Goal: Communication & Community: Answer question/provide support

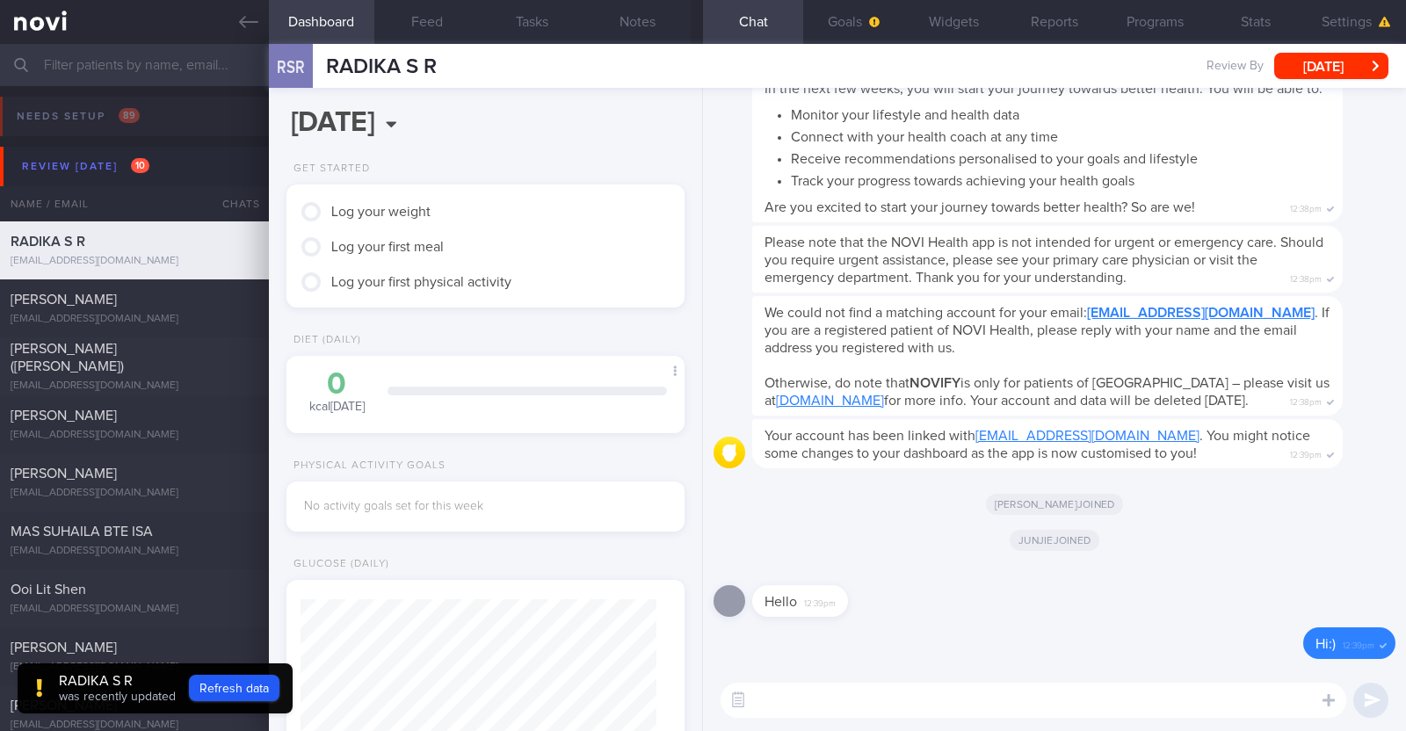
scroll to position [643, 0]
click at [227, 683] on button "Refresh data" at bounding box center [234, 688] width 91 height 26
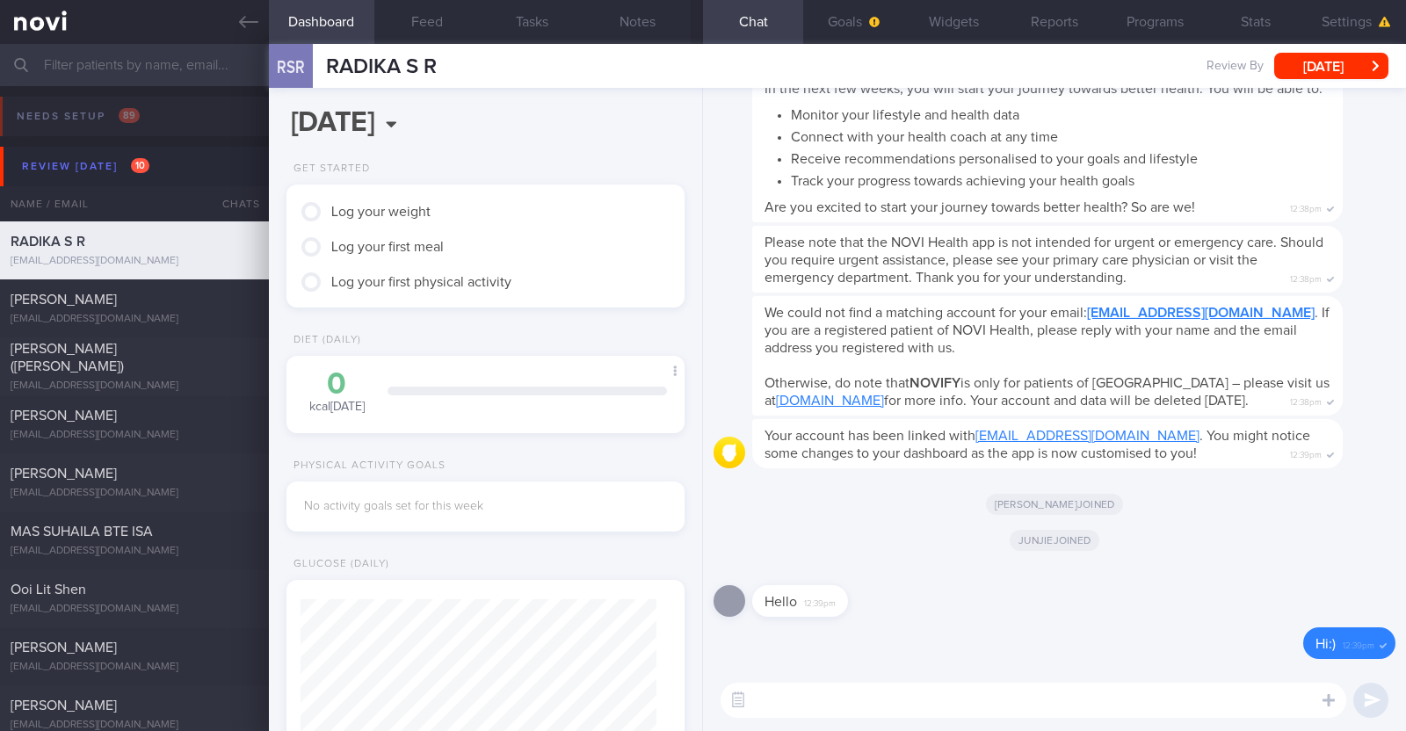
scroll to position [178, 356]
click at [655, 33] on button "Notes" at bounding box center [637, 22] width 105 height 44
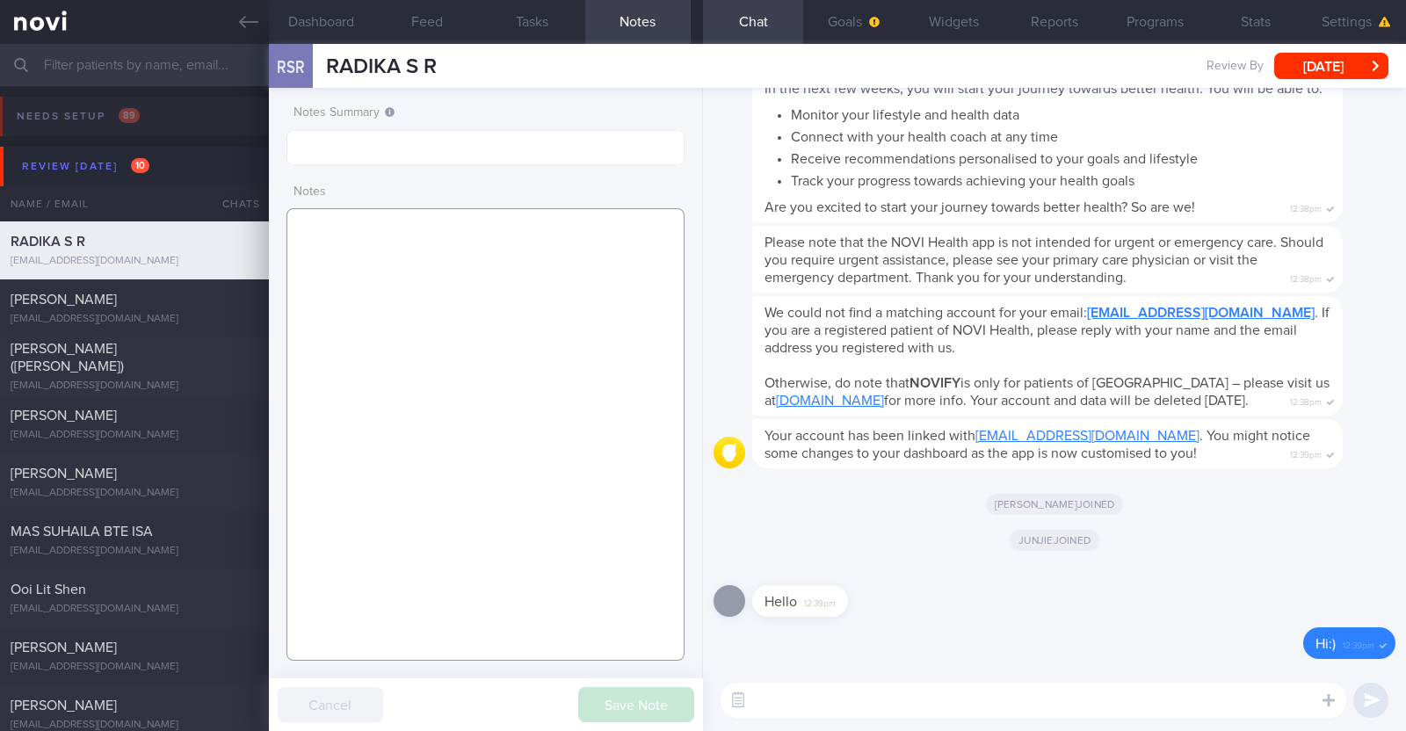
click at [493, 257] on textarea at bounding box center [486, 434] width 398 height 453
paste textarea "Indian vegetarian diet; takes dairy but not egg"
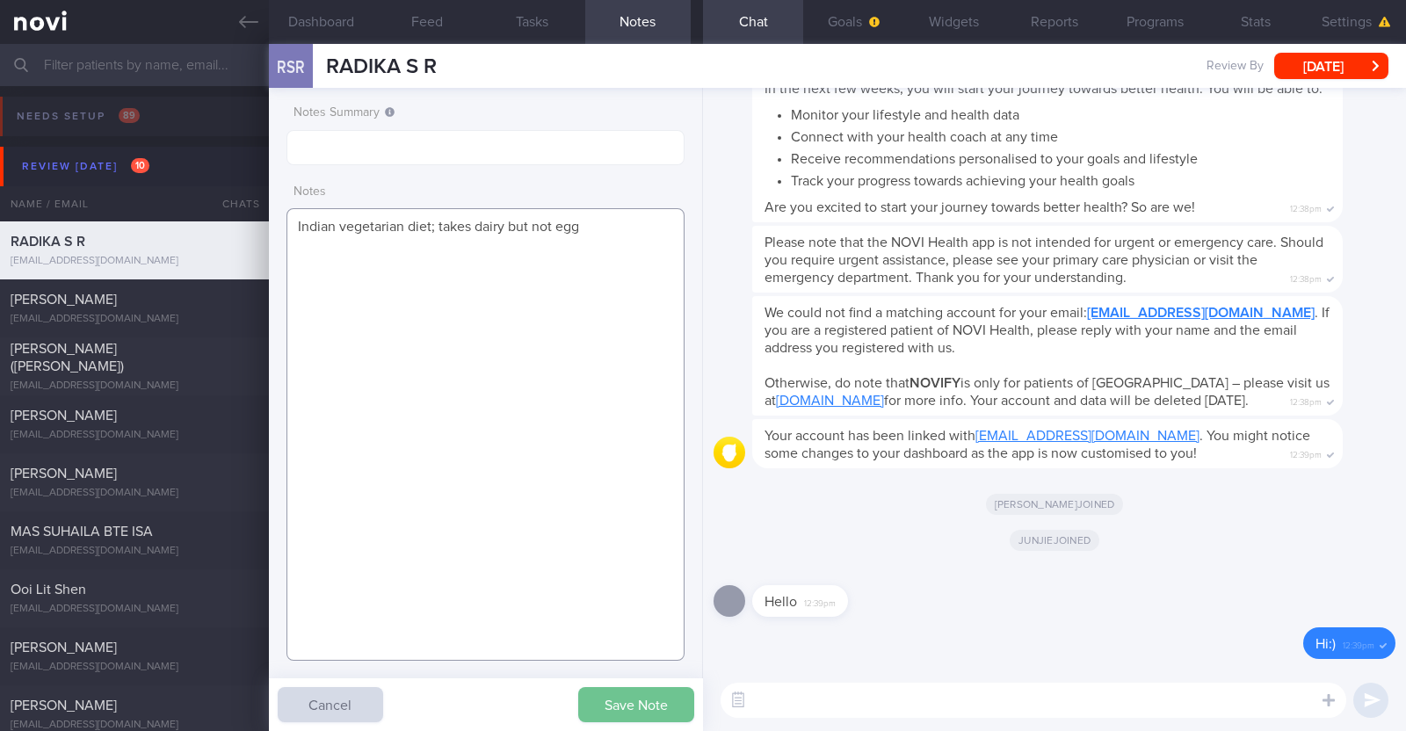
type textarea "Indian vegetarian diet; takes dairy but not egg"
click at [643, 714] on button "Save Note" at bounding box center [636, 704] width 116 height 35
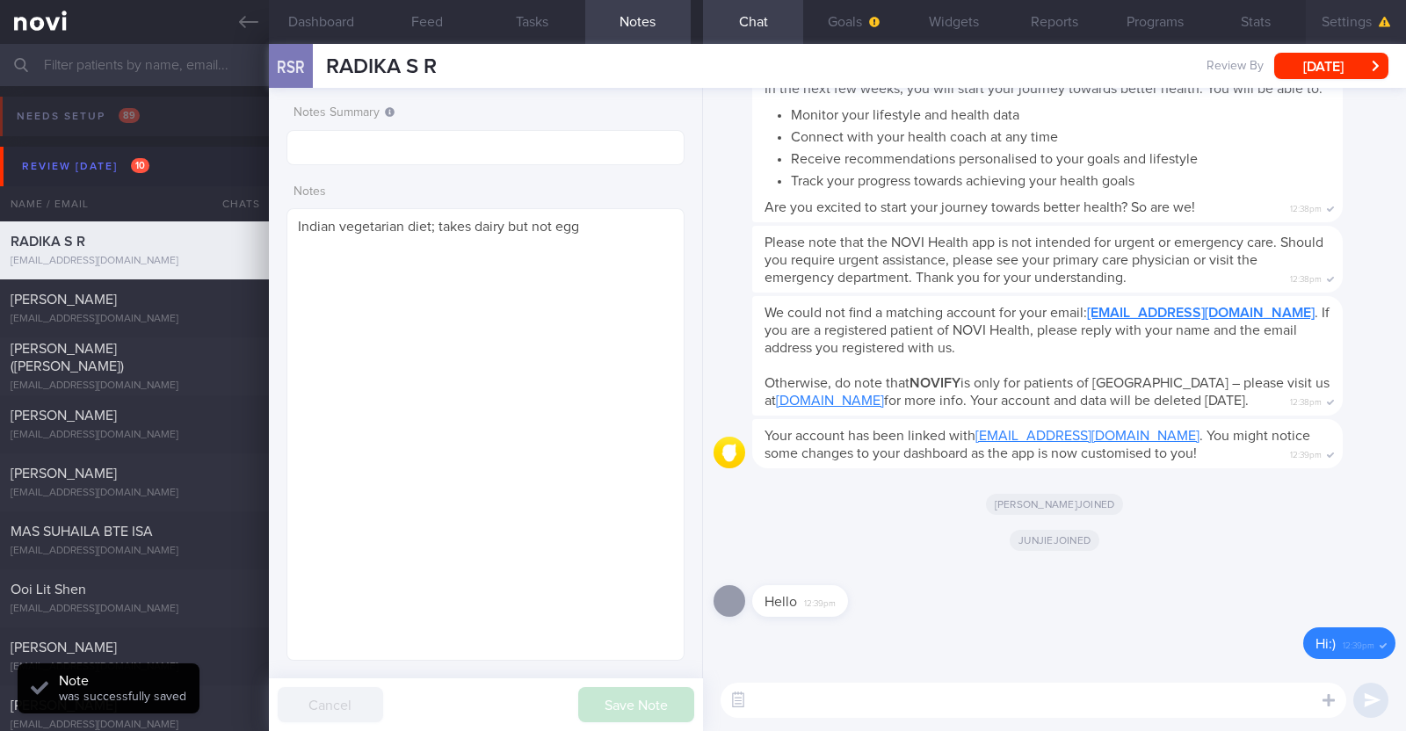
click at [1362, 15] on button "Settings" at bounding box center [1356, 22] width 100 height 44
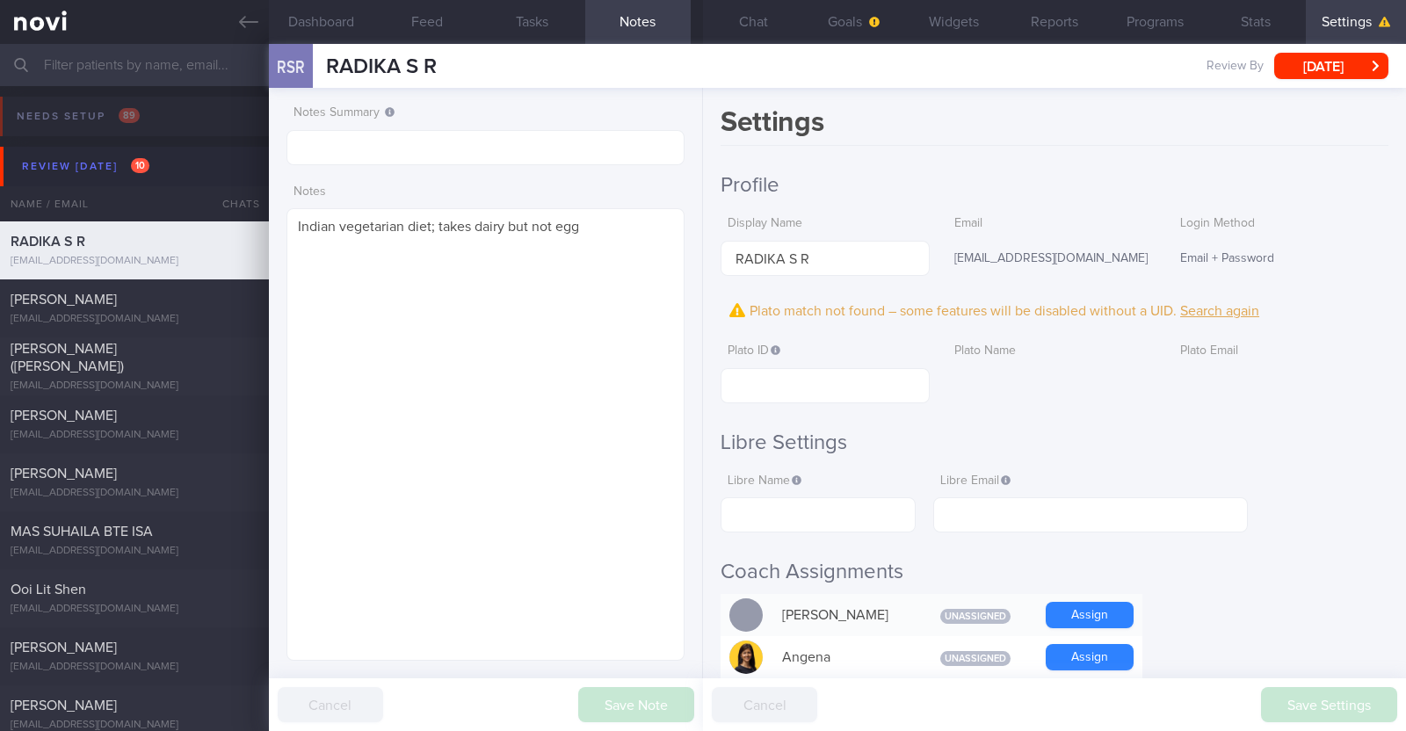
click at [870, 353] on label "Plato ID" at bounding box center [825, 352] width 194 height 16
click at [857, 384] on input "text" at bounding box center [825, 385] width 208 height 35
paste input "14736b15d2094eeaad91f94453943c4a"
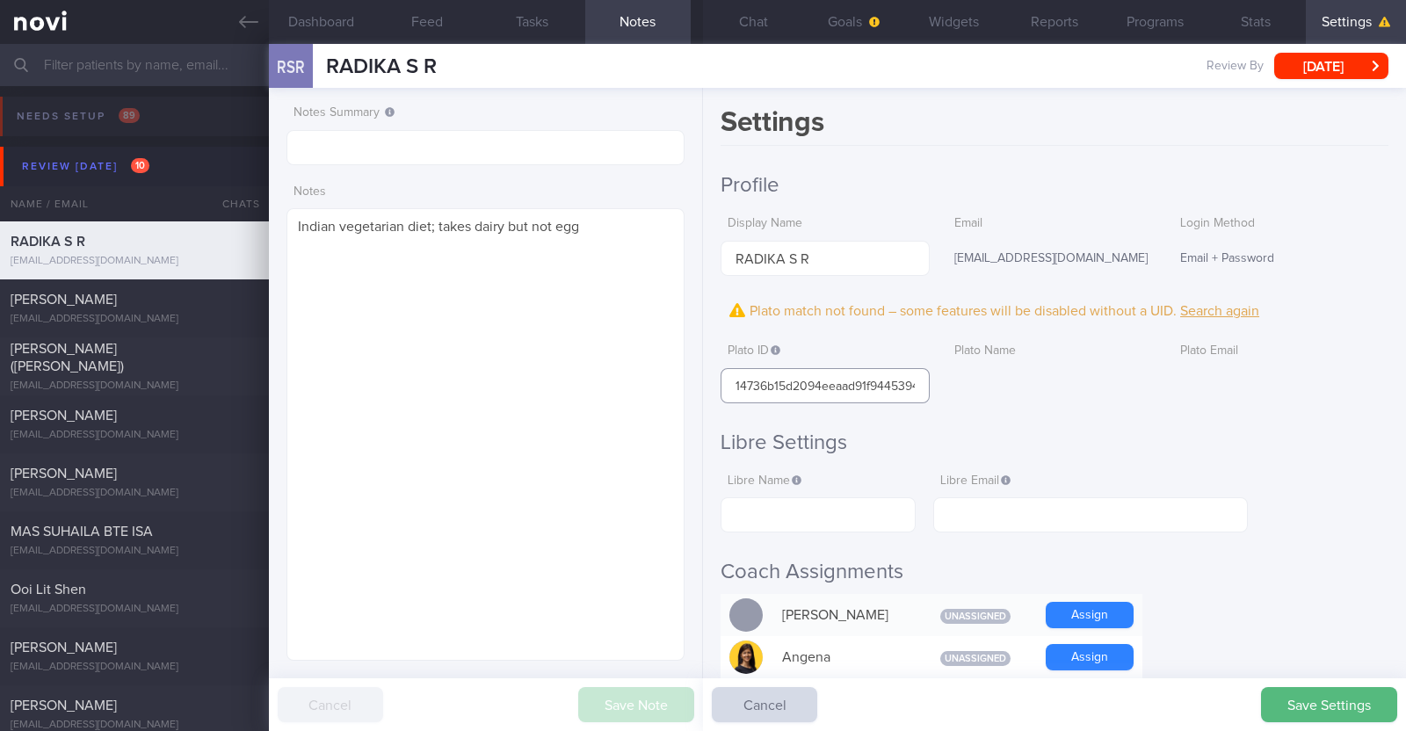
scroll to position [0, 40]
type input "14736b15d2094eeaad91f94453943c4a"
click at [1335, 714] on button "Save Settings" at bounding box center [1329, 704] width 136 height 35
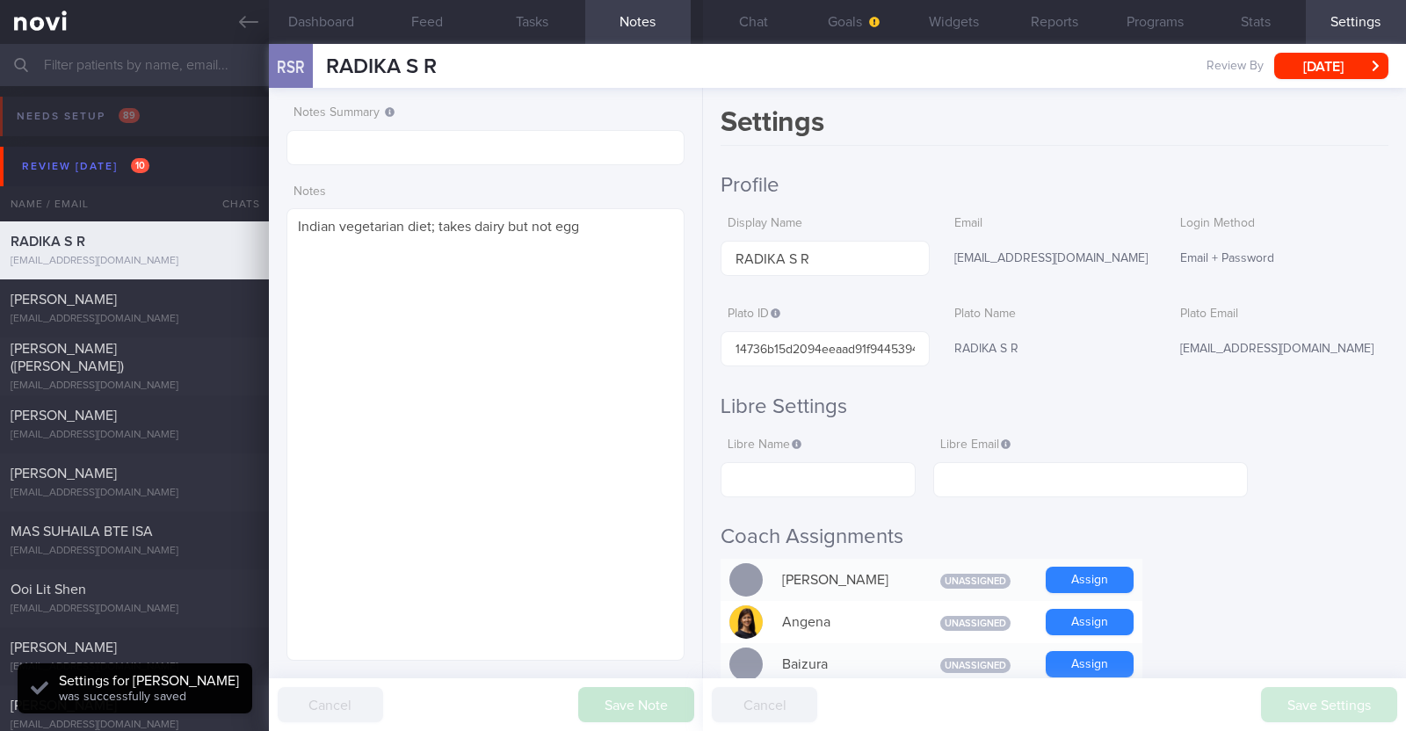
scroll to position [178, 356]
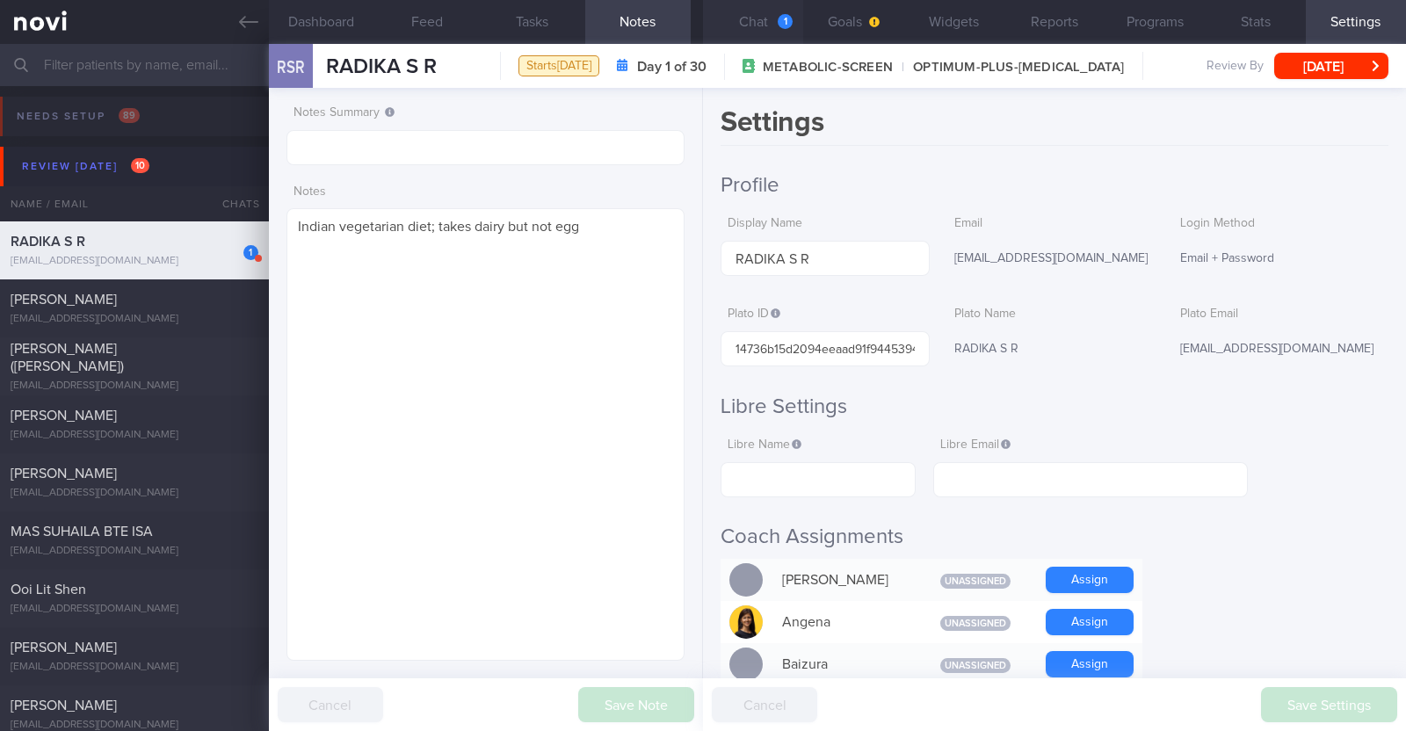
click at [740, 23] on button "Chat 1" at bounding box center [753, 22] width 100 height 44
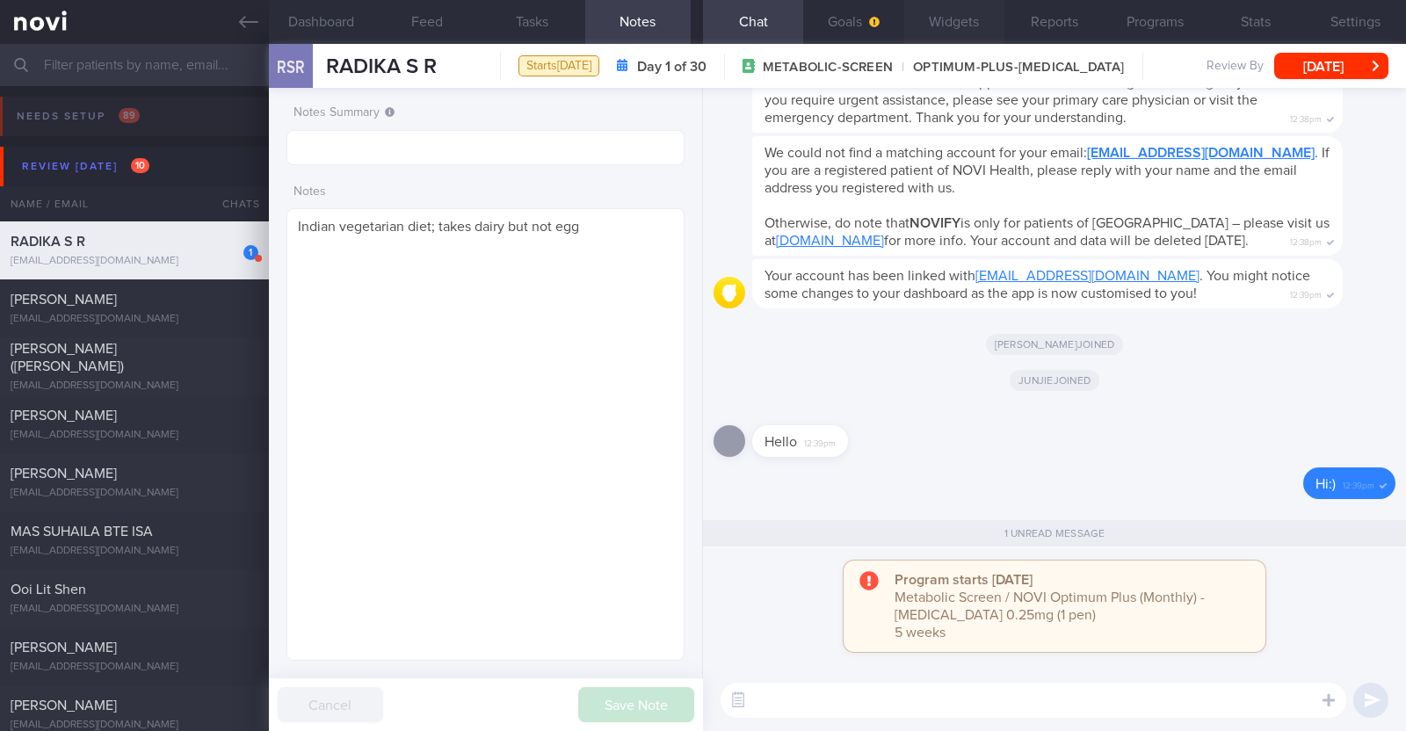
click at [967, 22] on button "Widgets" at bounding box center [954, 22] width 100 height 44
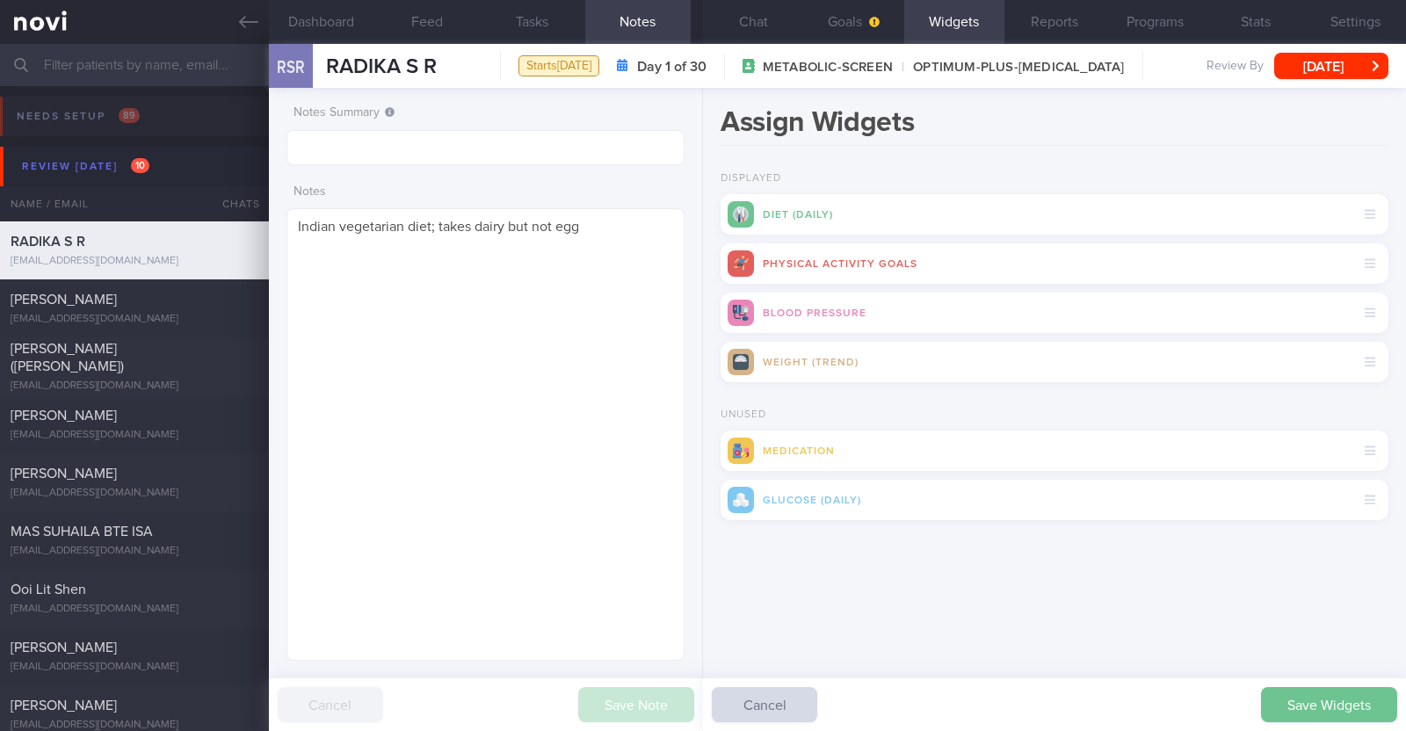
click at [1302, 707] on button "Save Widgets" at bounding box center [1329, 704] width 136 height 35
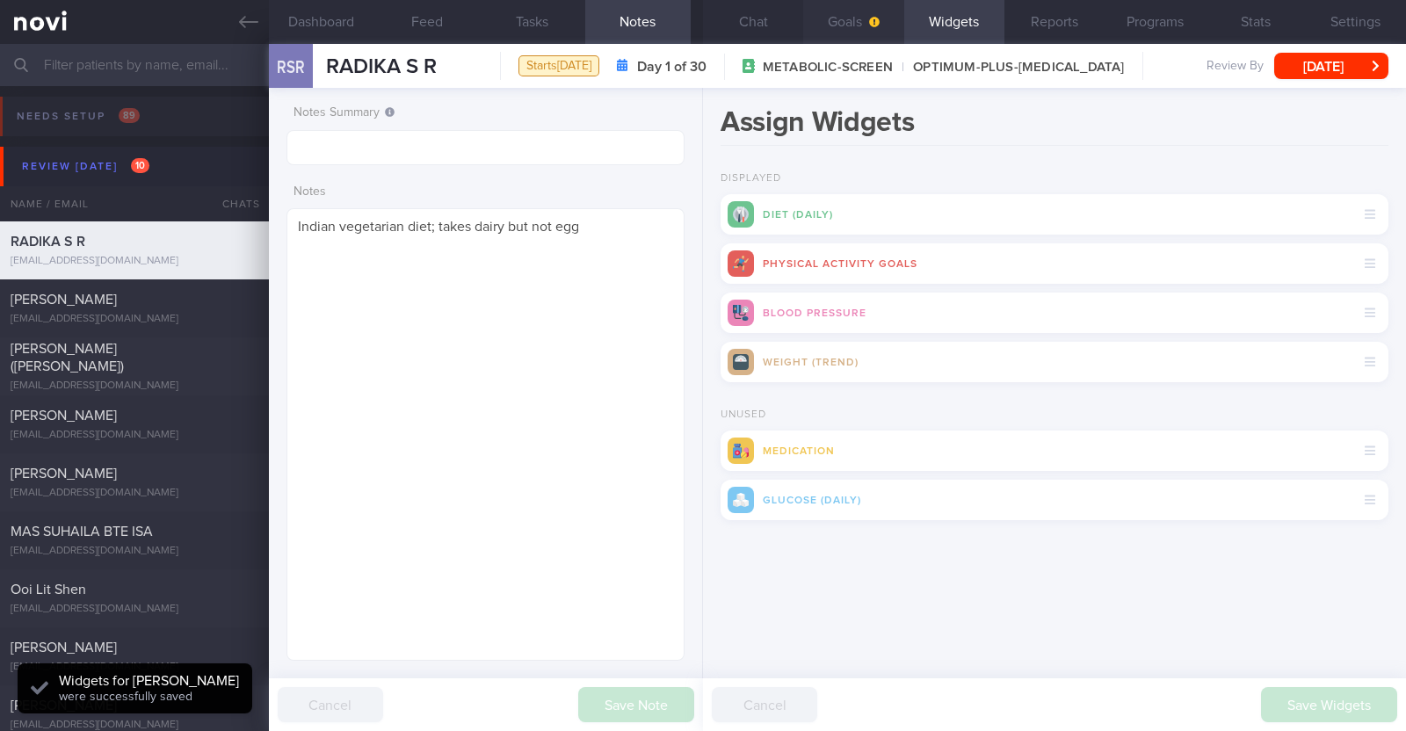
click at [861, 24] on button "Goals" at bounding box center [853, 22] width 100 height 44
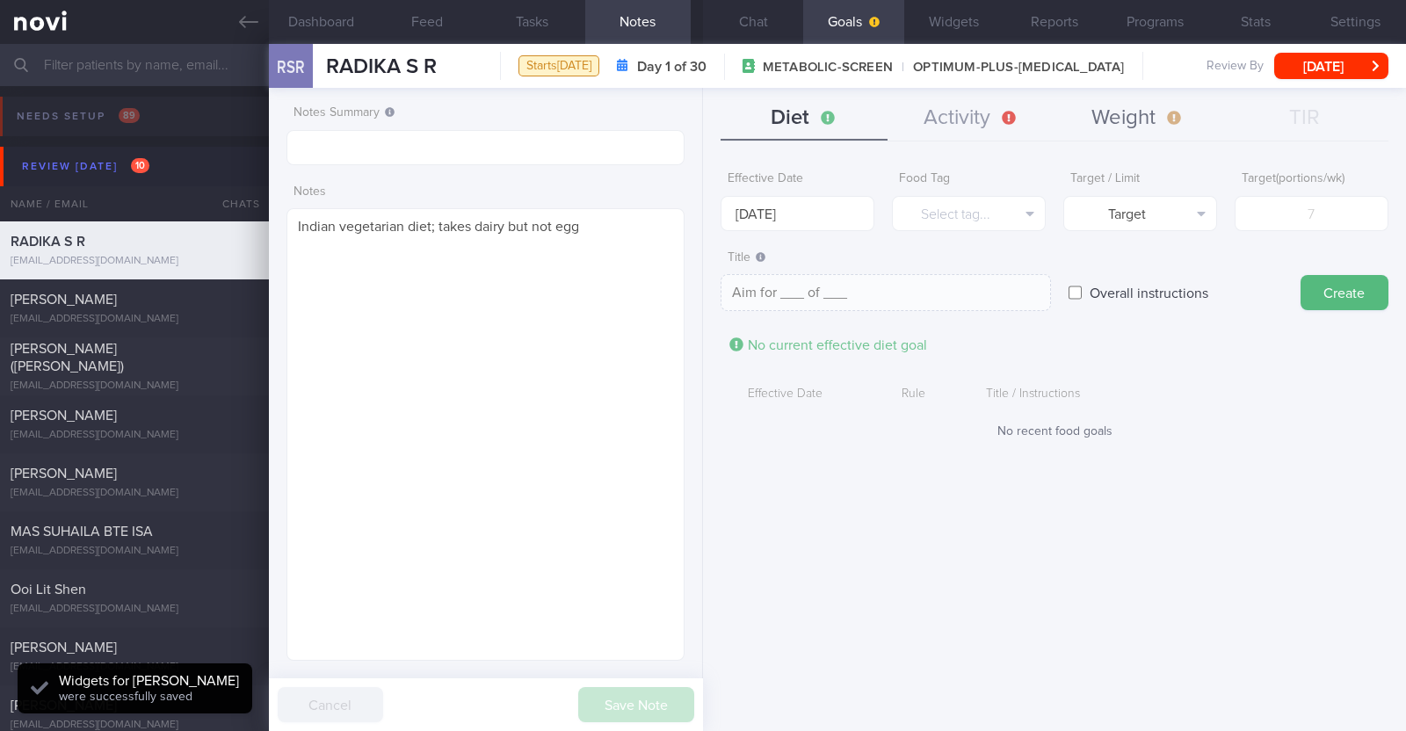
click at [1116, 99] on button "Weight" at bounding box center [1138, 119] width 167 height 44
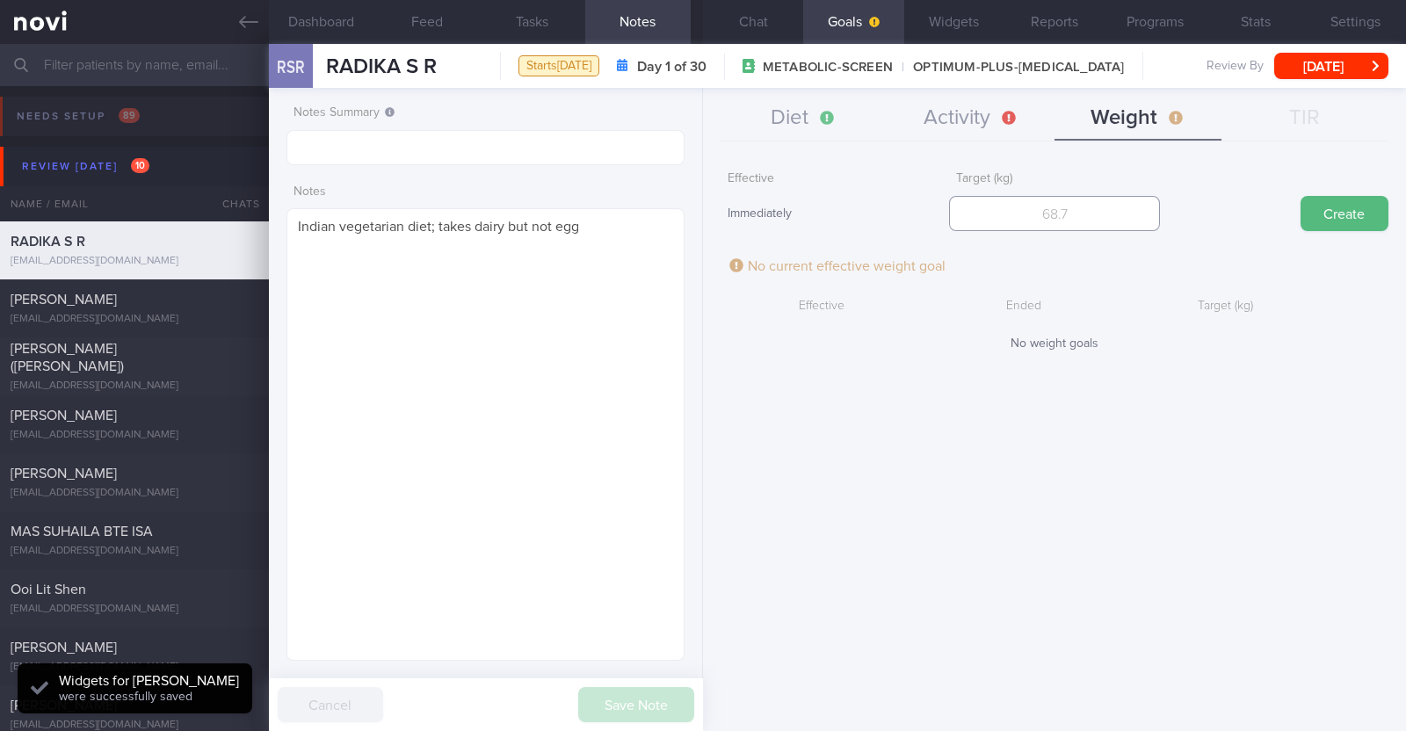
click at [1039, 227] on input "number" at bounding box center [1054, 213] width 211 height 35
type input "89"
click at [1318, 217] on button "Create" at bounding box center [1345, 213] width 88 height 35
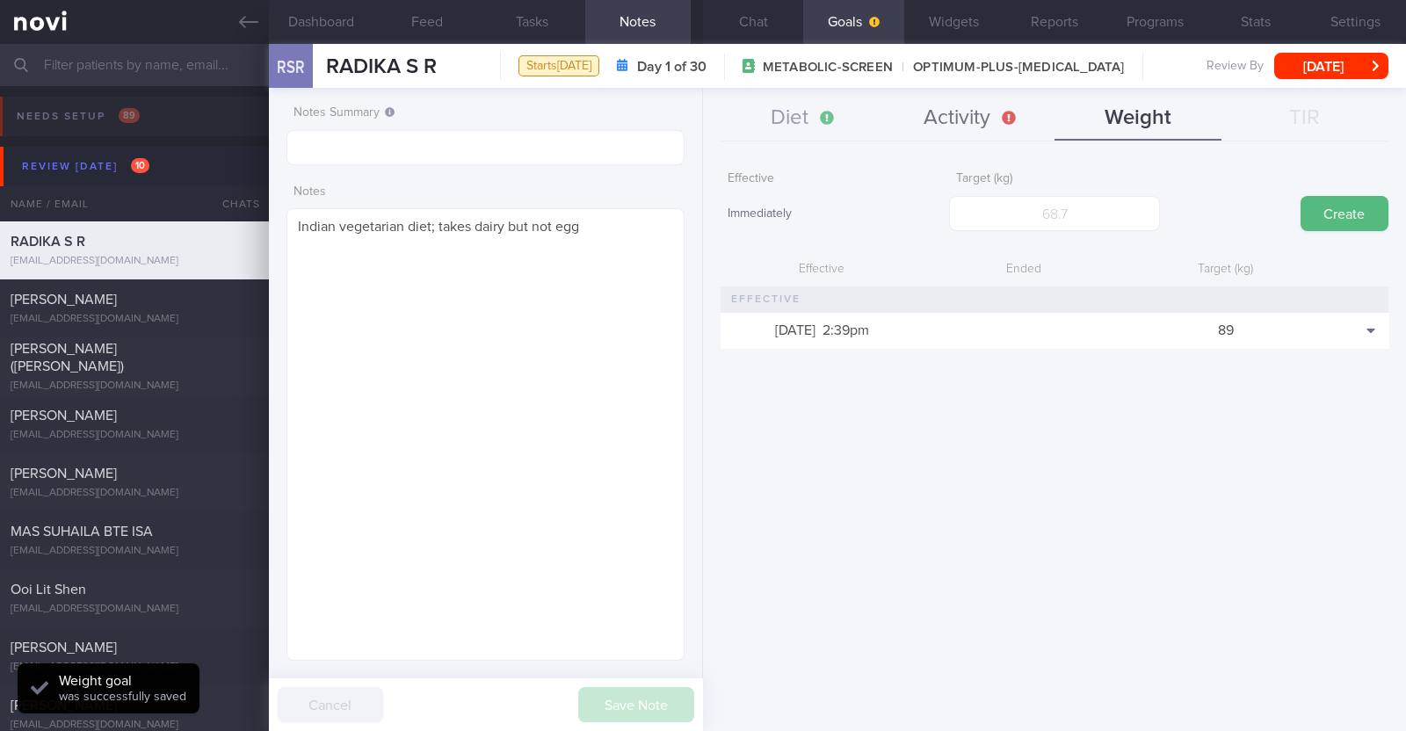
scroll to position [198, 350]
click at [966, 102] on button "Activity" at bounding box center [971, 119] width 167 height 44
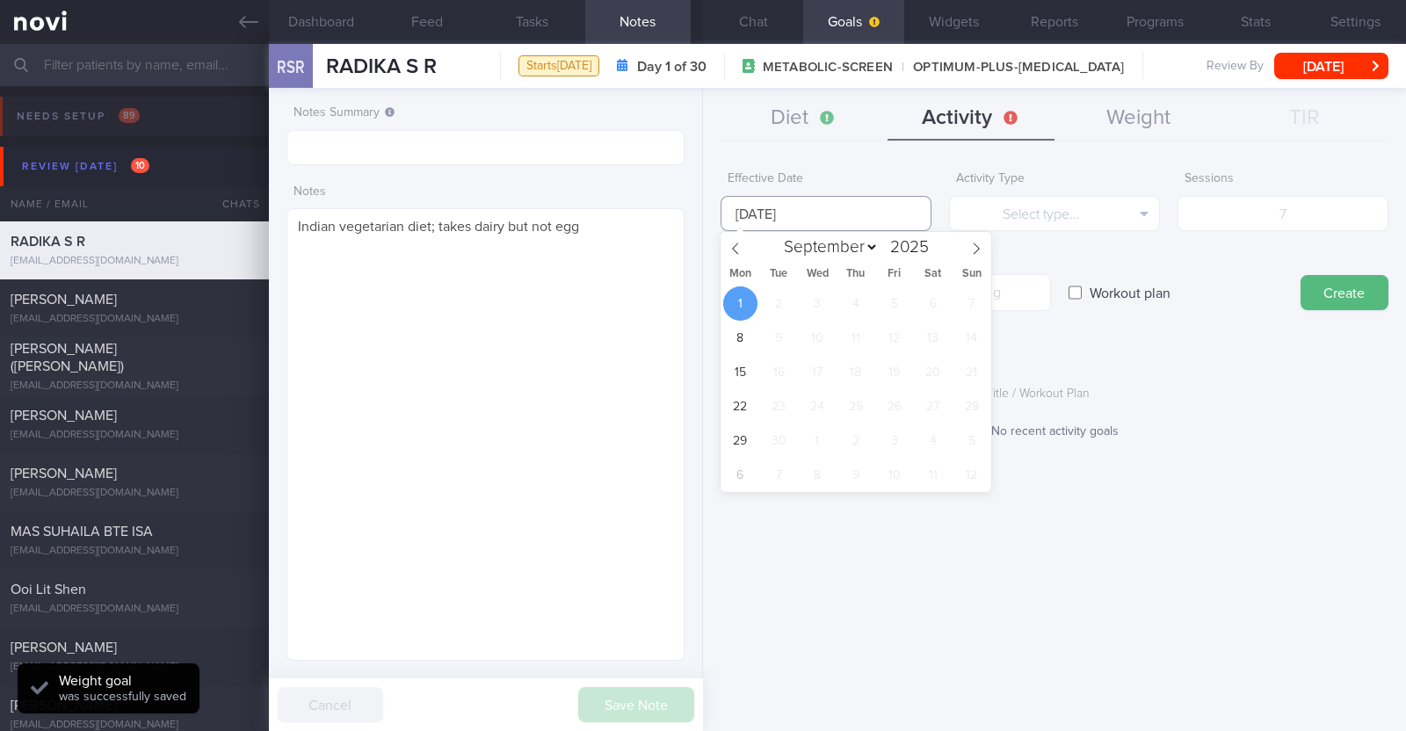
click at [831, 217] on input "1 Sep 2025" at bounding box center [826, 213] width 211 height 35
click at [733, 257] on span at bounding box center [736, 247] width 30 height 30
select select "7"
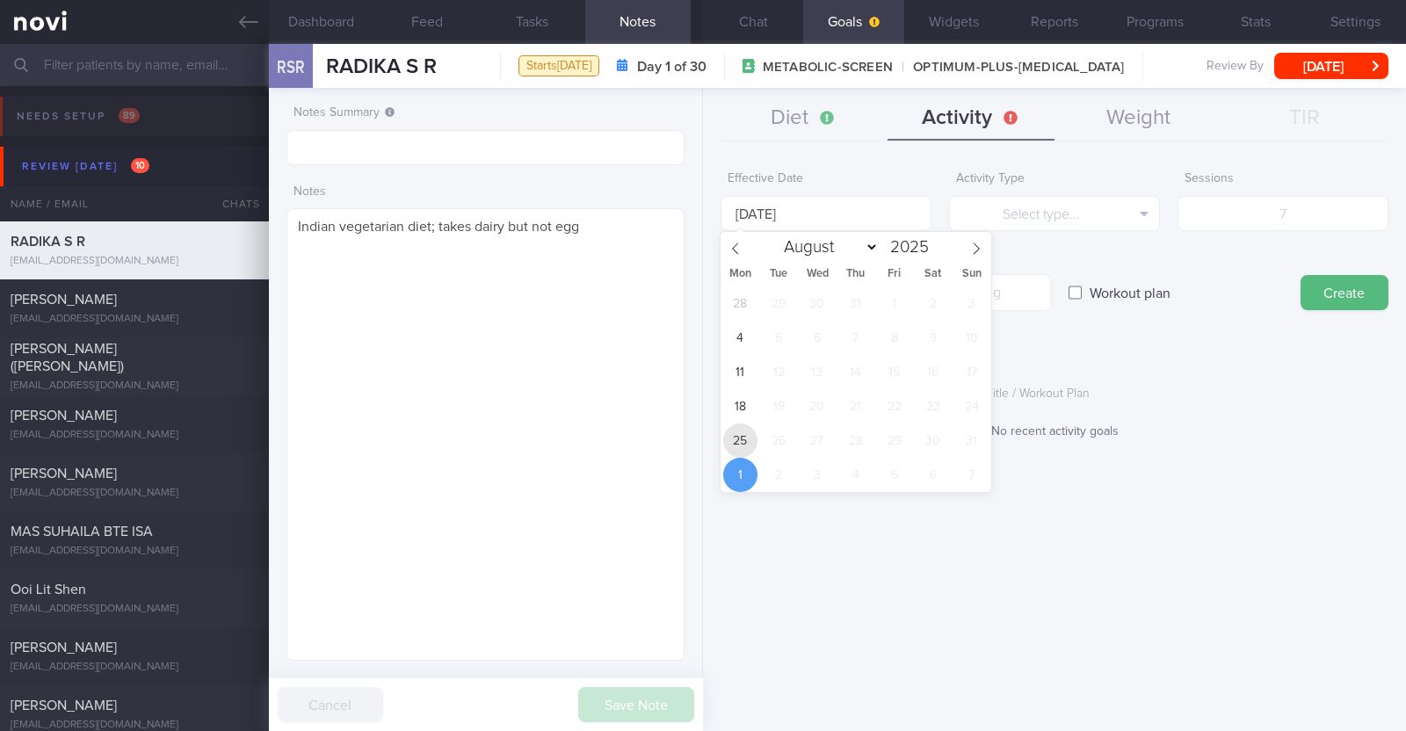
click at [735, 450] on span "25" at bounding box center [740, 441] width 34 height 34
type input "[DATE]"
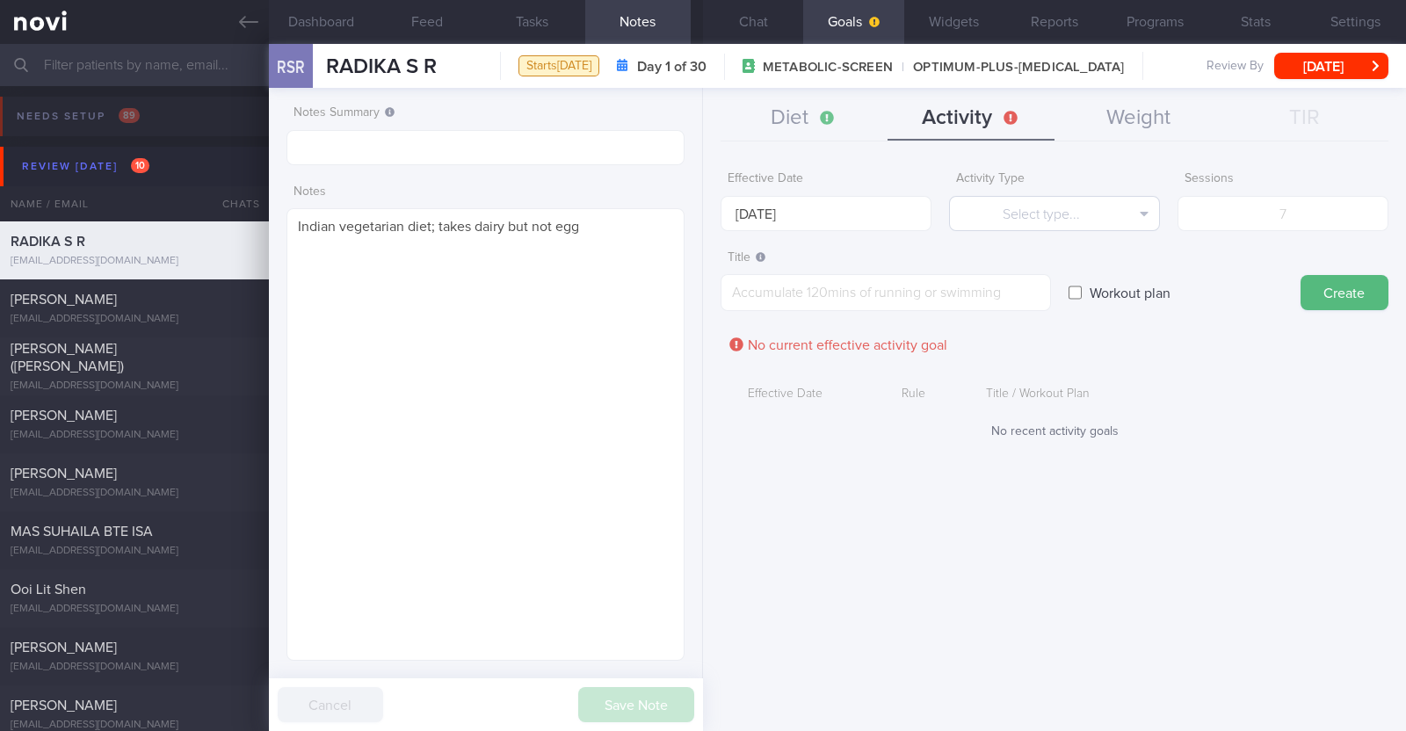
click at [1036, 194] on div "Activity Type Select type... Select type... Duration Sessions Steps" at bounding box center [1054, 197] width 211 height 69
click at [1030, 213] on button "Select type..." at bounding box center [1054, 213] width 211 height 35
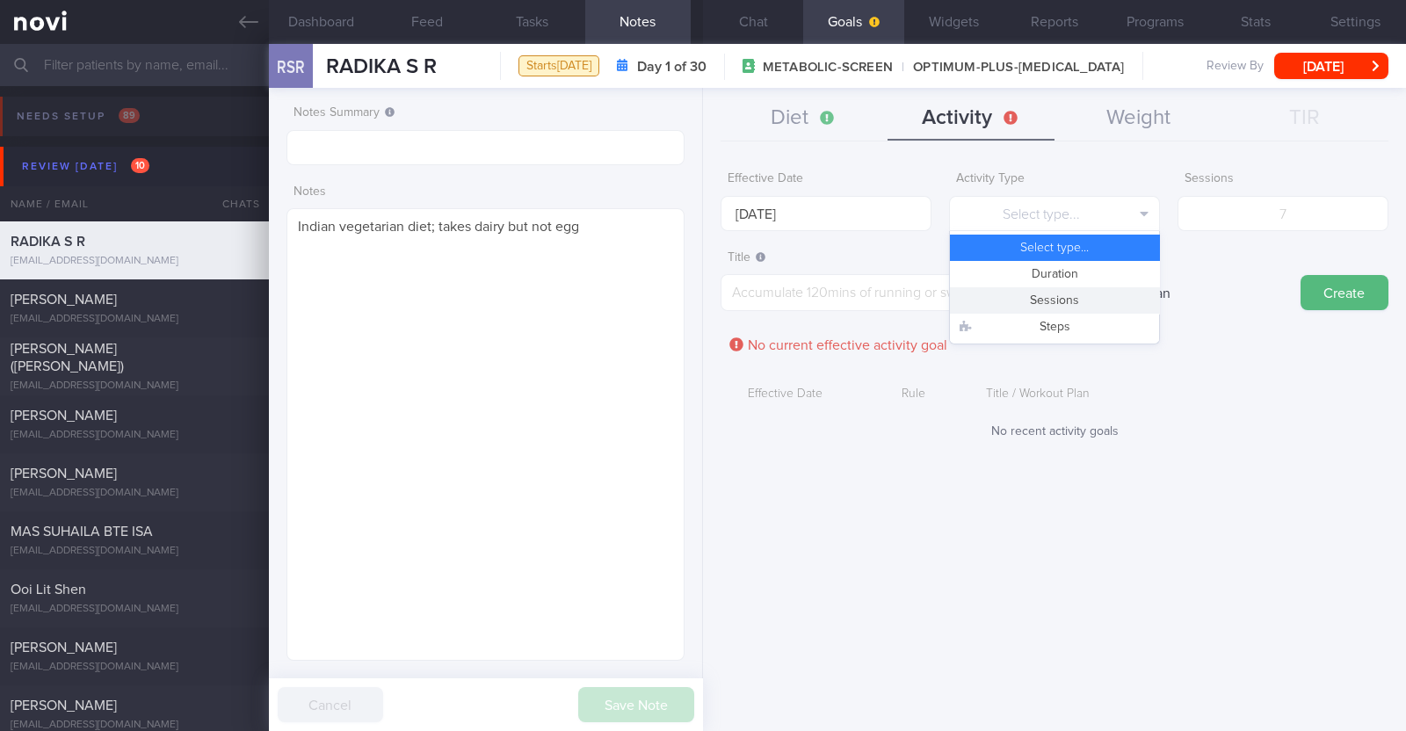
click at [1033, 301] on button "Sessions" at bounding box center [1054, 300] width 209 height 26
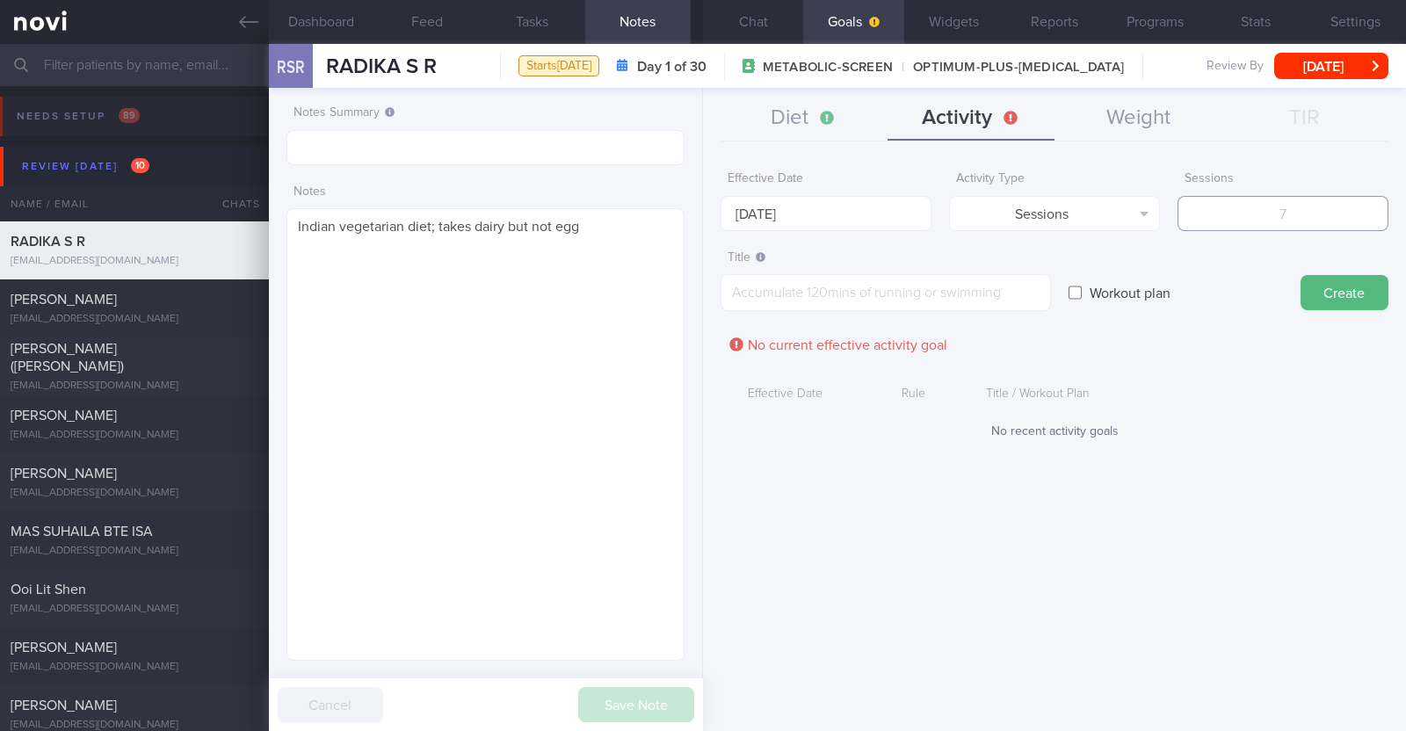
click at [1266, 221] on input "number" at bounding box center [1283, 213] width 211 height 35
type input "2"
click at [938, 300] on textarea at bounding box center [886, 292] width 330 height 37
paste textarea "Aim to do 2x strength training sessions per week."
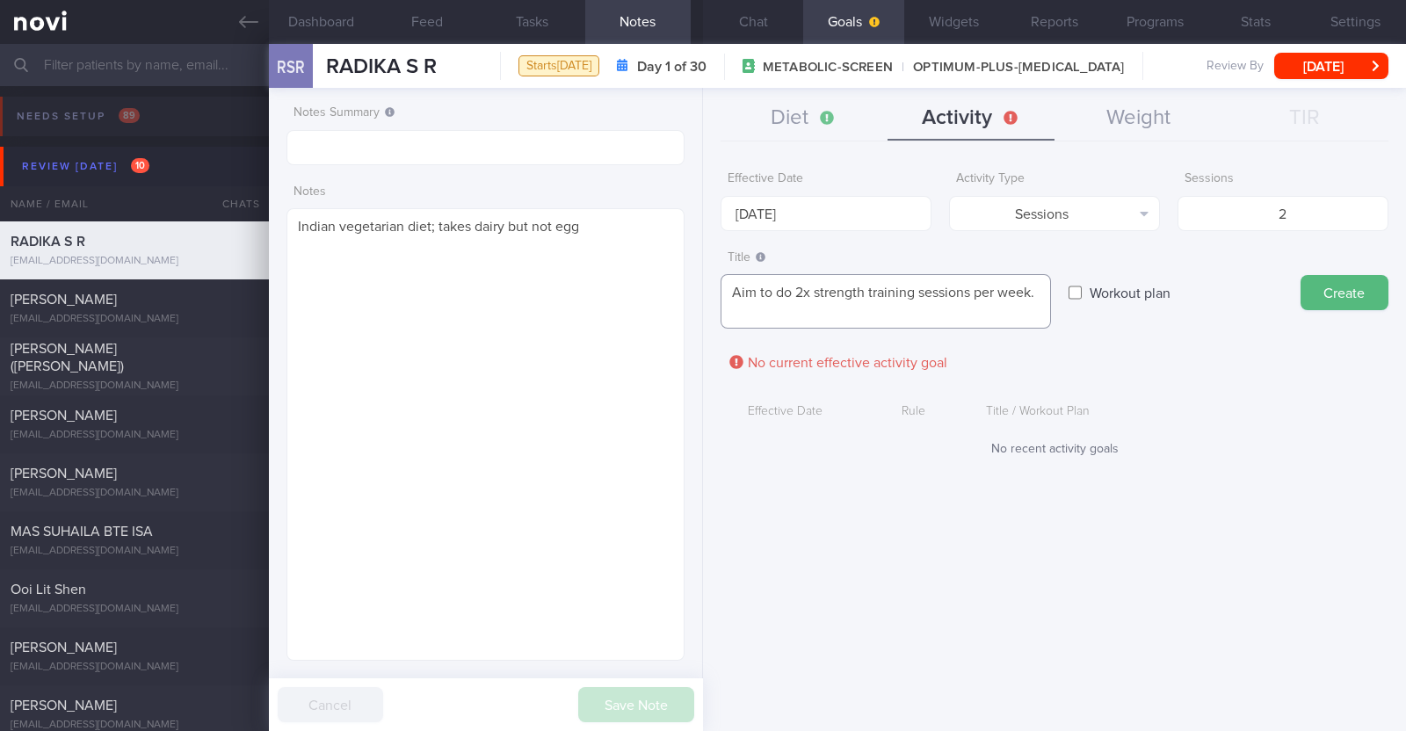
scroll to position [18, 0]
paste textarea "*Body Weight Exercises - Upper Body Workouts / Lower Body Injury Friendly* - [1…"
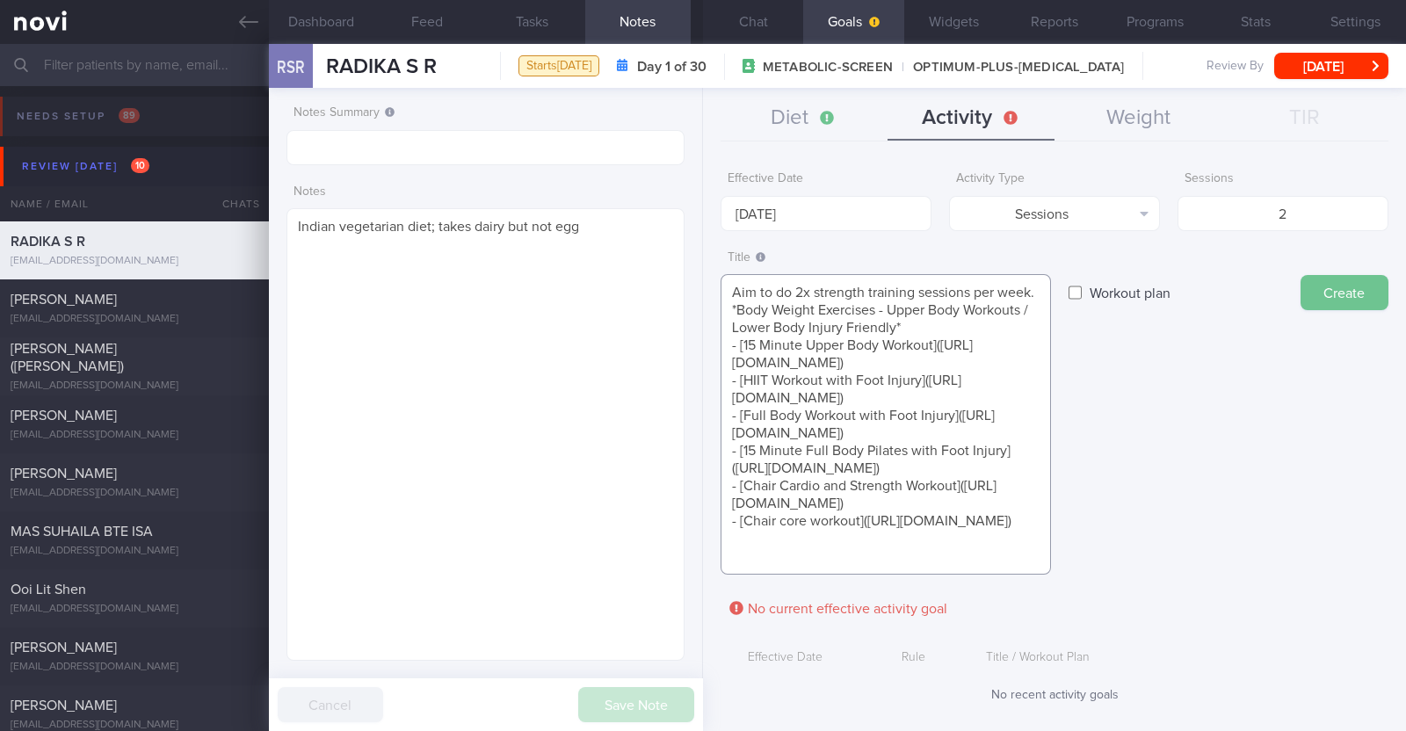
type textarea "Aim to do 2x strength training sessions per week. *Body Weight Exercises - Uppe…"
click at [1339, 291] on button "Create" at bounding box center [1345, 292] width 88 height 35
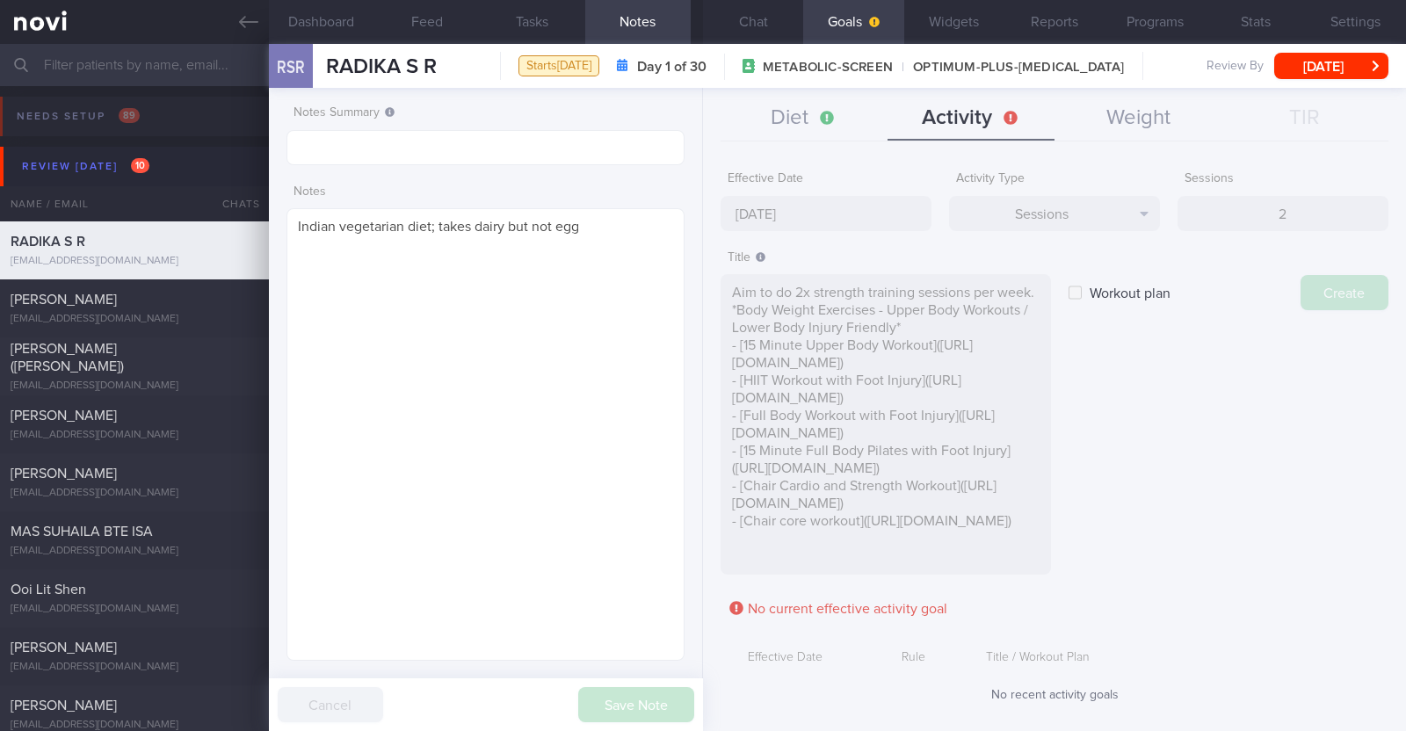
type input "1 Sep 2025"
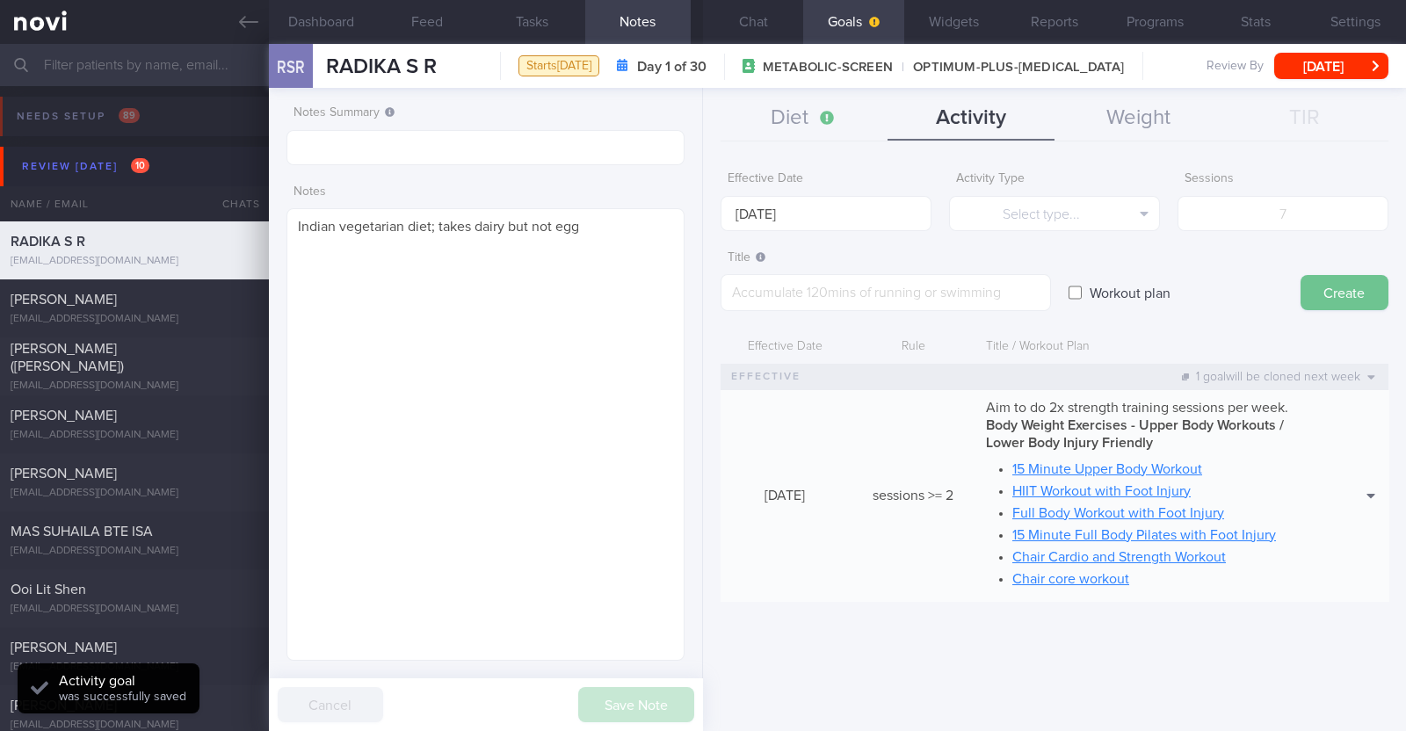
scroll to position [0, 0]
click at [804, 112] on button "Diet" at bounding box center [804, 119] width 167 height 44
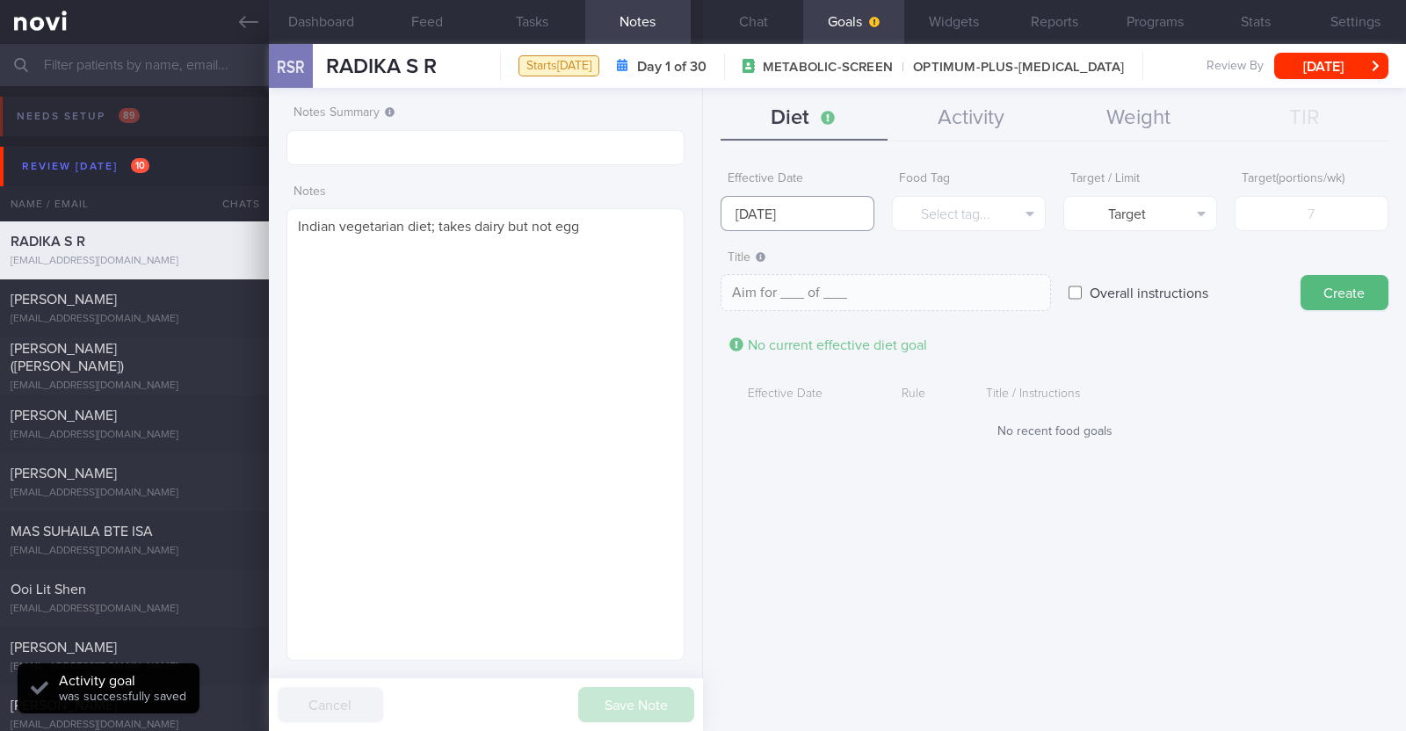
click at [799, 210] on input "1 Sep 2025" at bounding box center [798, 213] width 154 height 35
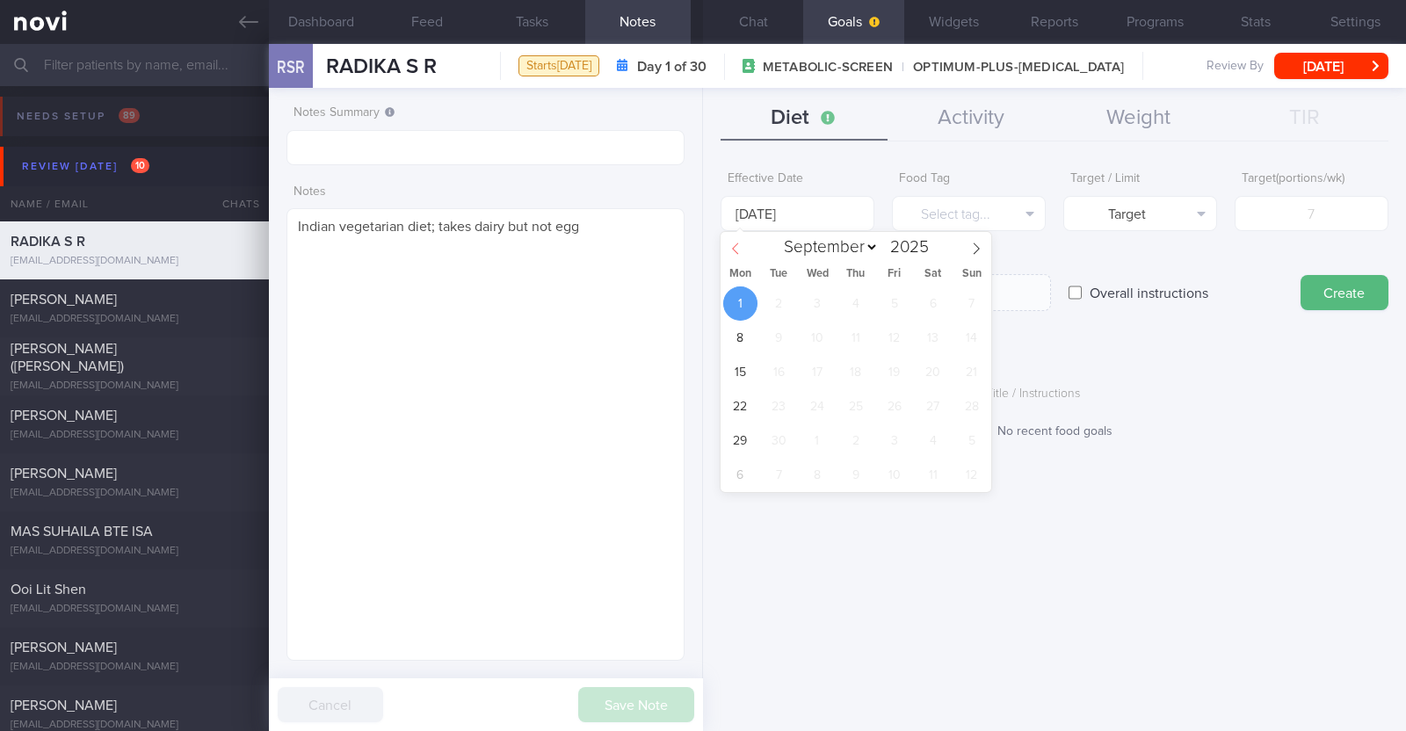
click at [729, 248] on span at bounding box center [736, 247] width 30 height 30
select select "7"
click at [739, 445] on span "25" at bounding box center [740, 441] width 34 height 34
type input "25 Aug 2025"
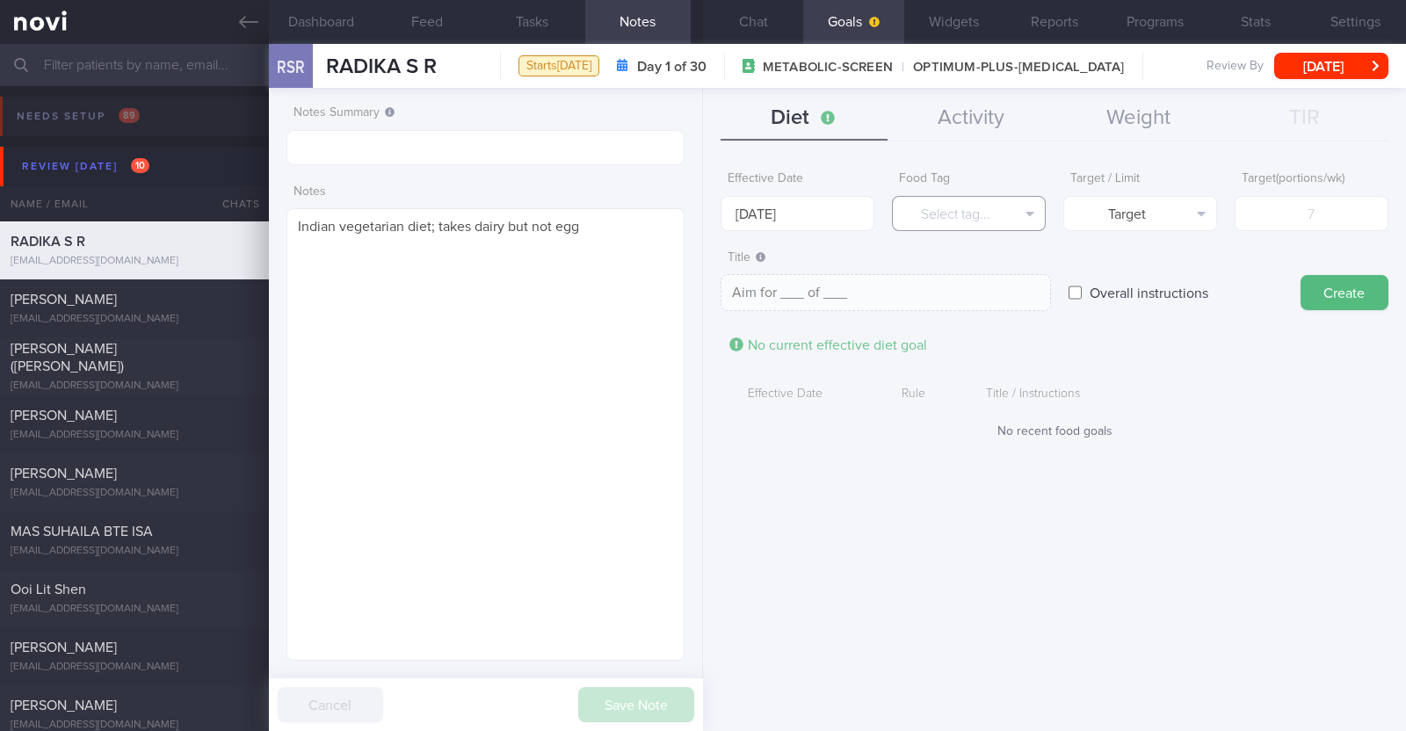
click at [964, 214] on button "Select tag..." at bounding box center [969, 213] width 154 height 35
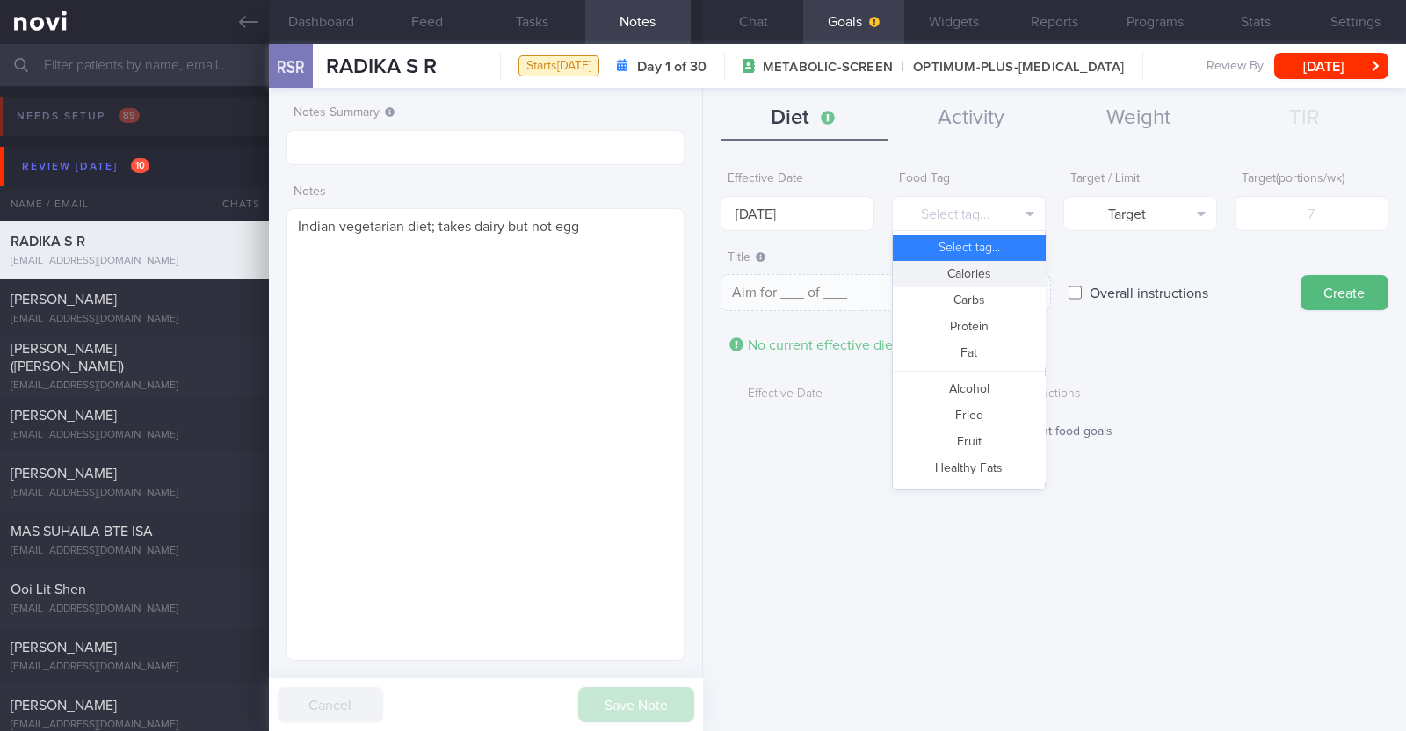
click at [958, 269] on button "Calories" at bounding box center [969, 274] width 152 height 26
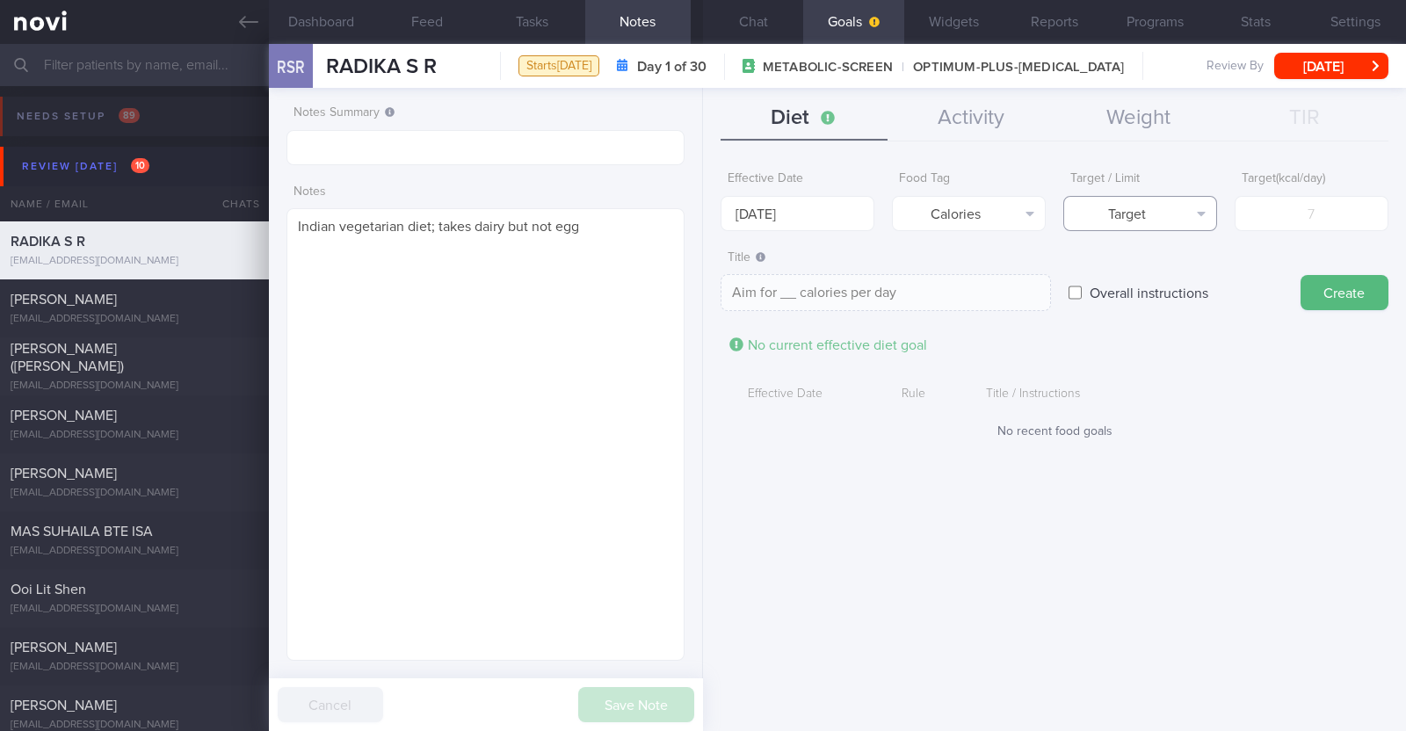
click at [1190, 219] on button "Target" at bounding box center [1140, 213] width 154 height 35
click at [1164, 271] on button "Limit" at bounding box center [1140, 274] width 152 height 26
type textarea "Keep to __ calories per day"
click at [1292, 224] on input "number" at bounding box center [1312, 213] width 154 height 35
type input "1"
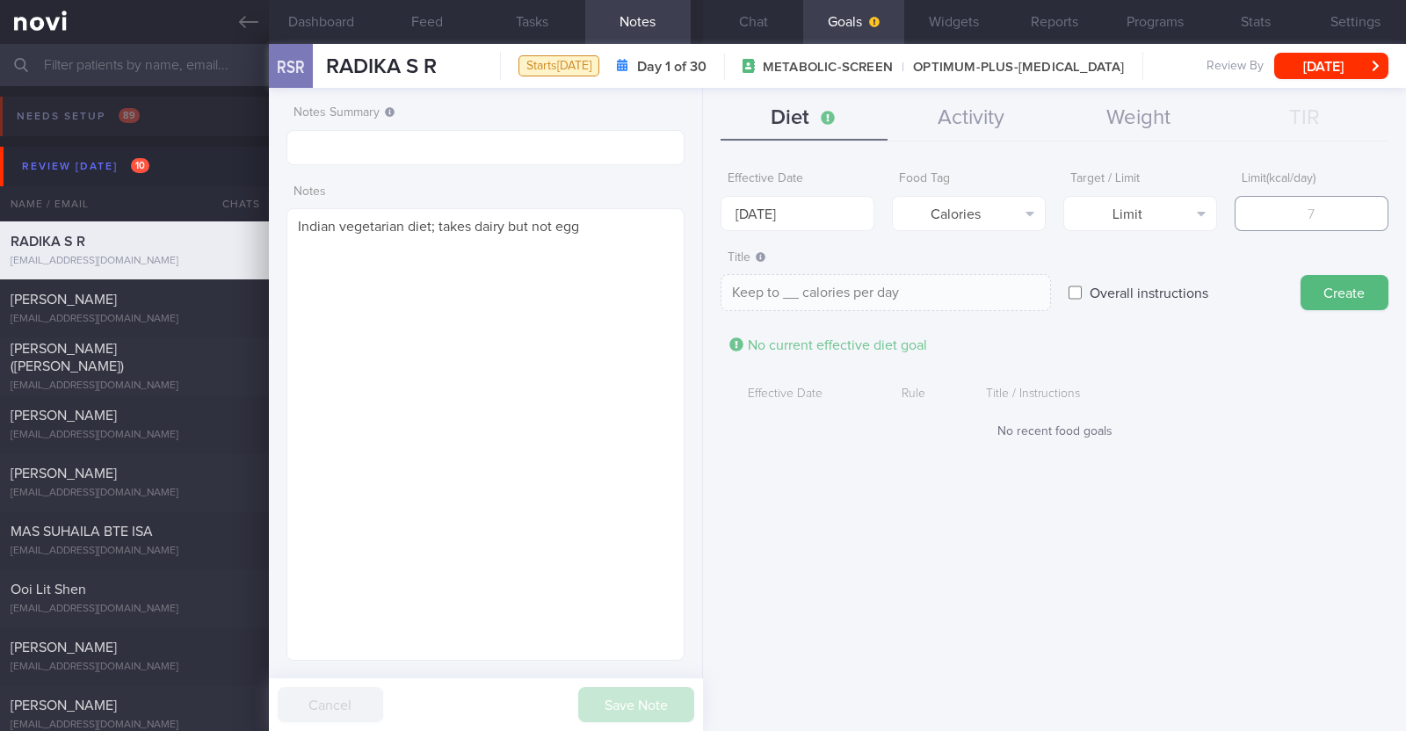
type textarea "Keep to 1 calories per day"
type input "13"
type textarea "Keep to 13 calories per day"
type input "130"
type textarea "Keep to 130 calories per day"
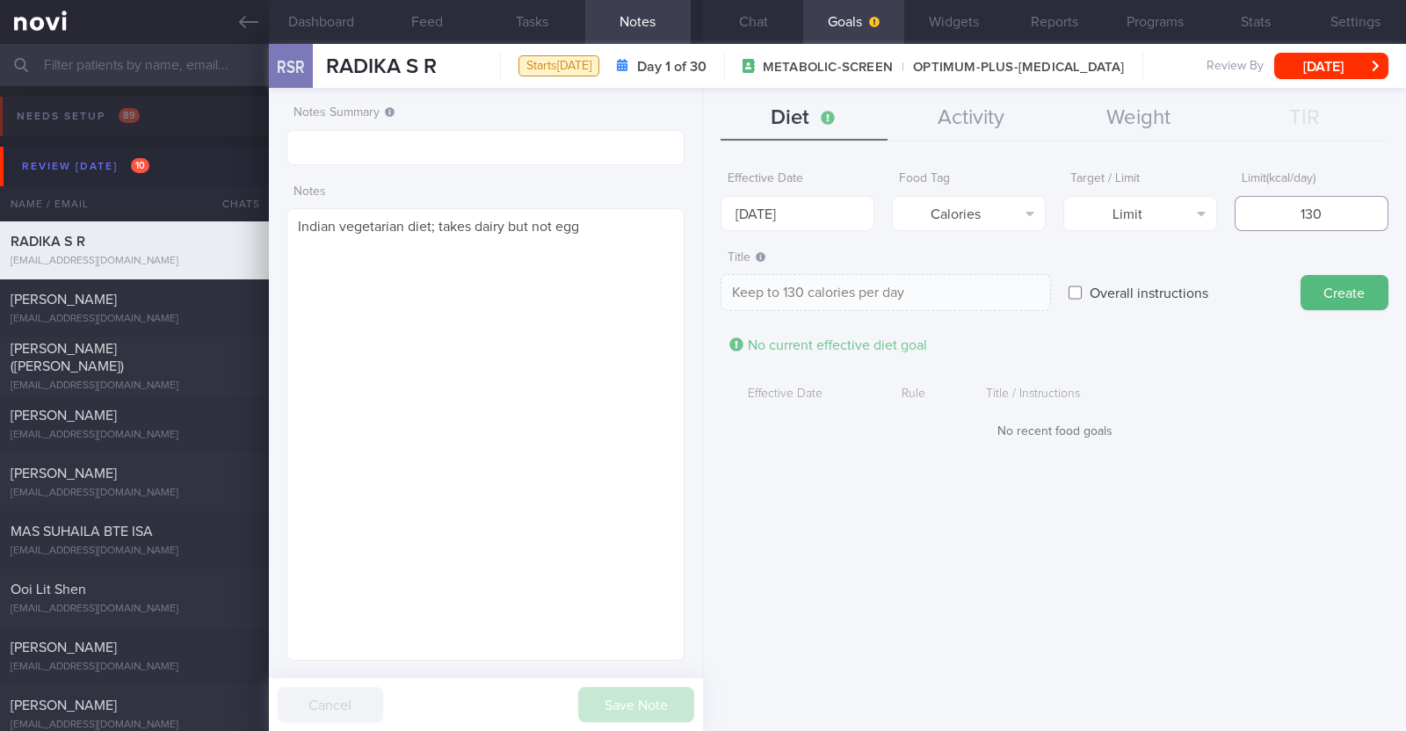
type input "1300"
type textarea "Keep to 1300 calories per day"
type input "1300"
click at [1330, 298] on button "Create" at bounding box center [1345, 292] width 88 height 35
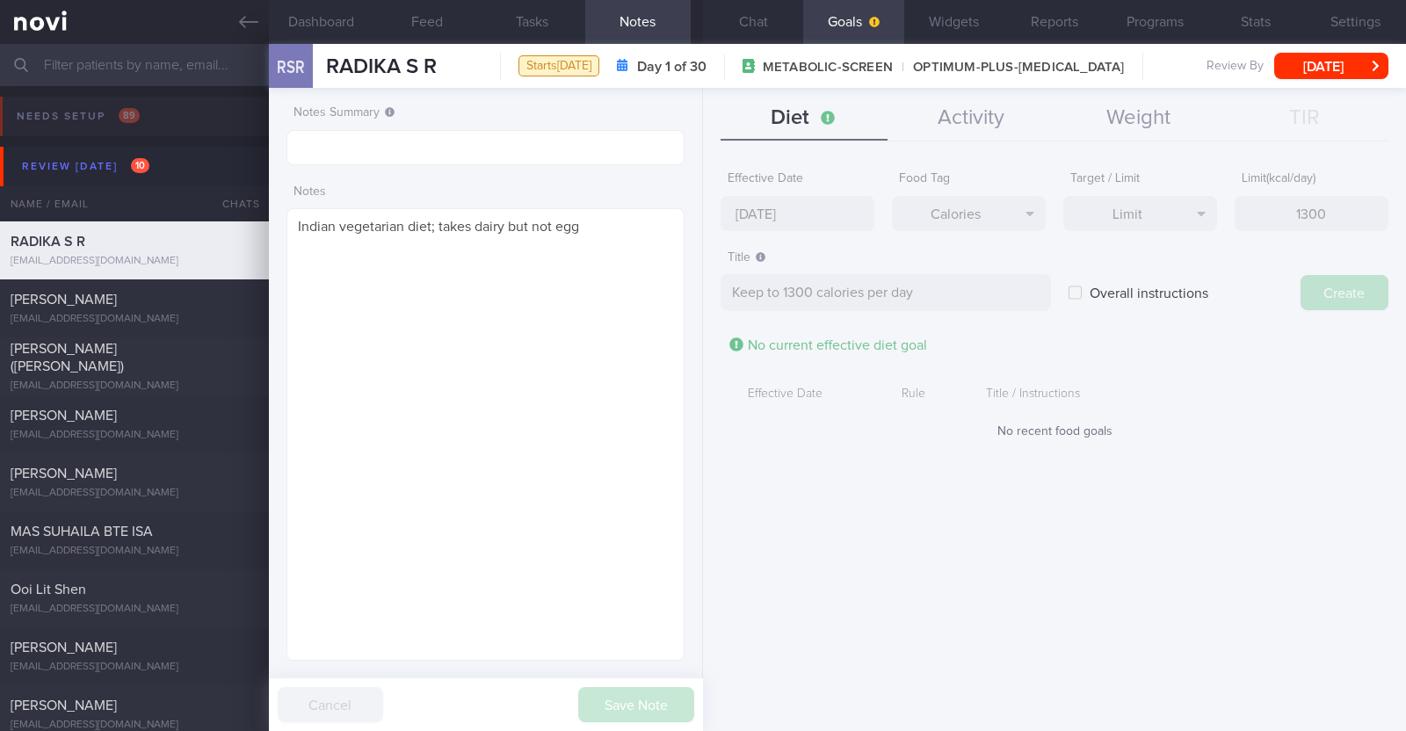
type input "1 Sep 2025"
type textarea "Aim for ___ of ___"
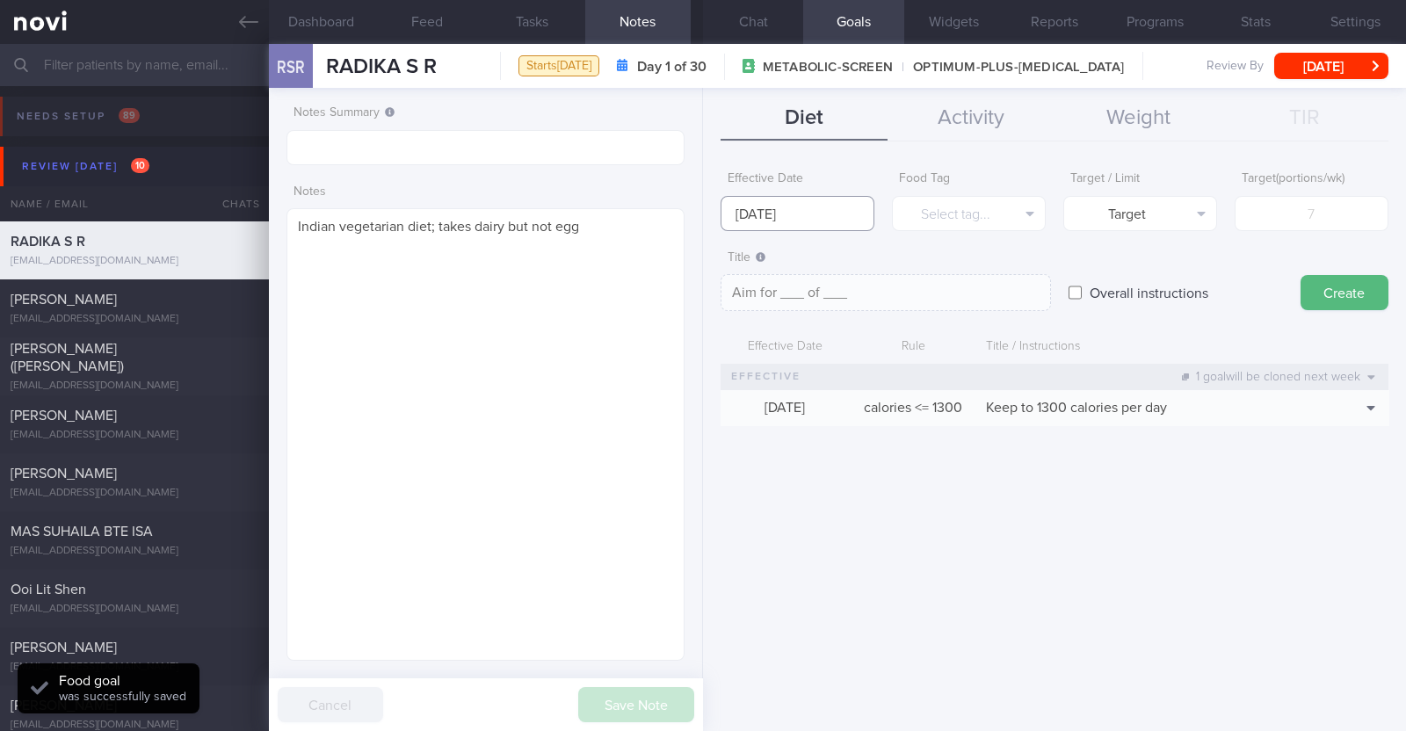
click at [754, 206] on input "1 Sep 2025" at bounding box center [798, 213] width 154 height 35
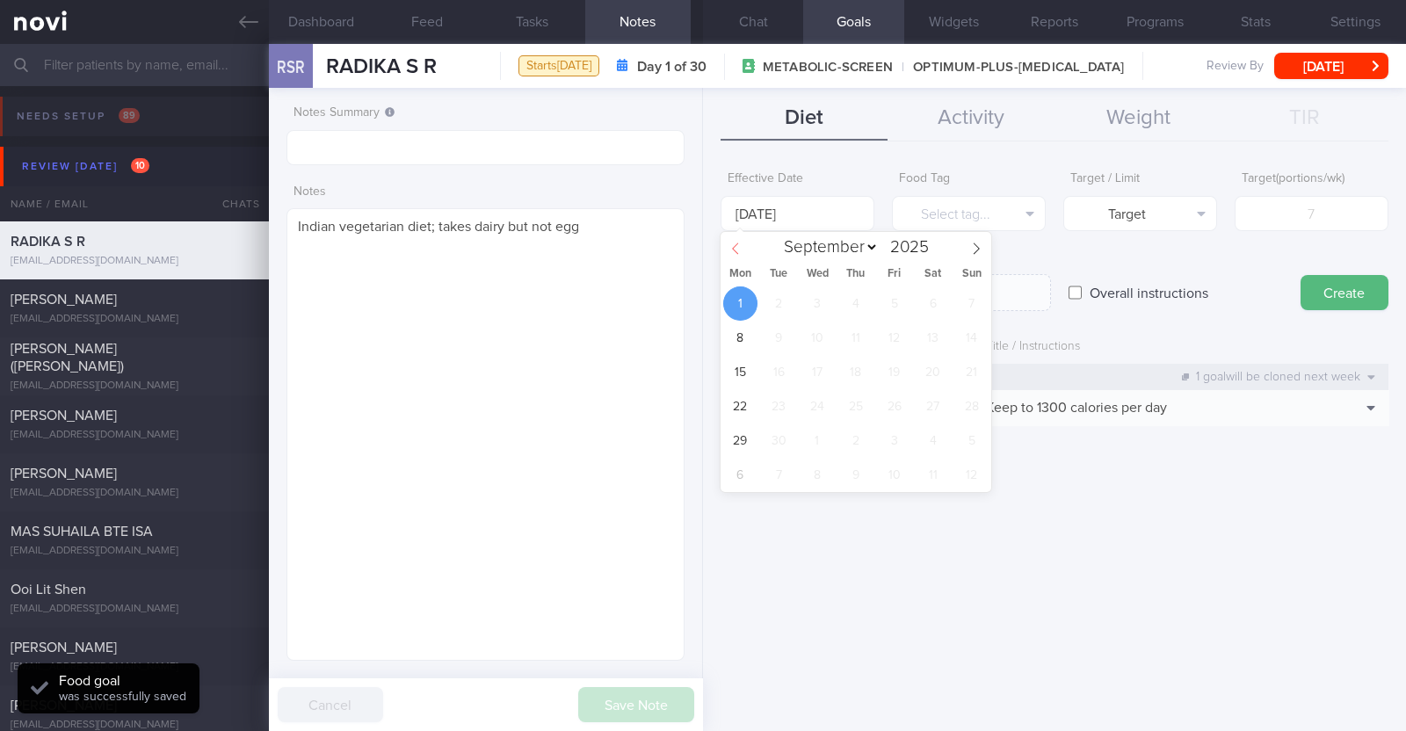
click at [732, 258] on span at bounding box center [736, 247] width 30 height 30
select select "7"
click at [748, 453] on span "25" at bounding box center [740, 441] width 34 height 34
type input "25 Aug 2025"
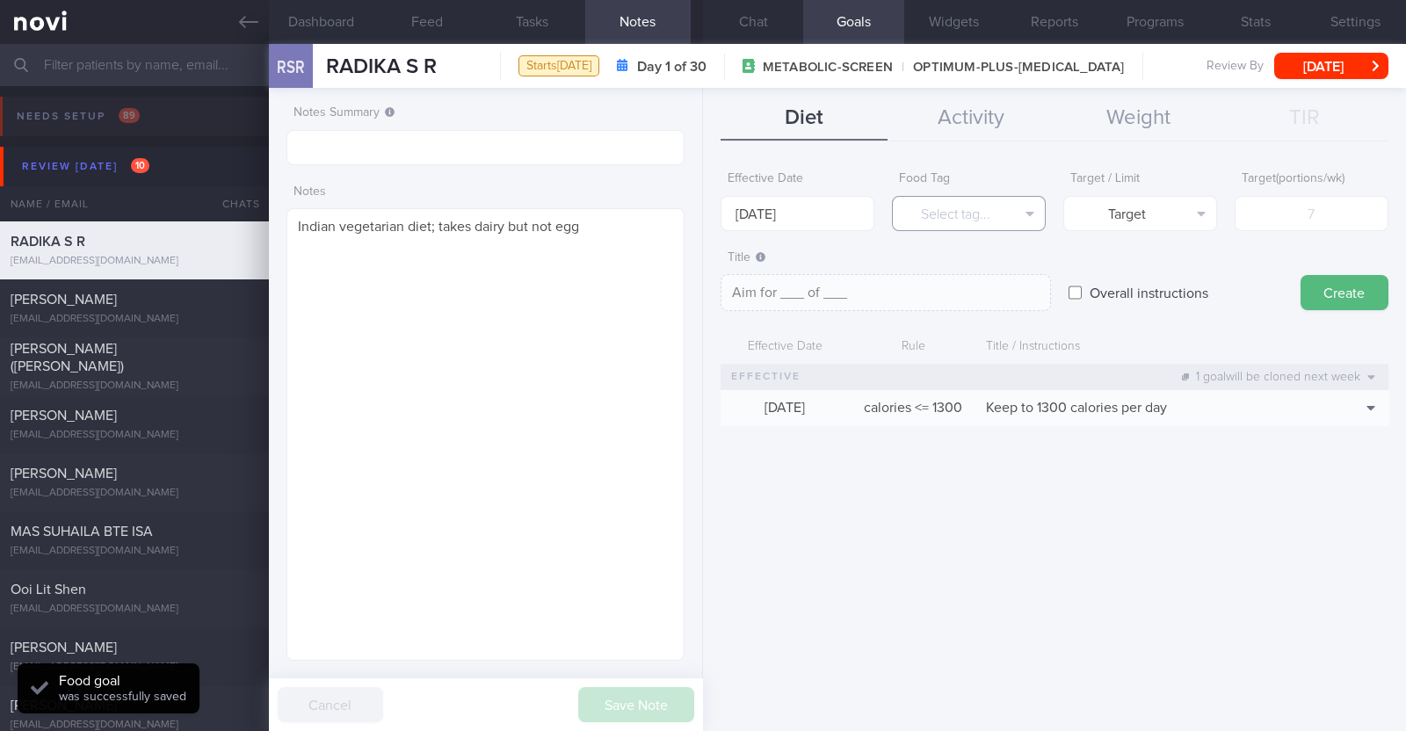
click at [932, 210] on button "Select tag..." at bounding box center [969, 213] width 154 height 35
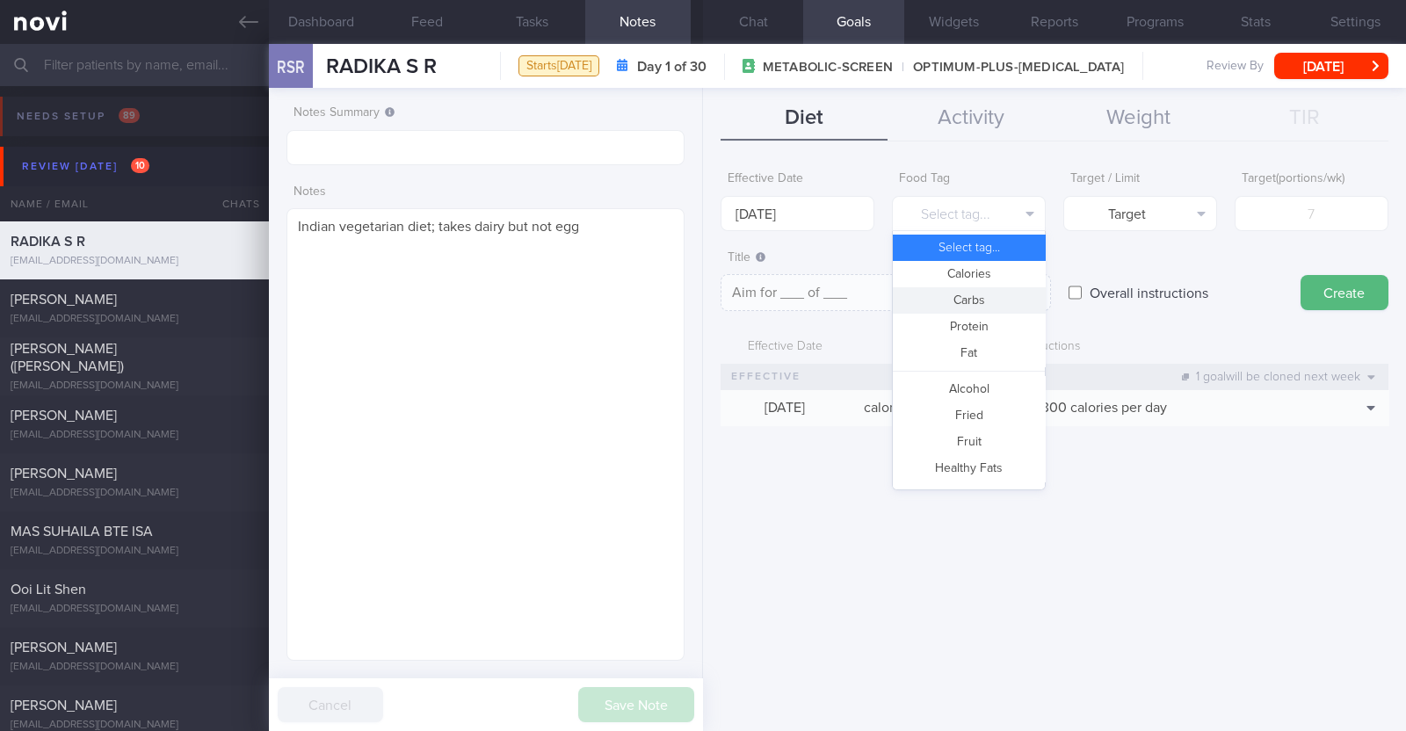
click at [958, 298] on button "Carbs" at bounding box center [969, 300] width 152 height 26
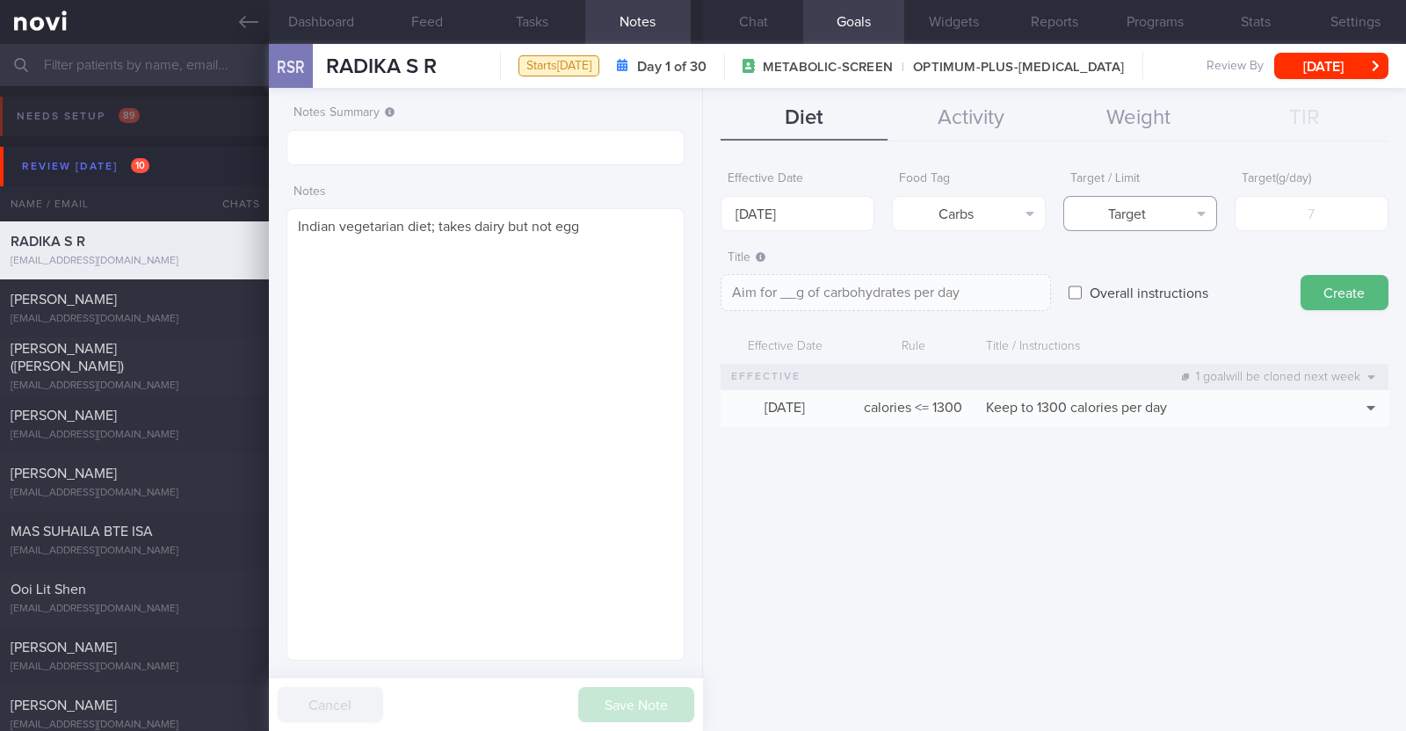
click at [1080, 223] on button "Target" at bounding box center [1140, 213] width 154 height 35
click at [1099, 266] on button "Limit" at bounding box center [1140, 274] width 152 height 26
type textarea "Keep to __g of carbohydrates per day"
click at [1285, 225] on input "number" at bounding box center [1312, 213] width 154 height 35
type input "1"
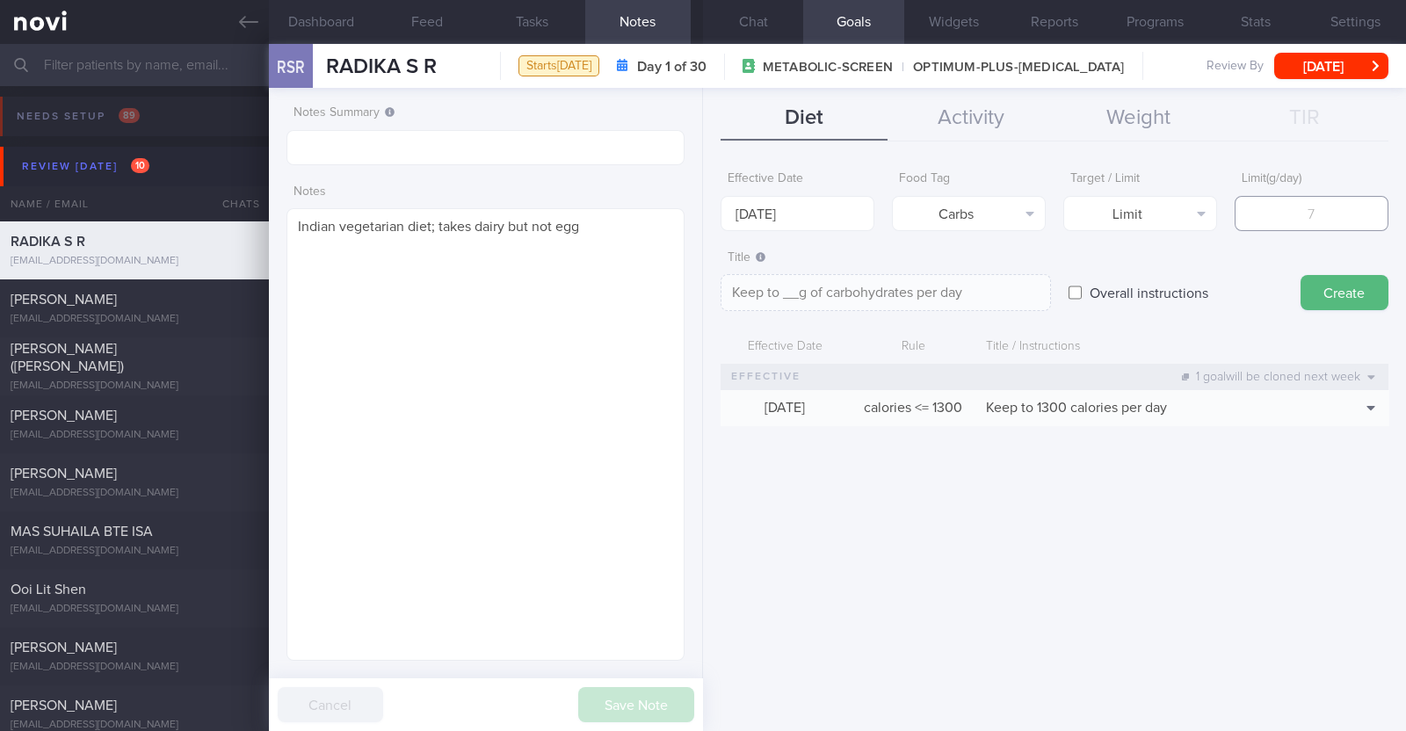
type textarea "Keep to 1g of carbohydrates per day"
type input "13"
type textarea "Keep to 13g of carbohydrates per day"
type input "130"
type textarea "Keep to 130g of carbohydrates per day"
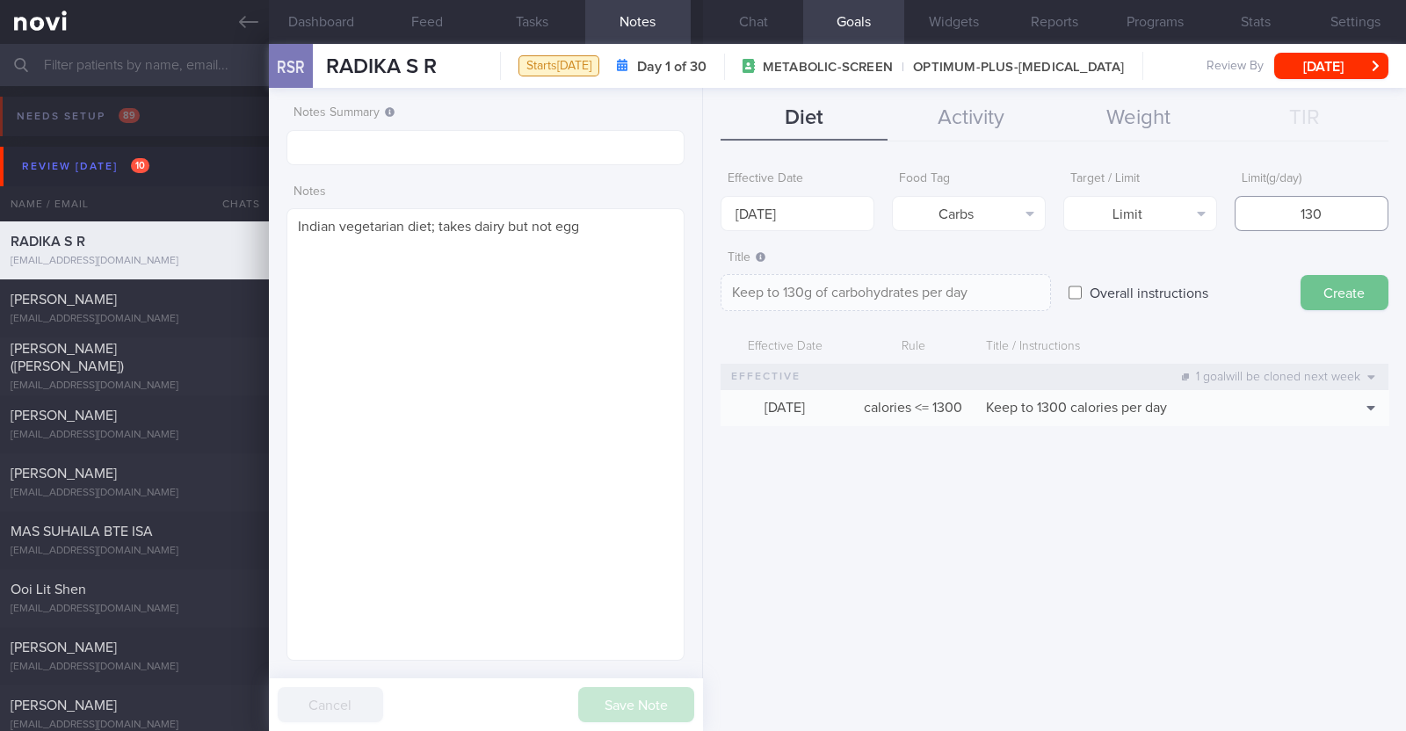
type input "130"
click at [1350, 287] on button "Create" at bounding box center [1345, 292] width 88 height 35
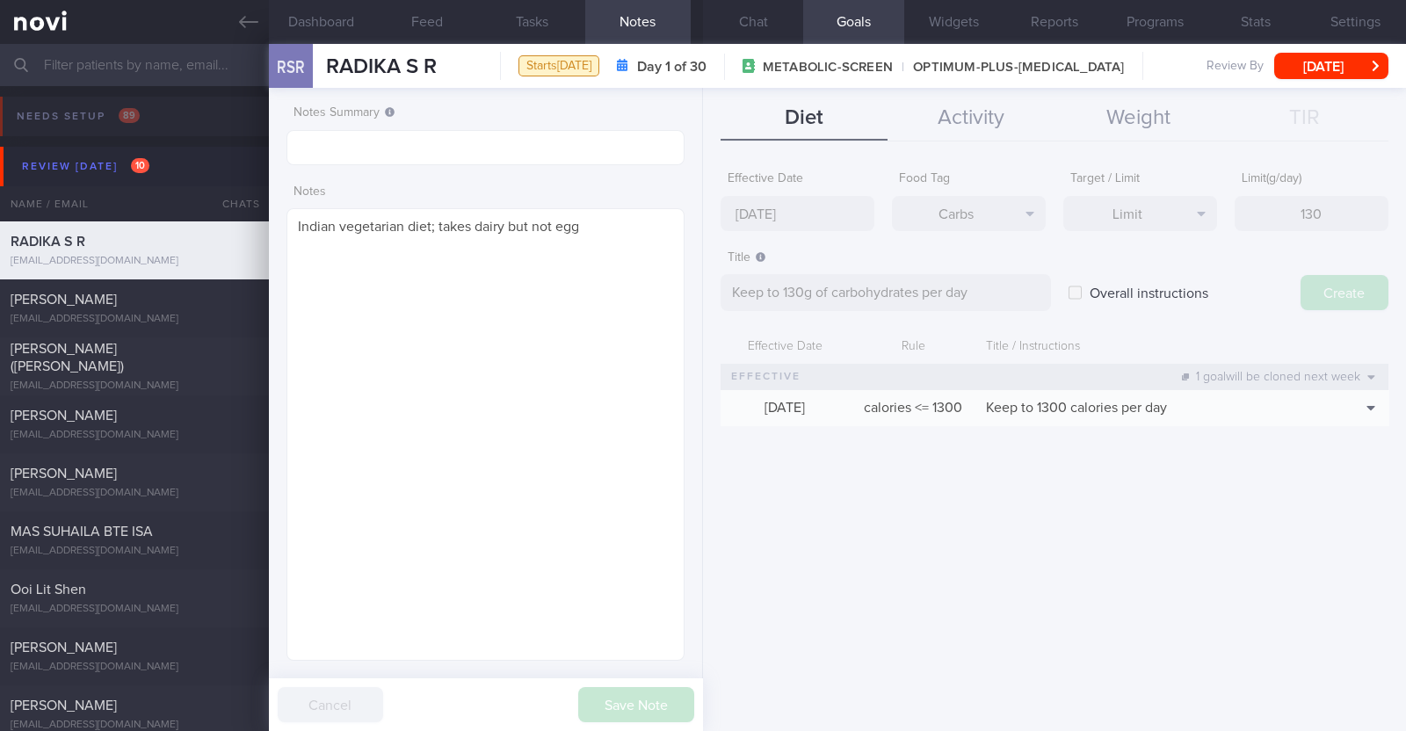
type input "1 Sep 2025"
type textarea "Aim for ___ of ___"
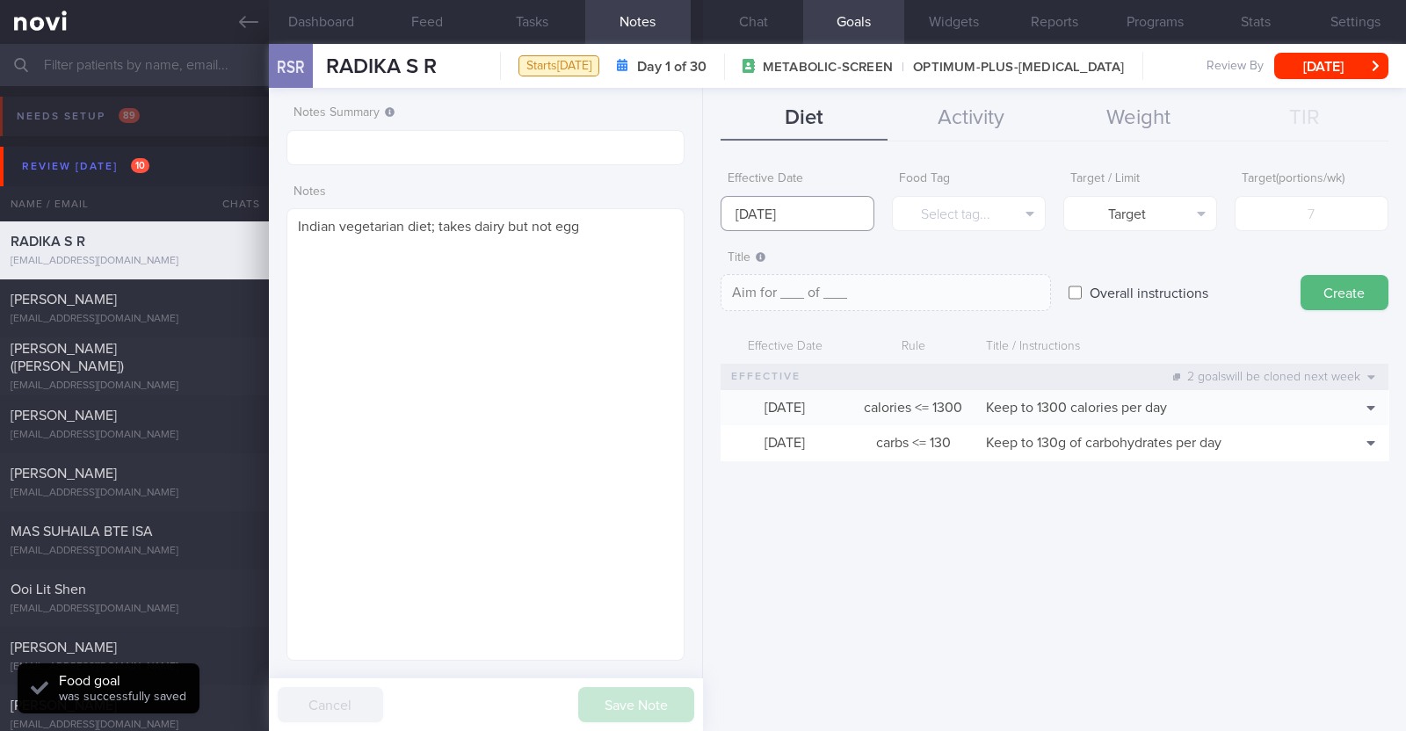
click at [761, 210] on input "1 Sep 2025" at bounding box center [798, 213] width 154 height 35
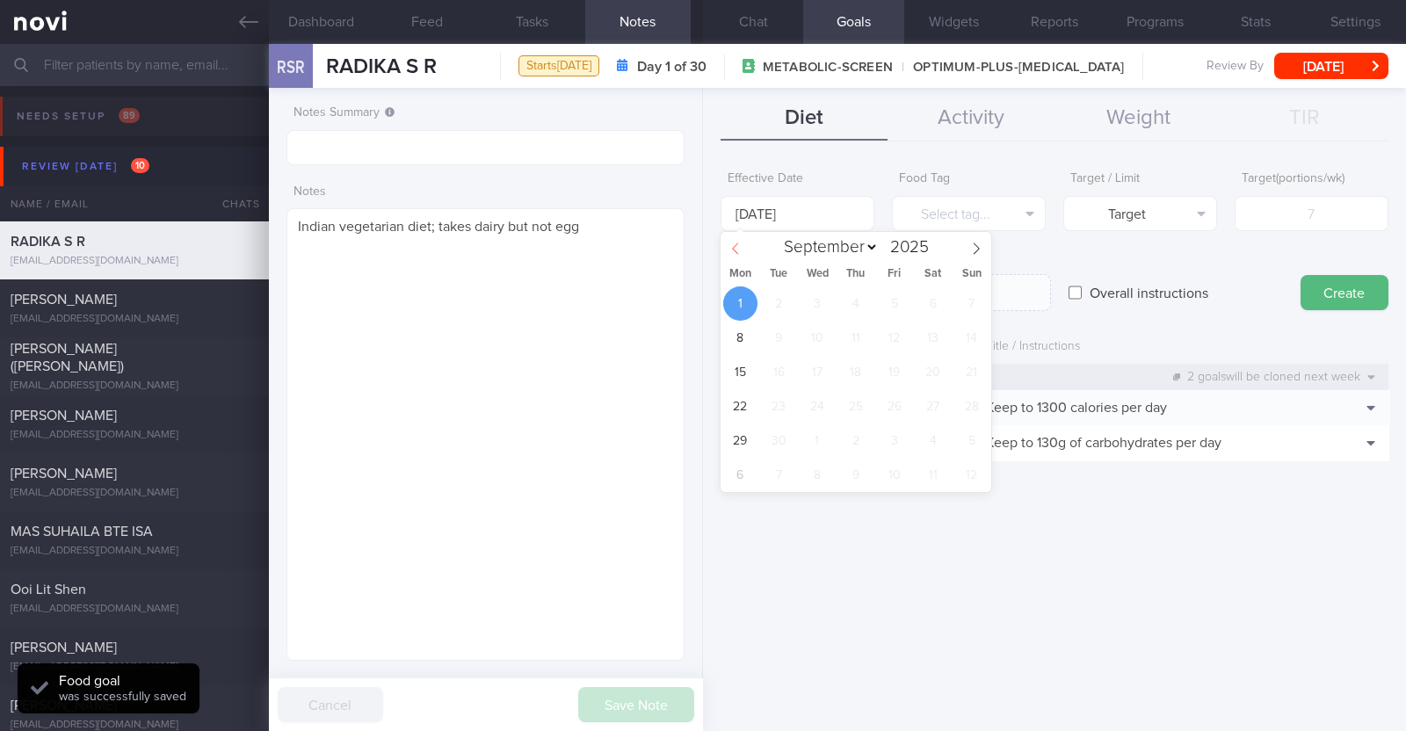
click at [729, 252] on icon at bounding box center [735, 249] width 12 height 12
select select "7"
click at [733, 446] on span "25" at bounding box center [740, 441] width 34 height 34
type input "25 Aug 2025"
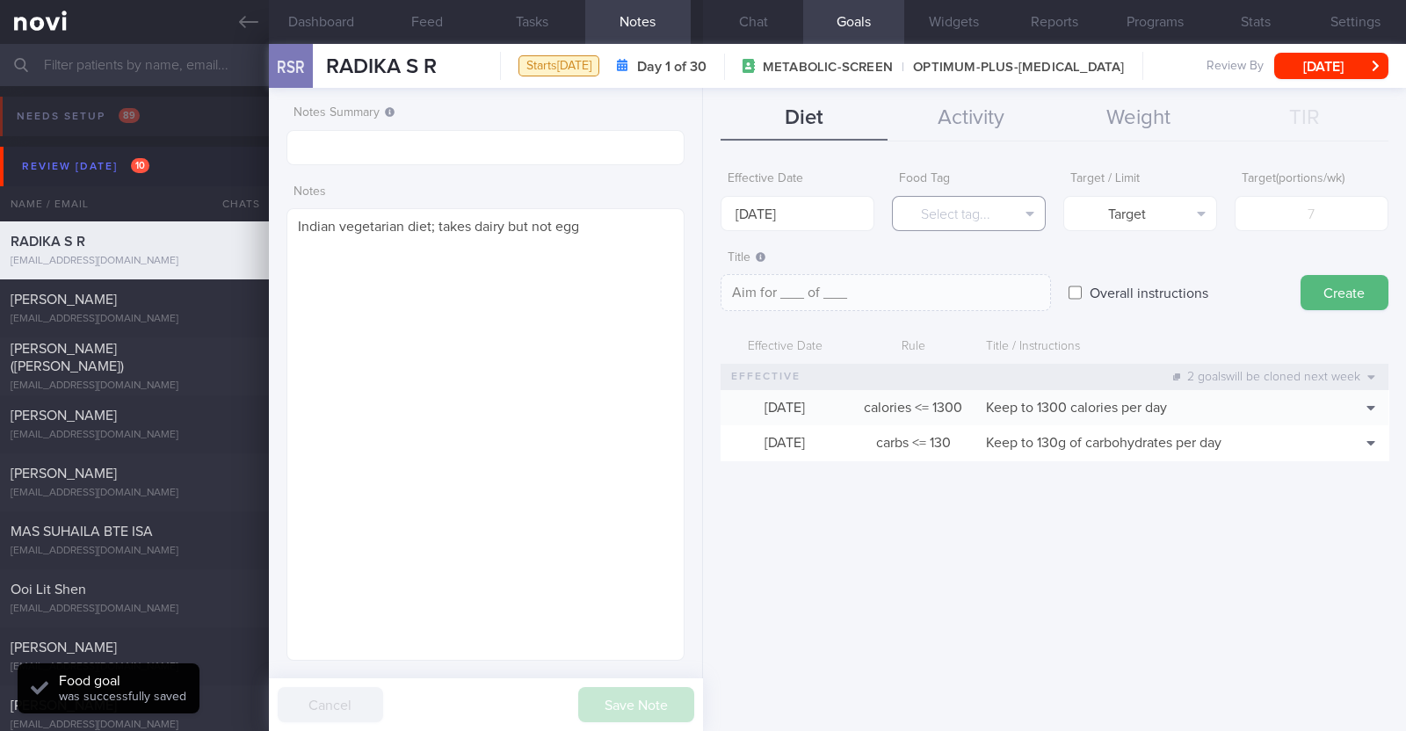
click at [954, 217] on button "Select tag..." at bounding box center [969, 213] width 154 height 35
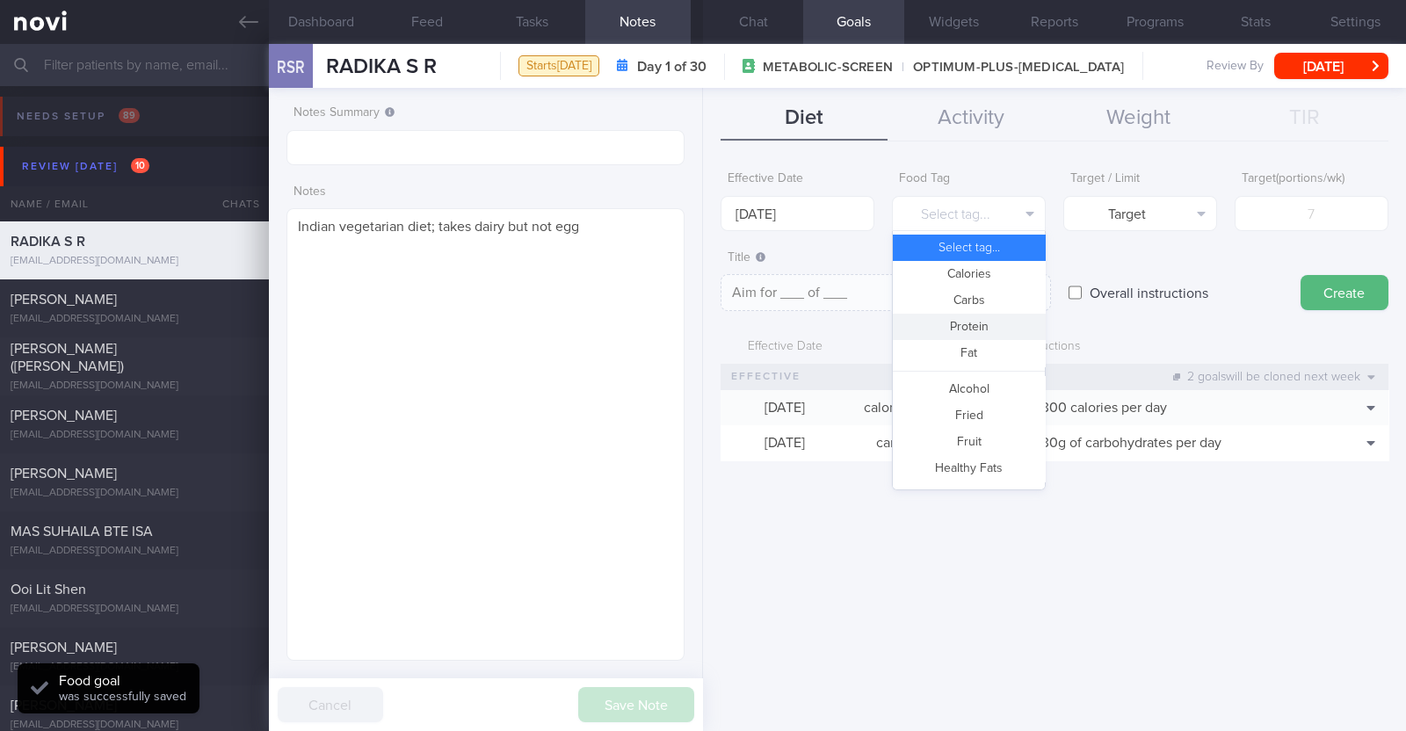
click at [950, 322] on button "Protein" at bounding box center [969, 327] width 152 height 26
type textarea "Aim for __g of protein per day"
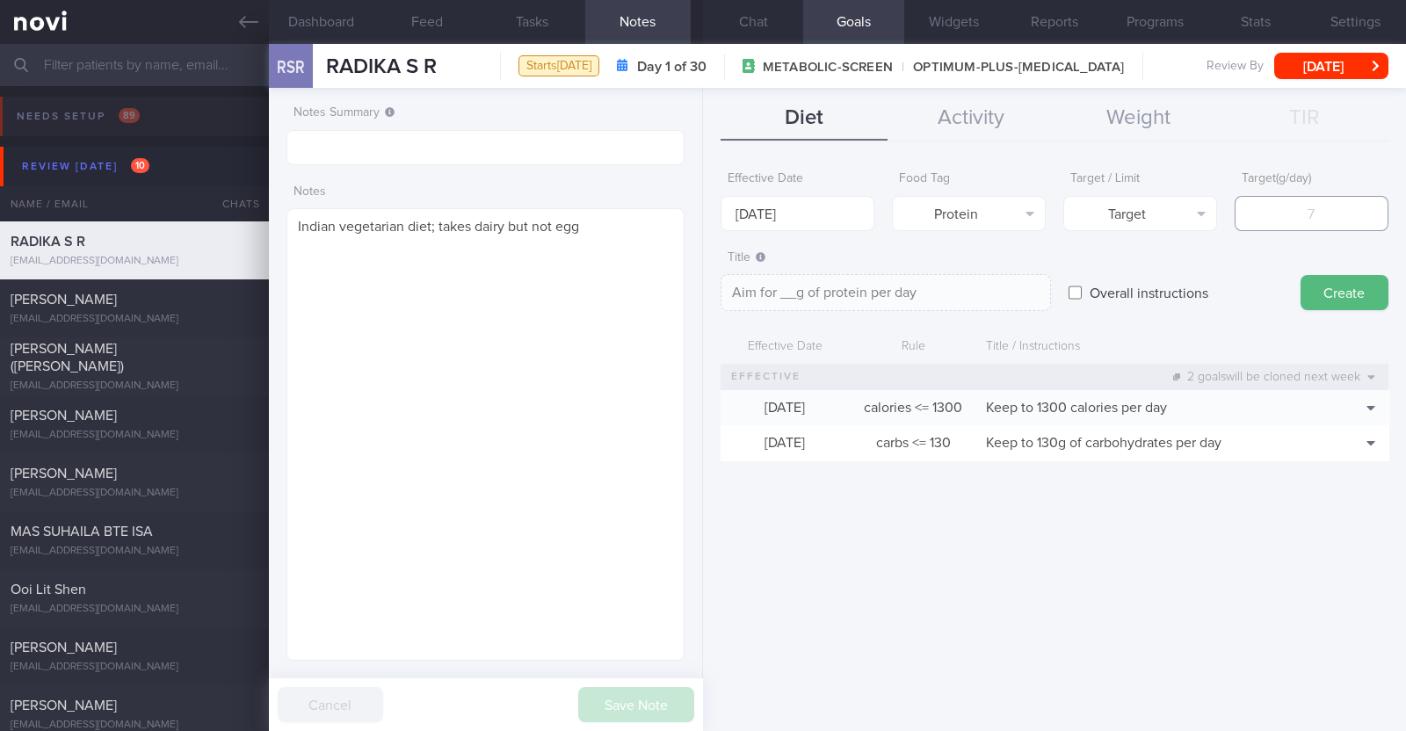
click at [1331, 211] on input "number" at bounding box center [1312, 213] width 154 height 35
type input "7"
type textarea "Aim for 7g of protein per day"
type input "75"
type textarea "Aim for 75g of protein per day"
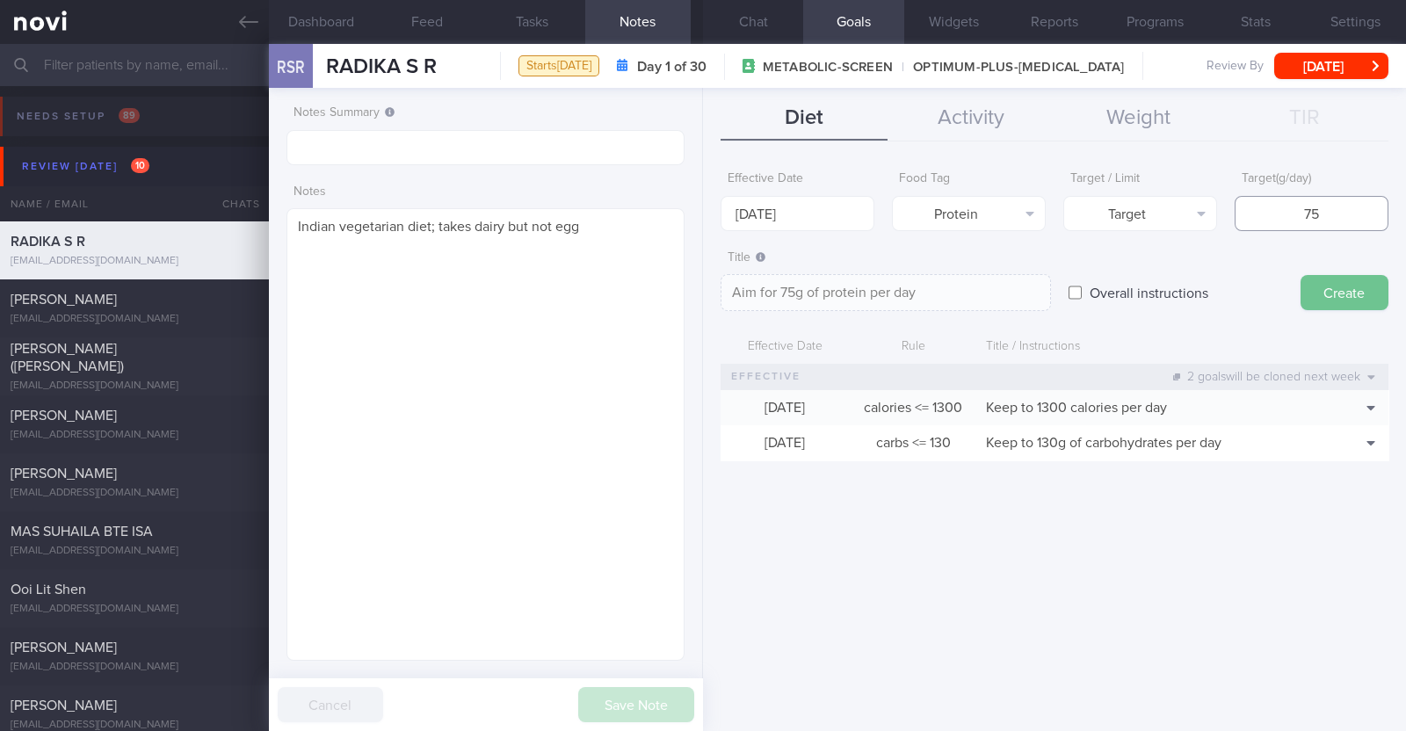
type input "75"
click at [1326, 292] on button "Create" at bounding box center [1345, 292] width 88 height 35
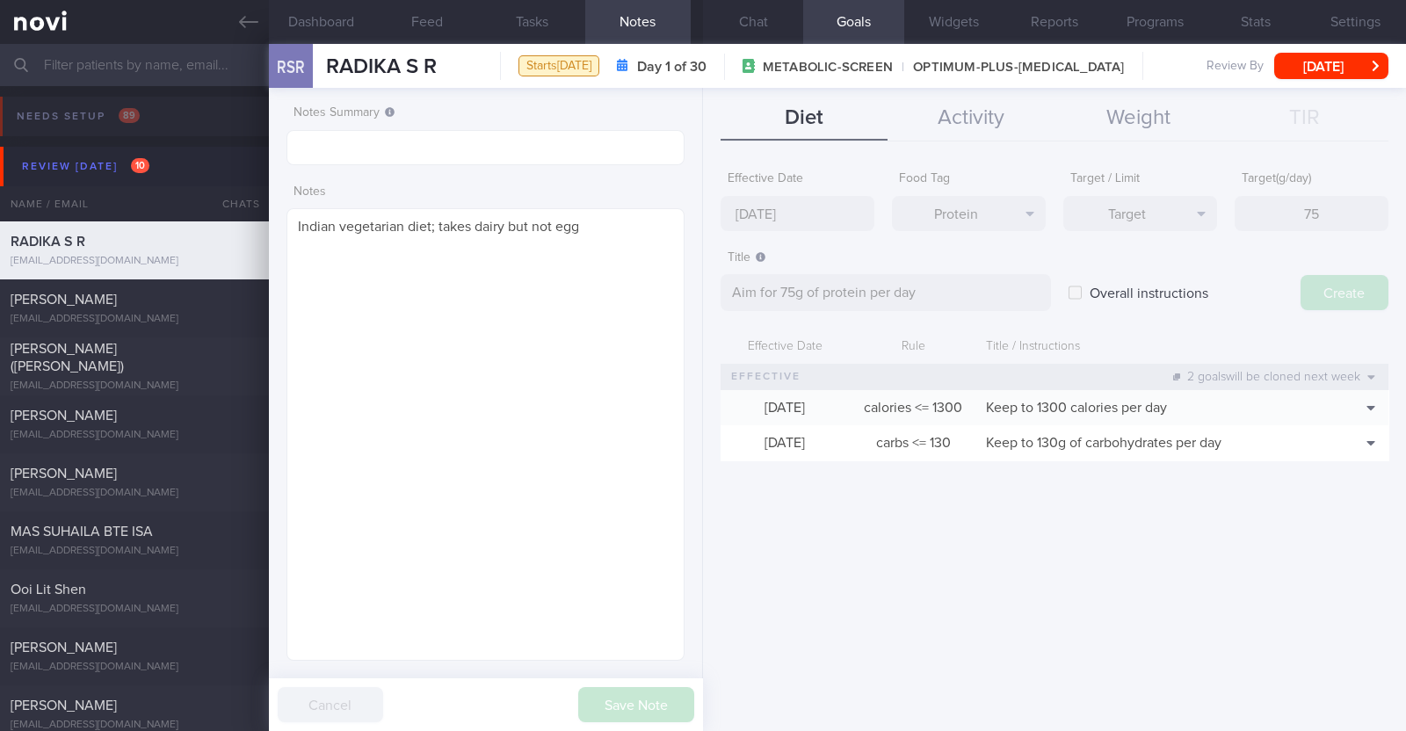
type input "1 Sep 2025"
type textarea "Aim for ___ of ___"
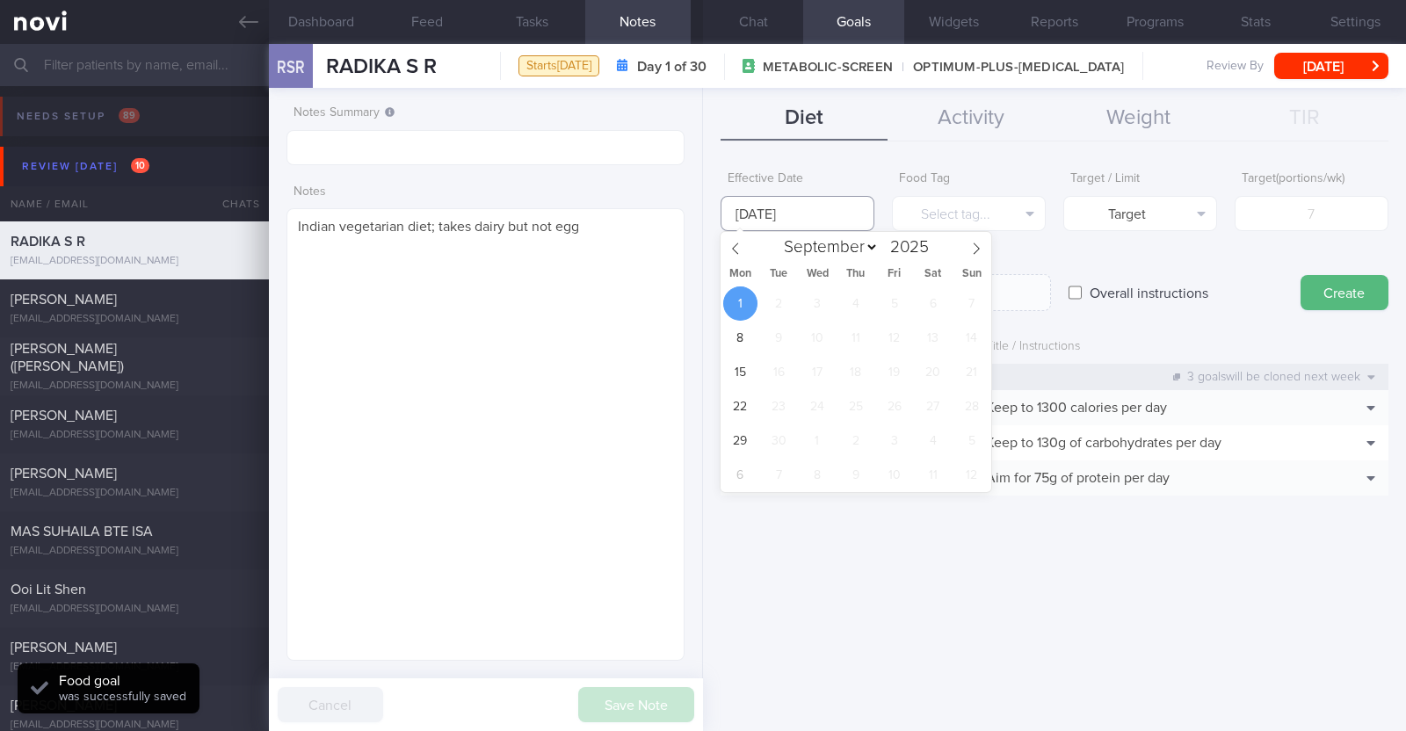
click at [822, 221] on input "1 Sep 2025" at bounding box center [798, 213] width 154 height 35
click at [734, 257] on span at bounding box center [736, 247] width 30 height 30
select select "7"
click at [733, 447] on span "25" at bounding box center [740, 441] width 34 height 34
type input "25 Aug 2025"
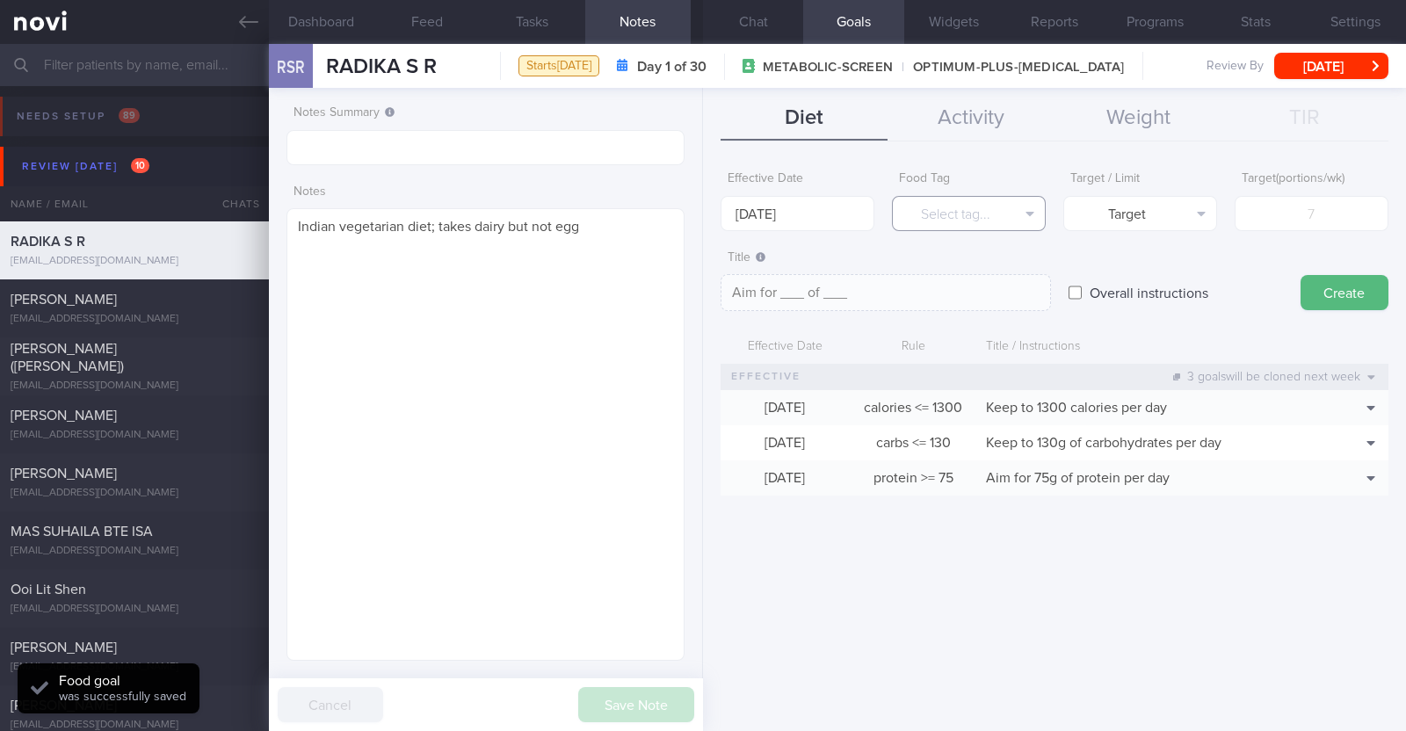
click at [976, 204] on button "Select tag..." at bounding box center [969, 213] width 154 height 35
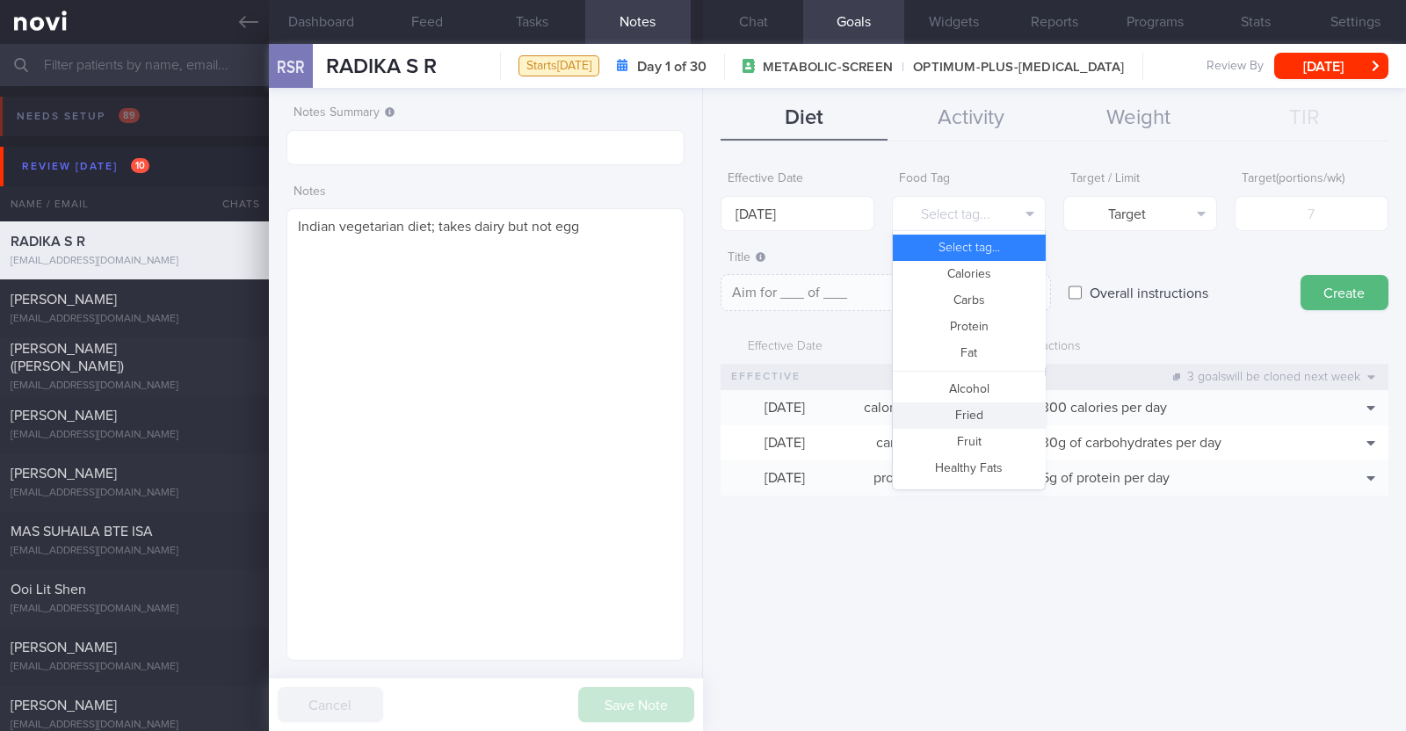
click at [969, 410] on button "Fried" at bounding box center [969, 416] width 152 height 26
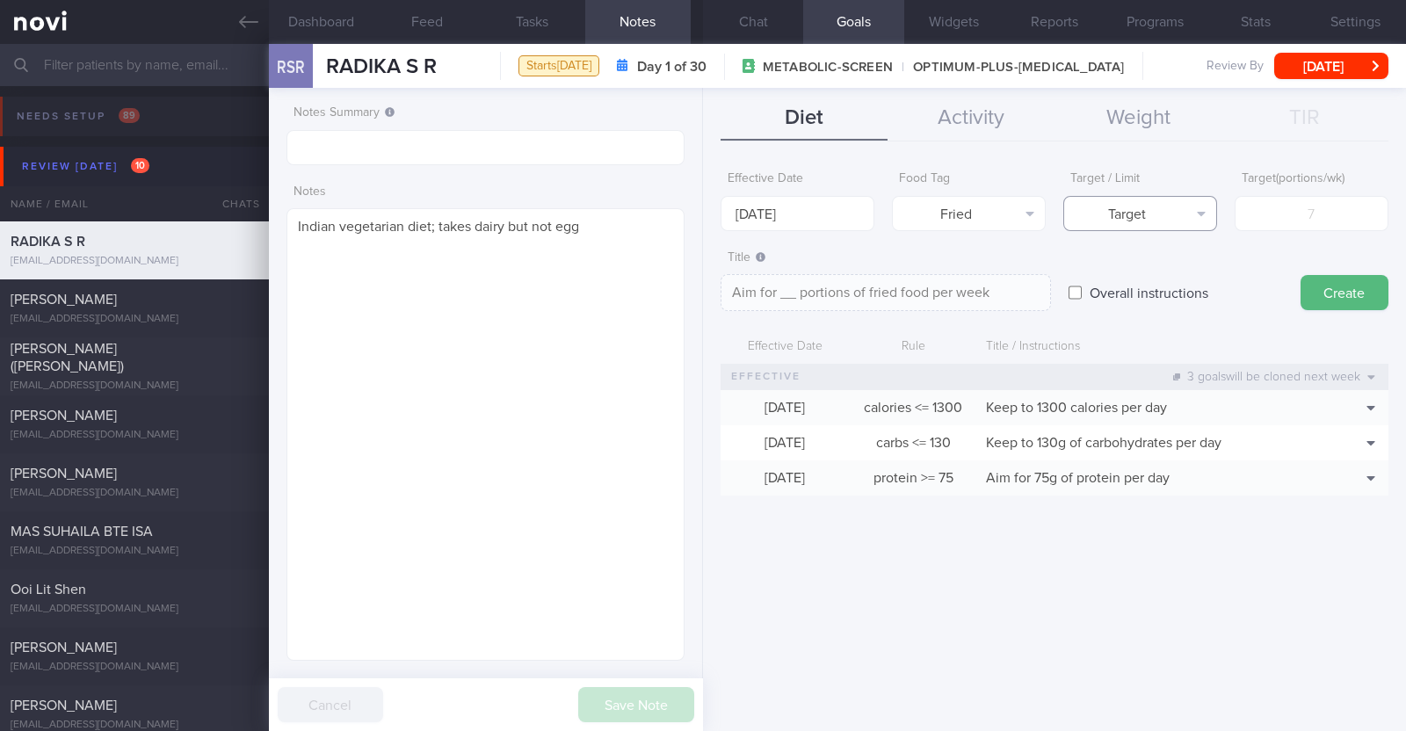
click at [1122, 213] on button "Target" at bounding box center [1140, 213] width 154 height 35
click at [1121, 270] on button "Limit" at bounding box center [1140, 274] width 152 height 26
type textarea "Keep to __ portions of fried food per week"
click at [1296, 218] on input "number" at bounding box center [1312, 213] width 154 height 35
type input "2"
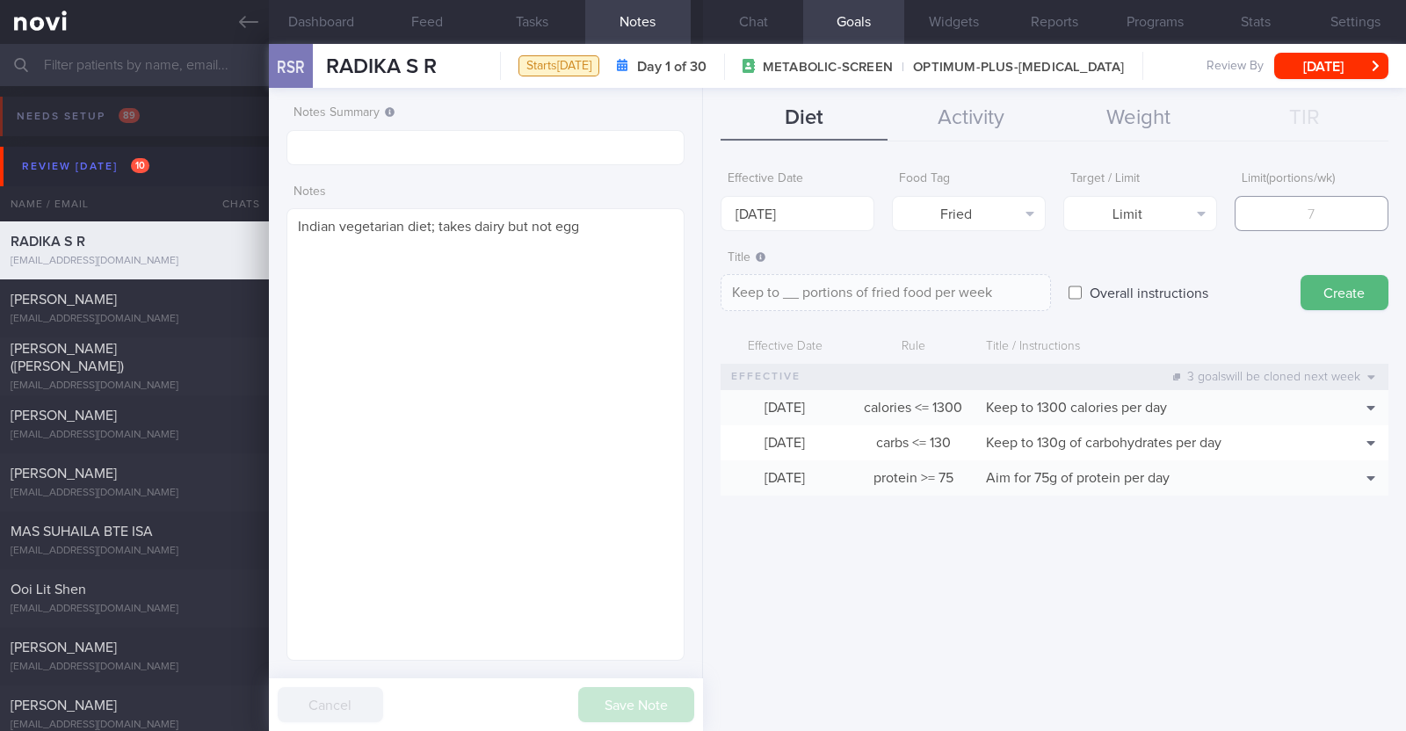
type textarea "Keep to 2 portions of fried food per week"
type input "2"
click at [1326, 298] on button "Create" at bounding box center [1345, 292] width 88 height 35
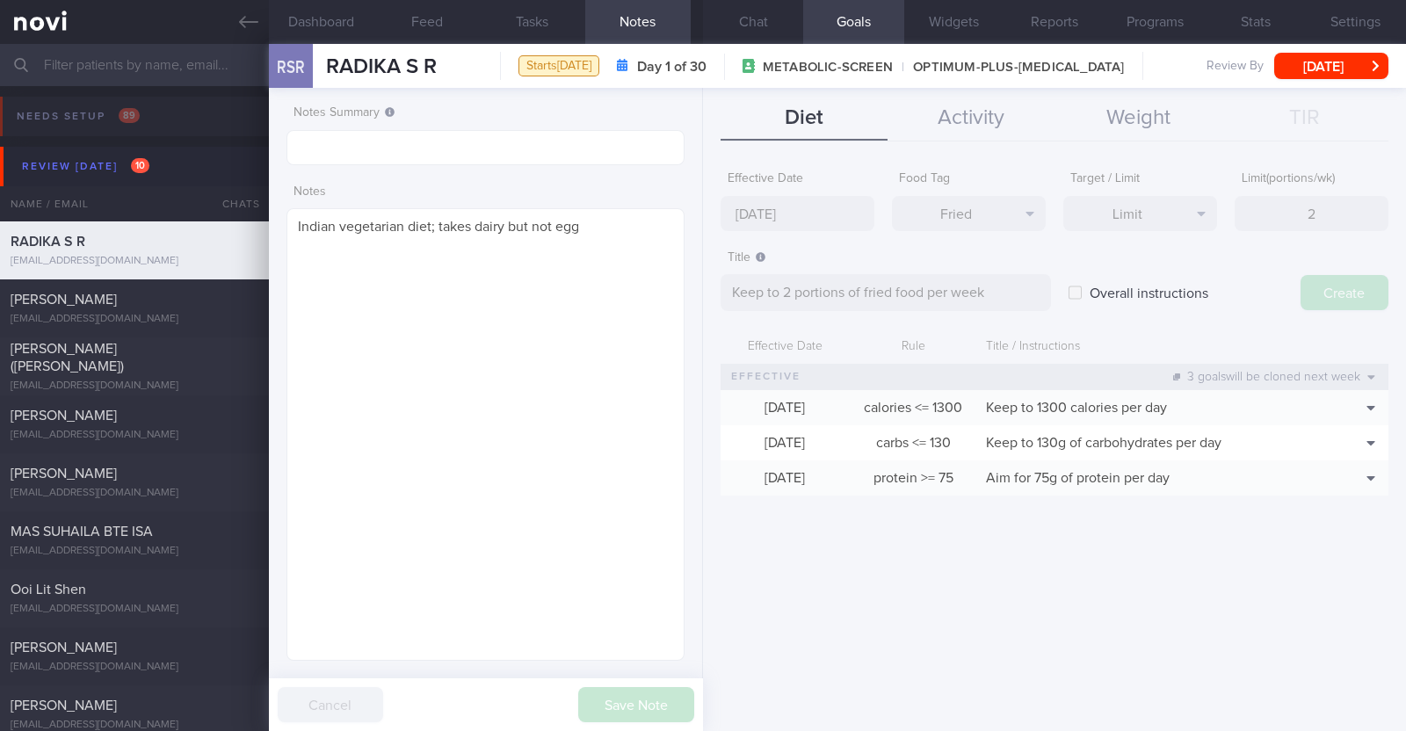
type input "1 Sep 2025"
type textarea "Aim for ___ of ___"
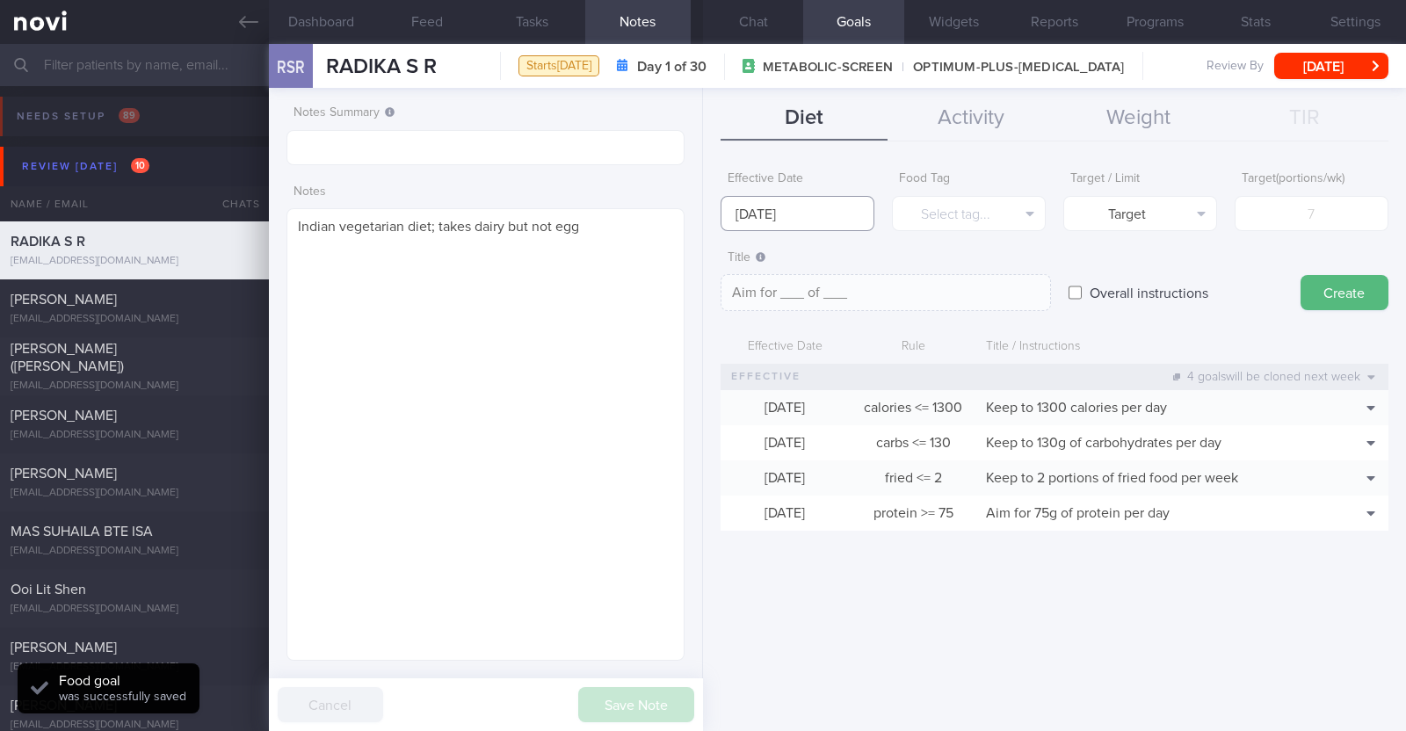
click at [830, 204] on input "1 Sep 2025" at bounding box center [798, 213] width 154 height 35
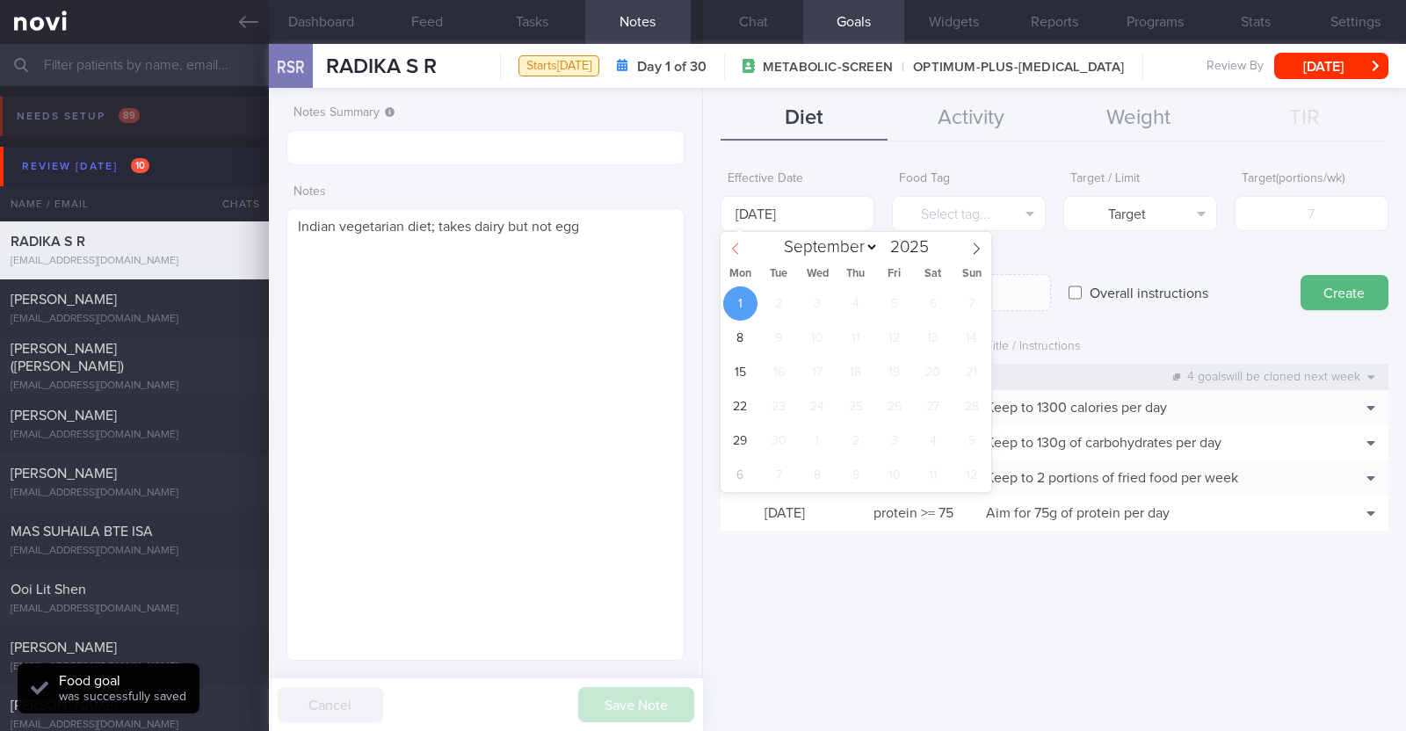
click at [742, 253] on span at bounding box center [736, 247] width 30 height 30
select select "7"
click at [734, 441] on span "25" at bounding box center [740, 441] width 34 height 34
type input "25 Aug 2025"
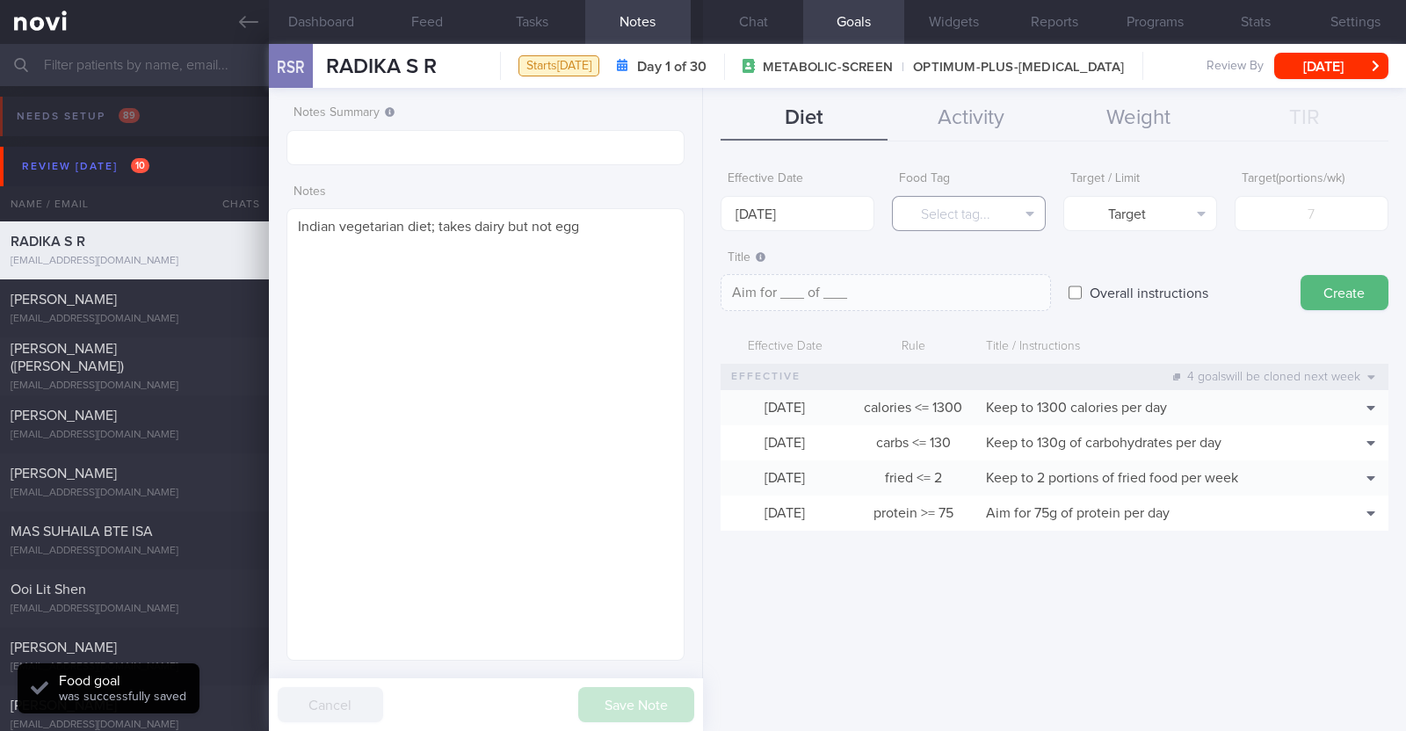
click at [934, 213] on button "Select tag..." at bounding box center [969, 213] width 154 height 35
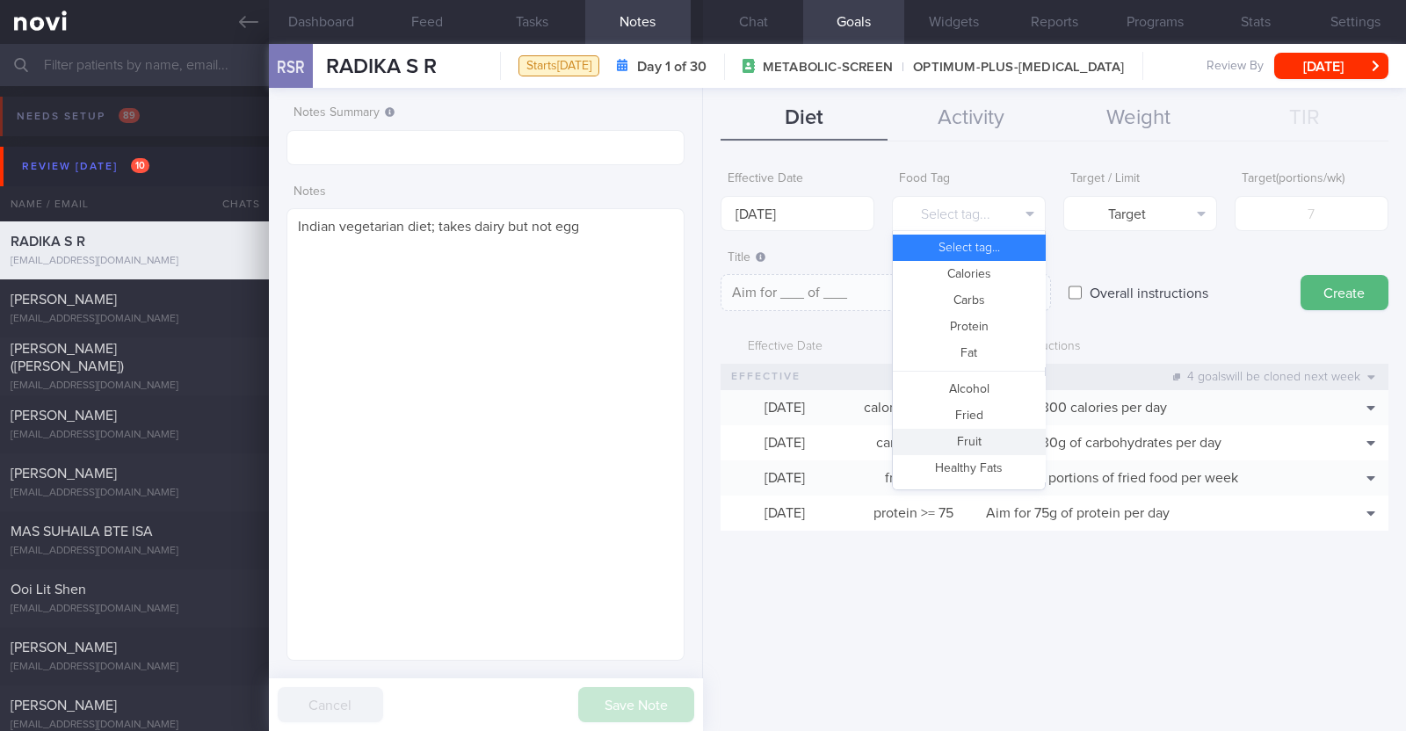
click at [990, 440] on button "Fruit" at bounding box center [969, 442] width 152 height 26
type textarea "Aim for __ portions of fruits per week"
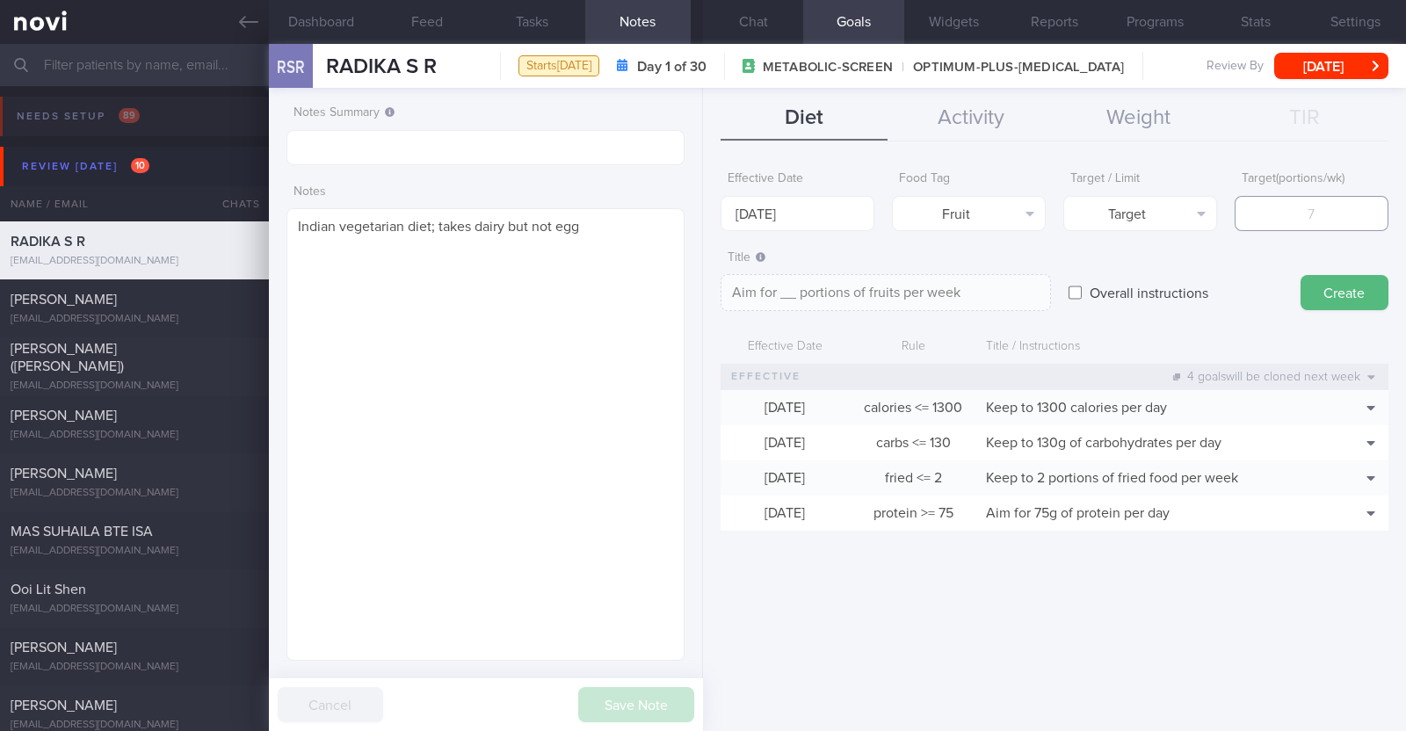
click at [1291, 208] on input "number" at bounding box center [1312, 213] width 154 height 35
type input "1"
type textarea "Aim for 1 portions of fruits per week"
type input "14"
type textarea "Aim for 14 portions of fruits per week"
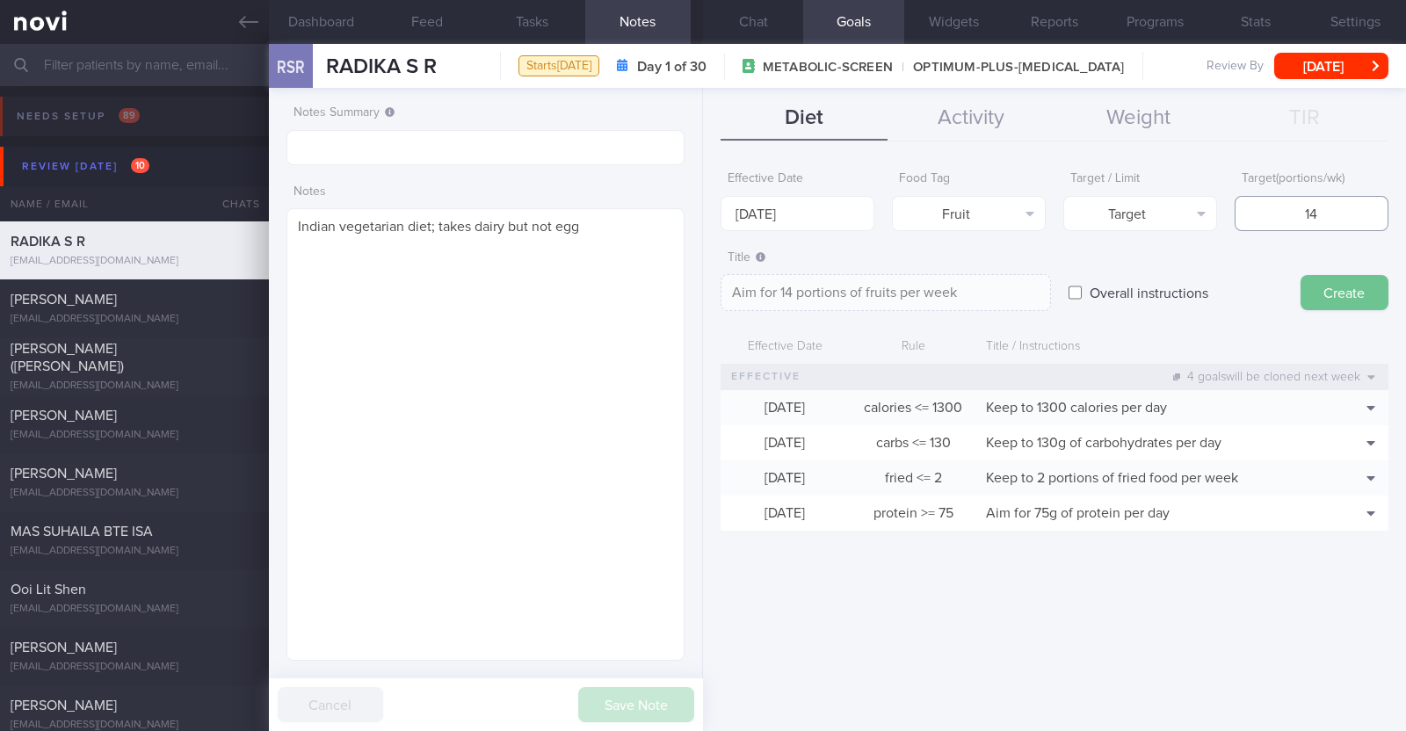
type input "14"
click at [1317, 297] on button "Create" at bounding box center [1345, 292] width 88 height 35
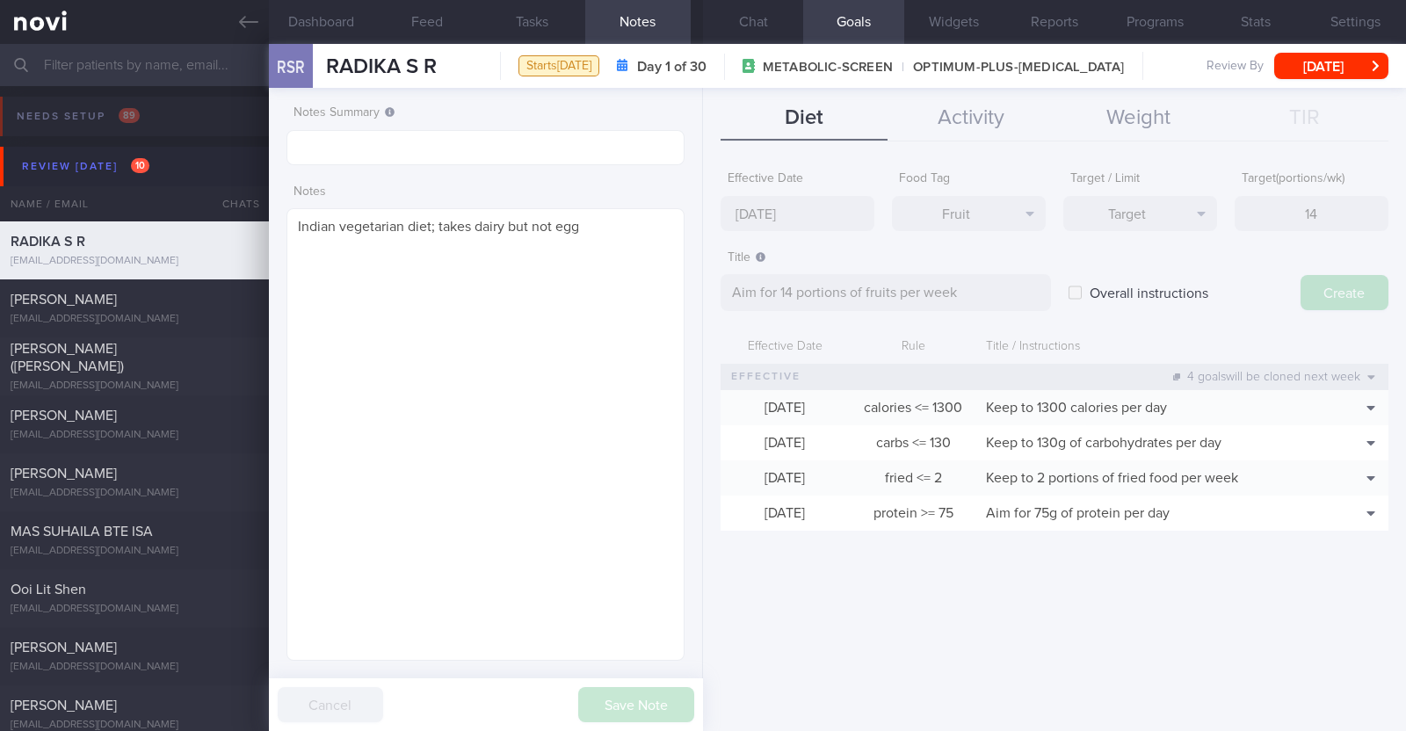
type input "1 Sep 2025"
type textarea "Aim for ___ of ___"
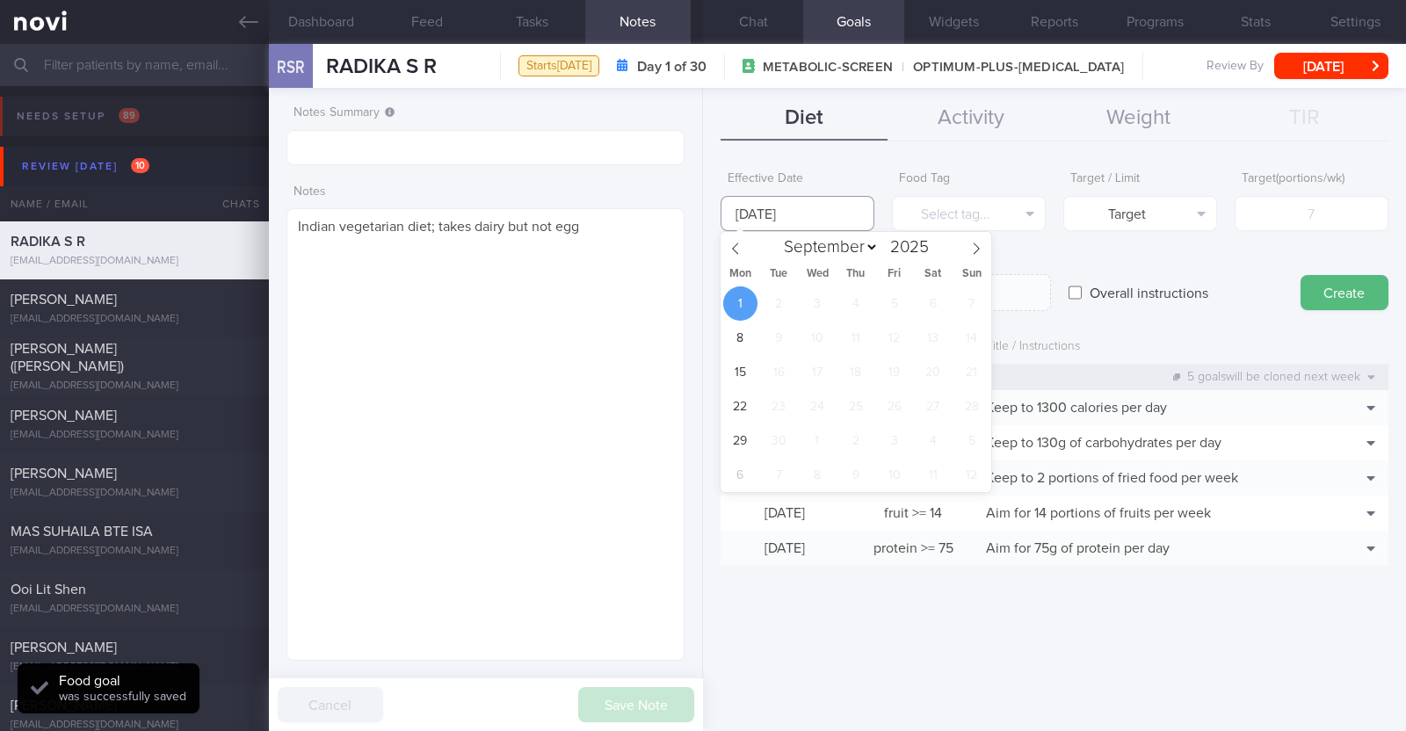
click at [852, 217] on input "1 Sep 2025" at bounding box center [798, 213] width 154 height 35
click at [729, 250] on span at bounding box center [736, 247] width 30 height 30
select select "7"
click at [729, 438] on span "25" at bounding box center [740, 441] width 34 height 34
type input "25 Aug 2025"
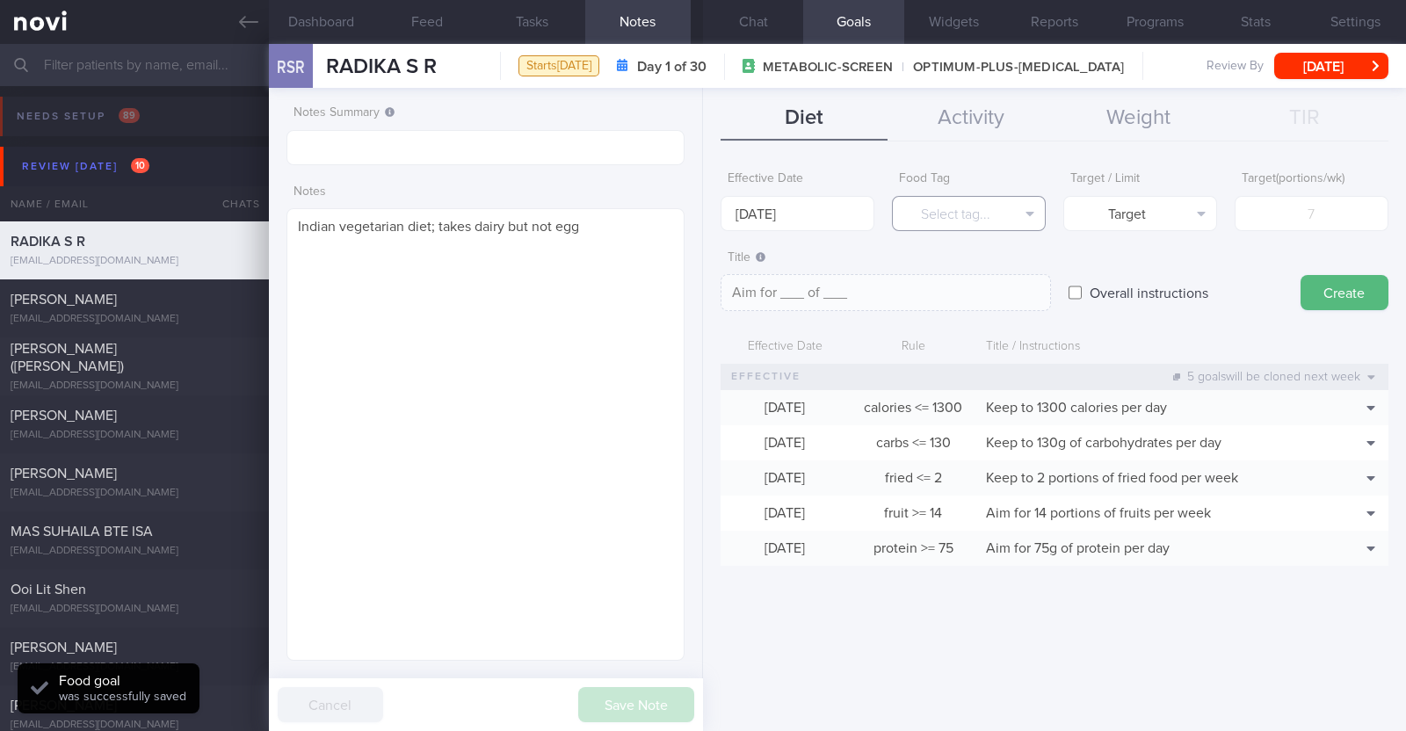
click at [936, 221] on button "Select tag..." at bounding box center [969, 213] width 154 height 35
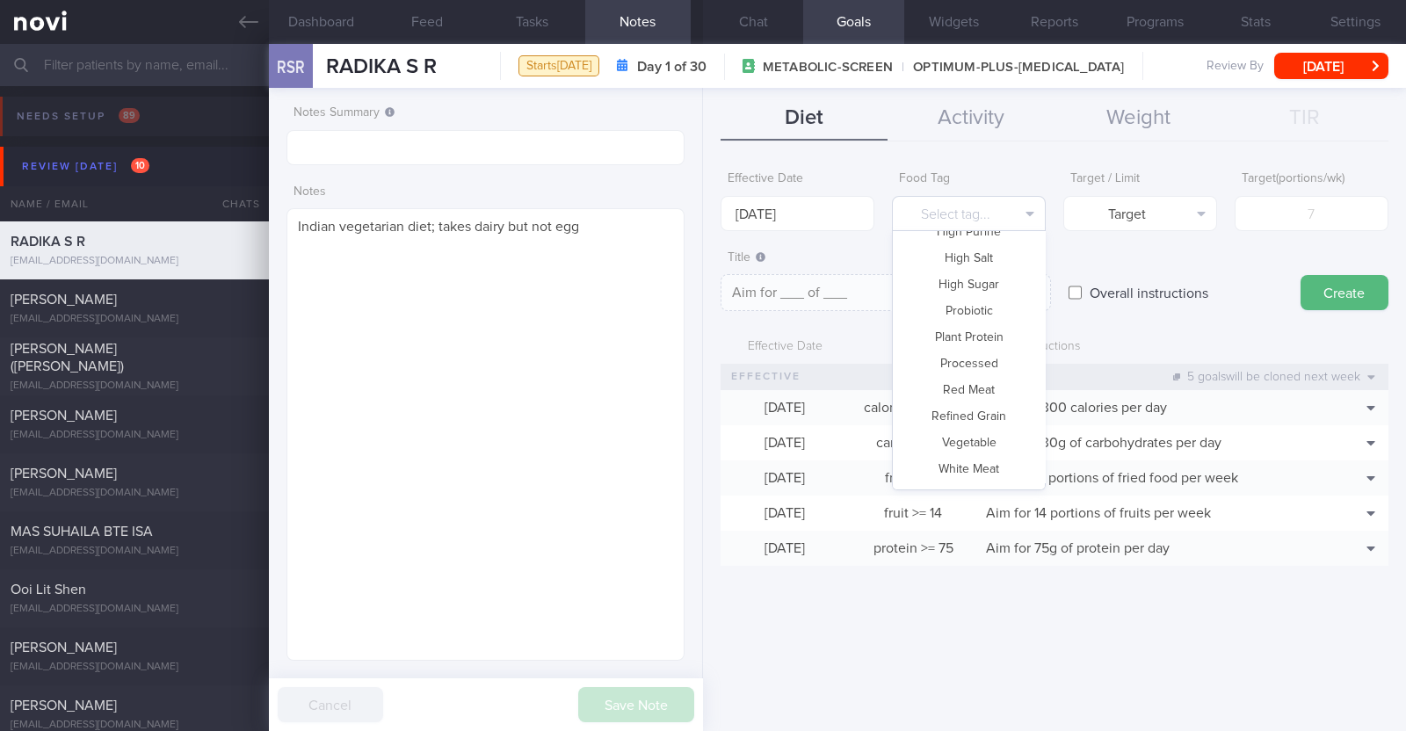
scroll to position [504, 0]
click at [956, 440] on button "Vegetable" at bounding box center [969, 438] width 152 height 26
type textarea "Aim for __ portions of vegetables per week"
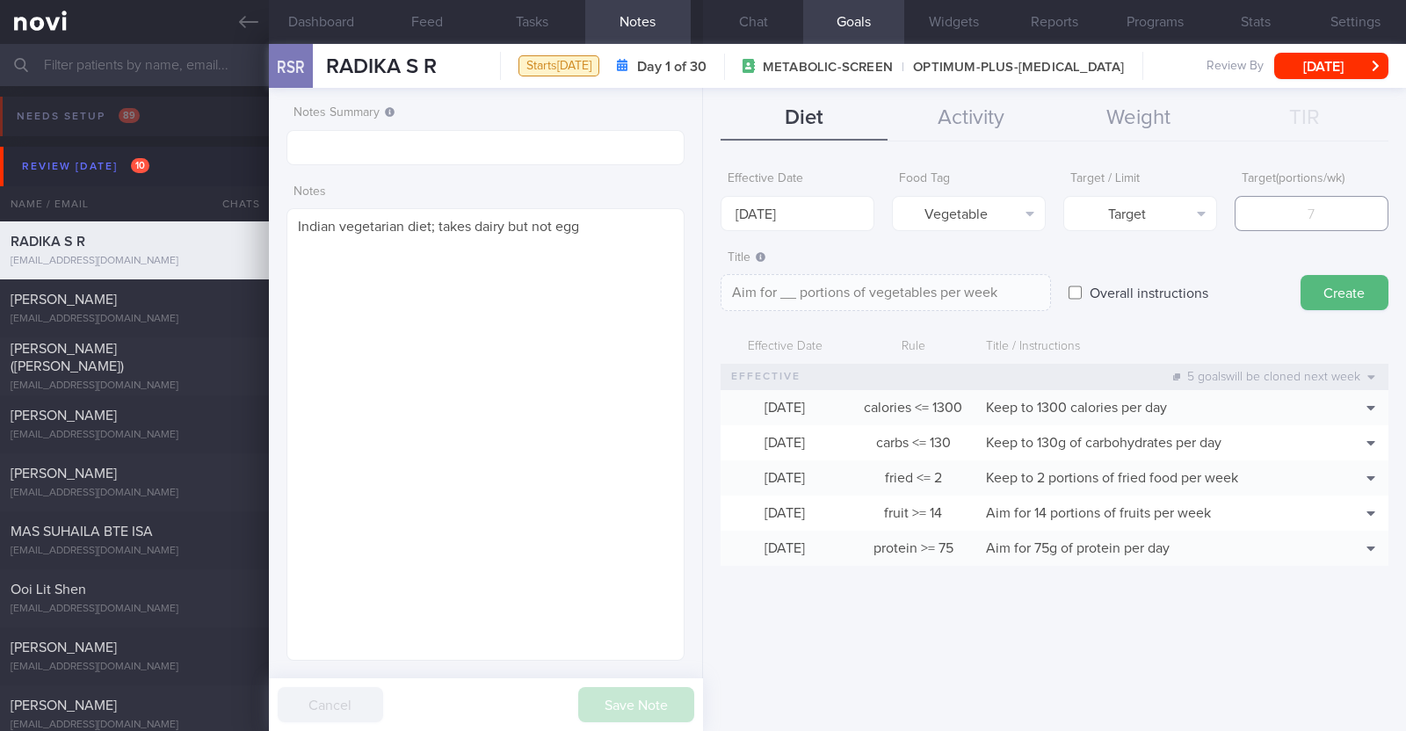
click at [1291, 217] on input "number" at bounding box center [1312, 213] width 154 height 35
type input "1"
type textarea "Aim for 1 portions of vegetables per week"
type input "14"
type textarea "Aim for 14 portions of vegetables per week"
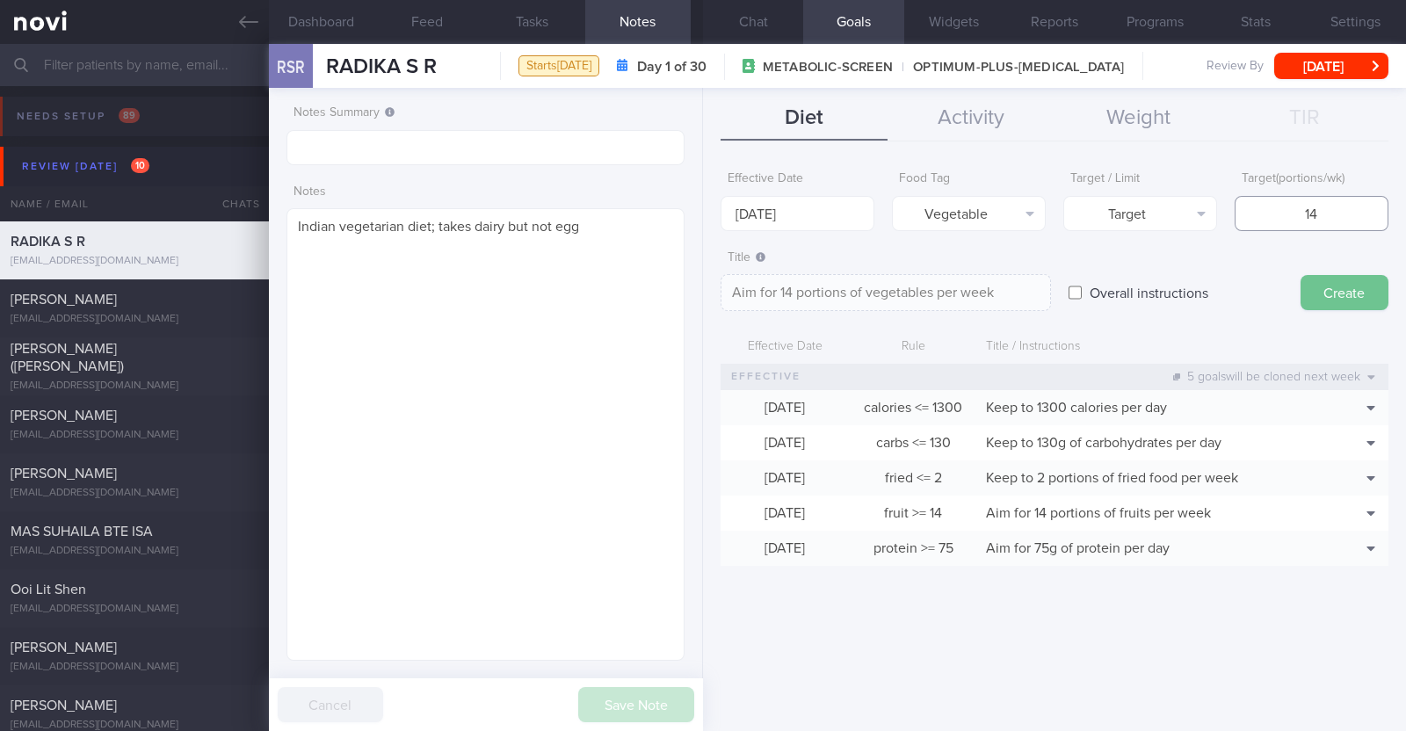
type input "14"
click at [1345, 282] on button "Create" at bounding box center [1345, 292] width 88 height 35
type input "1 Sep 2025"
type textarea "Aim for ___ of ___"
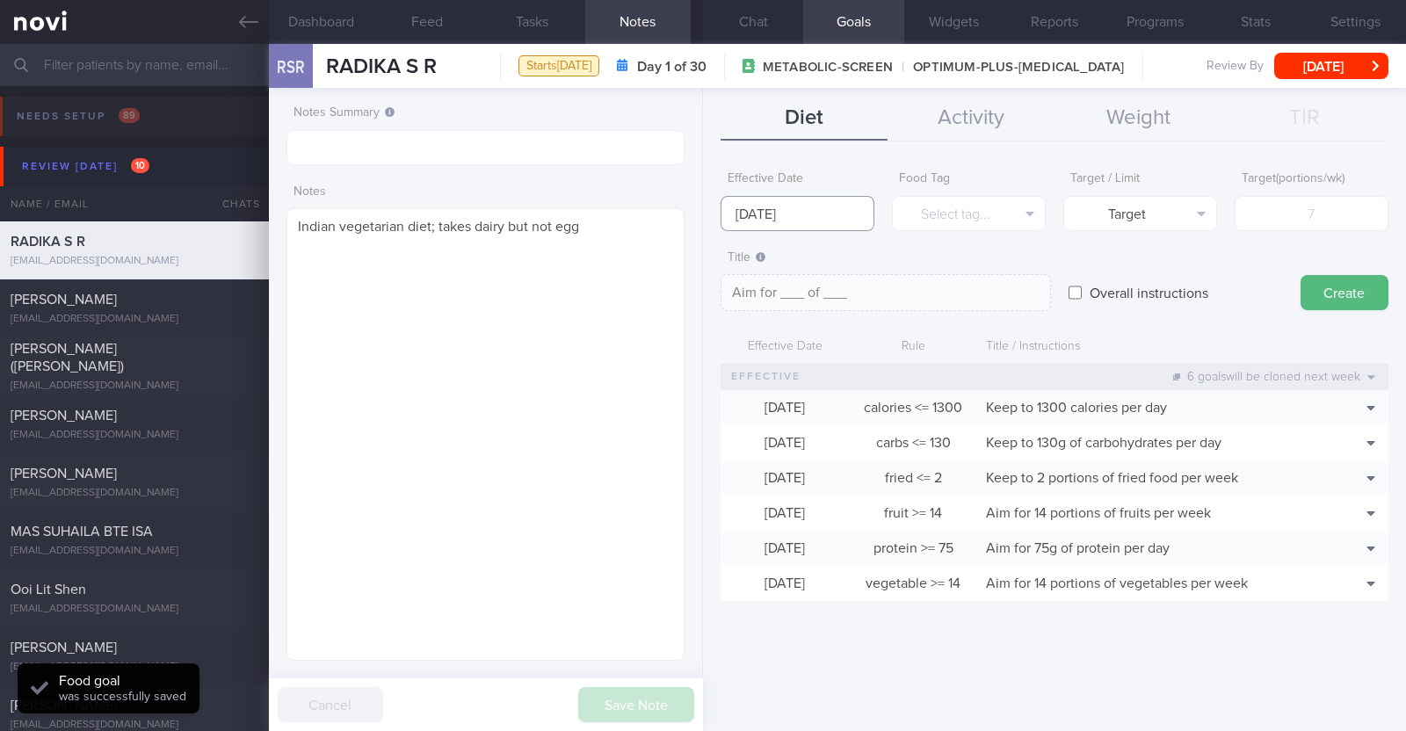
click at [810, 214] on input "1 Sep 2025" at bounding box center [798, 213] width 154 height 35
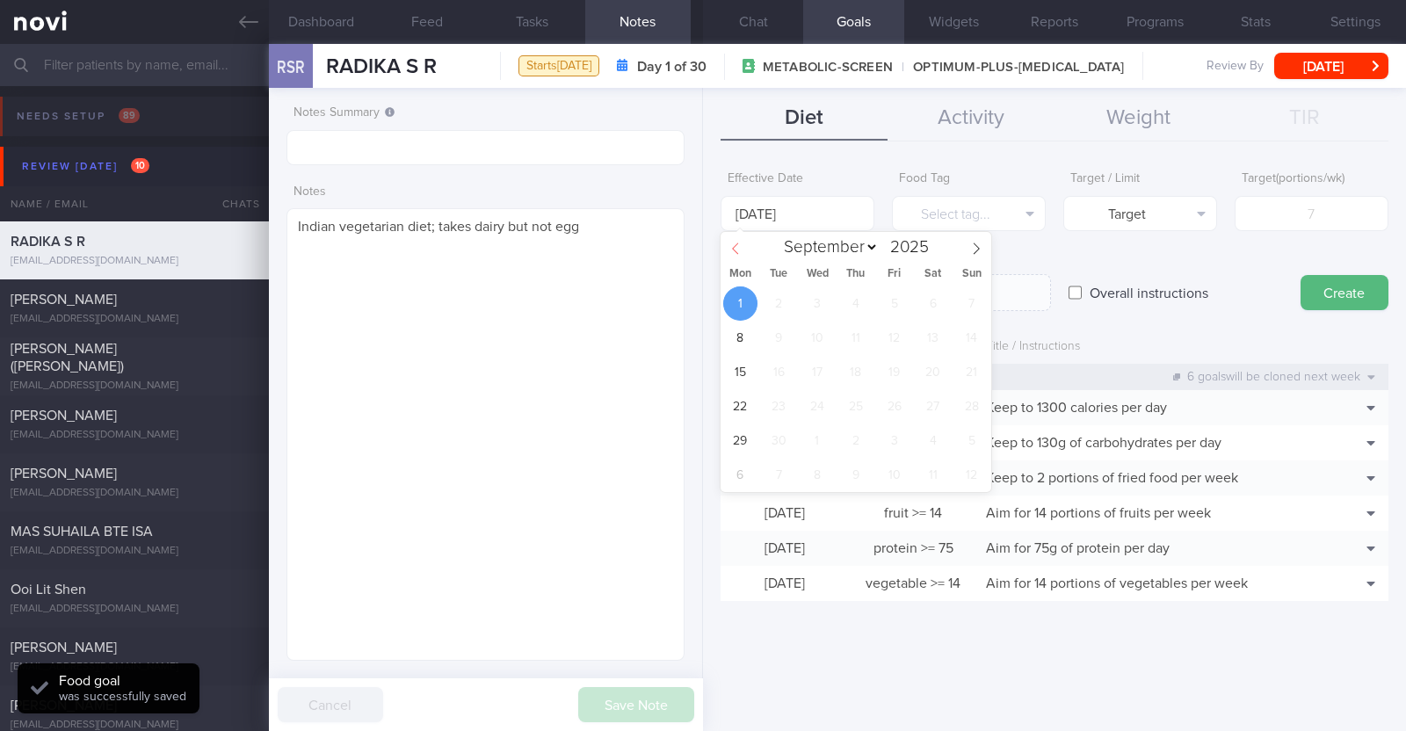
click at [732, 261] on span at bounding box center [736, 247] width 30 height 30
select select "7"
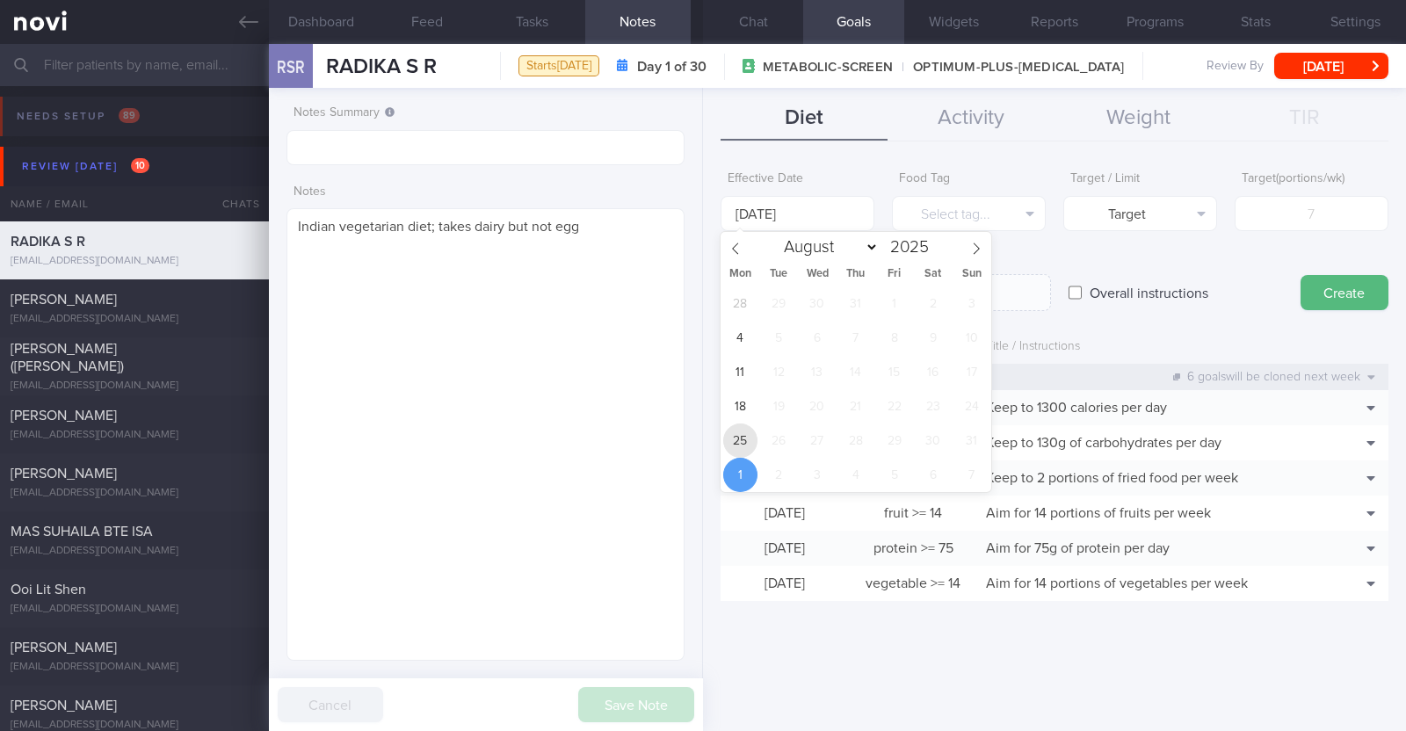
click at [738, 446] on span "25" at bounding box center [740, 441] width 34 height 34
type input "25 Aug 2025"
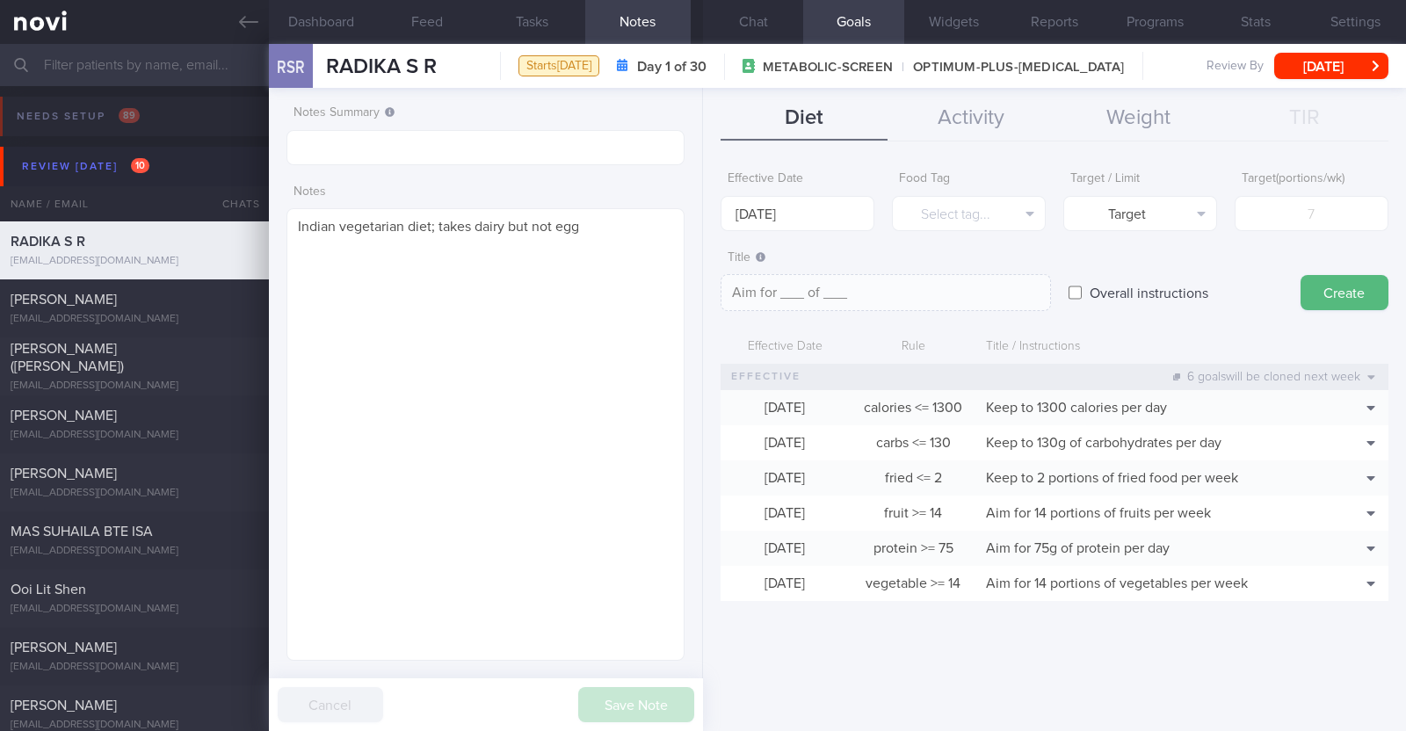
click at [1077, 297] on input "Overall instructions" at bounding box center [1075, 292] width 13 height 35
checkbox input "true"
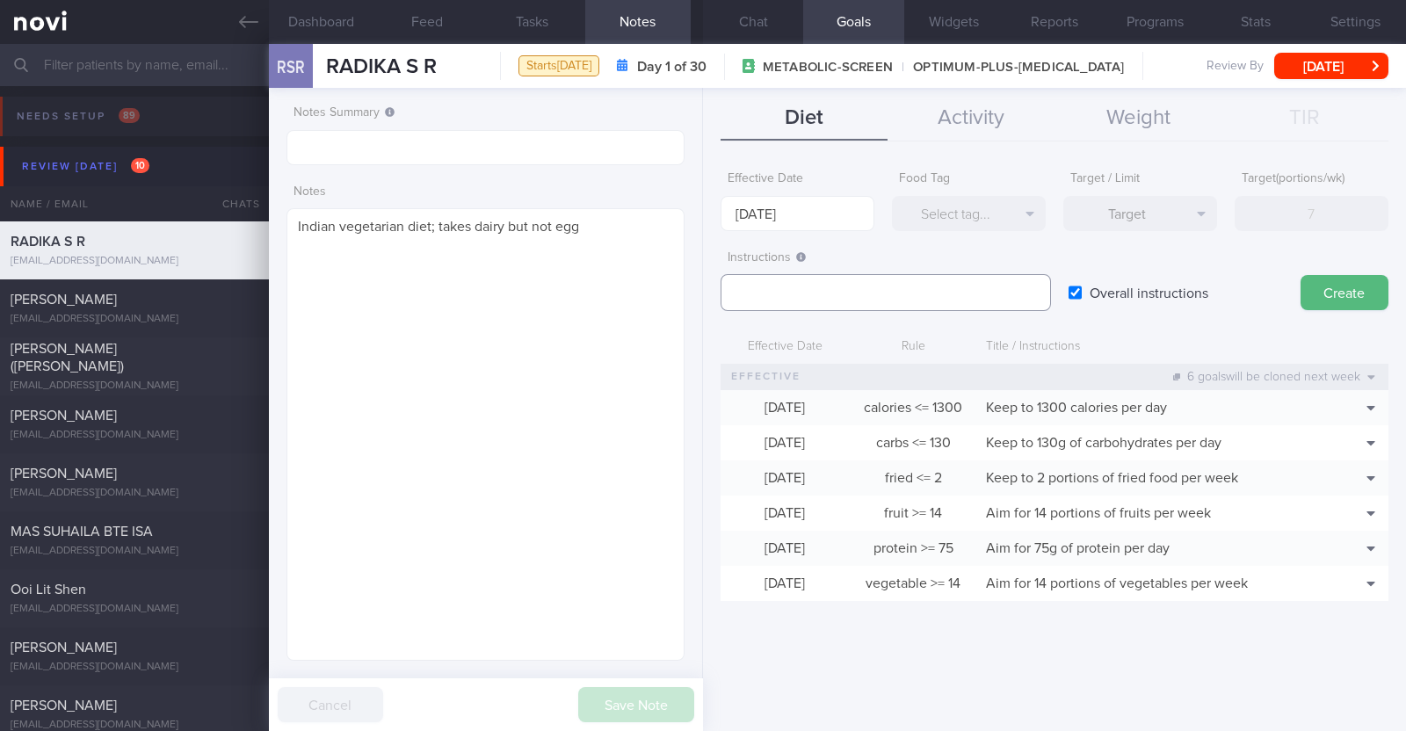
click at [814, 298] on textarea at bounding box center [886, 292] width 330 height 37
paste textarea "Aim to consume xxL of fluids per day (Choose water first)"
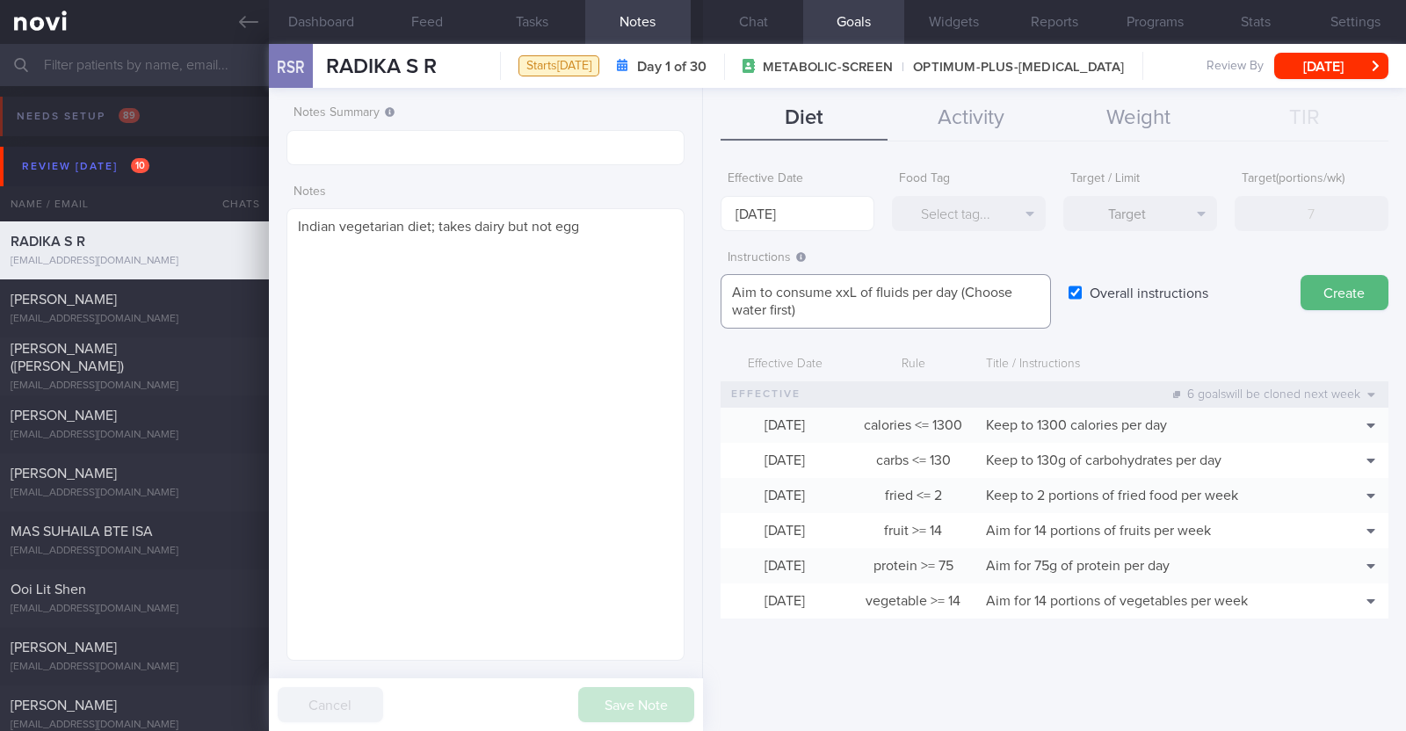
click at [861, 292] on textarea "Aim to consume xxL of fluids per day (Choose water first)" at bounding box center [886, 301] width 330 height 54
paste textarea "2.3-2.6"
type textarea "Aim to consume 2.3-2.6L of fluids per day (Choose water first)"
click at [1321, 296] on button "Create" at bounding box center [1345, 292] width 88 height 35
type input "1 Sep 2025"
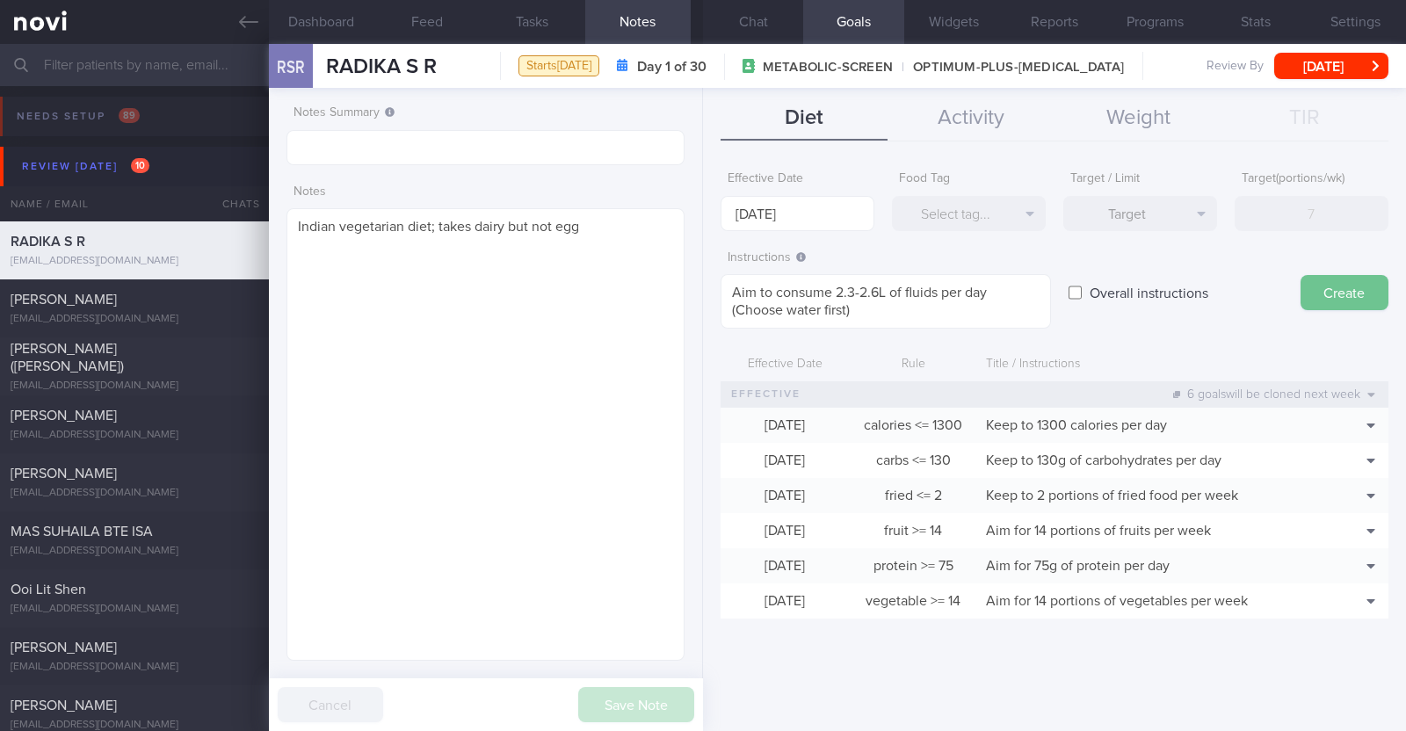
type textarea "Aim for ___ of ___"
checkbox input "false"
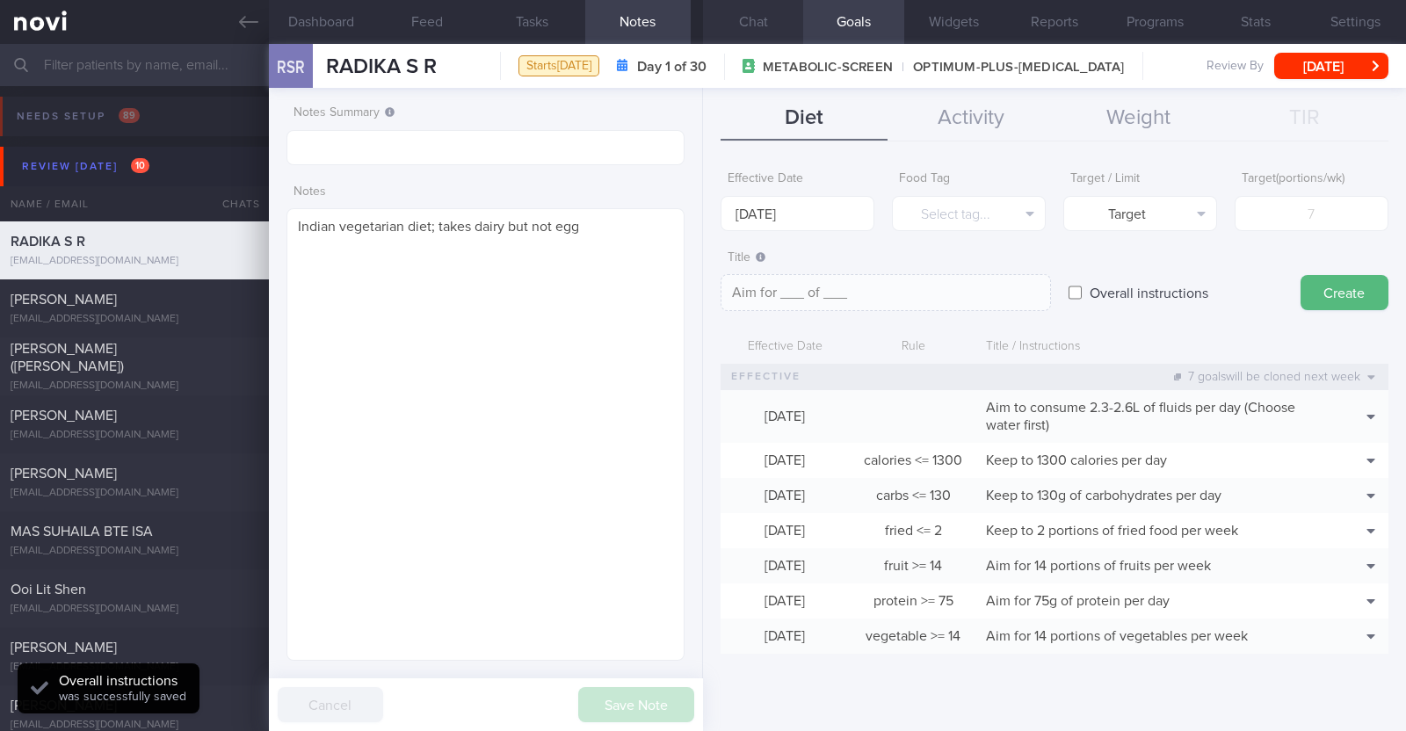
click at [739, 23] on button "Chat" at bounding box center [753, 22] width 100 height 44
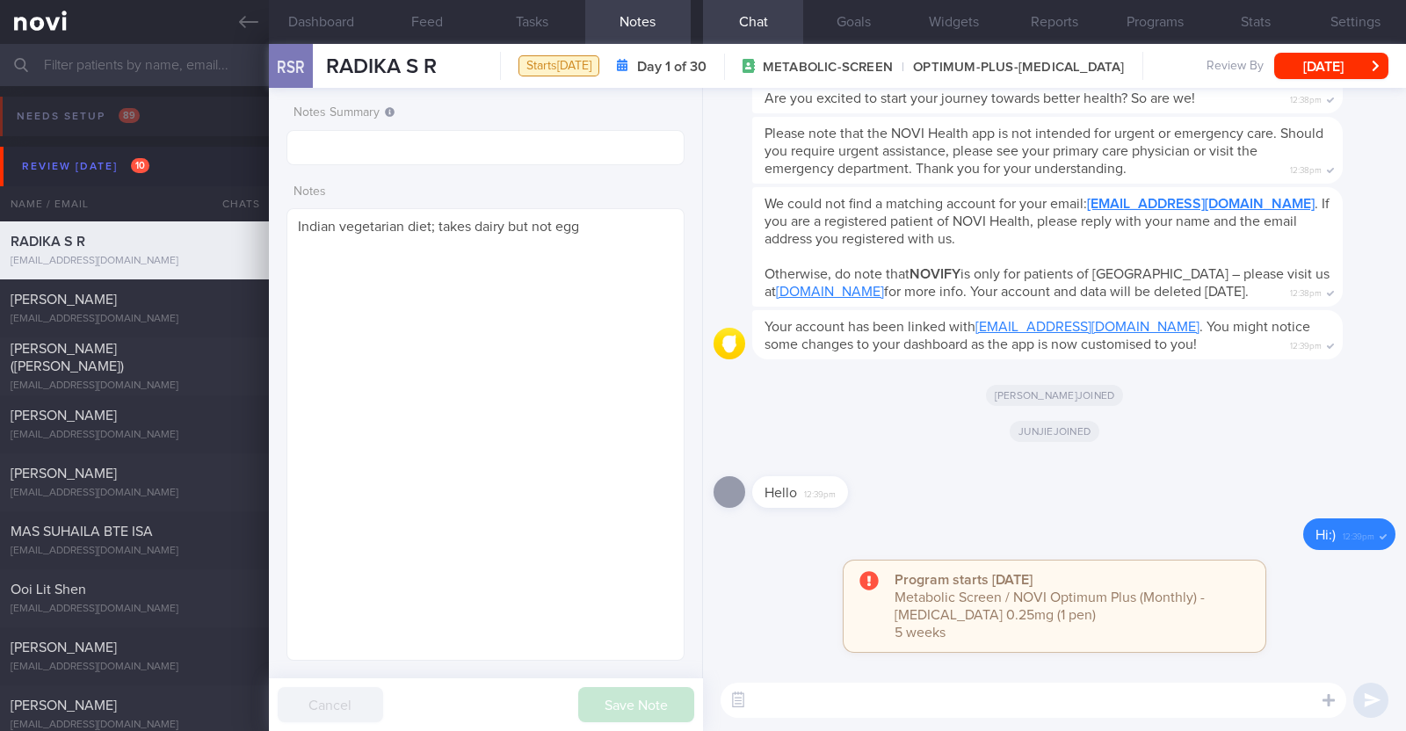
click at [829, 694] on textarea at bounding box center [1034, 700] width 626 height 35
paste textarea "Hi [patient’s name]! This is Charlotte, the dietitian. It was nice meeting you …"
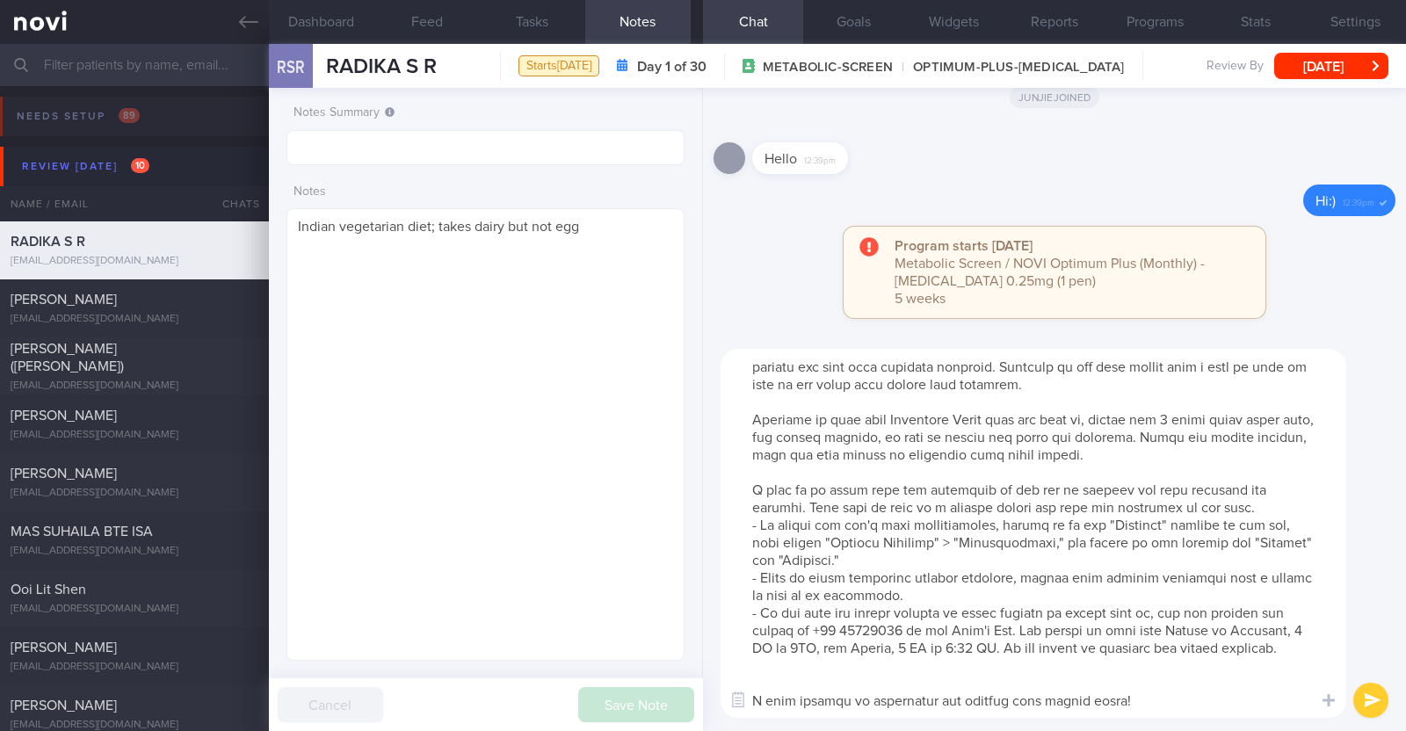
click at [816, 653] on textarea at bounding box center [1034, 533] width 626 height 369
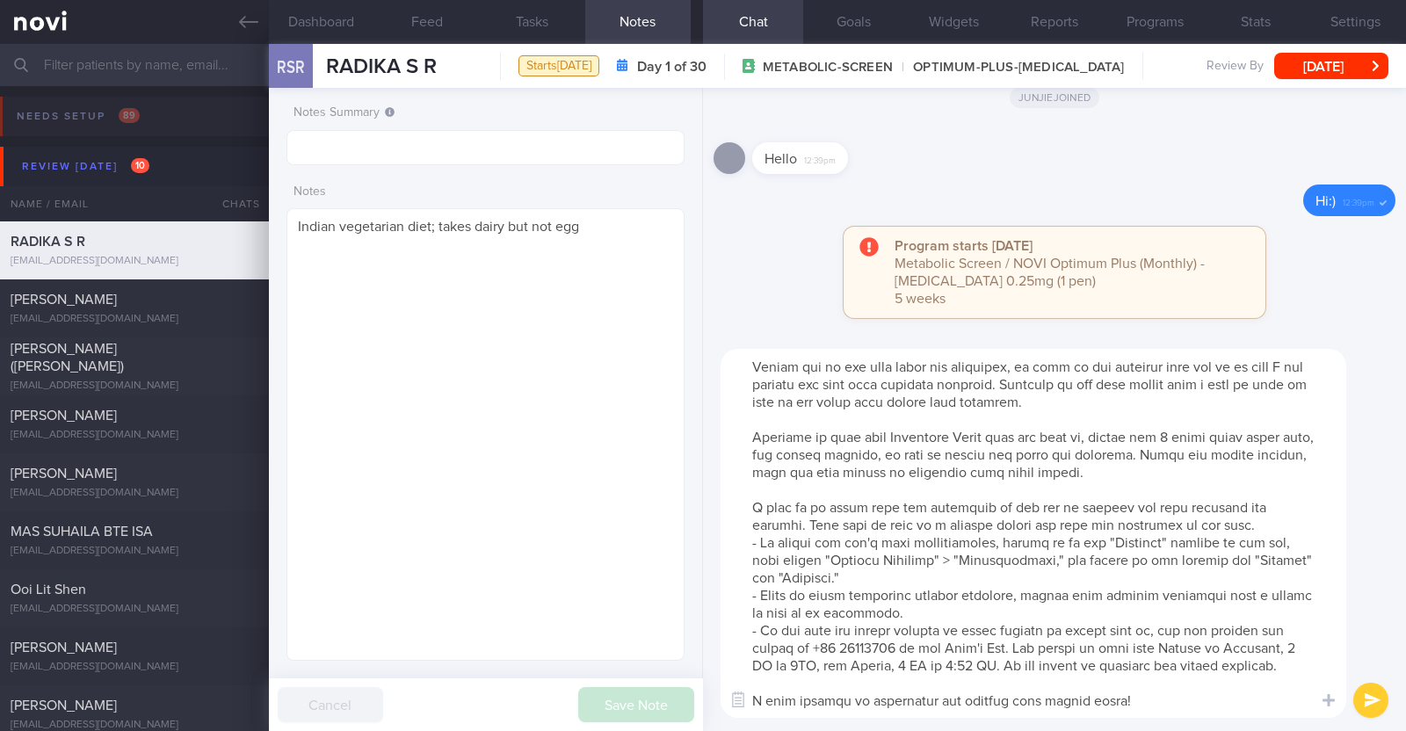
scroll to position [0, 0]
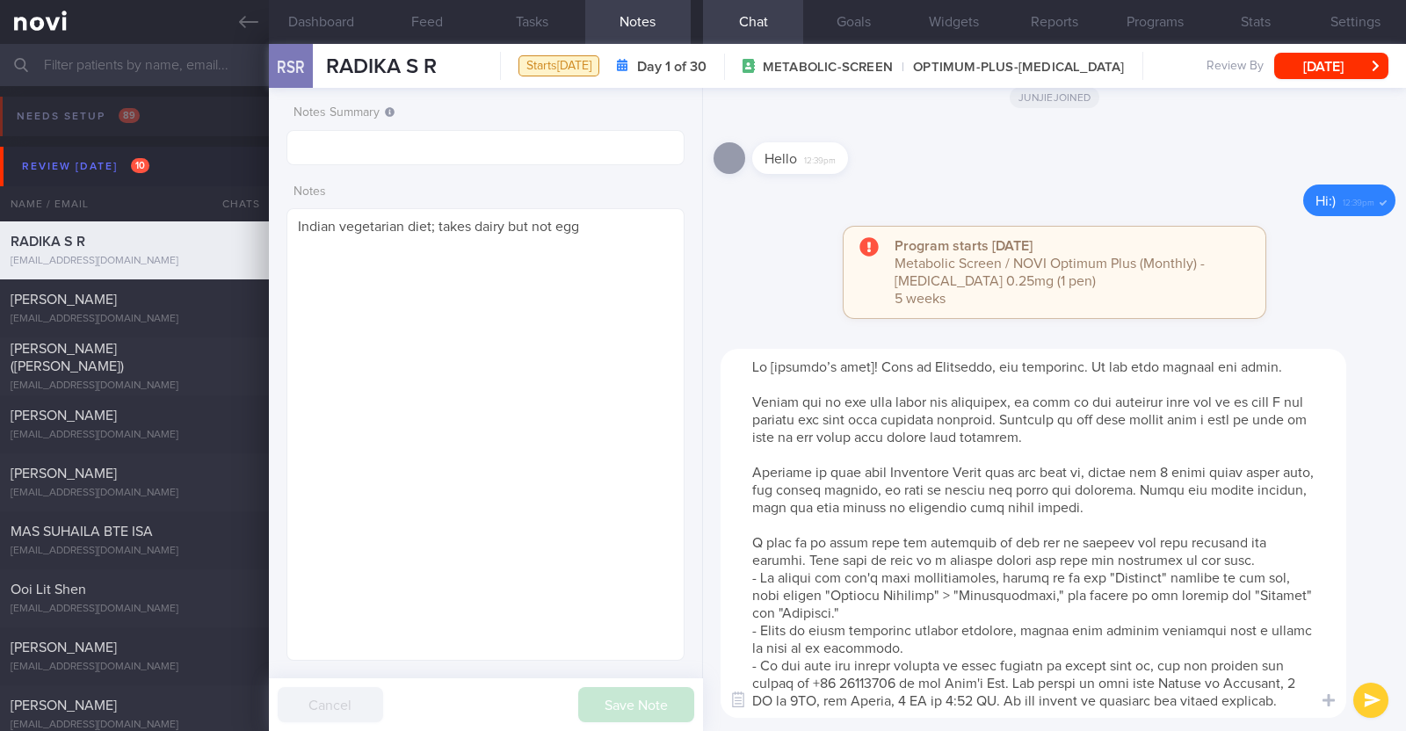
drag, startPoint x: 740, startPoint y: 462, endPoint x: 1126, endPoint y: 525, distance: 390.8
click at [1126, 525] on textarea at bounding box center [1034, 533] width 626 height 369
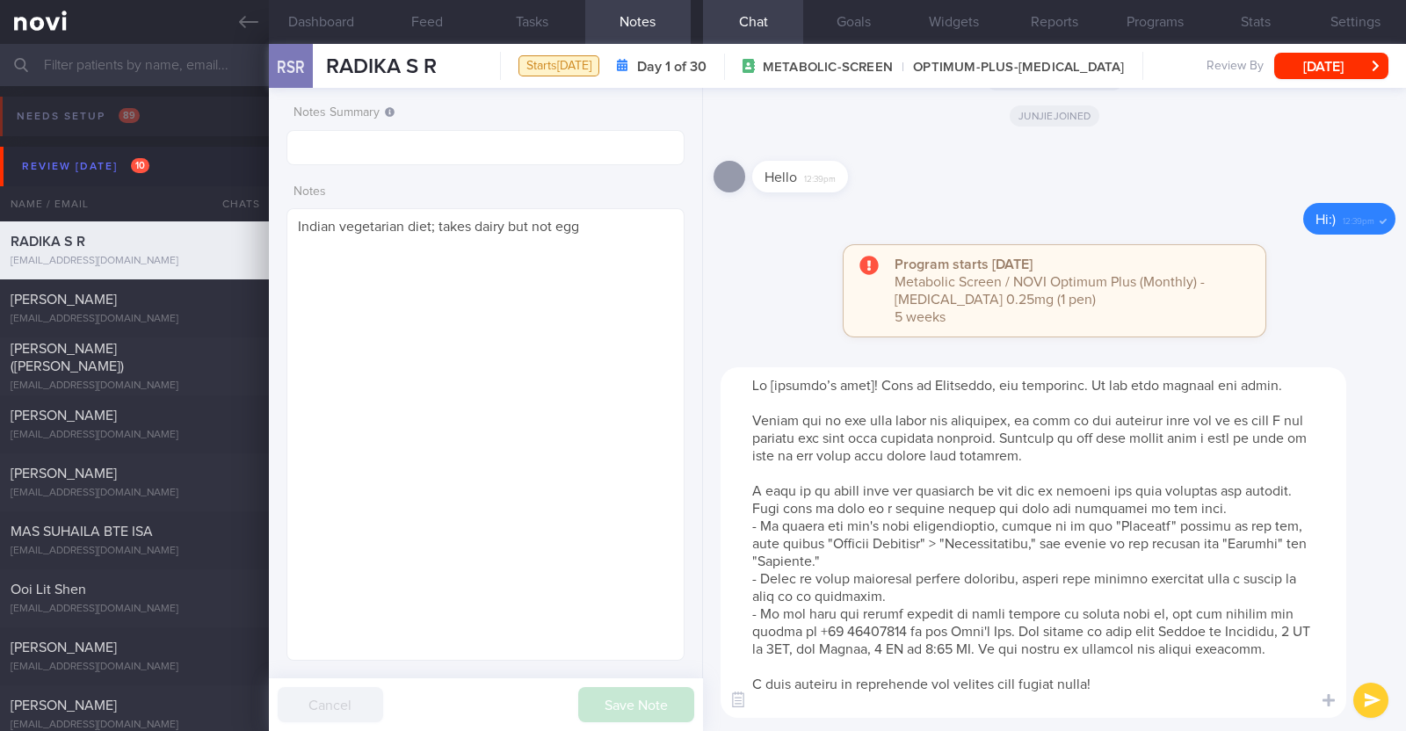
click at [867, 388] on textarea at bounding box center [1034, 542] width 626 height 351
type textarea "Hi Radika! This is Charlotte, the dietitian. It was nice meeting you today. Ple…"
click at [1380, 710] on button "submit" at bounding box center [1370, 700] width 35 height 35
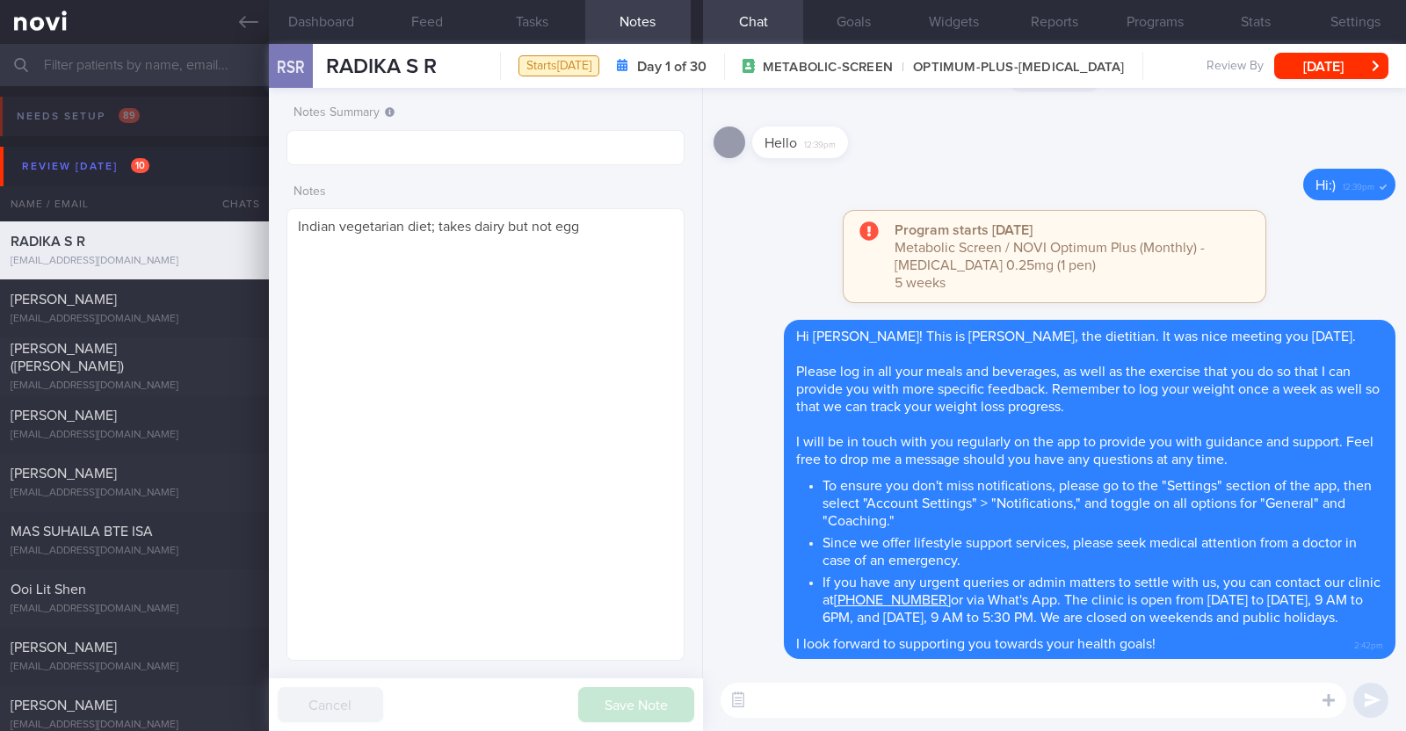
click at [1026, 700] on textarea at bounding box center [1034, 700] width 626 height 35
paste textarea "Here is a summary of what we discussed: Basics of Weight Management - Diet: A w…"
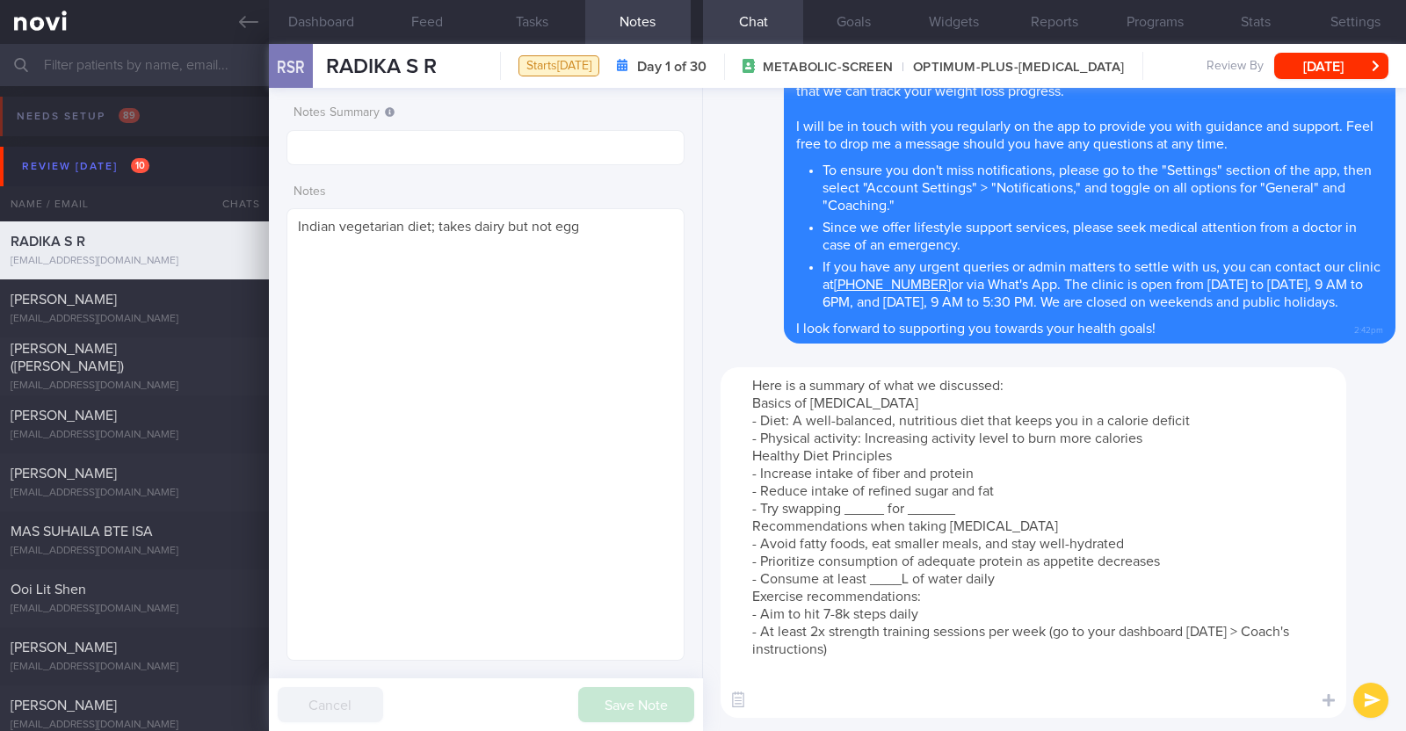
click at [1164, 437] on textarea "Here is a summary of what we discussed: Basics of Weight Management - Diet: A w…" at bounding box center [1034, 542] width 626 height 351
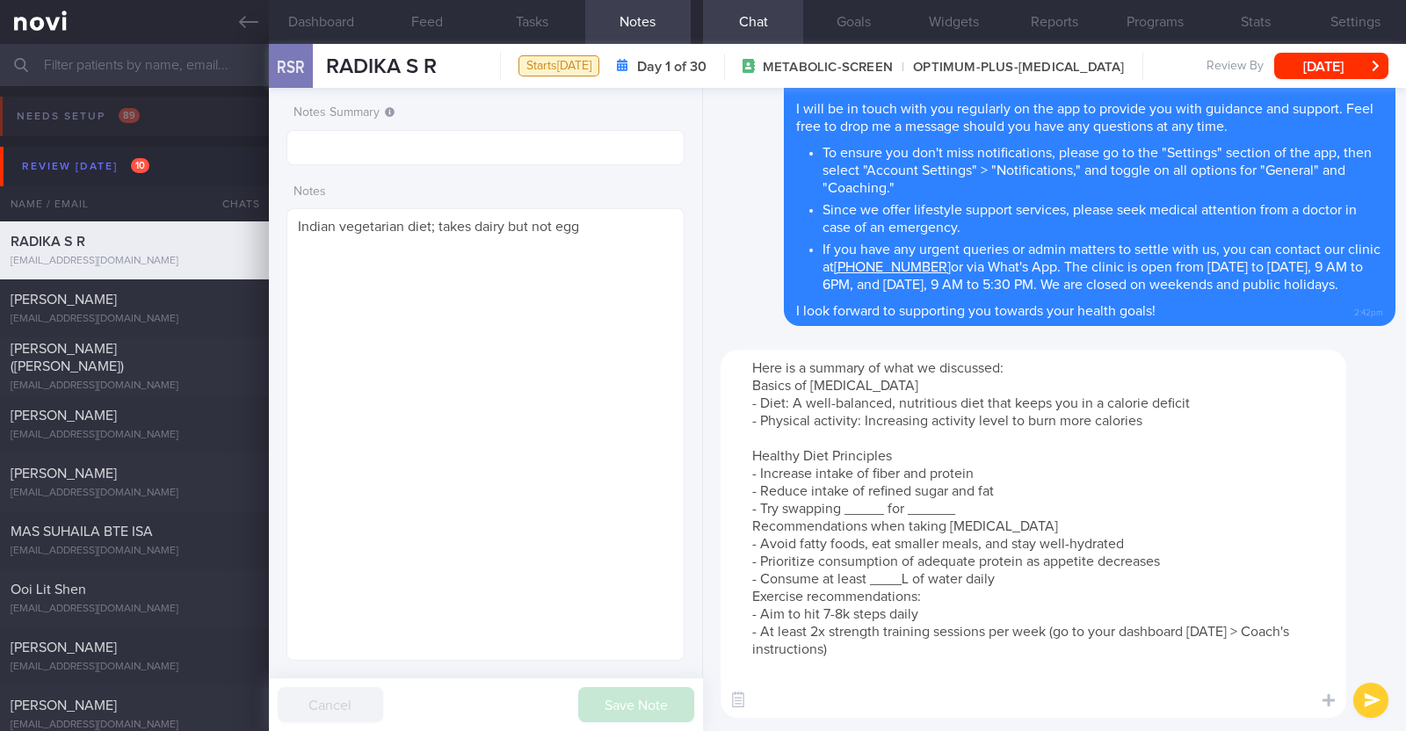
click at [884, 508] on textarea "Here is a summary of what we discussed: Basics of Weight Management - Diet: A w…" at bounding box center [1034, 534] width 626 height 368
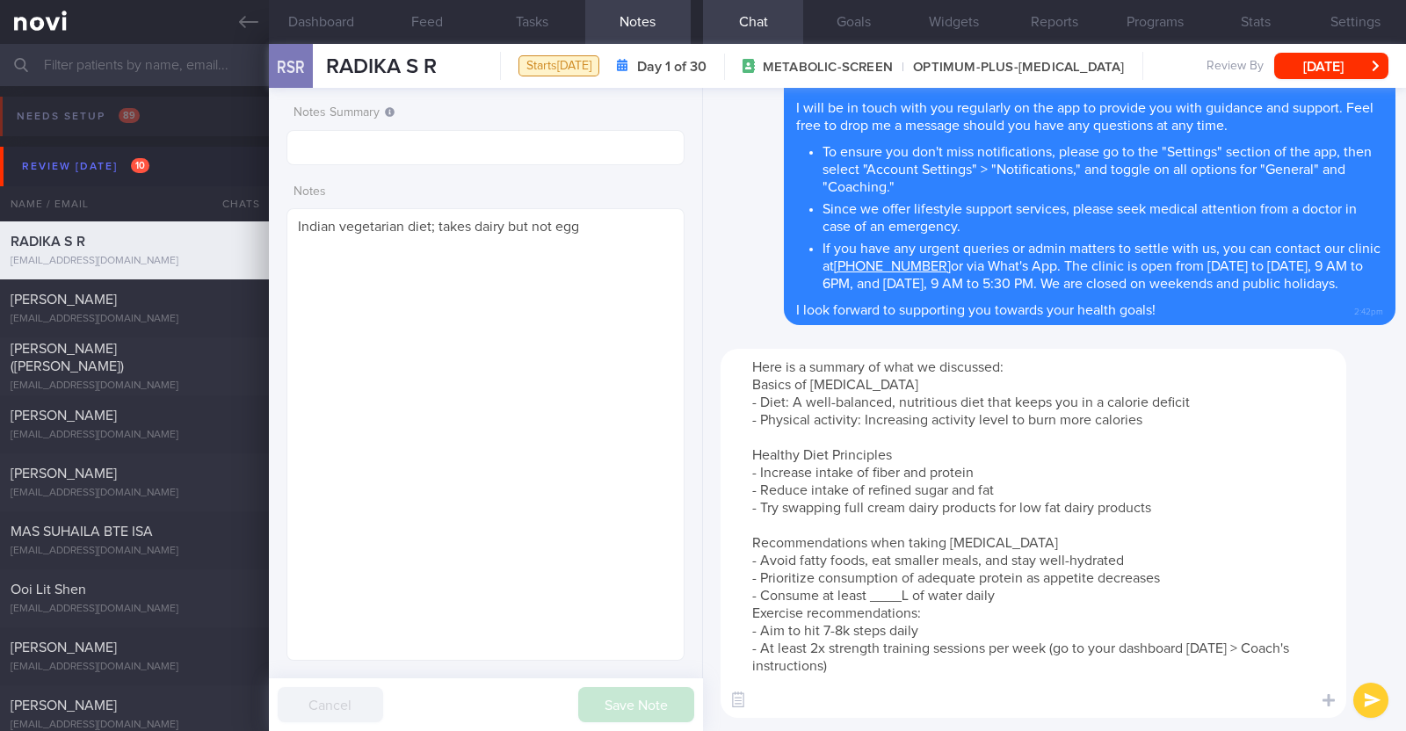
drag, startPoint x: 1005, startPoint y: 535, endPoint x: 911, endPoint y: 546, distance: 93.8
click at [911, 546] on textarea "Here is a summary of what we discussed: Basics of Weight Management - Diet: A w…" at bounding box center [1034, 533] width 626 height 369
click at [907, 591] on textarea "Here is a summary of what we discussed: Basics of Weight Management - Diet: A w…" at bounding box center [1034, 533] width 626 height 369
paste textarea "2.3-2.6"
click at [1009, 597] on textarea "Here is a summary of what we discussed: Basics of Weight Management - Diet: A w…" at bounding box center [1034, 533] width 626 height 369
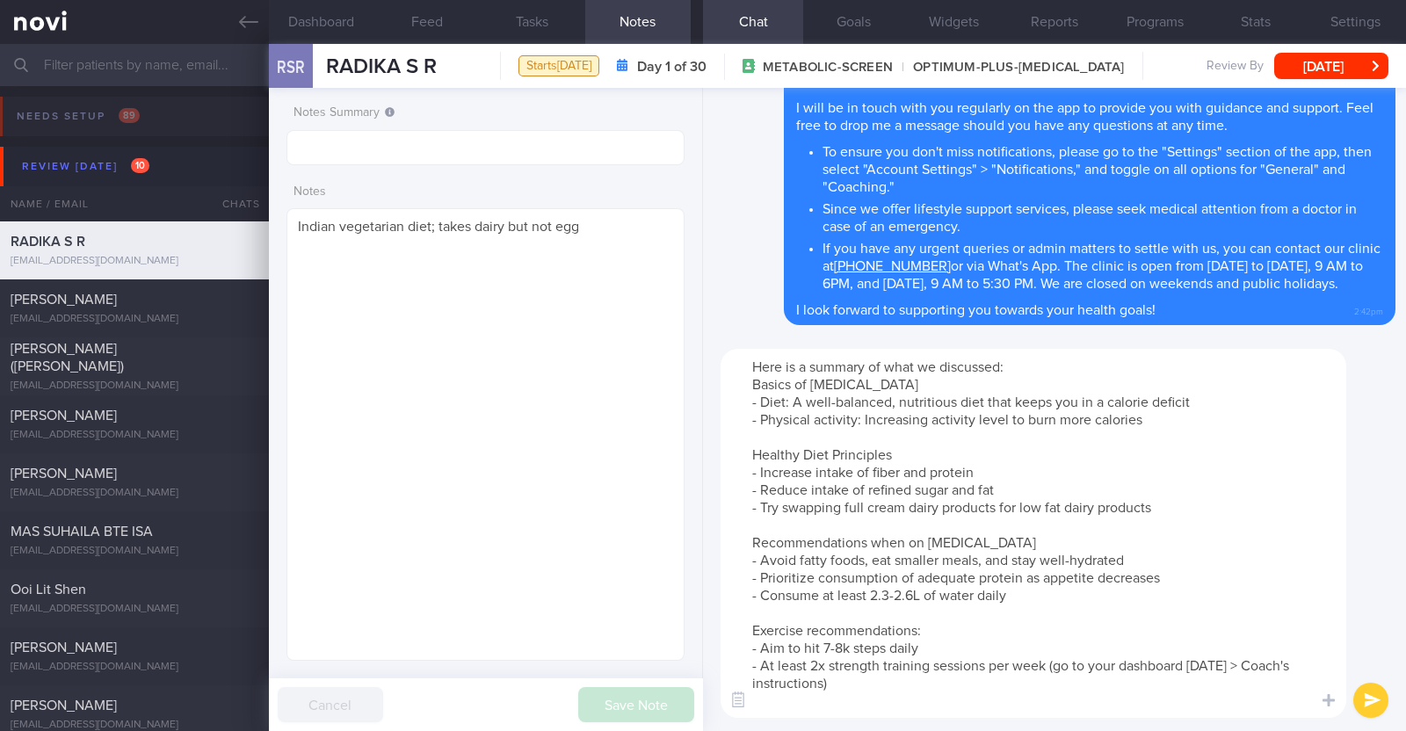
drag, startPoint x: 932, startPoint y: 649, endPoint x: 721, endPoint y: 640, distance: 212.0
click at [721, 640] on textarea "Here is a summary of what we discussed: Basics of Weight Management - Diet: A w…" at bounding box center [1034, 533] width 626 height 369
type textarea "Here is a summary of what we discussed: Basics of Weight Management - Diet: A w…"
click at [1362, 691] on button "submit" at bounding box center [1370, 700] width 35 height 35
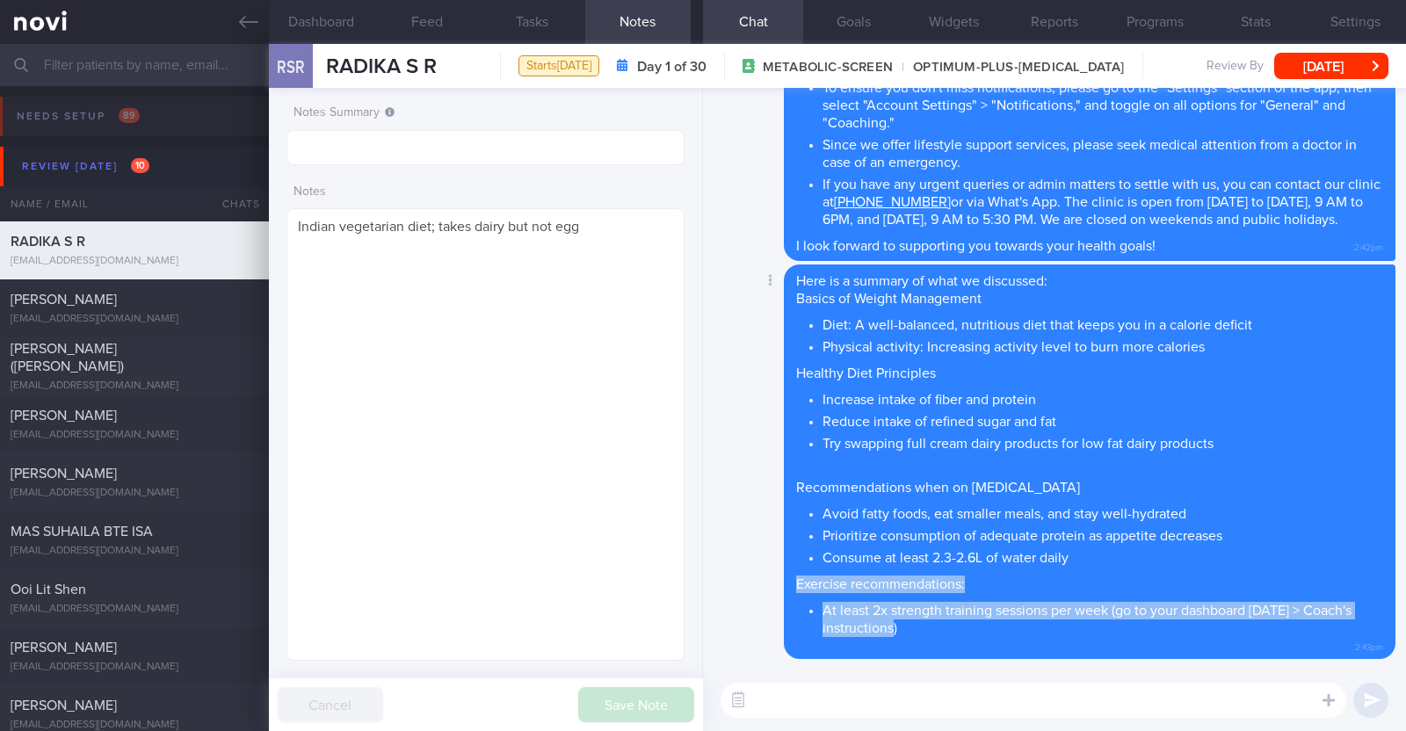
drag, startPoint x: 1252, startPoint y: 548, endPoint x: 1281, endPoint y: 631, distance: 87.6
click at [1281, 631] on span "Here is a summary of what we discussed: Basics of Weight Management Diet: A wel…" at bounding box center [1089, 455] width 587 height 363
click at [749, 630] on div "Delete Here is a summary of what we discussed: Basics of Weight Management Diet…" at bounding box center [1055, 462] width 682 height 395
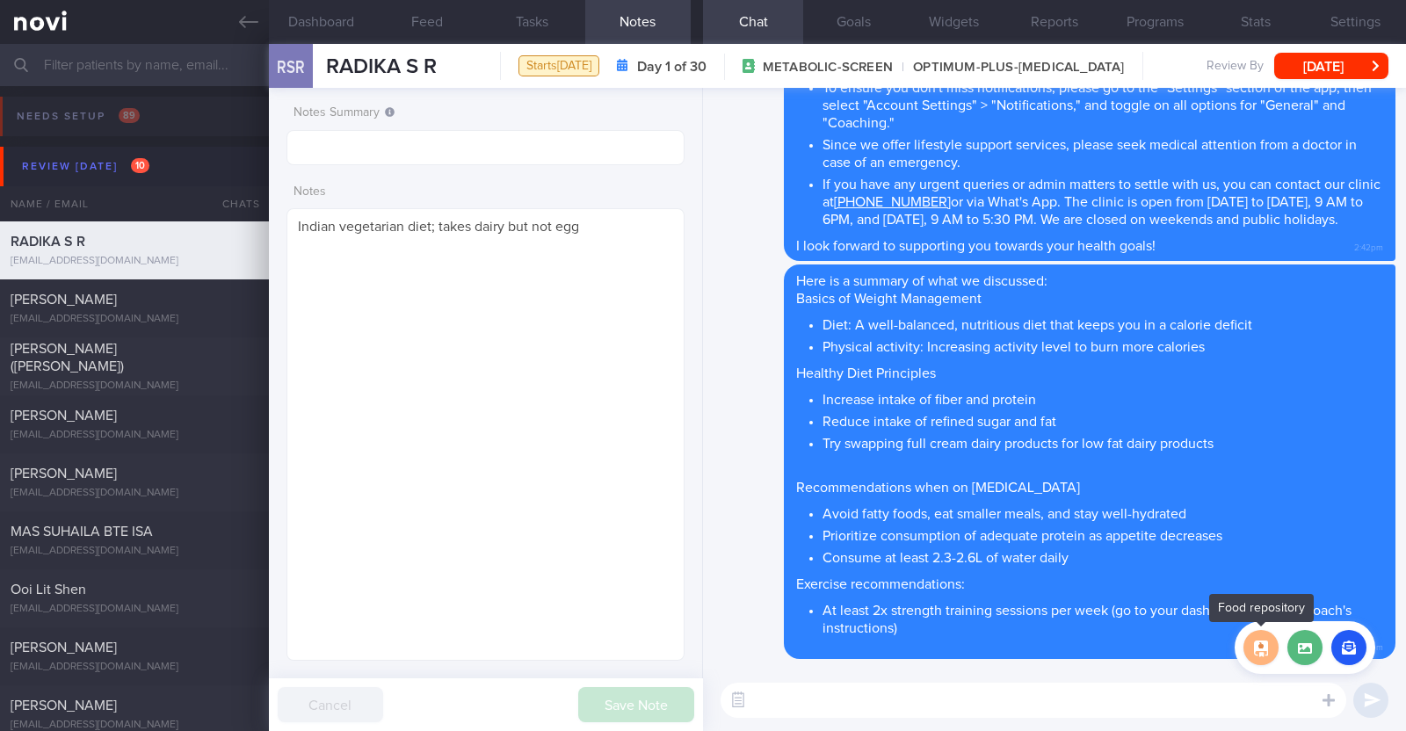
click at [1258, 636] on button "button" at bounding box center [1261, 647] width 35 height 35
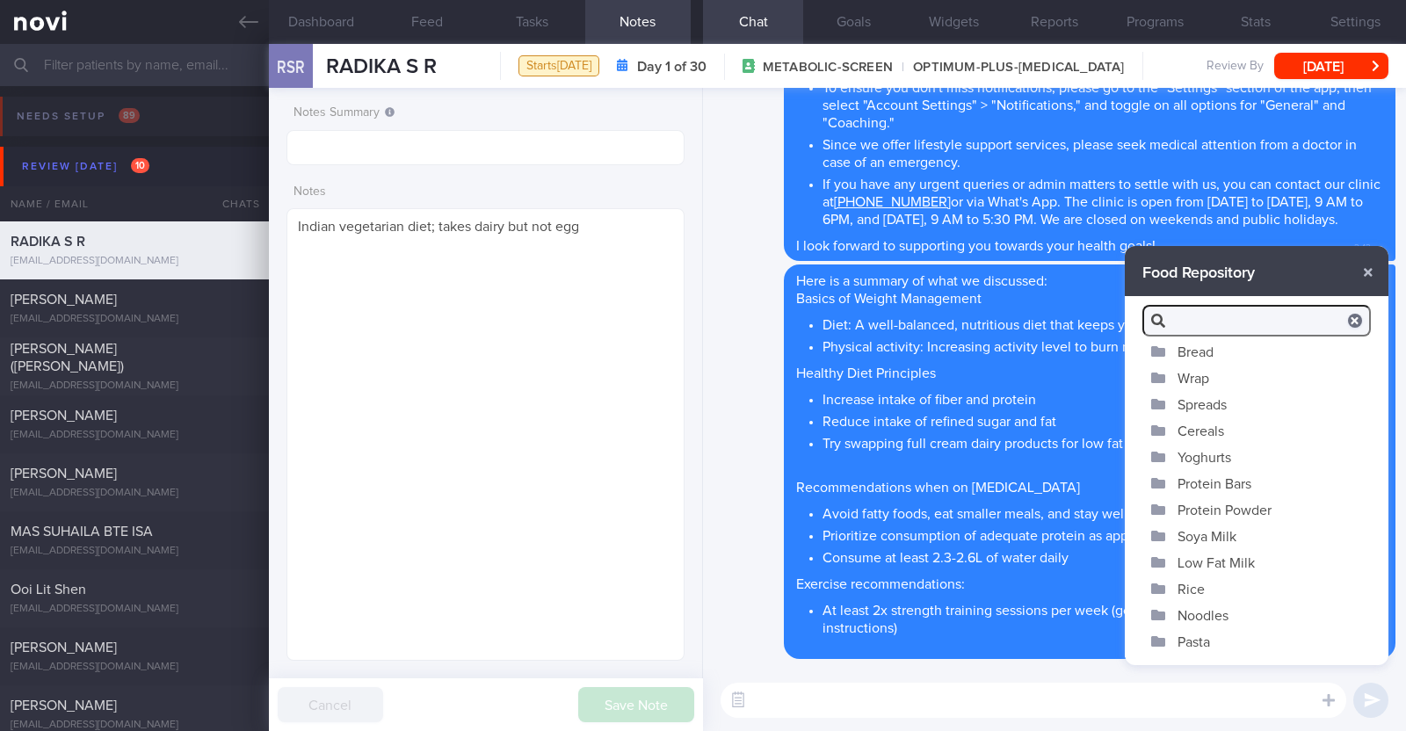
click at [1218, 461] on button "Yoghurts" at bounding box center [1257, 457] width 264 height 26
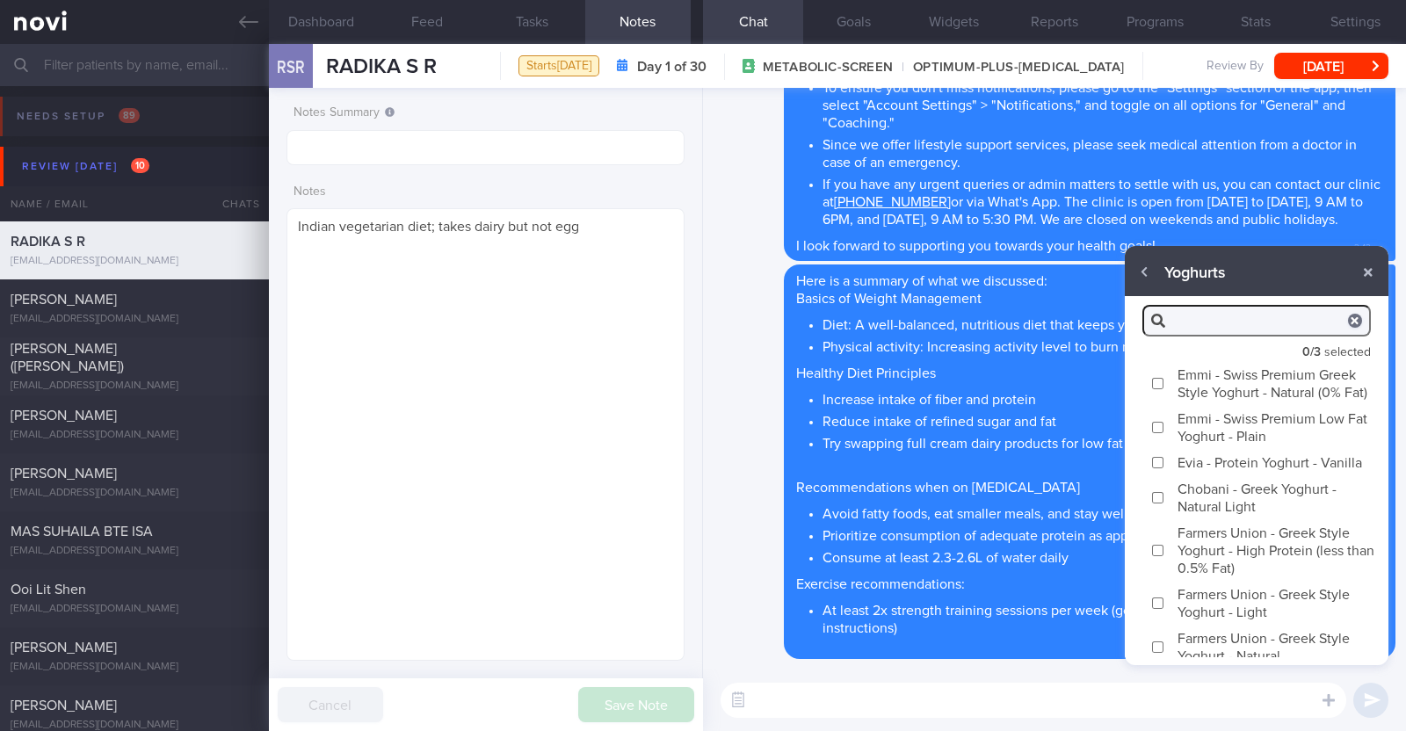
click at [1218, 461] on div "Bread Wrap Spreads Cereals Yoghurts Protein Bars Protein Powder Soya Milk Low F…" at bounding box center [1257, 497] width 264 height 318
click at [1204, 373] on label "Emmi - Swiss Premium Greek Style Yoghurt - Natural (0% Fat)" at bounding box center [1257, 383] width 264 height 44
click at [1164, 378] on input "Emmi - Swiss Premium Greek Style Yoghurt - Natural (0% Fat)" at bounding box center [1157, 383] width 13 height 11
checkbox input "true"
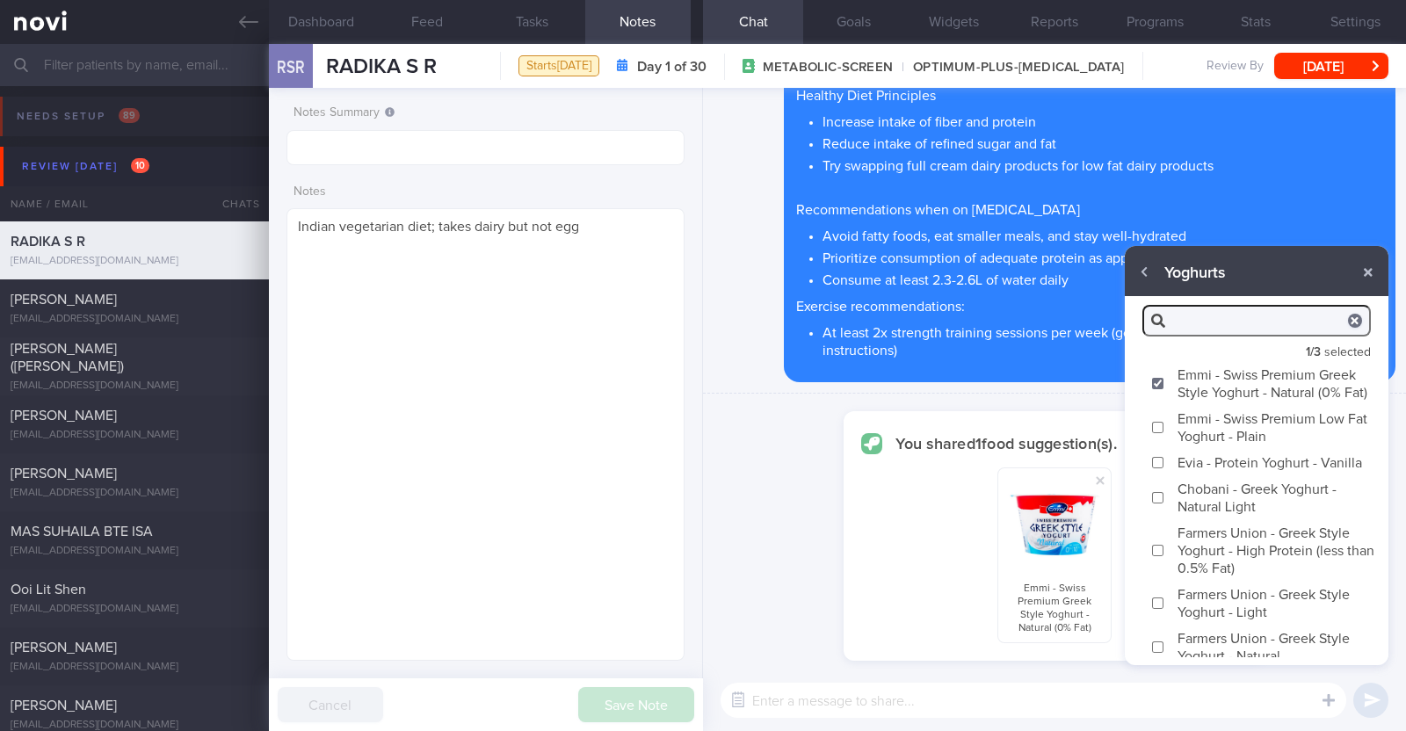
click at [1193, 519] on label "Chobani - Greek Yoghurt - Natural Light" at bounding box center [1257, 497] width 264 height 44
click at [1164, 504] on input "Chobani - Greek Yoghurt - Natural Light" at bounding box center [1157, 497] width 13 height 11
checkbox input "true"
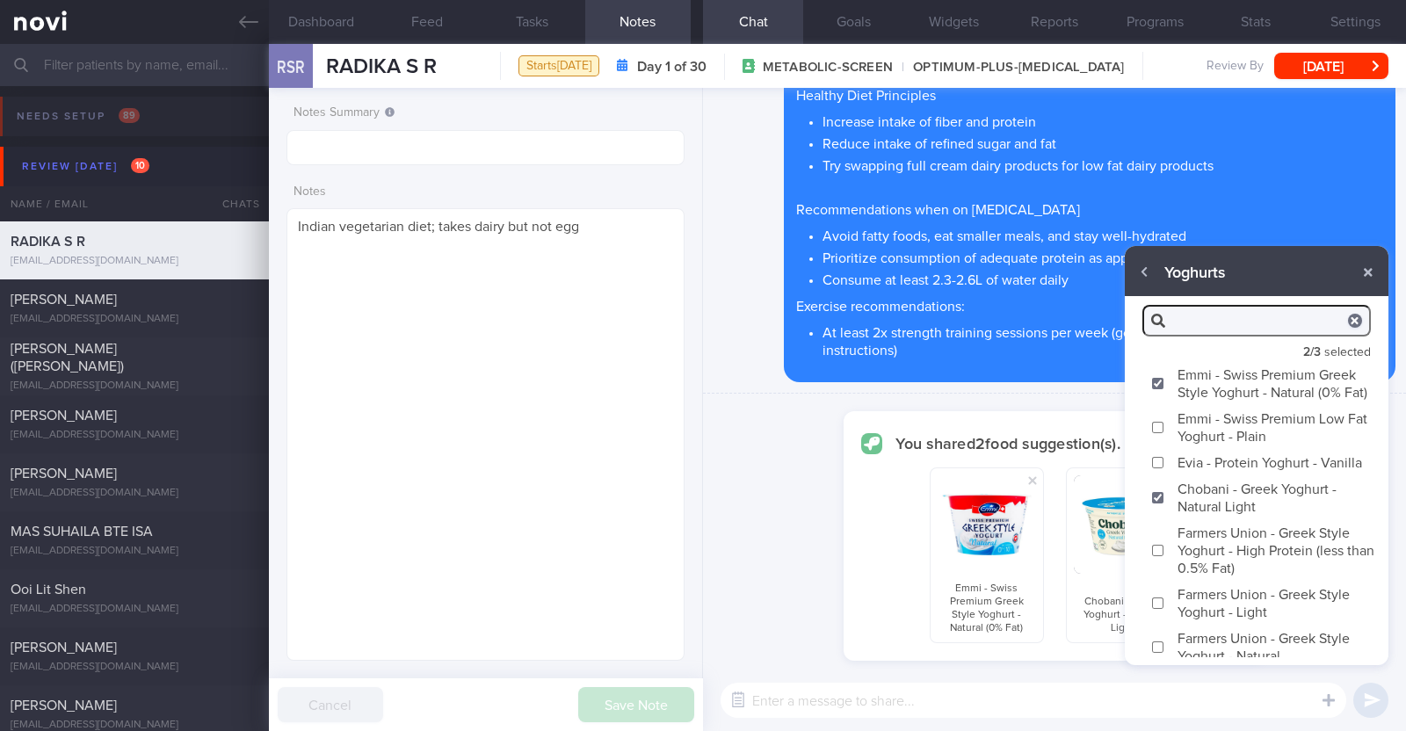
click at [1198, 581] on label "Farmers Union - Greek Style Yoghurt - High Protein (less than 0.5% Fat)" at bounding box center [1257, 550] width 264 height 62
click at [1164, 556] on input "Farmers Union - Greek Style Yoghurt - High Protein (less than 0.5% Fat)" at bounding box center [1157, 550] width 13 height 11
checkbox input "true"
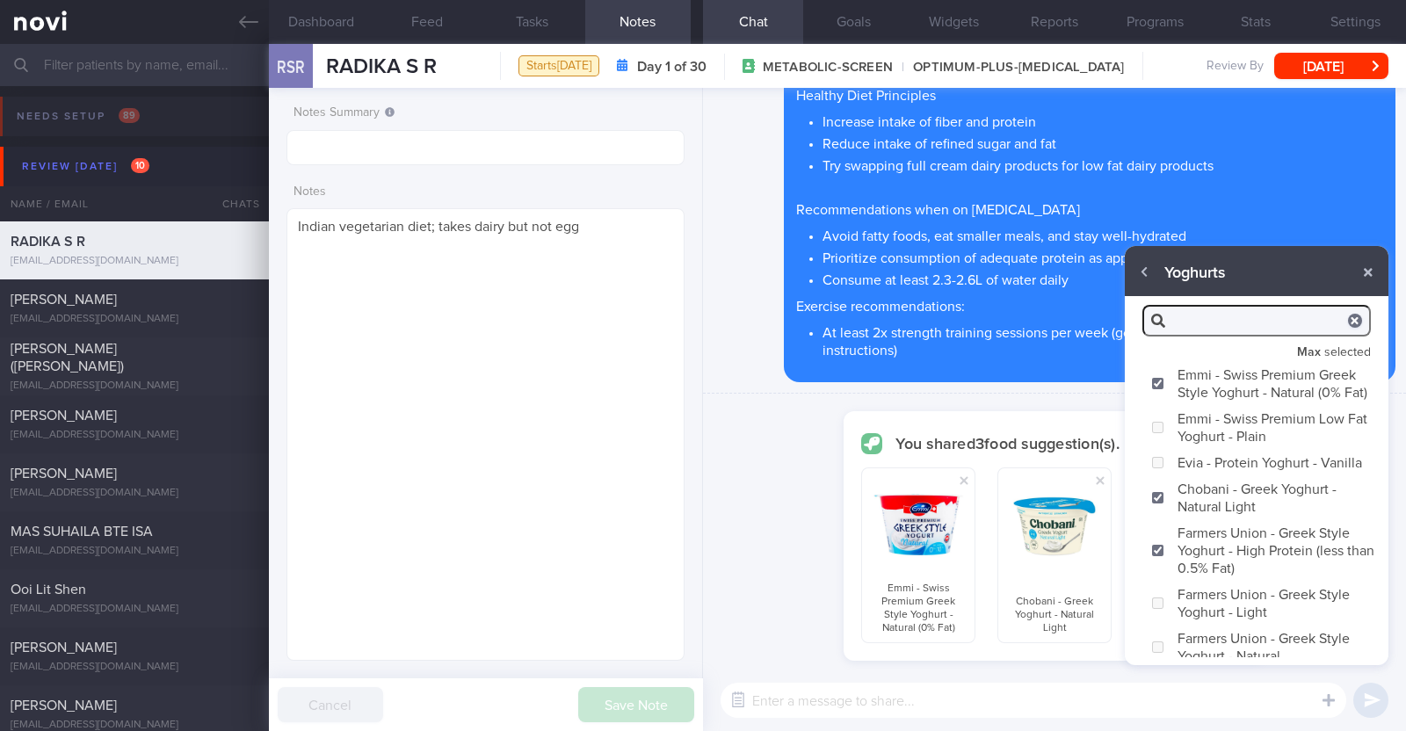
click at [1075, 715] on textarea at bounding box center [1034, 700] width 626 height 35
click at [1070, 701] on textarea at bounding box center [1034, 700] width 626 height 35
type textarea "Here are some high protein low fat yoghurts that you can consider"
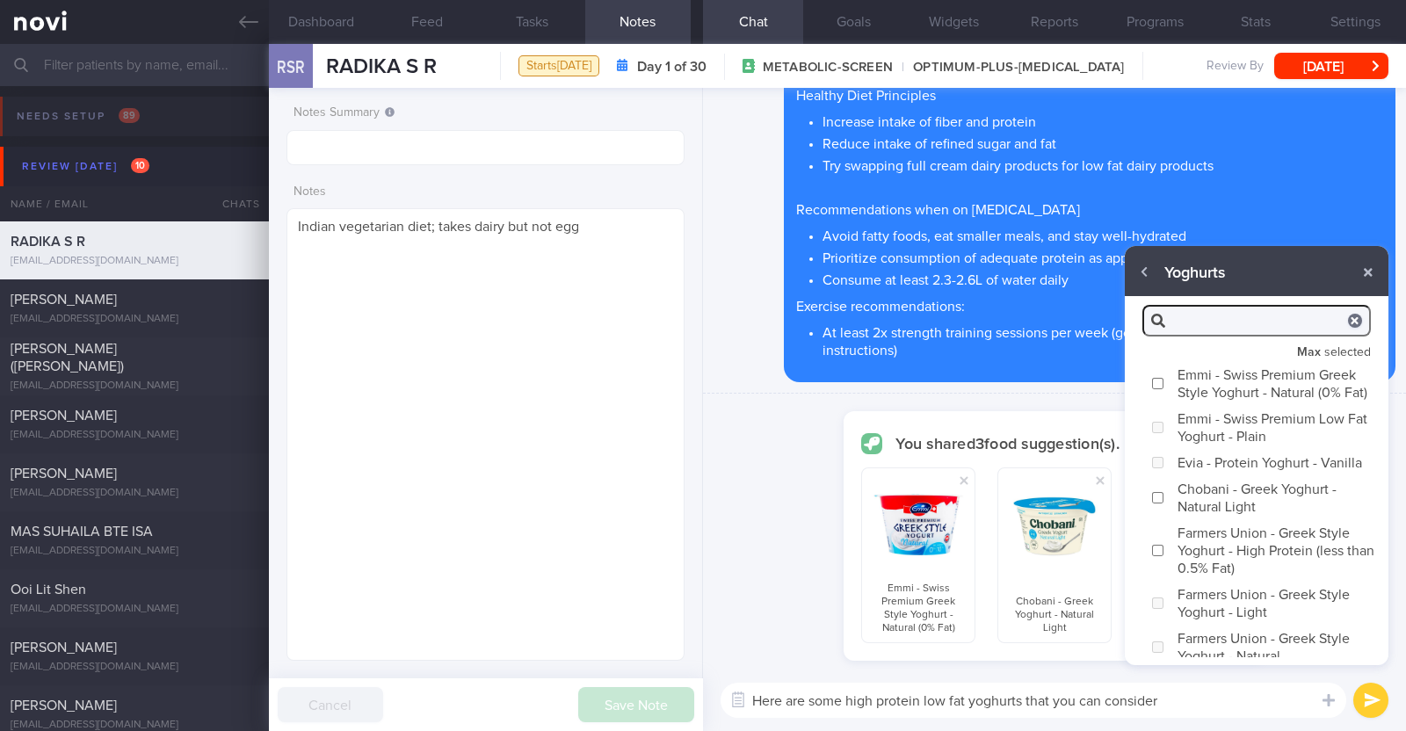
checkbox input "false"
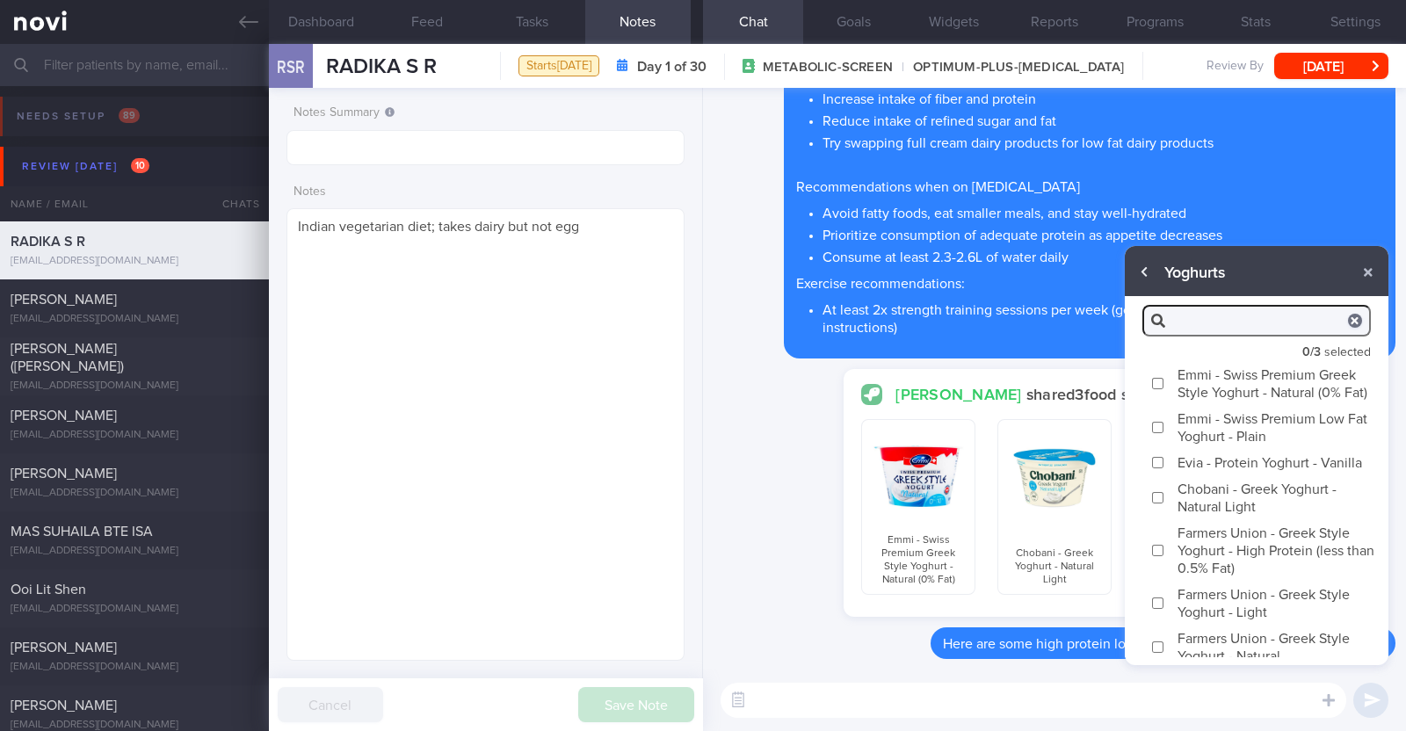
click at [1143, 269] on button "button" at bounding box center [1145, 273] width 32 height 32
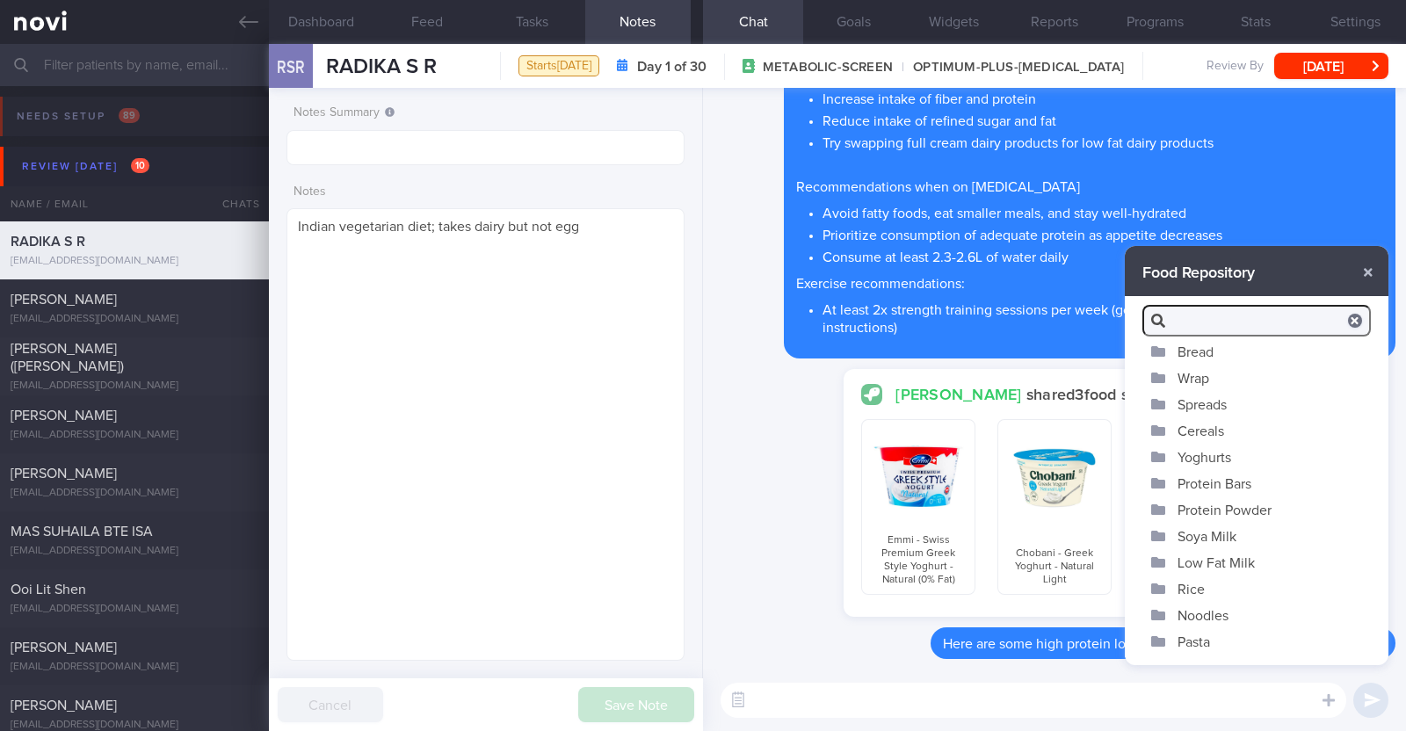
click at [1201, 532] on button "Soya Milk" at bounding box center [1257, 536] width 264 height 26
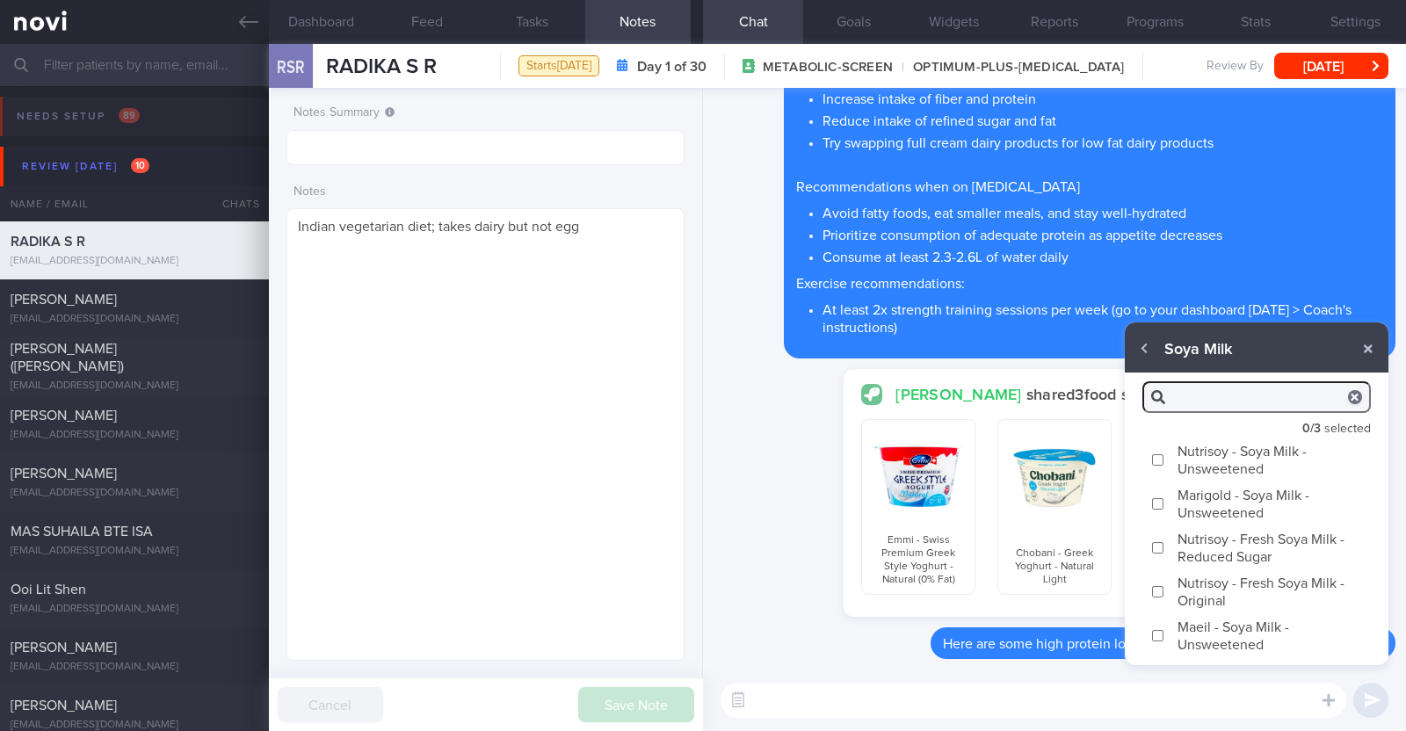
click at [1185, 453] on label "Nutrisoy - Soya Milk - Unsweetened" at bounding box center [1257, 460] width 264 height 44
click at [1164, 454] on input "Nutrisoy - Soya Milk - Unsweetened" at bounding box center [1157, 459] width 13 height 11
checkbox input "true"
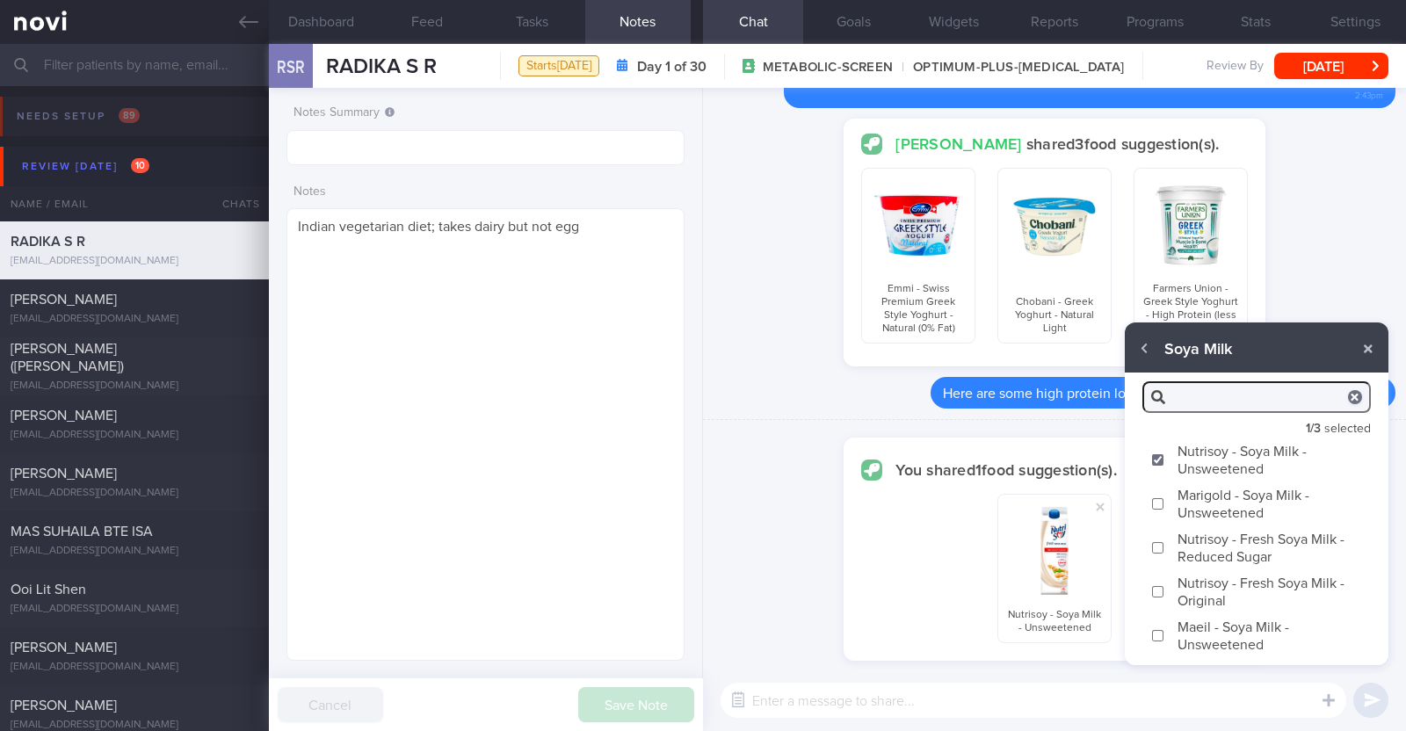
click at [1186, 507] on label "Marigold - Soya Milk - Unsweetened" at bounding box center [1257, 504] width 264 height 44
click at [1164, 507] on input "Marigold - Soya Milk - Unsweetened" at bounding box center [1157, 503] width 13 height 11
checkbox input "true"
click at [1212, 643] on label "Maeil - Soya Milk - Unsweetened" at bounding box center [1257, 635] width 264 height 44
click at [1164, 642] on input "Maeil - Soya Milk - Unsweetened" at bounding box center [1157, 635] width 13 height 11
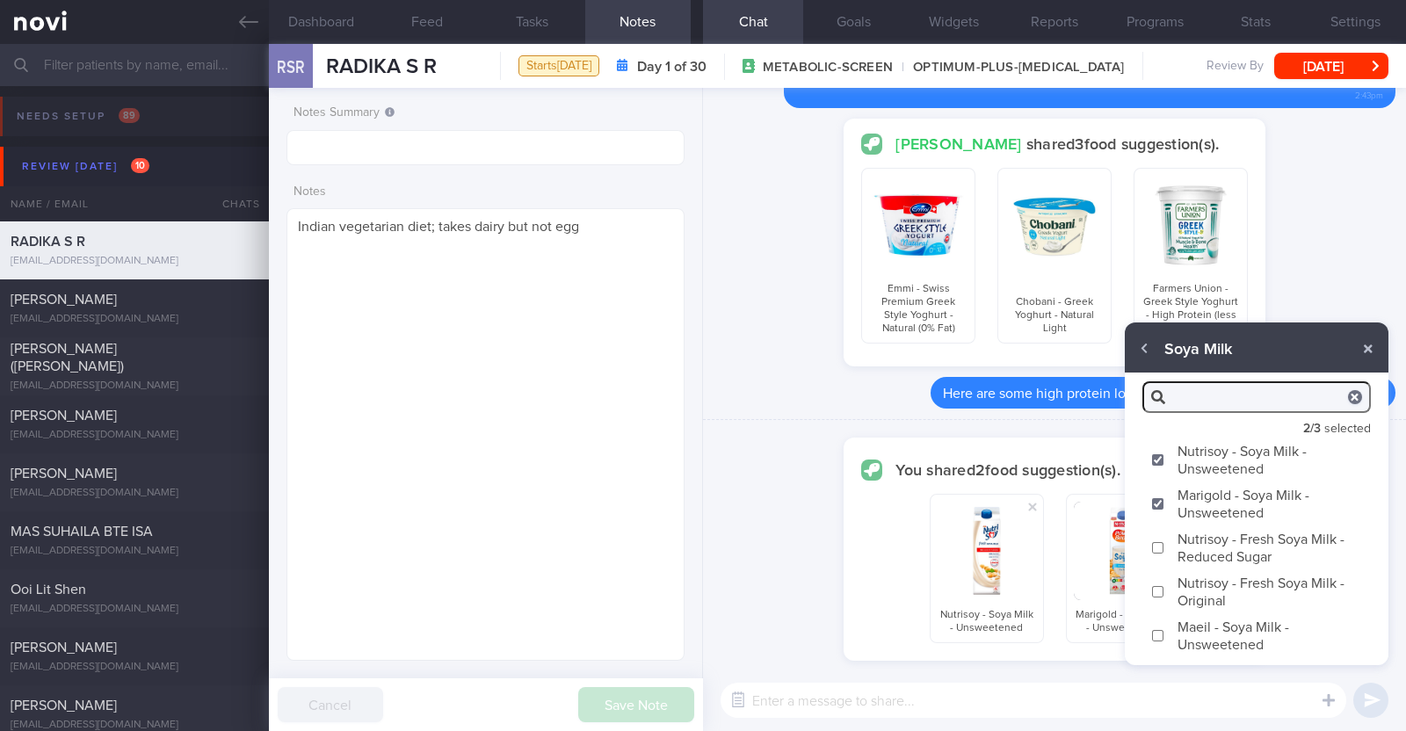
checkbox input "true"
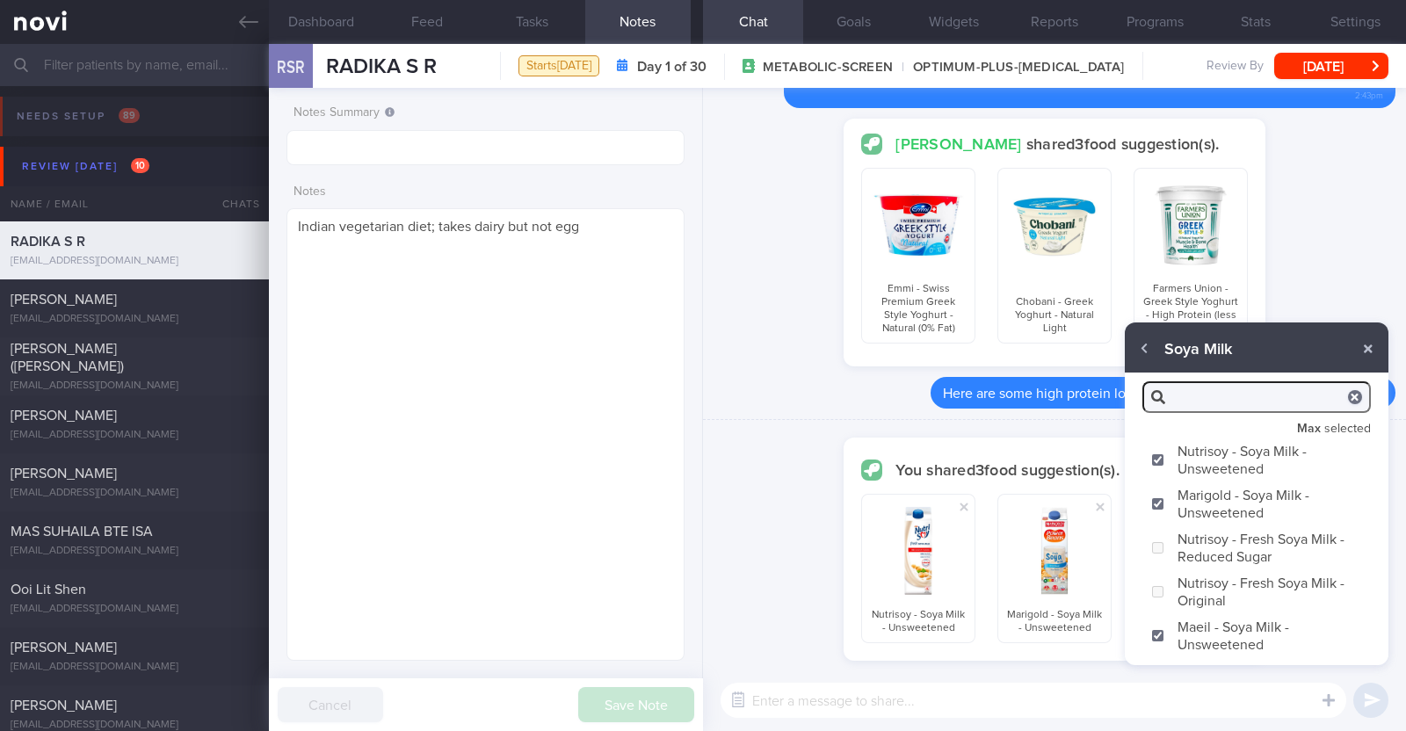
click at [1150, 697] on textarea at bounding box center [1034, 700] width 626 height 35
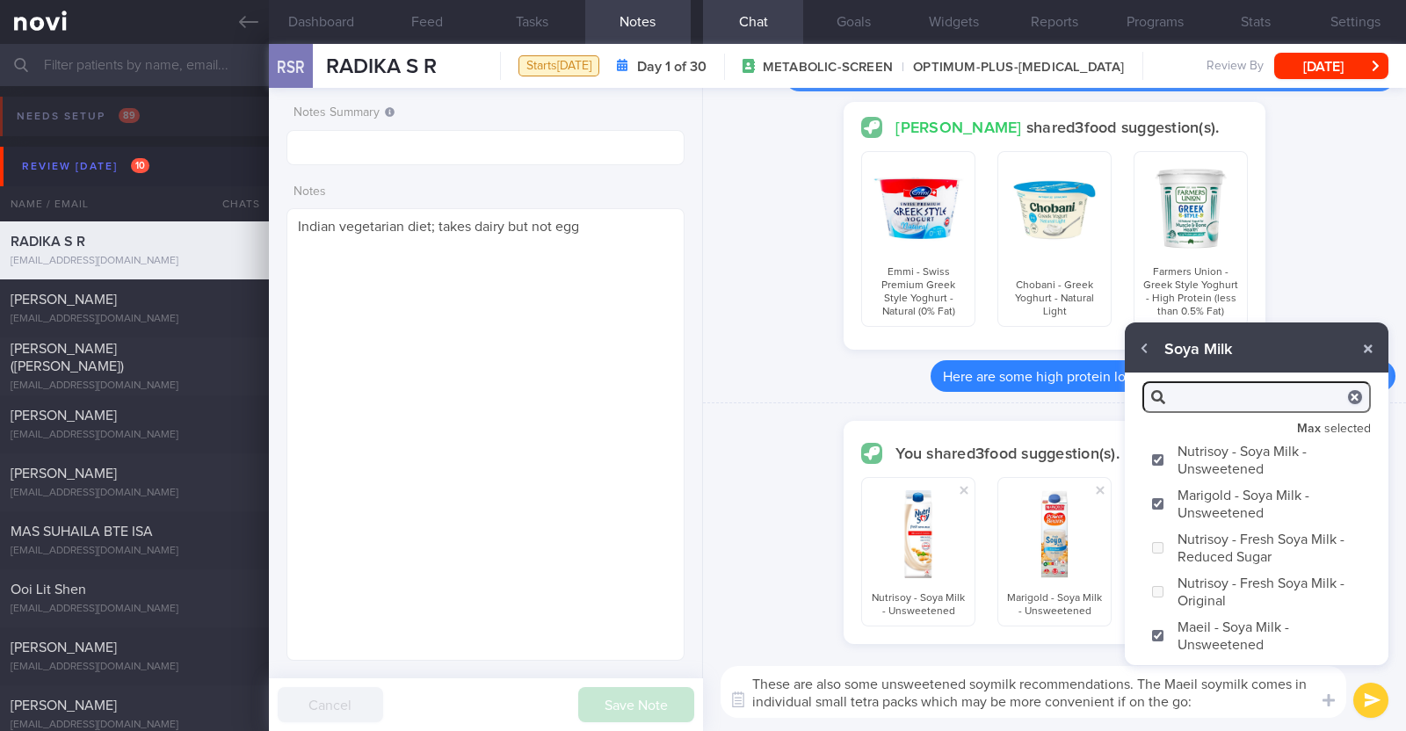
type textarea "These are also some unsweetened soymilk recommendations. The Maeil soymilk come…"
checkbox input "false"
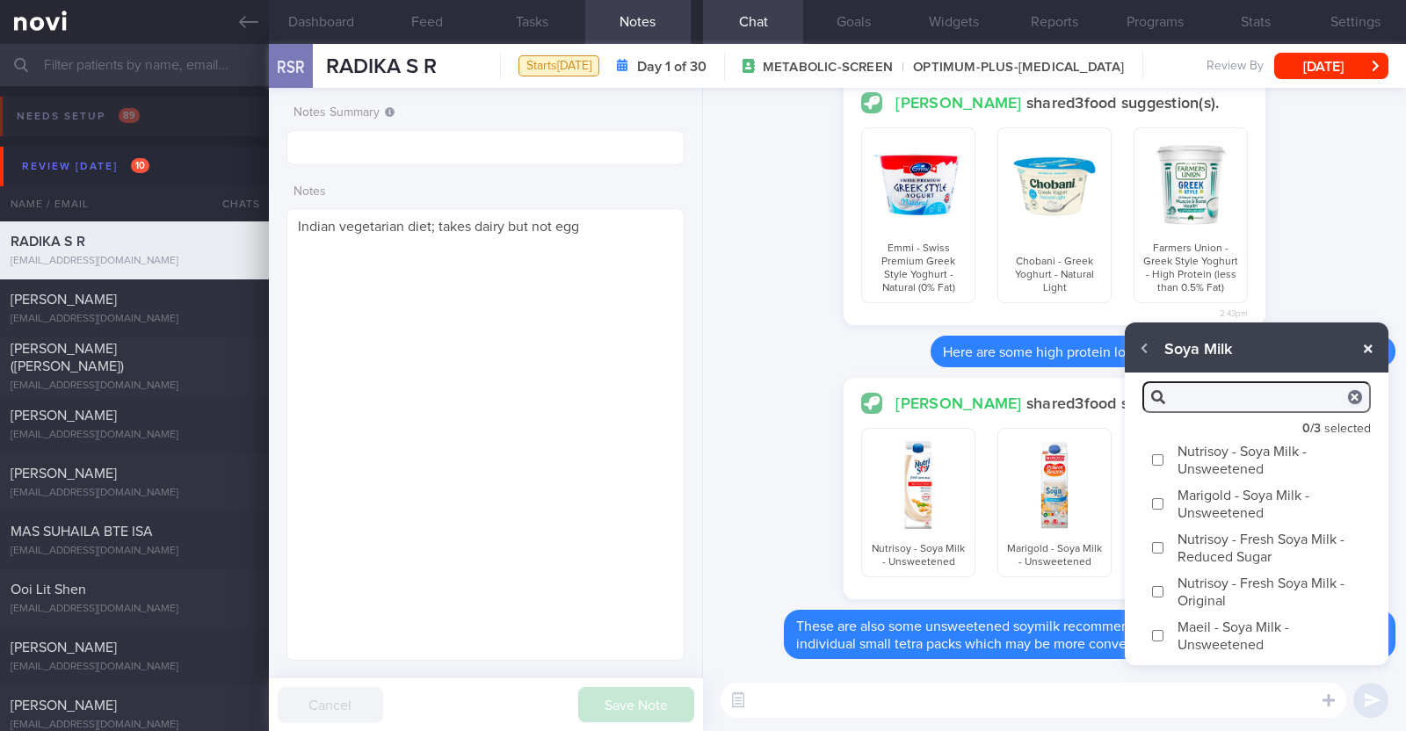
click at [1375, 349] on button "button" at bounding box center [1369, 349] width 32 height 32
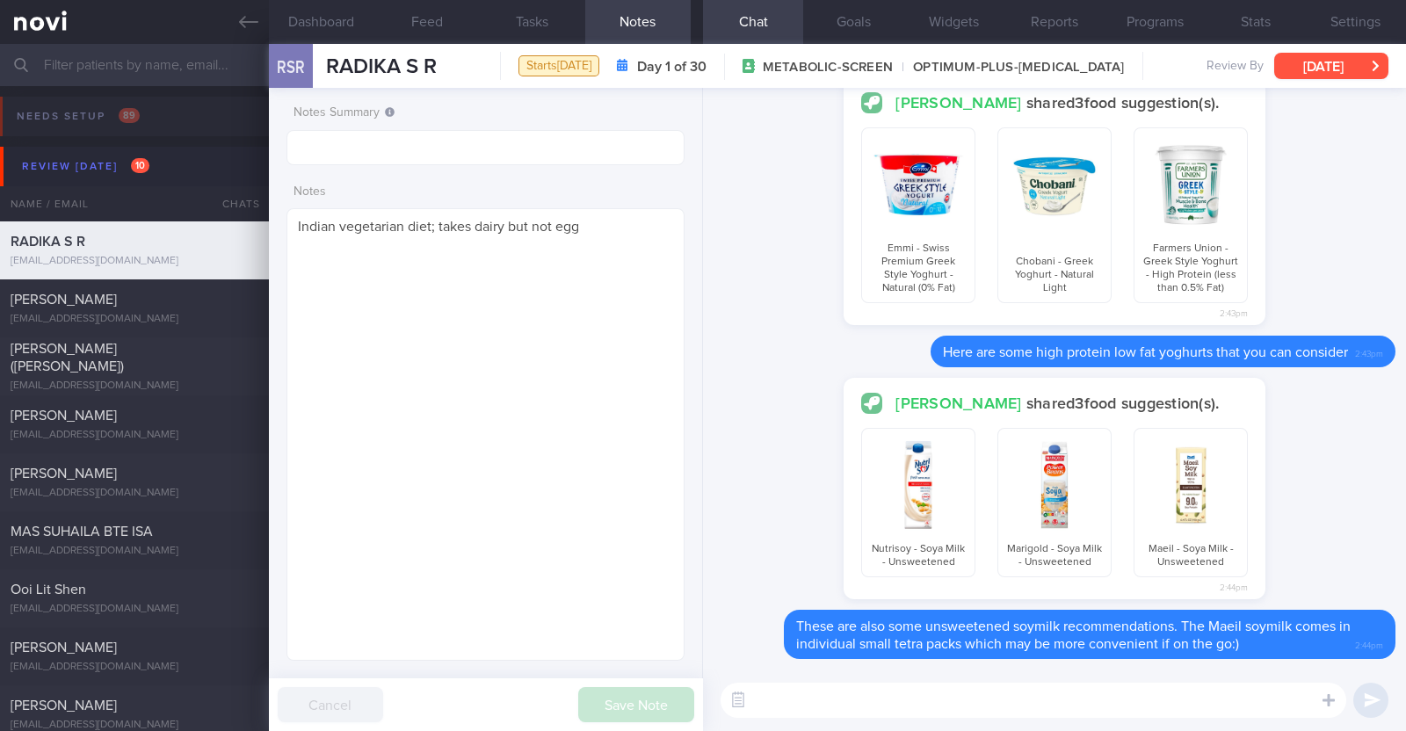
click at [1352, 62] on button "[DATE]" at bounding box center [1331, 66] width 114 height 26
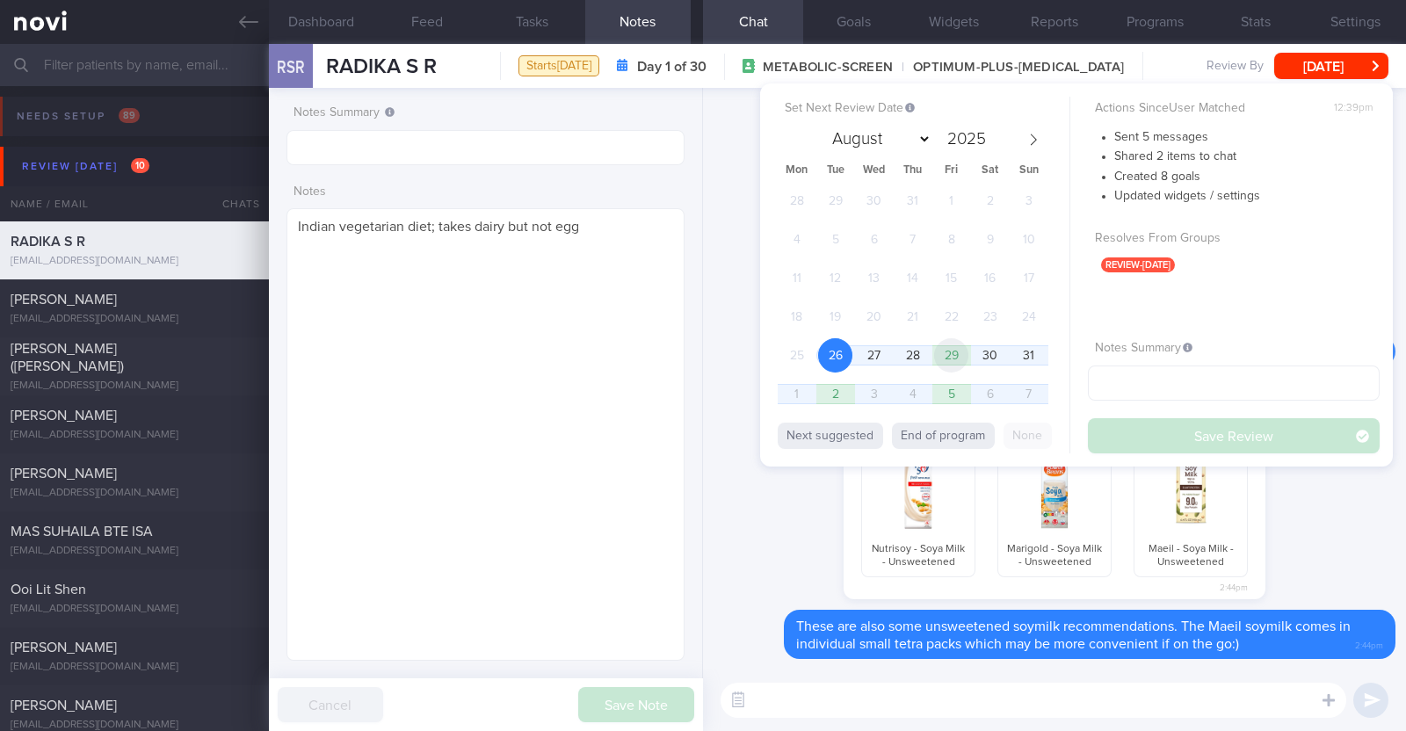
click at [943, 358] on span "29" at bounding box center [951, 355] width 34 height 34
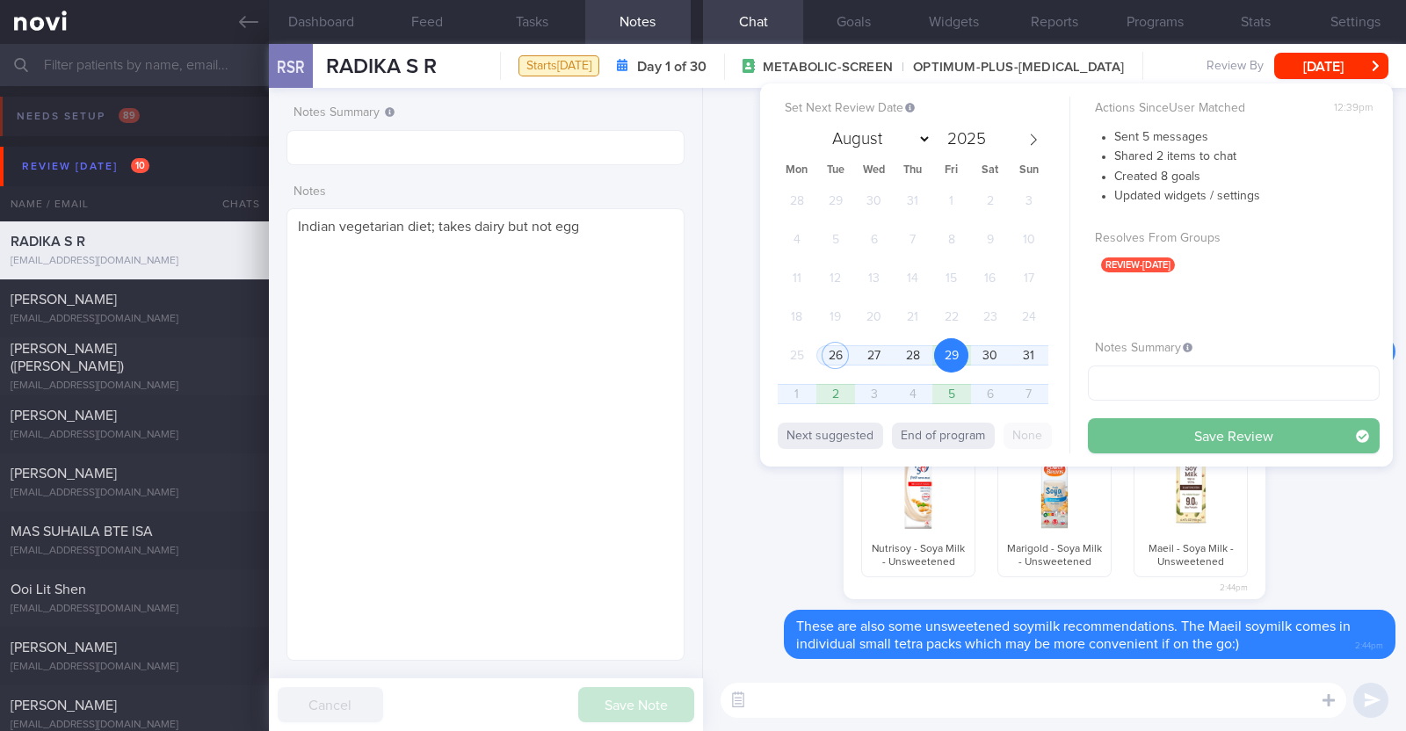
click at [1141, 445] on button "Save Review" at bounding box center [1234, 435] width 292 height 35
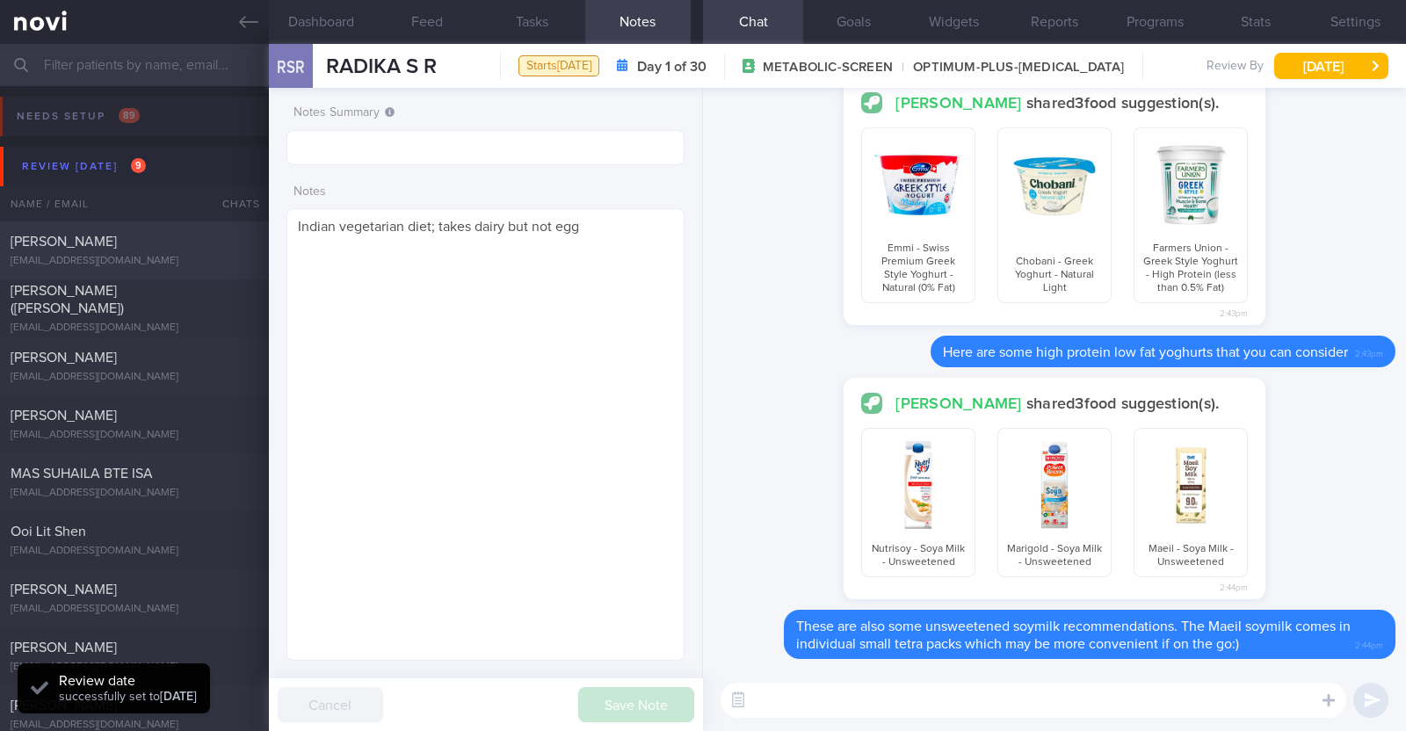
click at [172, 234] on div "[PERSON_NAME]" at bounding box center [132, 242] width 243 height 18
type textarea "42M Comorbidities: Borderline high cholesterol - not on f/up, not on meds Eleva…"
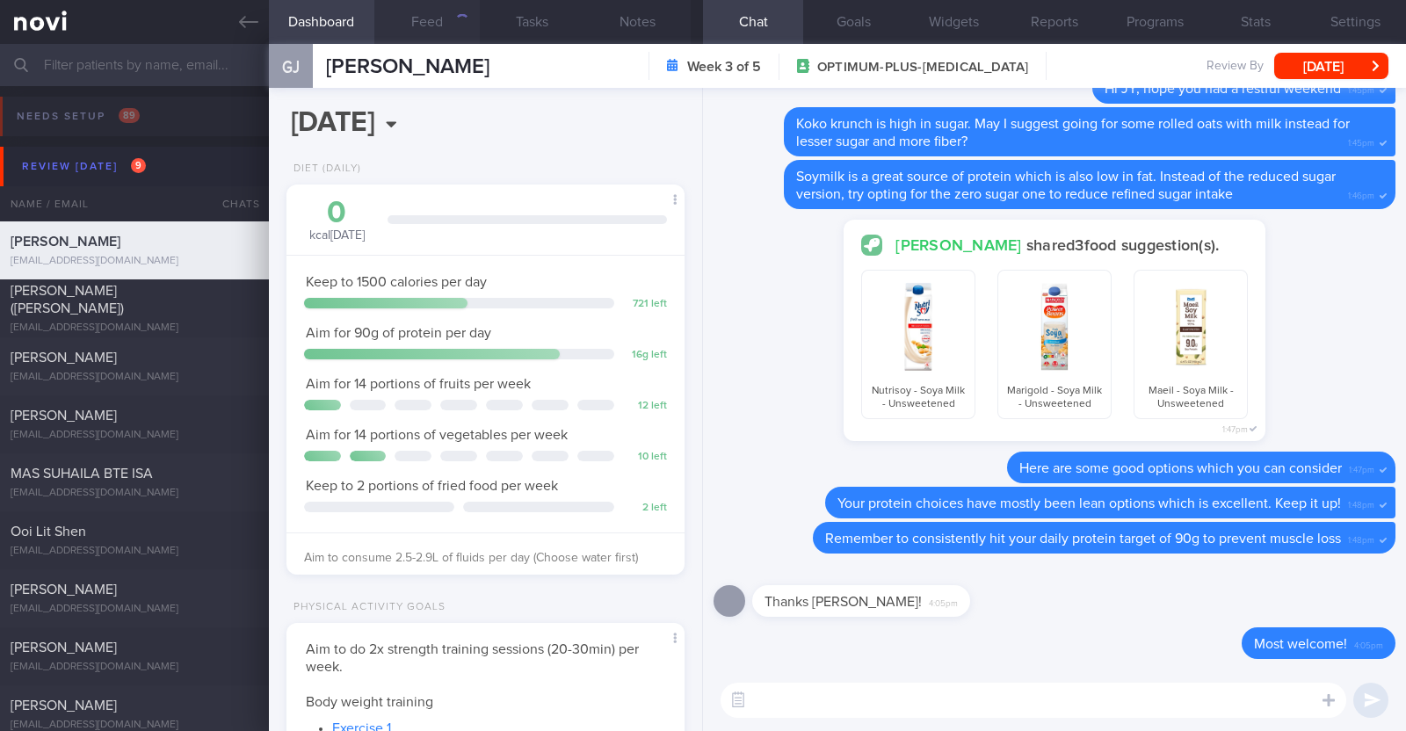
scroll to position [199, 350]
click at [435, 11] on button "Feed" at bounding box center [426, 22] width 105 height 44
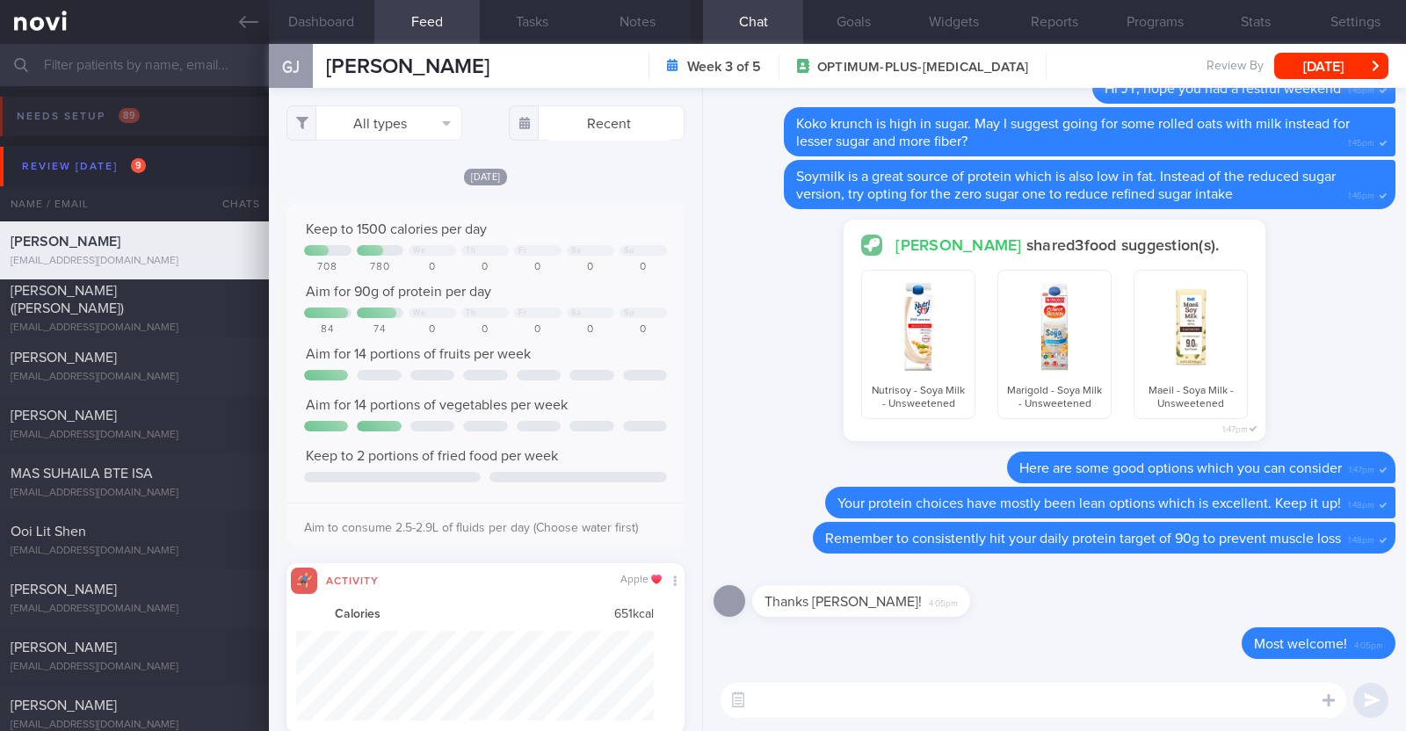
click at [972, 615] on div "Thanks Charlotte! 4:05pm" at bounding box center [887, 590] width 271 height 53
click at [436, 120] on button "All types" at bounding box center [375, 122] width 176 height 35
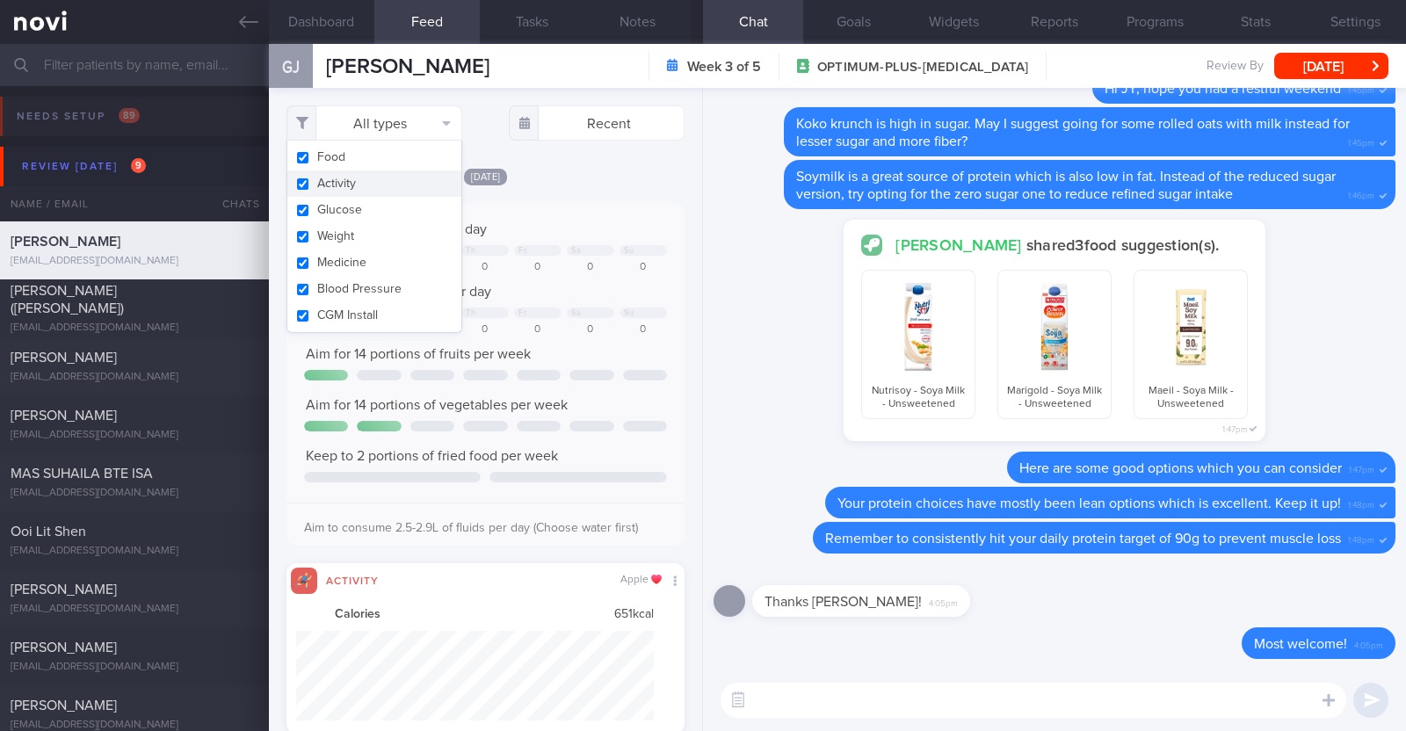
click at [435, 184] on button "Activity" at bounding box center [374, 183] width 174 height 26
checkbox input "false"
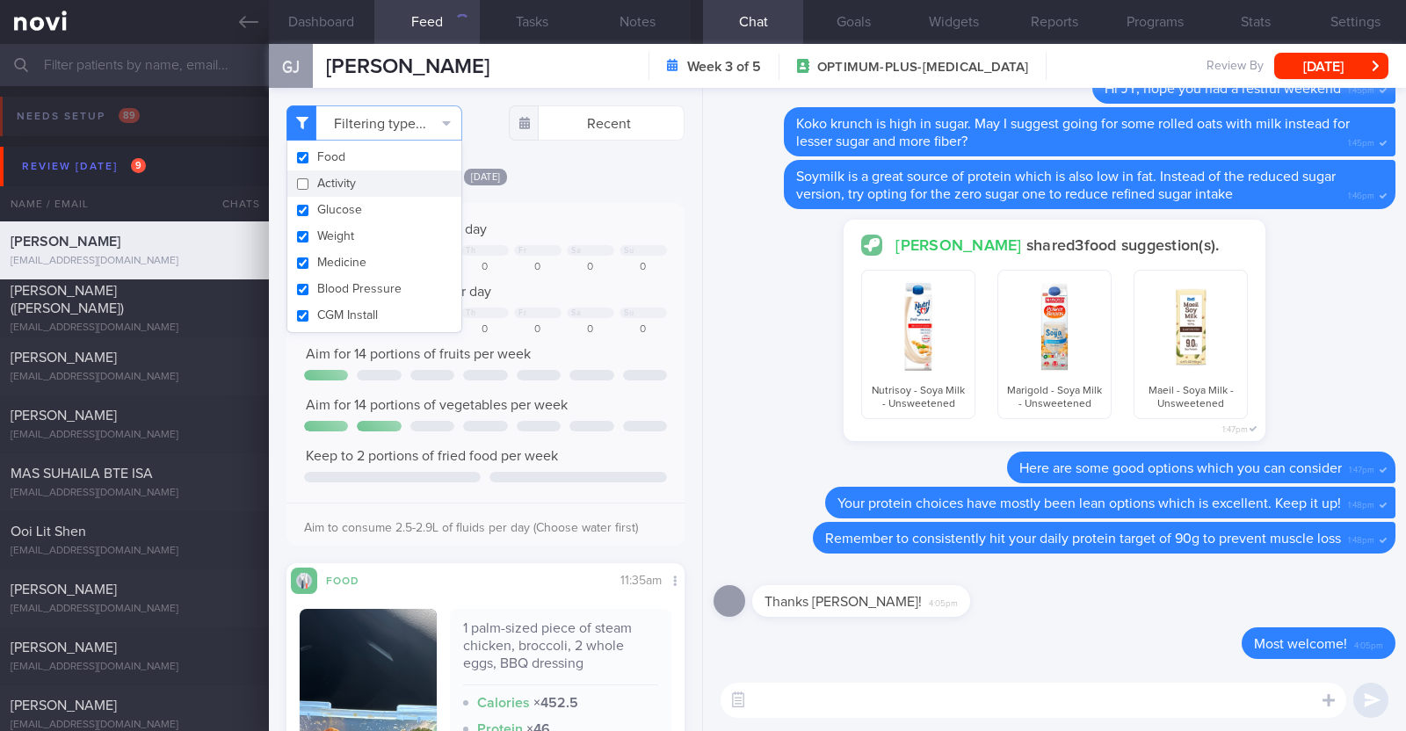
click at [634, 180] on div "[DATE]" at bounding box center [486, 176] width 398 height 18
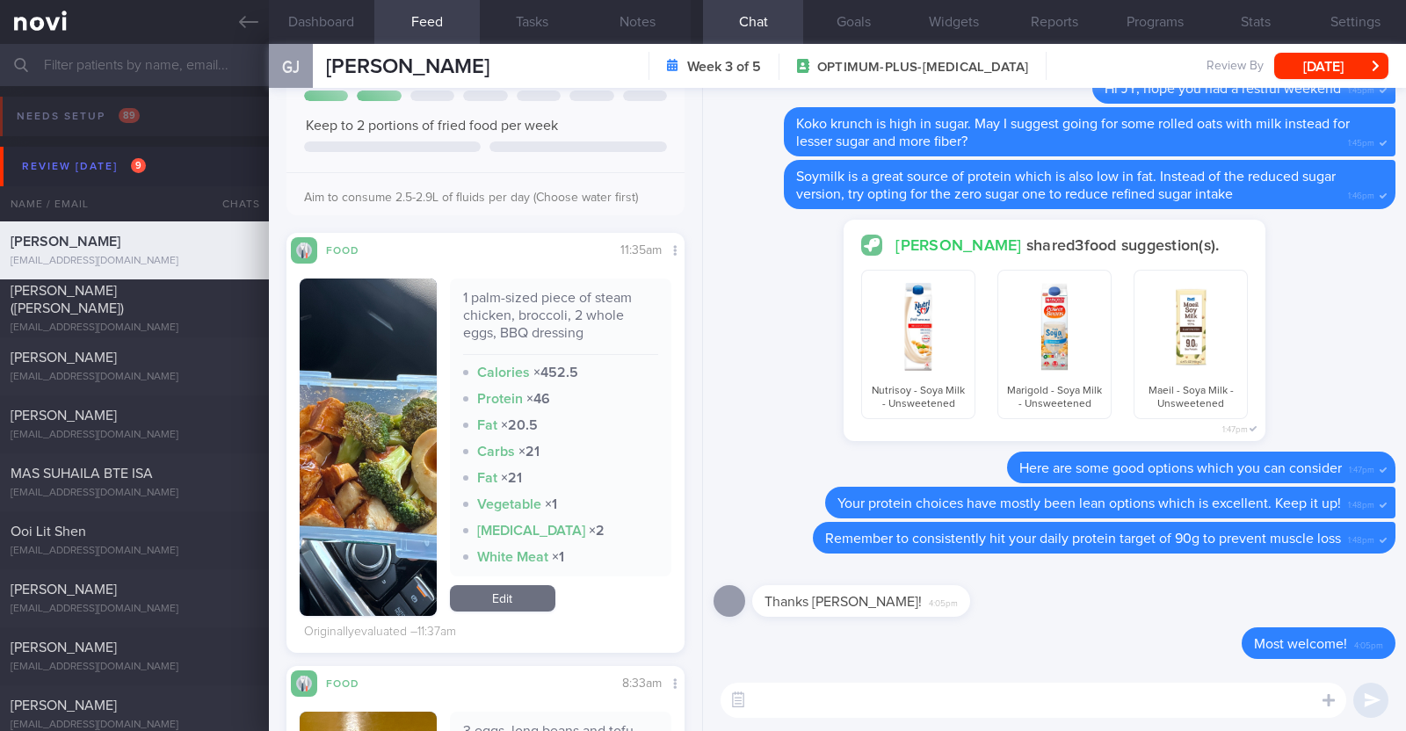
scroll to position [342, 0]
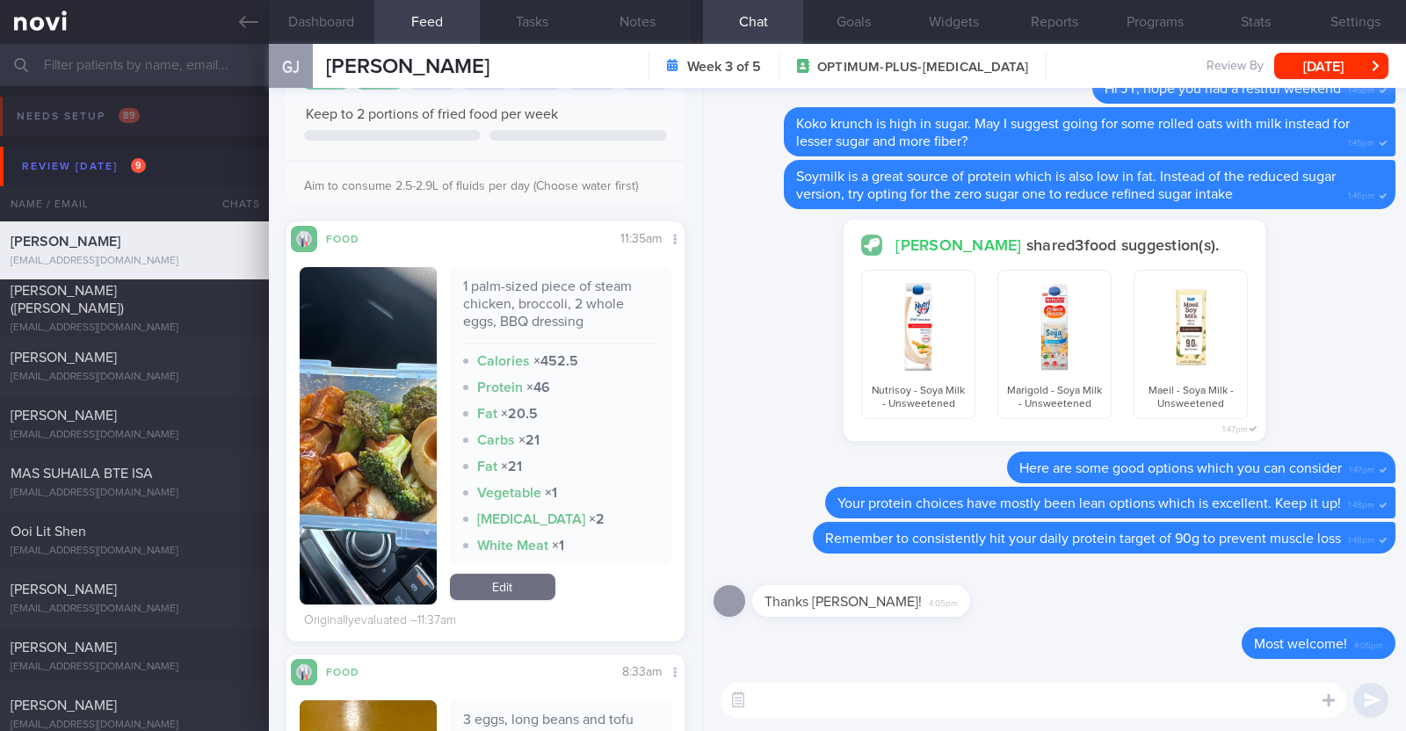
click at [381, 499] on button "button" at bounding box center [368, 435] width 137 height 337
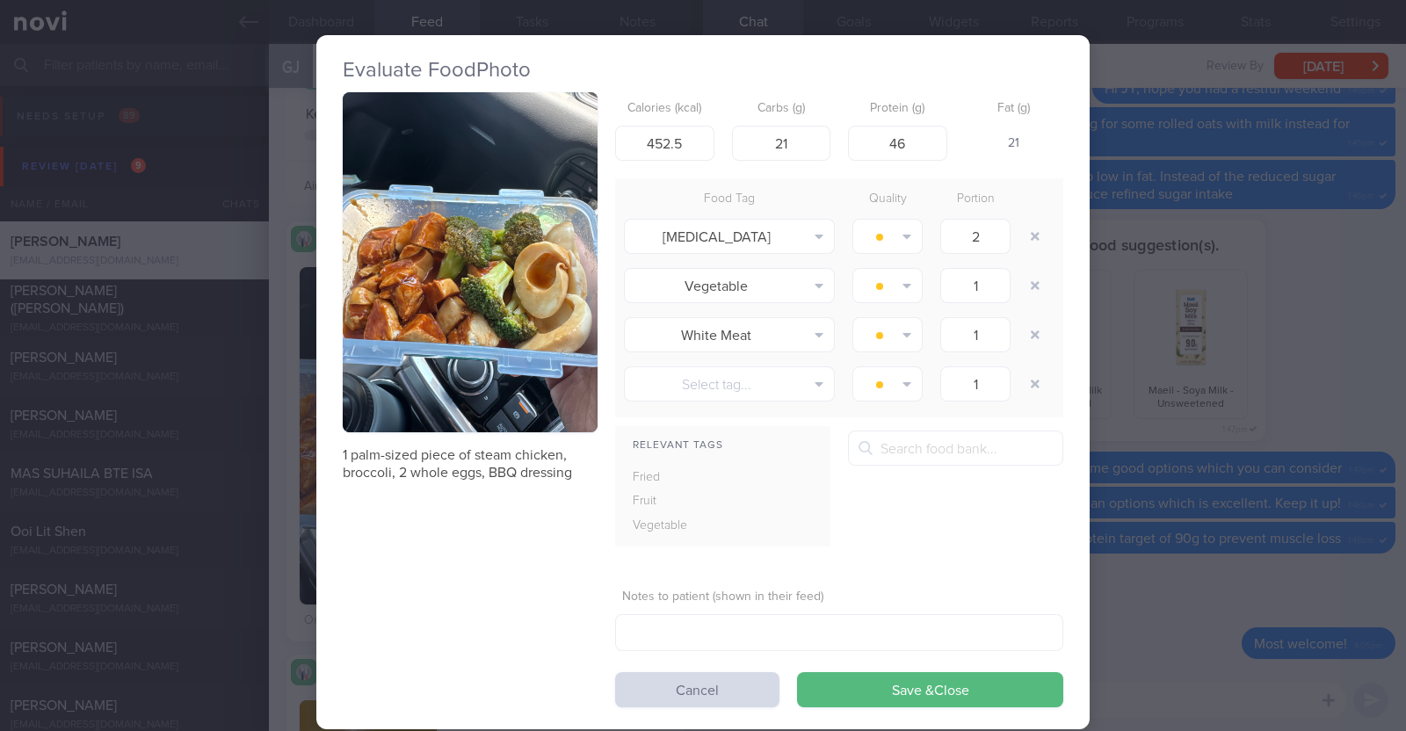
click at [272, 504] on div "Evaluate Food Photo 1 palm-sized piece of steam chicken, broccoli, 2 whole eggs…" at bounding box center [703, 365] width 1406 height 731
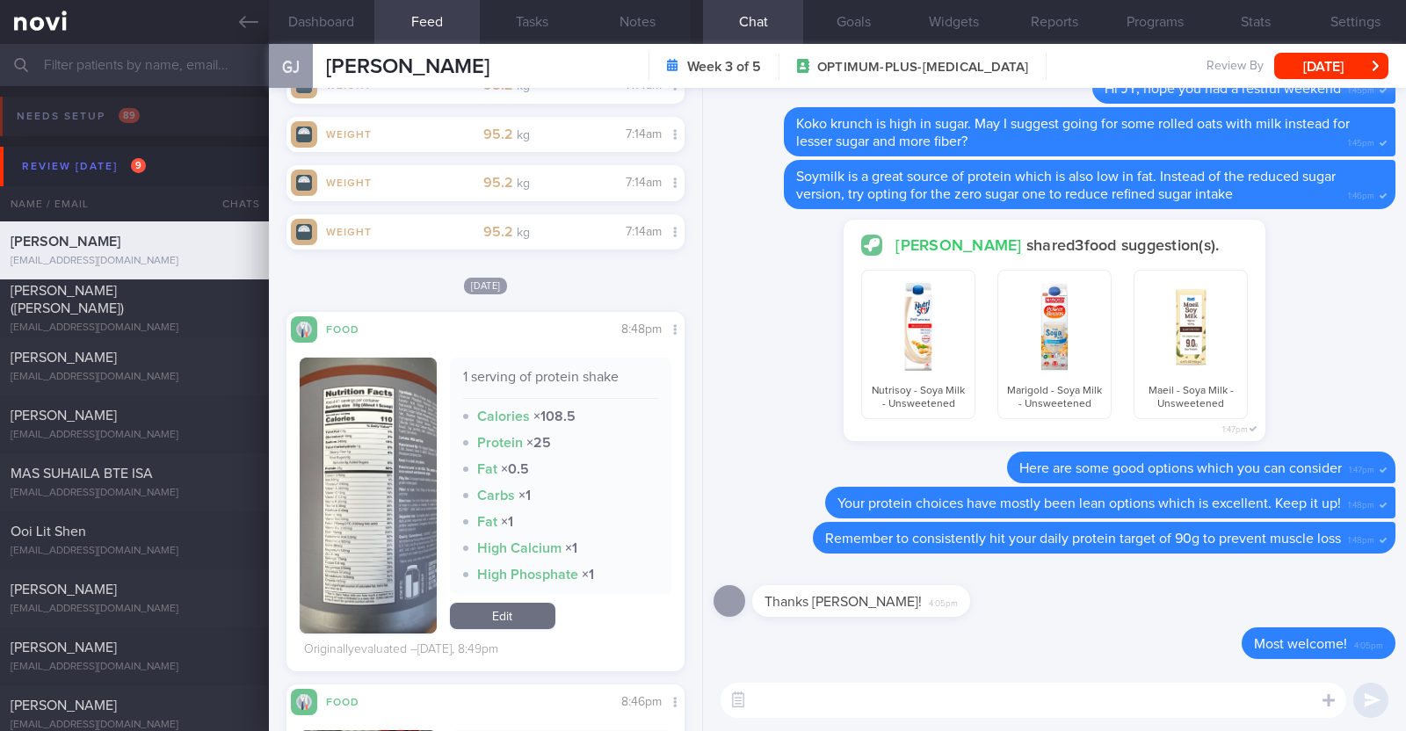
scroll to position [1401, 0]
click at [337, 500] on button "button" at bounding box center [368, 494] width 137 height 276
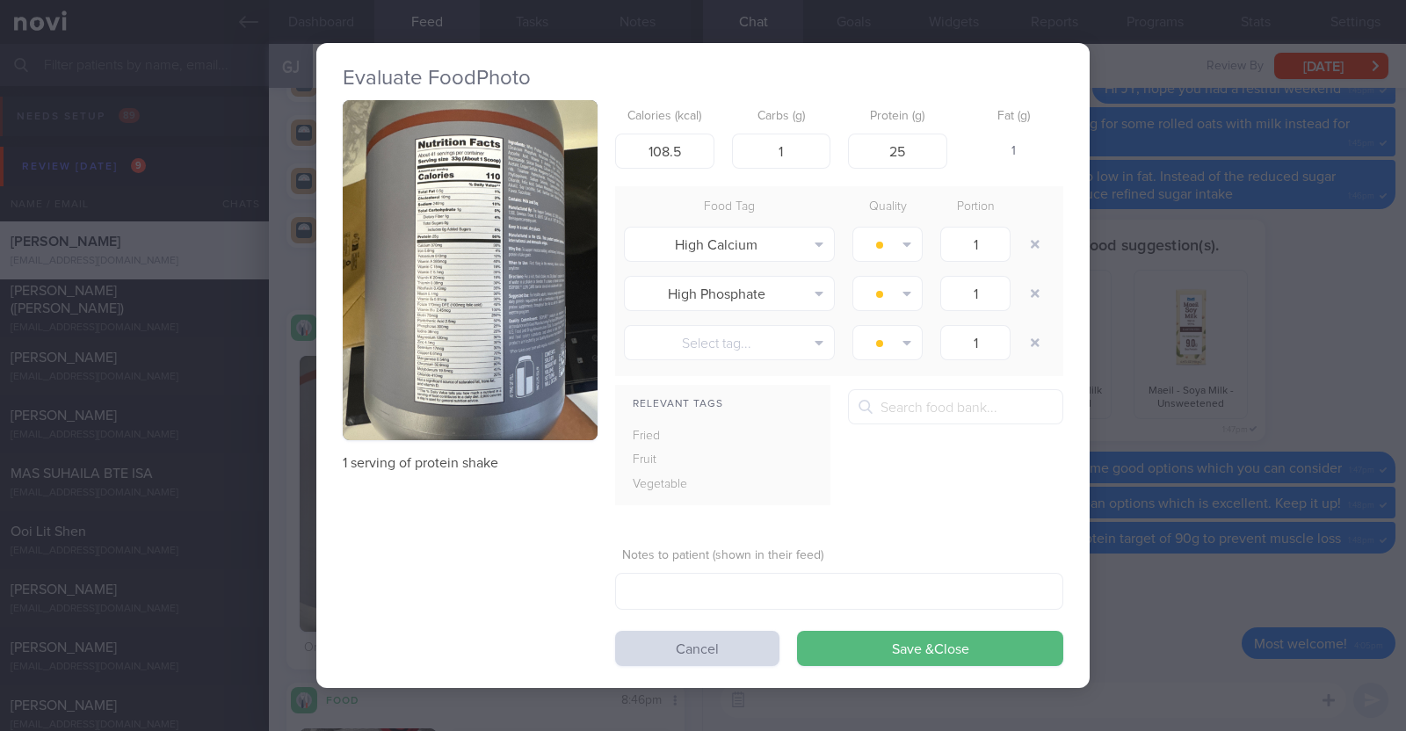
click at [503, 240] on button "button" at bounding box center [470, 270] width 255 height 340
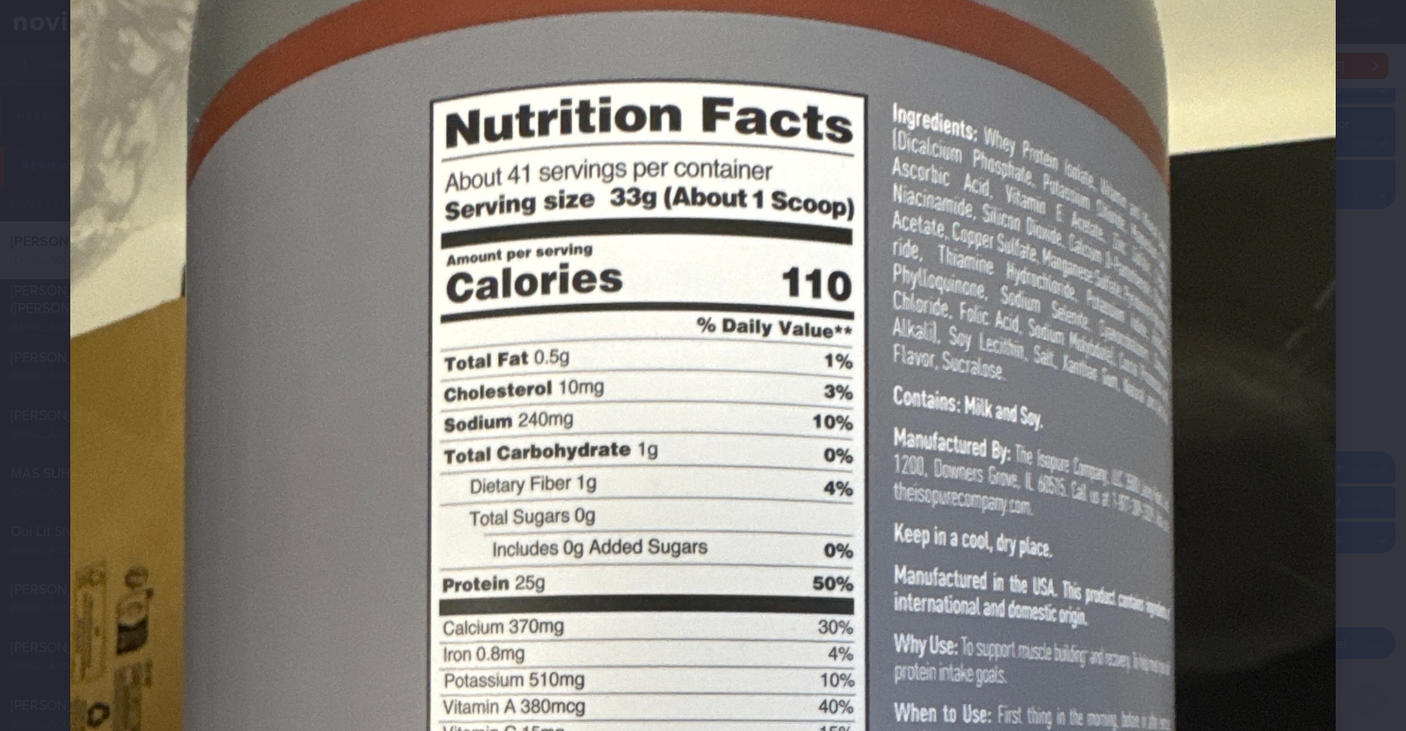
scroll to position [163, 0]
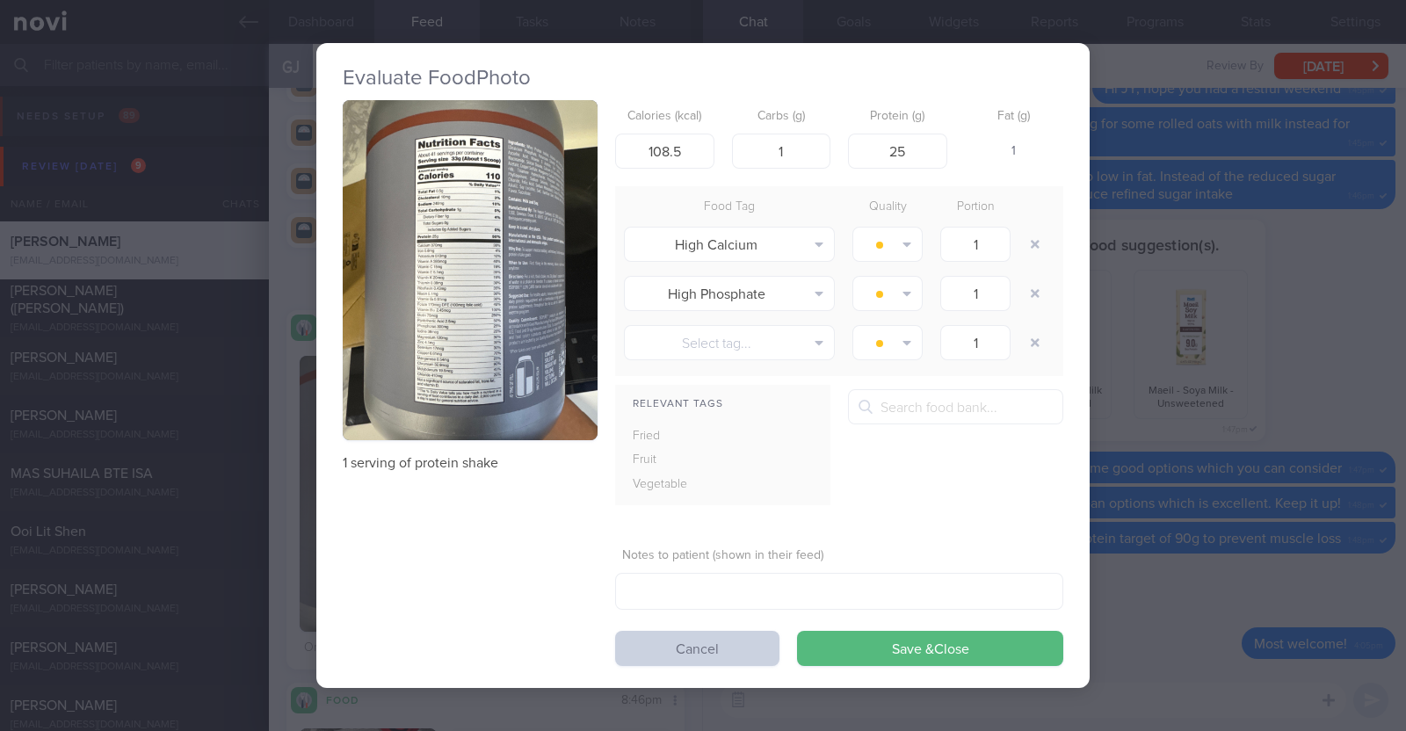
click at [692, 636] on button "Cancel" at bounding box center [697, 648] width 164 height 35
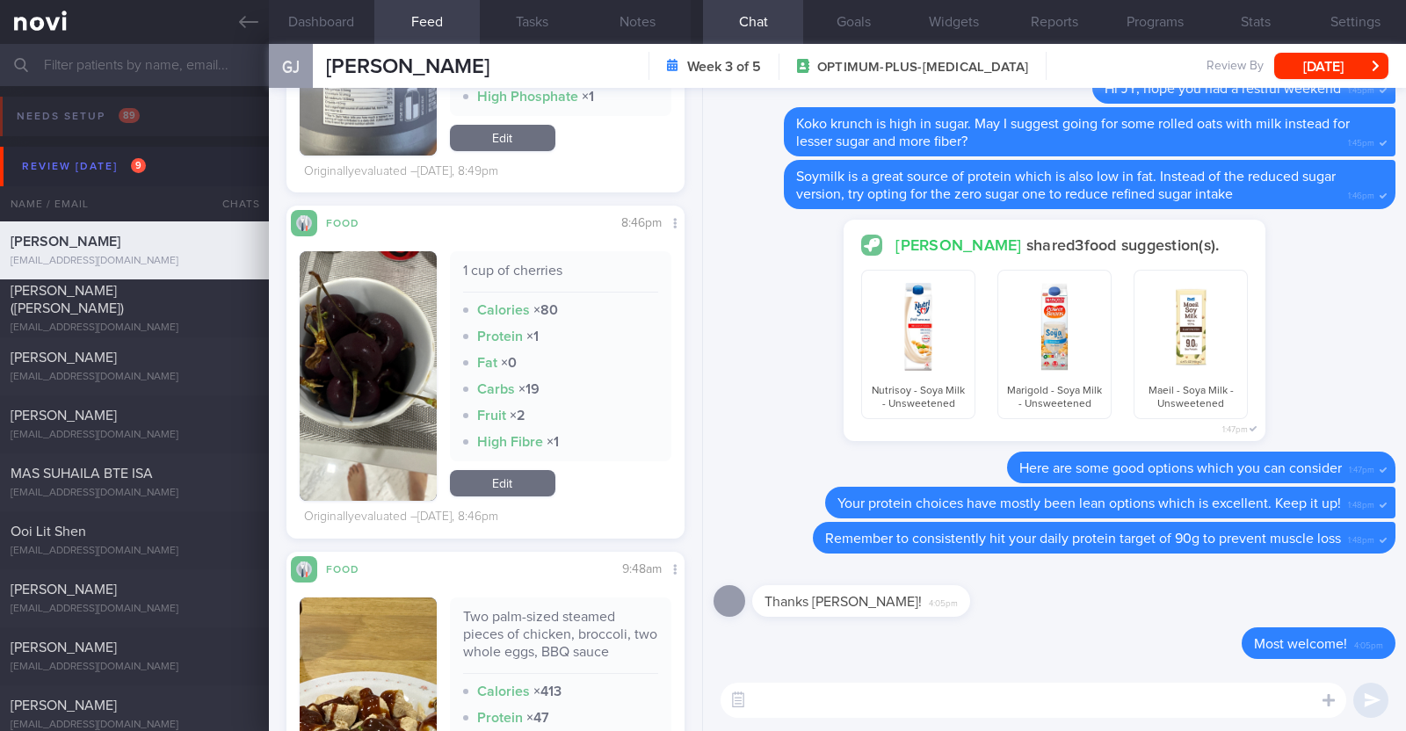
scroll to position [1838, 0]
click at [109, 69] on input "text" at bounding box center [703, 65] width 1406 height 42
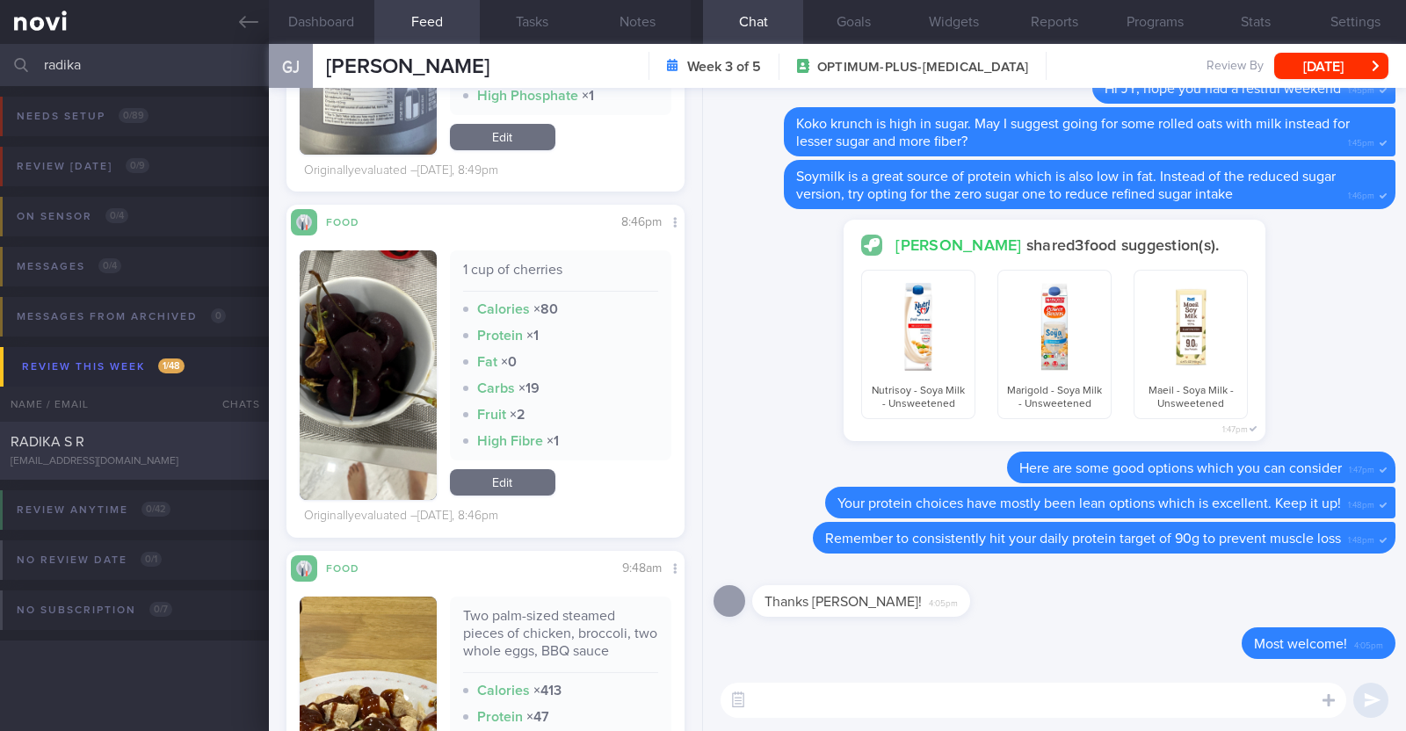
type input "radika"
click at [118, 445] on div "RADIKA S R" at bounding box center [132, 442] width 243 height 18
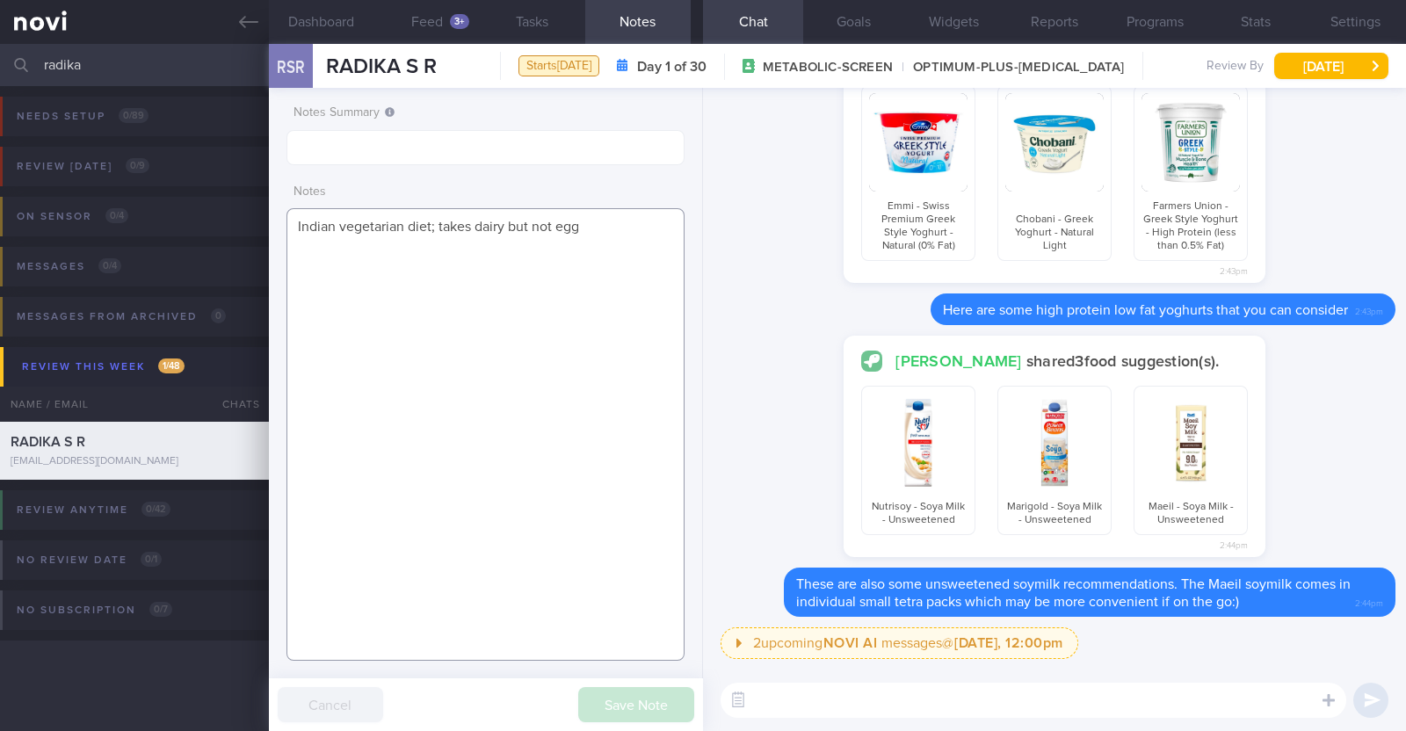
click at [290, 218] on textarea "Indian vegetarian diet; takes dairy but not egg" at bounding box center [486, 434] width 398 height 453
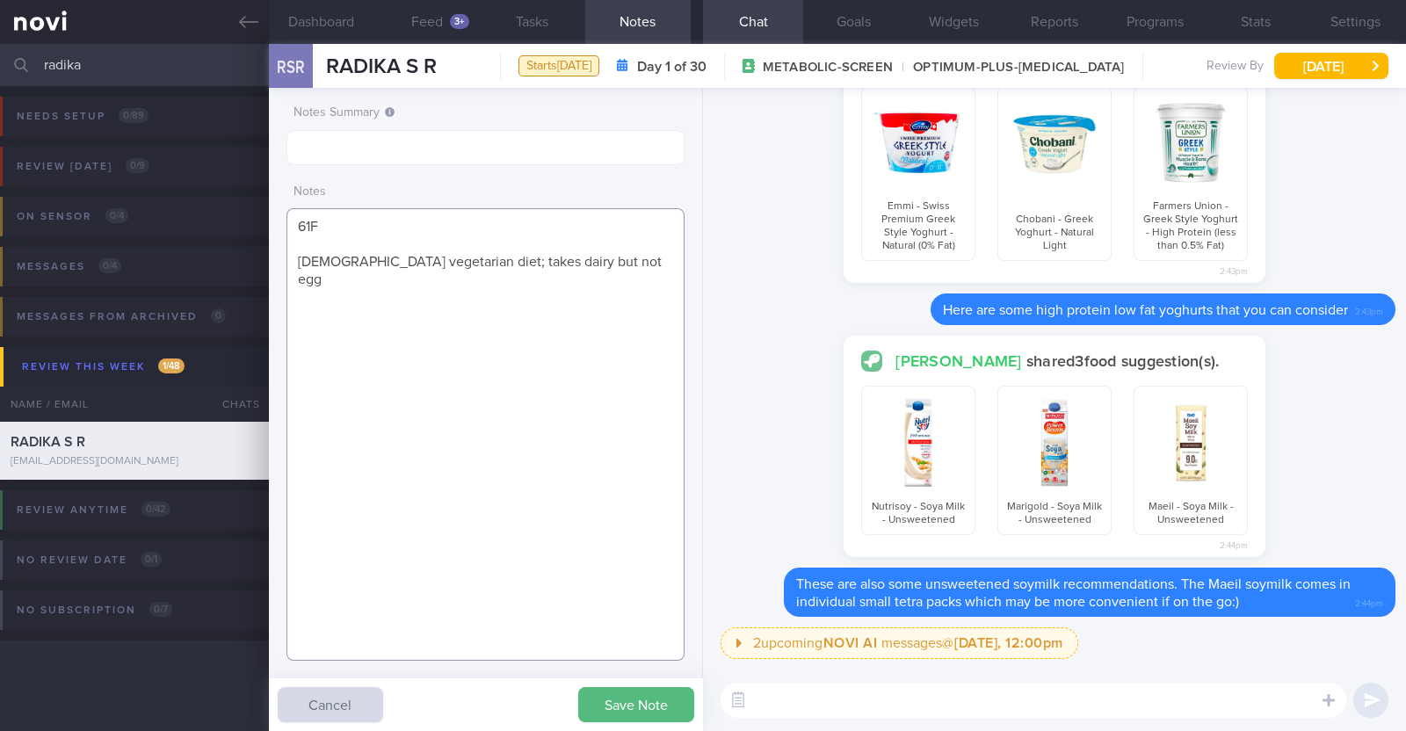
click at [604, 264] on textarea "61F Indian vegetarian diet; takes dairy but not egg" at bounding box center [486, 434] width 398 height 453
paste textarea "Co-morbidities Dyslipidemia Elevated Hba1c Fibroid uterus complicated by menorr…"
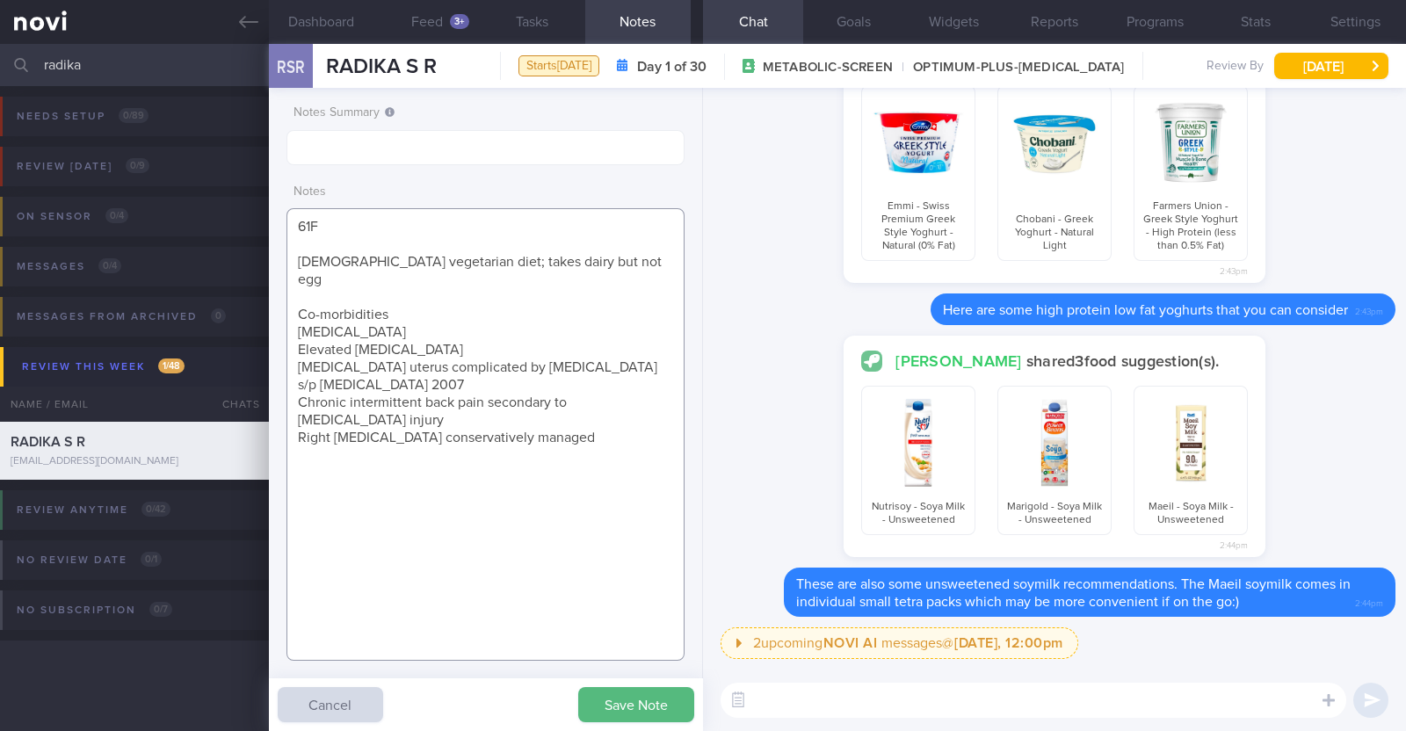
click at [397, 289] on textarea "61F Indian vegetarian diet; takes dairy but not egg Co-morbidities Dyslipidemia…" at bounding box center [486, 434] width 398 height 453
click at [584, 415] on textarea "61F Indian vegetarian diet; takes dairy but not egg Co-morbidities: Dyslipidemi…" at bounding box center [486, 434] width 398 height 453
paste textarea "Wegovy 0.25mg wkly x 1/12"
paste textarea "Walking x daily 15 mins Run in pool and swim very short distances 3-4x/wk x 40 …"
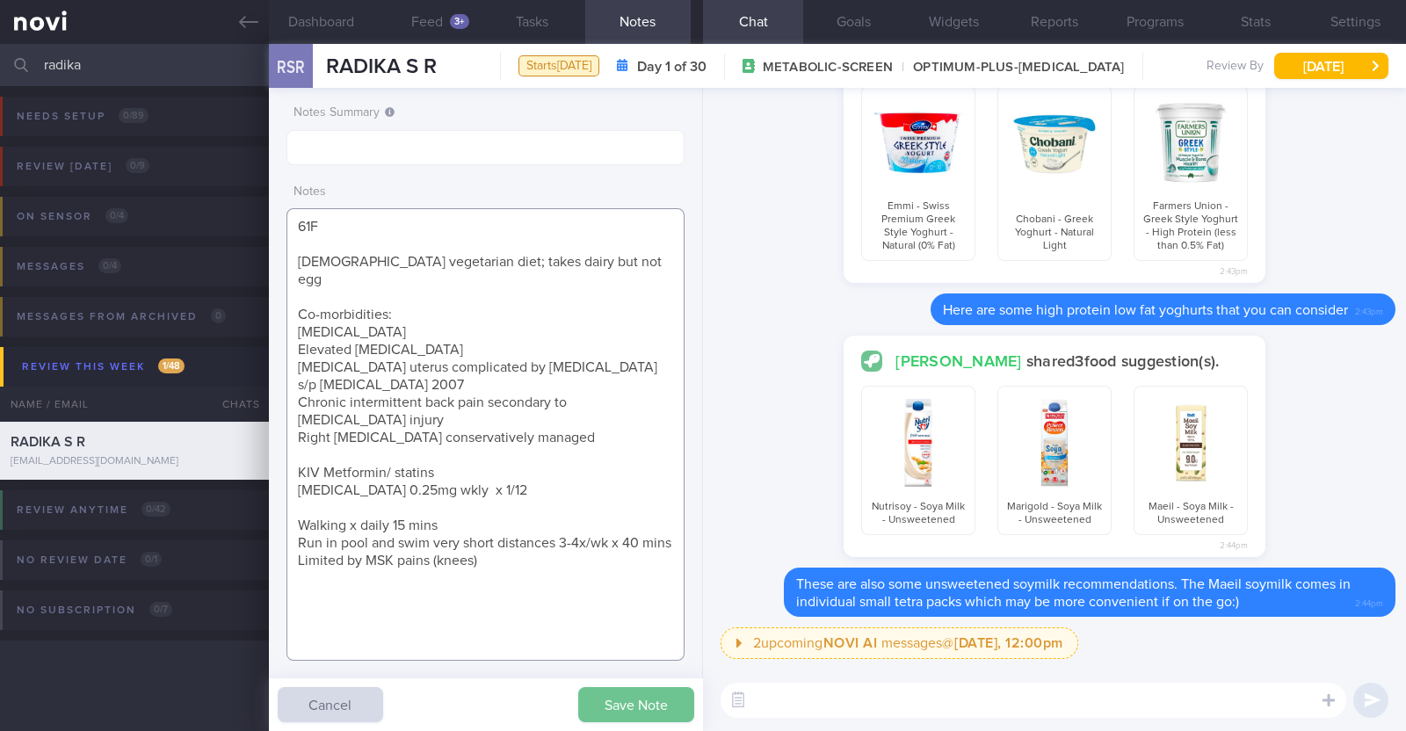
type textarea "61F Indian vegetarian diet; takes dairy but not egg Co-morbidities: Dyslipidemi…"
click at [650, 696] on button "Save Note" at bounding box center [636, 704] width 116 height 35
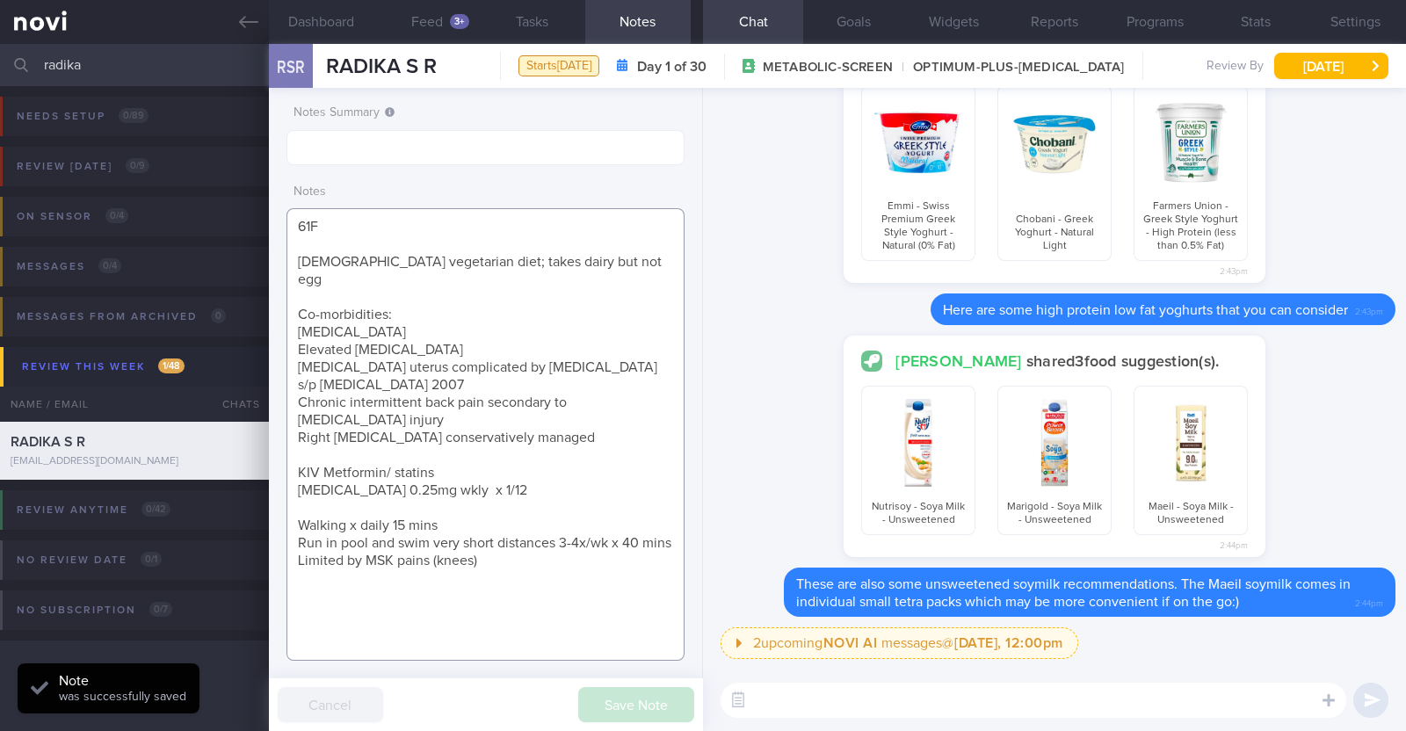
drag, startPoint x: 501, startPoint y: 553, endPoint x: 274, endPoint y: 208, distance: 412.4
click at [274, 208] on div "Notes Summary Notes 61F Indian vegetarian diet; takes dairy but not egg Co-morb…" at bounding box center [486, 409] width 434 height 643
drag, startPoint x: 574, startPoint y: 154, endPoint x: 482, endPoint y: 120, distance: 98.1
click at [504, 132] on input "text" at bounding box center [486, 147] width 398 height 35
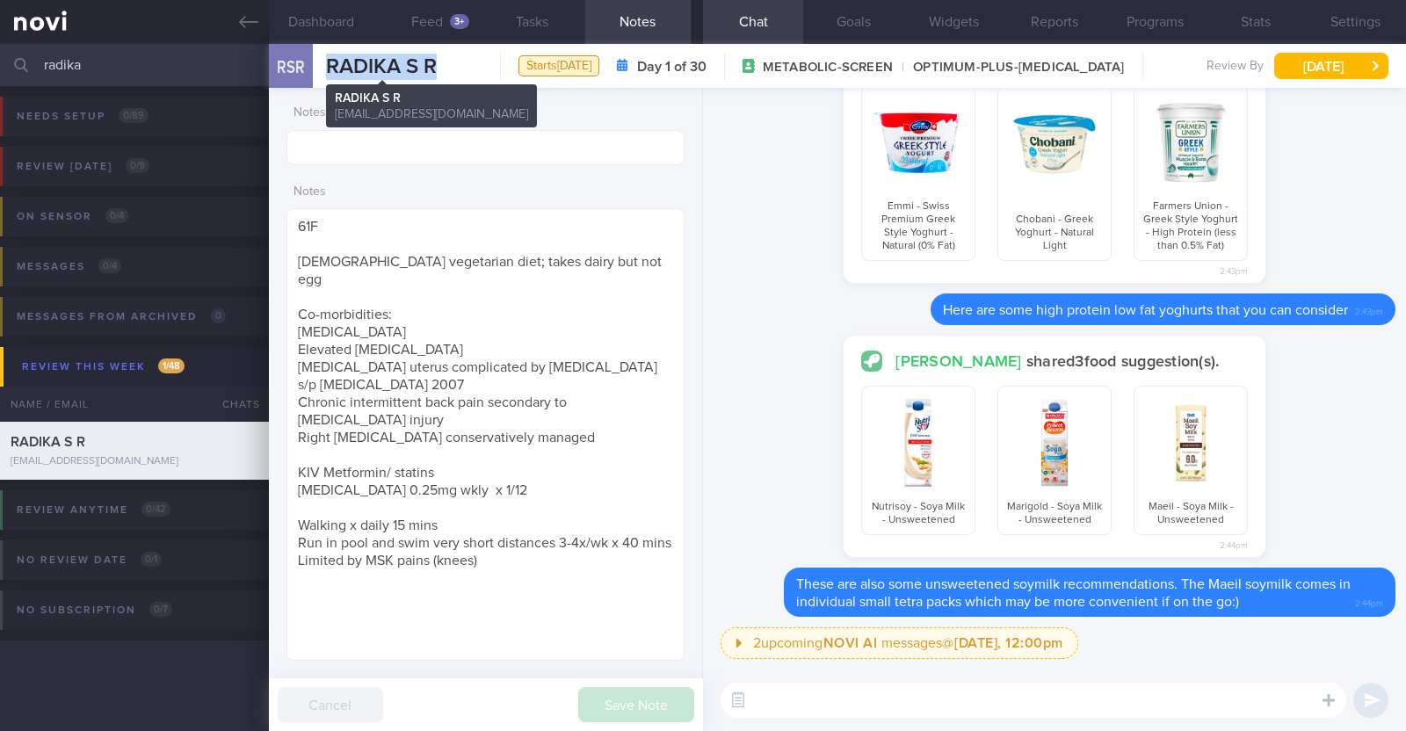
drag, startPoint x: 446, startPoint y: 63, endPoint x: 327, endPoint y: 67, distance: 118.7
click at [327, 67] on div "RSR RADIKA S R RADIKA S R radikasst@gmail.com Starts today Day 1 of 30 METABOLI…" at bounding box center [837, 66] width 1137 height 44
copy span "RADIKA S R"
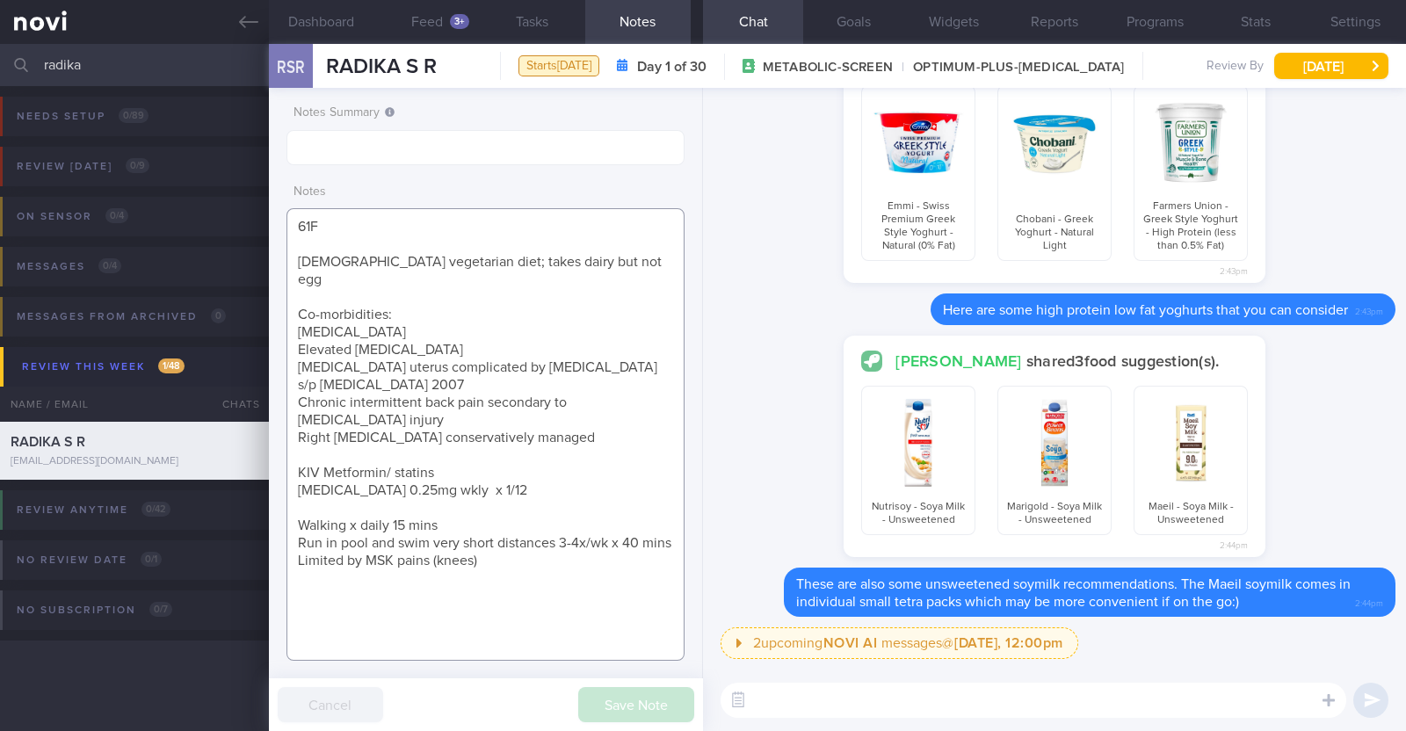
drag, startPoint x: 492, startPoint y: 555, endPoint x: 255, endPoint y: 173, distance: 449.2
click at [255, 173] on div "Patients New Users Coaches radika Assigned patients Assigned patients All activ…" at bounding box center [703, 387] width 1406 height 687
click at [753, 258] on div "Charlotte Tan shared 3 food suggestion(s). Emmi - Swiss Premium Greek Style Yog…" at bounding box center [1055, 164] width 682 height 258
click at [1318, 657] on label at bounding box center [1305, 647] width 35 height 35
click at [0, 0] on input "file" at bounding box center [0, 0] width 0 height 0
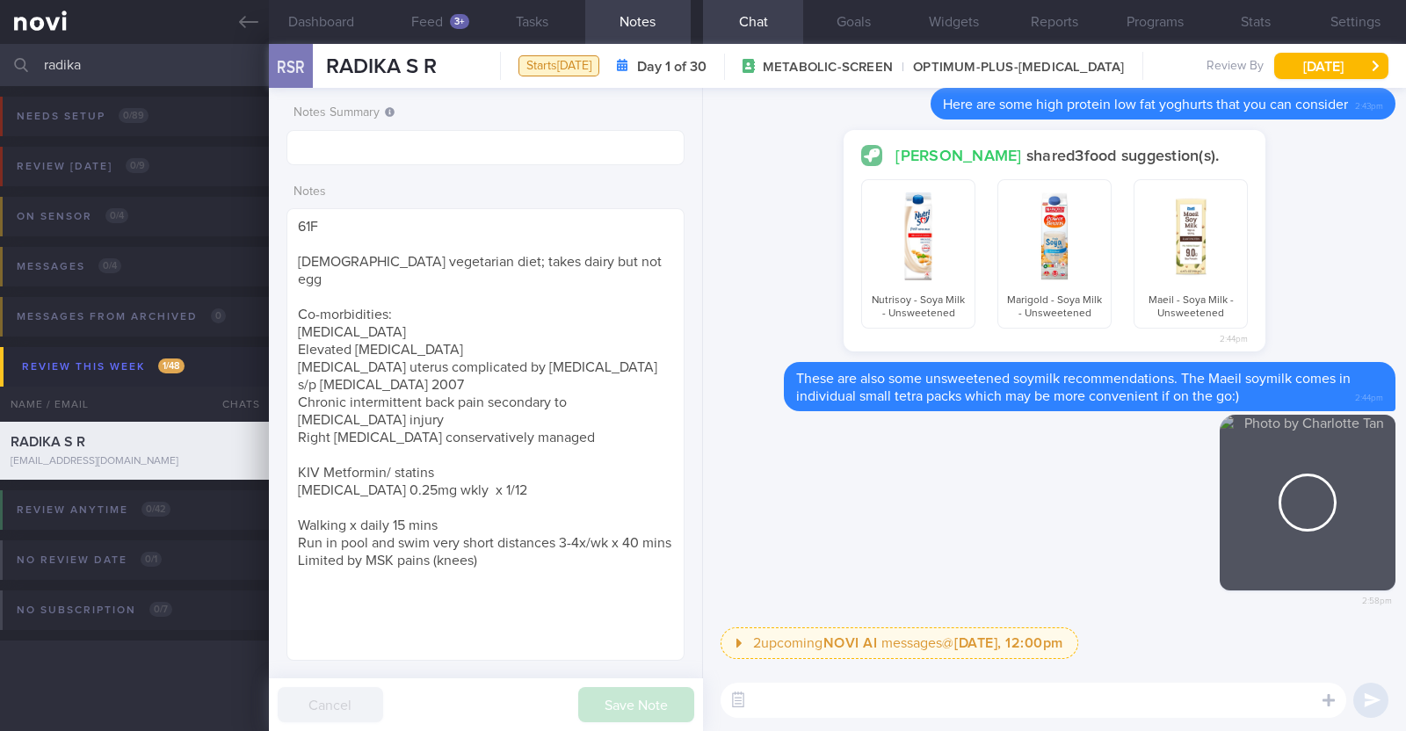
click at [925, 696] on textarea at bounding box center [1034, 700] width 626 height 35
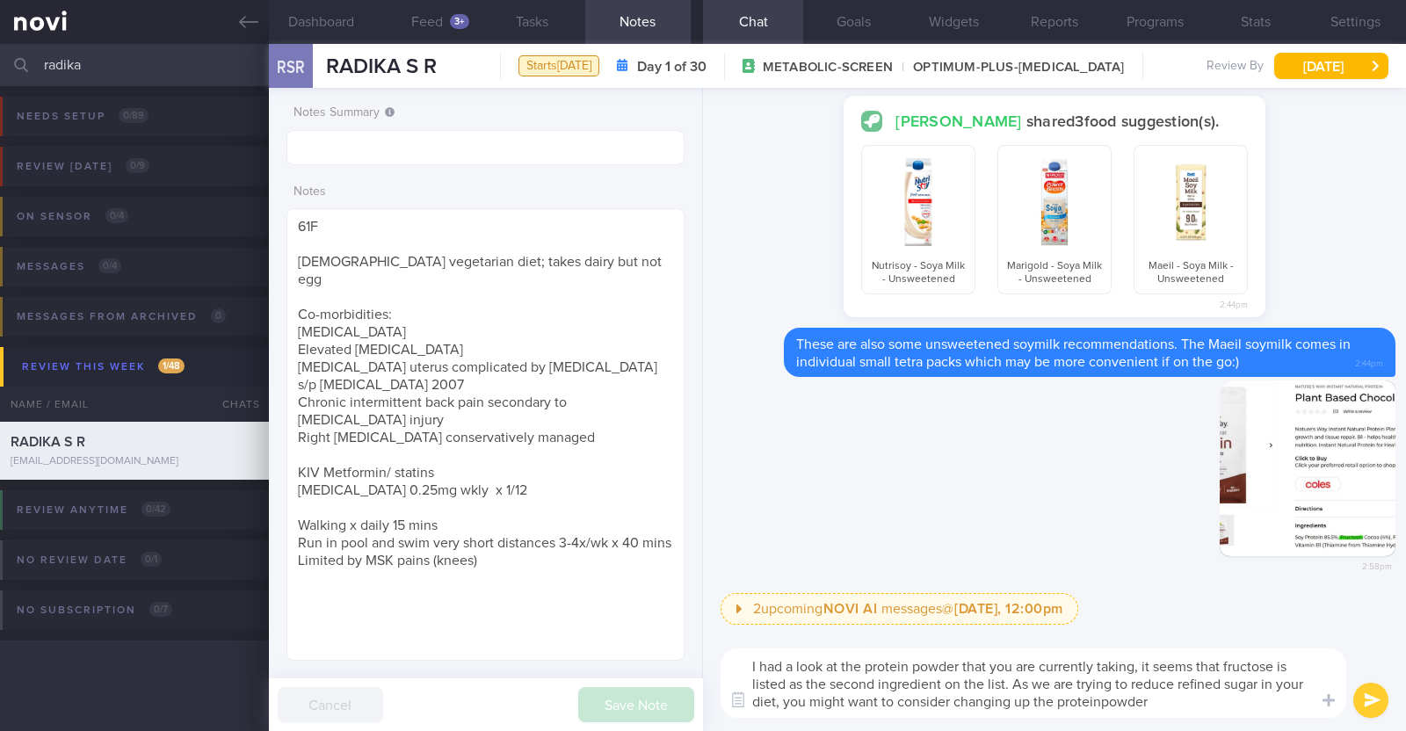
type textarea "I had a look at the protein powder that you are currently taking, it seems that…"
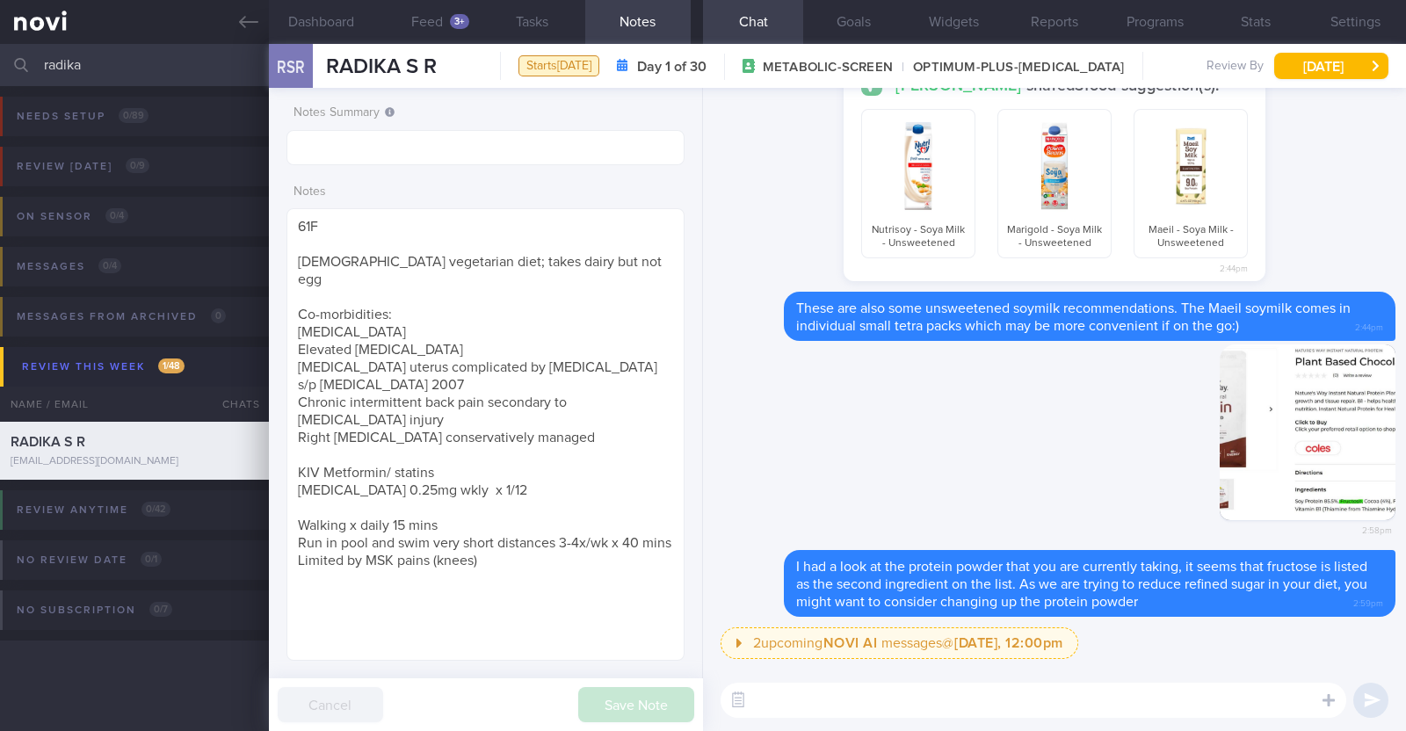
click at [787, 693] on textarea at bounding box center [1034, 700] width 626 height 35
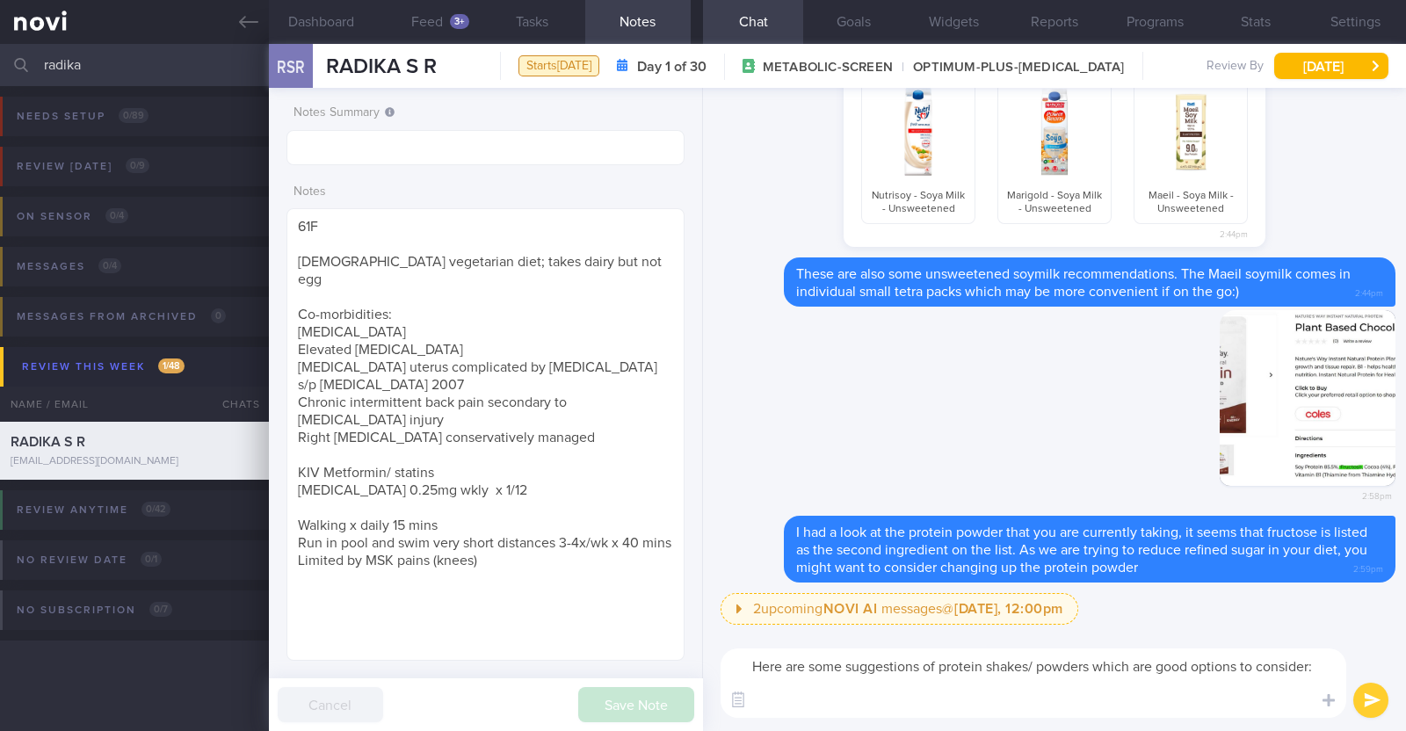
paste textarea "*Liquid shakes* [Ensure max protein](https://www.fairprice.com.sg/product/a-max…"
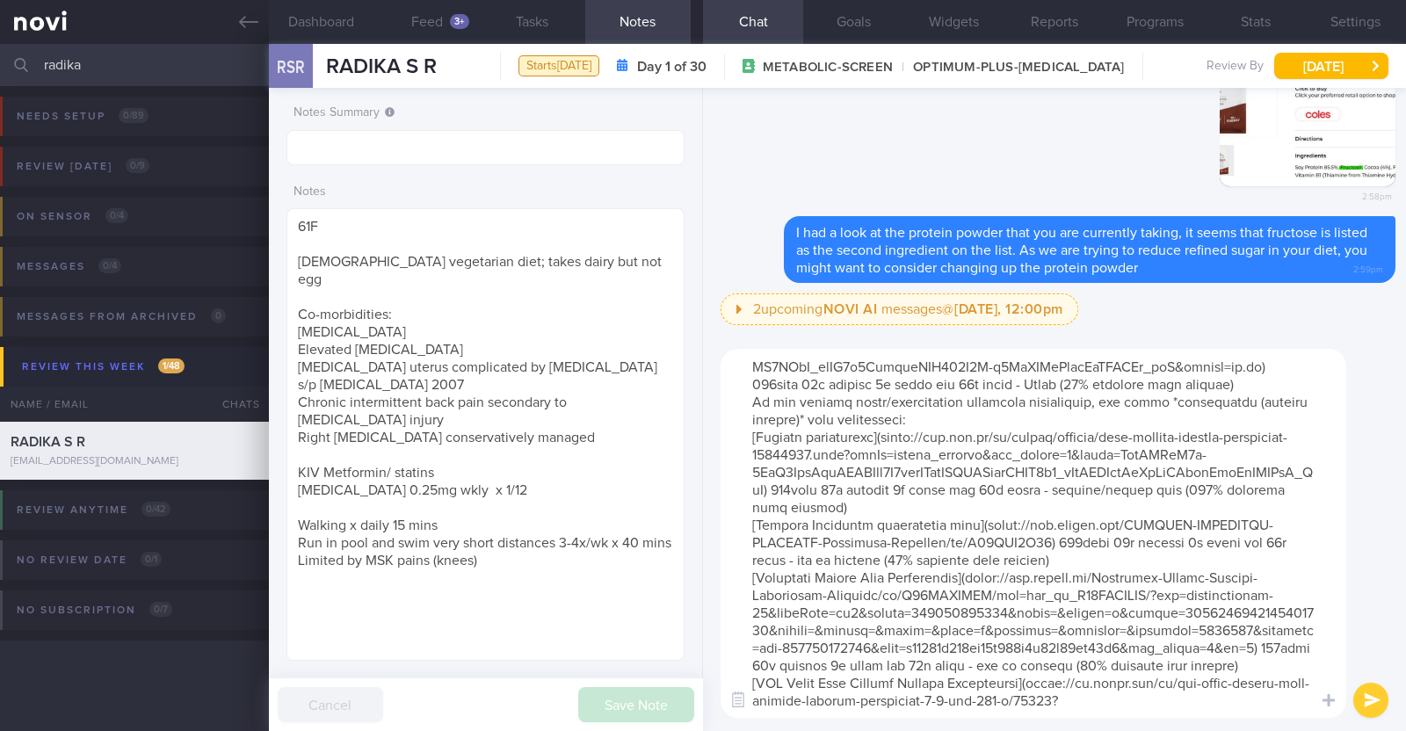
scroll to position [787, 0]
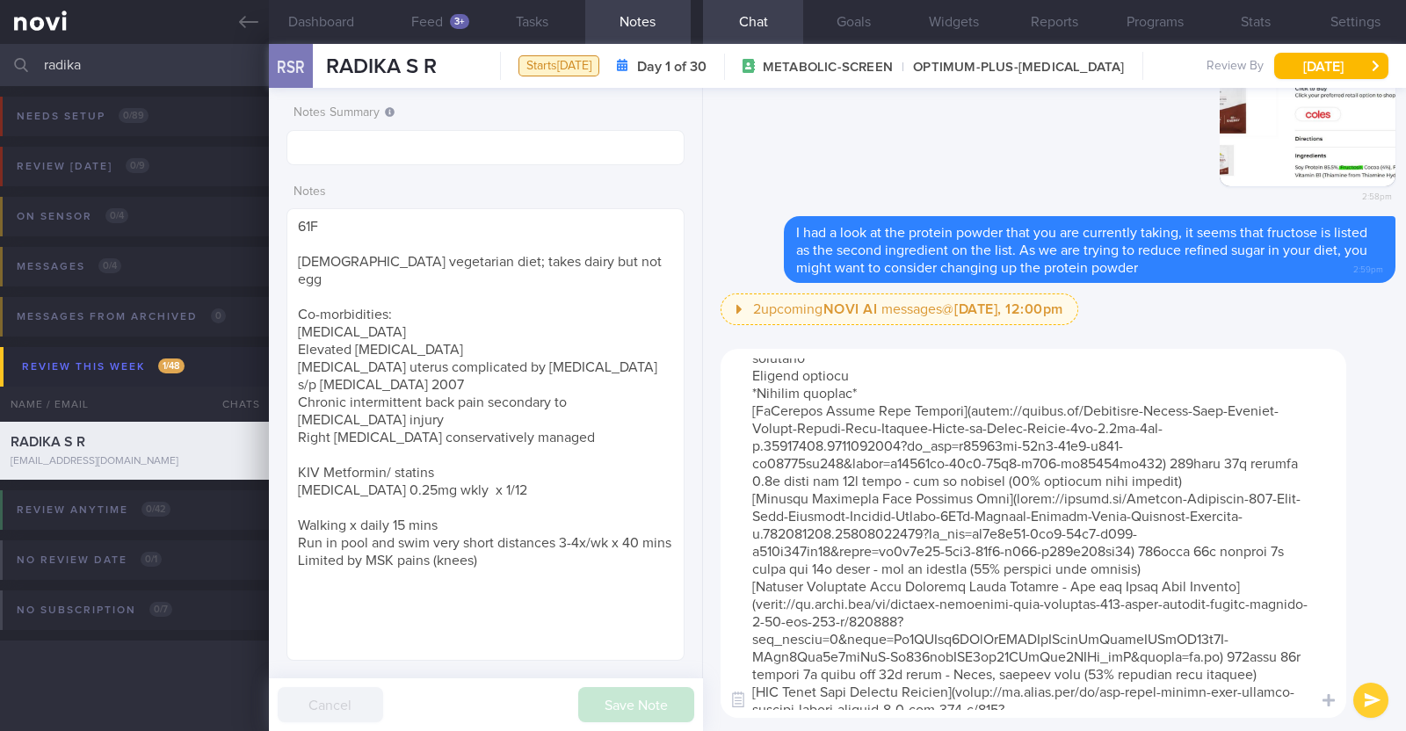
drag, startPoint x: 860, startPoint y: 430, endPoint x: 754, endPoint y: 432, distance: 105.5
click at [754, 432] on textarea at bounding box center [1034, 533] width 626 height 369
type textarea "Here are some suggestions of protein shakes/ powders which are good options to …"
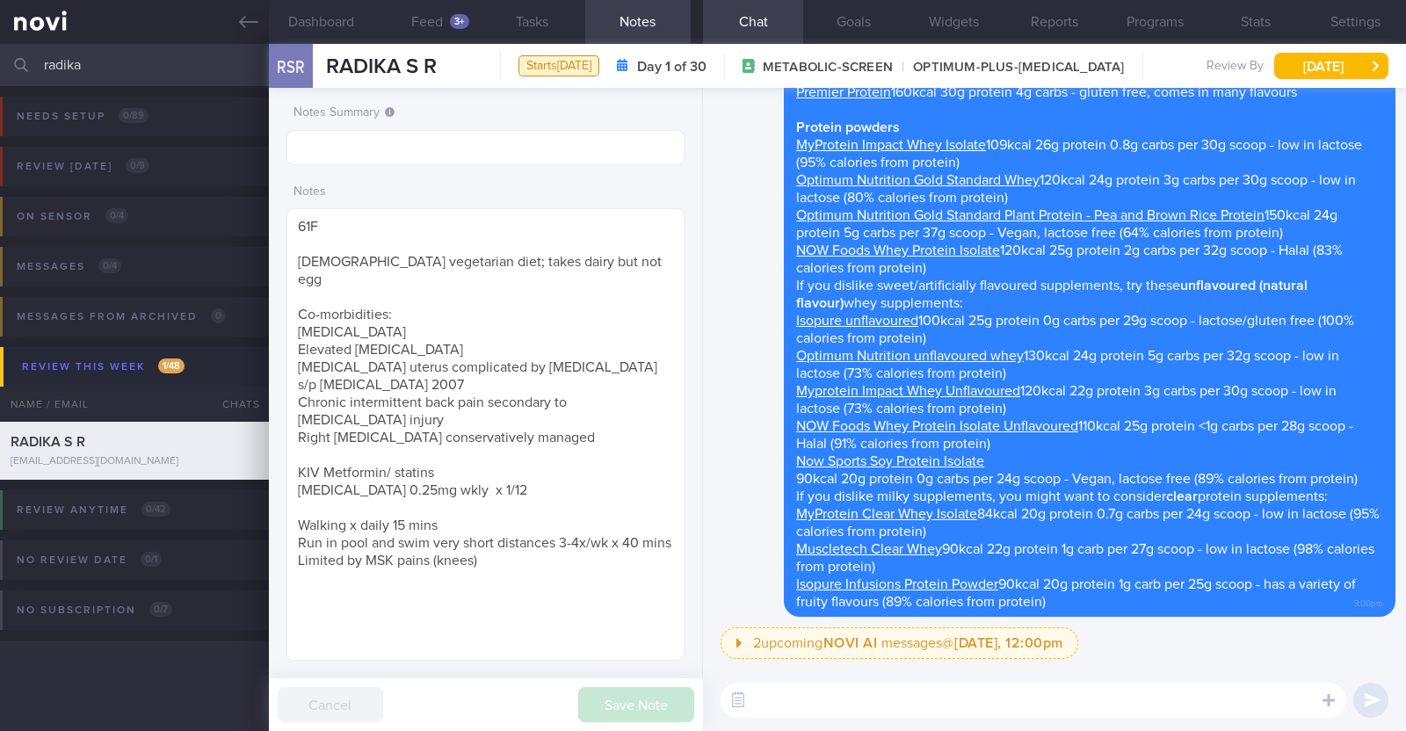
drag, startPoint x: 92, startPoint y: 63, endPoint x: 0, endPoint y: 66, distance: 92.3
click at [0, 66] on input "radika" at bounding box center [703, 65] width 1406 height 42
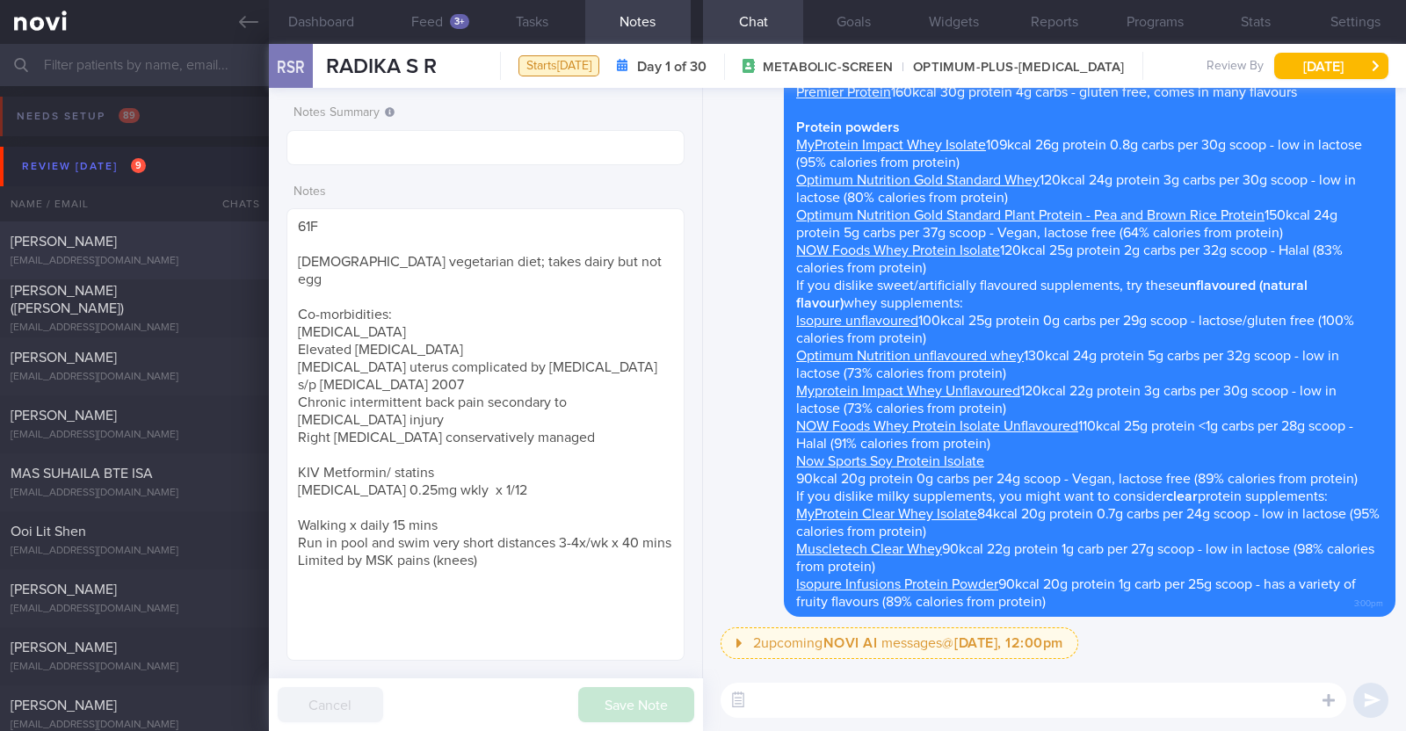
click at [102, 249] on div "[PERSON_NAME]" at bounding box center [132, 242] width 243 height 18
type textarea "42M Comorbidities: Borderline high cholesterol - not on f/up, not on meds Eleva…"
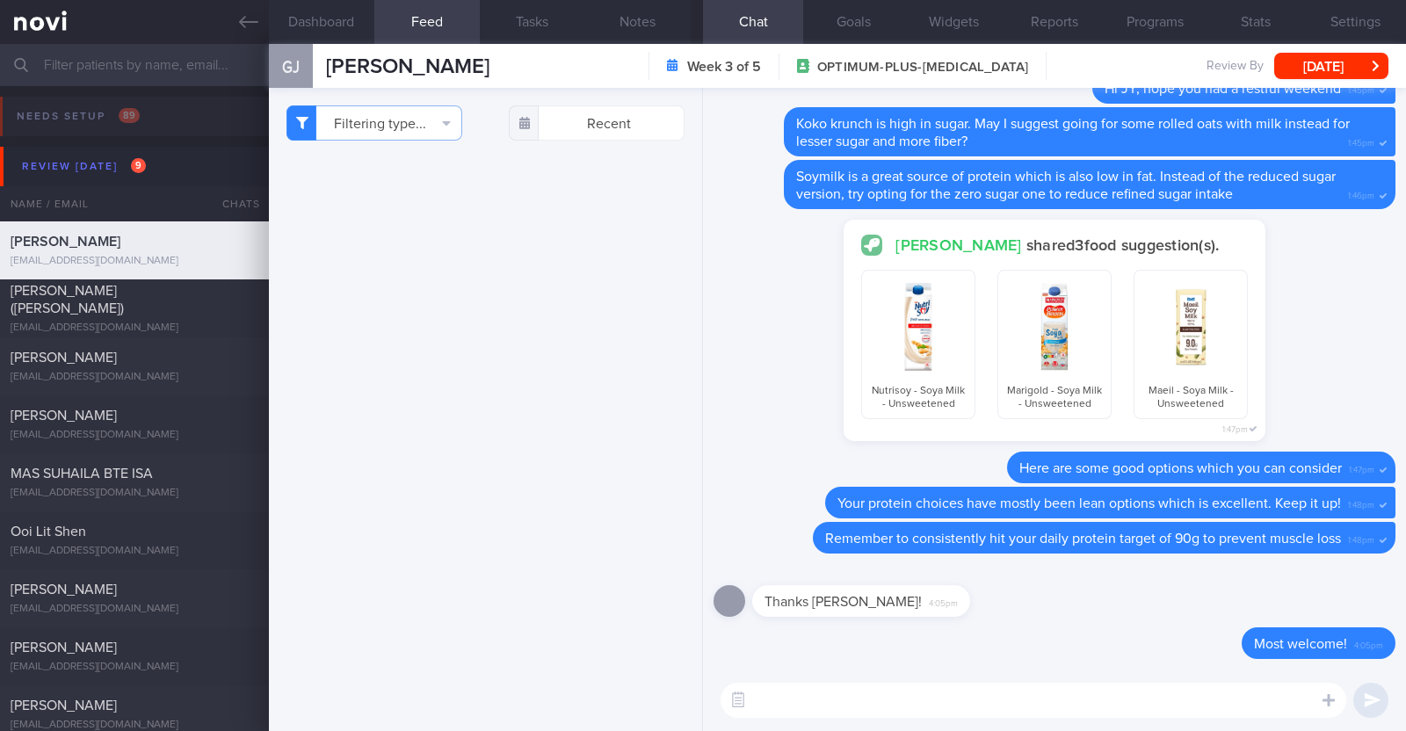
scroll to position [2377, 0]
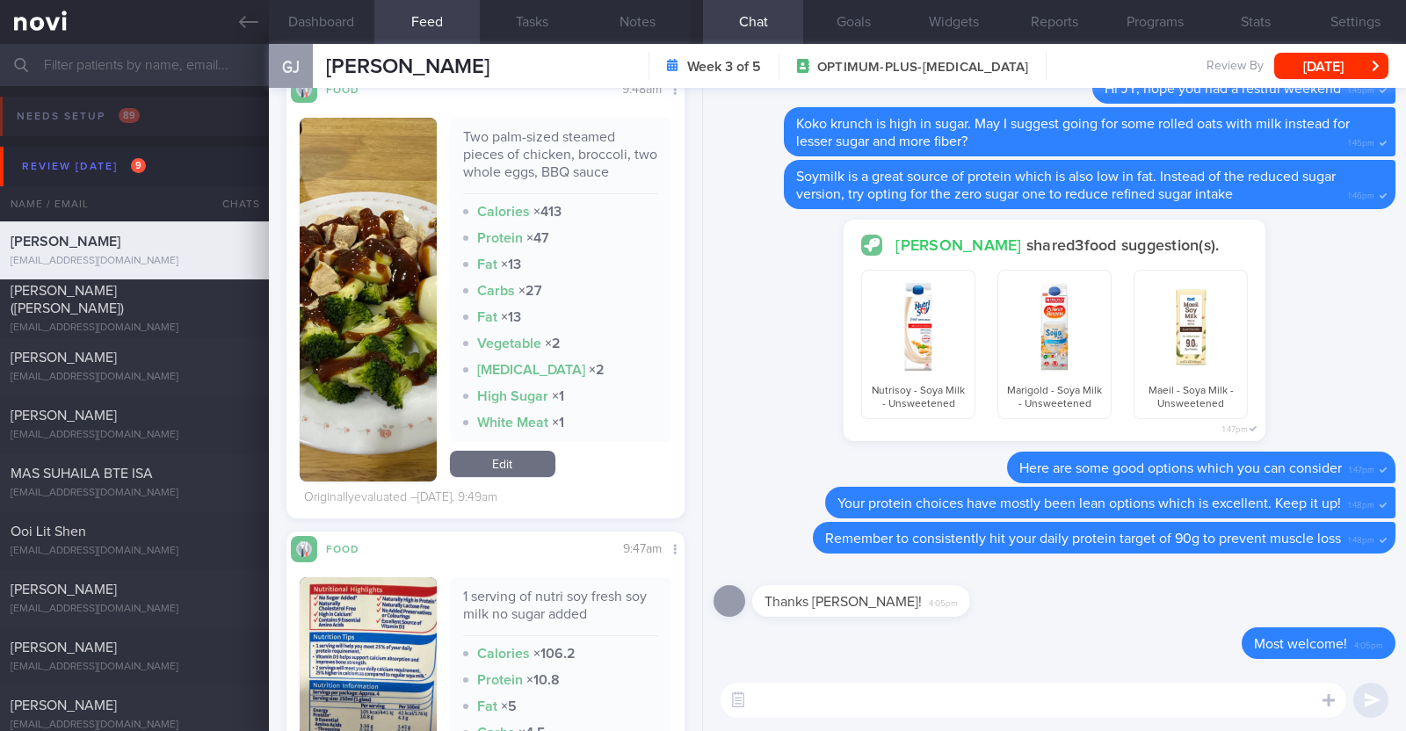
click at [499, 452] on link "Edit" at bounding box center [502, 464] width 105 height 26
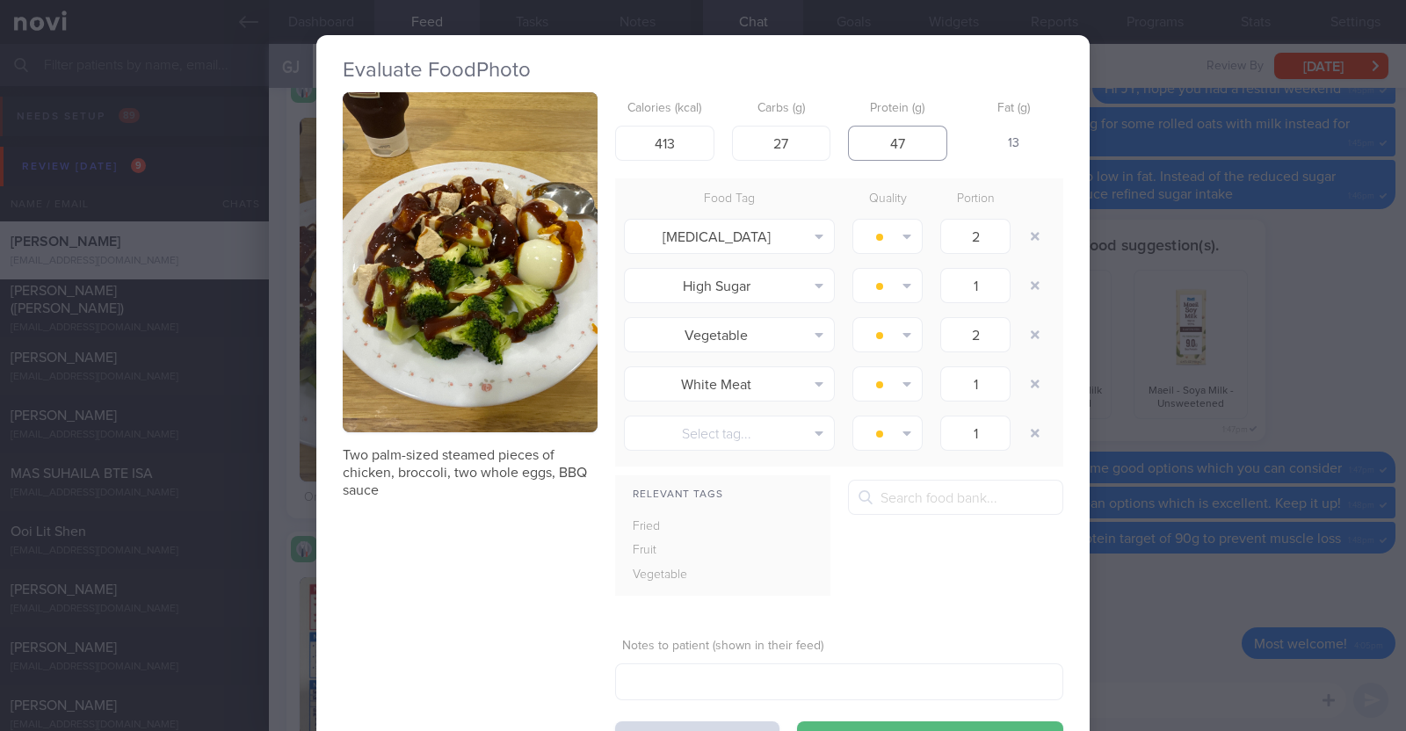
click at [896, 135] on input "47" at bounding box center [897, 143] width 99 height 35
type input "4"
type input "65"
click at [681, 138] on input "413" at bounding box center [664, 143] width 99 height 35
type input "4"
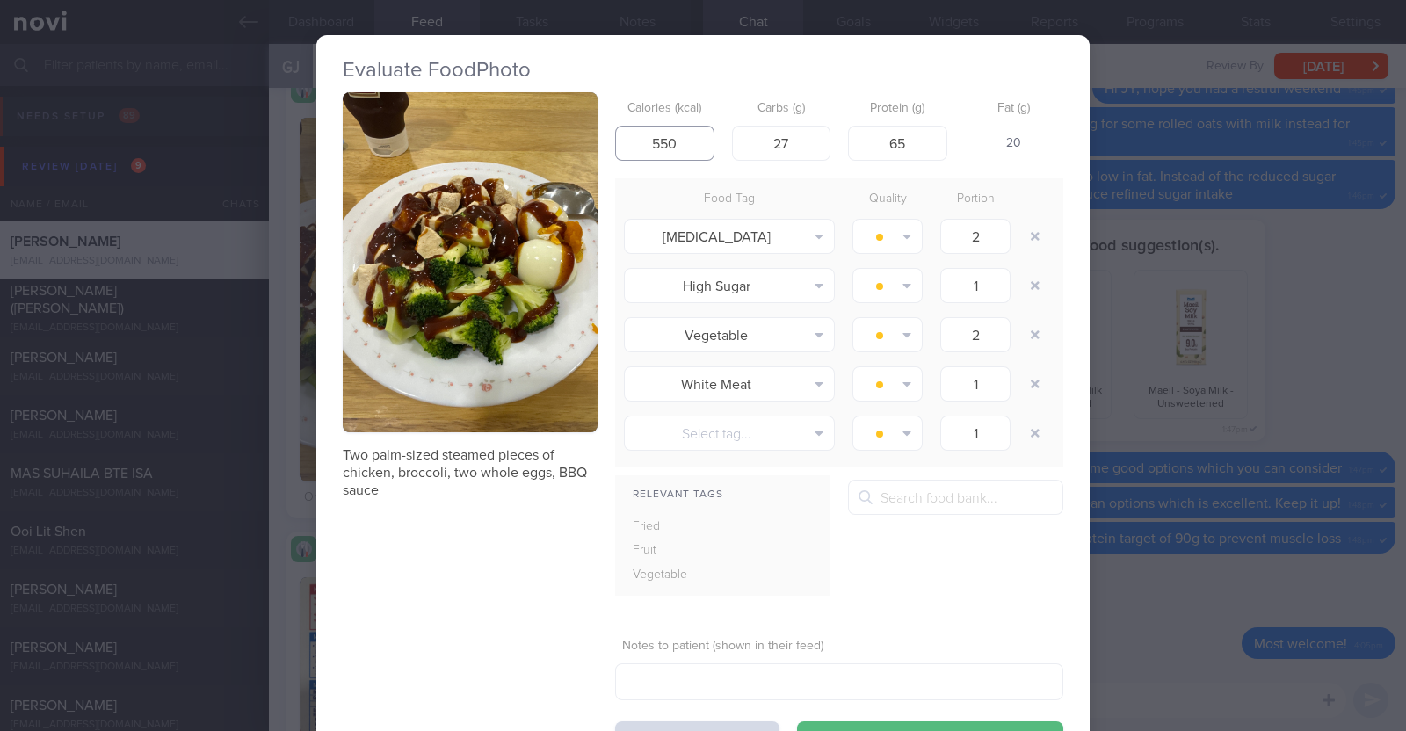
type input "550"
click at [698, 95] on div "Calories (kcal) 550" at bounding box center [664, 126] width 99 height 69
click at [794, 137] on input "27" at bounding box center [781, 143] width 99 height 35
type input "2"
type input "12"
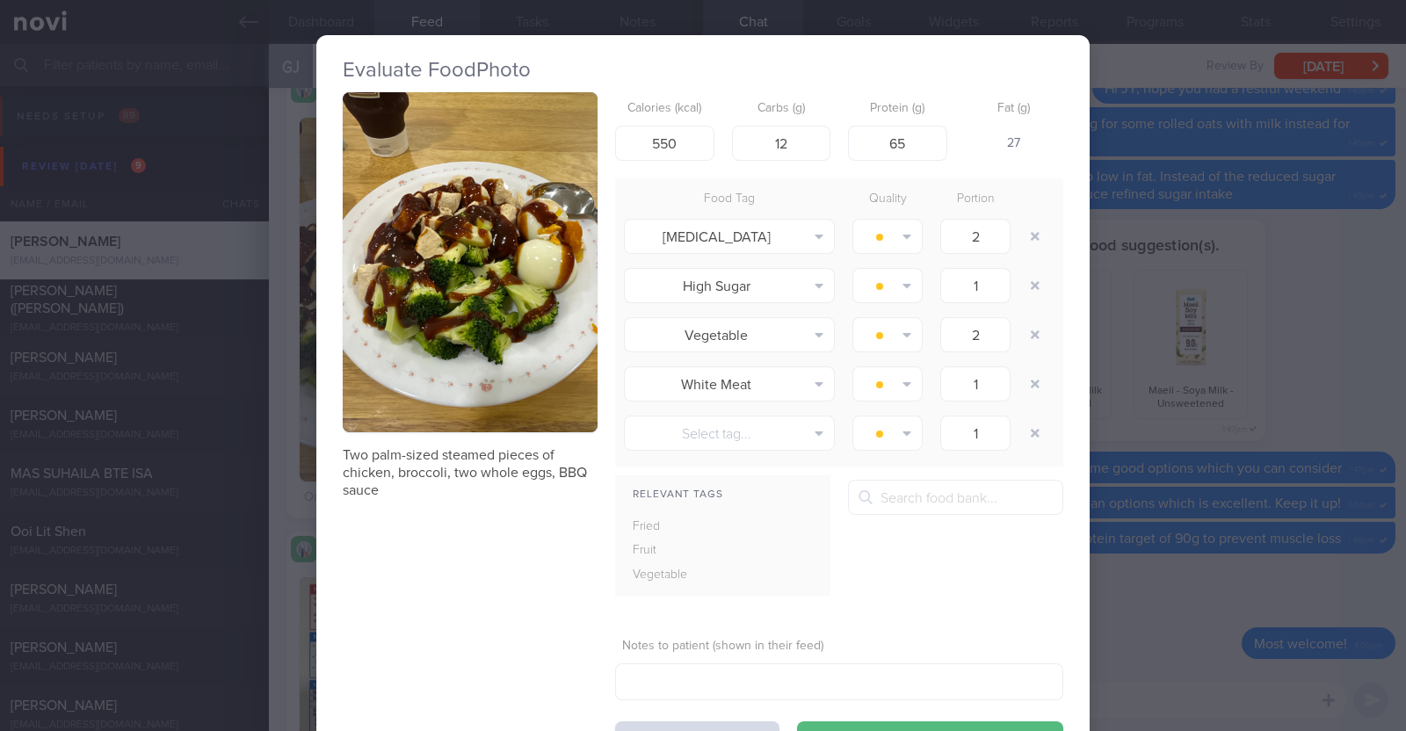
click at [453, 635] on div "Two palm-sized steamed pieces of chicken, broccoli, two whole eggs, BBQ sauce C…" at bounding box center [703, 424] width 721 height 664
click at [817, 724] on button "Save & Close" at bounding box center [930, 739] width 266 height 35
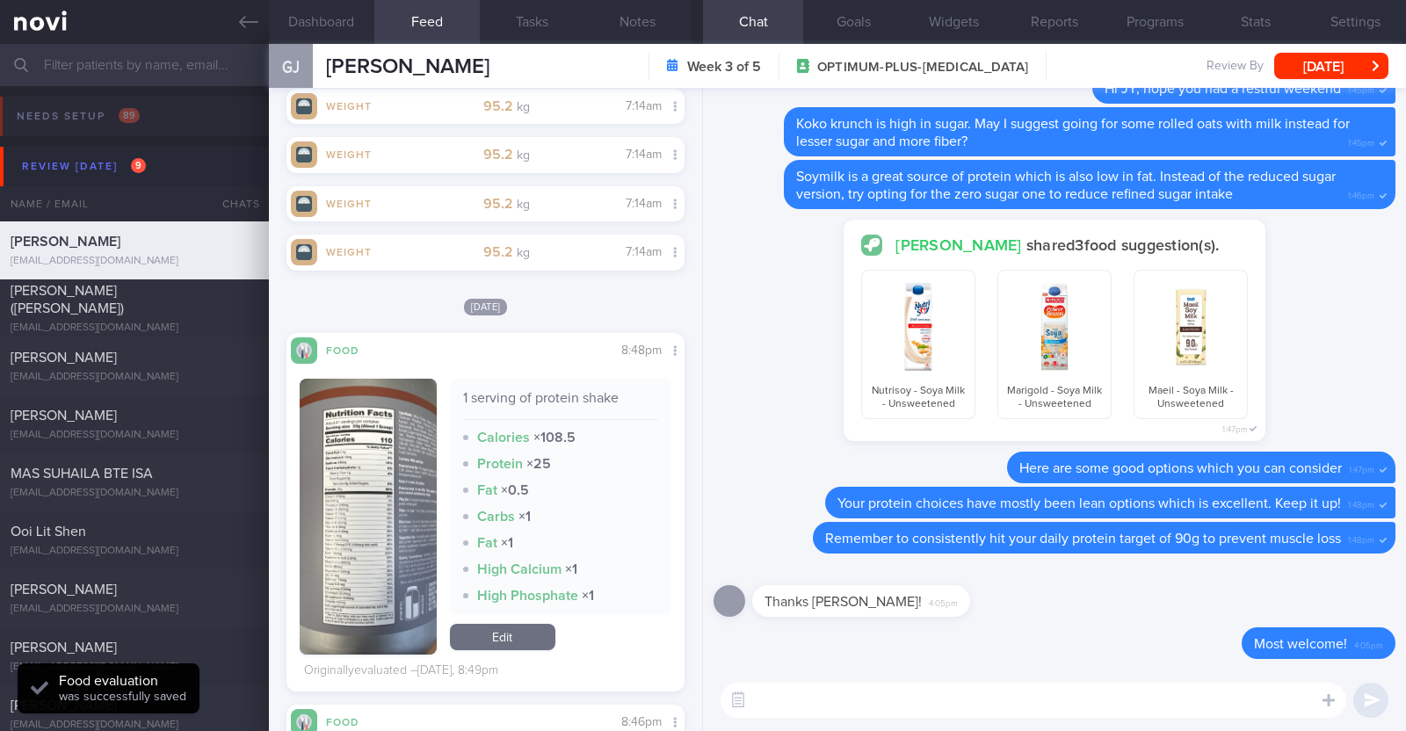
scroll to position [1427, 0]
click at [381, 538] on button "button" at bounding box center [368, 517] width 137 height 276
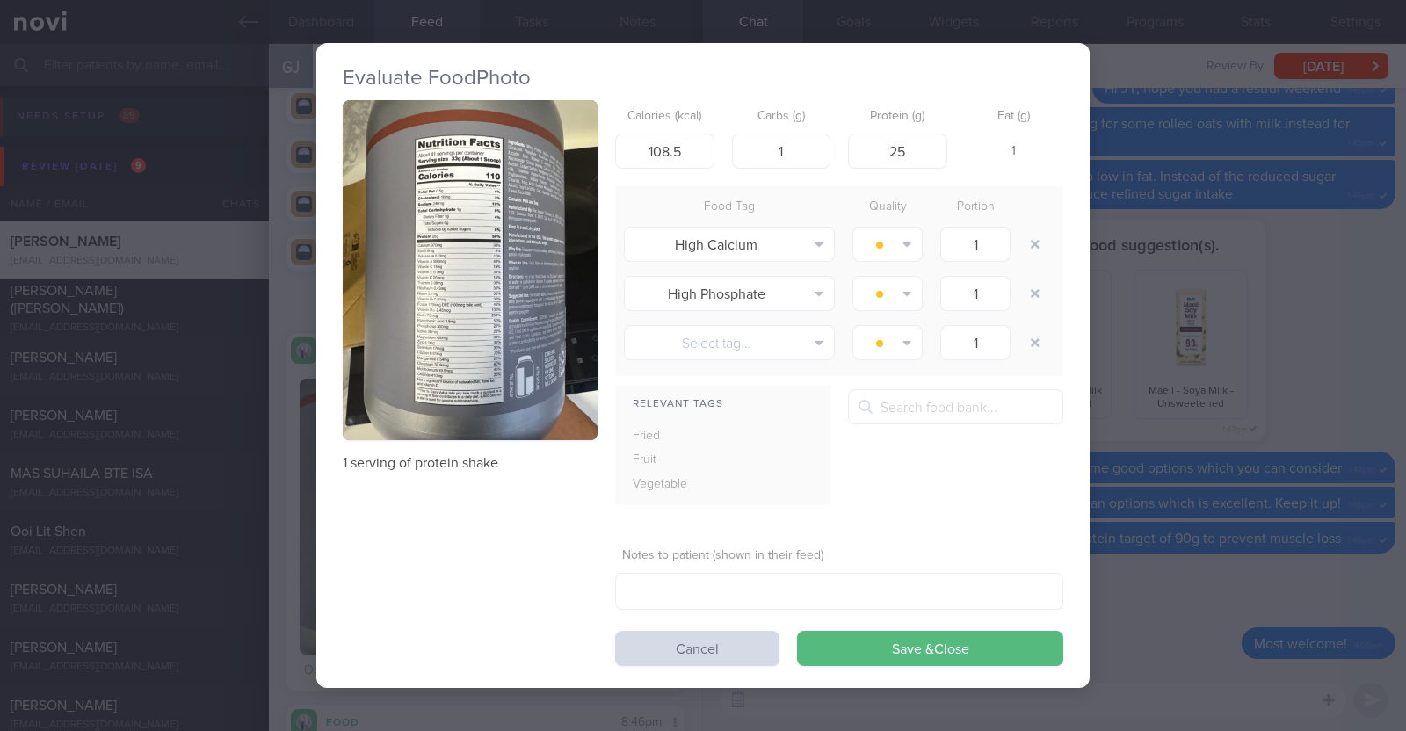
click at [287, 467] on div "Evaluate Food Photo 1 serving of protein shake Calories (kcal) 108.5 Carbs (g) …" at bounding box center [703, 365] width 1406 height 731
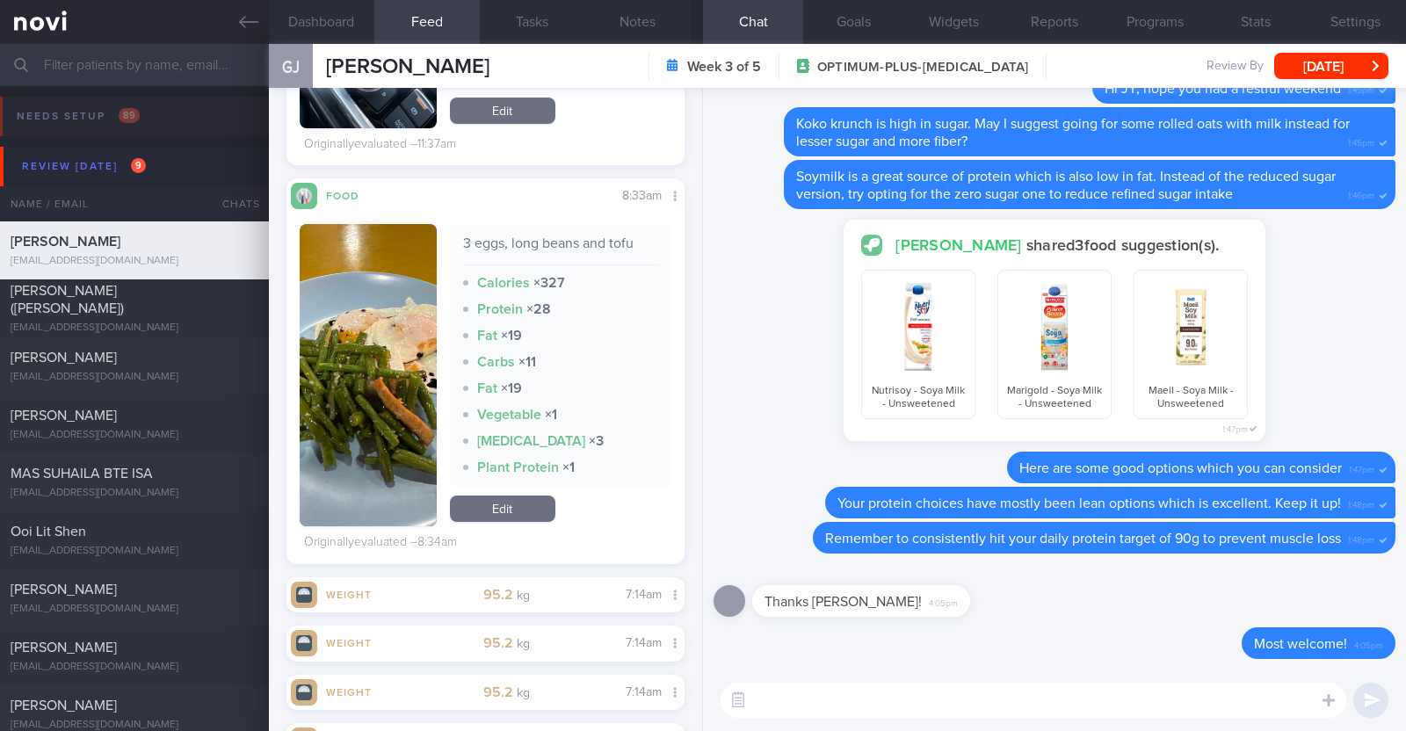
scroll to position [808, 0]
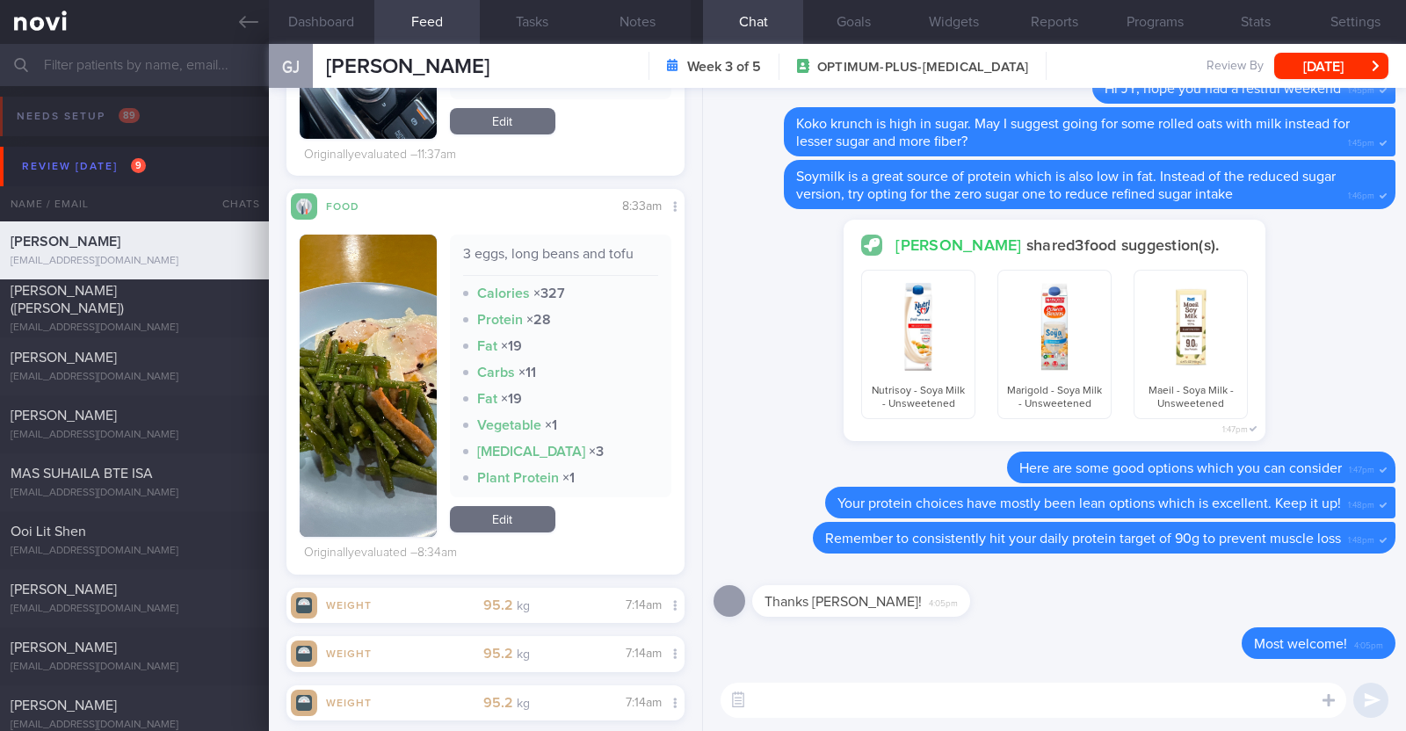
click at [361, 380] on button "button" at bounding box center [368, 386] width 137 height 302
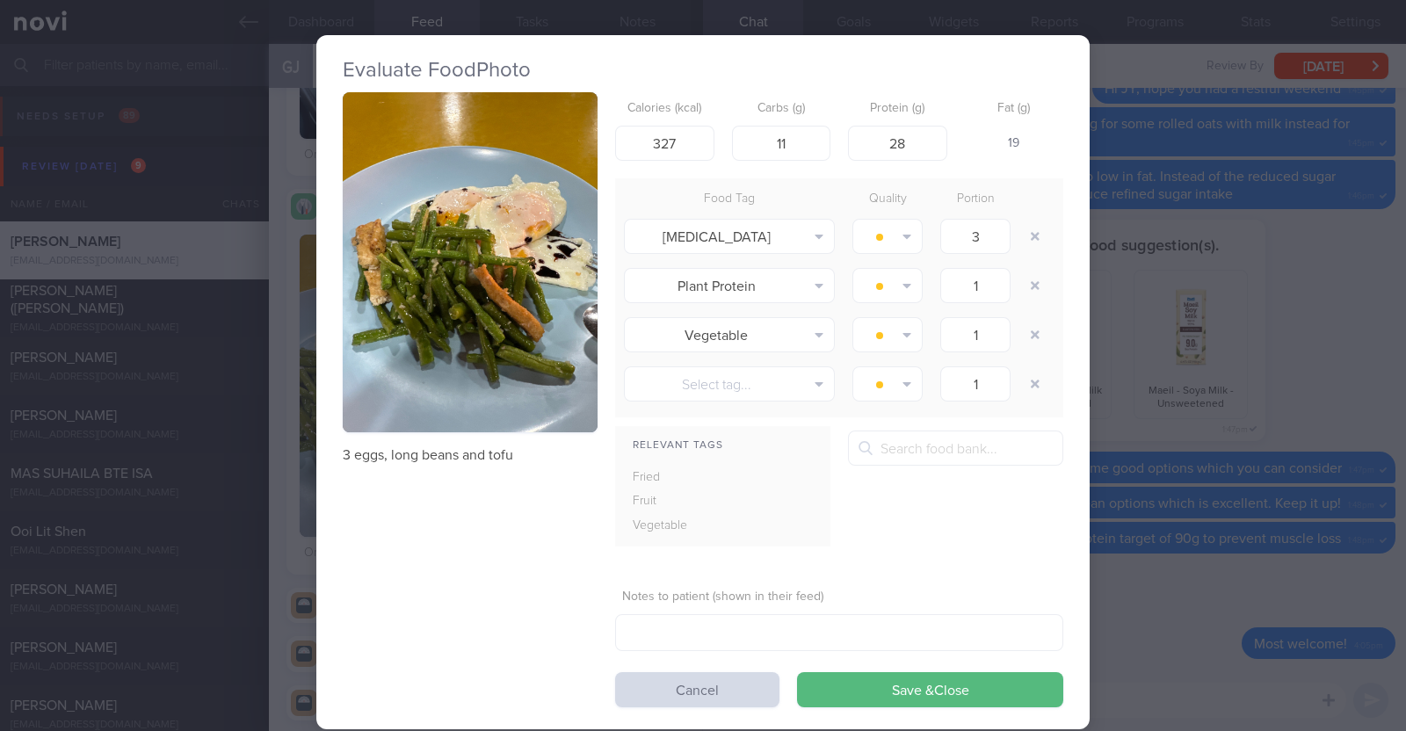
click at [307, 362] on div "Evaluate Food Photo 3 eggs, long beans and tofu Calories (kcal) 327 Carbs (g) 1…" at bounding box center [703, 365] width 1406 height 731
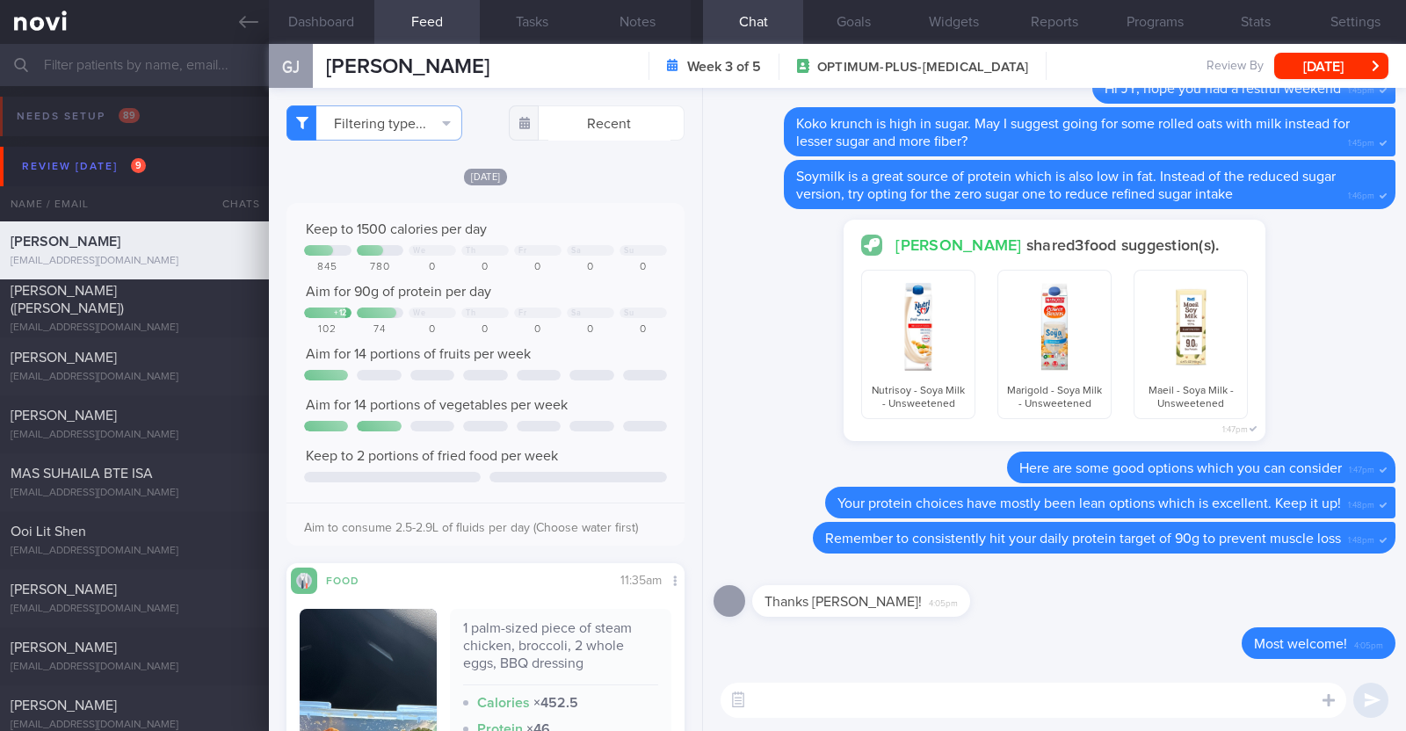
click at [1019, 698] on textarea at bounding box center [1034, 700] width 626 height 35
type textarea "Hi JY, great job including lots of protein with your meals"
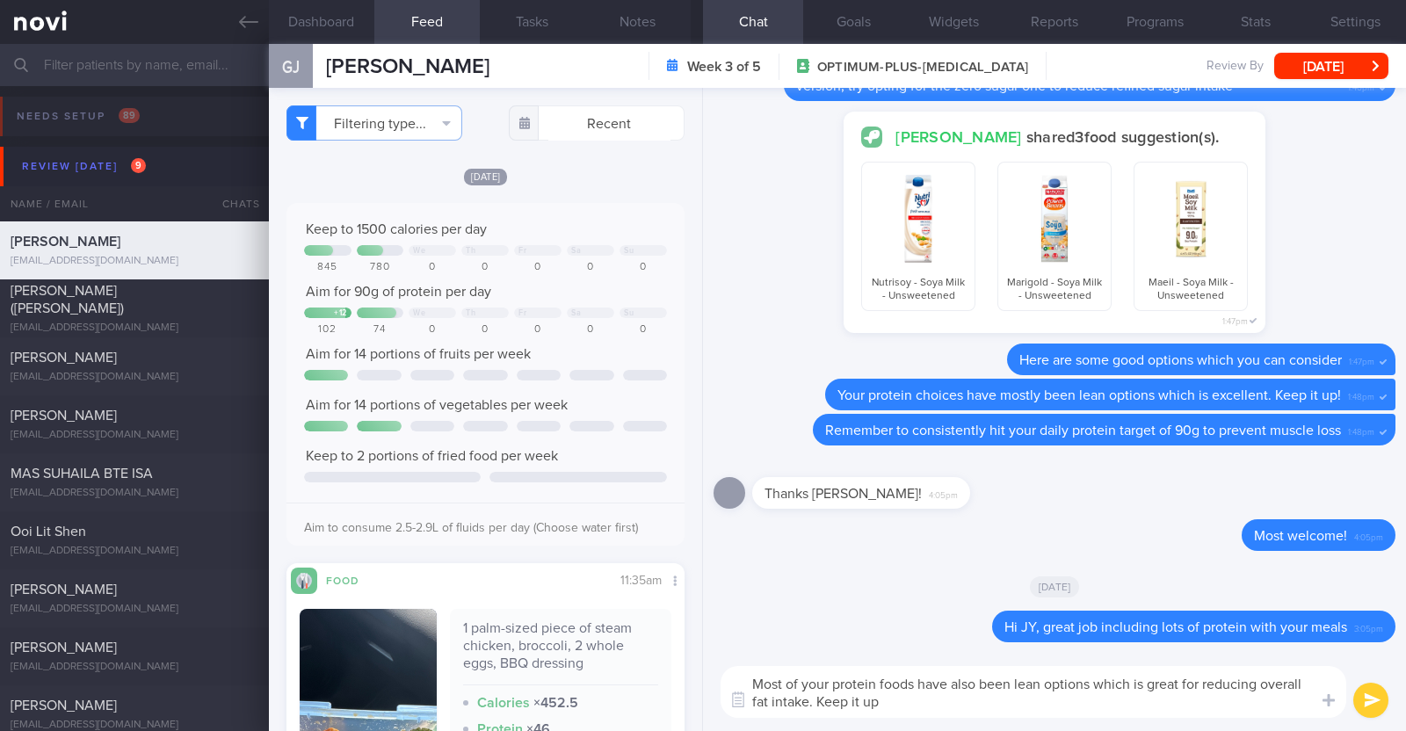
type textarea "Most of your protein foods have also been lean options which is great for reduc…"
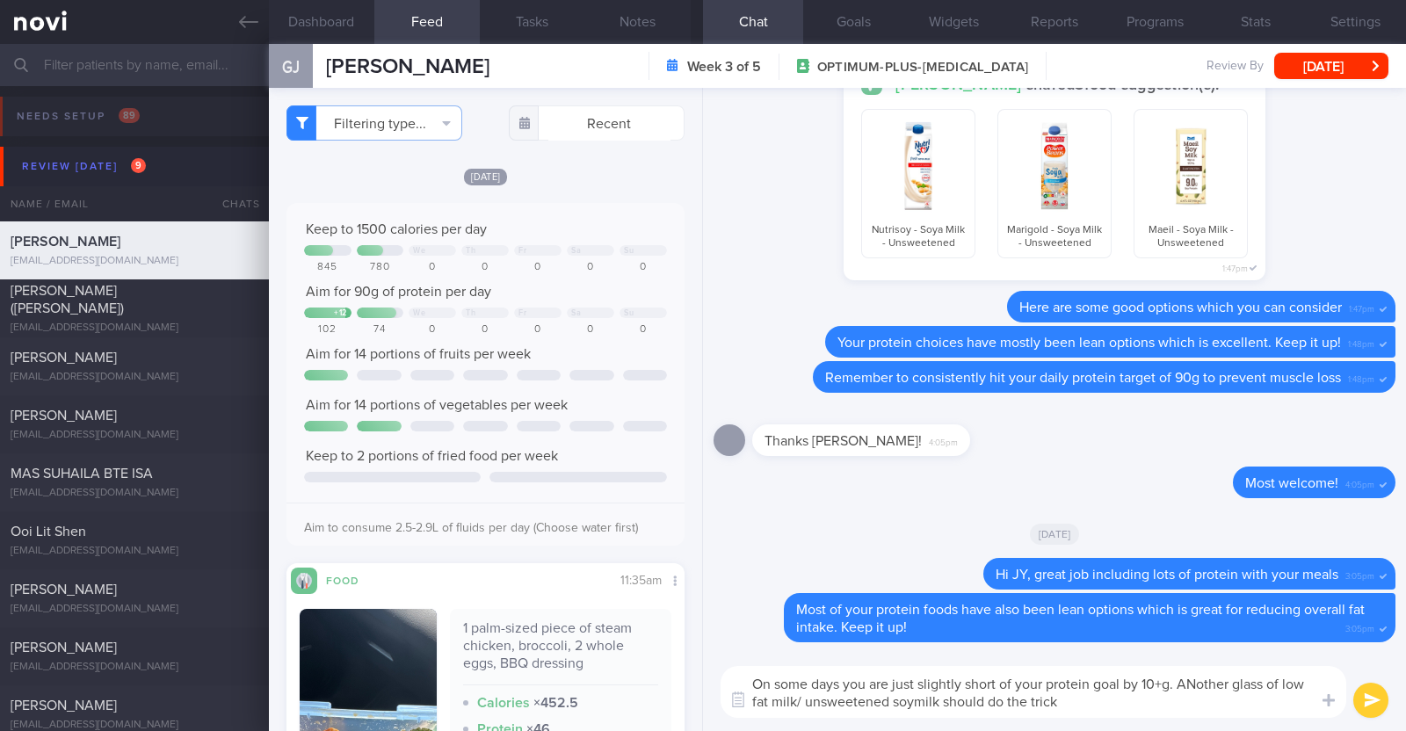
click at [1200, 683] on textarea "On some days you are just slightly short of your protein goal by 10+g. ANother …" at bounding box center [1034, 692] width 626 height 52
type textarea "On some days you are just slightly short of your protein goal by 10+g. Another …"
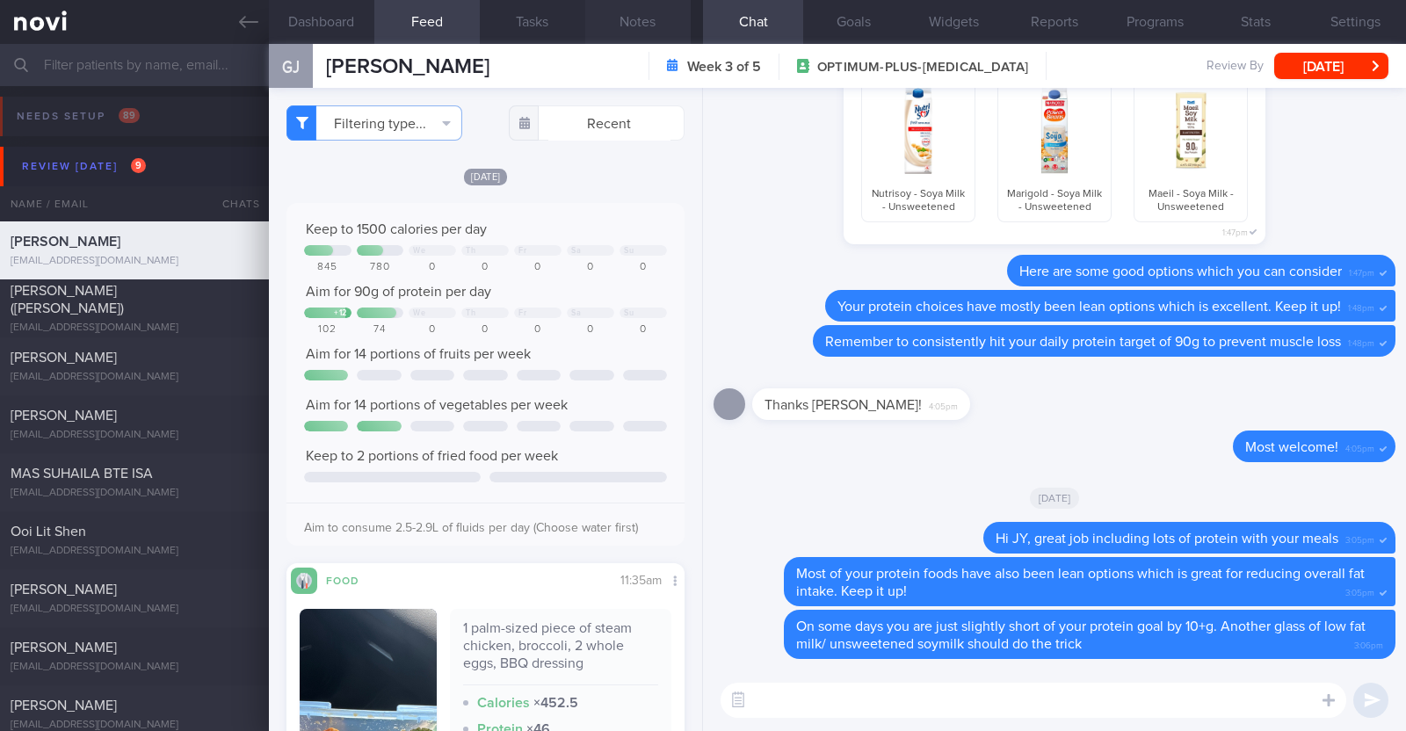
click at [666, 9] on button "Notes" at bounding box center [637, 22] width 105 height 44
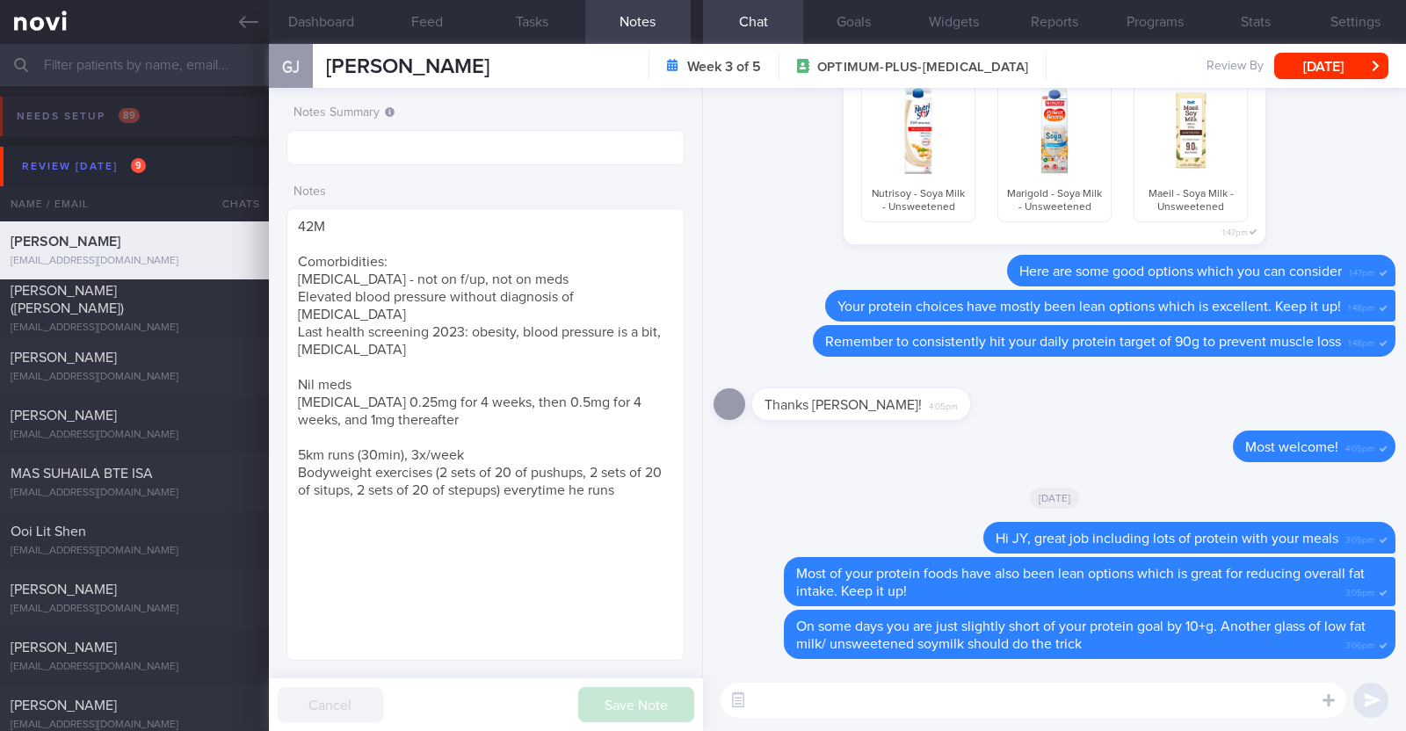
click at [845, 701] on textarea at bounding box center [1034, 700] width 626 height 35
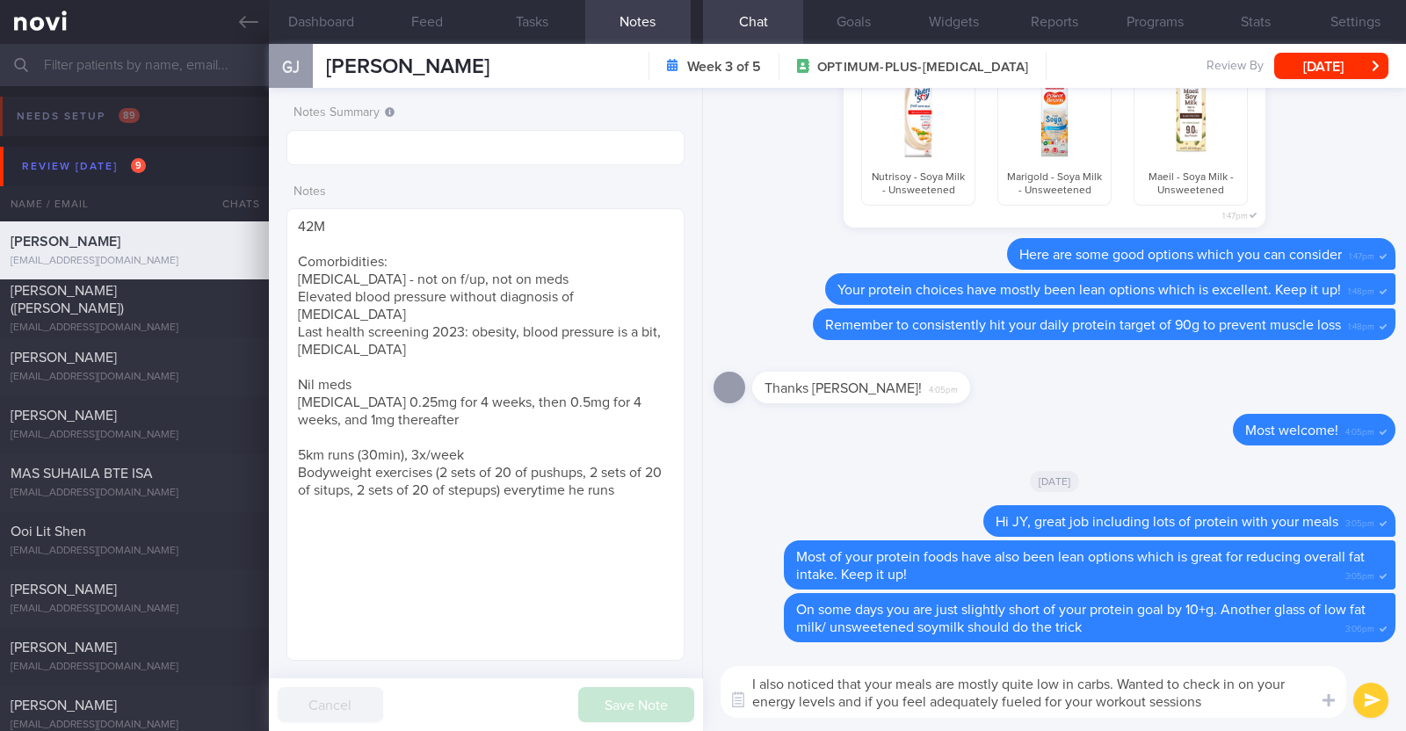
type textarea "I also noticed that your meals are mostly quite low in carbs. Wanted to check i…"
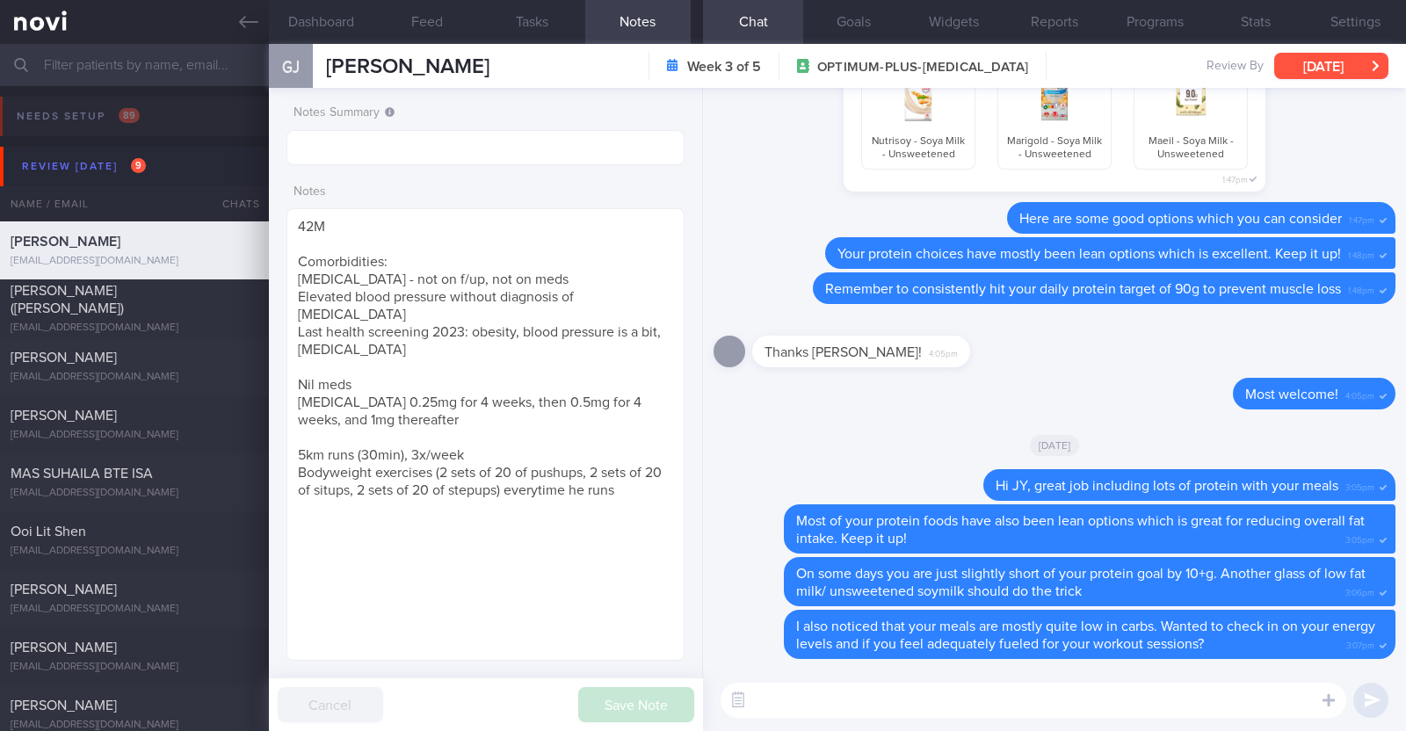
click at [1336, 54] on button "[DATE]" at bounding box center [1331, 66] width 114 height 26
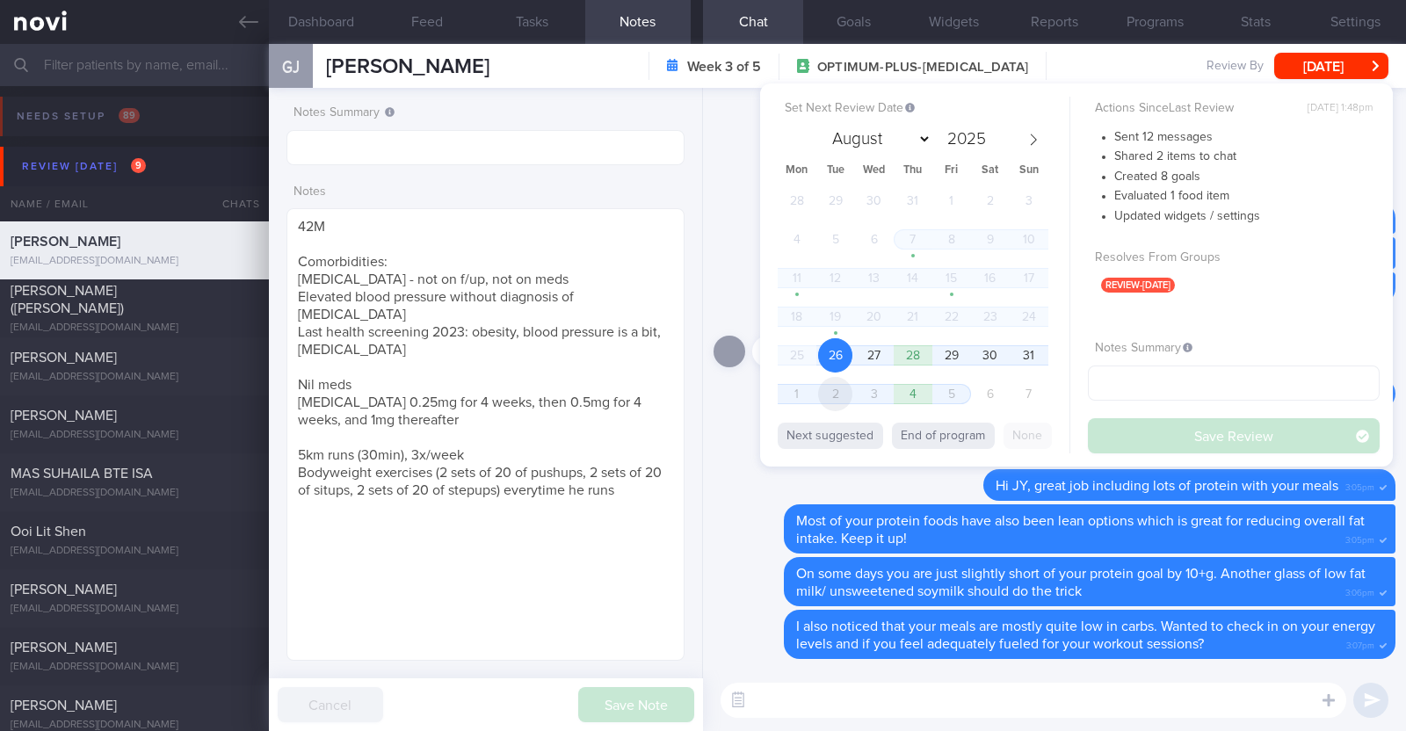
click at [831, 398] on span "2" at bounding box center [835, 394] width 34 height 34
select select "8"
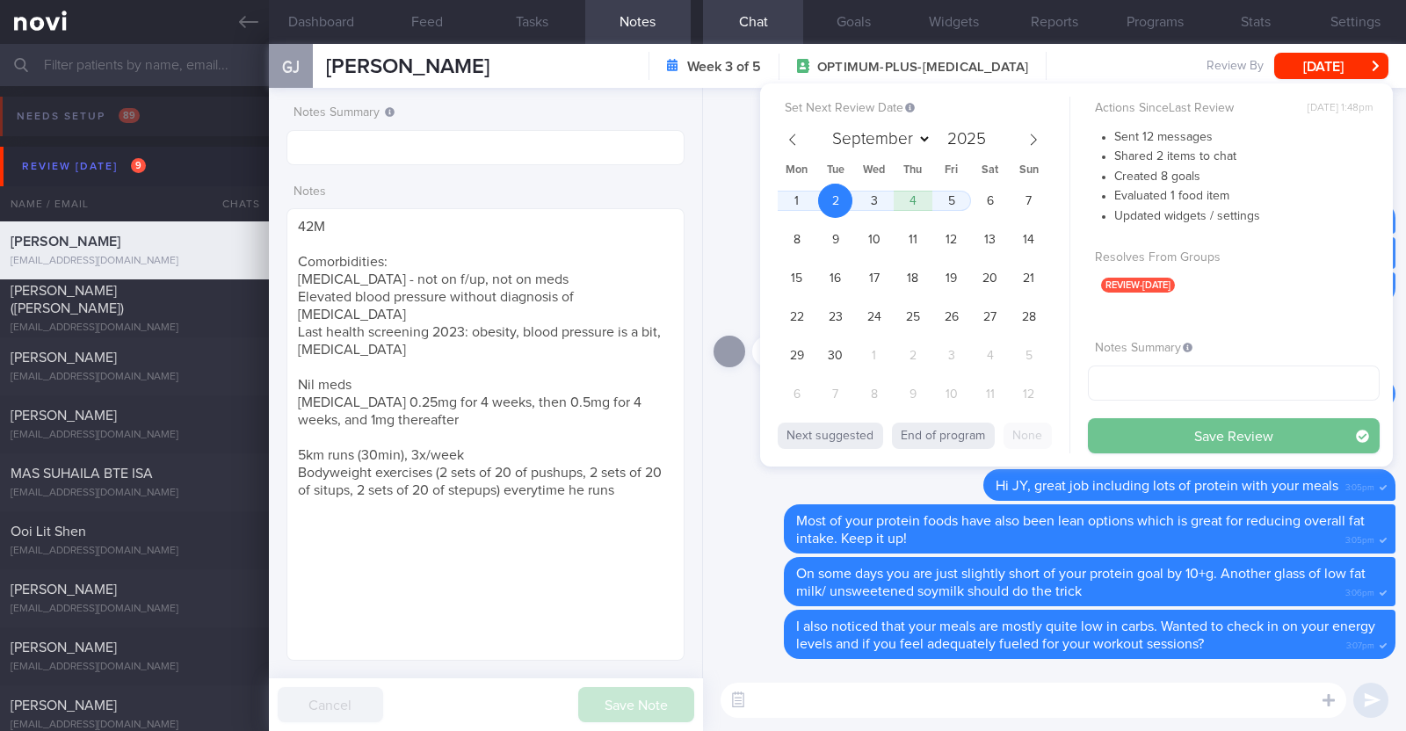
click at [1170, 425] on button "Save Review" at bounding box center [1234, 435] width 292 height 35
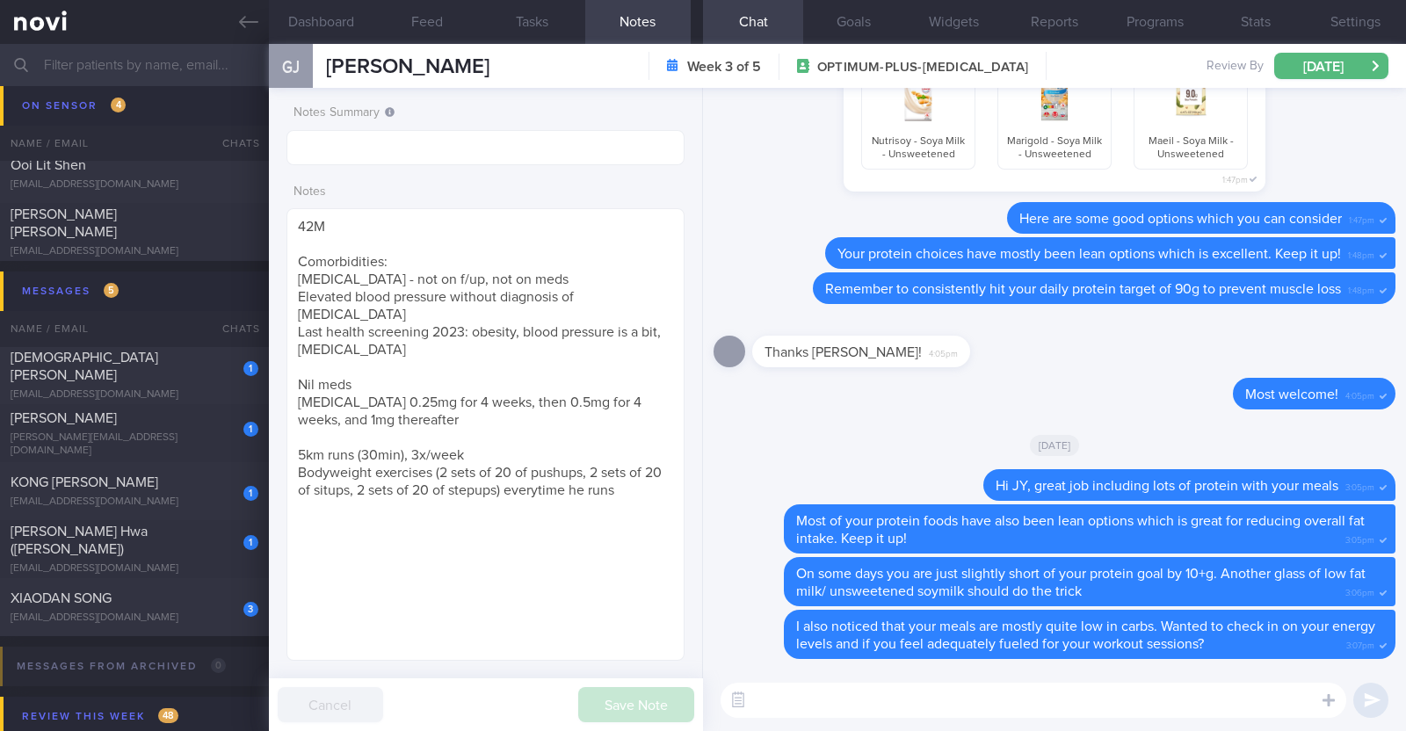
scroll to position [742, 0]
click at [147, 547] on div "Ong Chee Hwa (Jack)" at bounding box center [132, 540] width 243 height 35
type textarea "53M Comorbidities Pre-DM (dx pre-COVID19): not on meds, not on f/up, will self-…"
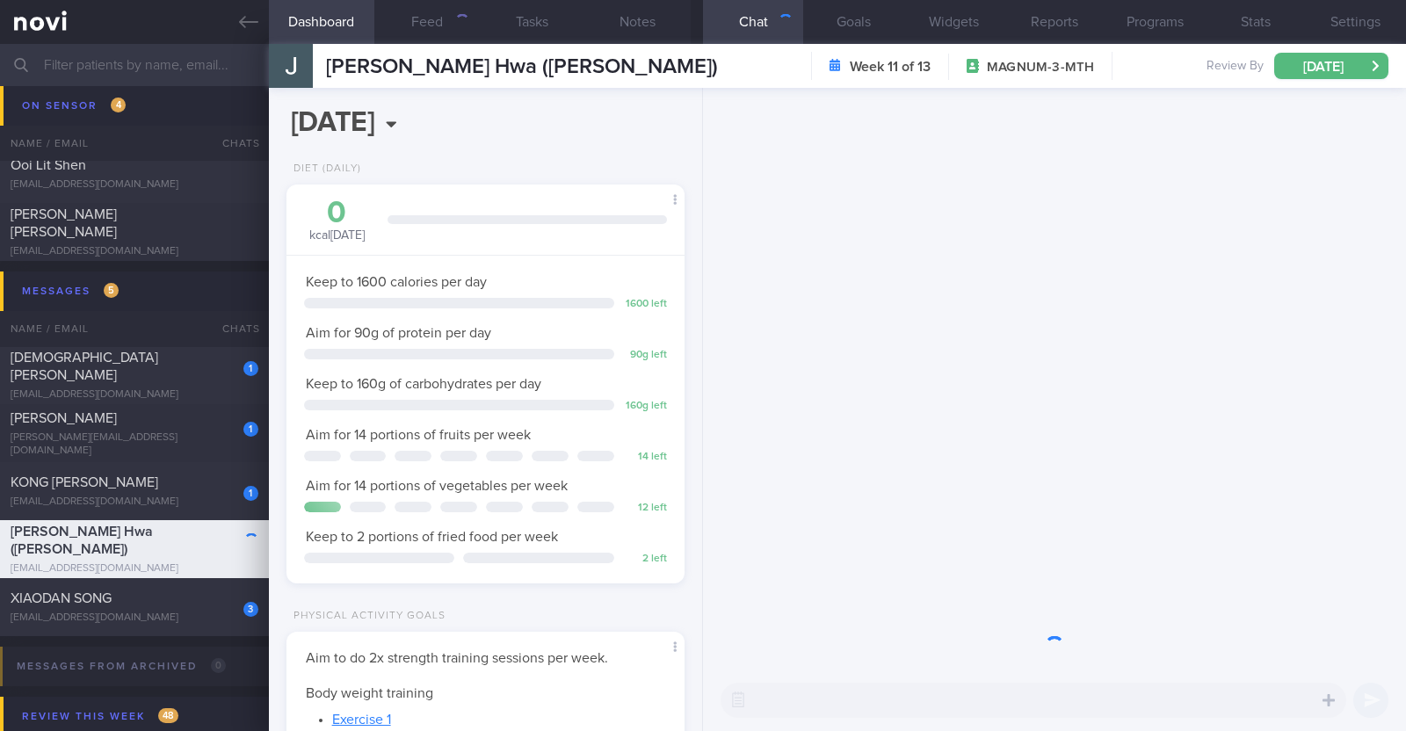
scroll to position [178, 356]
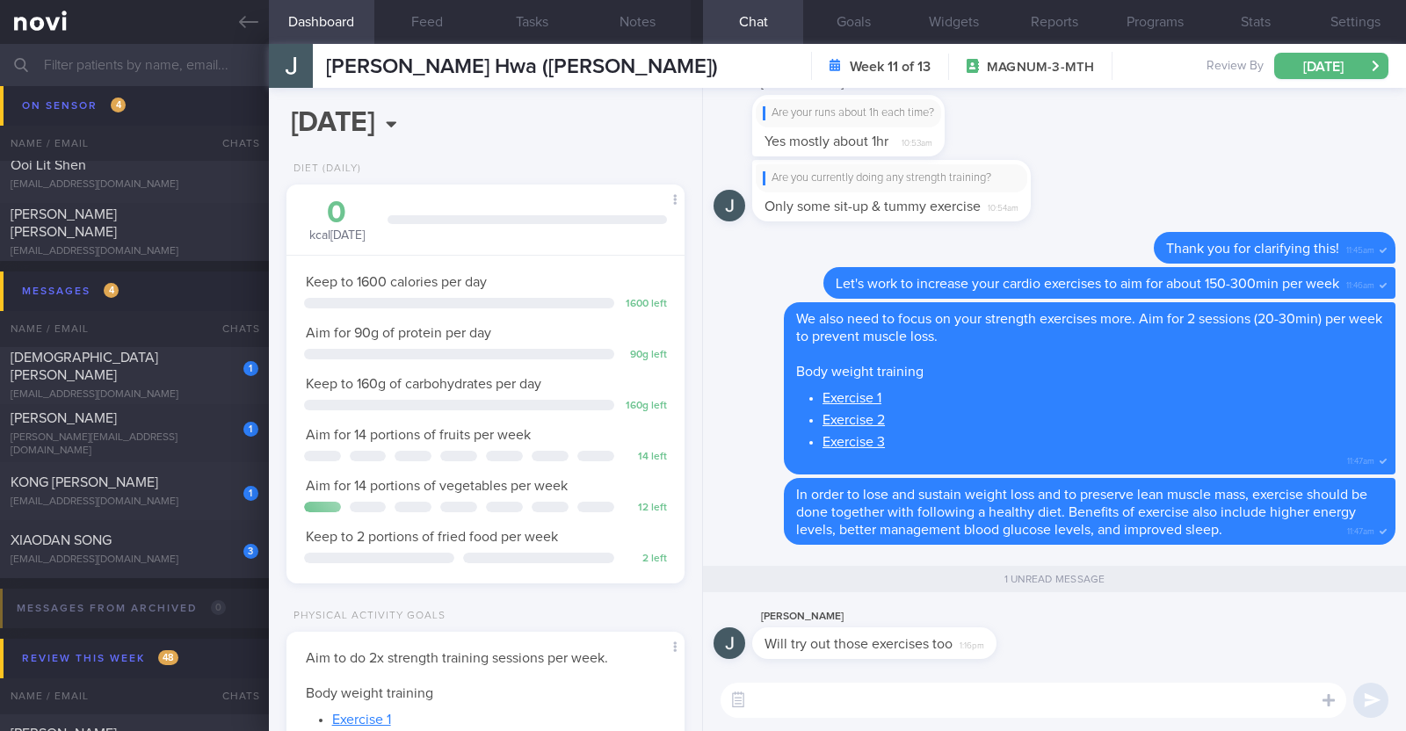
click at [953, 697] on textarea at bounding box center [1034, 700] width 626 height 35
paste textarea "👍"
type textarea "👍"
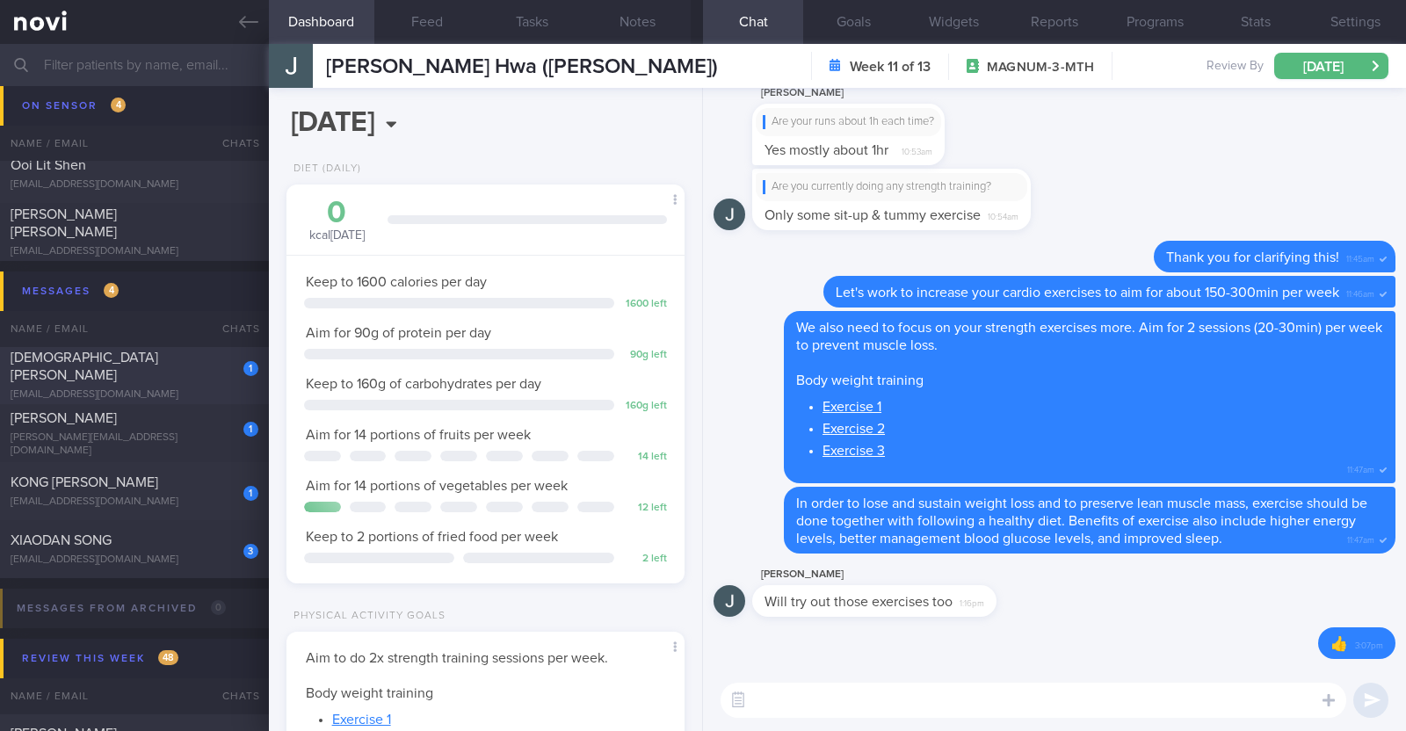
click at [198, 388] on div "cjohnmlo@gmail.com" at bounding box center [135, 394] width 248 height 13
type input "r/v 2/9"
type textarea "34M Co-morbidities Dyslipidemia (low HDL) Gout Cholelithiasis Hepatic steatosis…"
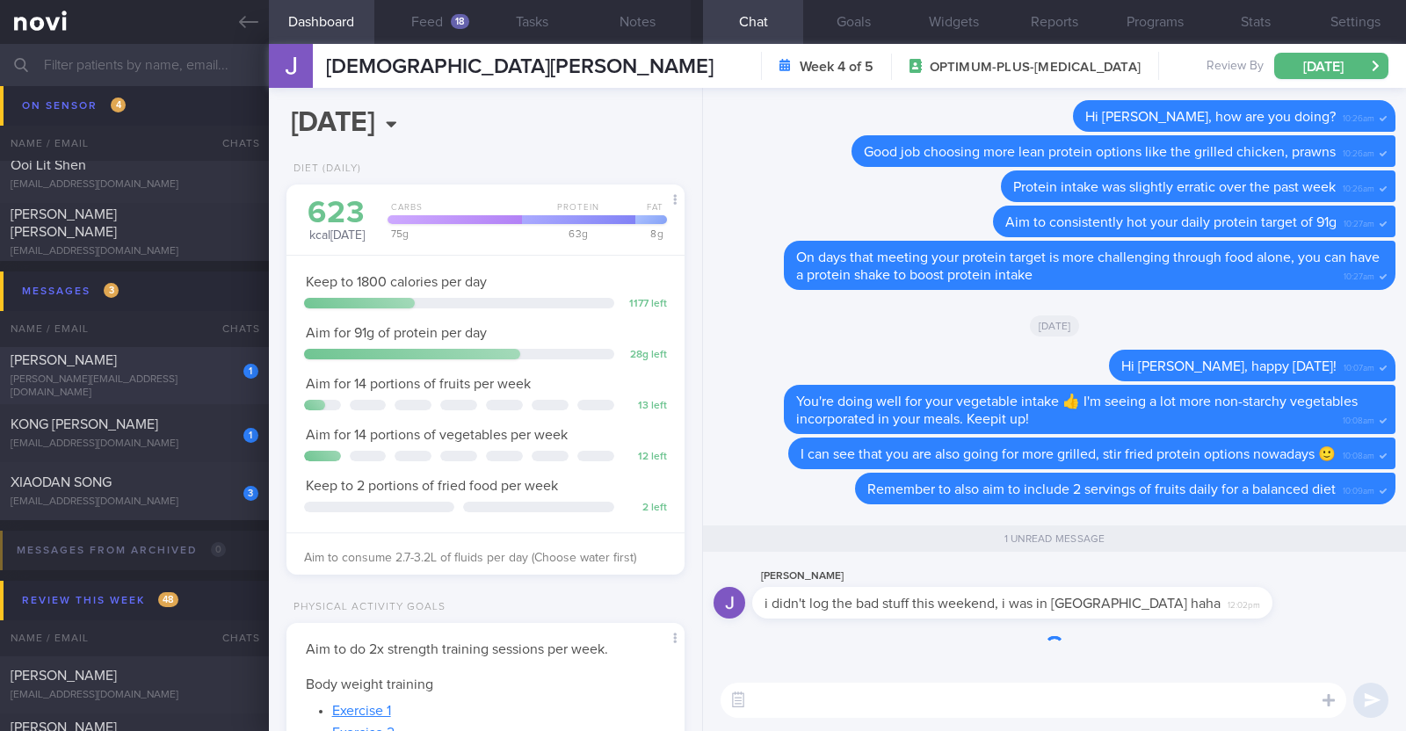
scroll to position [199, 350]
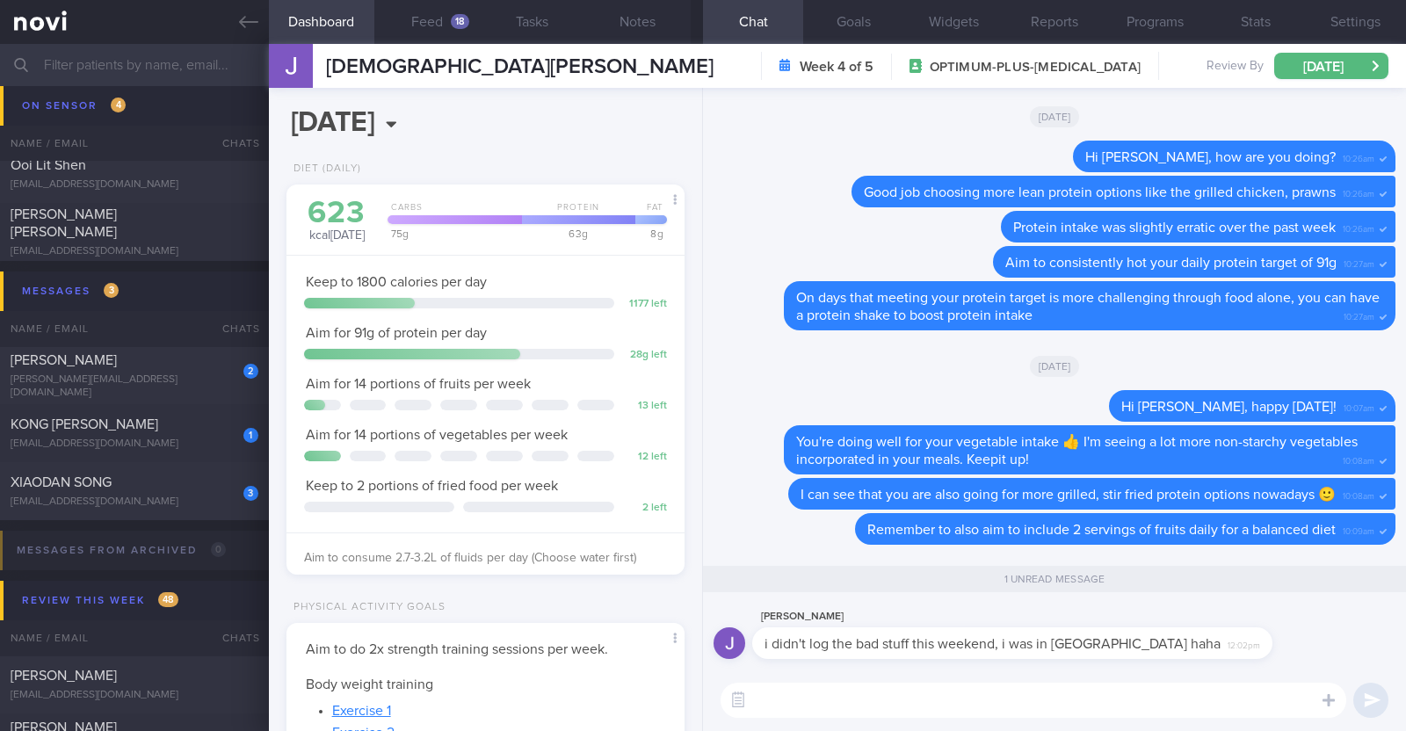
click at [896, 692] on textarea at bounding box center [1034, 700] width 626 height 35
click at [896, 693] on textarea "Haha I see!" at bounding box center [1034, 700] width 626 height 35
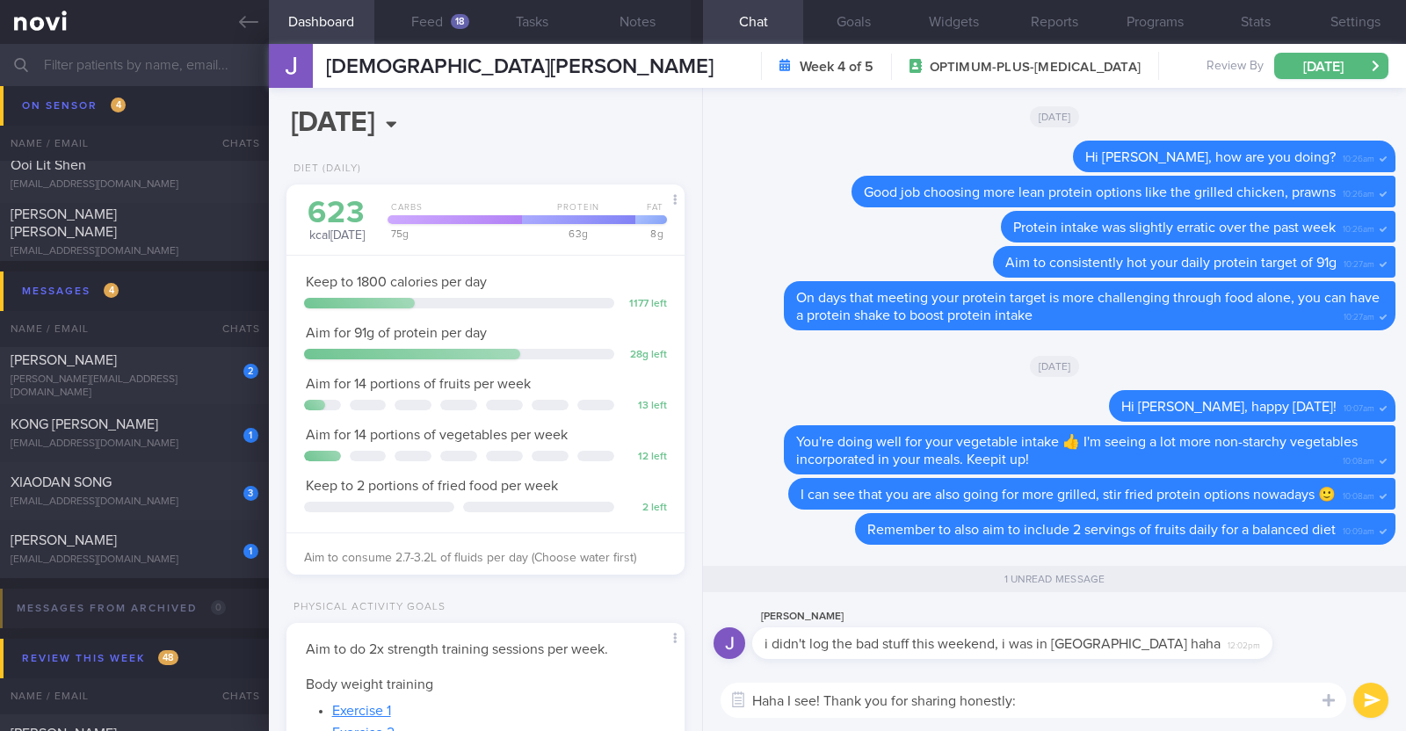
type textarea "Haha I see! Thank you for sharing honestly:)"
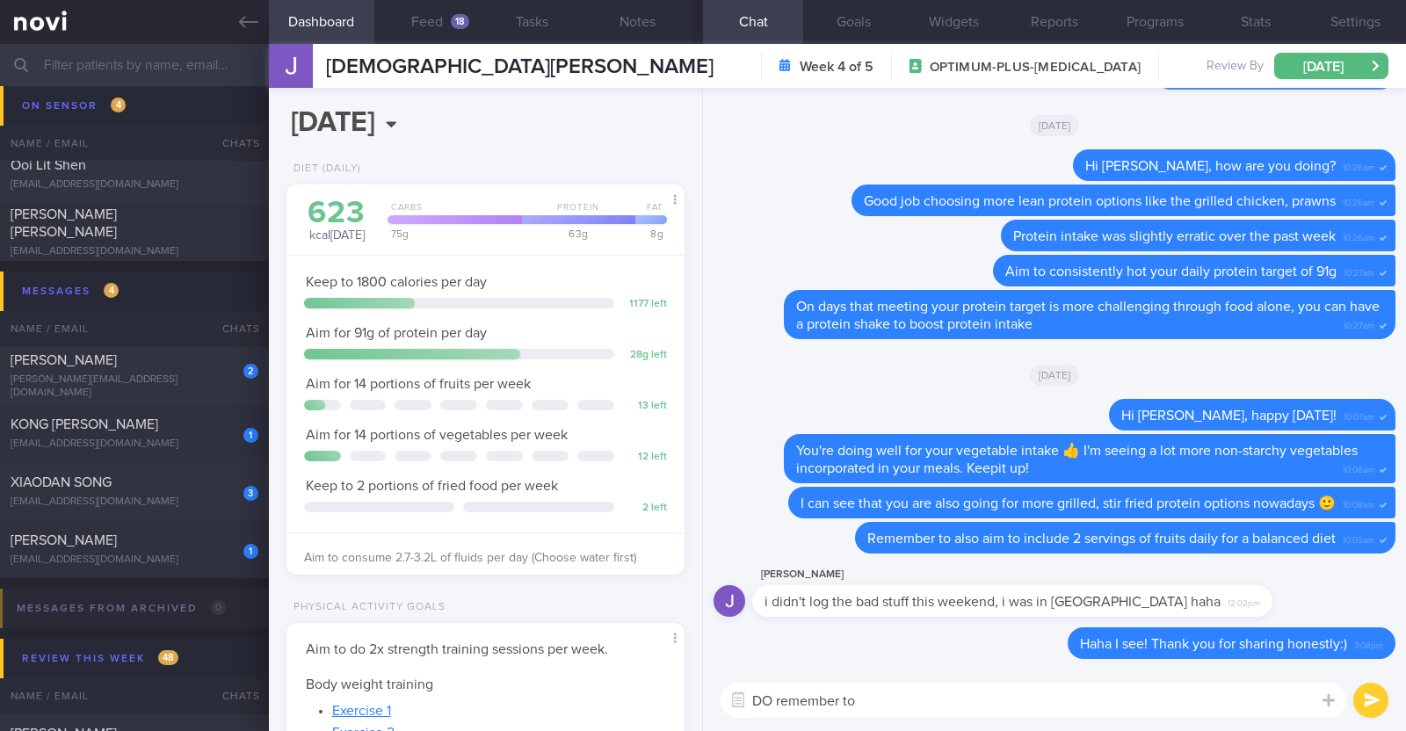
click at [763, 702] on textarea "DO remember to" at bounding box center [1034, 700] width 626 height 35
click at [893, 702] on textarea "Do remember to" at bounding box center [1034, 700] width 626 height 35
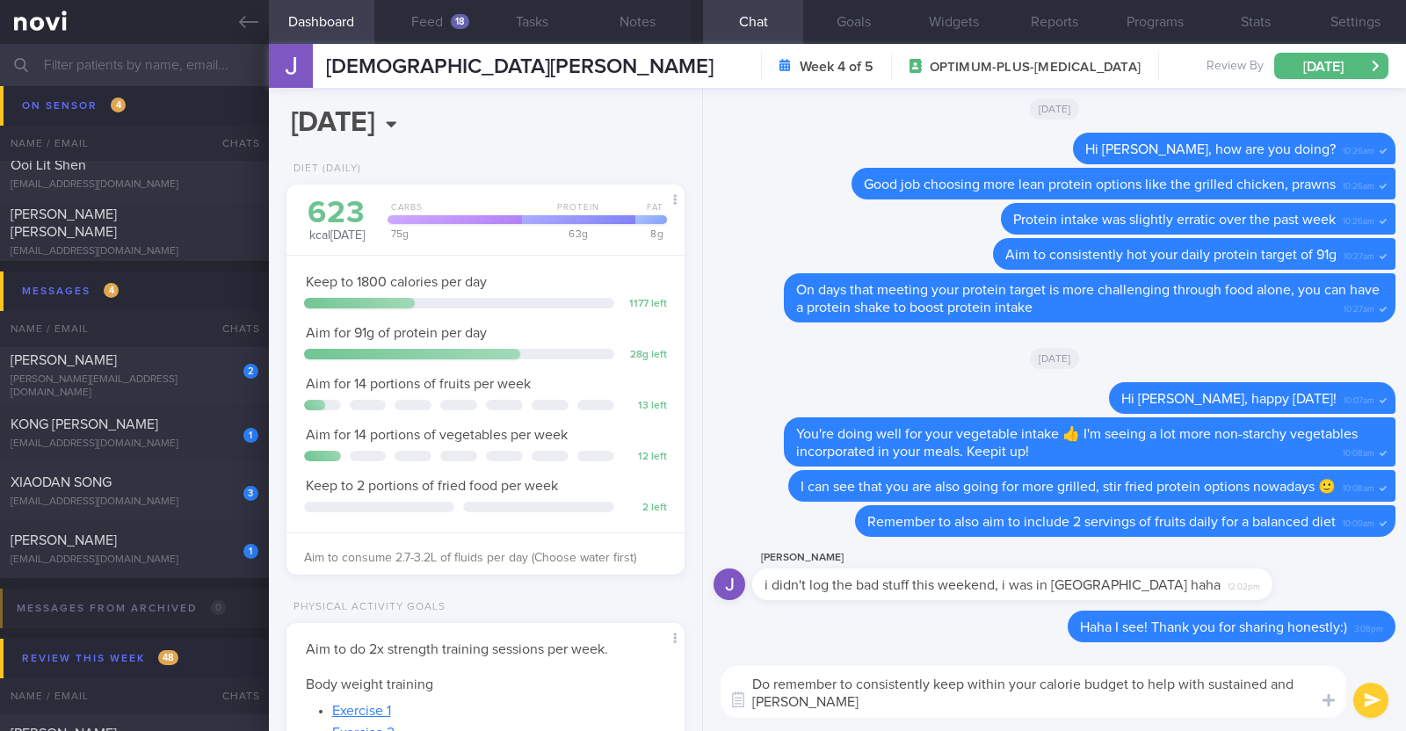
scroll to position [0, 0]
type textarea "Do remember to consistently keep within your calorie budget to help with sustai…"
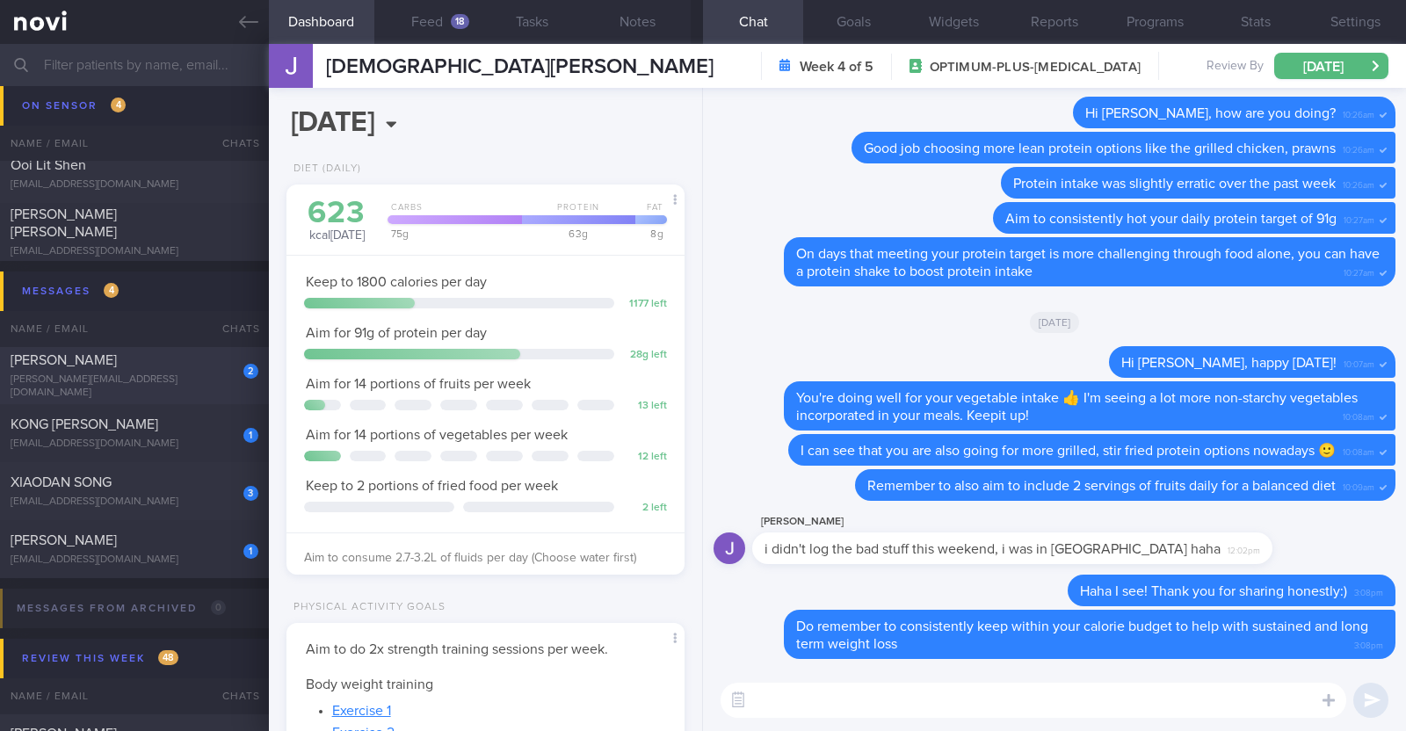
click at [180, 380] on div "handshaw@me.com" at bounding box center [135, 387] width 248 height 26
type input "R/v with Dr Kyle on 27/8. r/v 2/9. KIV downgrade to digital support on 15/9"
type textarea "31M Comorbidities OSA (not officially diagnosed) Nil meds Mounjaro 2.5mg Sedent…"
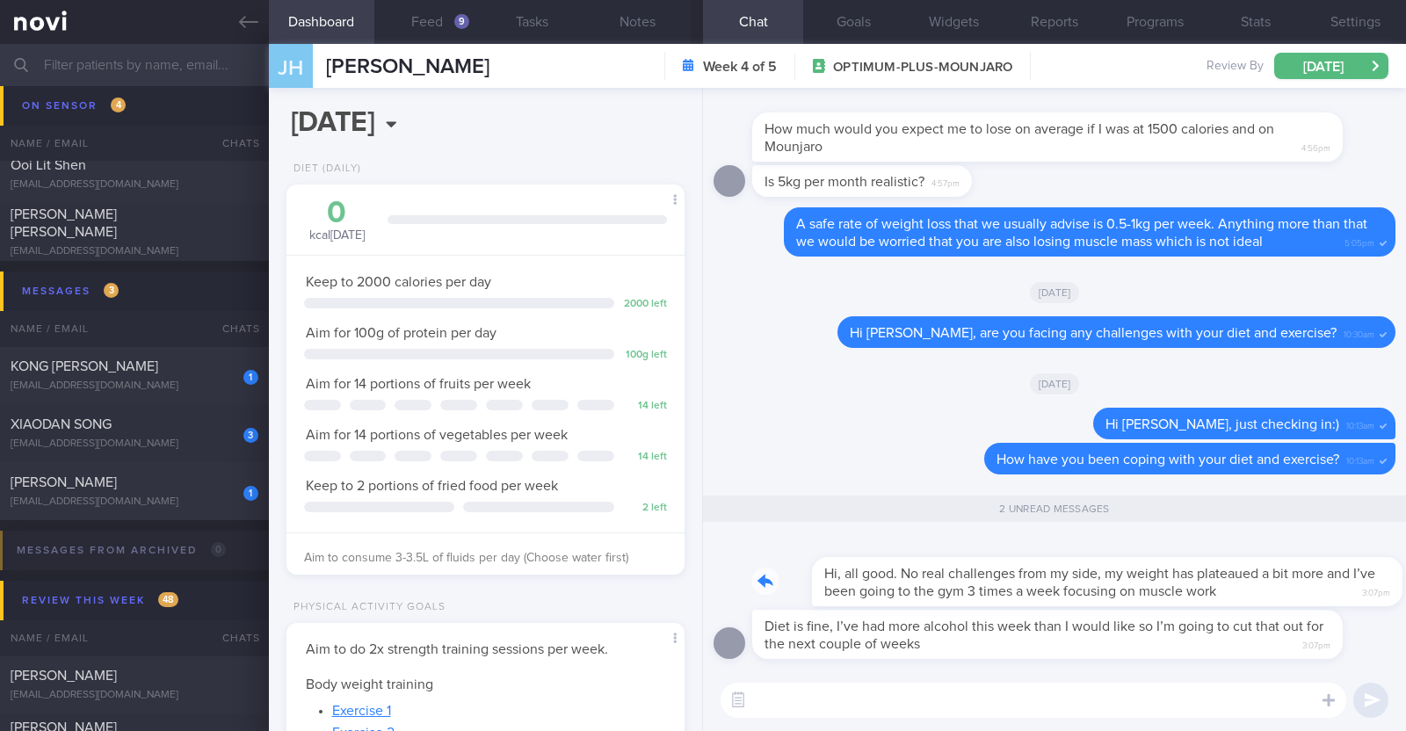
drag, startPoint x: 1267, startPoint y: 586, endPoint x: 1358, endPoint y: 598, distance: 91.4
click at [1358, 598] on div "Hi, all good. No real challenges from my side, my weight has plateaued a bit mo…" at bounding box center [1073, 571] width 643 height 70
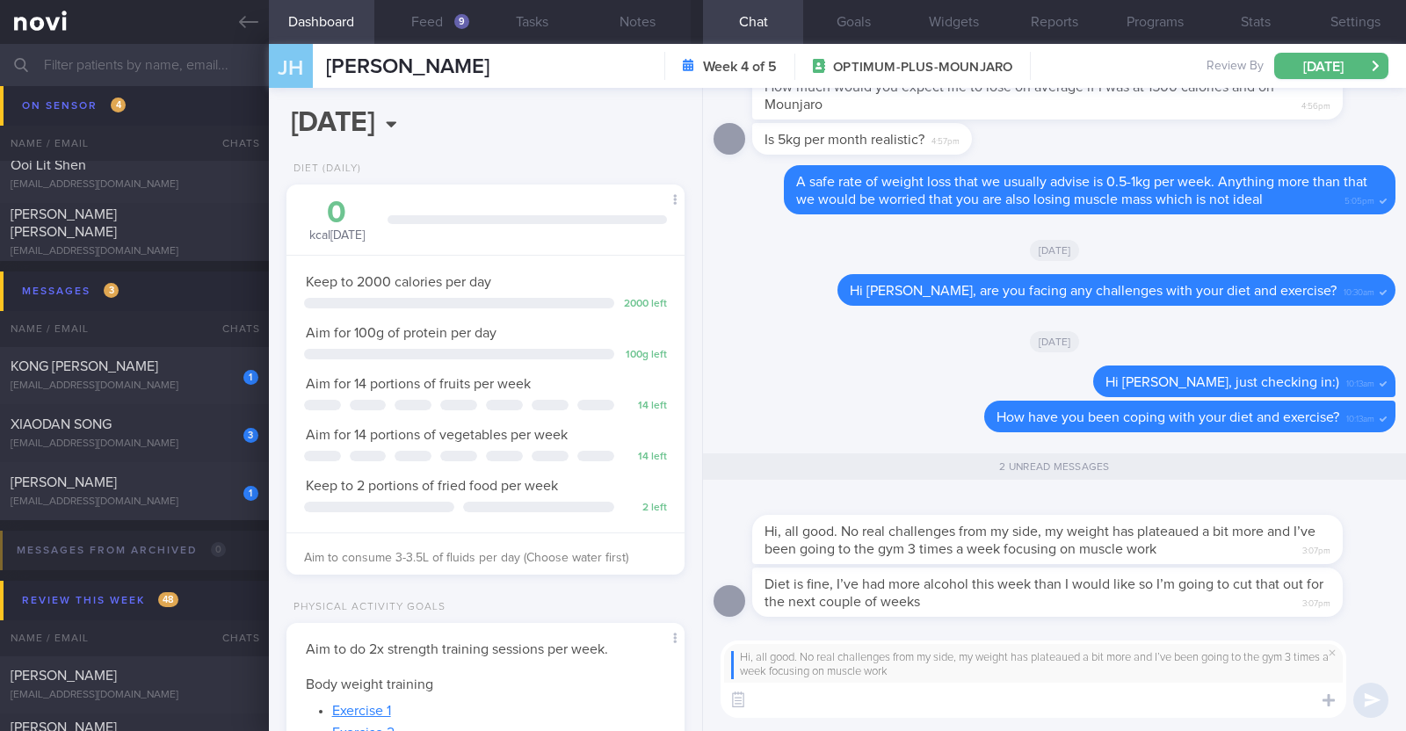
click at [1106, 699] on textarea at bounding box center [1034, 700] width 626 height 35
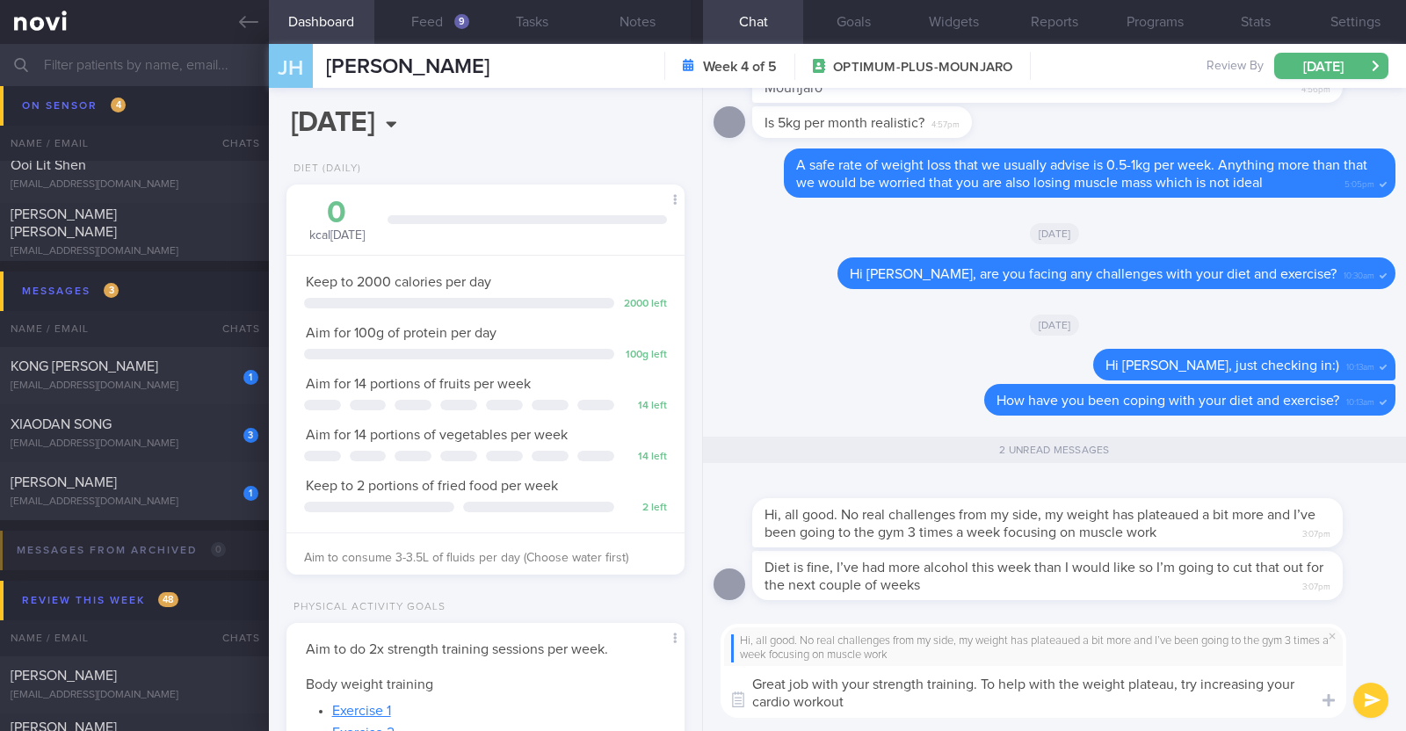
type textarea "Great job with your strength training. To help with the weight plateau, try inc…"
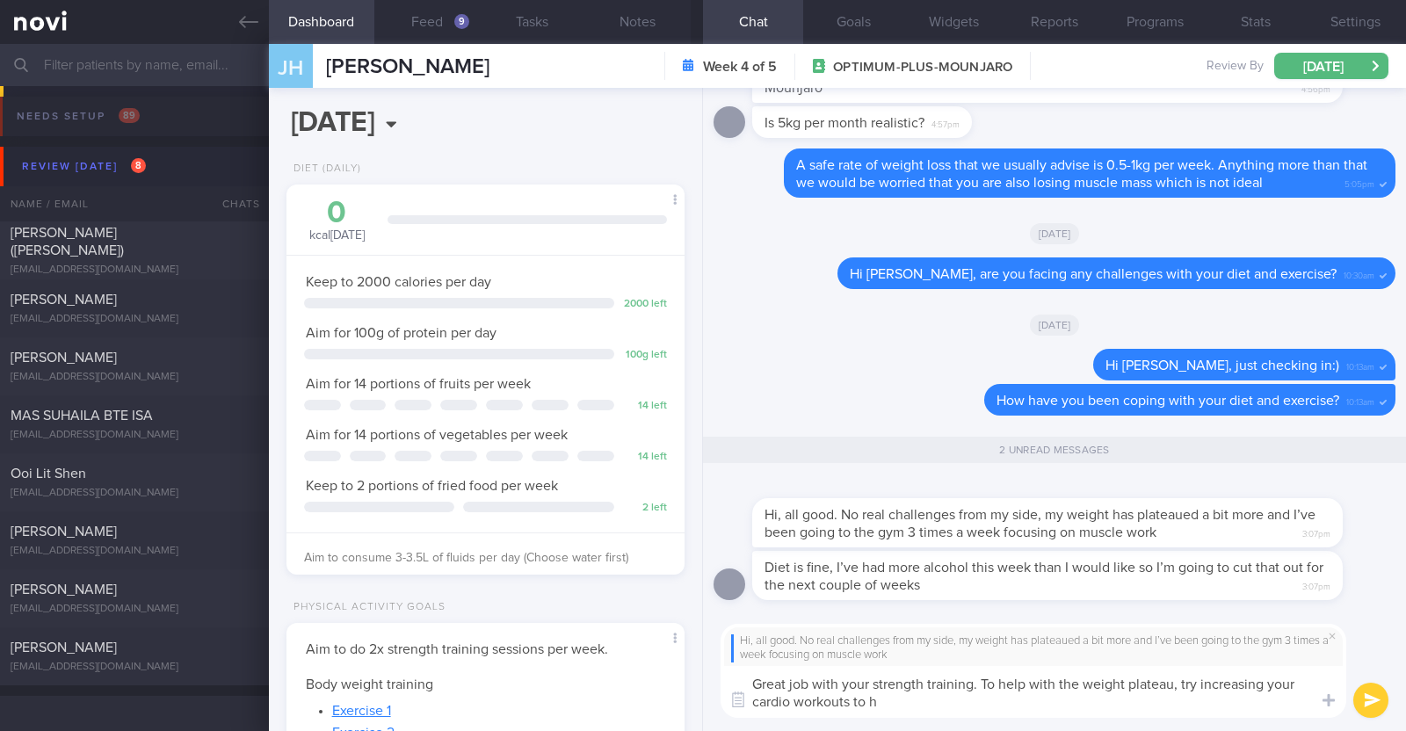
select select "8"
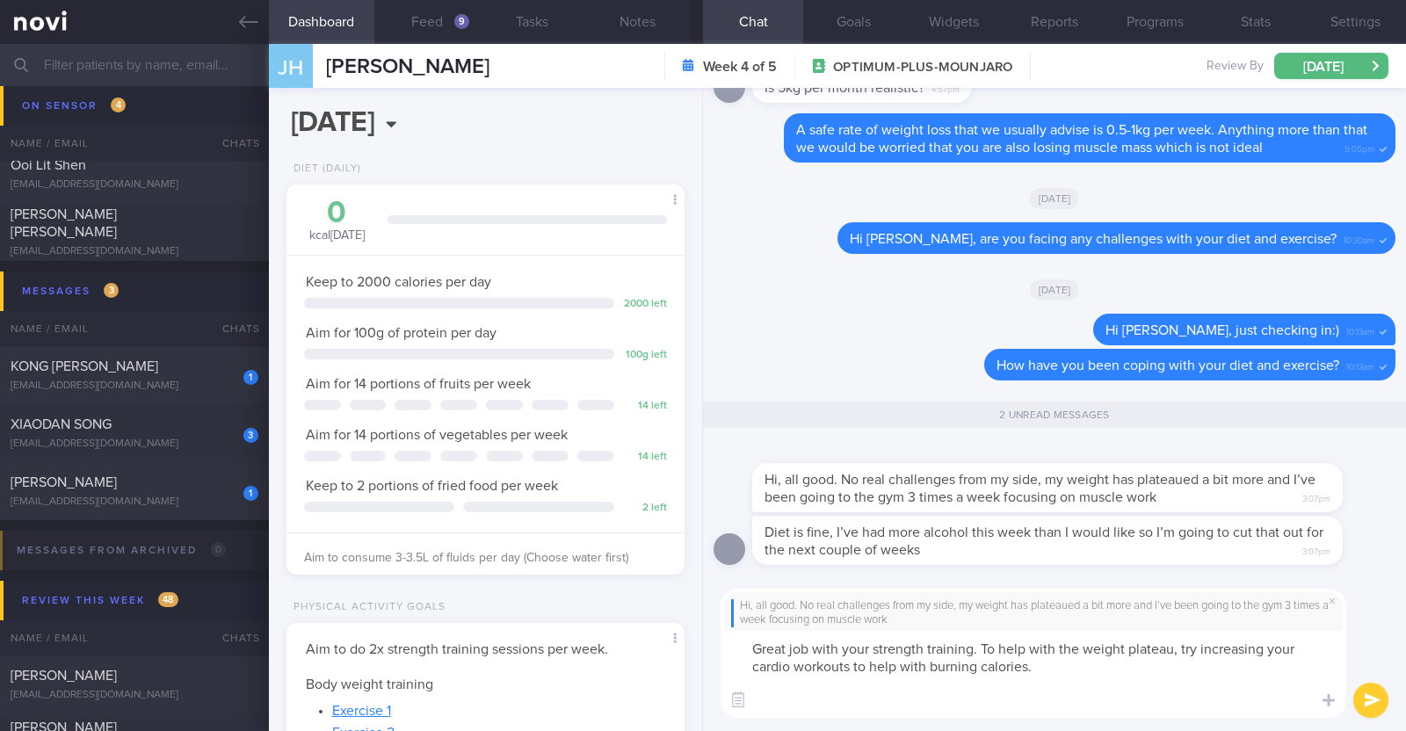
paste textarea "For Cardio Exercise, you can increase intensity in two ways: (1) Increase stami…"
type textarea "Great job with your strength training. To help with the weight plateau, try inc…"
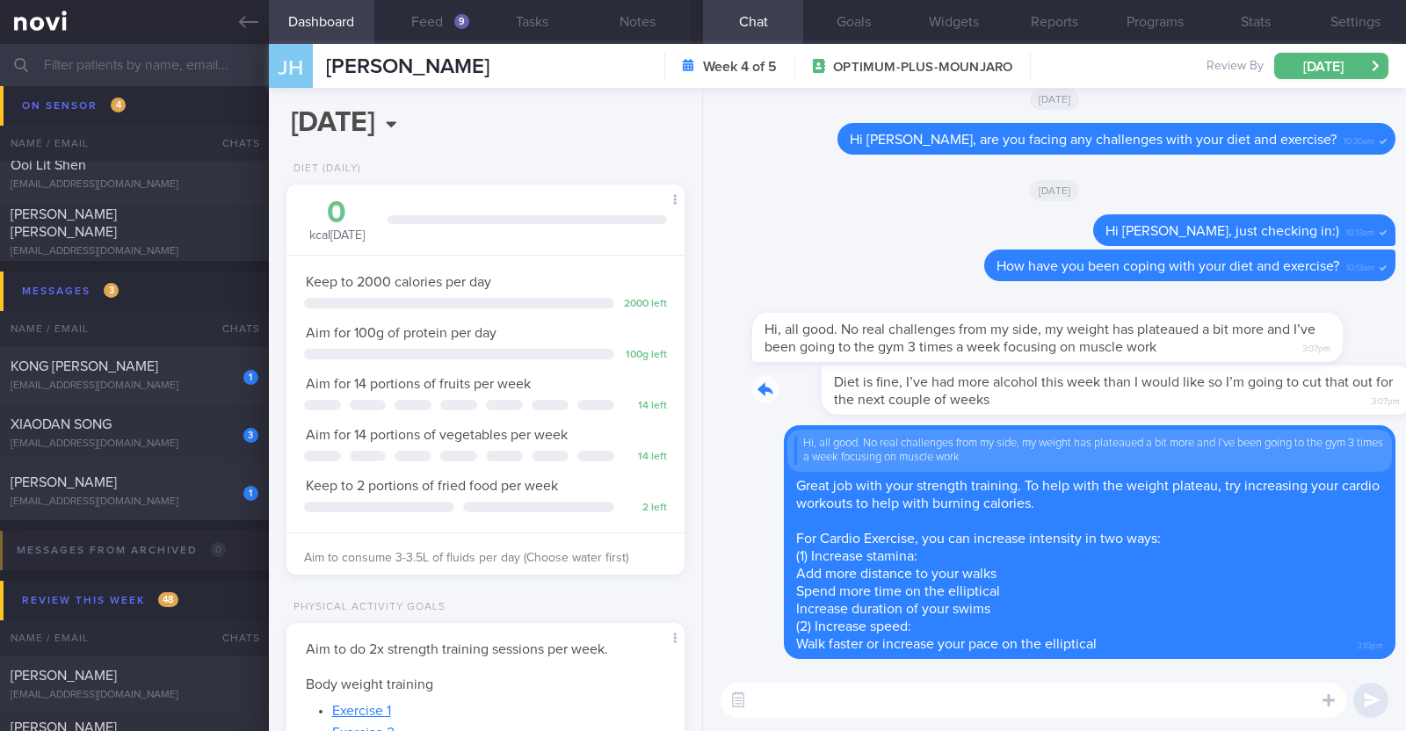
drag, startPoint x: 1259, startPoint y: 403, endPoint x: 1396, endPoint y: 410, distance: 137.3
click at [1396, 410] on div "Delete Hi, all good. No real challenges from my side, my weight has plateaued a…" at bounding box center [1054, 379] width 703 height 582
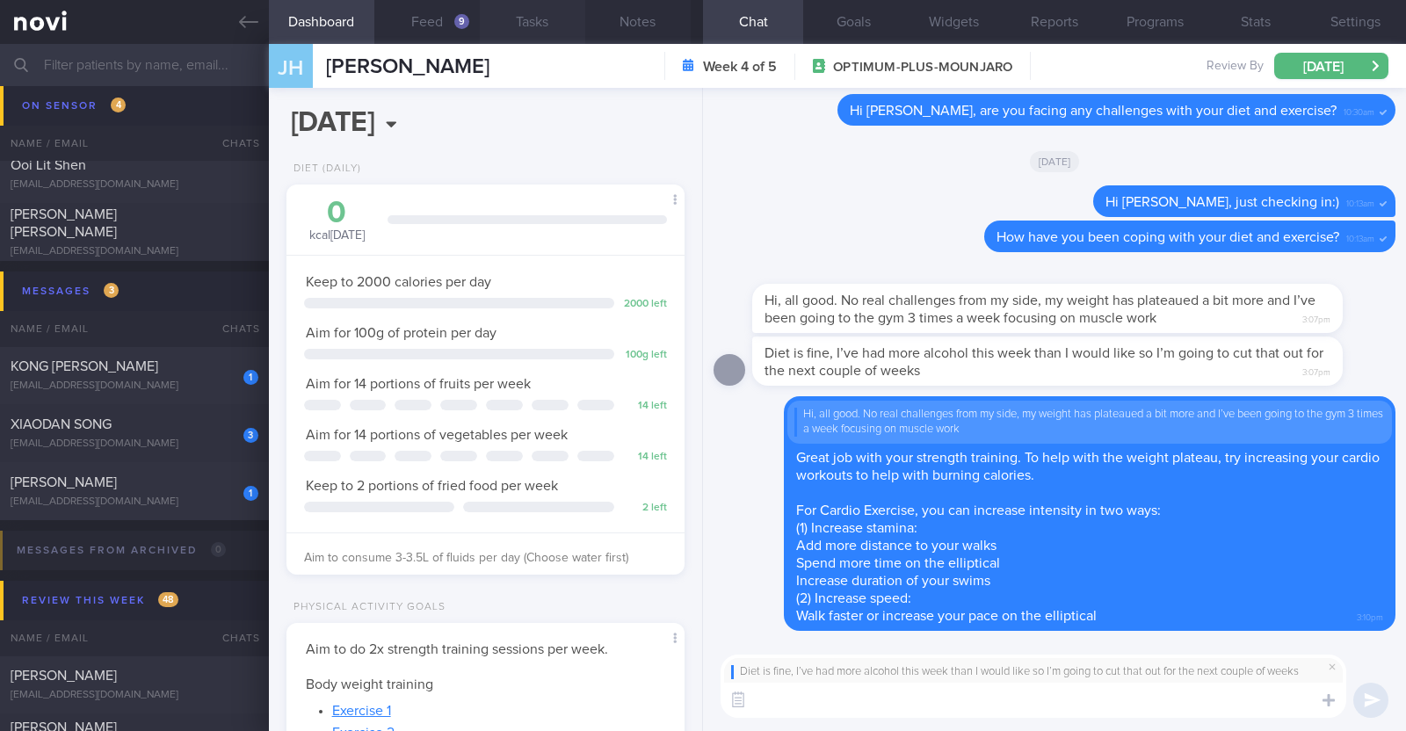
paste textarea "👍"
type textarea "👍"
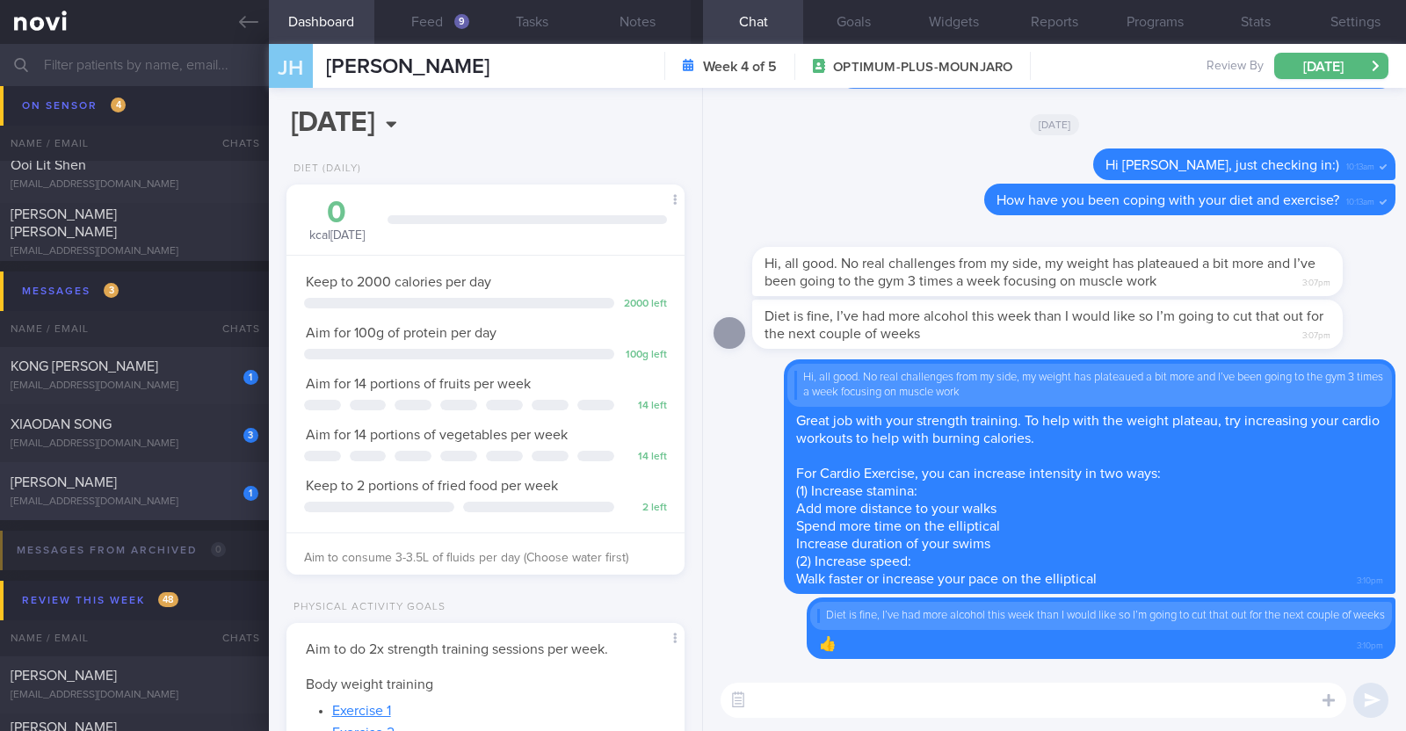
click at [149, 489] on div "[PERSON_NAME]" at bounding box center [132, 483] width 243 height 18
type textarea "42M Comorbidities: [MEDICAL_DATA] - not on f/up, not on meds Elevated blood pre…"
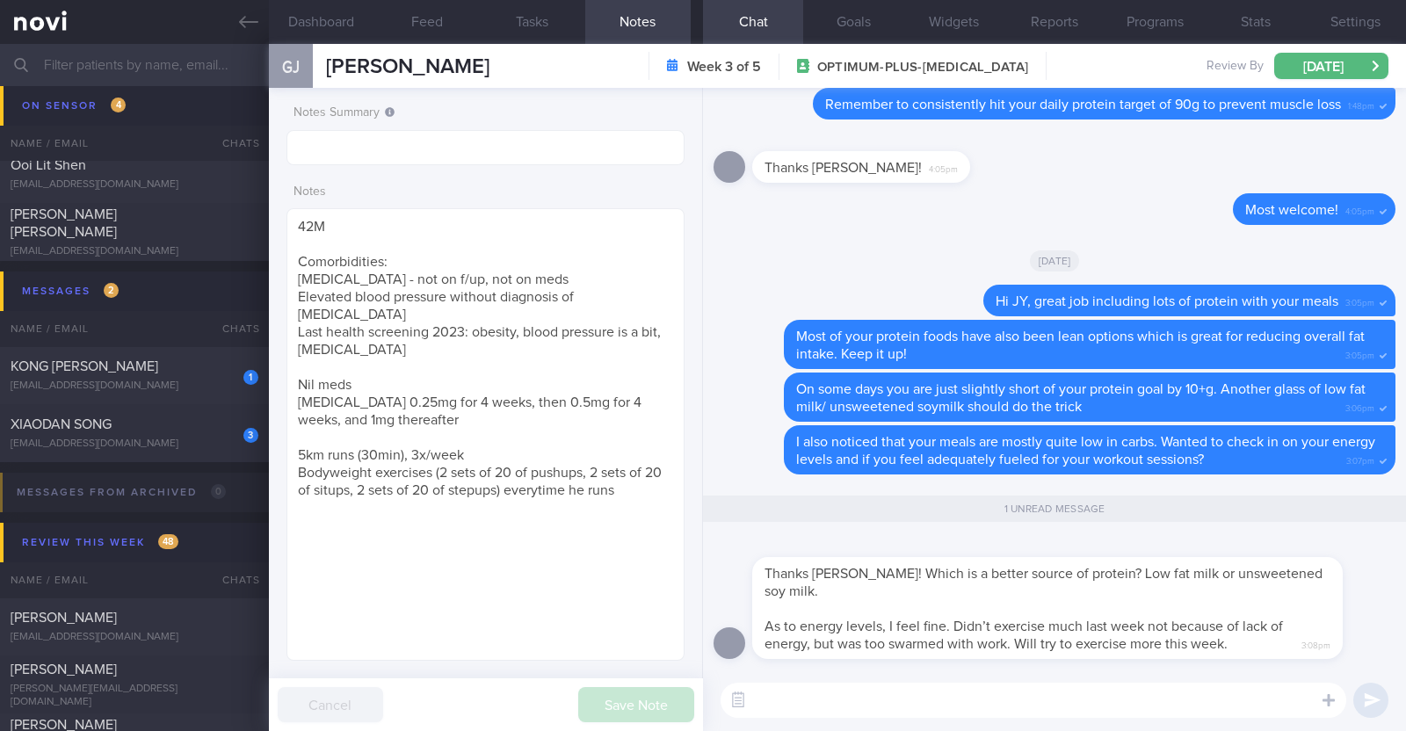
click at [1051, 710] on textarea at bounding box center [1034, 700] width 626 height 35
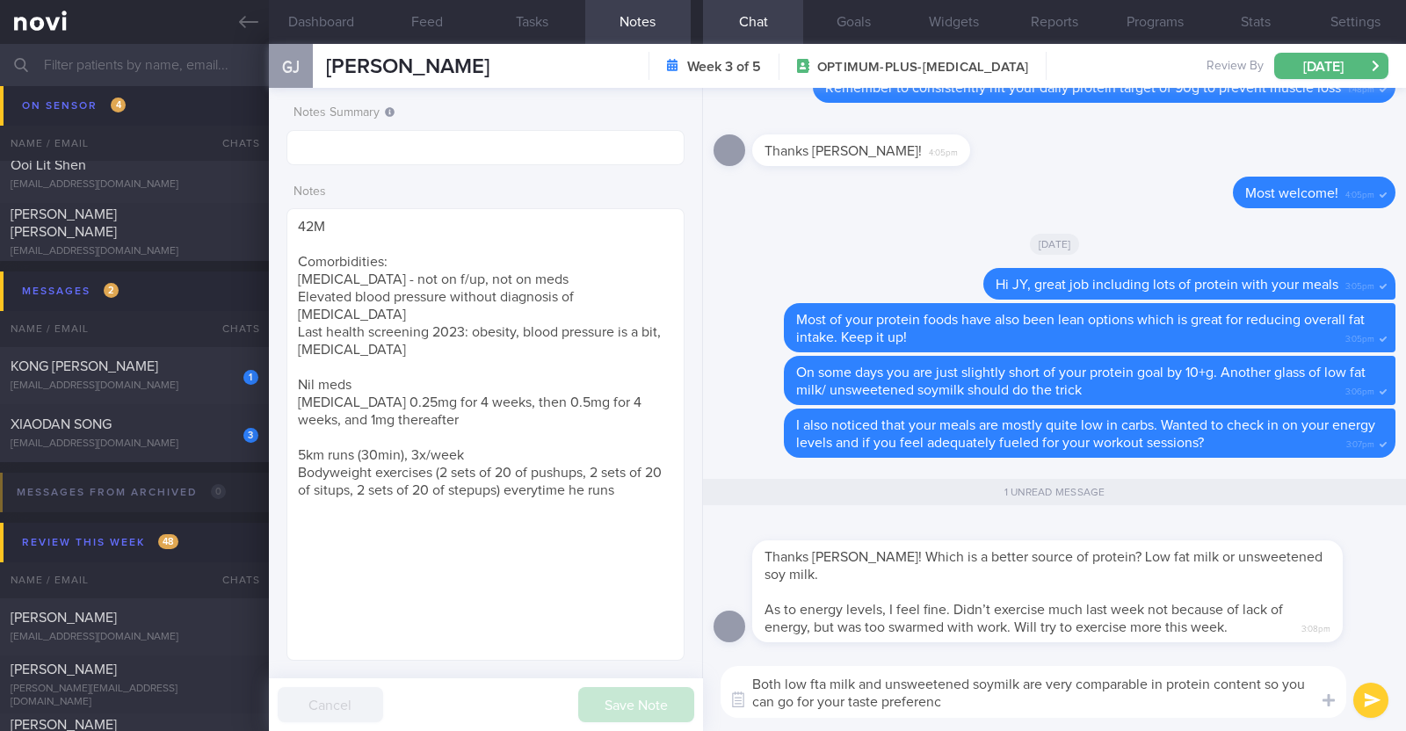
type textarea "Both low fta milk and unsweetened soymilk are very comparable in protein conten…"
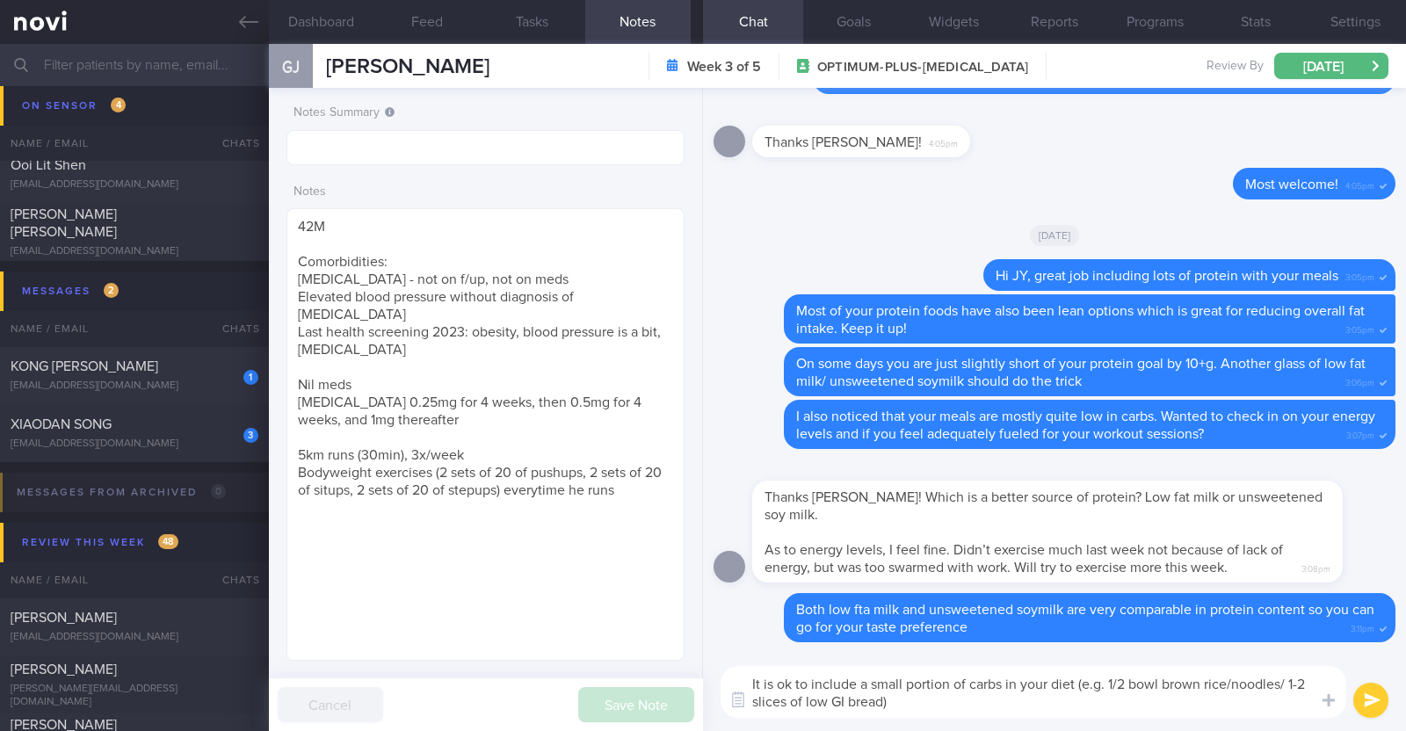
click at [1075, 690] on textarea "It is ok to include a small portion of carbs in your diet (e.g. 1/2 bowl brown …" at bounding box center [1034, 692] width 626 height 52
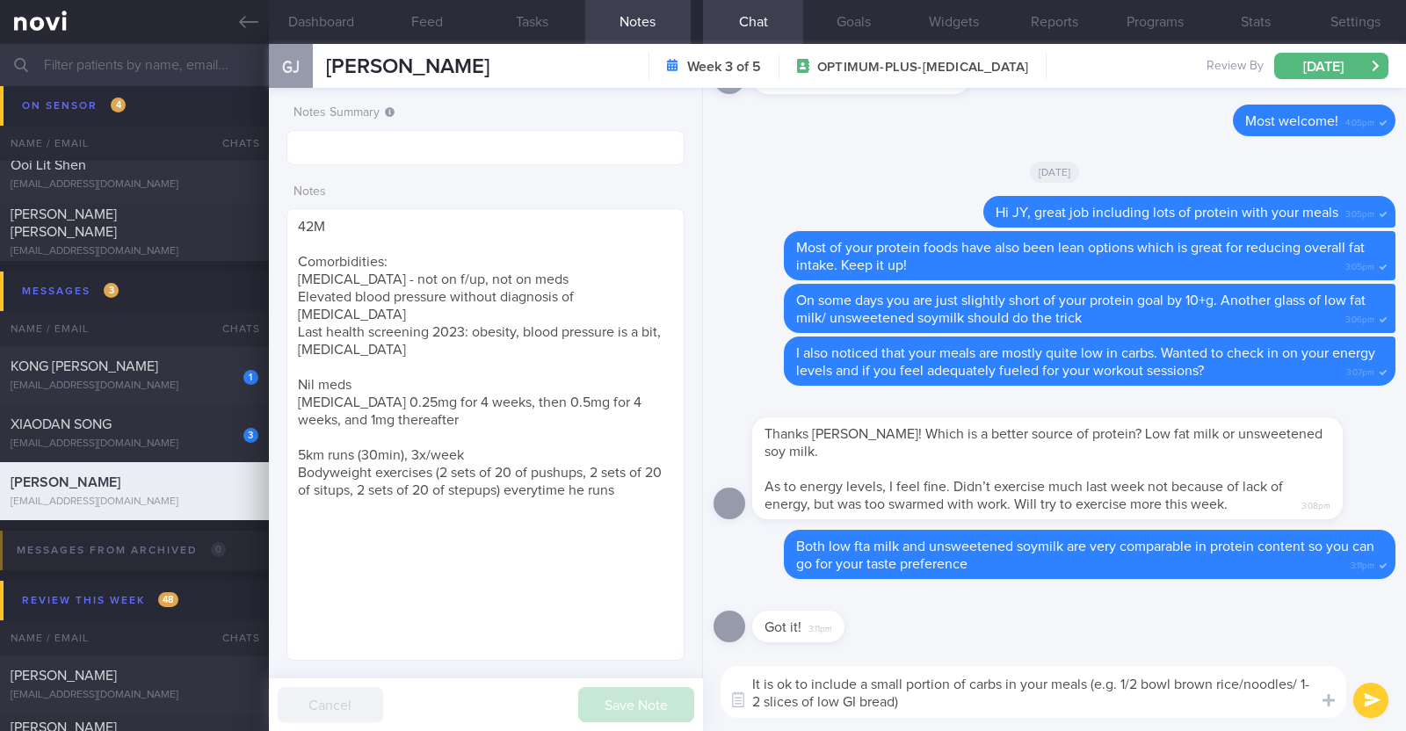
click at [1047, 700] on textarea "It is ok to include a small portion of carbs in your meals (e.g. 1/2 bowl brown…" at bounding box center [1034, 692] width 626 height 52
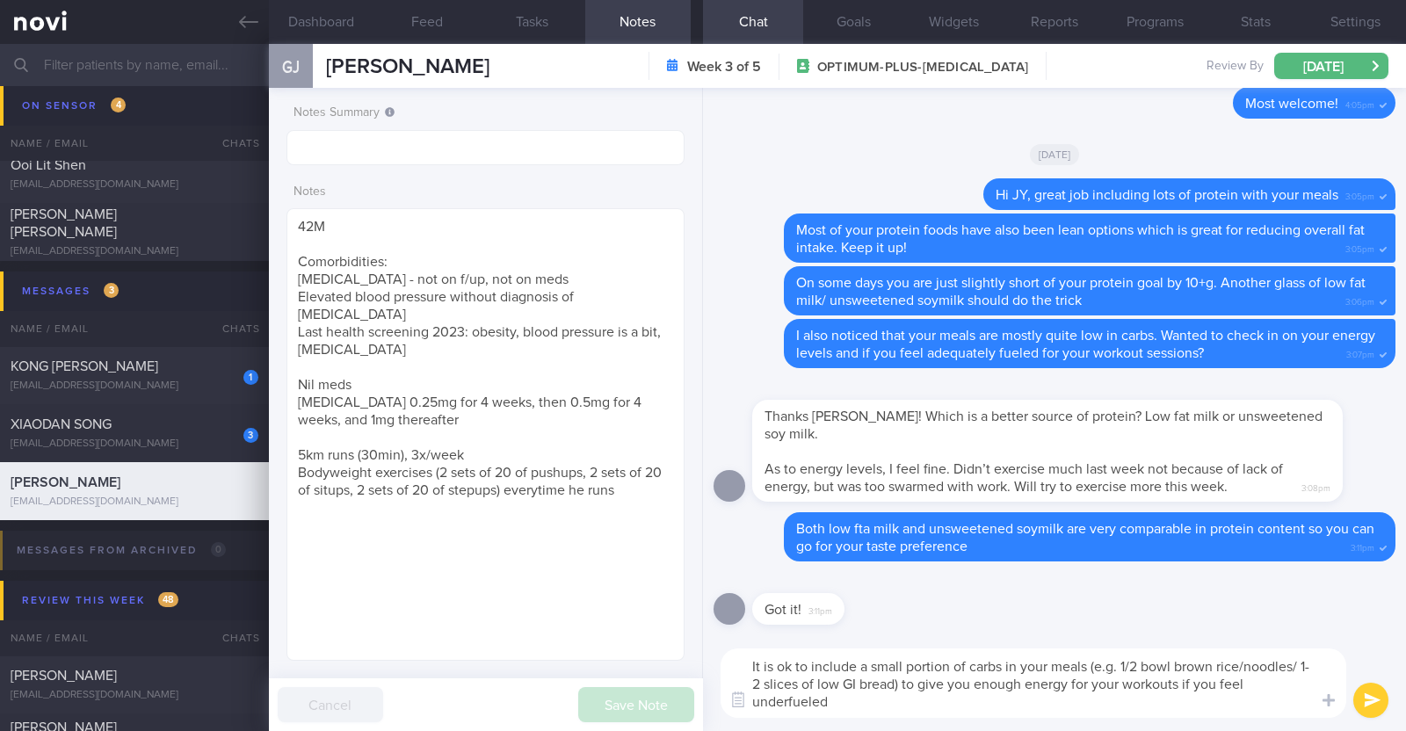
type textarea "It is ok to include a small portion of carbs in your meals (e.g. 1/2 bowl brown…"
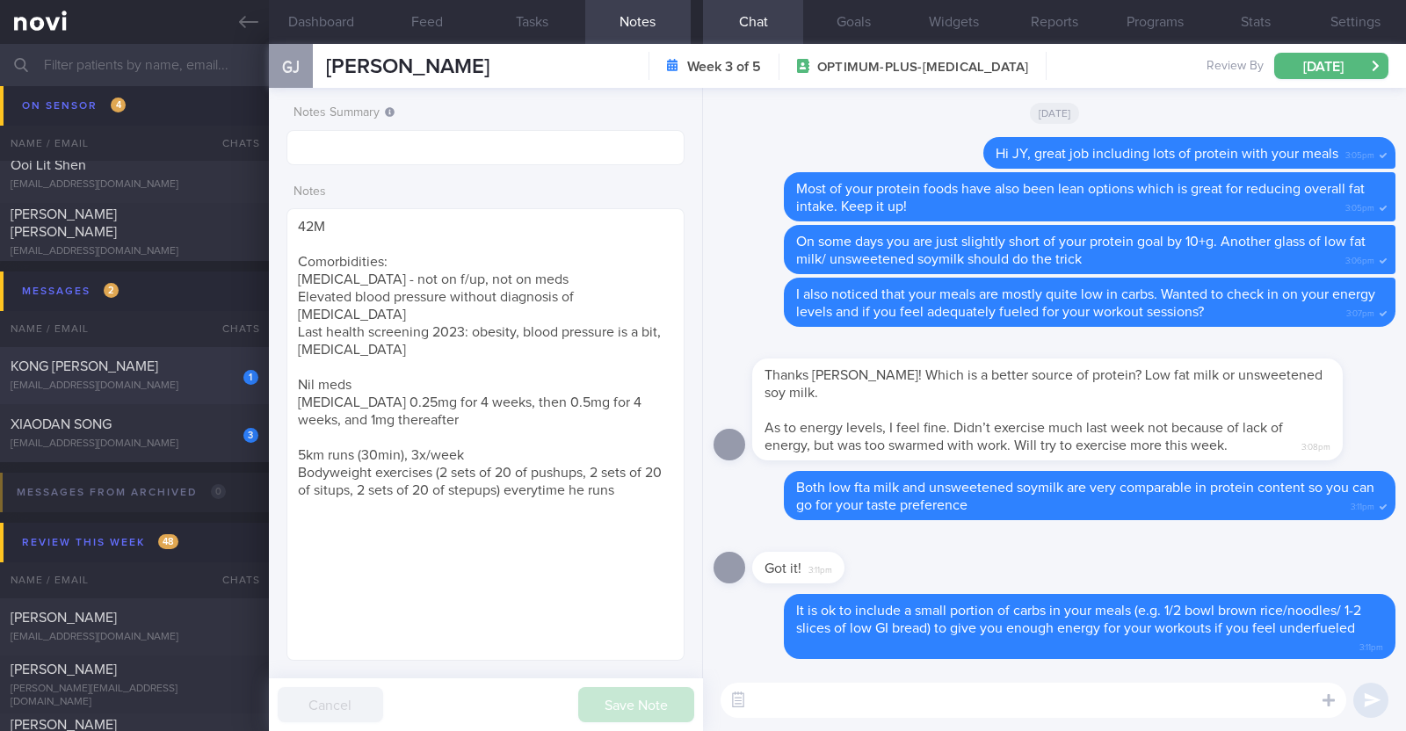
click at [236, 384] on div "[EMAIL_ADDRESS][DOMAIN_NAME]" at bounding box center [135, 386] width 248 height 13
type textarea "61M Comorbidities: Fatty liver Pre-DM HTN ?OSA Medication: Exforge 80/5mg daily…"
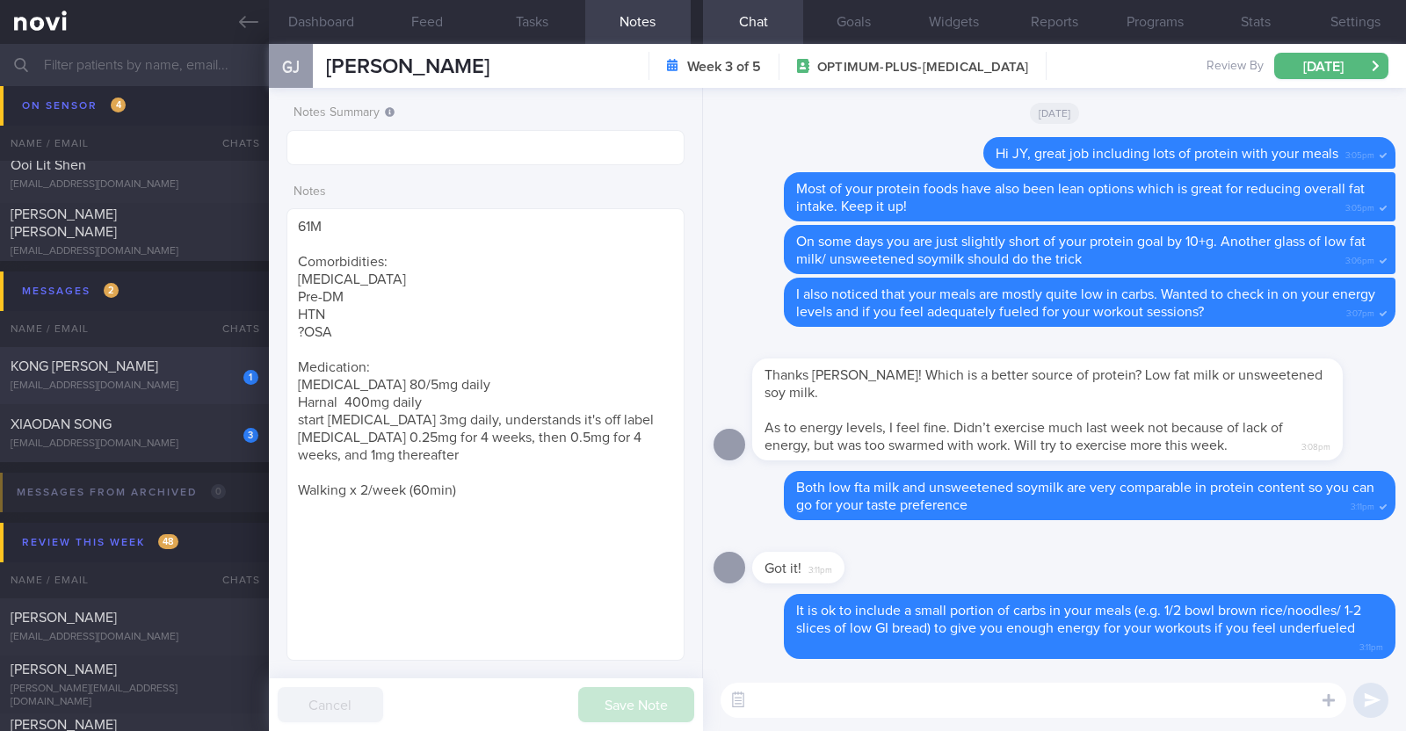
select select "7"
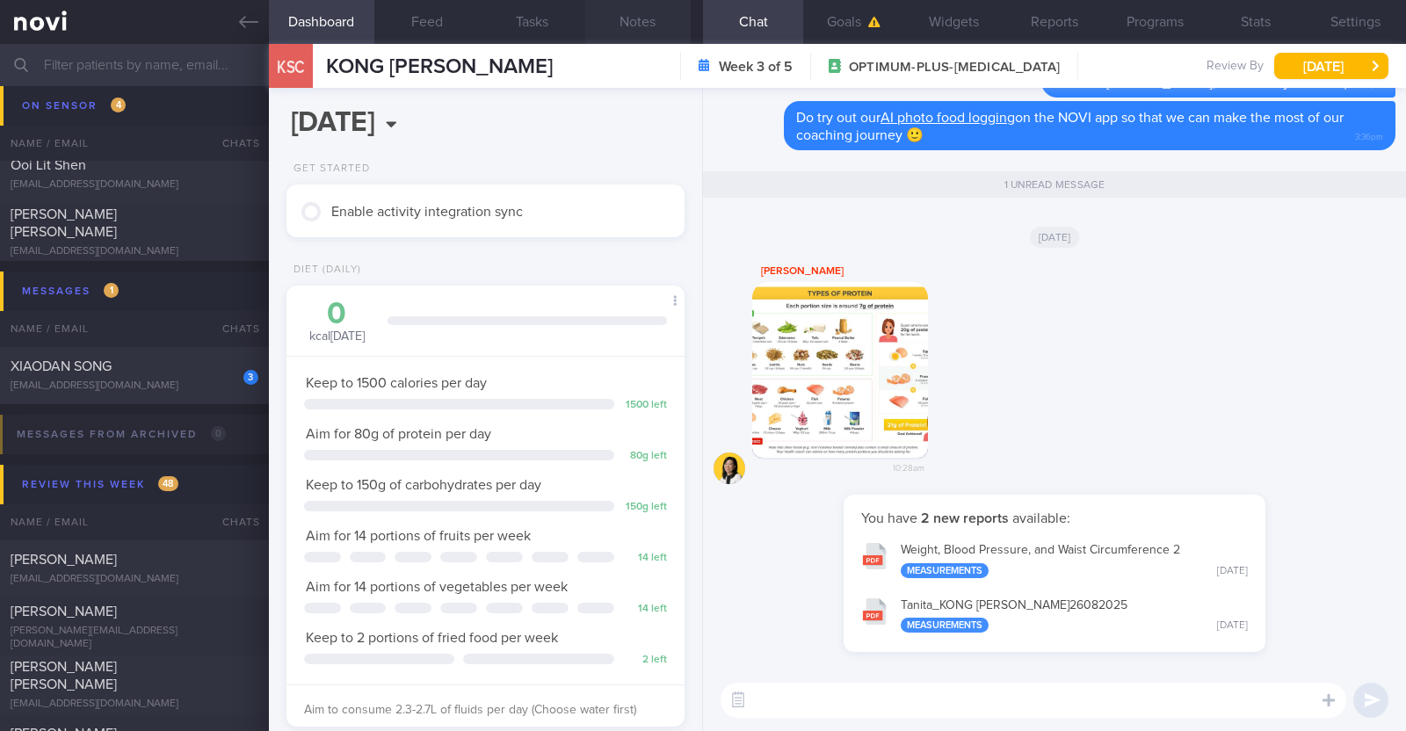
click at [626, 20] on button "Notes" at bounding box center [637, 22] width 105 height 44
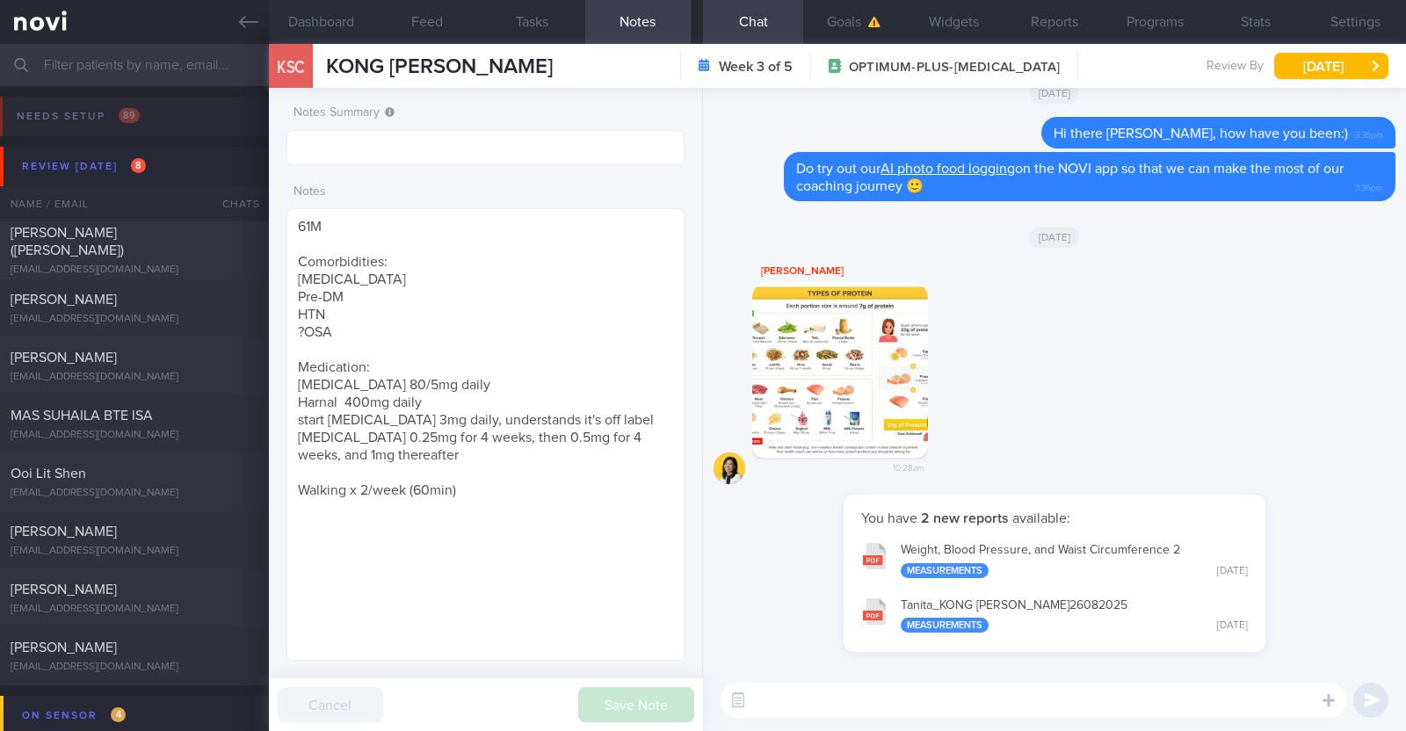
scroll to position [1, 0]
click at [69, 263] on div "[EMAIL_ADDRESS][DOMAIN_NAME]" at bounding box center [135, 269] width 248 height 13
type textarea "41F Co-morbidities Schizophrenia Subclinical hypothyroid Health screen in Raffl…"
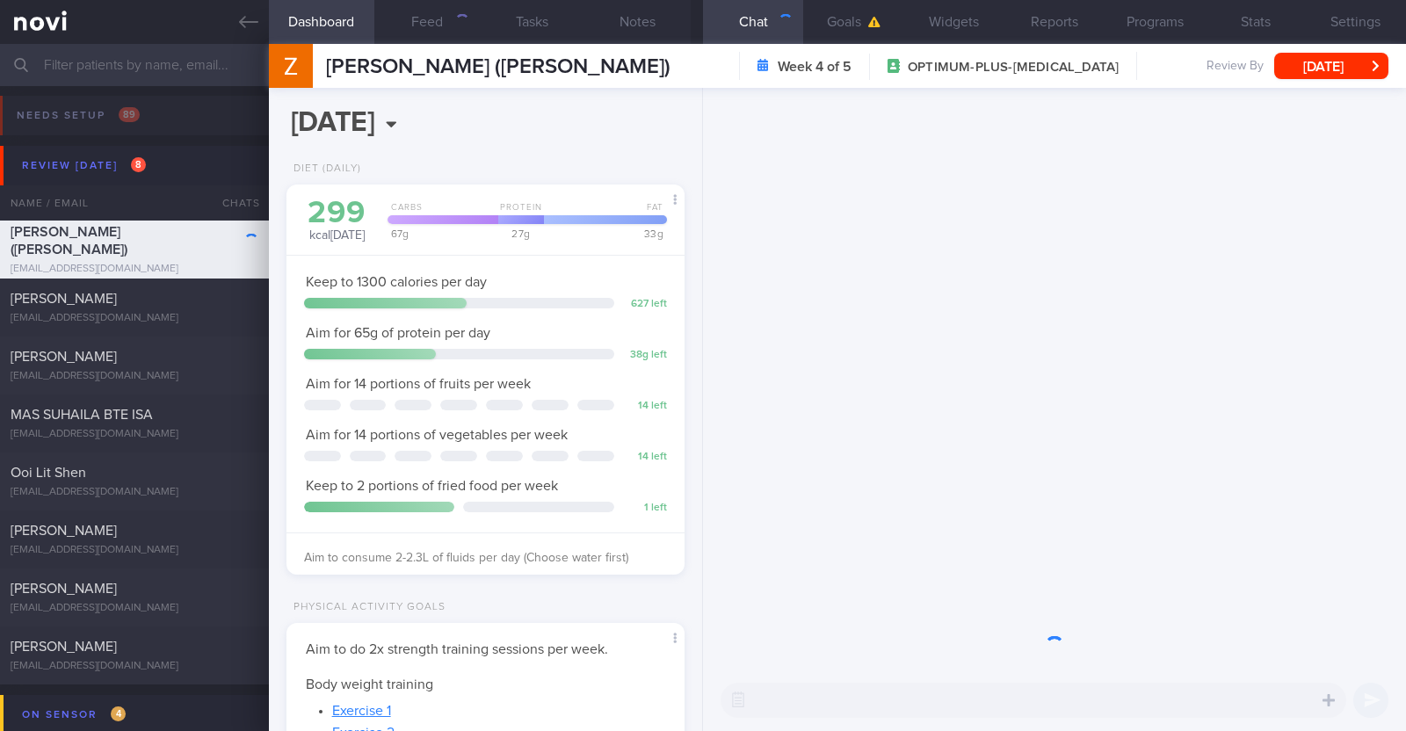
scroll to position [199, 350]
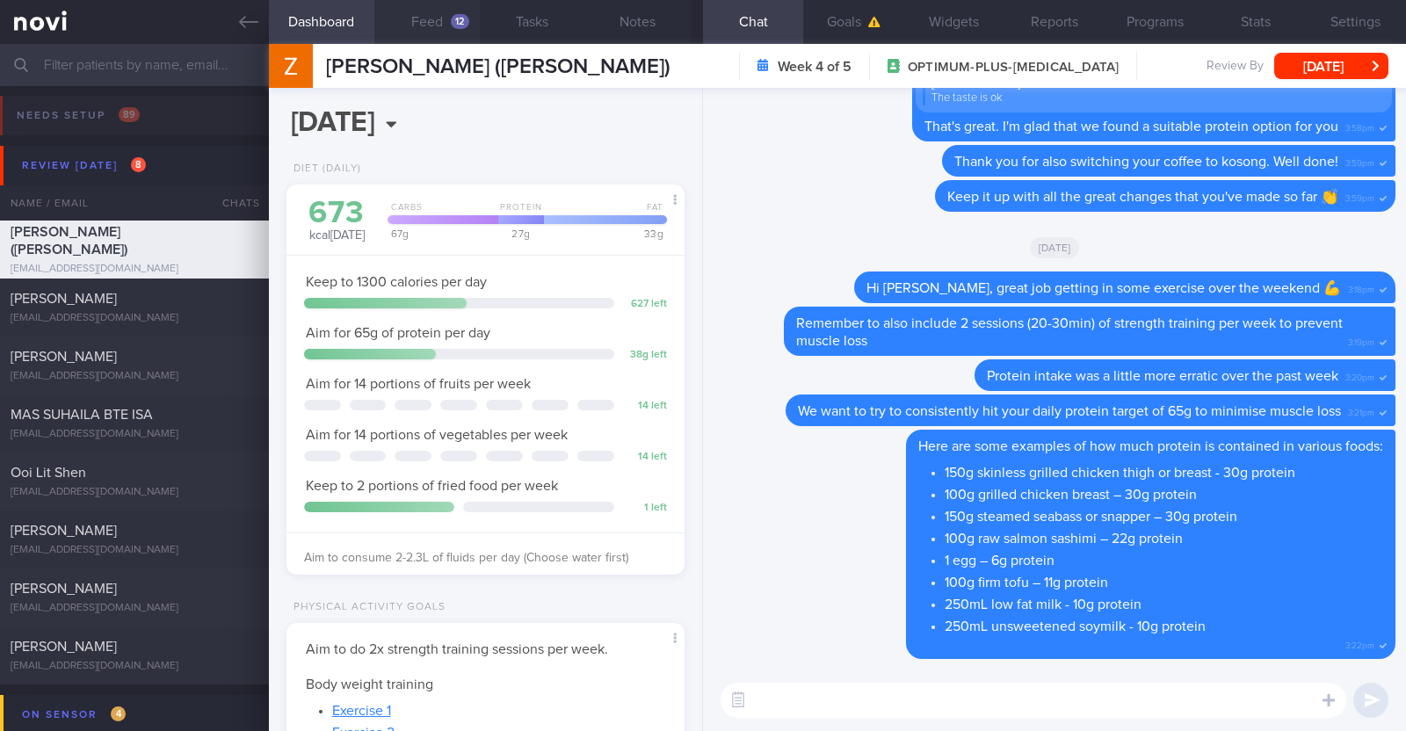
click at [432, 26] on button "Feed 12" at bounding box center [426, 22] width 105 height 44
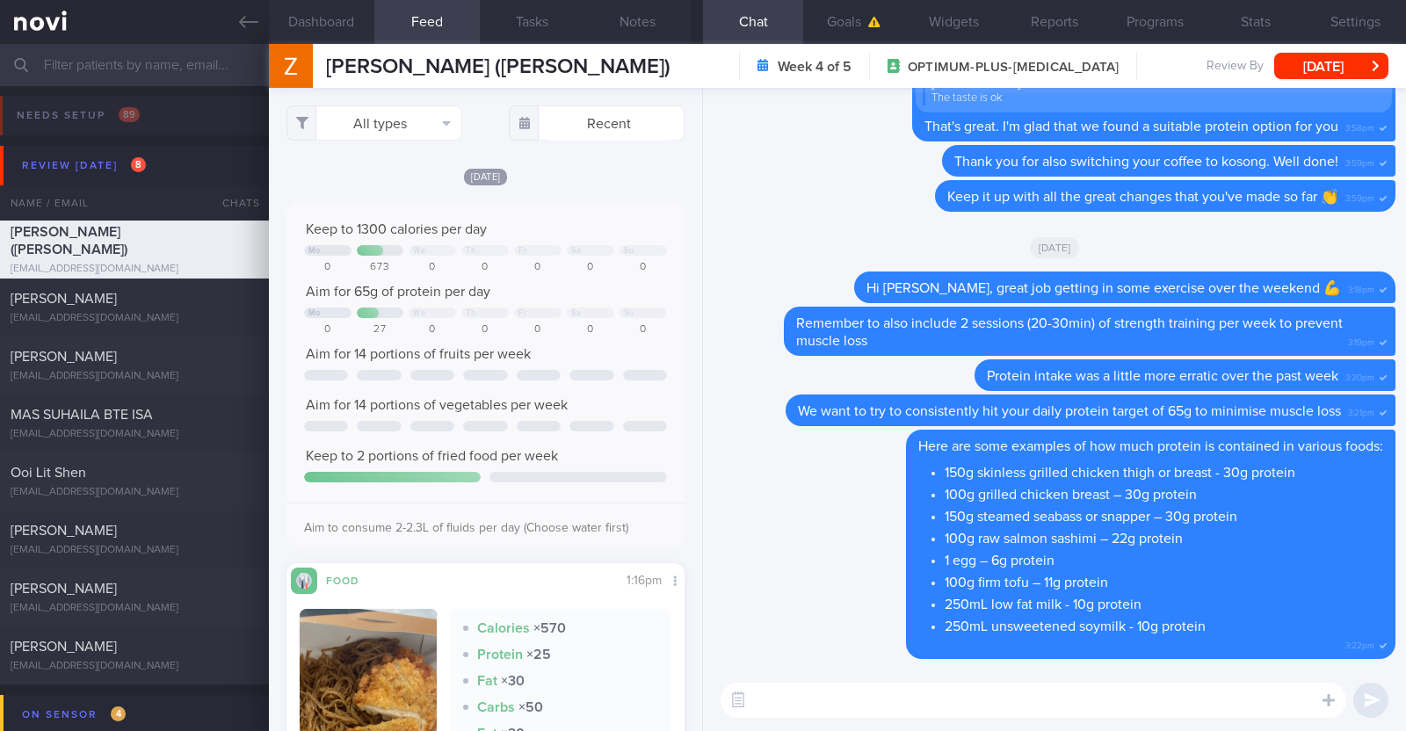
click at [622, 157] on div "All types Food Activity Glucose Weight Medicine Blood Pressure CGM Install Rece…" at bounding box center [485, 409] width 433 height 643
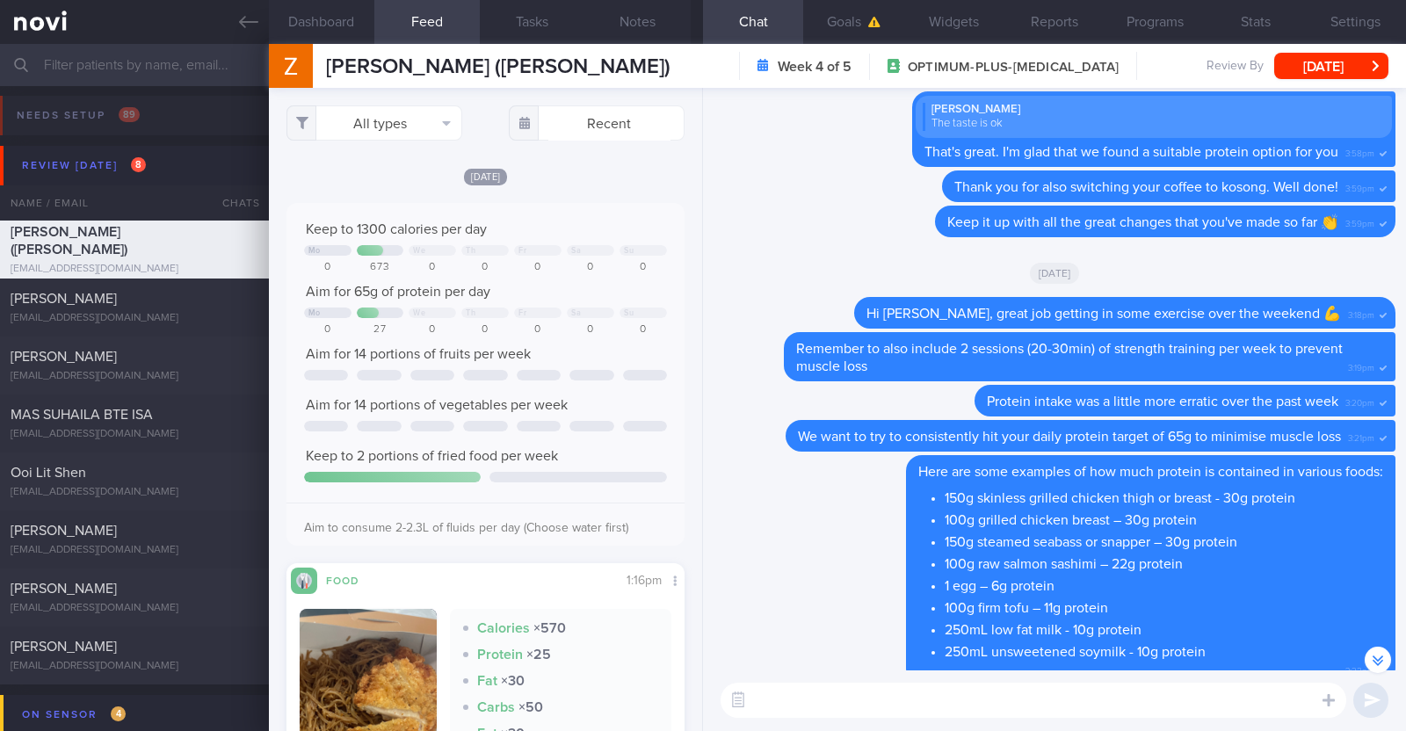
scroll to position [219, 0]
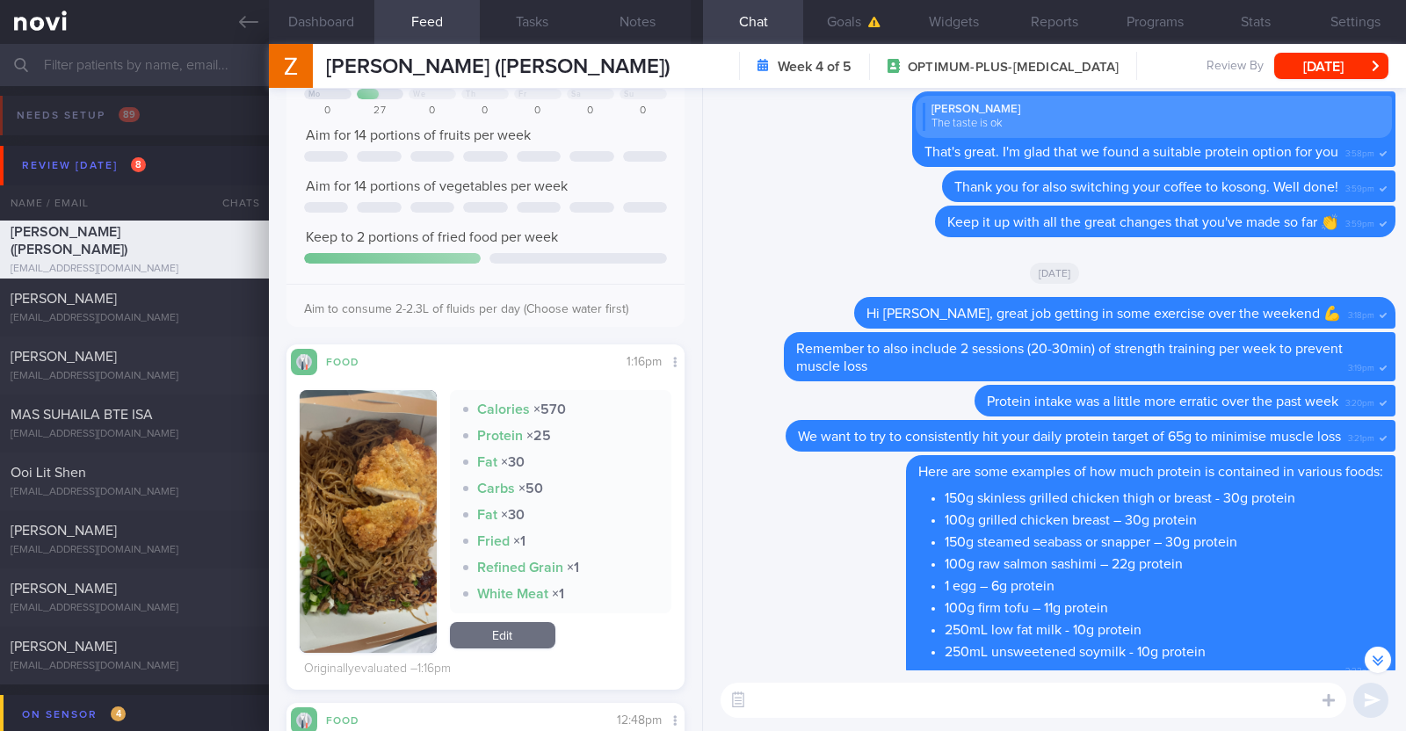
click at [861, 707] on textarea at bounding box center [1034, 700] width 626 height 35
type textarea "Hi Sarah, happy Tuesday:)"
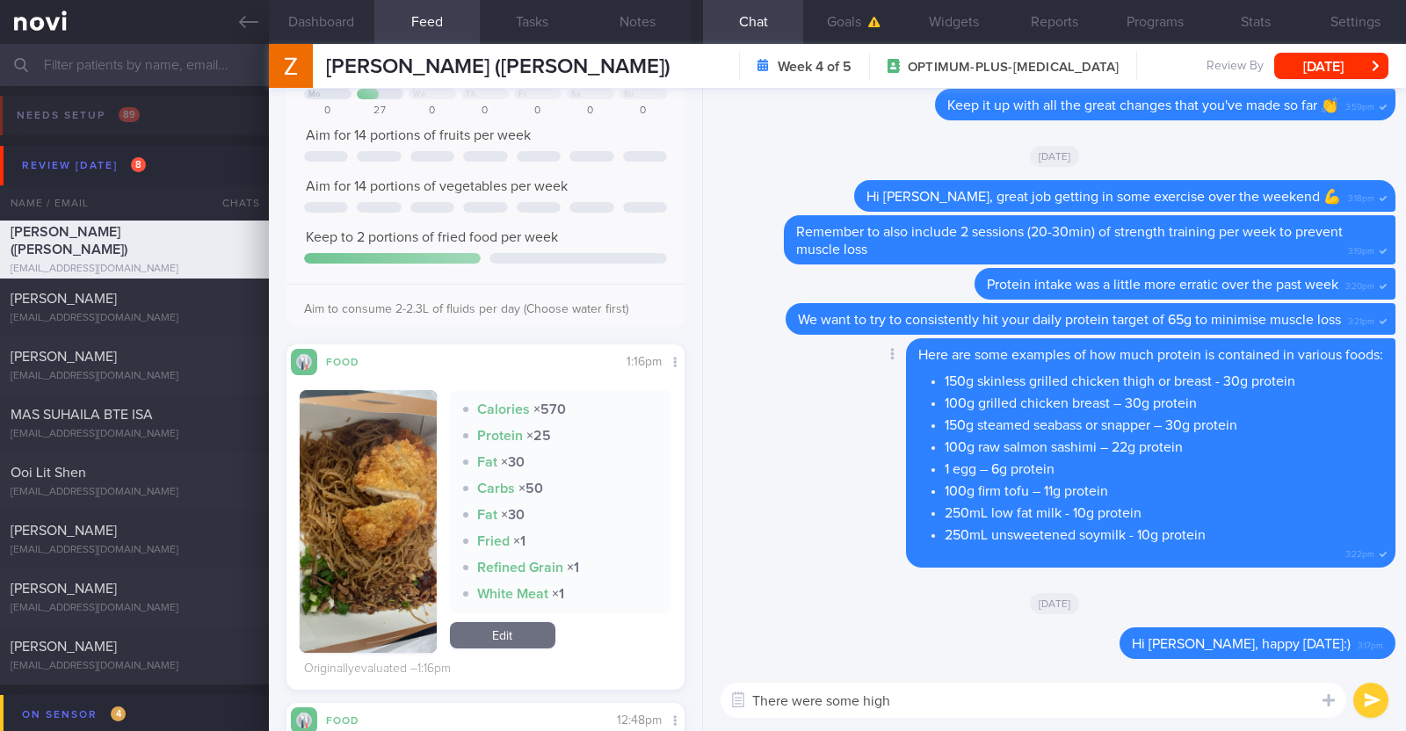
type textarea "There were some highe"
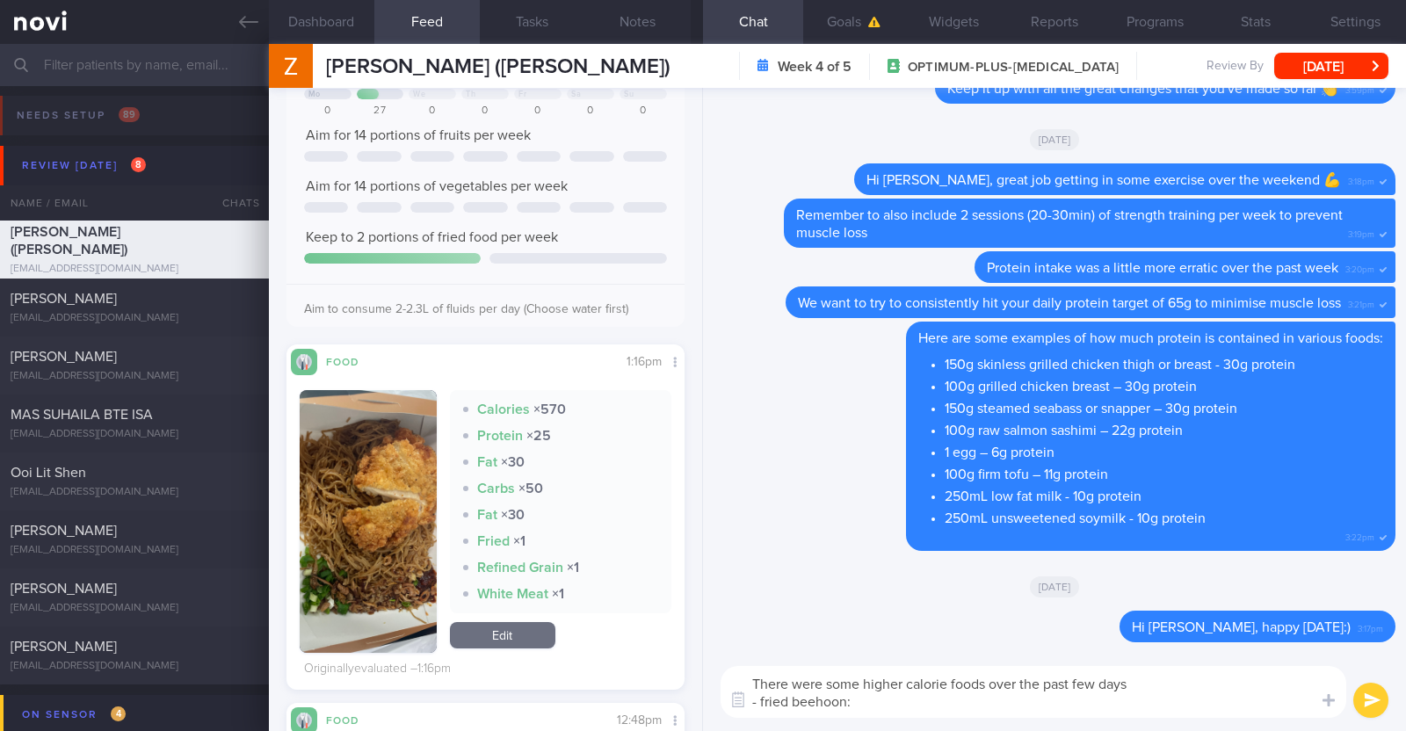
click at [763, 692] on textarea "There were some higher calorie foods over the past few days - fried beehoon:" at bounding box center [1034, 692] width 626 height 52
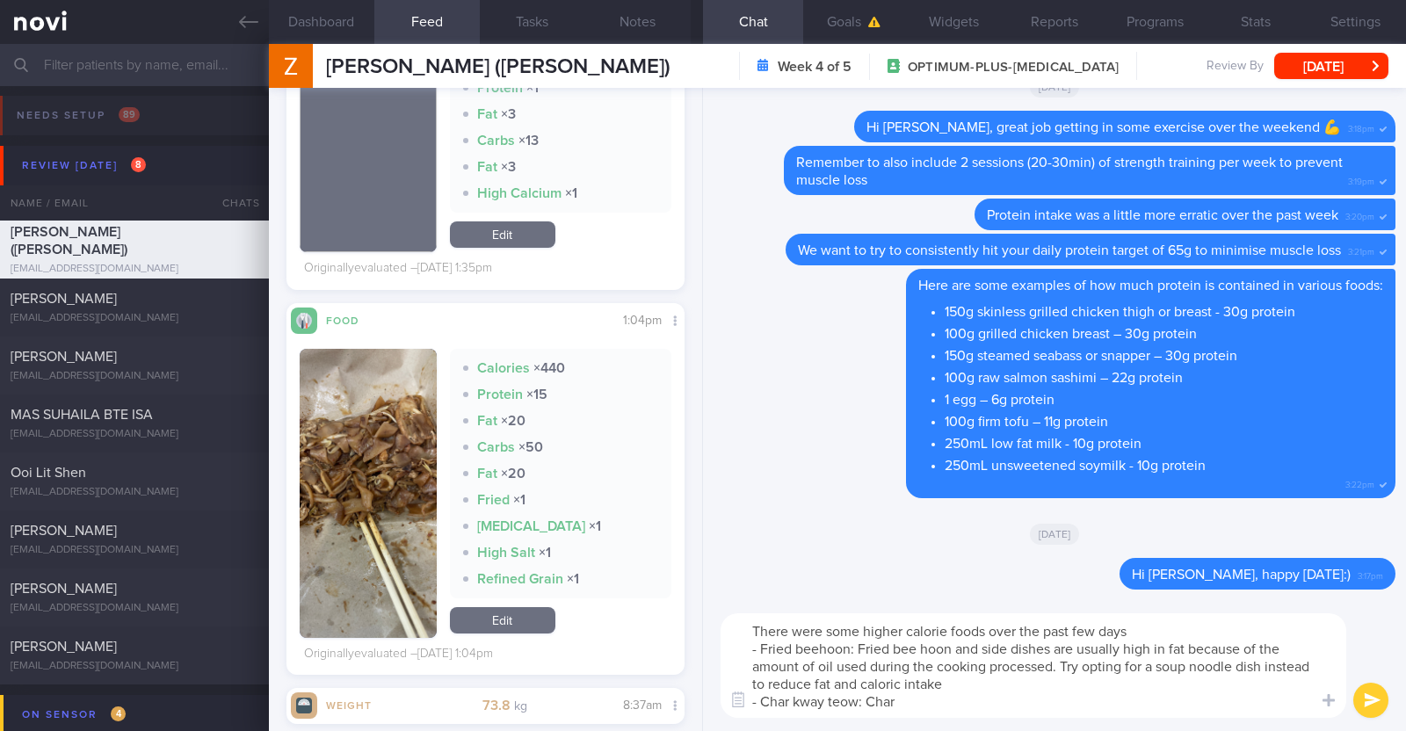
drag, startPoint x: 854, startPoint y: 652, endPoint x: 763, endPoint y: 651, distance: 91.4
click at [763, 651] on textarea "There were some higher calorie foods over the past few days - Fried beehoon: Fr…" at bounding box center [1034, 665] width 626 height 105
drag, startPoint x: 926, startPoint y: 698, endPoint x: 852, endPoint y: 704, distance: 74.1
click at [852, 704] on textarea "There were some higher calorie foods over the past few days - Fried bee hoon an…" at bounding box center [1034, 665] width 626 height 105
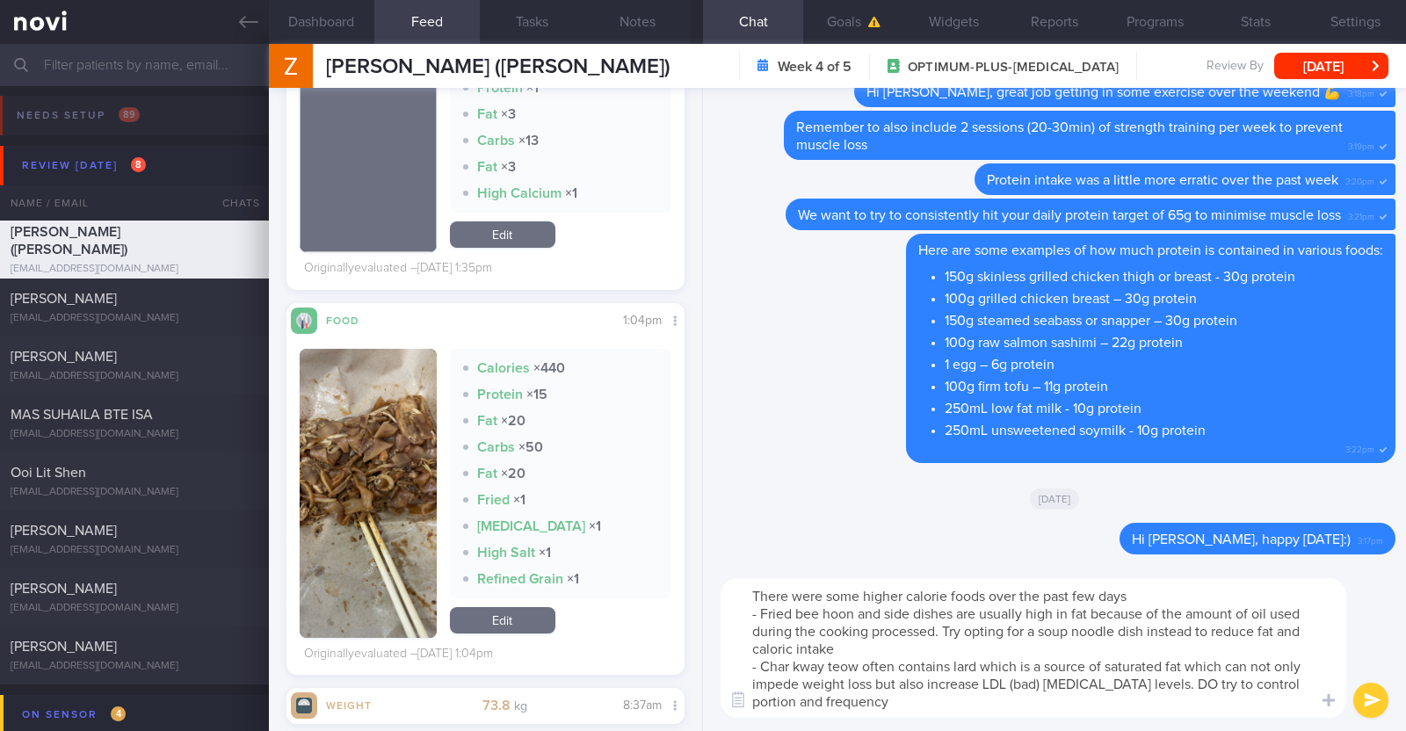
click at [1179, 683] on textarea "There were some higher calorie foods over the past few days - Fried bee hoon an…" at bounding box center [1034, 648] width 626 height 140
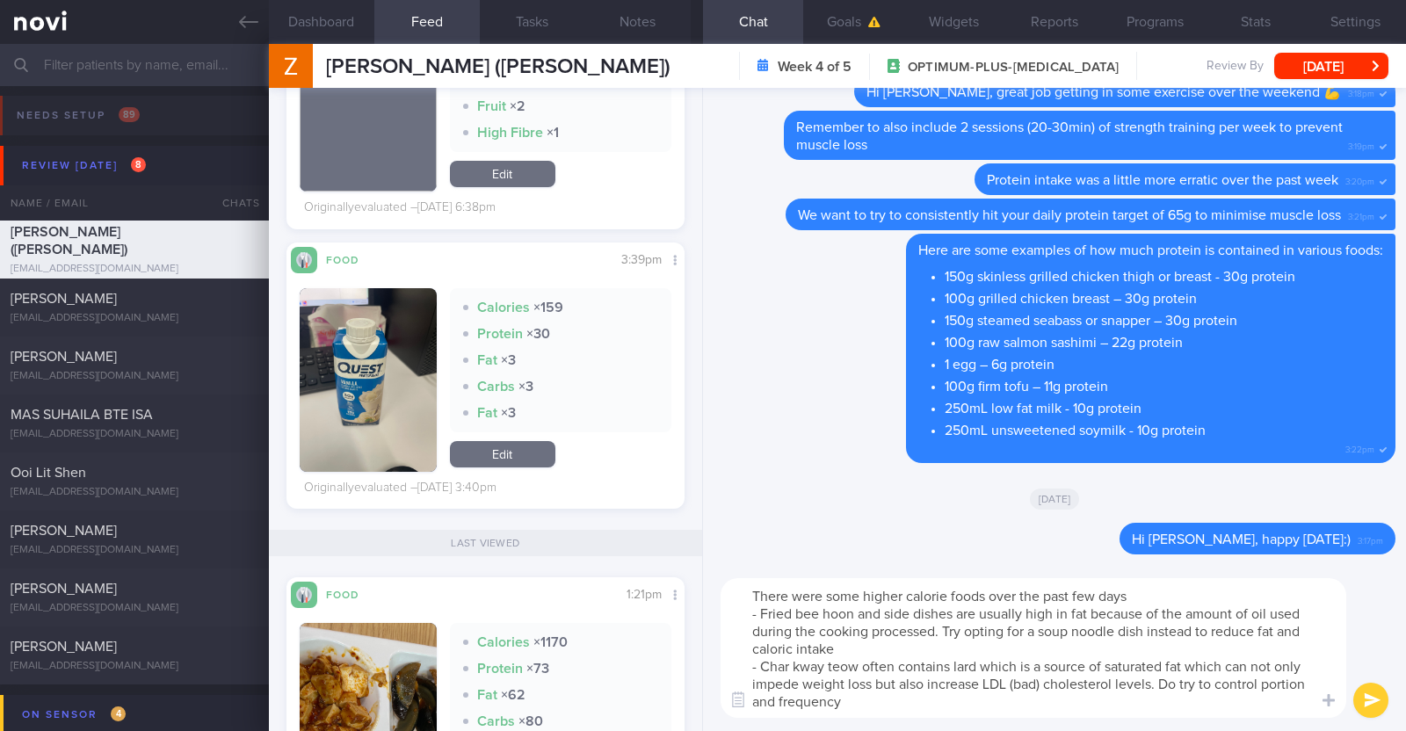
scroll to position [4100, 0]
type textarea "There were some higher calorie foods over the past few days - Fried bee hoon an…"
click at [1360, 704] on button "submit" at bounding box center [1370, 700] width 35 height 35
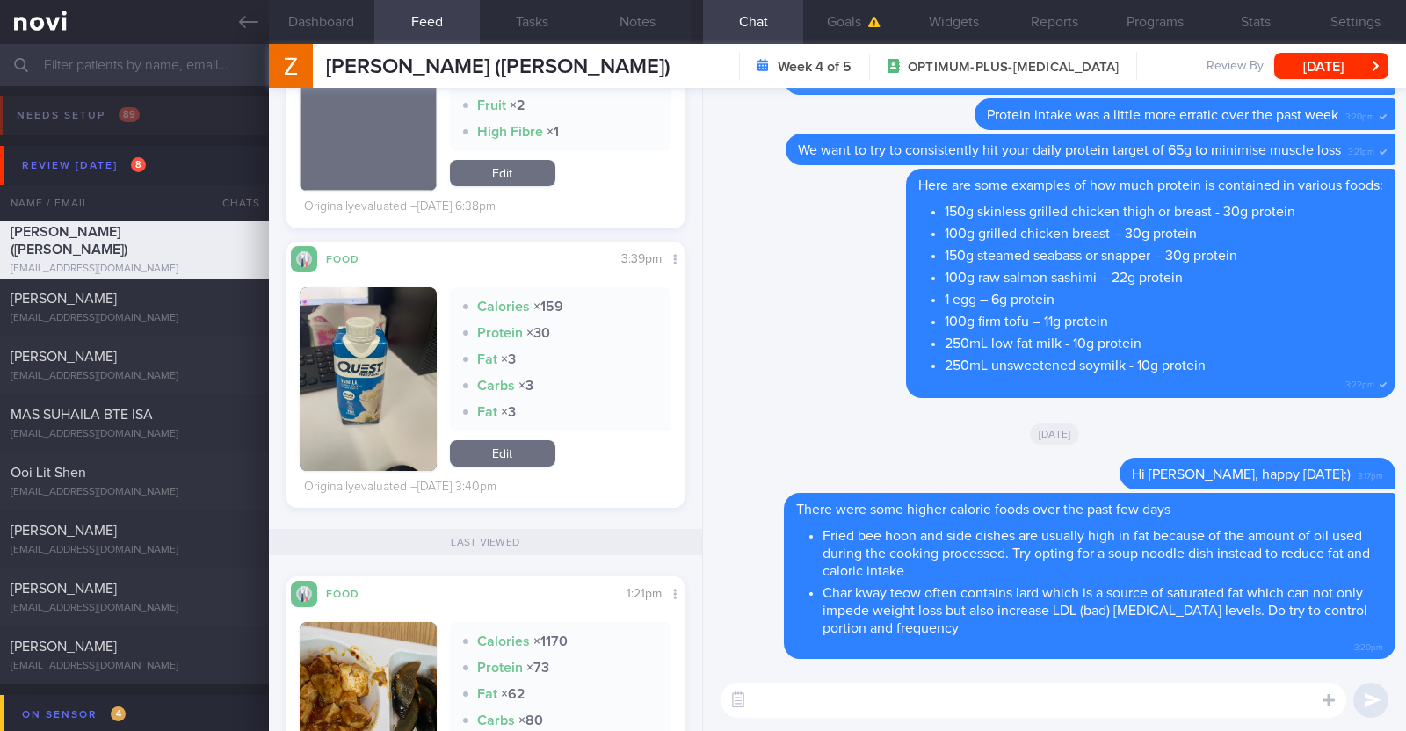
click at [1148, 706] on textarea at bounding box center [1034, 700] width 626 height 35
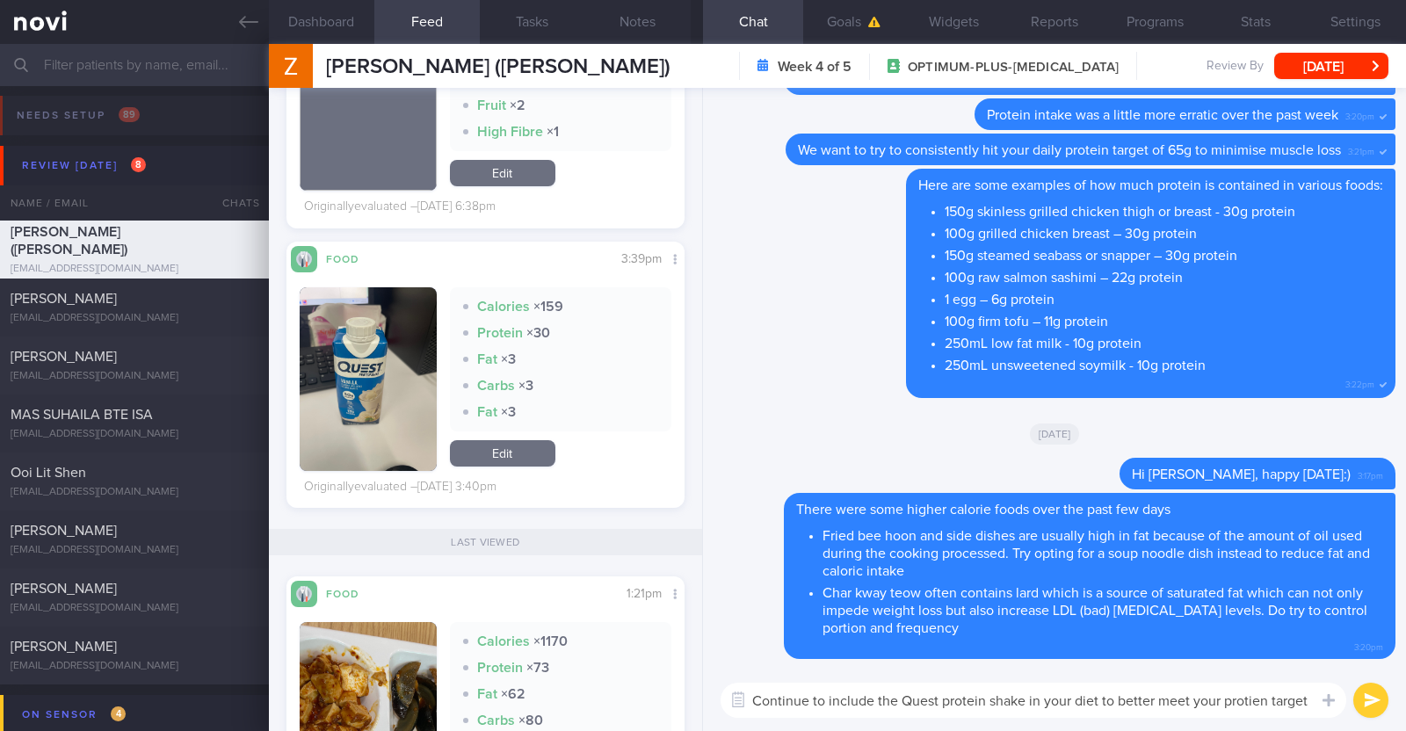
click at [1256, 698] on textarea "Continue to include the Quest protein shake in your diet to better meet your pr…" at bounding box center [1034, 700] width 626 height 35
click at [1304, 700] on textarea "Continue to include the Quest protein shake in your diet to better meet your pr…" at bounding box center [1034, 700] width 626 height 35
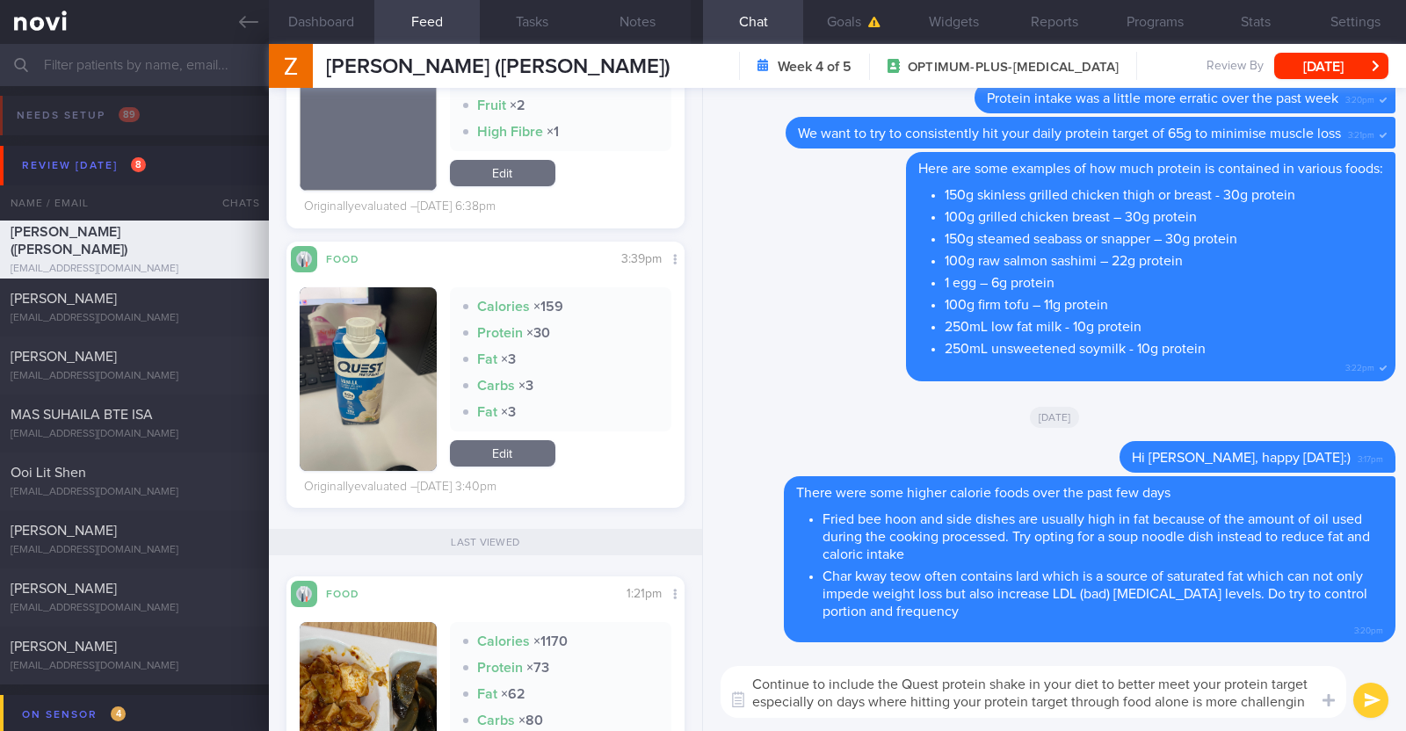
type textarea "Continue to include the Quest protein shake in your diet to better meet your pr…"
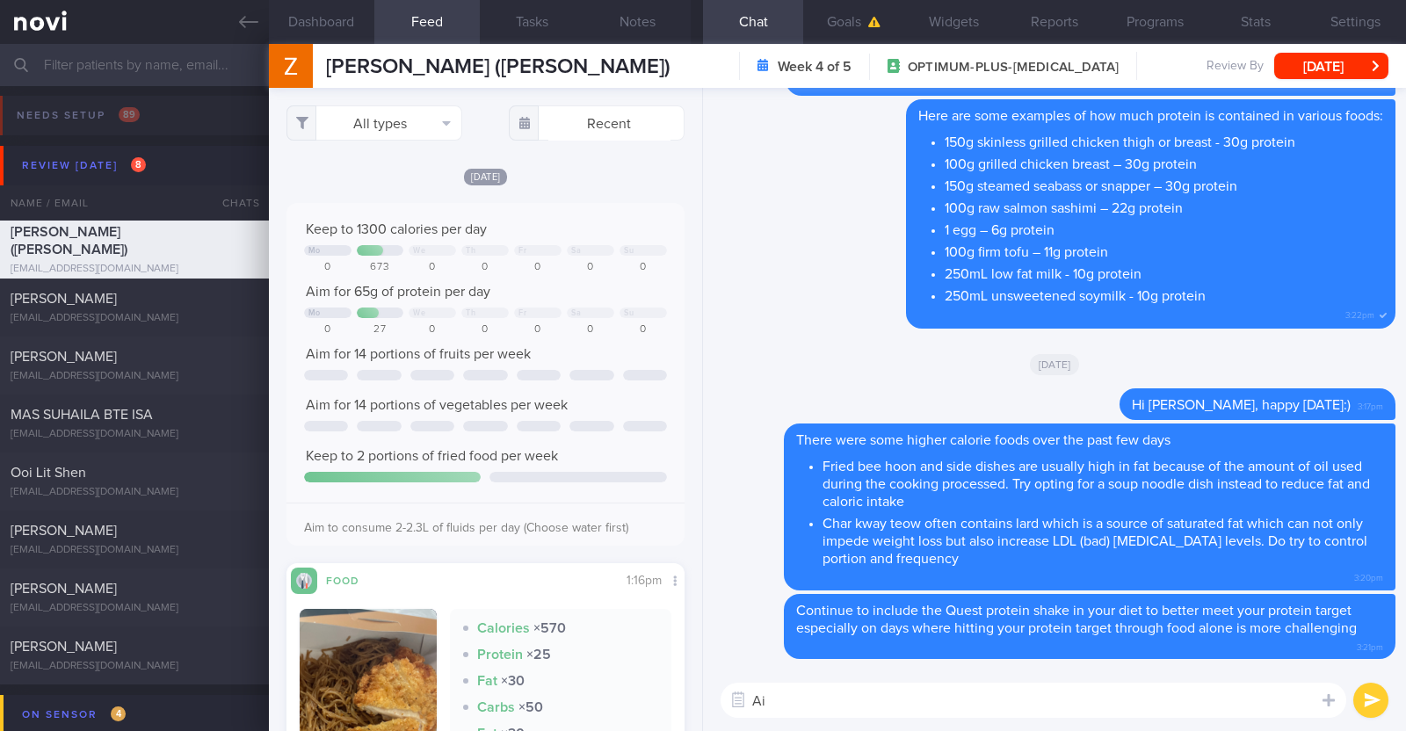
type textarea "A"
paste textarea "Vegetable intake last week was below the weekly goal. Remember to include at le…"
type textarea "Vegetable intake last week was below the weekly goal. Remember to include at le…"
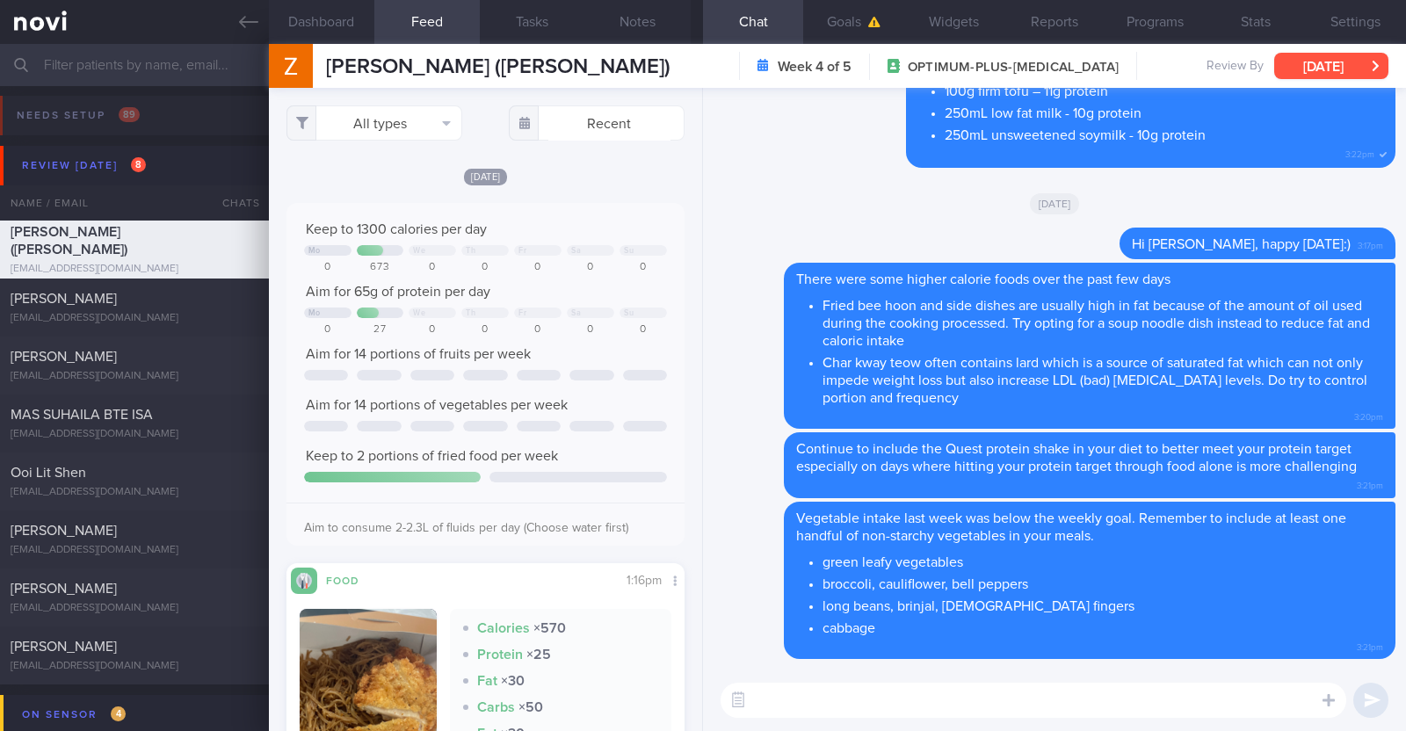
click at [1324, 76] on button "[DATE]" at bounding box center [1331, 66] width 114 height 26
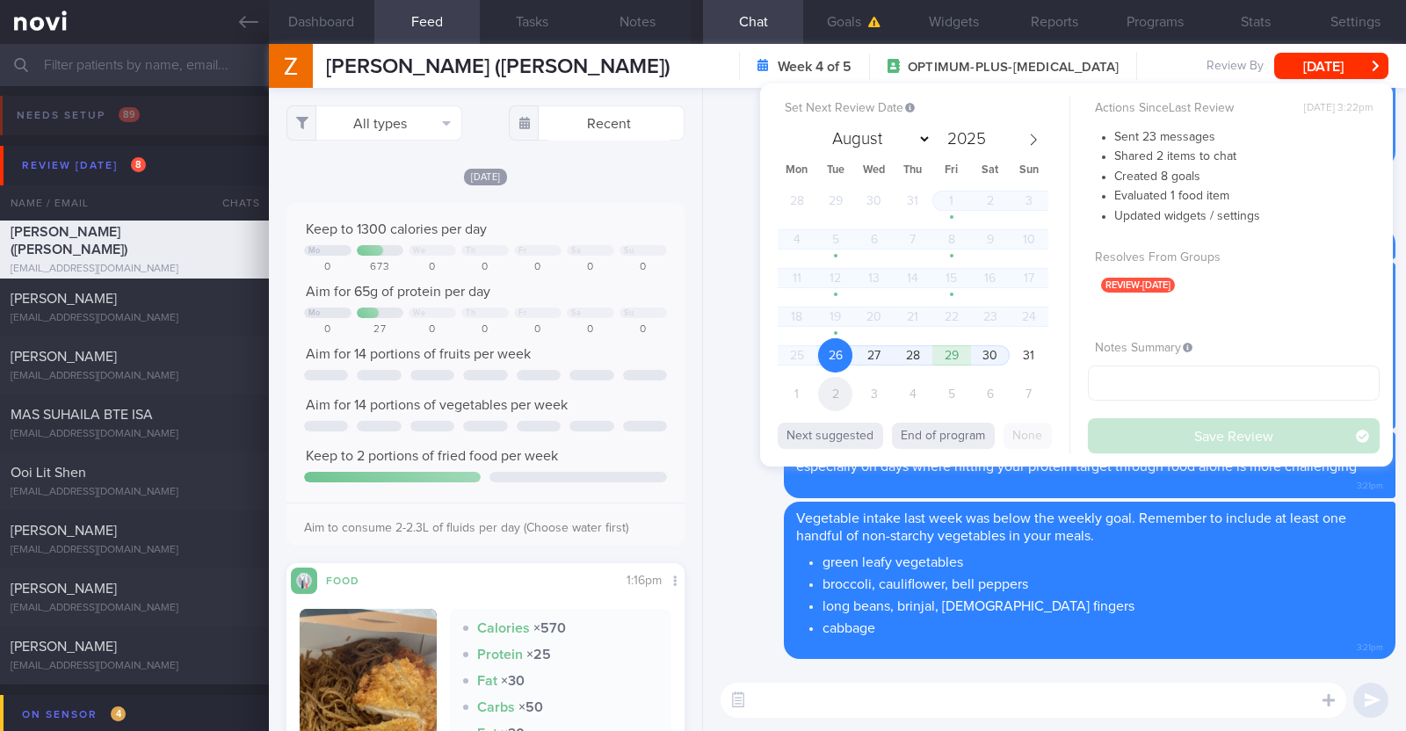
click at [832, 385] on span "2" at bounding box center [835, 394] width 34 height 34
select select "8"
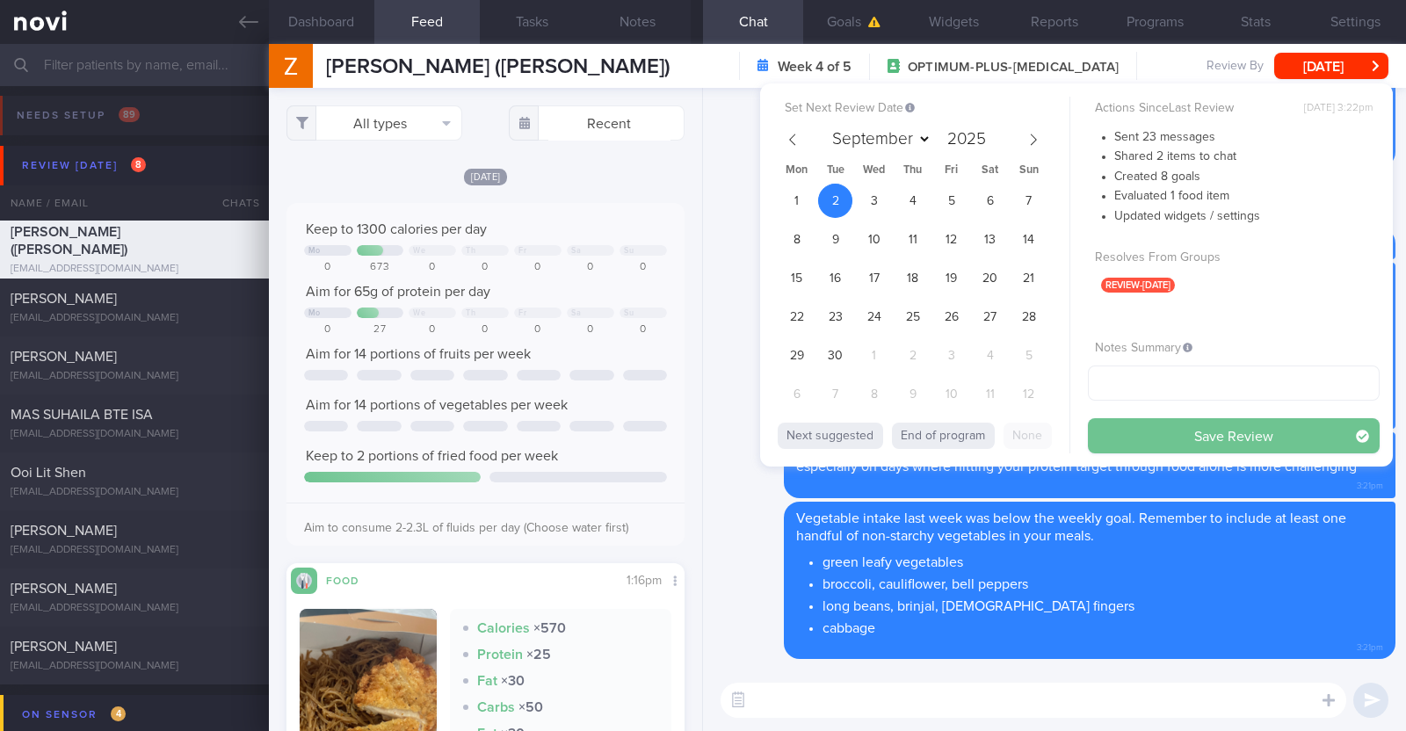
click at [1143, 433] on button "Save Review" at bounding box center [1234, 435] width 292 height 35
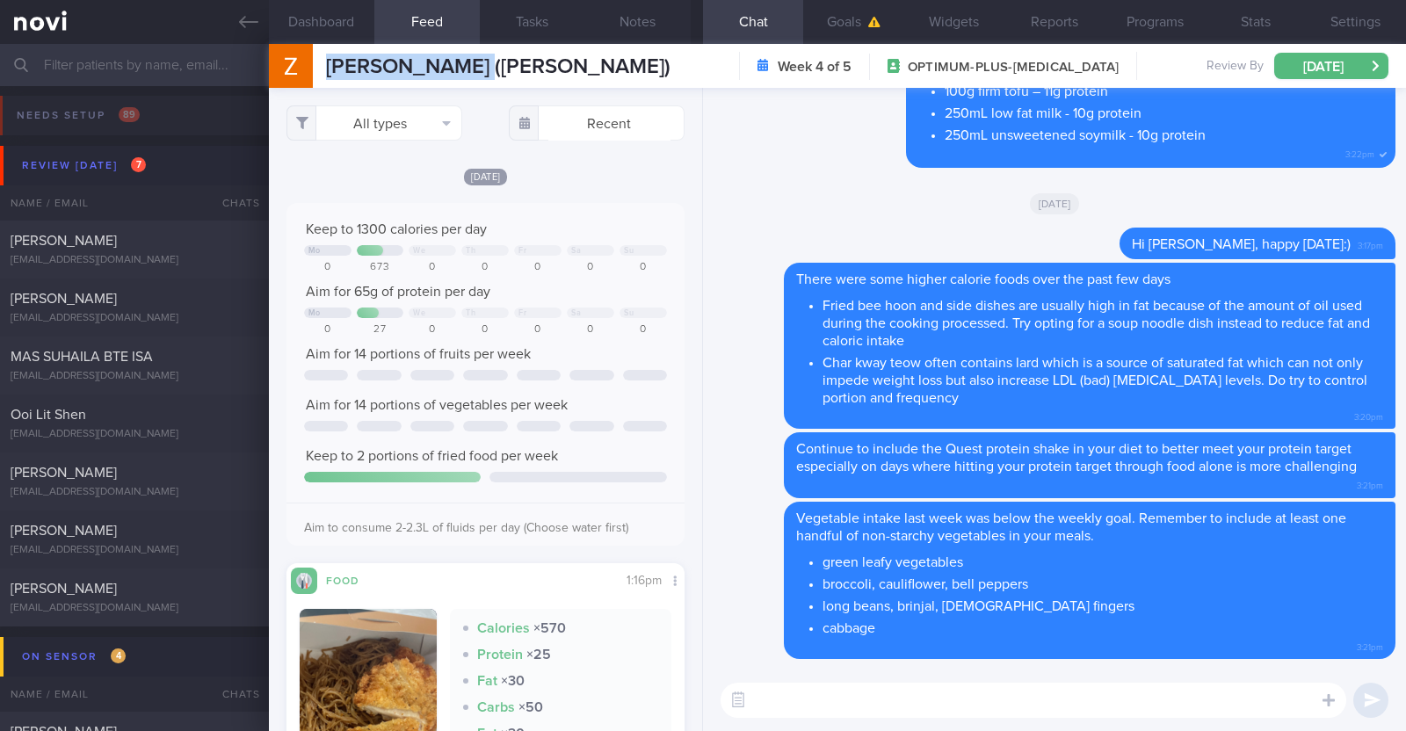
drag, startPoint x: 505, startPoint y: 66, endPoint x: 285, endPoint y: 74, distance: 220.7
click at [285, 74] on div "[PERSON_NAME] ([PERSON_NAME]) [PERSON_NAME] ([PERSON_NAME] [PERSON_NAME][EMAIL_…" at bounding box center [470, 66] width 402 height 44
copy div "[PERSON_NAME] RU"
click at [646, 25] on button "Notes" at bounding box center [637, 22] width 105 height 44
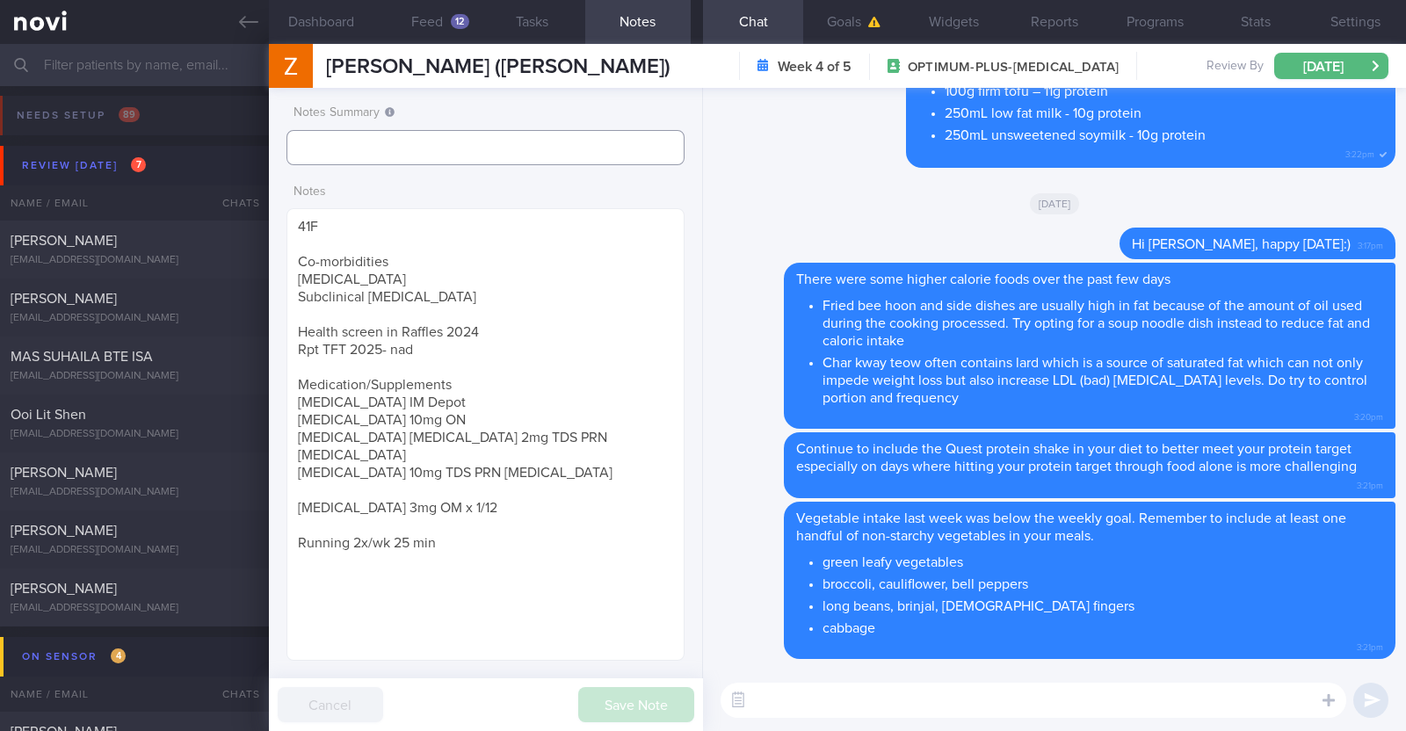
click at [385, 142] on input "text" at bounding box center [486, 147] width 398 height 35
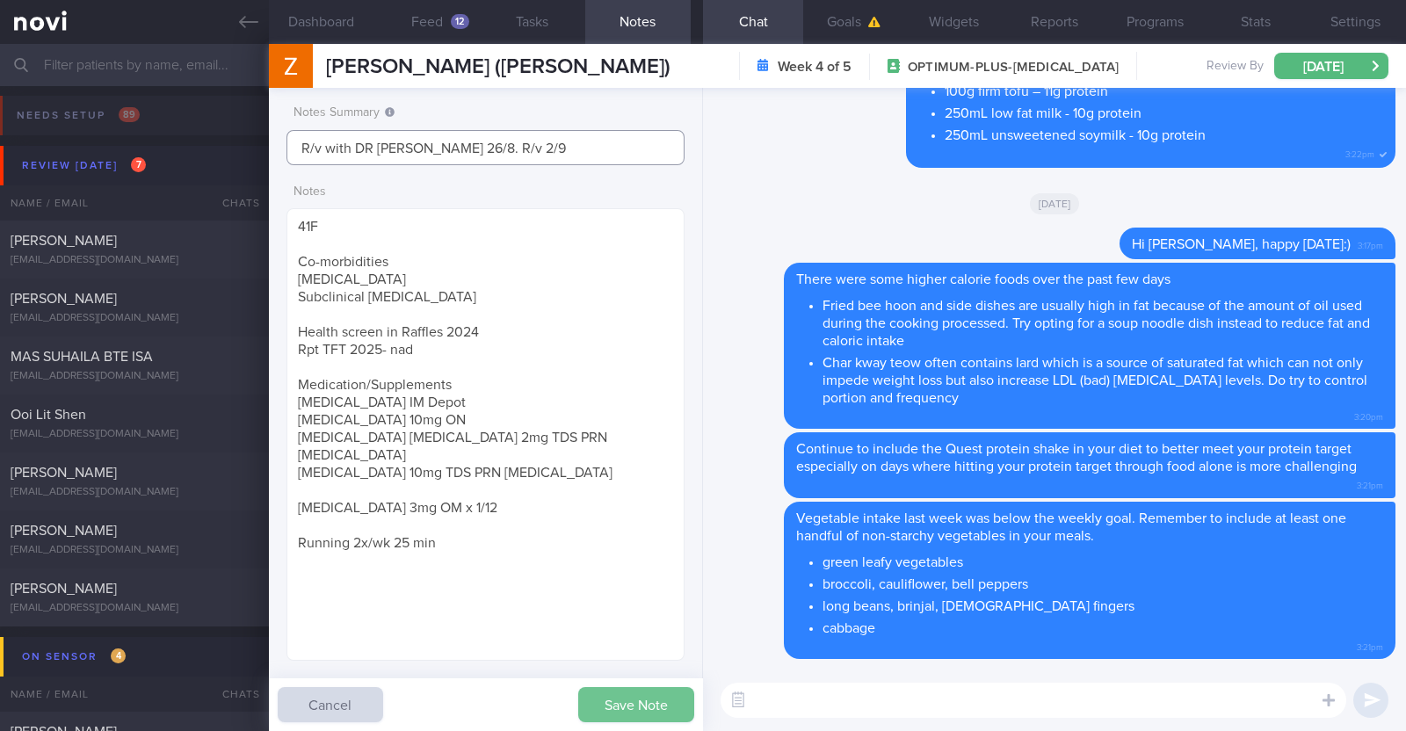
type input "R/v with DR [PERSON_NAME] 26/8. R/v 2/9"
click at [615, 689] on button "Save Note" at bounding box center [636, 704] width 116 height 35
type input "R/v with DR [PERSON_NAME] 26/8. R/v 2/9"
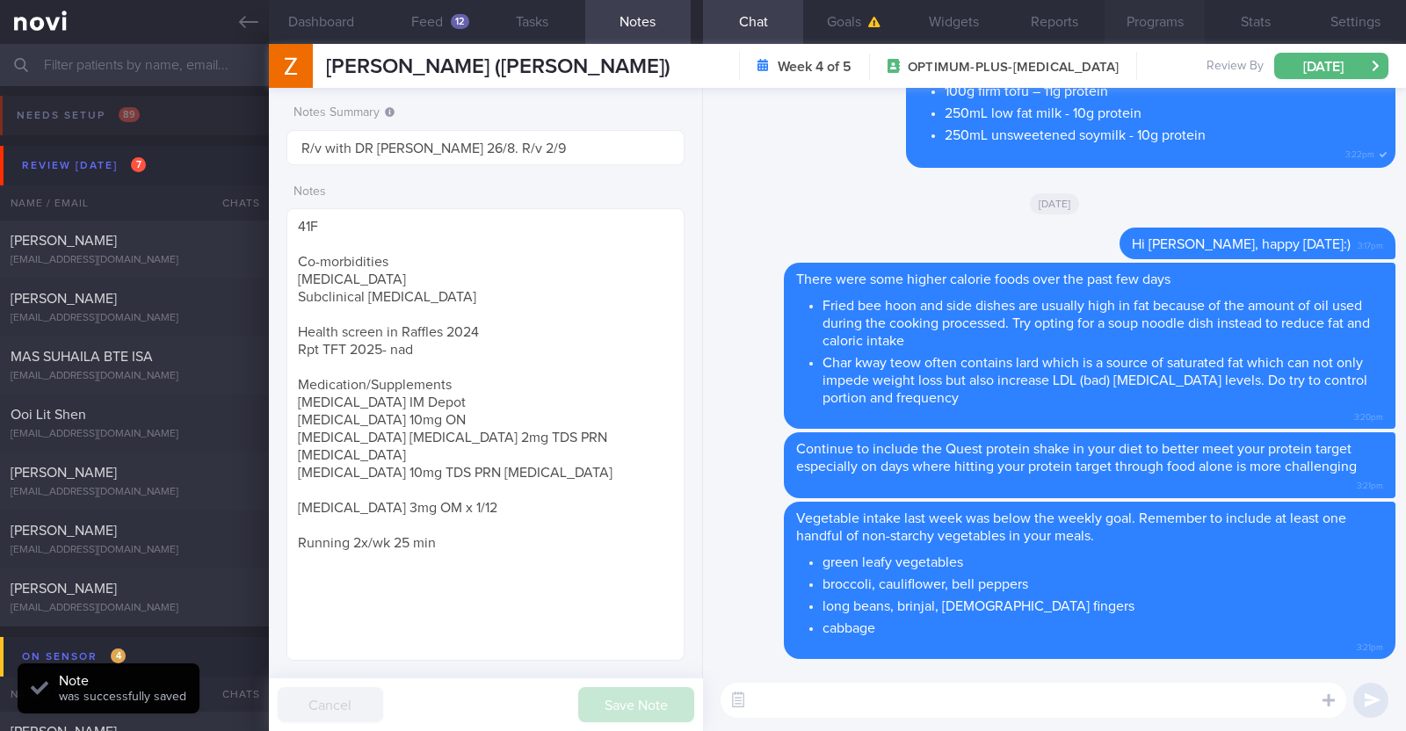
click at [1178, 17] on button "Programs" at bounding box center [1155, 22] width 100 height 44
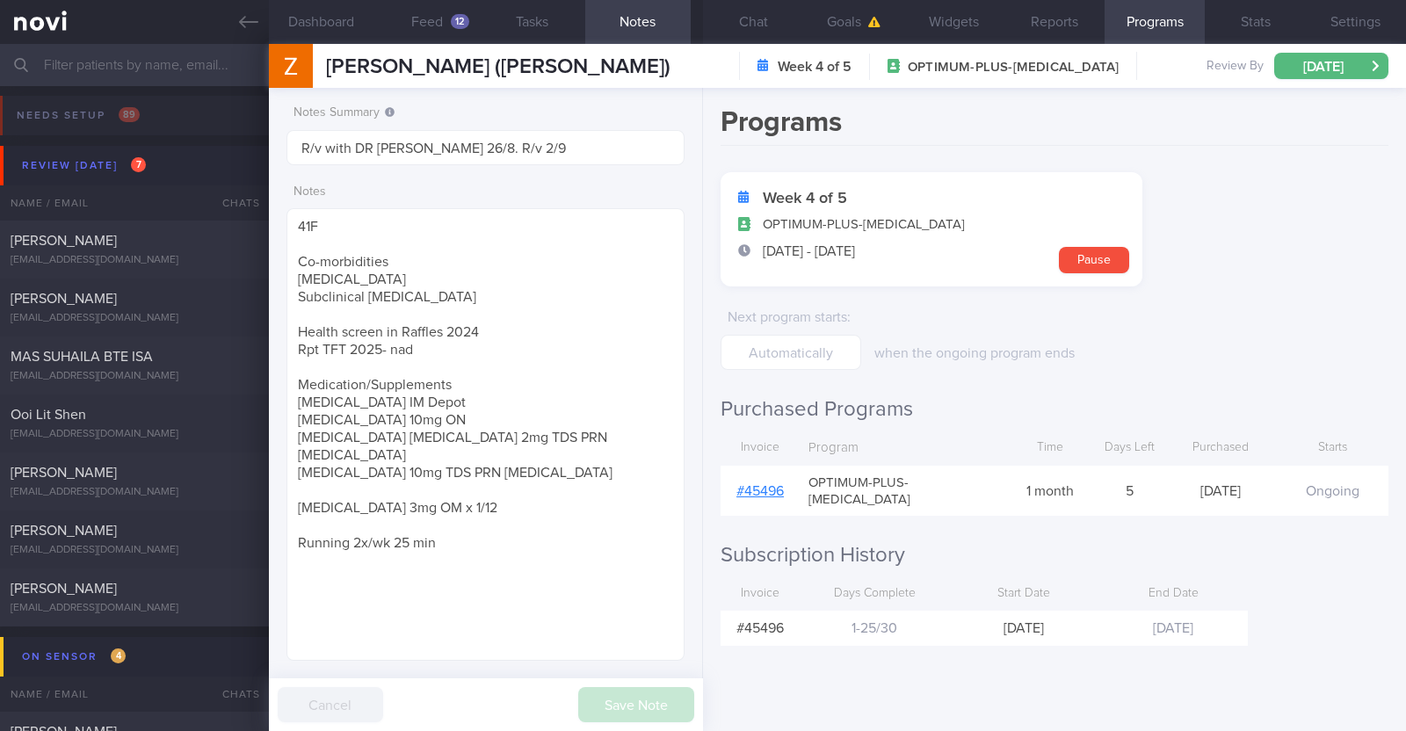
click at [1245, 319] on form "Week 4 of 5 OPTIMUM-PLUS-RYBELSUS 1 - 30 Aug Pause Next program starts : when t…" at bounding box center [1055, 271] width 668 height 198
click at [185, 254] on div "[EMAIL_ADDRESS][DOMAIN_NAME]" at bounding box center [135, 260] width 248 height 13
type textarea "46F Co-morbidities: Dyslipidemia Hyperuricemia Medication/Supplements: Nil meds…"
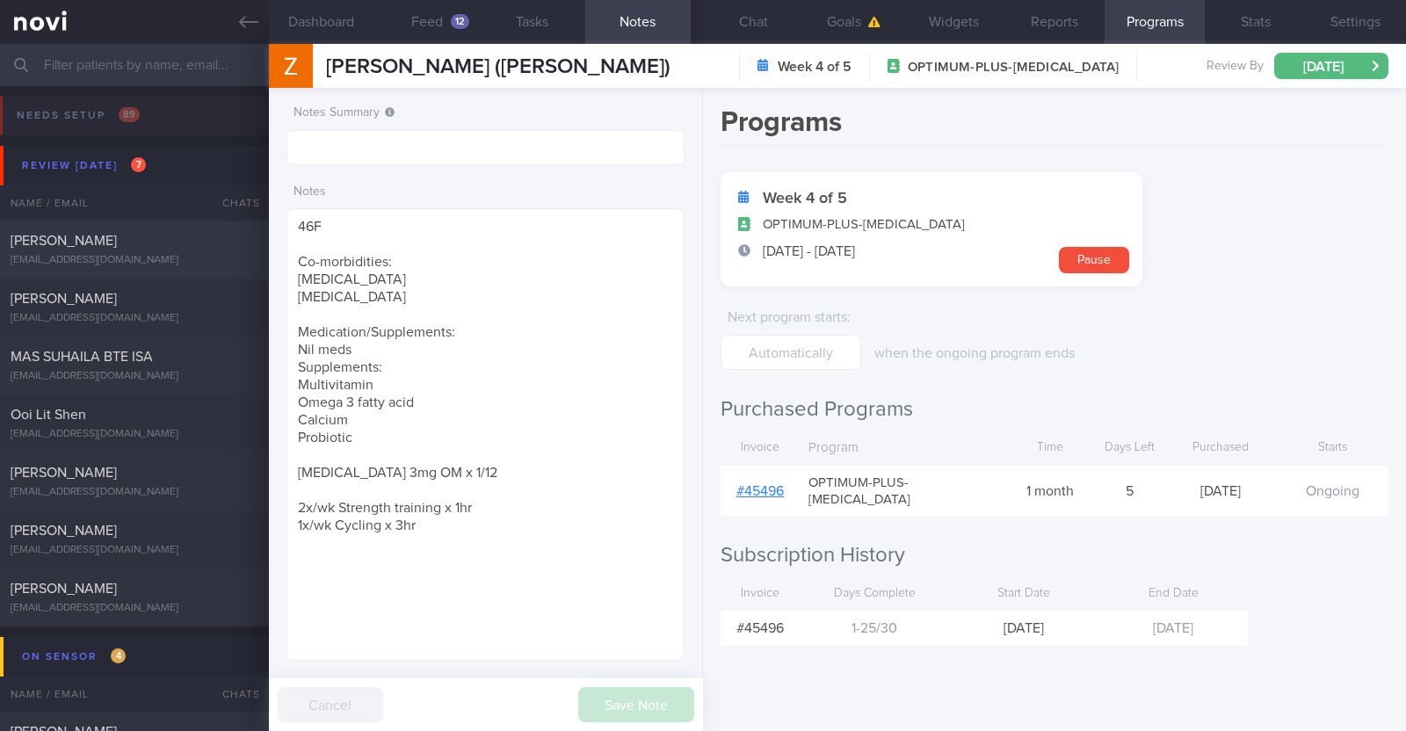
select select "7"
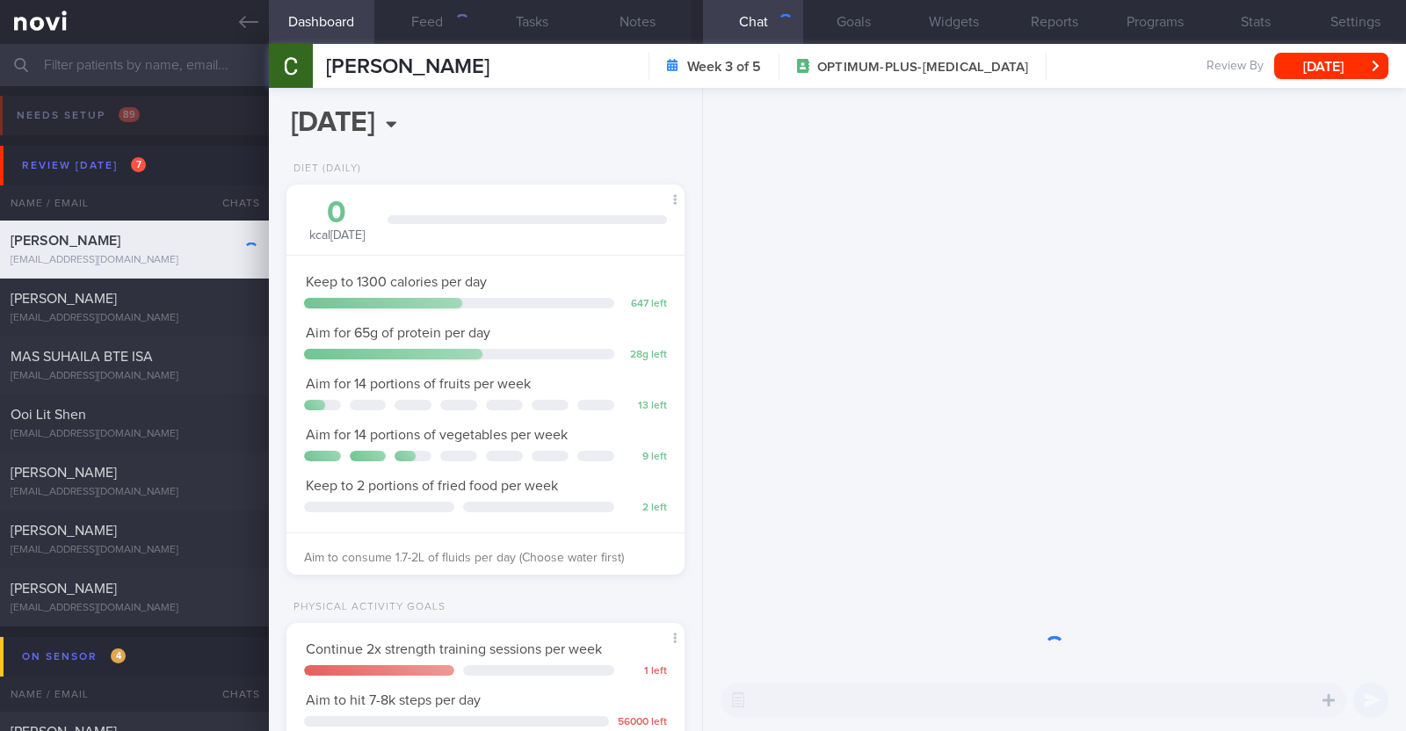
scroll to position [199, 350]
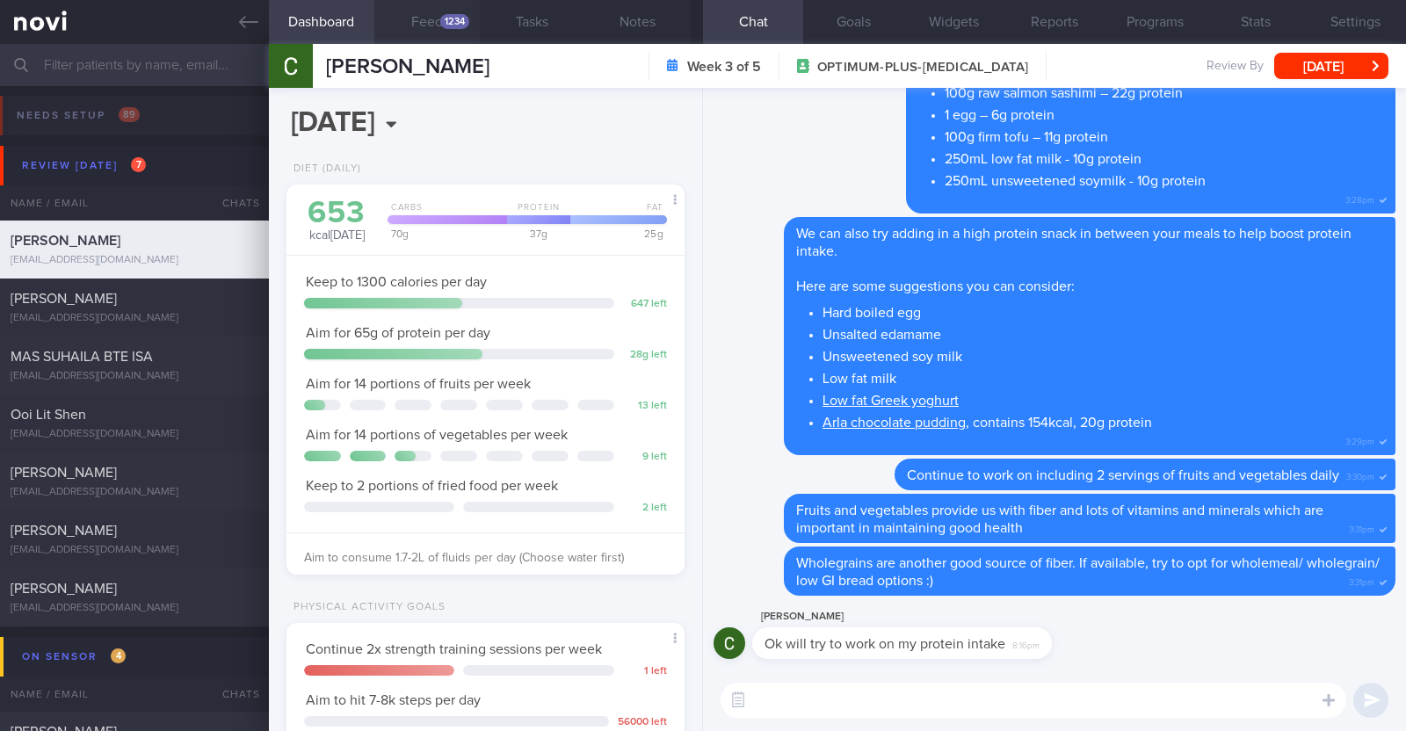
click at [472, 12] on button "Feed 1234" at bounding box center [426, 22] width 105 height 44
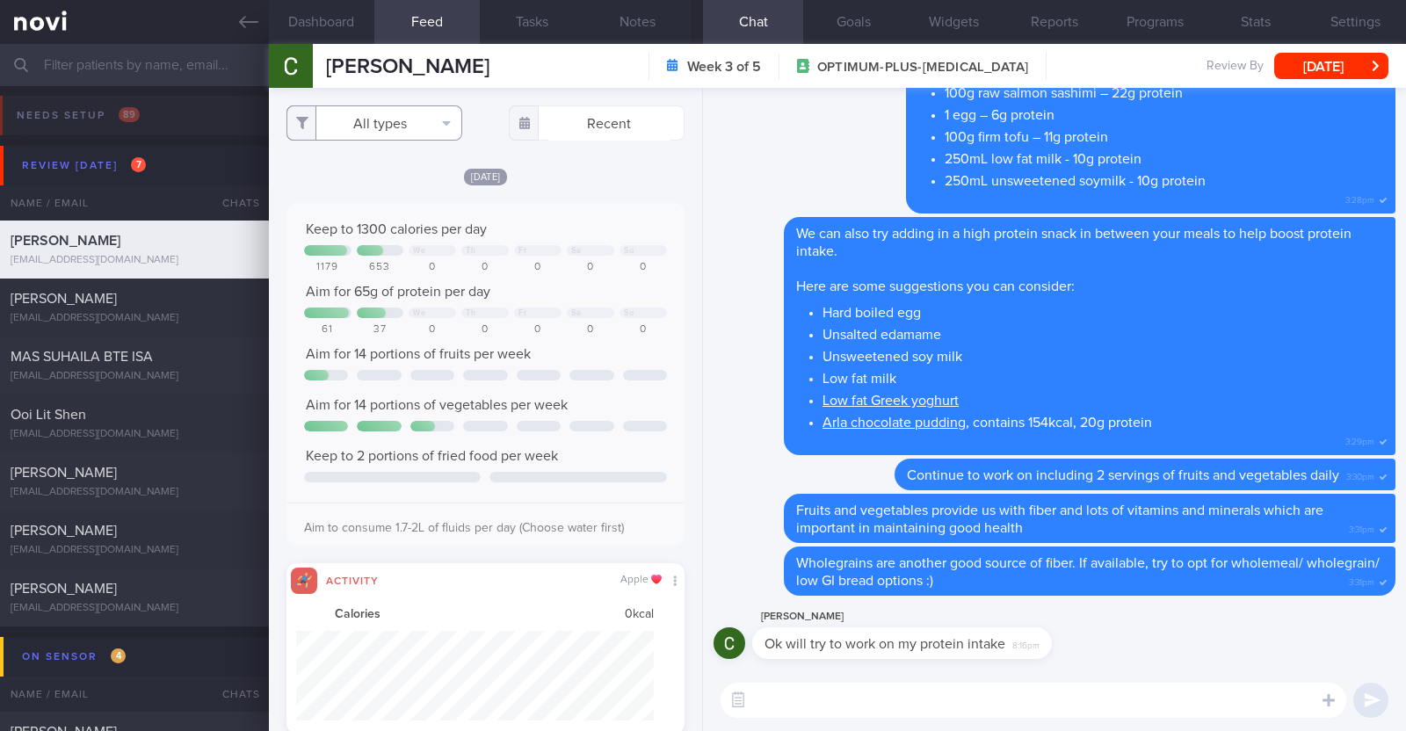
click at [425, 115] on button "All types" at bounding box center [375, 122] width 176 height 35
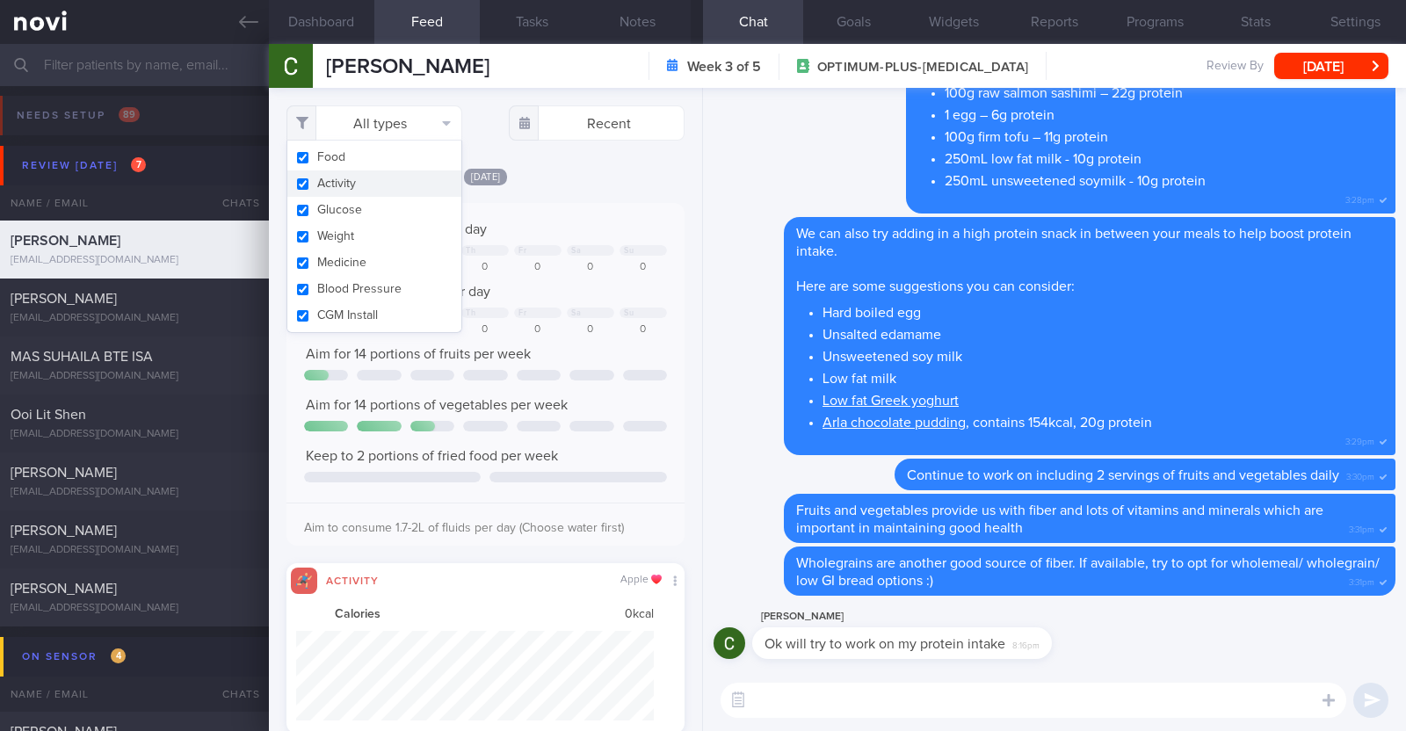
click at [381, 182] on button "Activity" at bounding box center [374, 183] width 174 height 26
checkbox input "false"
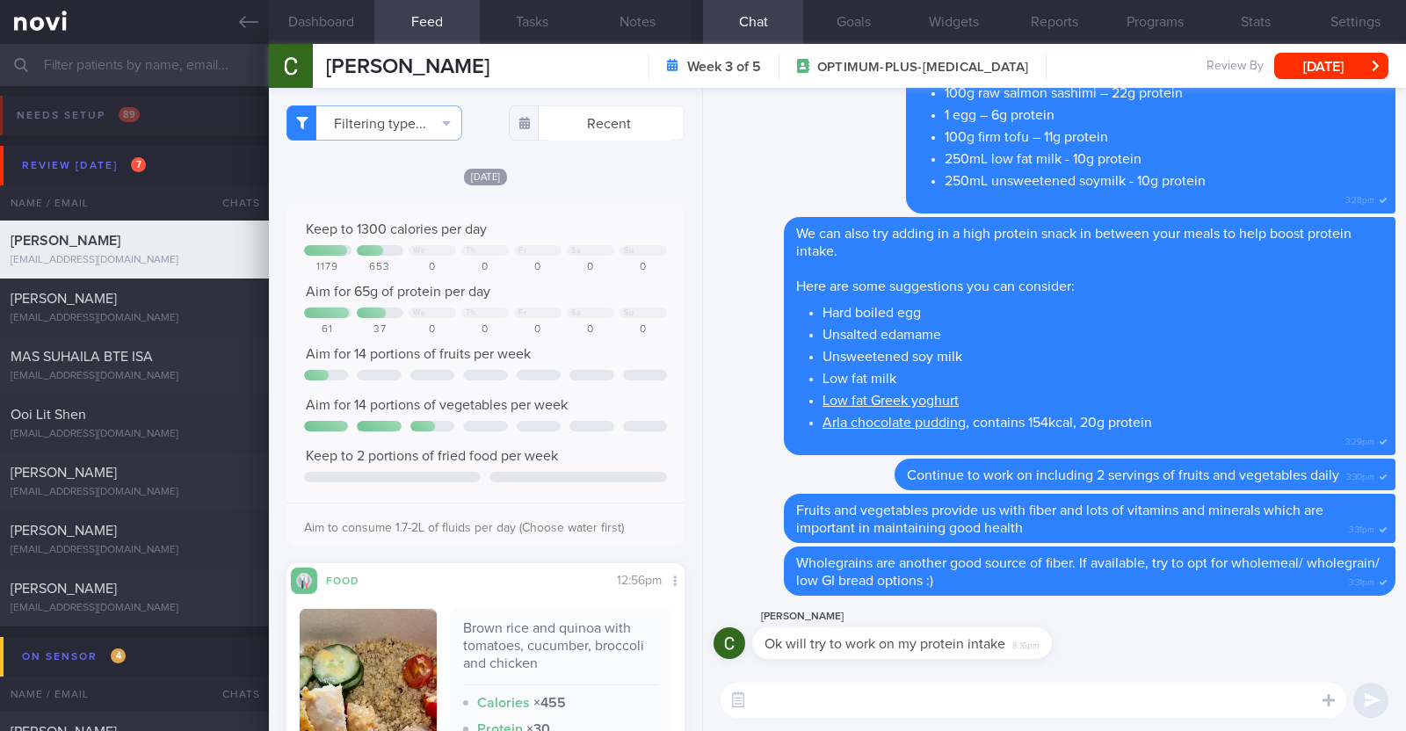
click at [583, 169] on div "[DATE]" at bounding box center [486, 176] width 398 height 18
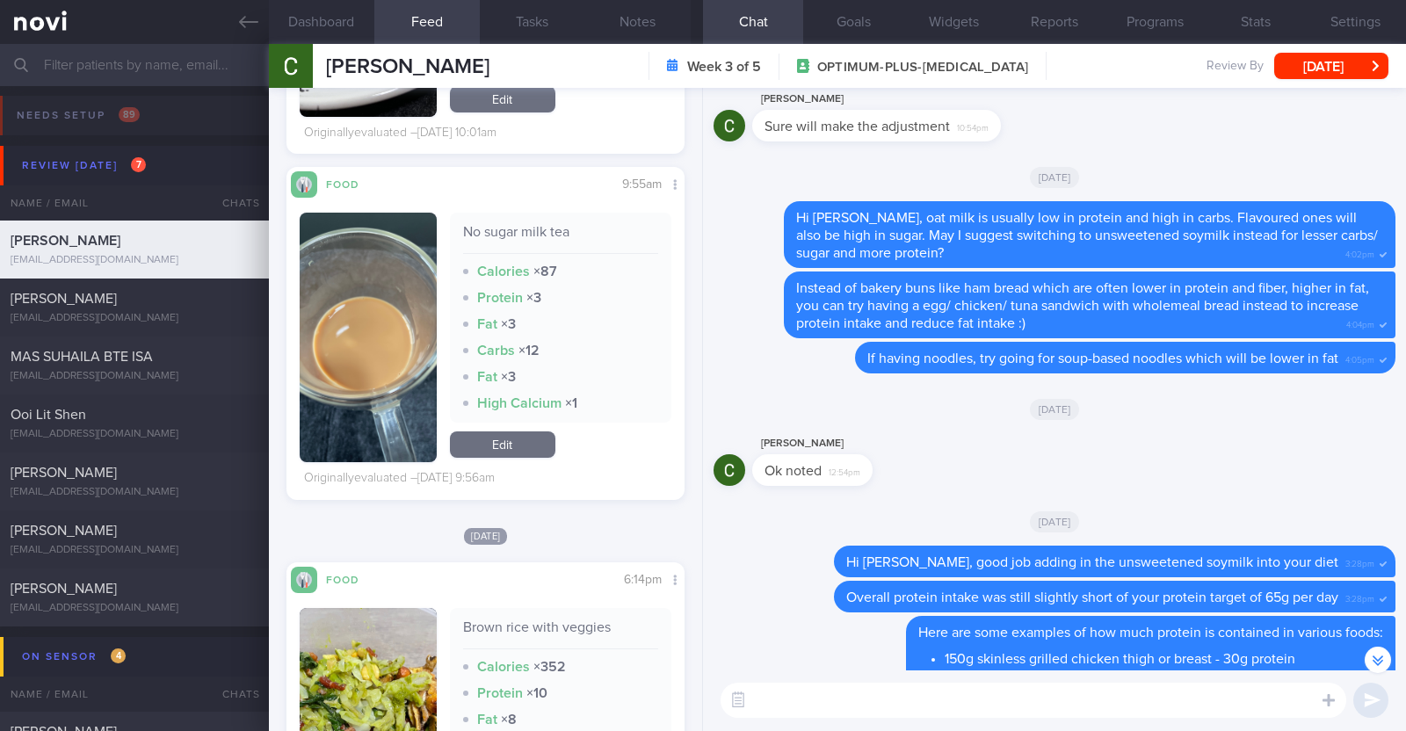
scroll to position [10494, 0]
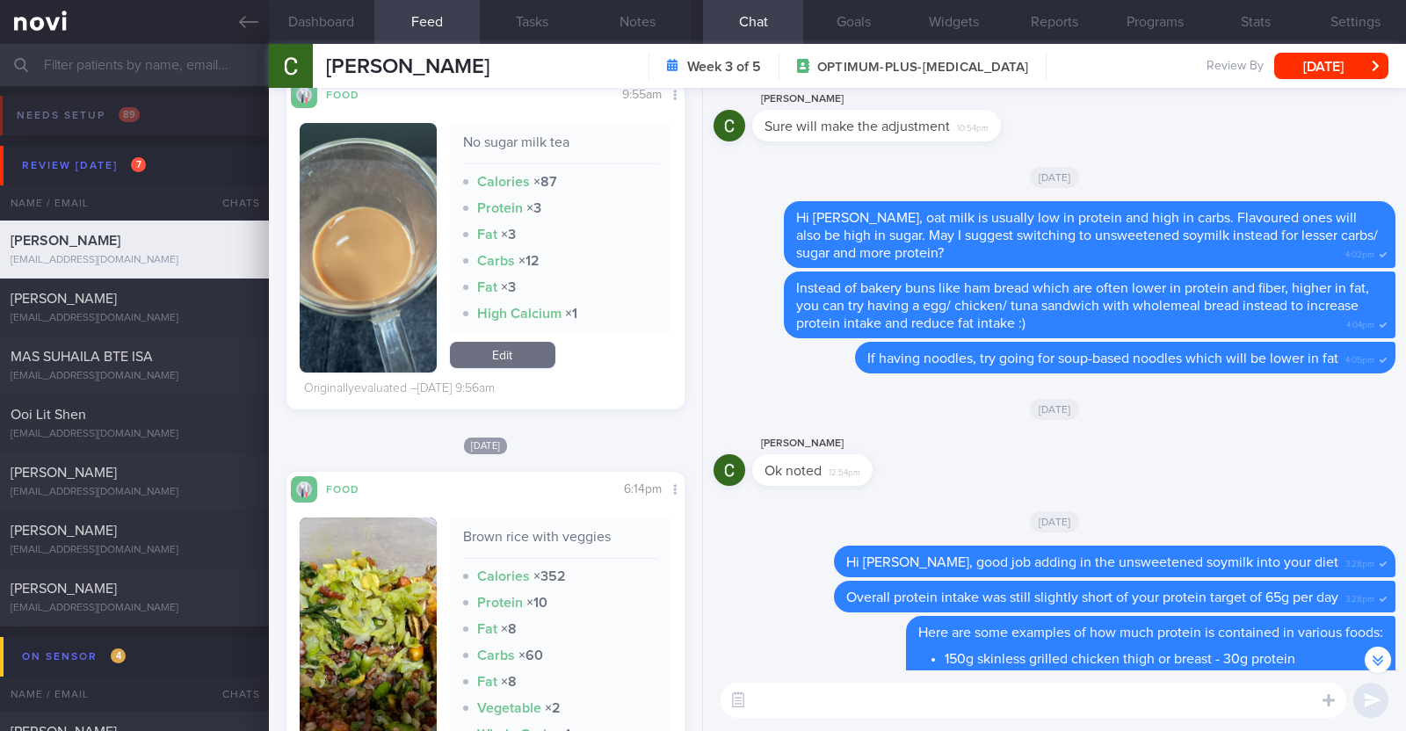
click at [898, 705] on textarea at bounding box center [1034, 700] width 626 height 35
type textarea "Hi Chris, happy Tuesday:)"
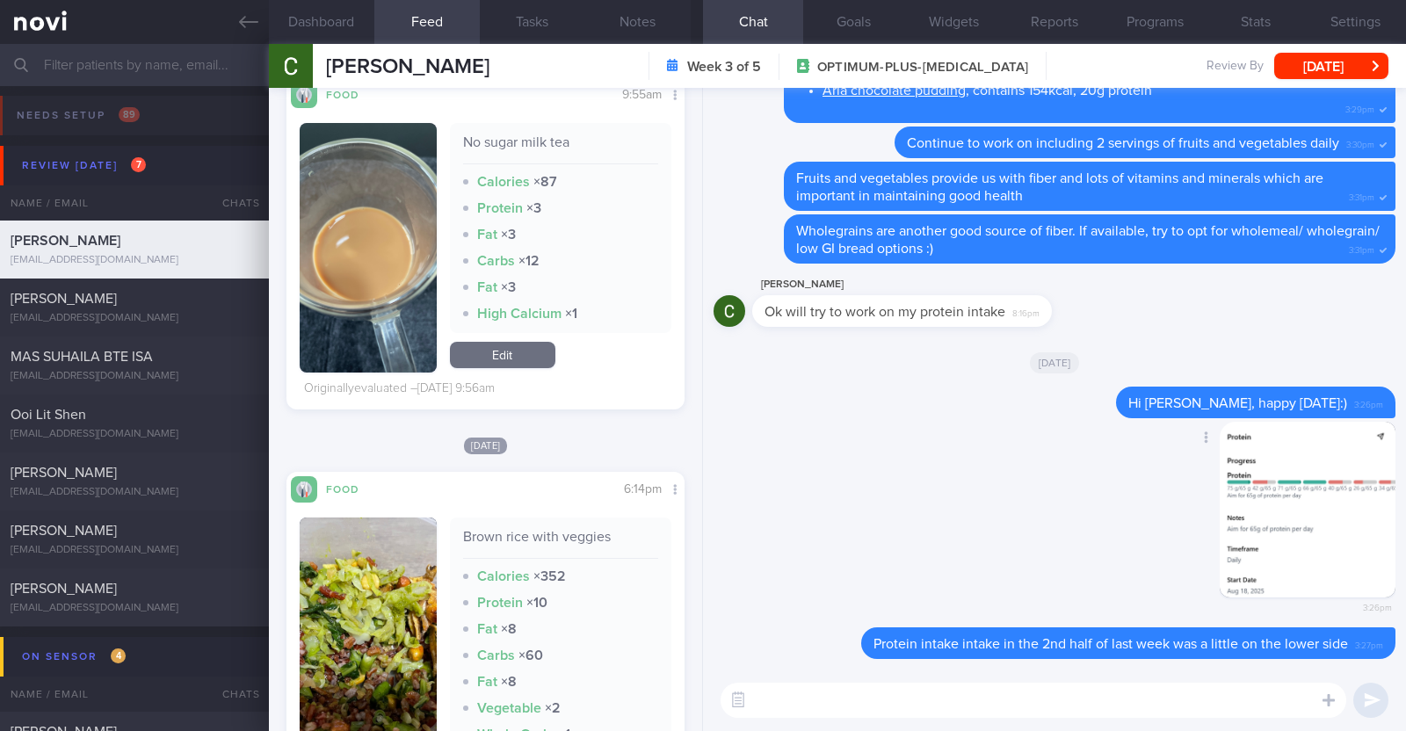
click at [1225, 501] on button "button" at bounding box center [1308, 510] width 176 height 176
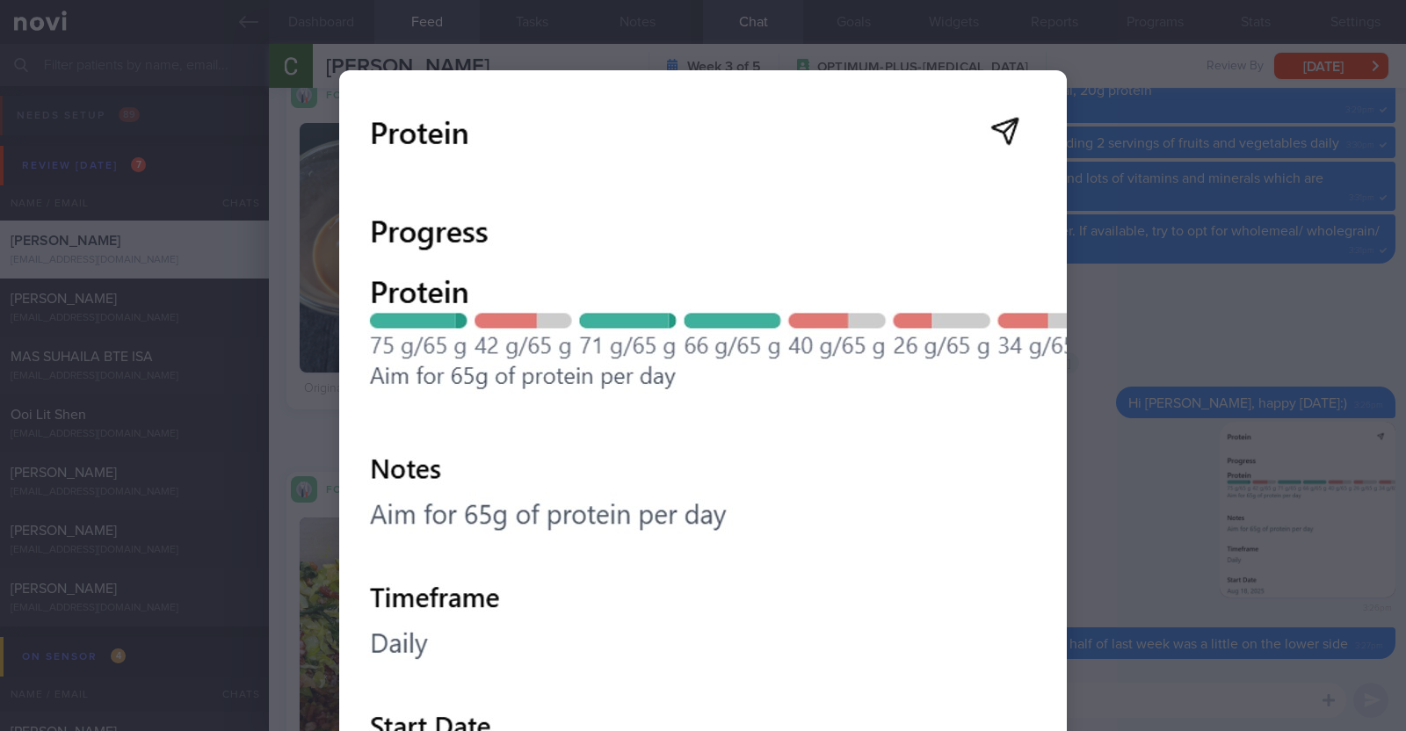
click at [1002, 128] on img at bounding box center [703, 509] width 728 height 879
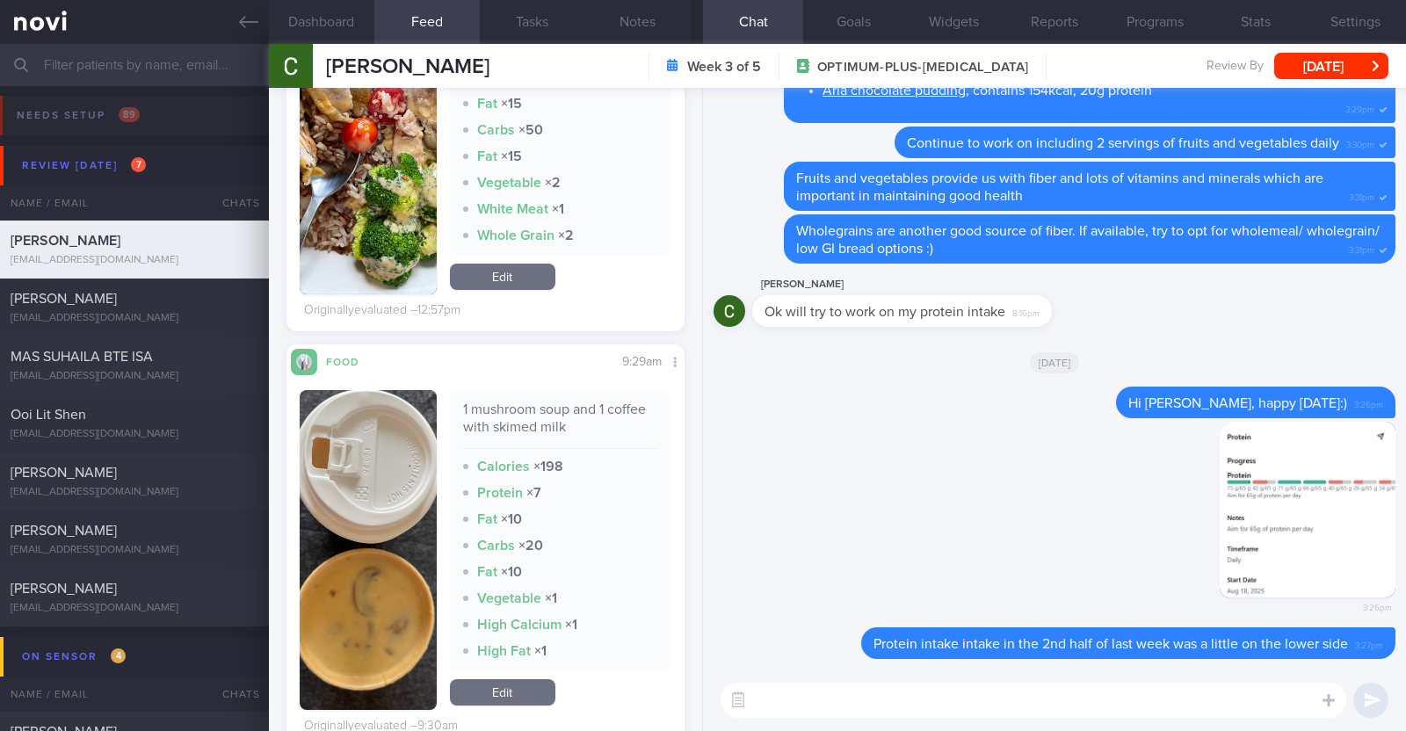
scroll to position [660, 0]
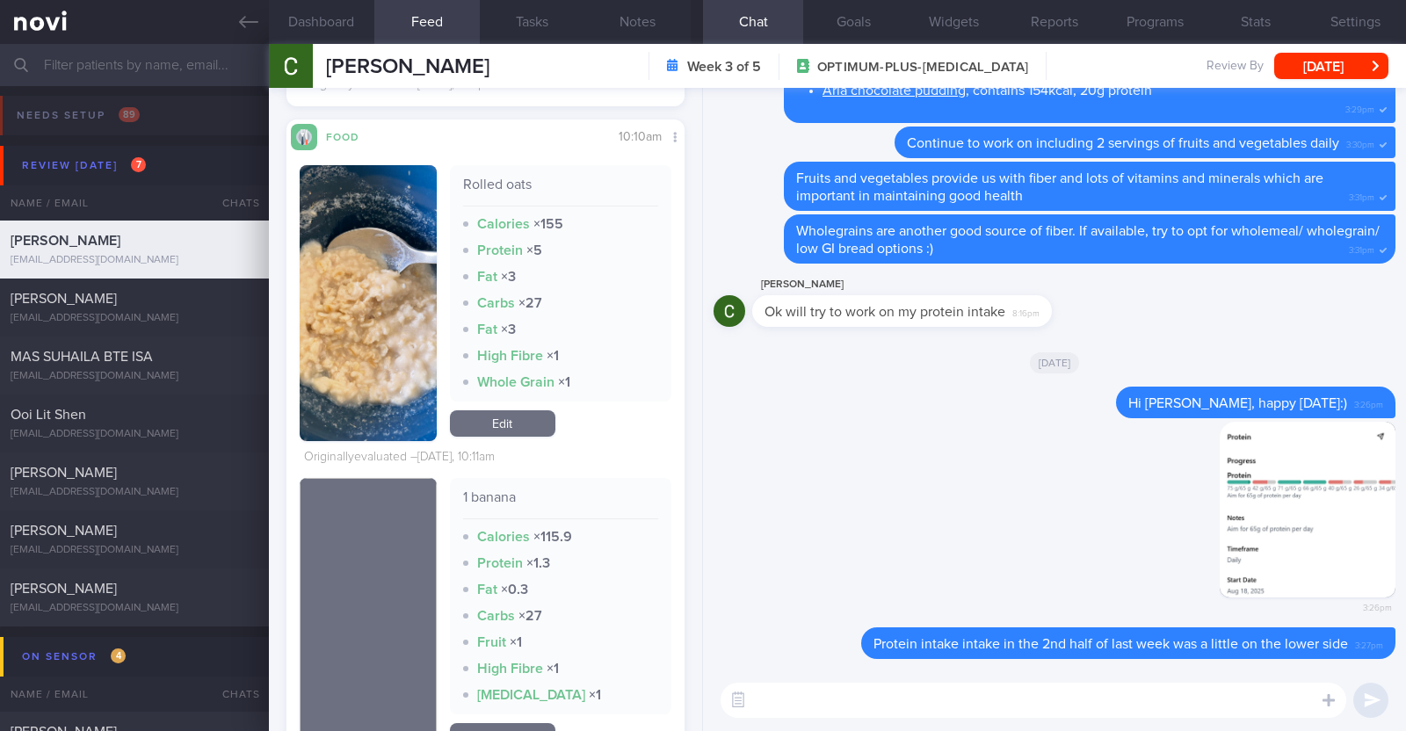
scroll to position [2161, 0]
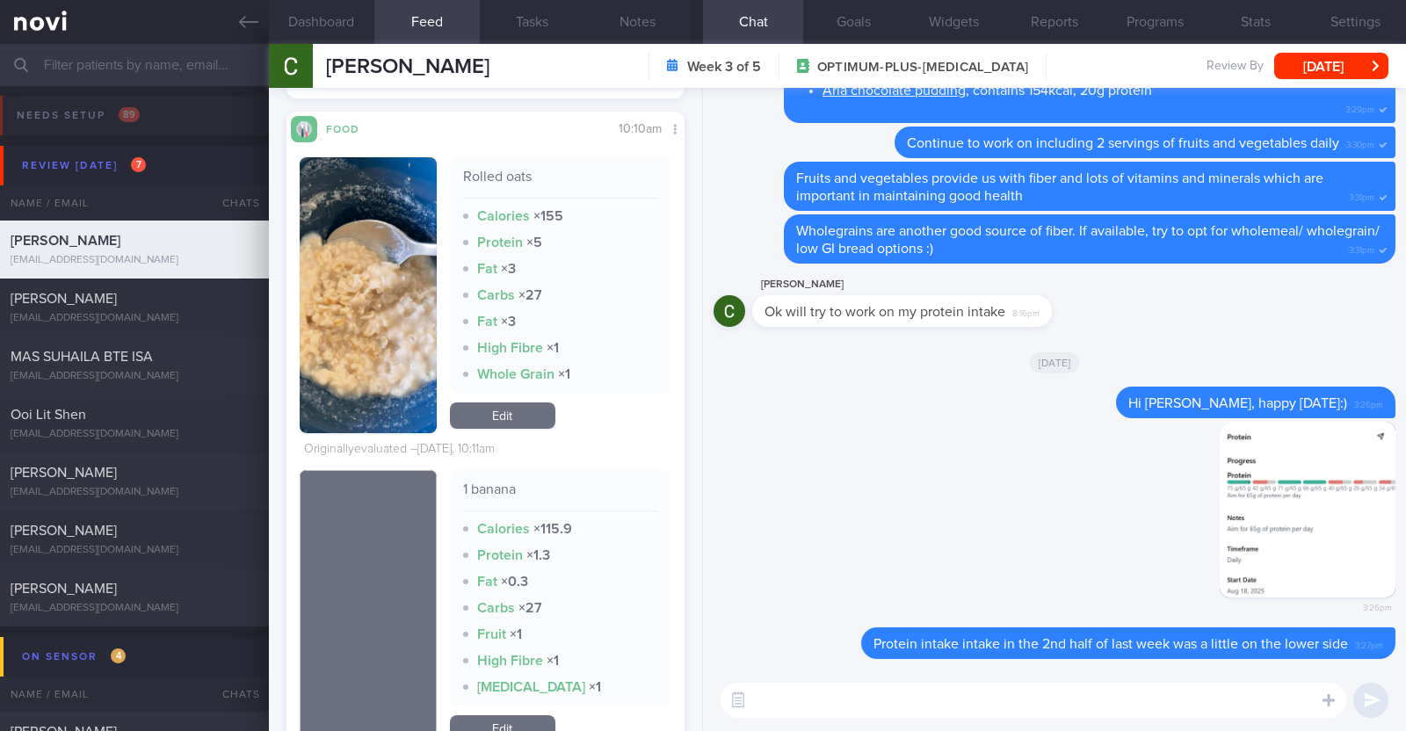
click at [826, 698] on textarea at bounding box center [1034, 700] width 626 height 35
type textarea "t"
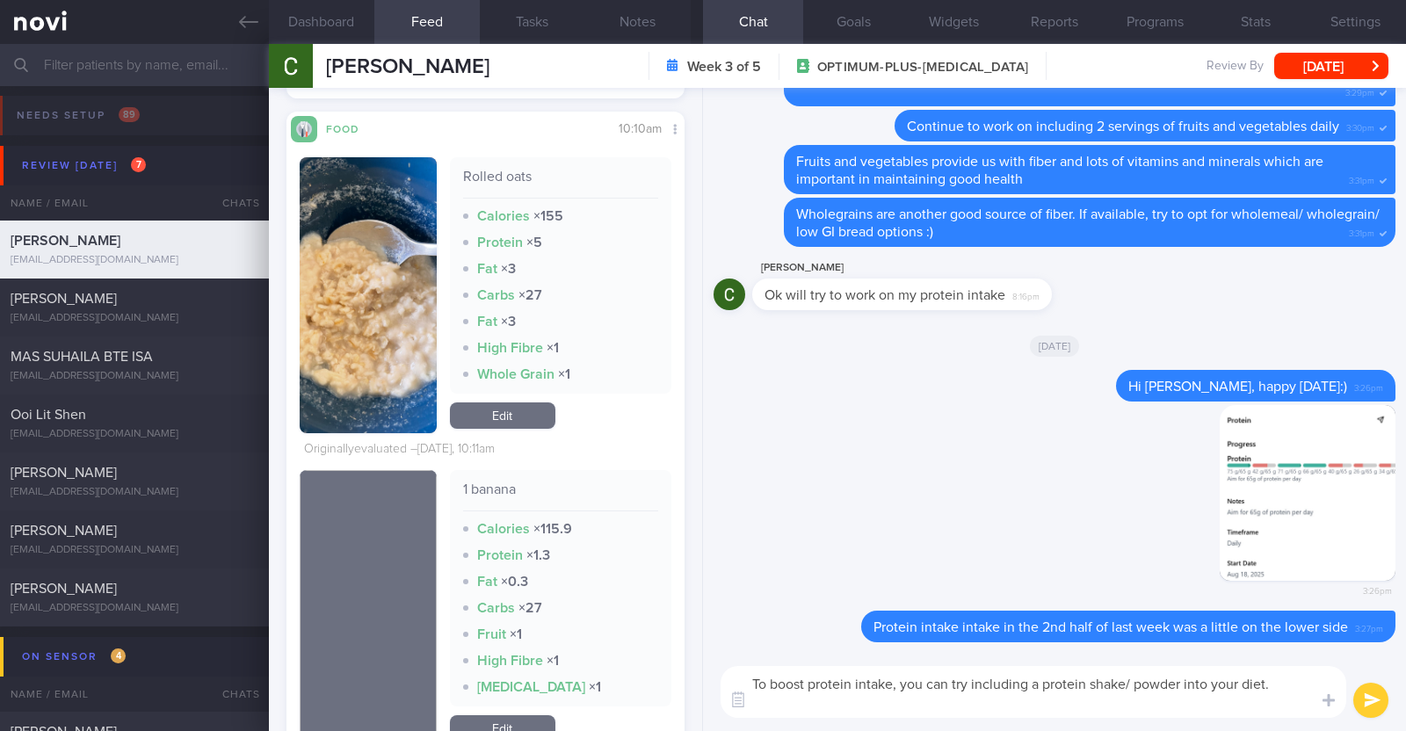
scroll to position [0, 0]
type textarea "To boost protein intake, you can try including a protein shake/ powder into you…"
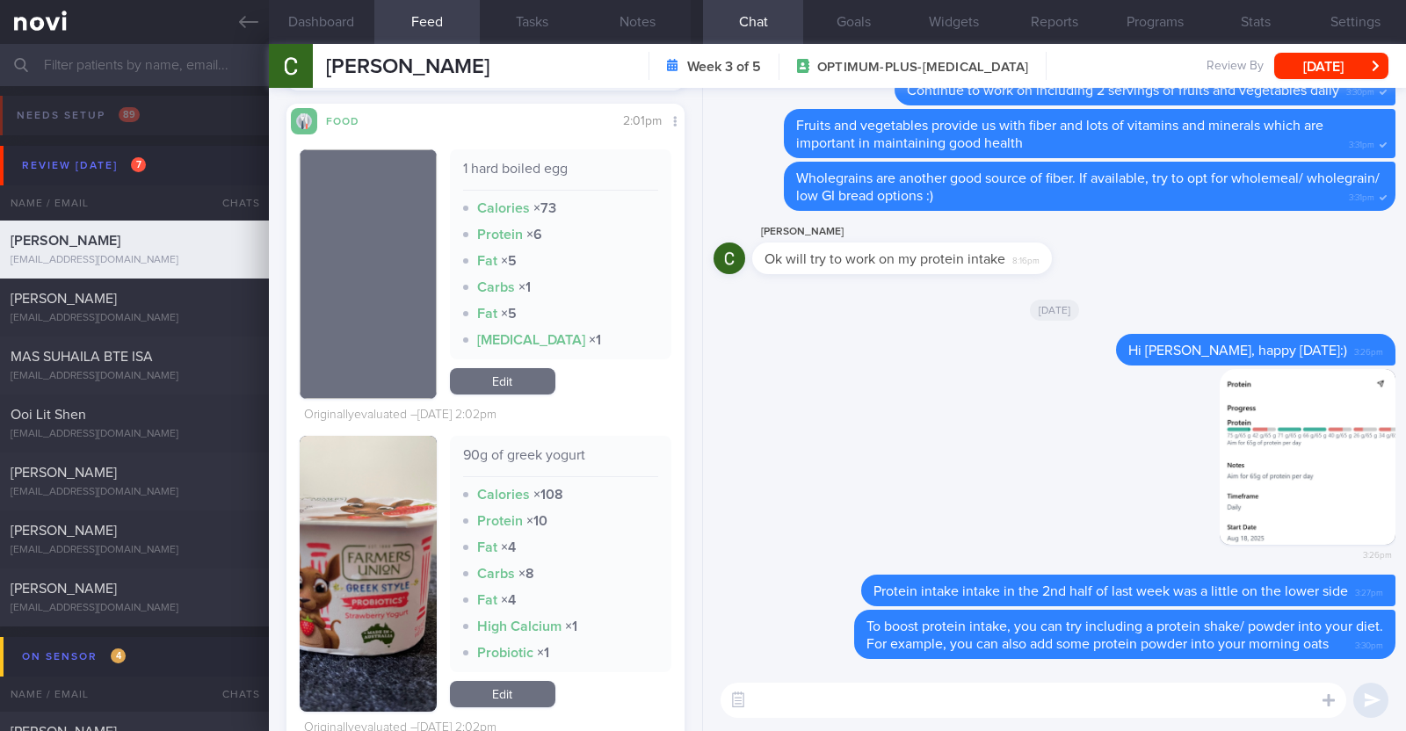
scroll to position [6681, 0]
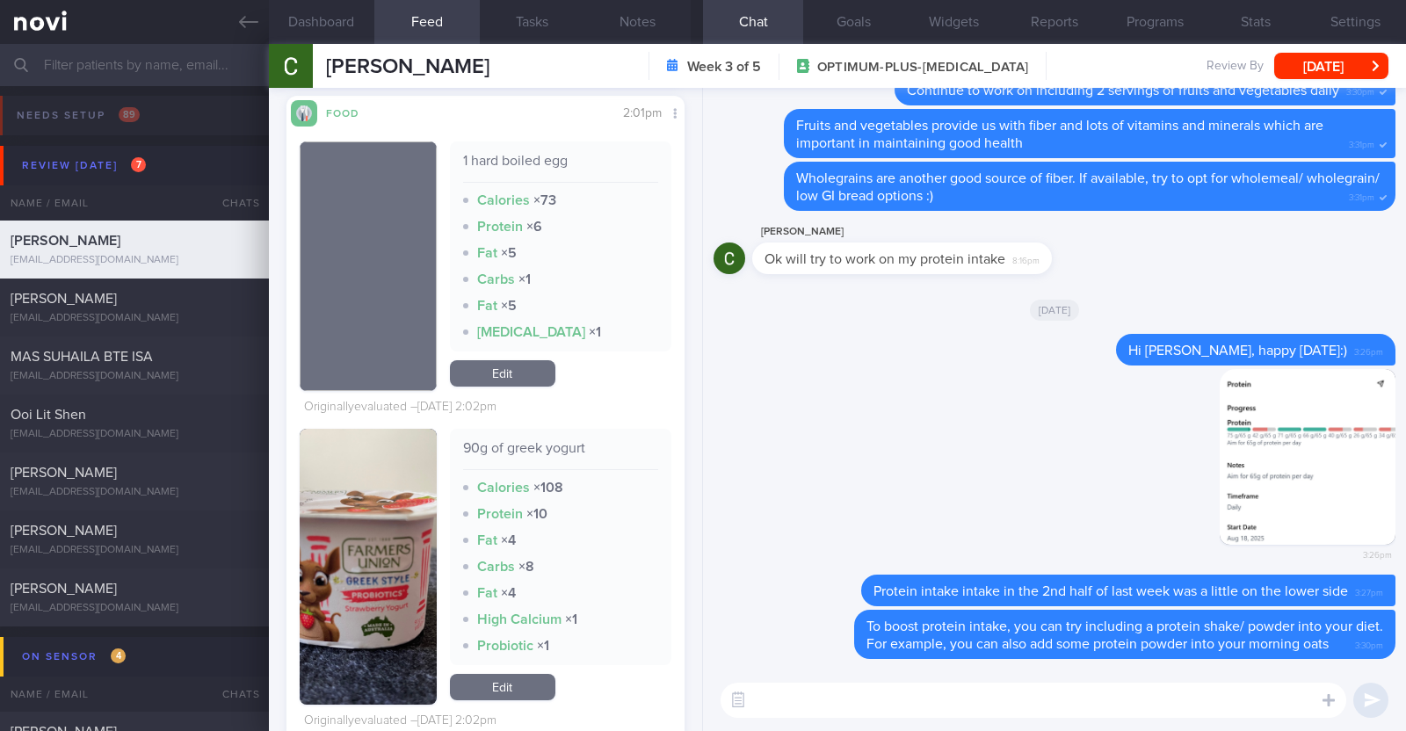
click at [768, 684] on textarea at bounding box center [1034, 700] width 626 height 35
type textarea "I"
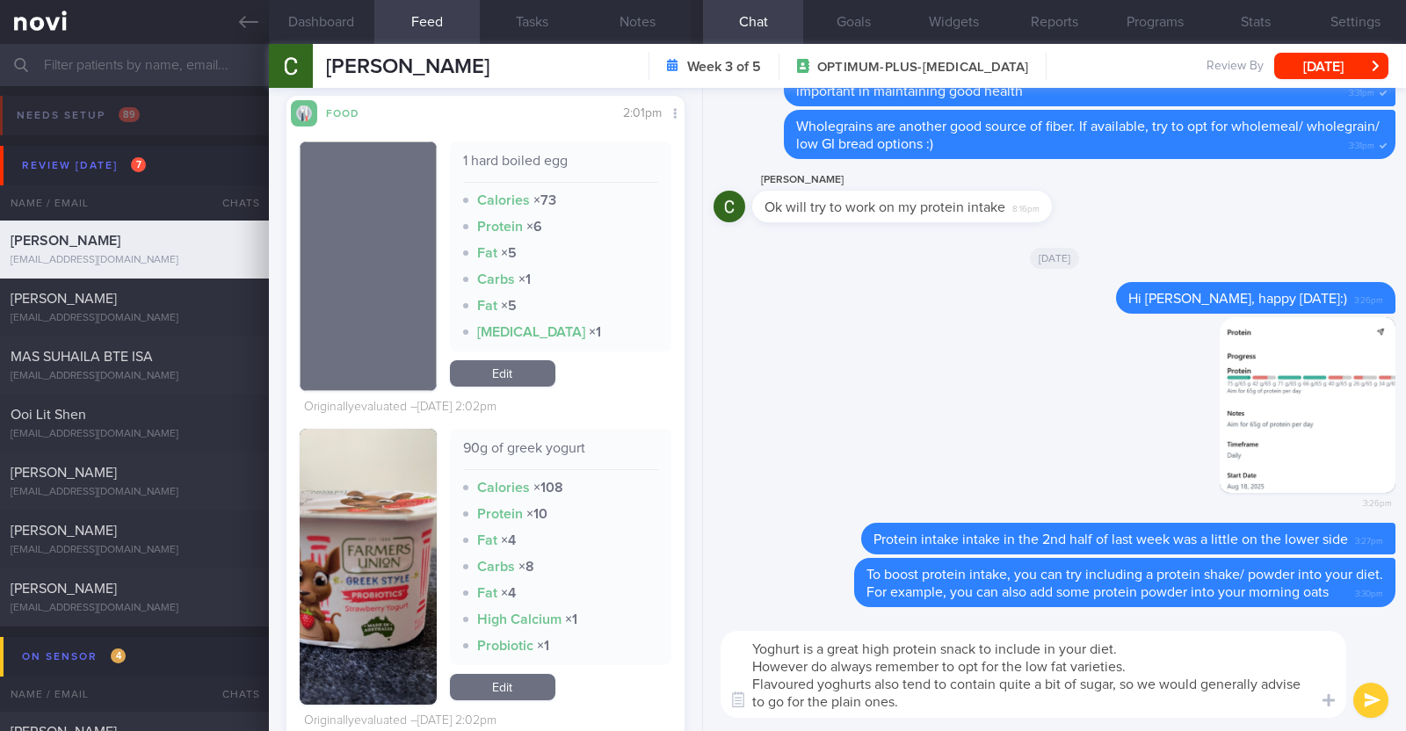
scroll to position [0, 0]
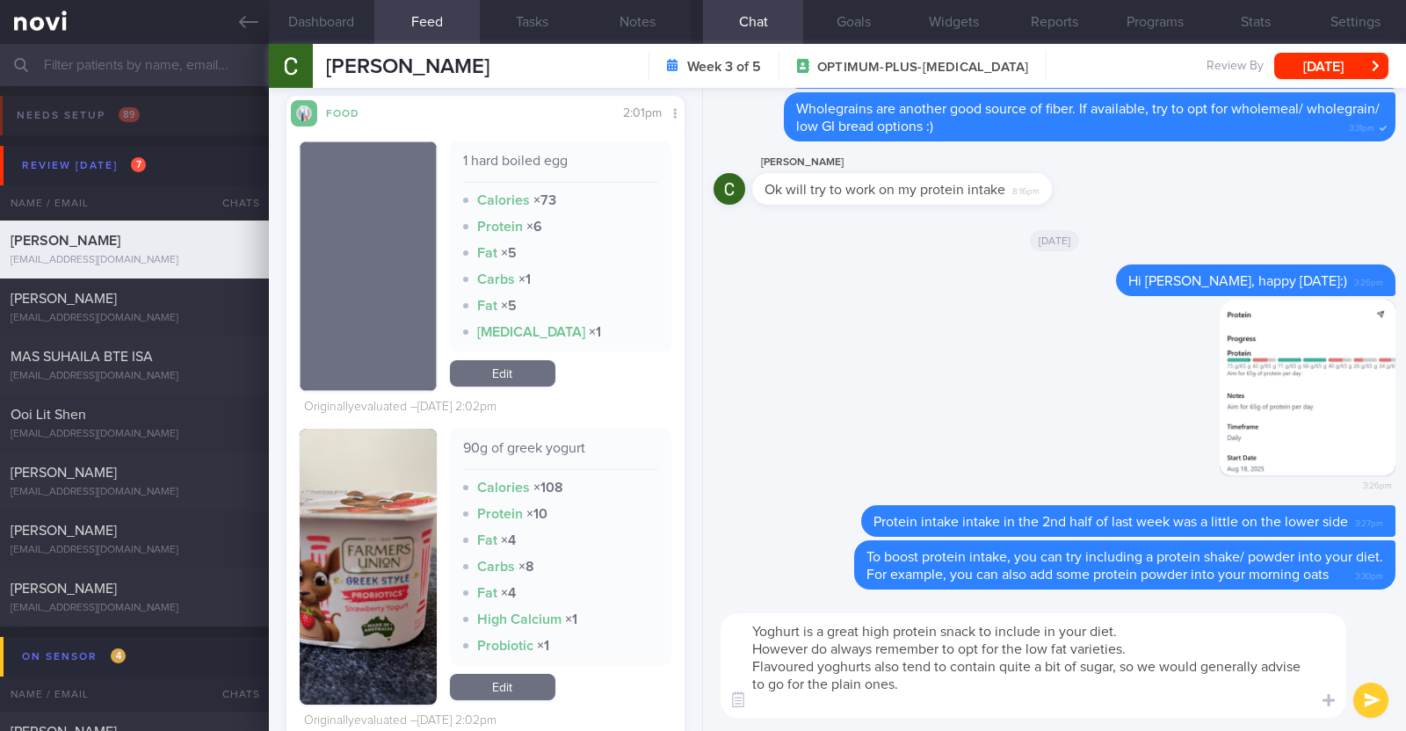
paste textarea "If you prefer flavoured yoghurts to the plain ones, you can try to Chobani Fit …"
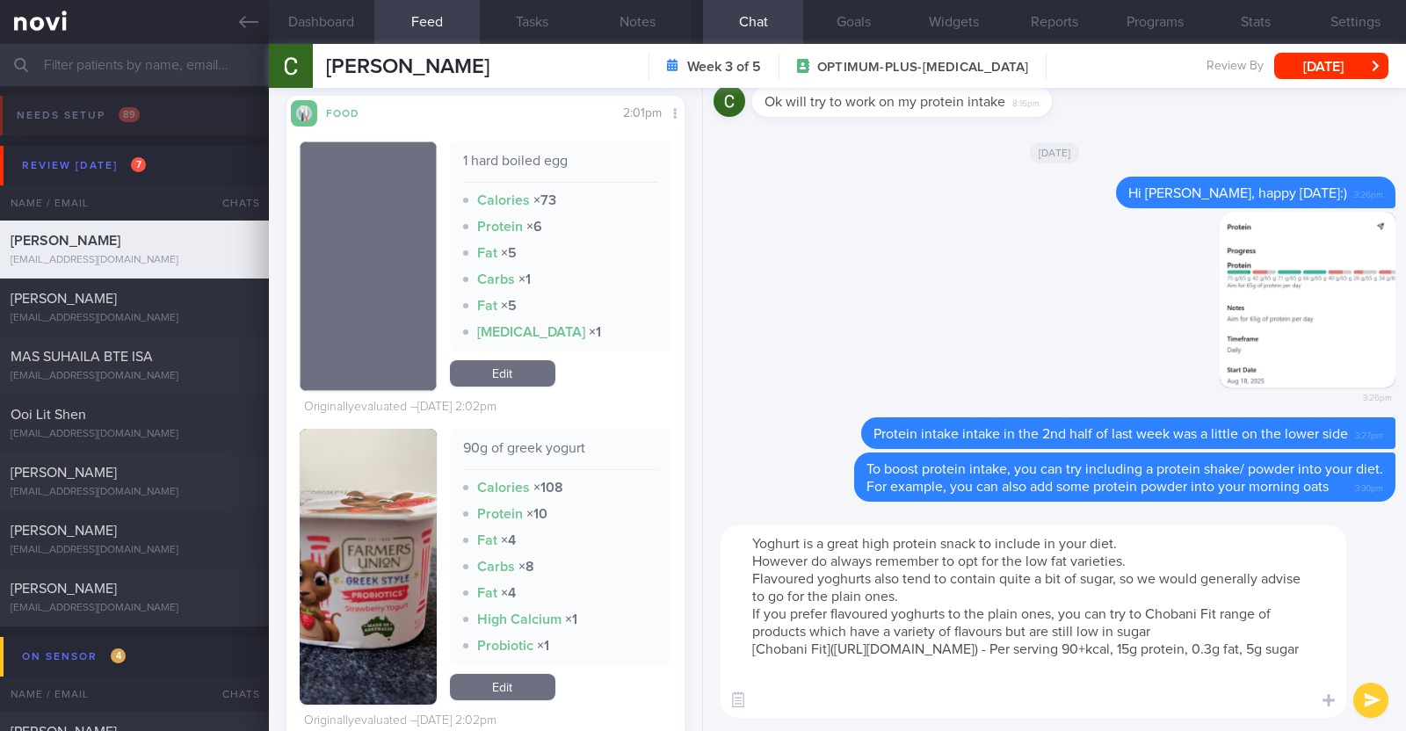
click at [789, 616] on textarea "Yoghurt is a great high protein snack to include in your diet. However do alway…" at bounding box center [1034, 622] width 626 height 192
type textarea "Yoghurt is a great high protein snack to include in your diet. However do alway…"
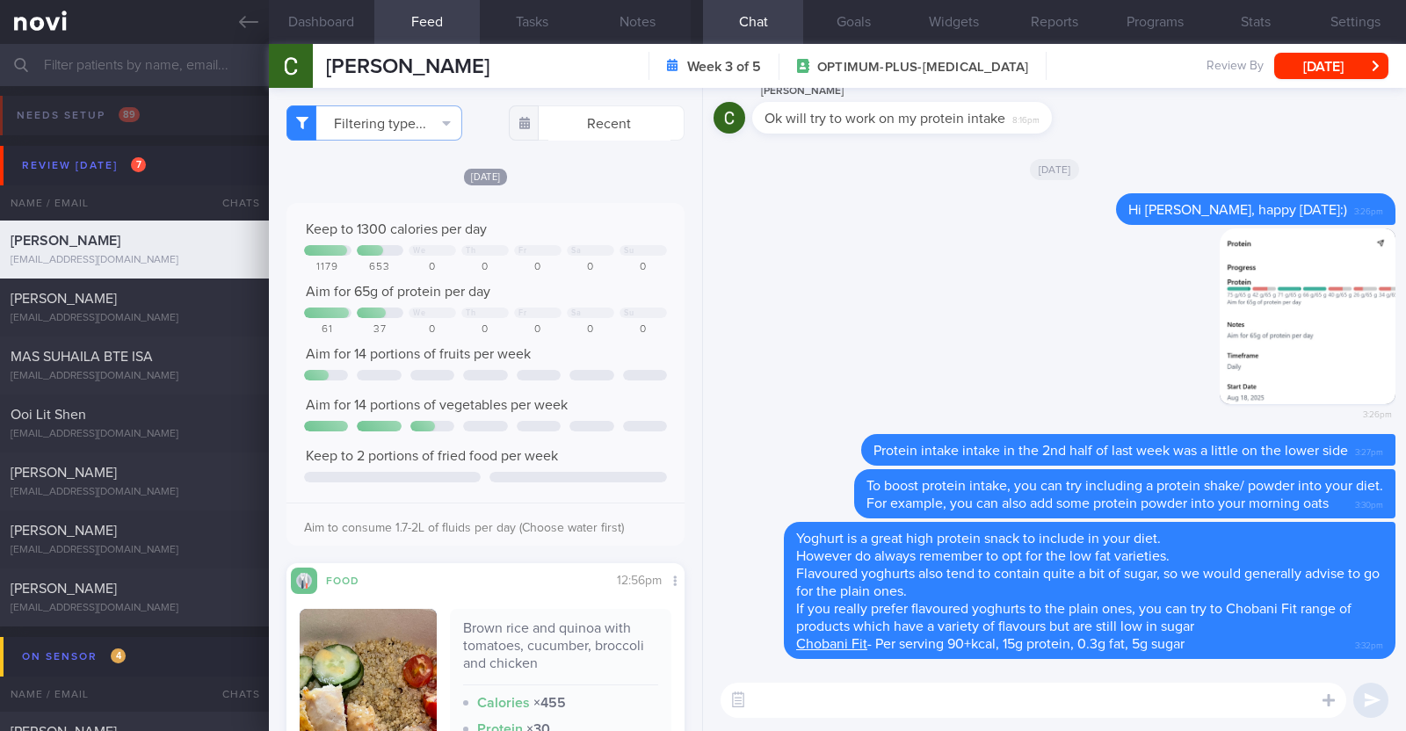
click at [979, 713] on textarea at bounding box center [1034, 700] width 626 height 35
paste textarea "😉"
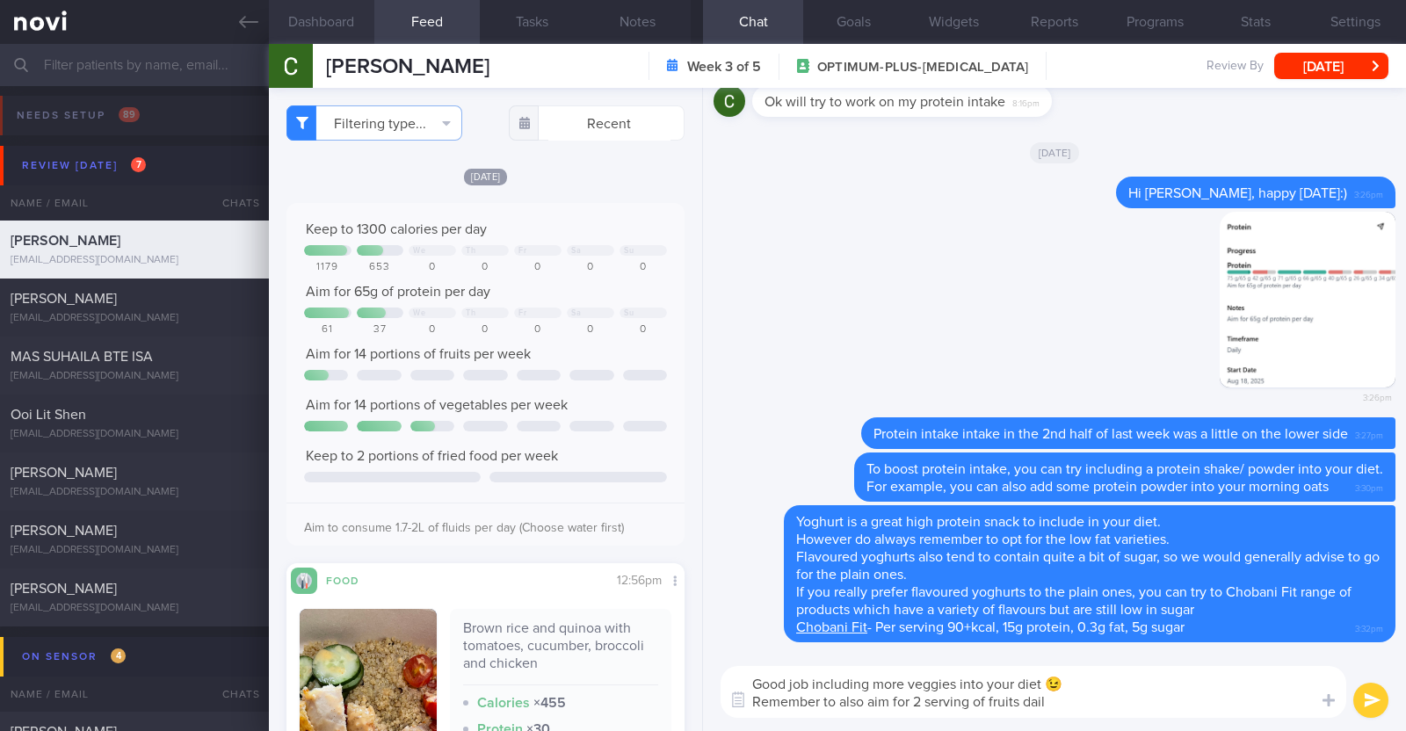
type textarea "Good job including more veggies into your diet 😉 Remember to also aim for 2 ser…"
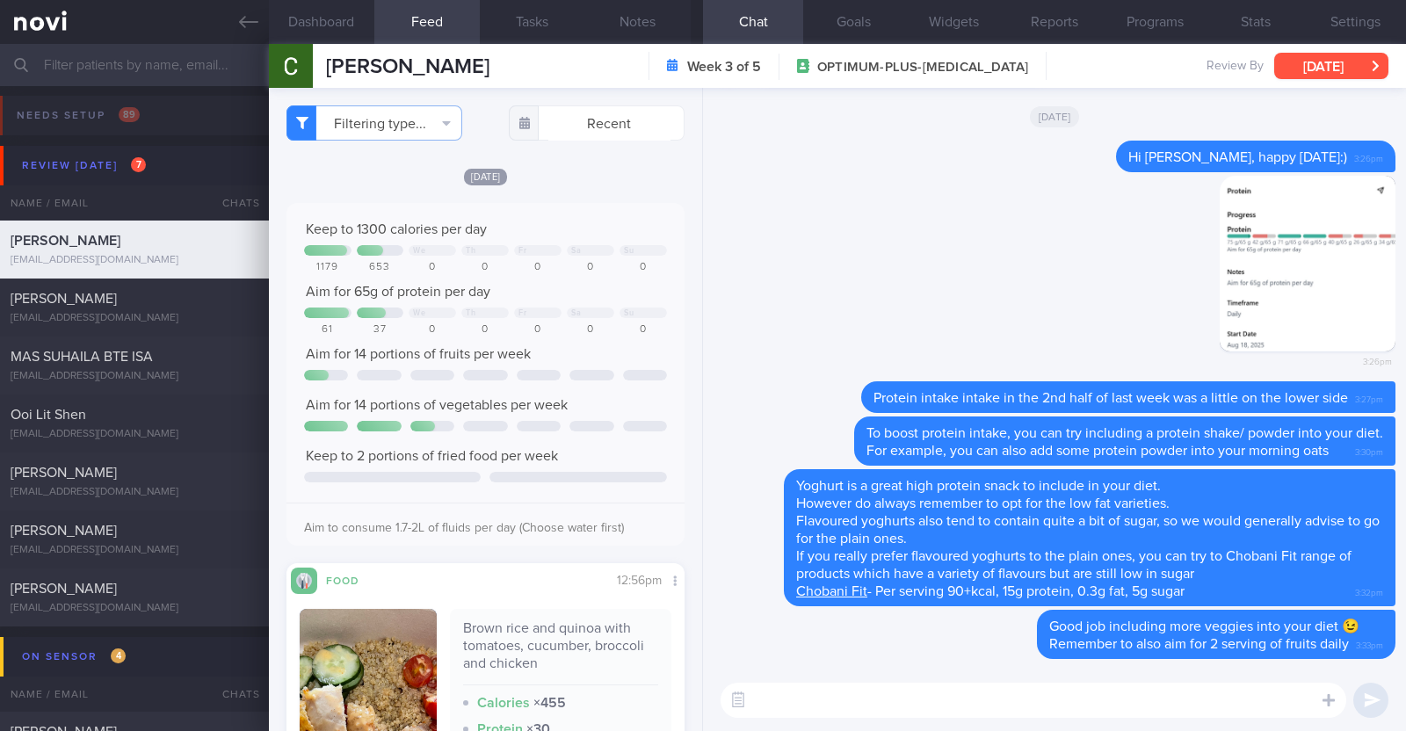
click at [1309, 54] on button "[DATE]" at bounding box center [1331, 66] width 114 height 26
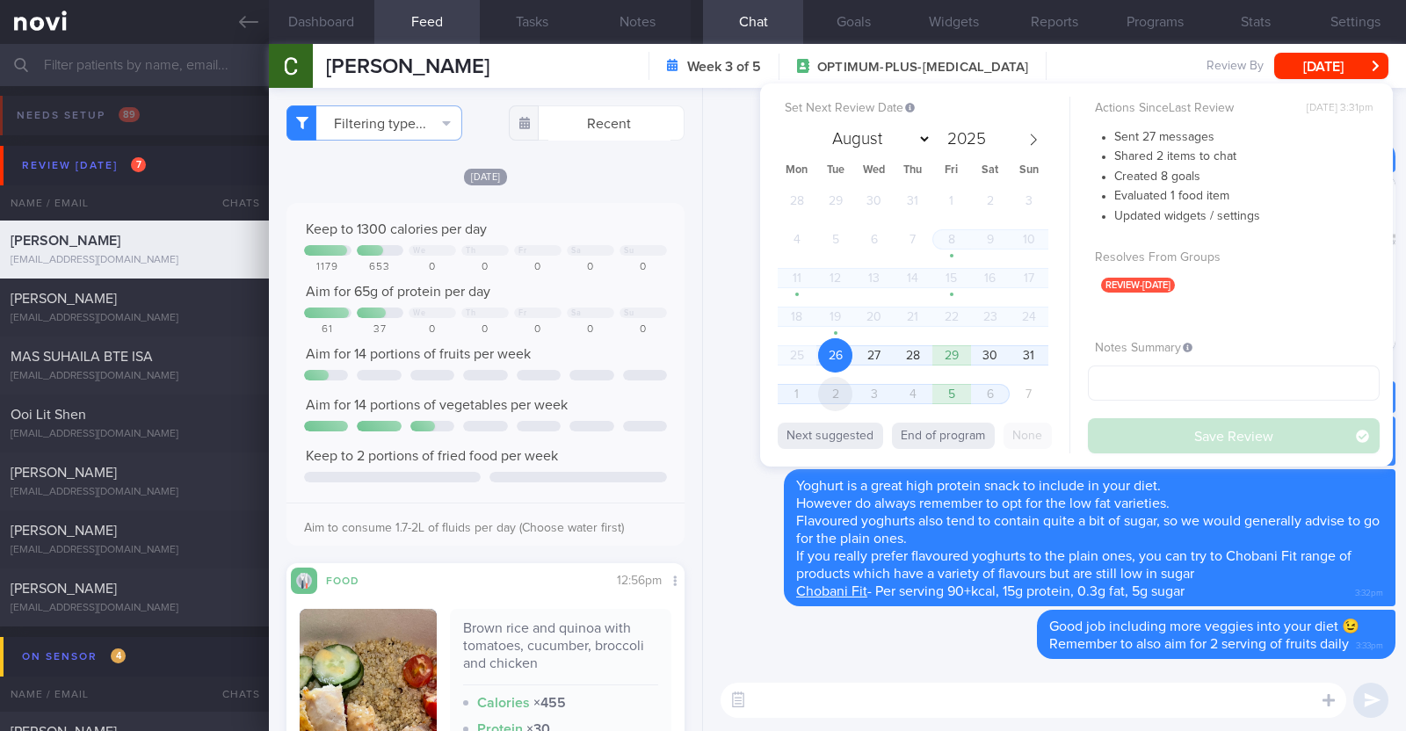
click at [836, 386] on span "2" at bounding box center [835, 394] width 34 height 34
select select "8"
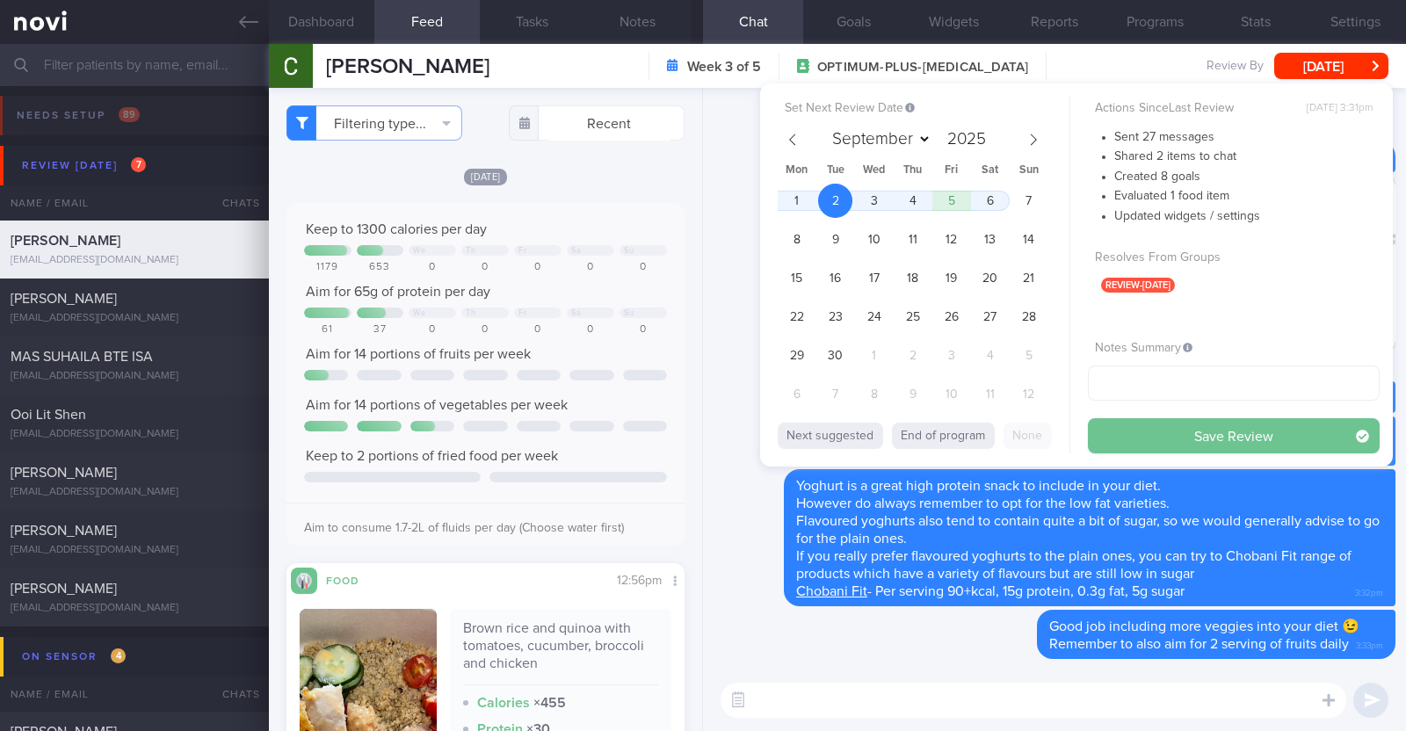
click at [1239, 446] on button "Save Review" at bounding box center [1234, 435] width 292 height 35
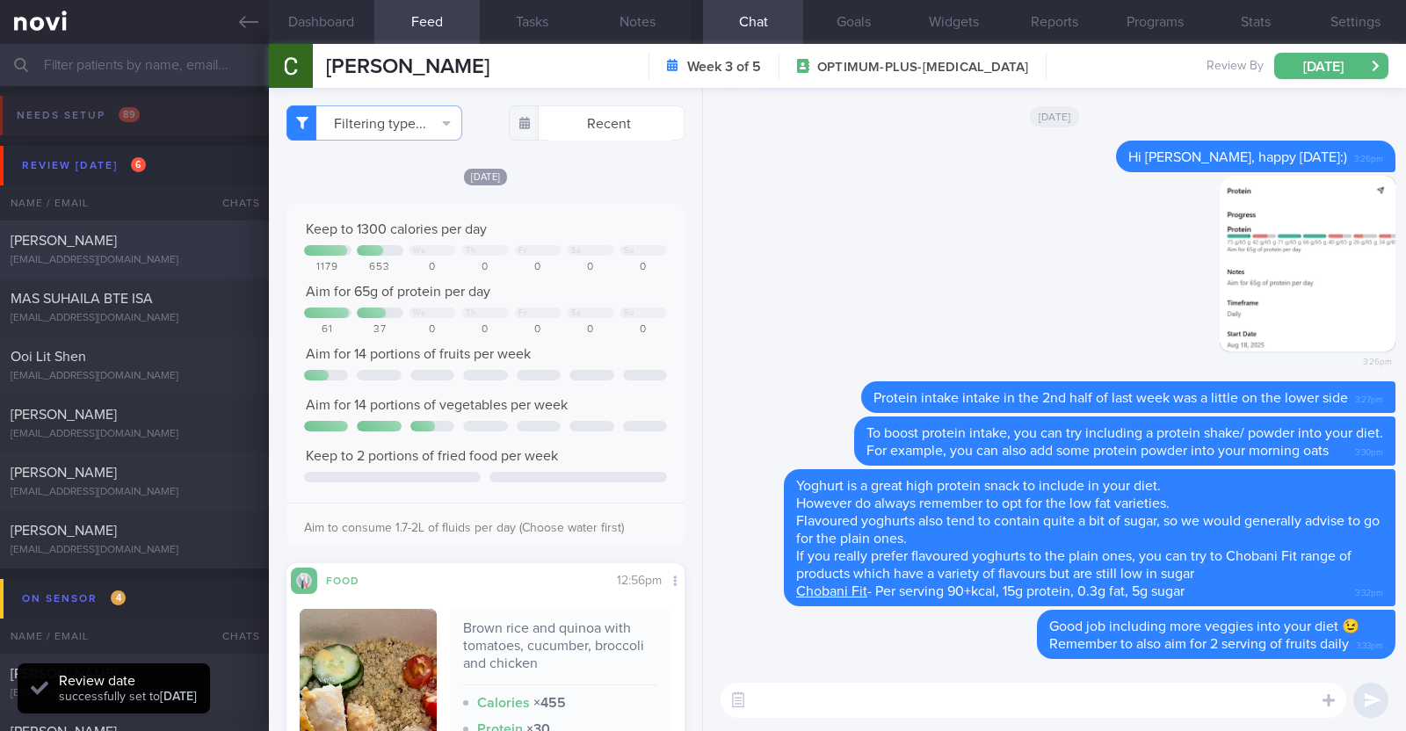
click at [62, 225] on div "Sally Lai sallylai2014@gmail.com Today 7 days ago OPTIMUM-PLUS-WEGOVY R/v with …" at bounding box center [703, 250] width 1406 height 58
type input "R/v with [PERSON_NAME] 10/9. R/v 26/8"
type textarea "52F Nil PMHx/ Meds [MEDICAL_DATA] 0.25mg for 4 weeks, then 0.5mg for 4 weeks, a…"
select select "7"
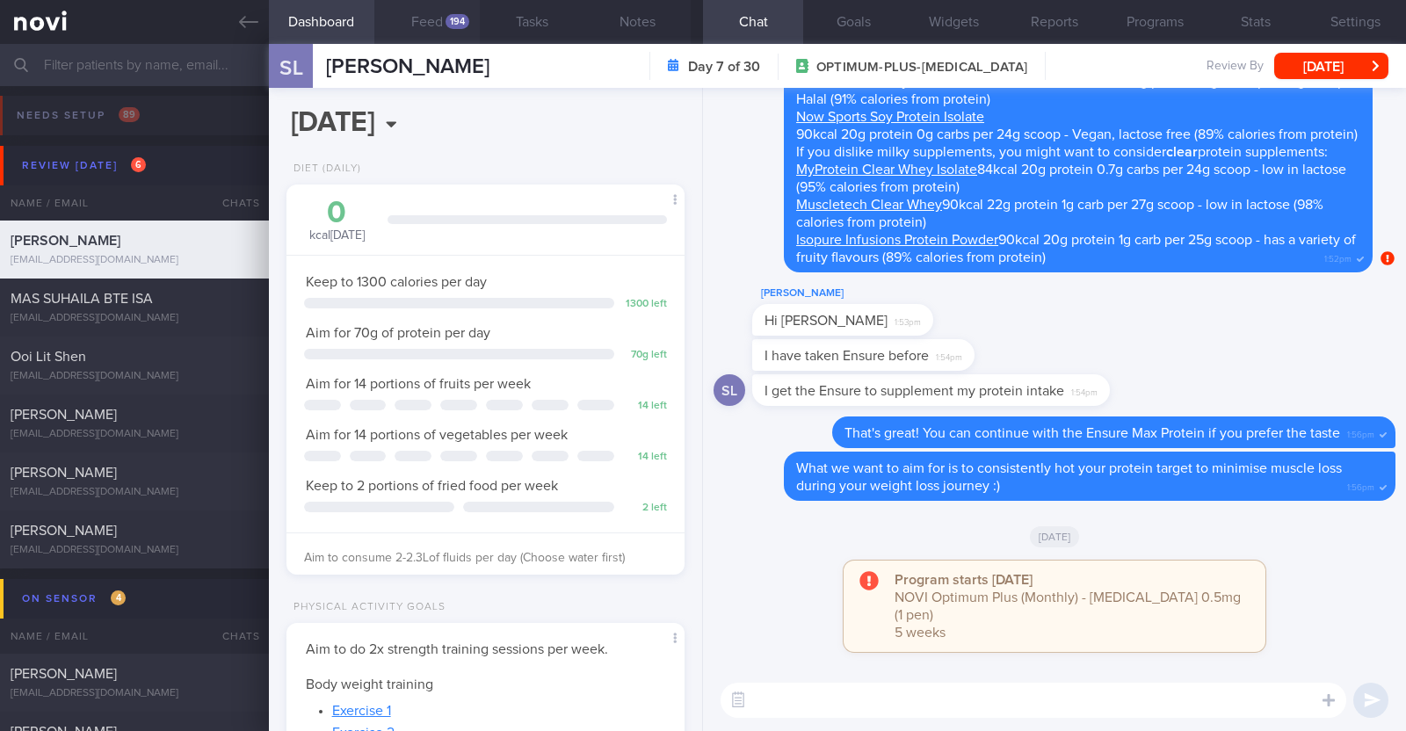
click at [423, 11] on button "Feed 194" at bounding box center [426, 22] width 105 height 44
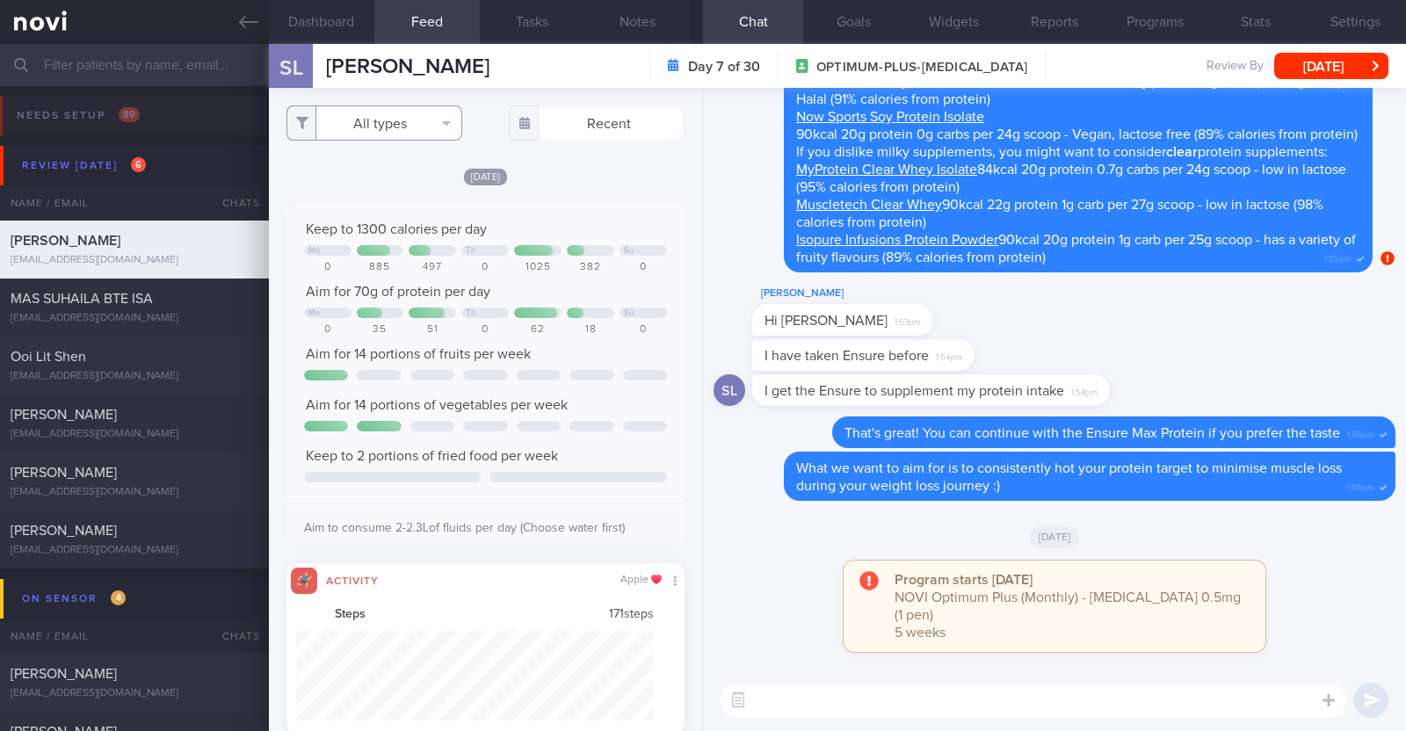
click at [367, 125] on button "All types" at bounding box center [375, 122] width 176 height 35
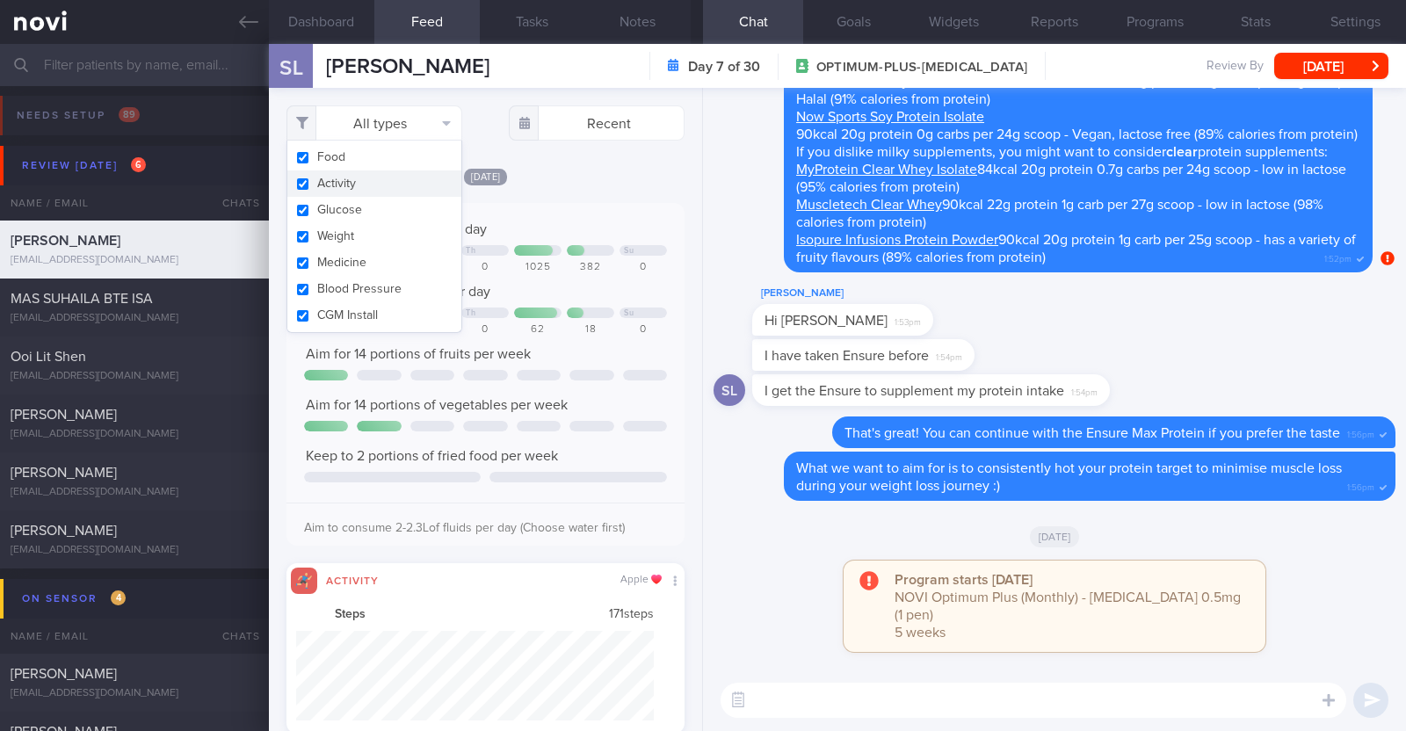
click at [357, 186] on button "Activity" at bounding box center [374, 183] width 174 height 26
checkbox input "false"
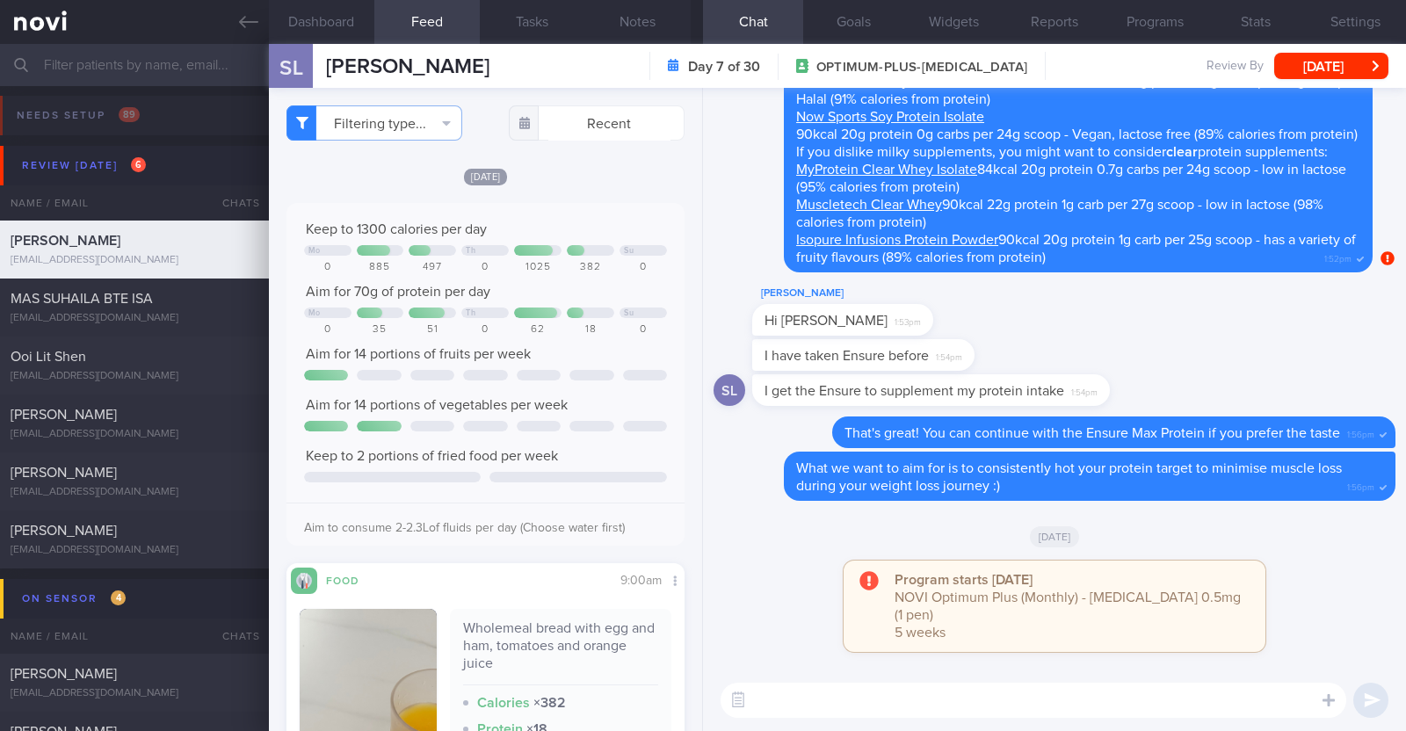
click at [580, 195] on div "Sat, 23 Aug Keep to 1300 calories per day Mo Th Su 0 885 497 0 1025 382 0 Aim f…" at bounding box center [486, 615] width 398 height 896
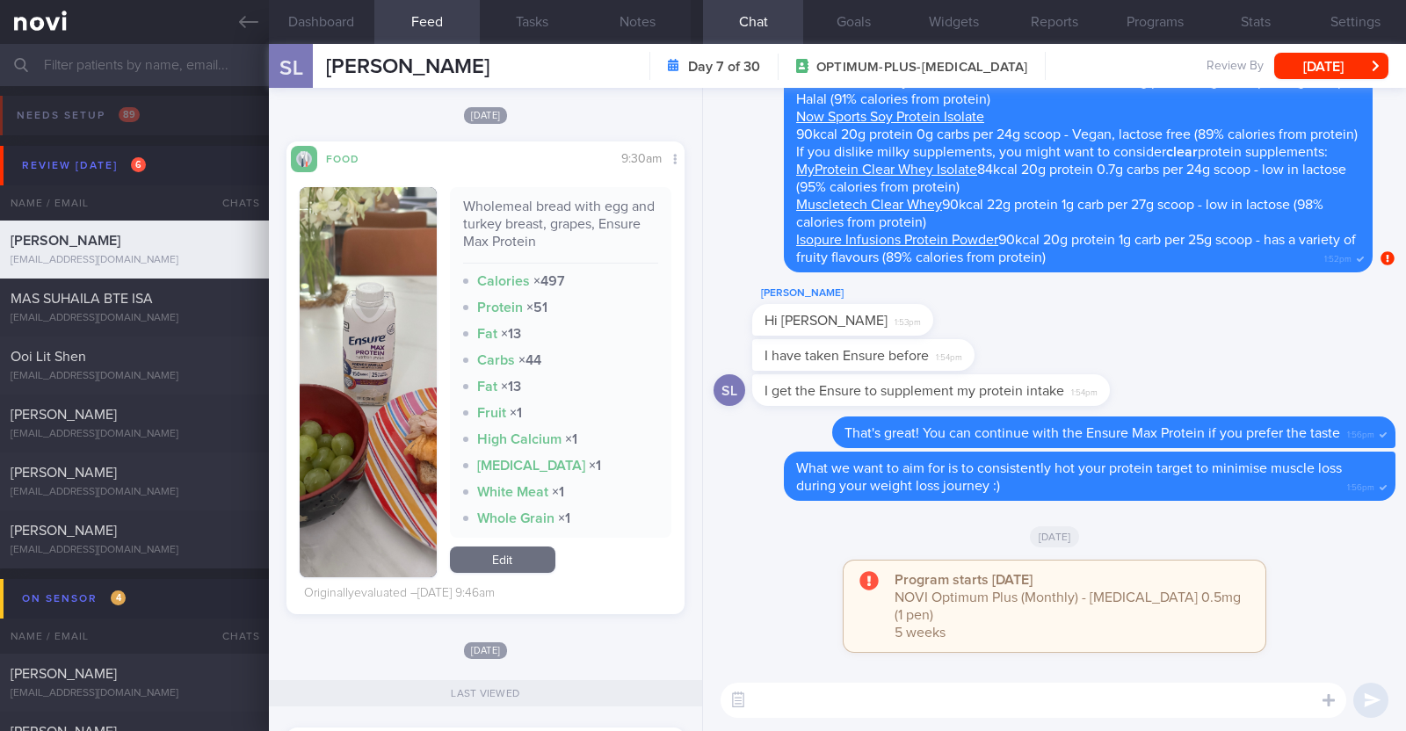
scroll to position [2246, 0]
click at [791, 694] on textarea at bounding box center [1034, 700] width 626 height 35
type textarea "Hi [PERSON_NAME], happy [DATE]:)"
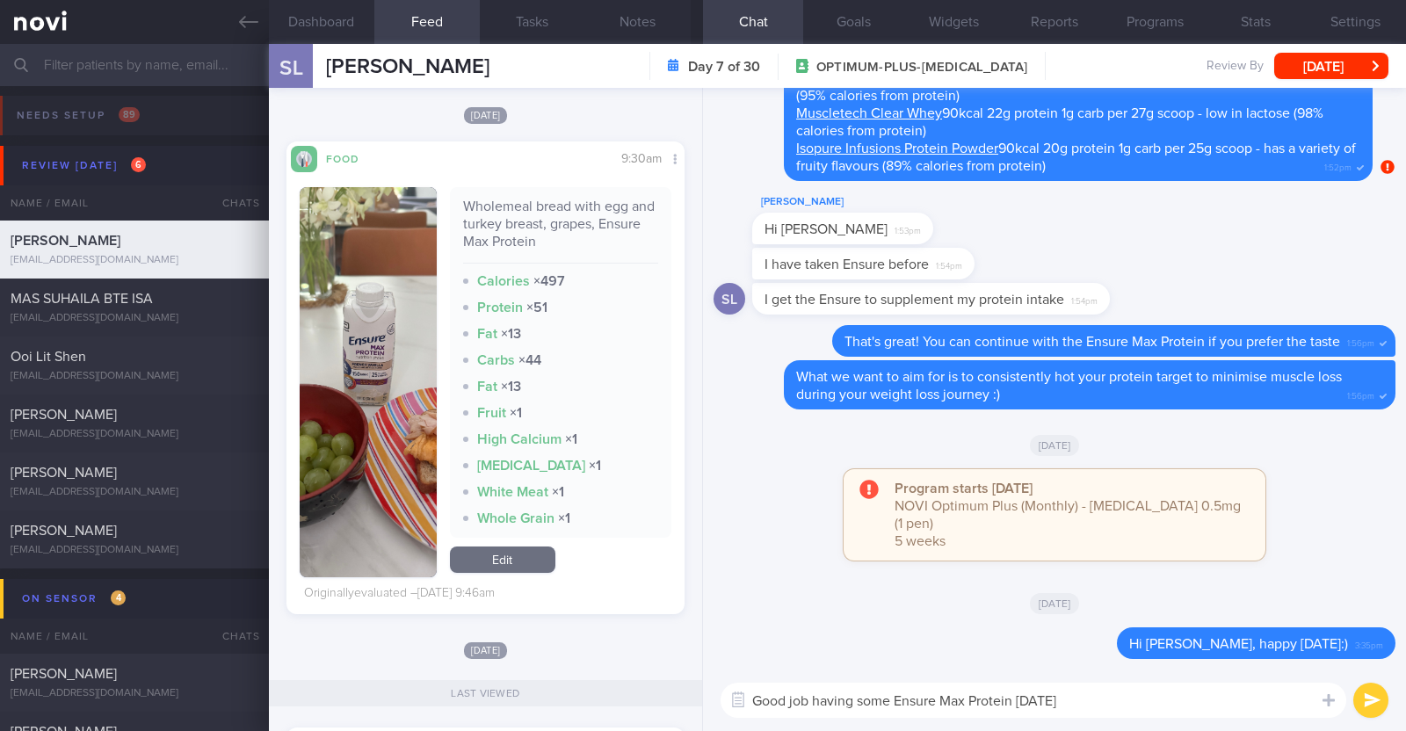
type textarea "Good job having some Ensure Max Protein [DATE]!"
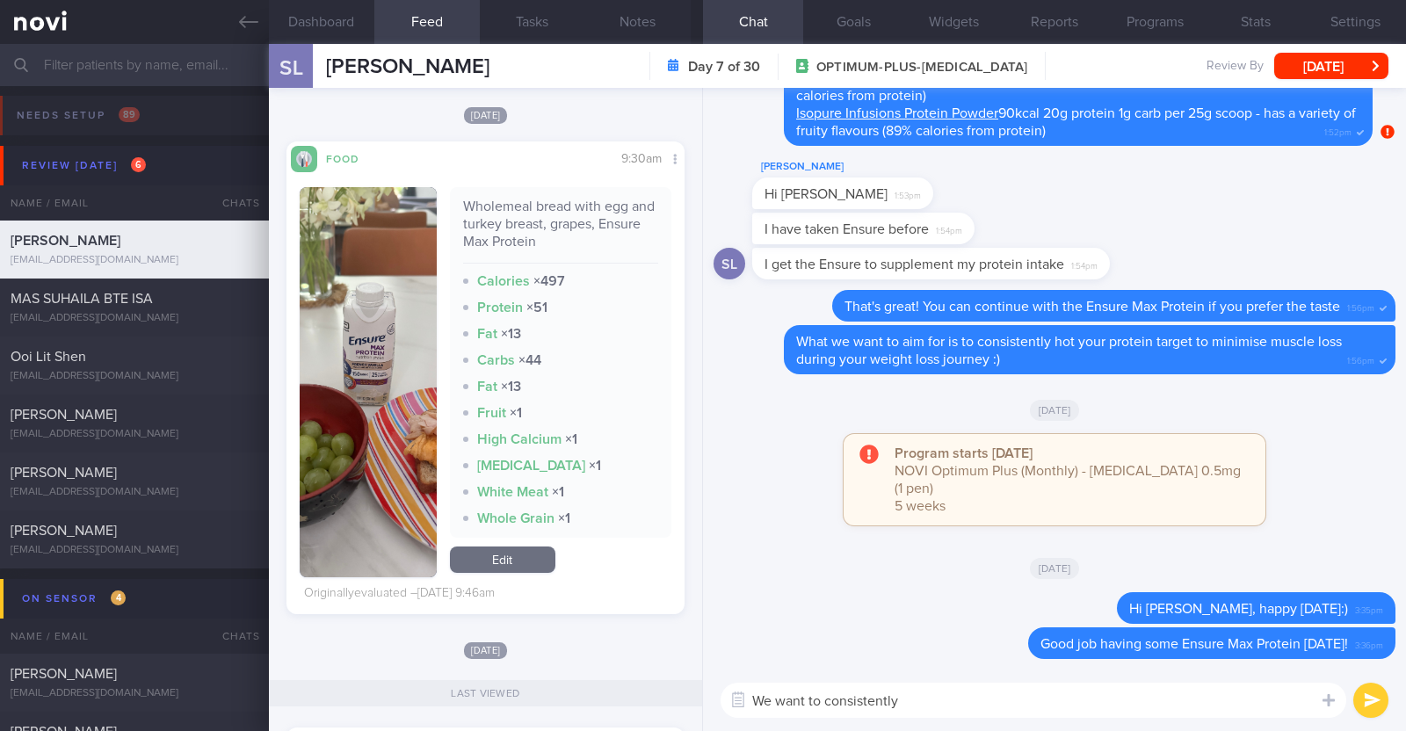
type textarea "We want to consistently"
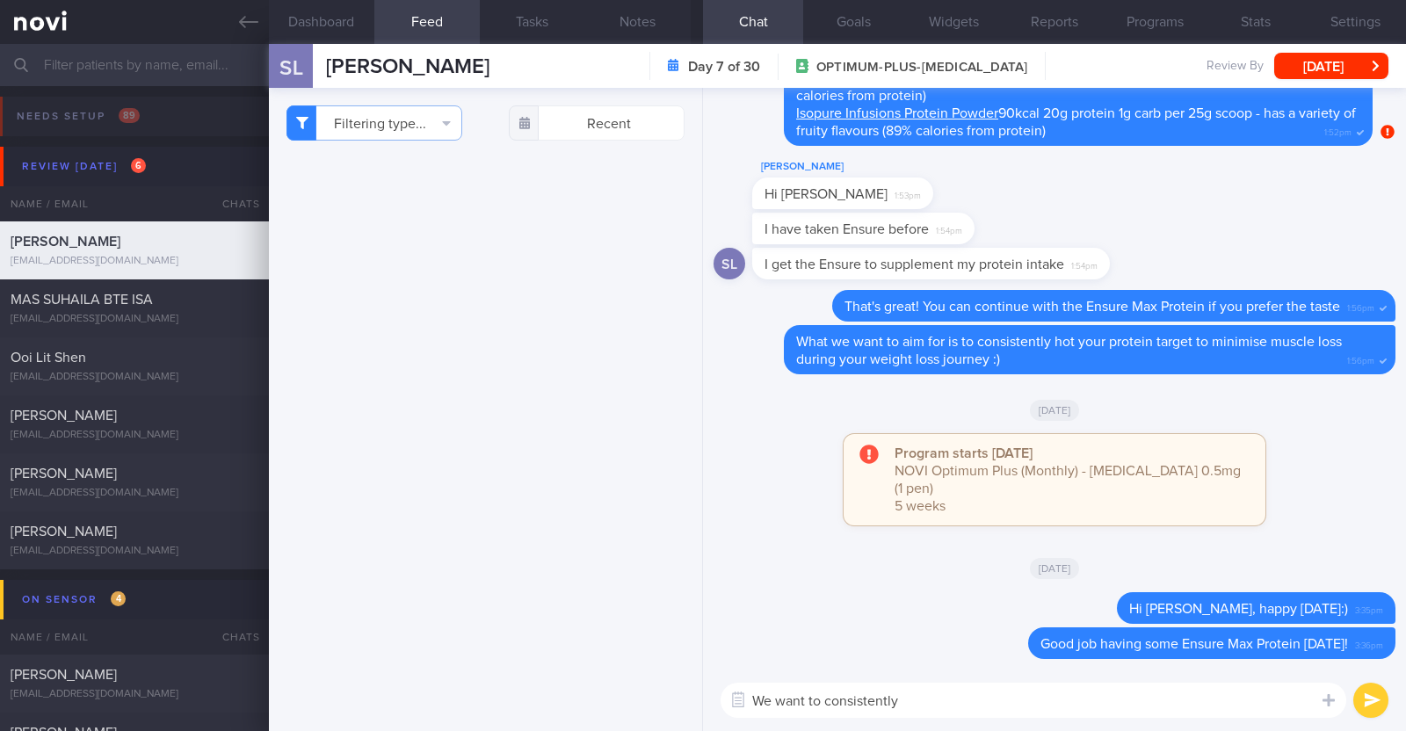
select select "7"
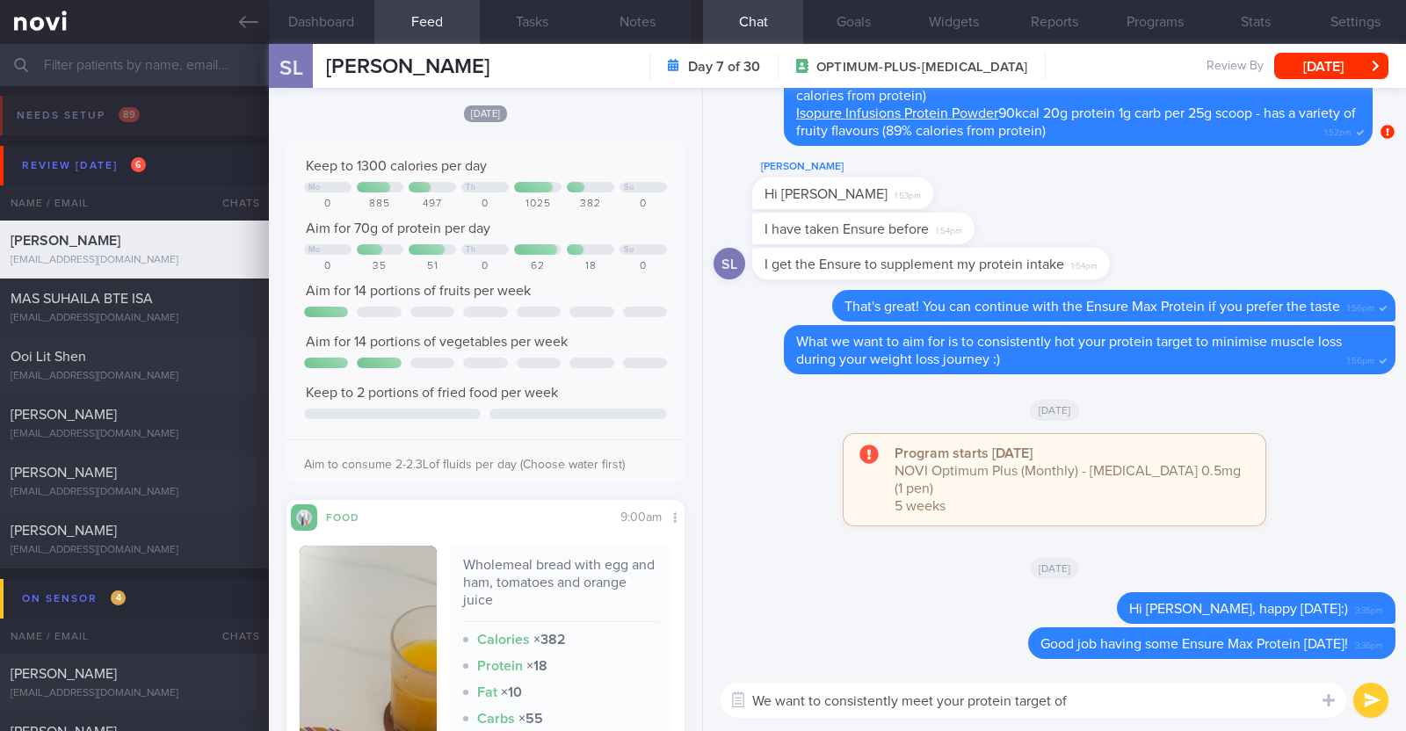
scroll to position [62, 0]
type textarea "We want to consistently meet your protein target of 70g per day"
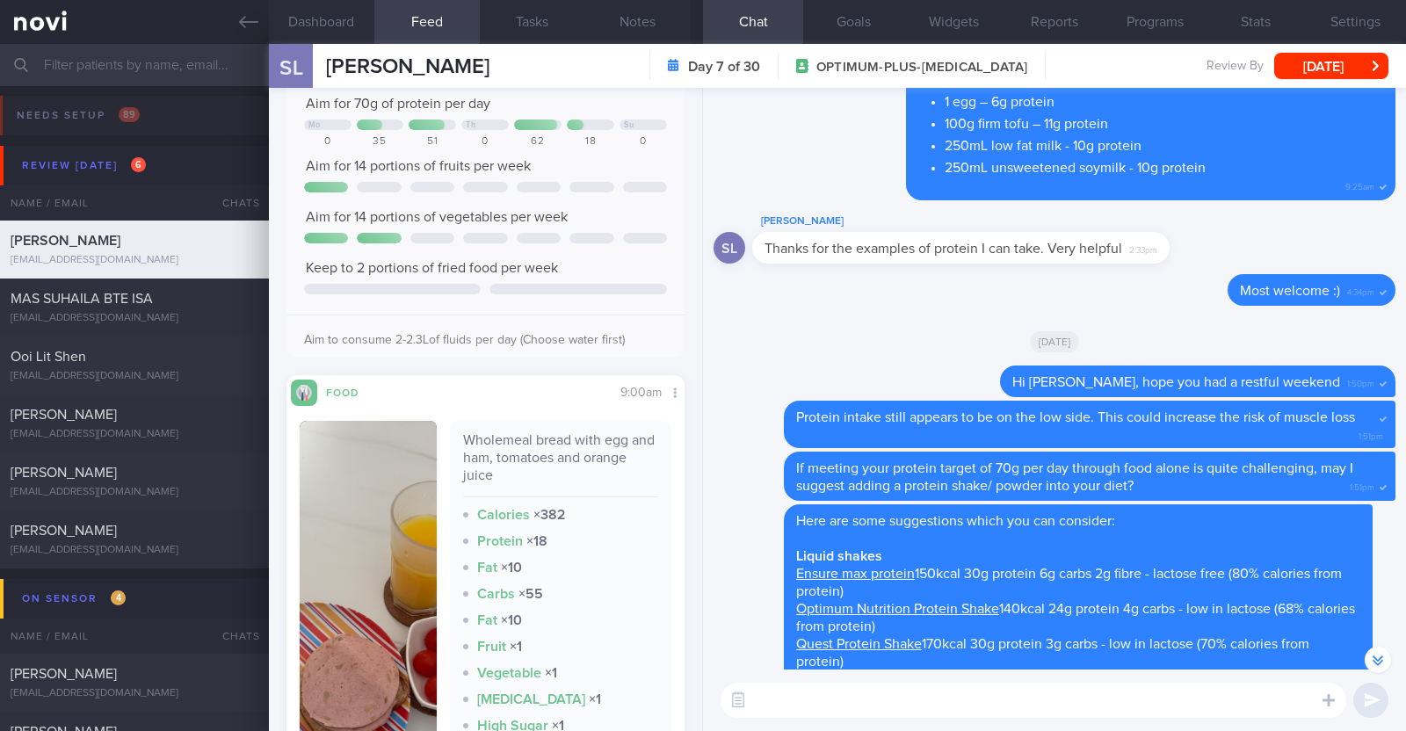
scroll to position [0, 0]
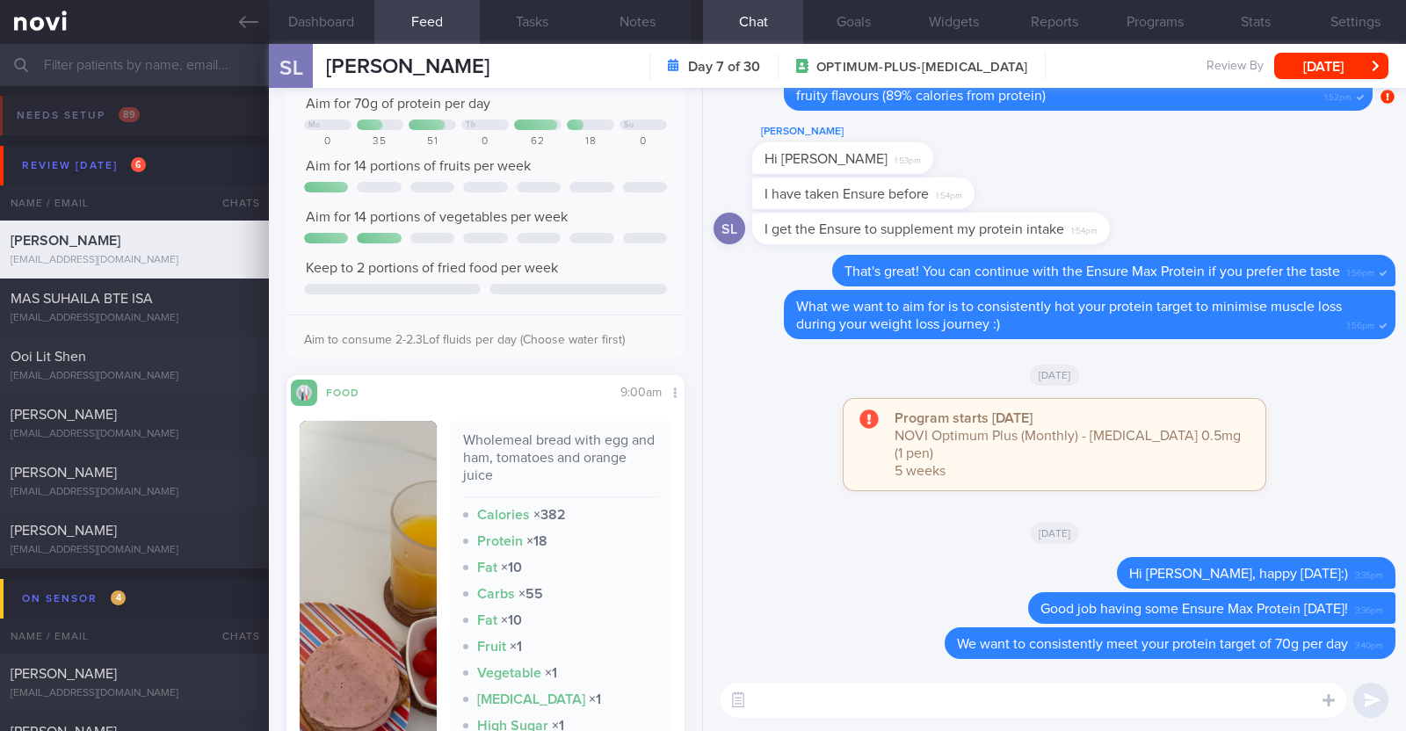
click at [833, 700] on textarea at bounding box center [1034, 700] width 626 height 35
paste textarea "Try to choose lean proteins over fried/breaded/saucy/oily/processed/fatty forms…"
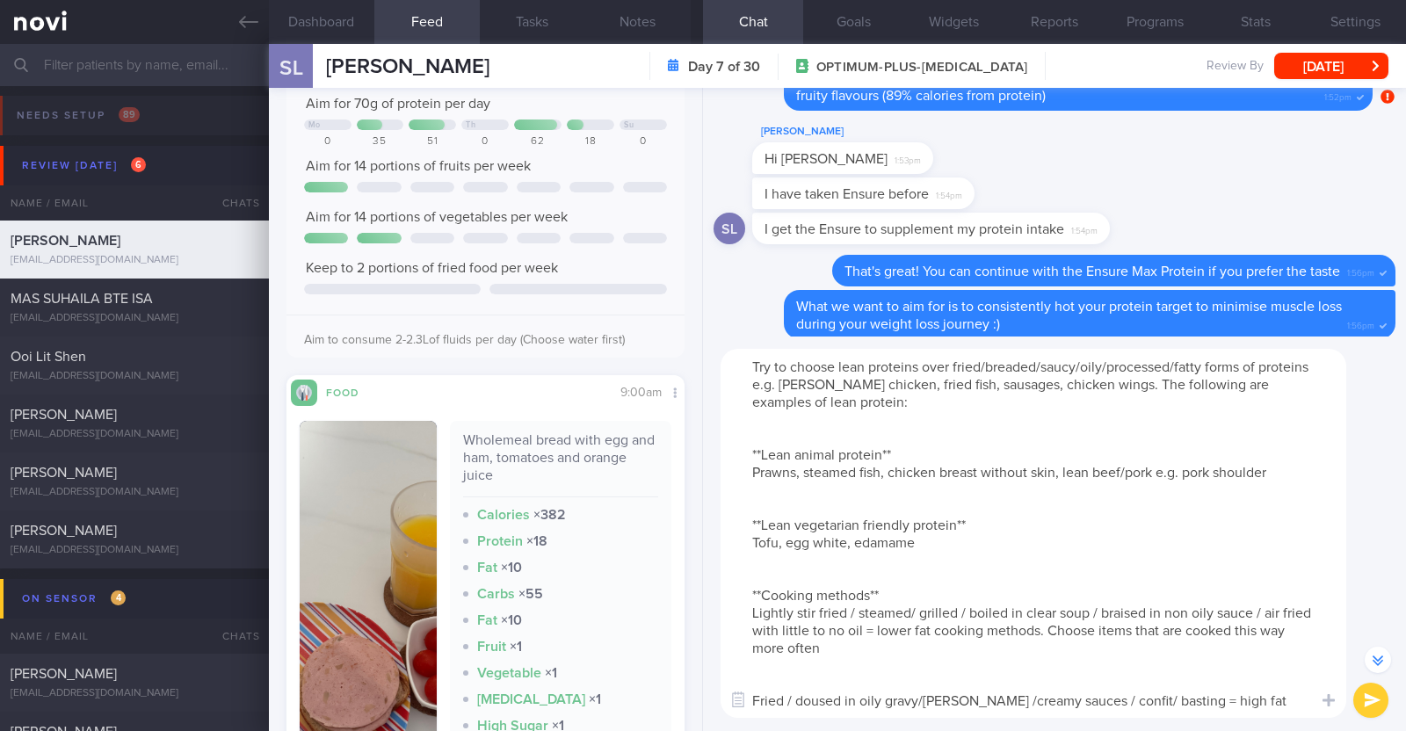
click at [826, 424] on textarea "Try to choose lean proteins over fried/breaded/saucy/oily/processed/fatty forms…" at bounding box center [1034, 533] width 626 height 369
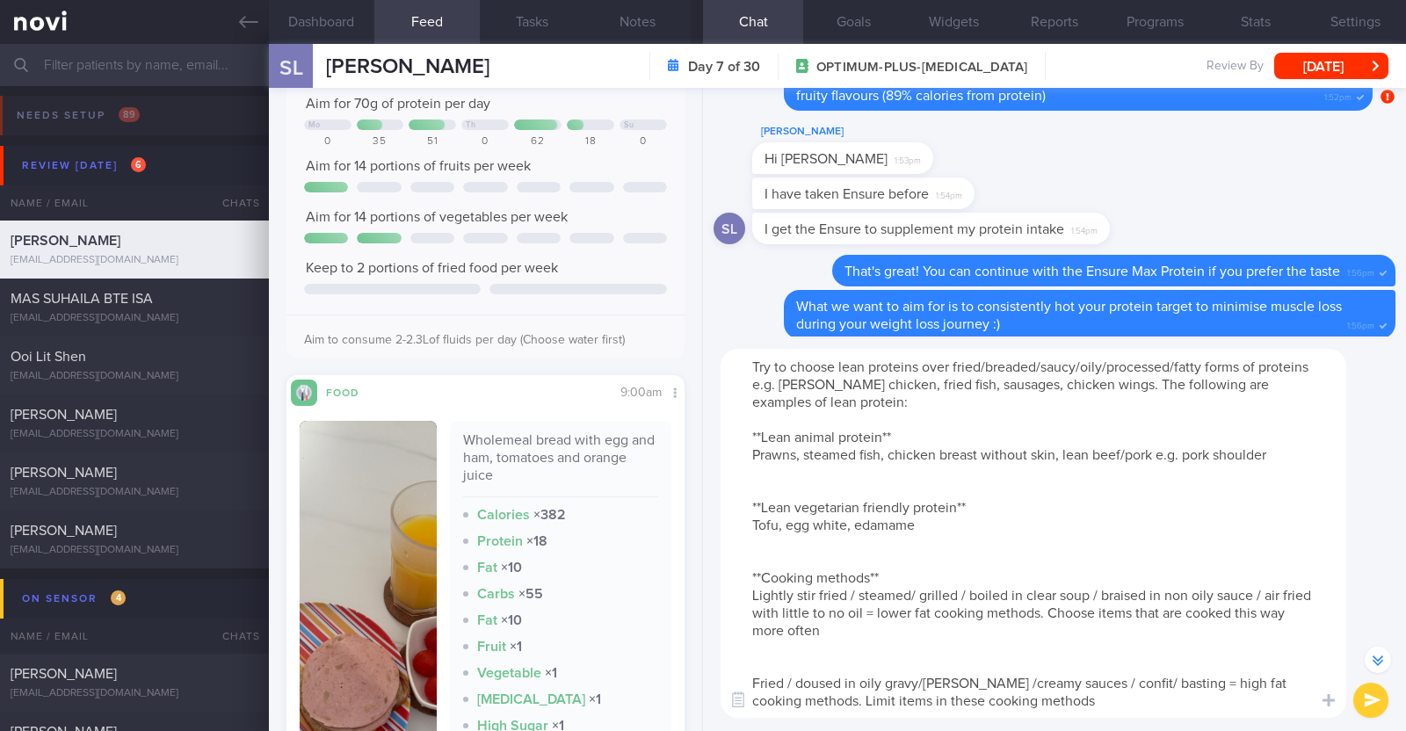
click at [811, 477] on textarea "Try to choose lean proteins over fried/breaded/saucy/oily/processed/fatty forms…" at bounding box center [1034, 533] width 626 height 369
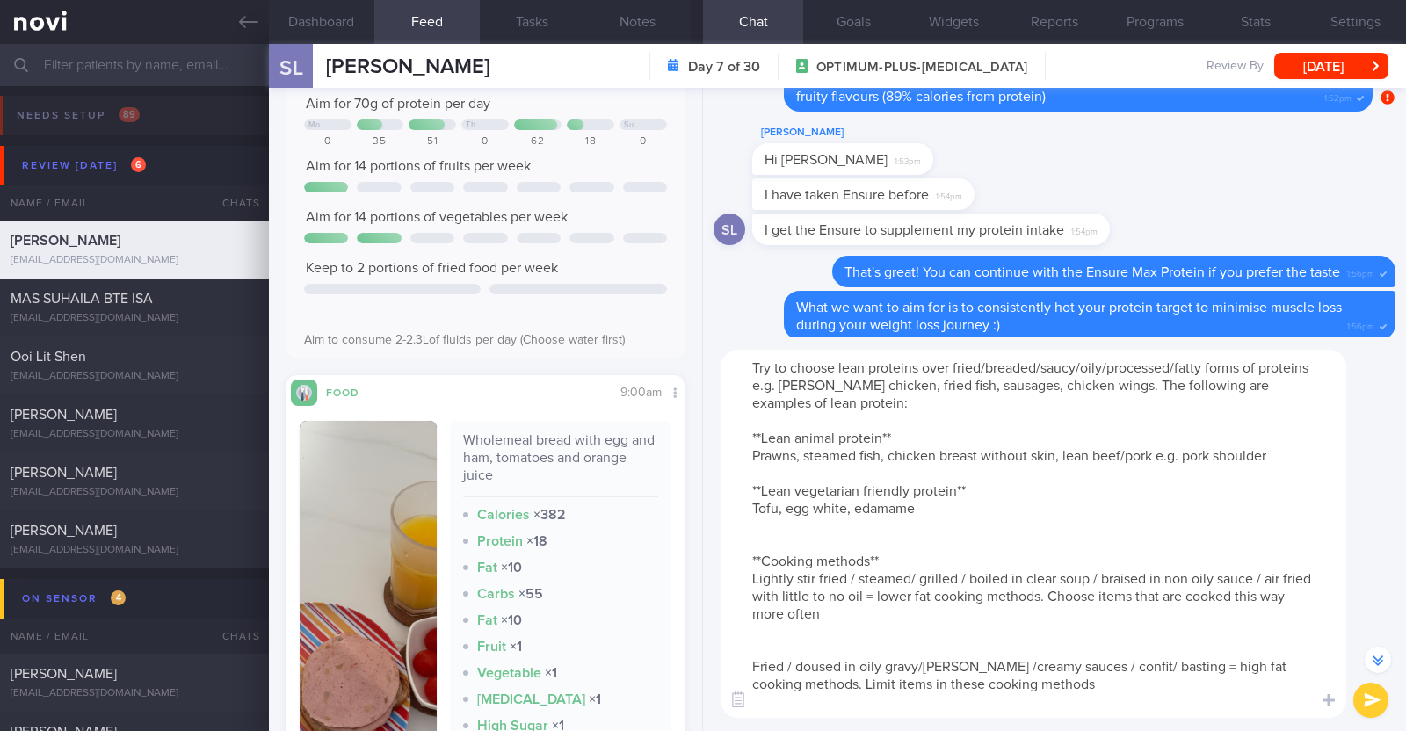
scroll to position [-332, 0]
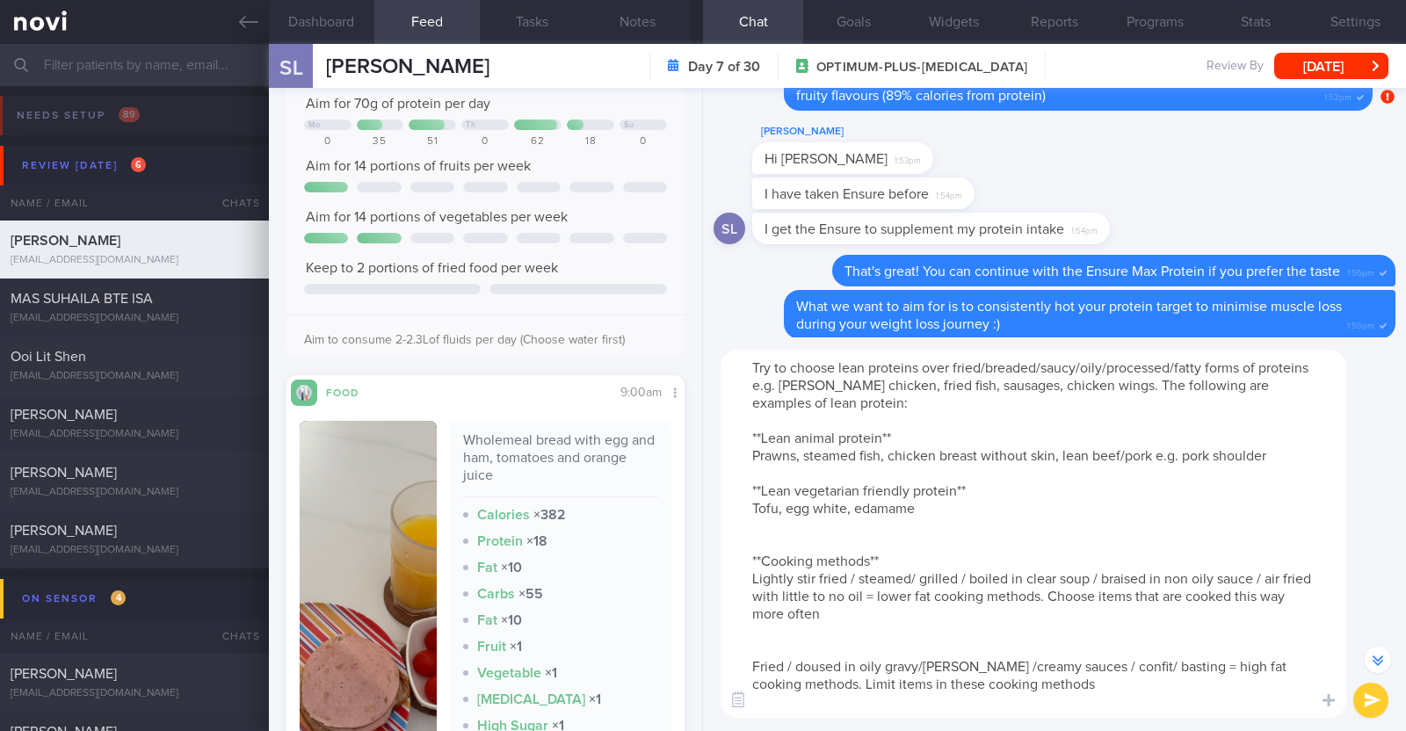
click at [809, 540] on textarea "Try to choose lean proteins over fried/breaded/saucy/oily/processed/fatty forms…" at bounding box center [1034, 534] width 626 height 368
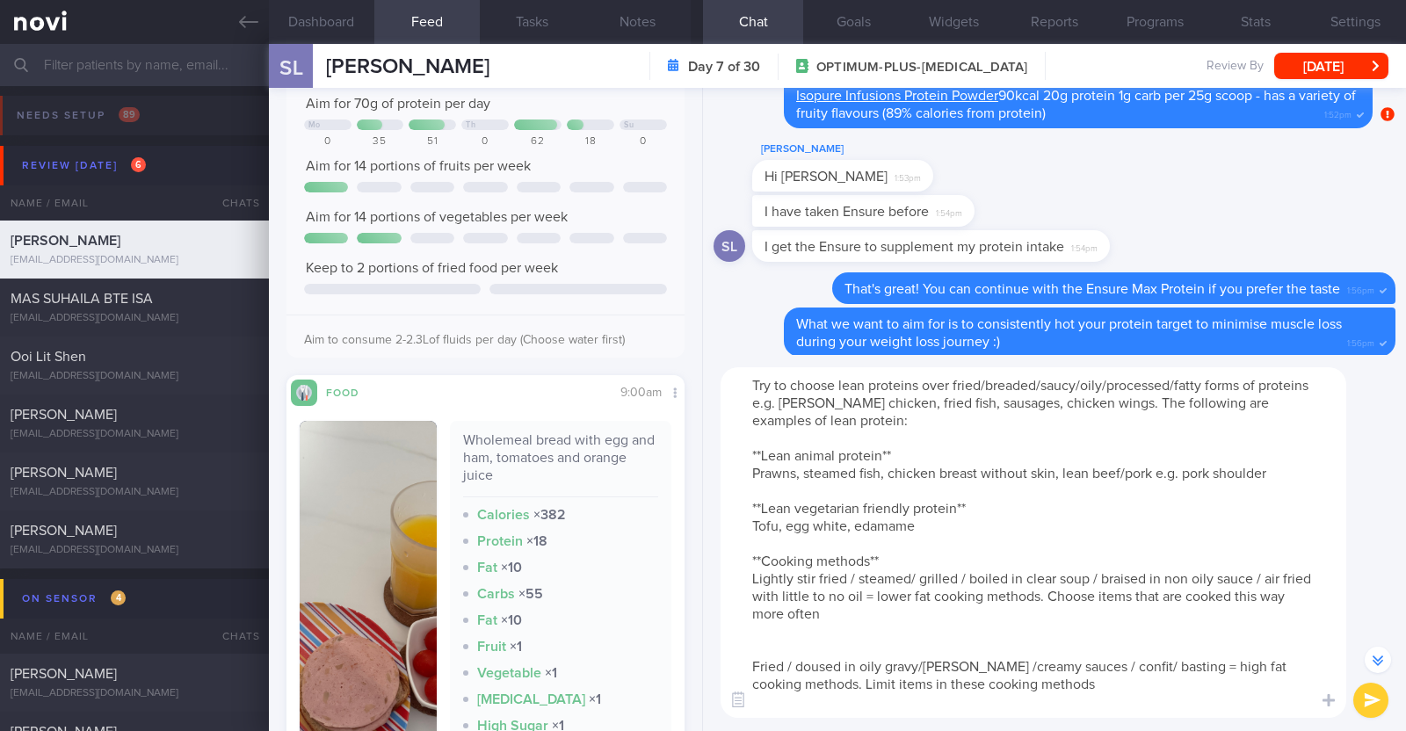
scroll to position [-315, 0]
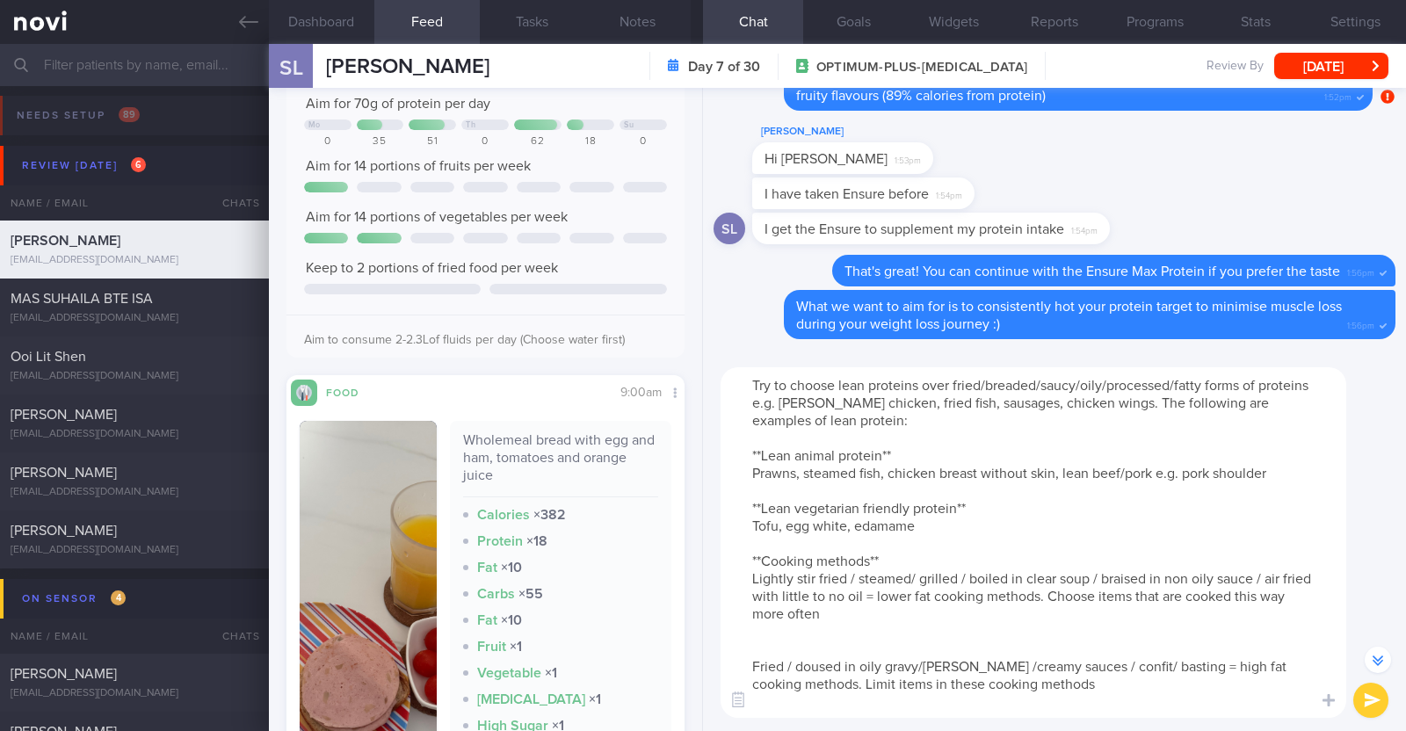
click at [804, 636] on textarea "Try to choose lean proteins over fried/breaded/saucy/oily/processed/fatty forms…" at bounding box center [1034, 542] width 626 height 351
type textarea "Try to choose lean proteins over fried/breaded/saucy/oily/processed/fatty forms…"
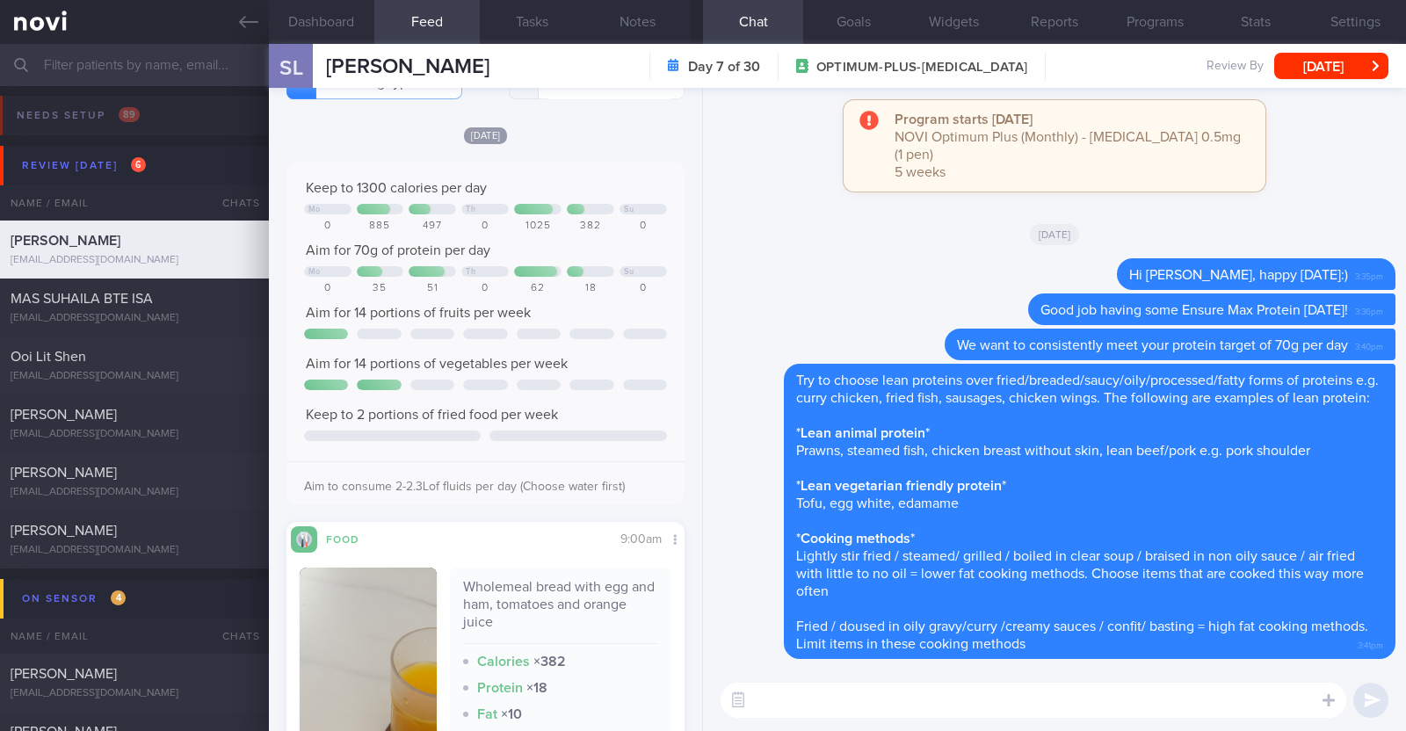
scroll to position [41, 0]
click at [627, 32] on button "Notes" at bounding box center [637, 22] width 105 height 44
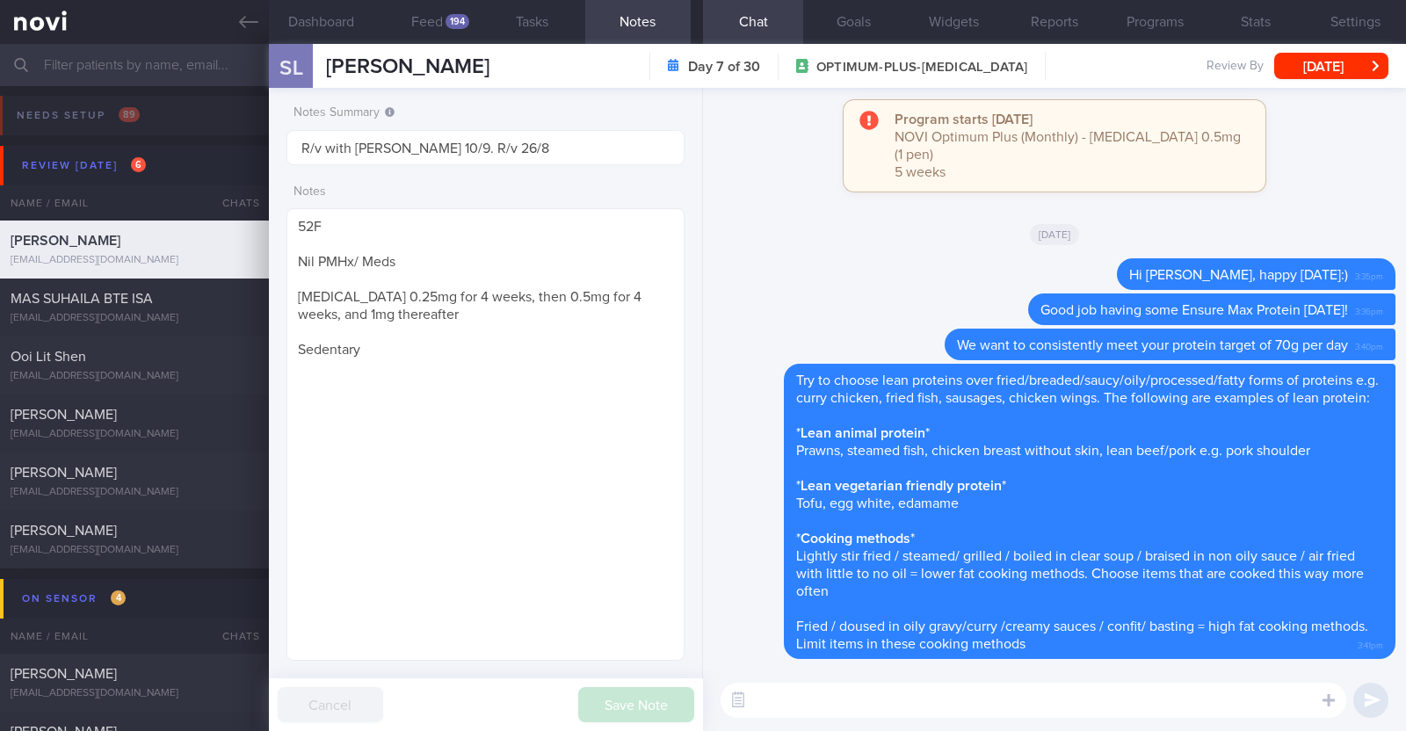
click at [627, 33] on button "Notes" at bounding box center [637, 22] width 105 height 44
drag, startPoint x: 504, startPoint y: 148, endPoint x: 435, endPoint y: 144, distance: 68.6
click at [435, 144] on input "R/v with Dr Kyle 10/9. R/v 26/8" at bounding box center [486, 147] width 398 height 35
type input "R/v with Dr Kyle 10/9"
click at [655, 702] on button "Save Note" at bounding box center [636, 704] width 116 height 35
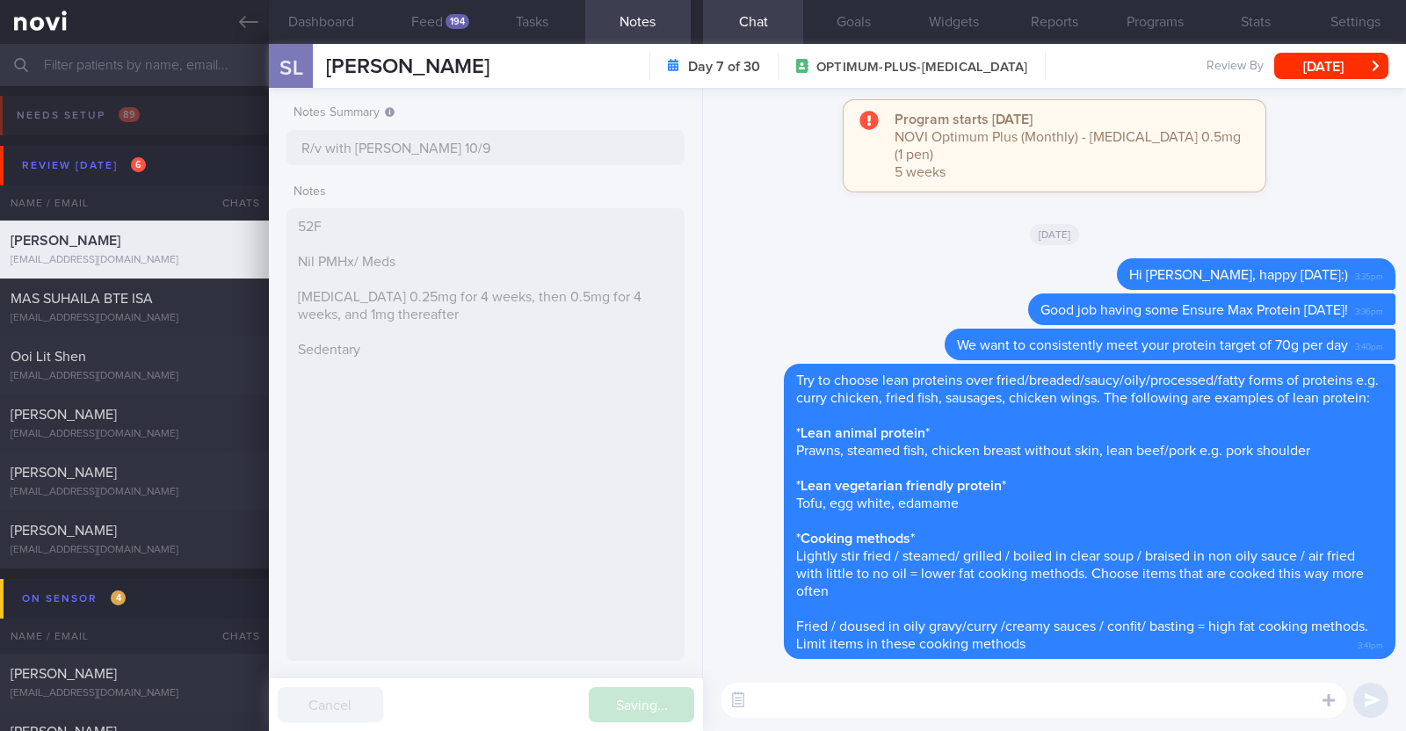
type input "R/v with Dr Kyle 10/9"
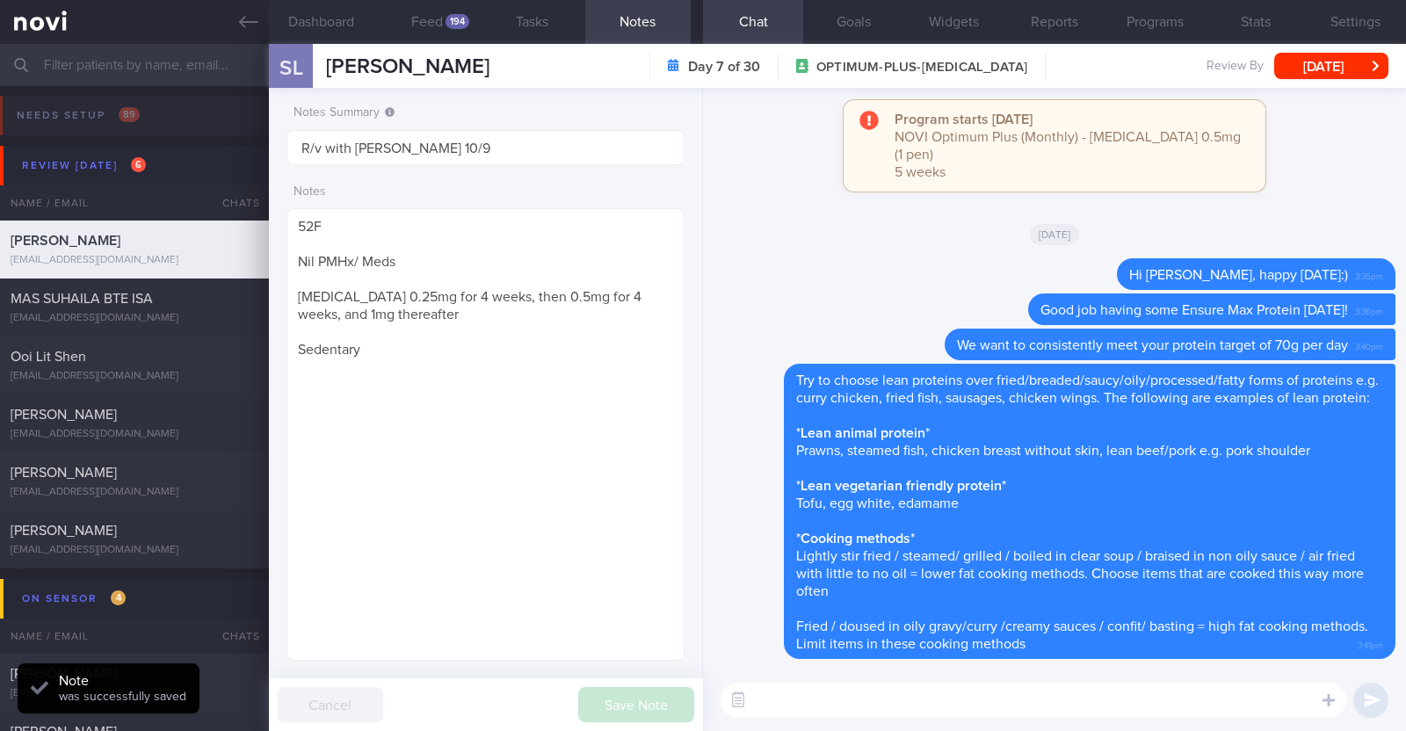
click at [1341, 53] on button "[DATE]" at bounding box center [1331, 66] width 114 height 26
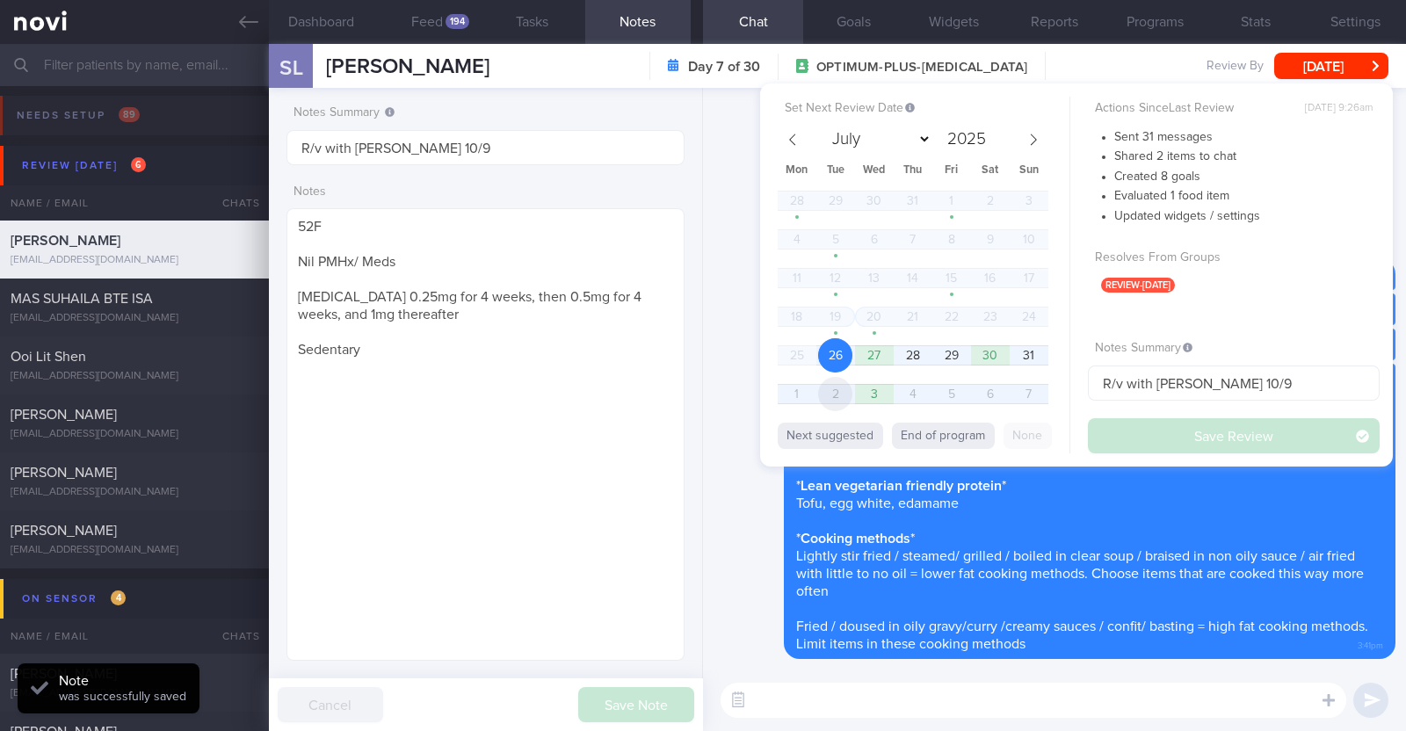
click at [831, 388] on span "2" at bounding box center [835, 394] width 34 height 34
select select "8"
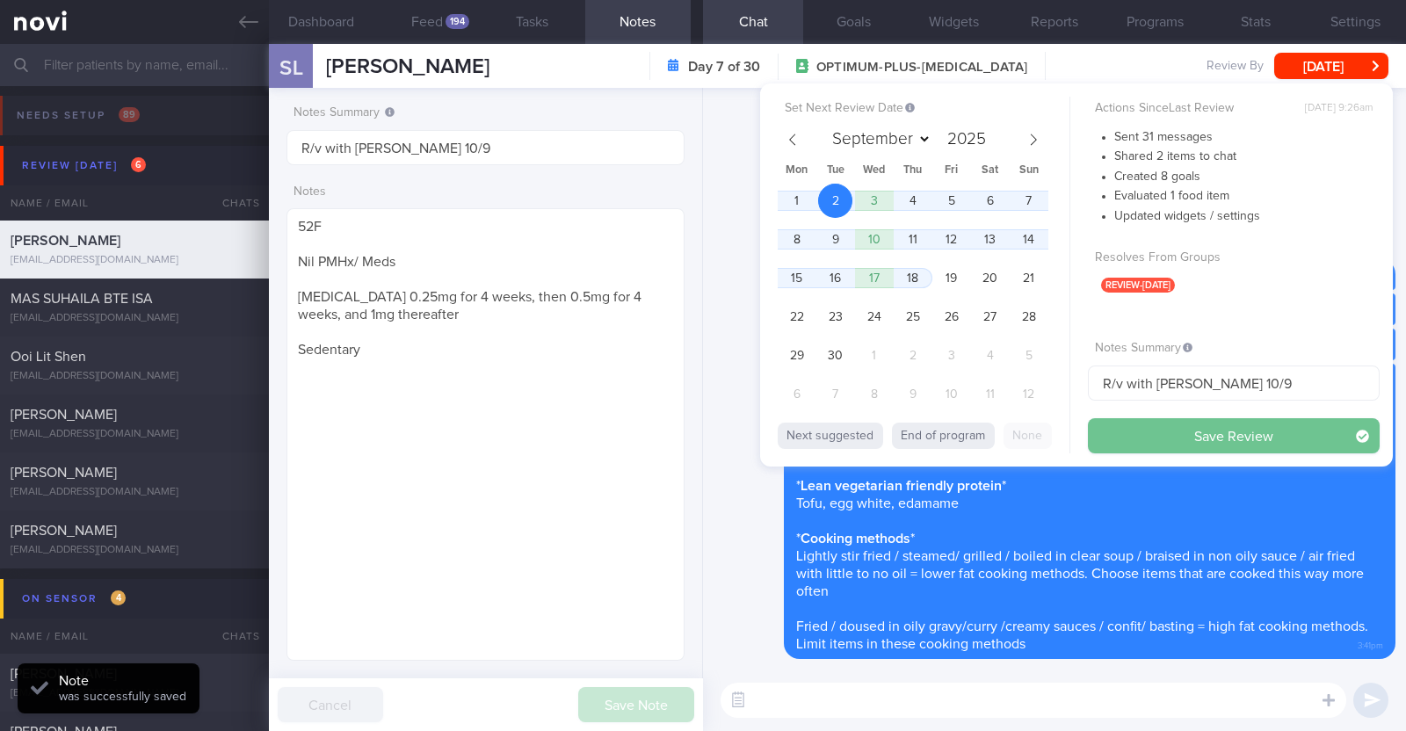
click at [1128, 434] on button "Save Review" at bounding box center [1234, 435] width 292 height 35
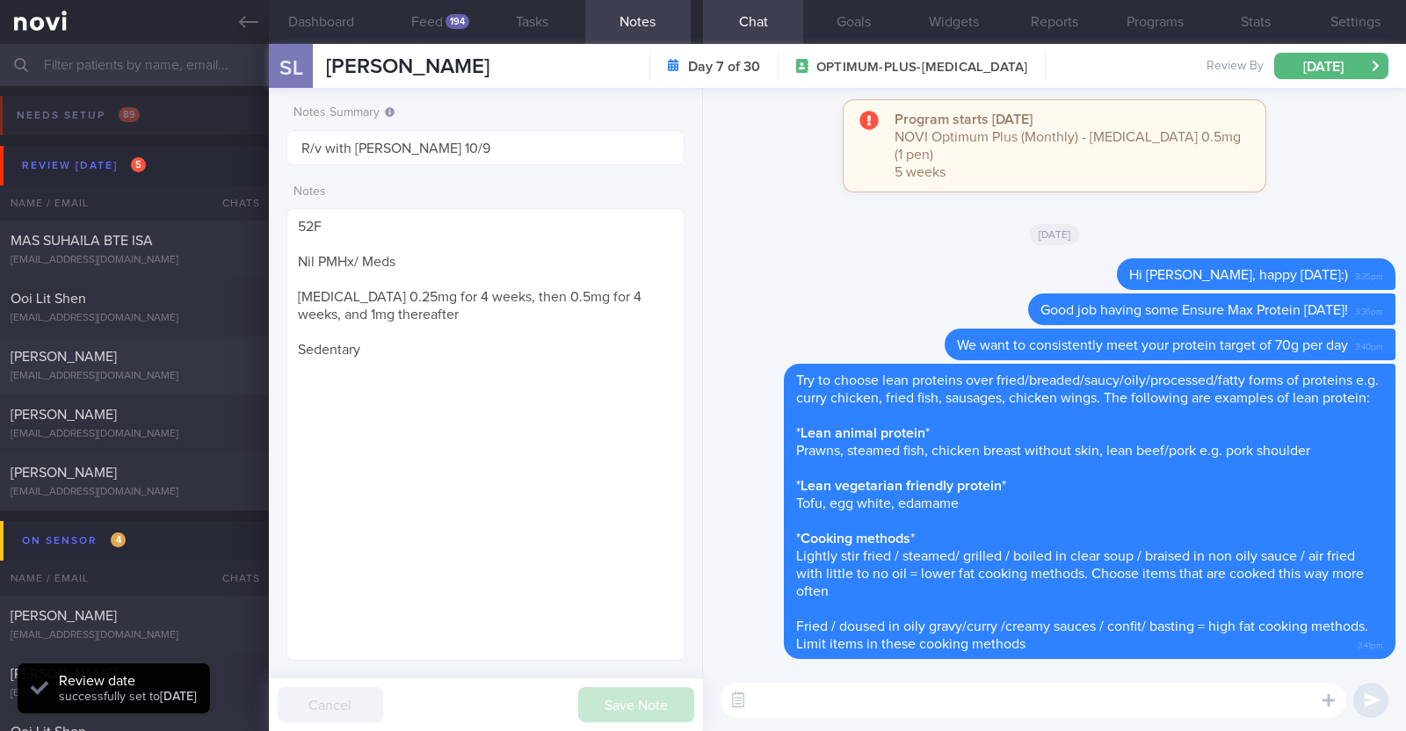
click at [142, 388] on div "Kovind Naidu kovindnaidu@gmail.com Today 5 days ago SAF-LIP" at bounding box center [703, 366] width 1406 height 58
type textarea "42M Nil PMHx/ meds Weight history: 68.8 kg (Aug '25, lost 13.2kg in past 4/12, …"
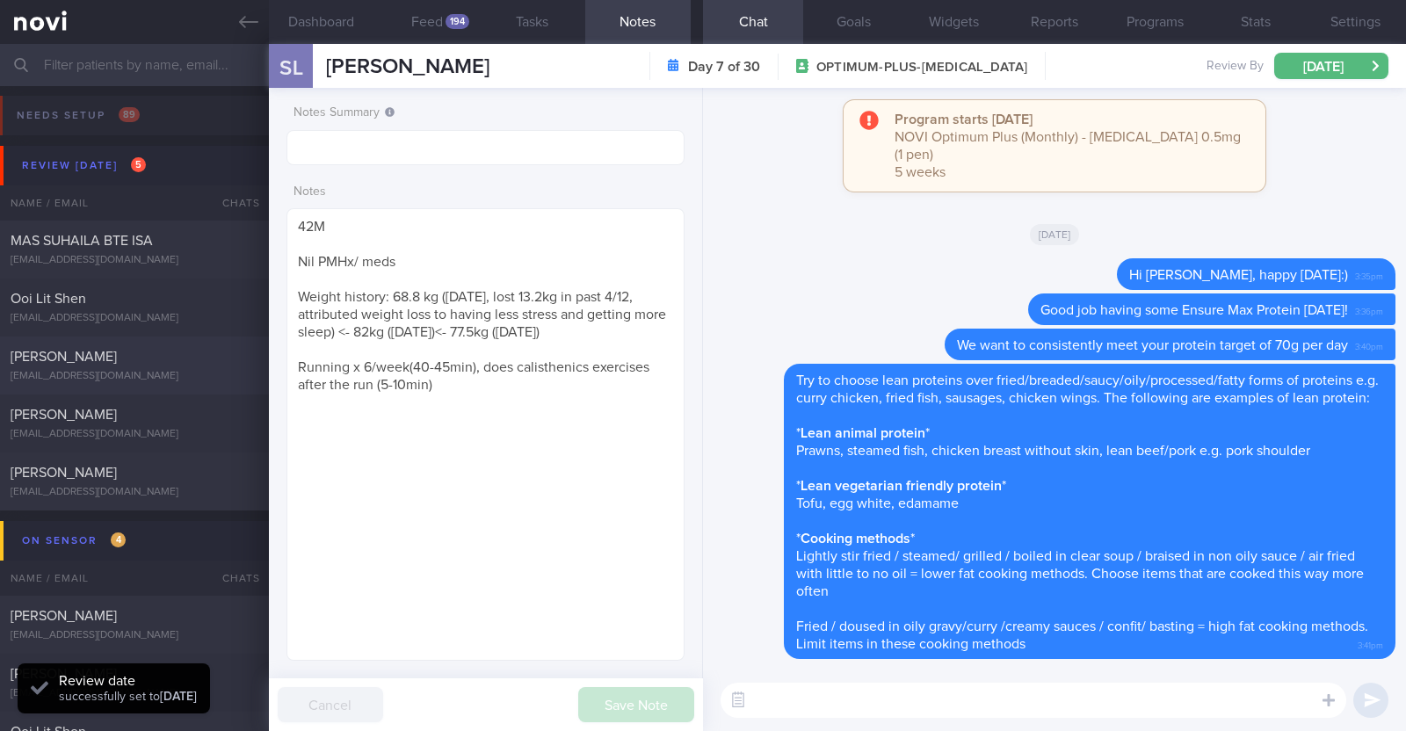
select select "7"
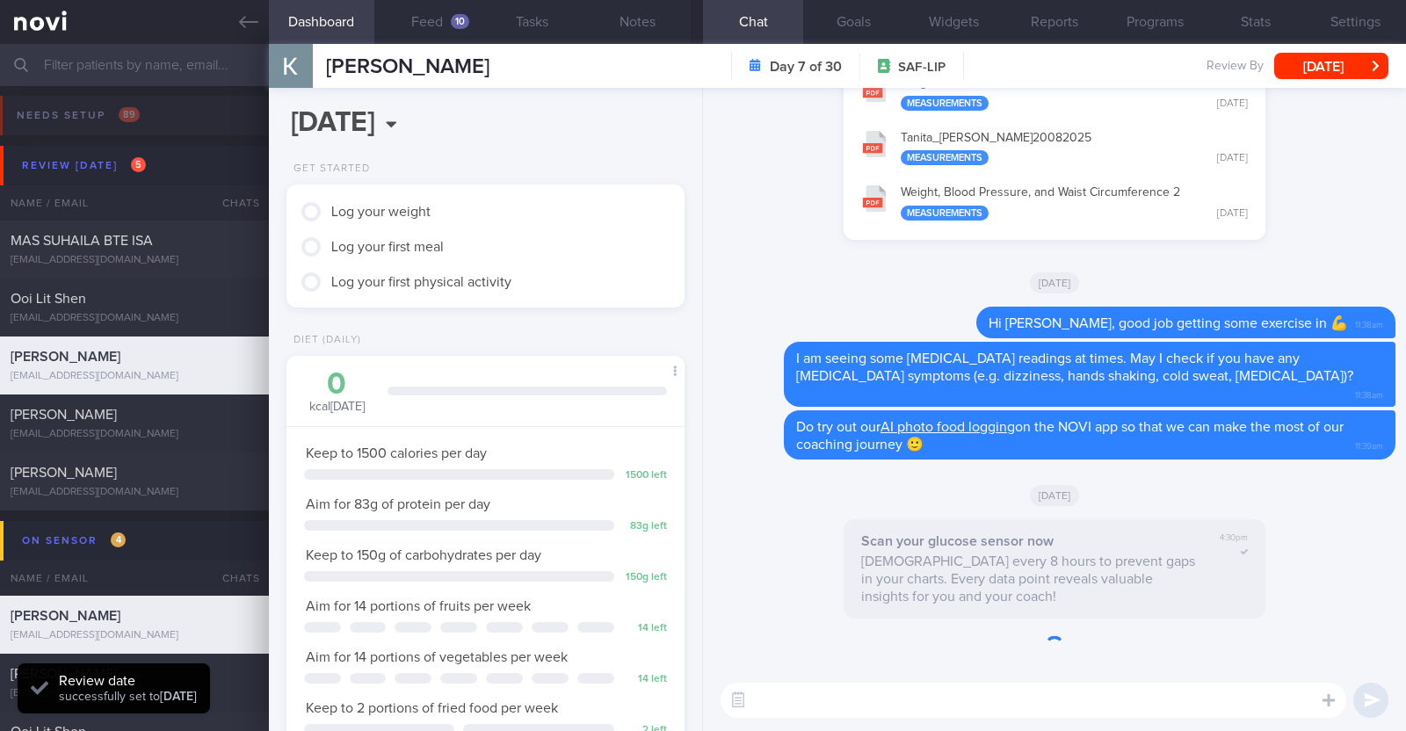
scroll to position [224, 356]
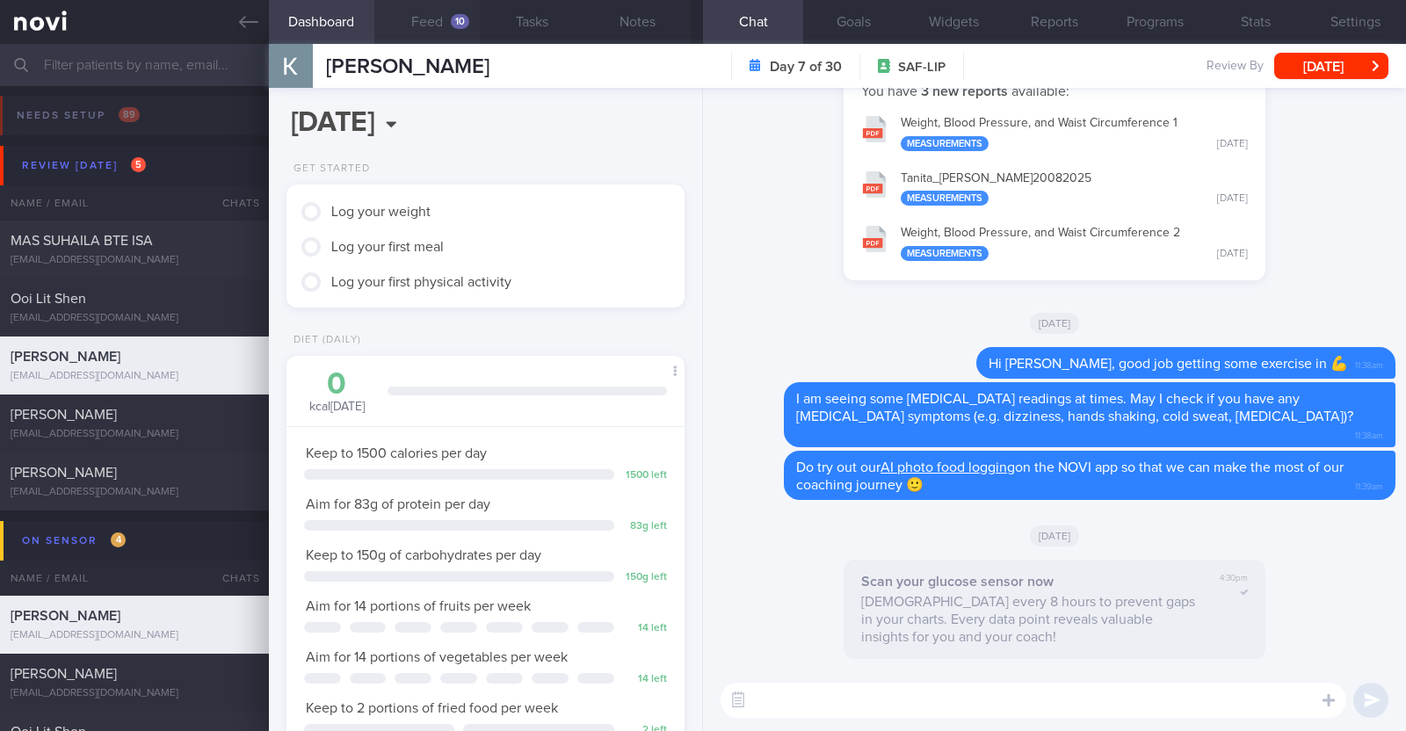
click at [409, 25] on button "Feed 10" at bounding box center [426, 22] width 105 height 44
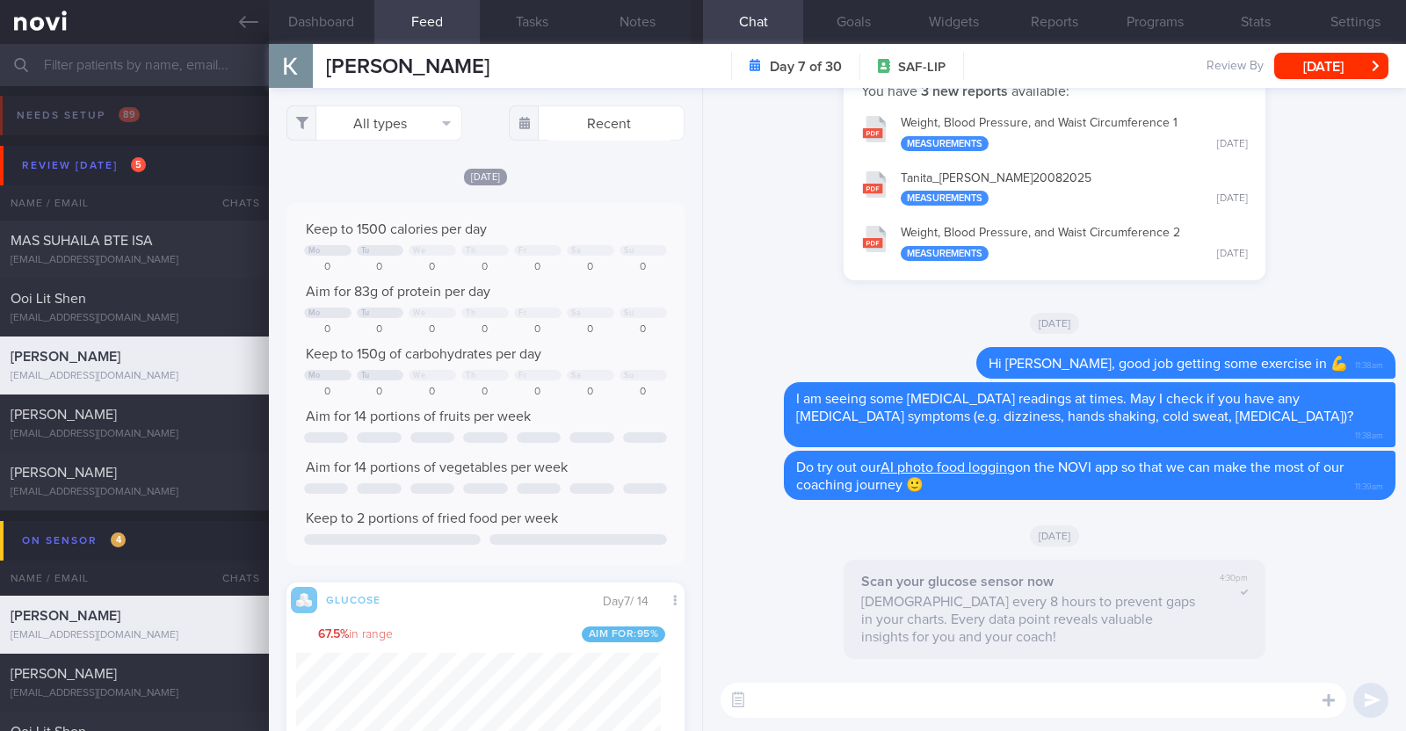
click at [857, 708] on textarea at bounding box center [1034, 700] width 626 height 35
type textarea "Hi Kovind, how are you coping with your diet and exercise?"
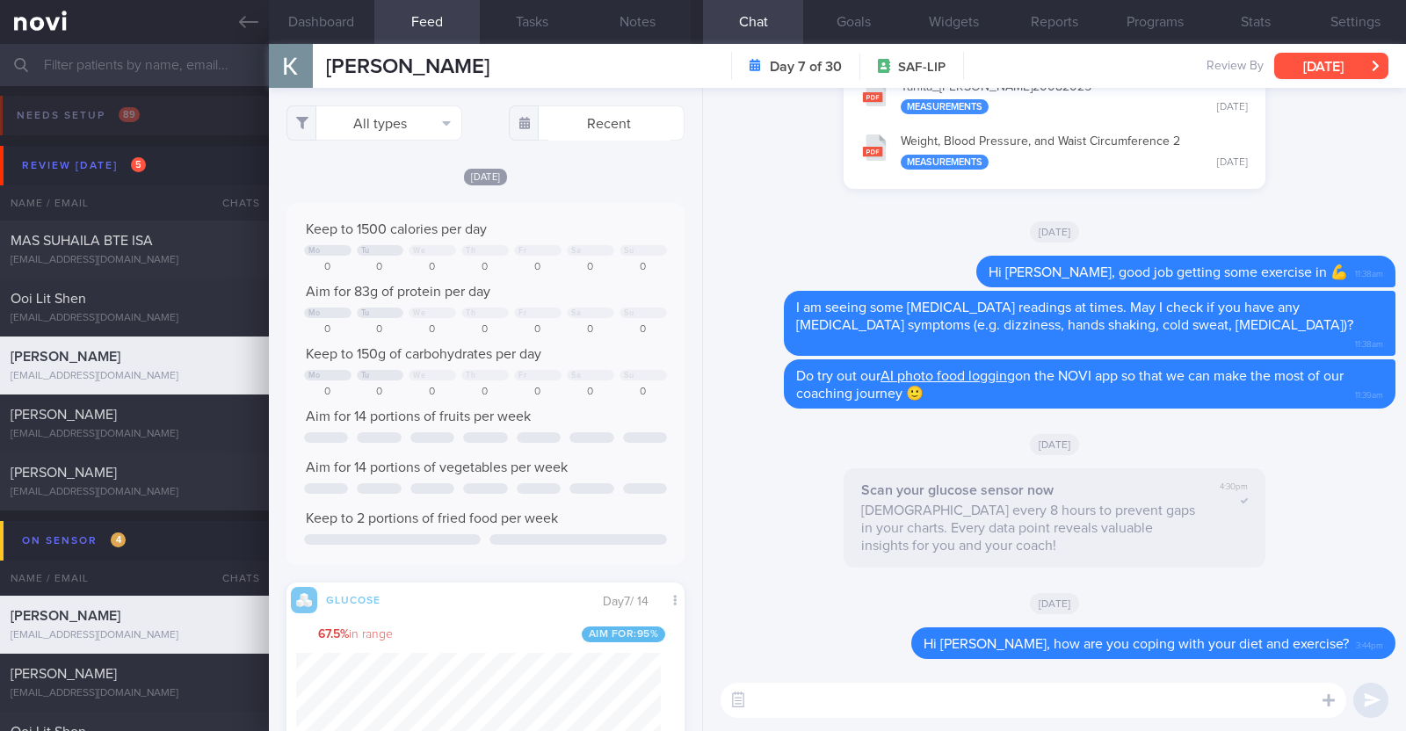
click at [1349, 69] on button "Tue, 26 Aug" at bounding box center [1331, 66] width 114 height 26
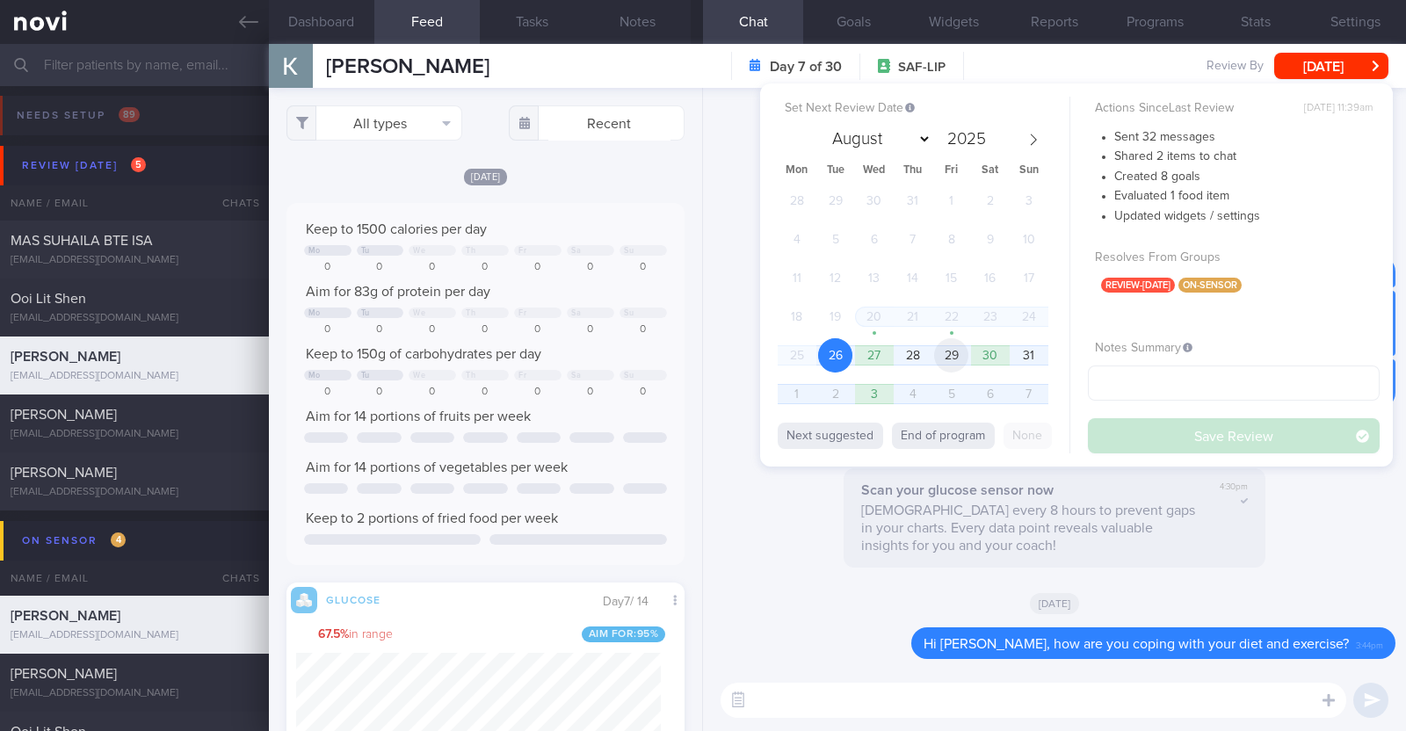
click at [961, 359] on span "29" at bounding box center [951, 355] width 34 height 34
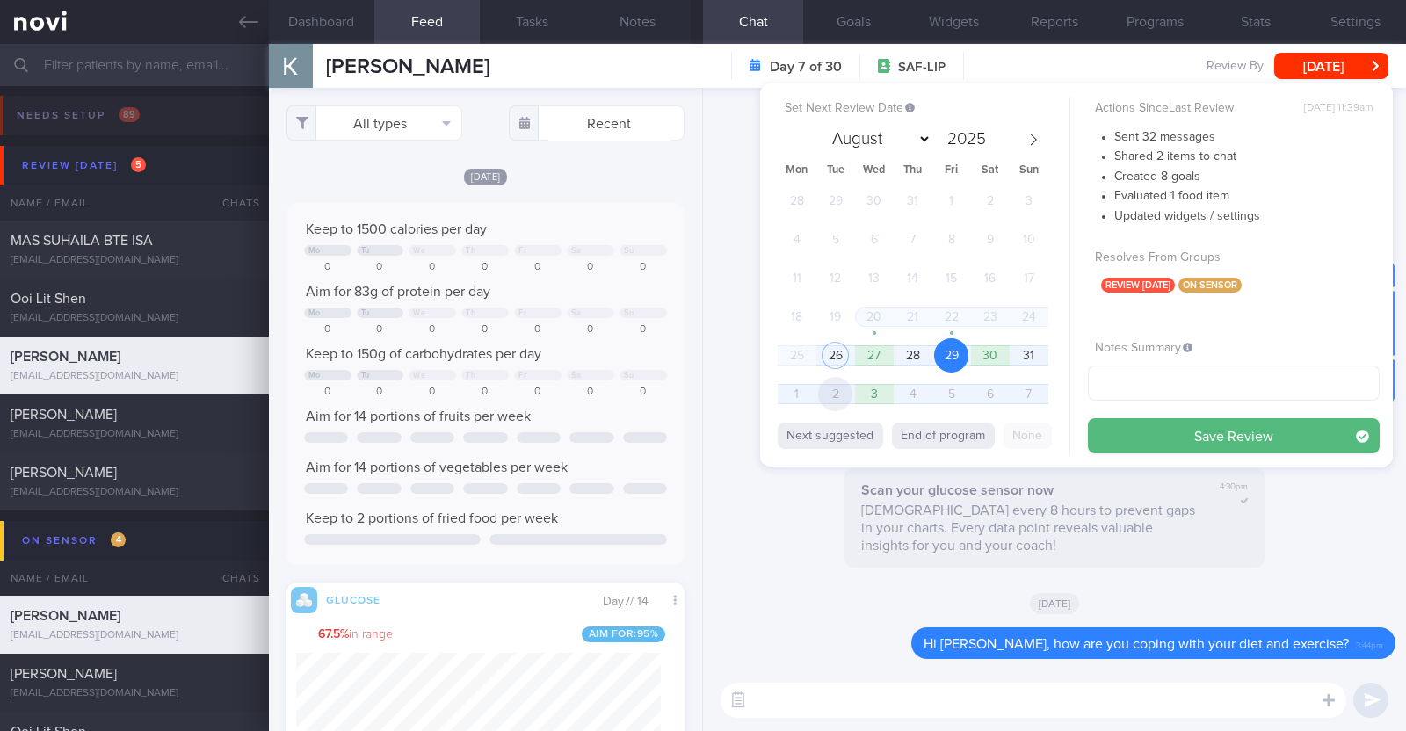
click at [831, 384] on span "2" at bounding box center [835, 394] width 34 height 34
select select "8"
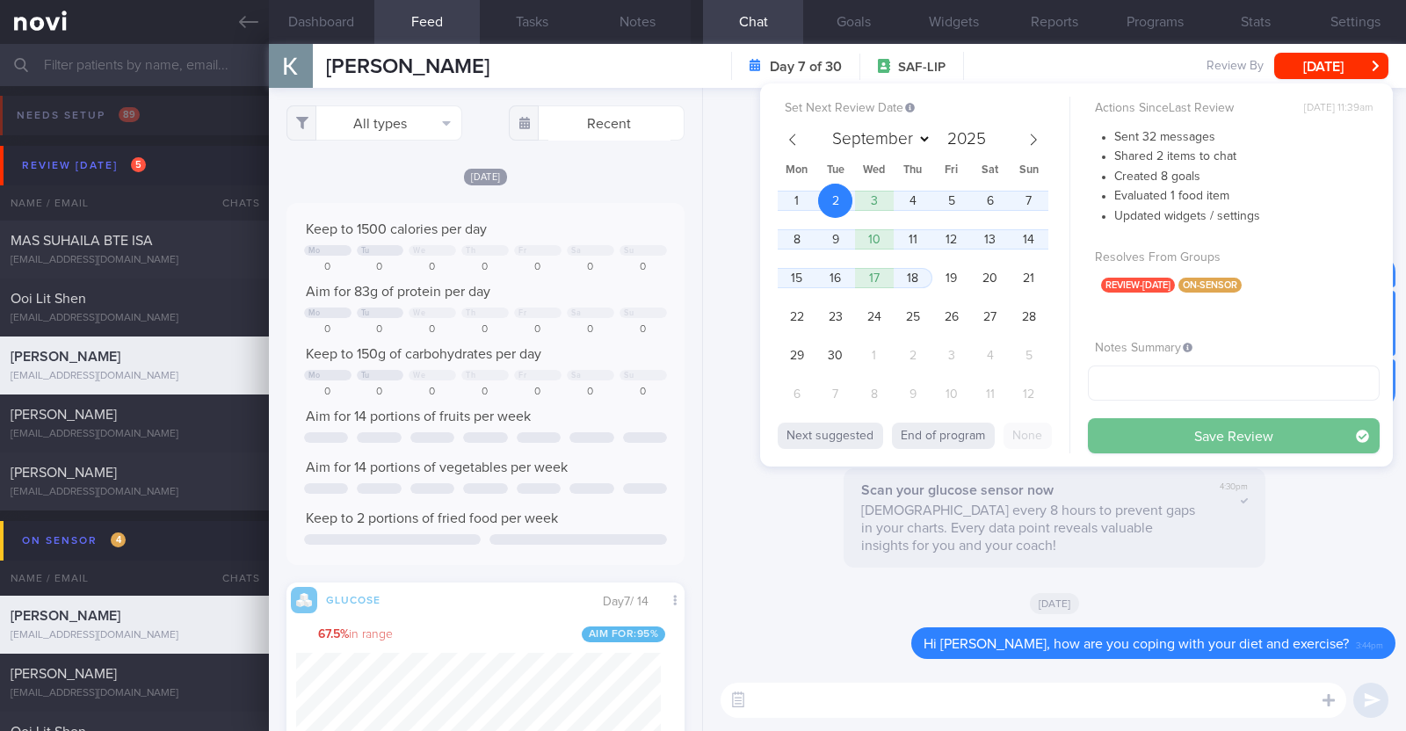
click at [1197, 440] on button "Save Review" at bounding box center [1234, 435] width 292 height 35
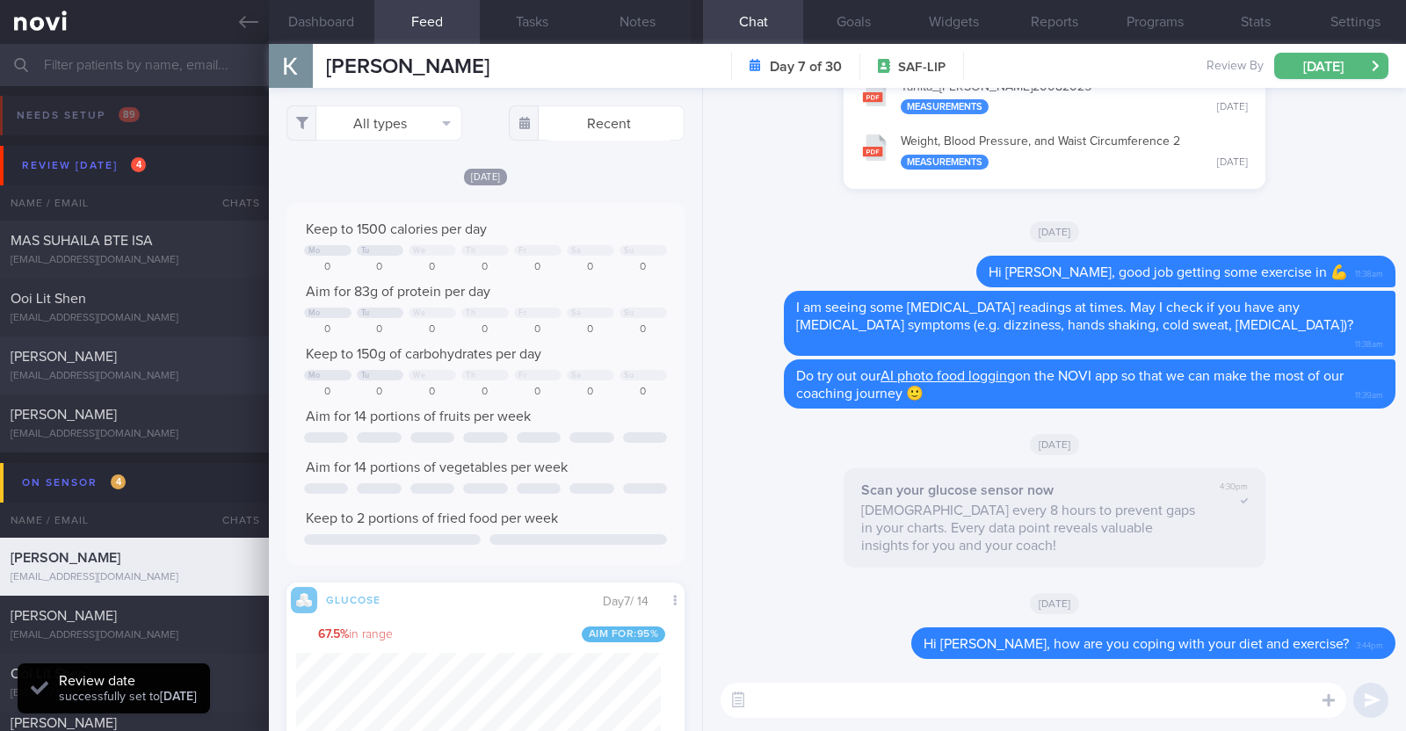
click at [160, 358] on div "David Ling" at bounding box center [132, 357] width 243 height 18
type textarea "48M Nil PMHx/Meds Walking x 3/week (60min) Jogging x 1/week (30min)"
select select "7"
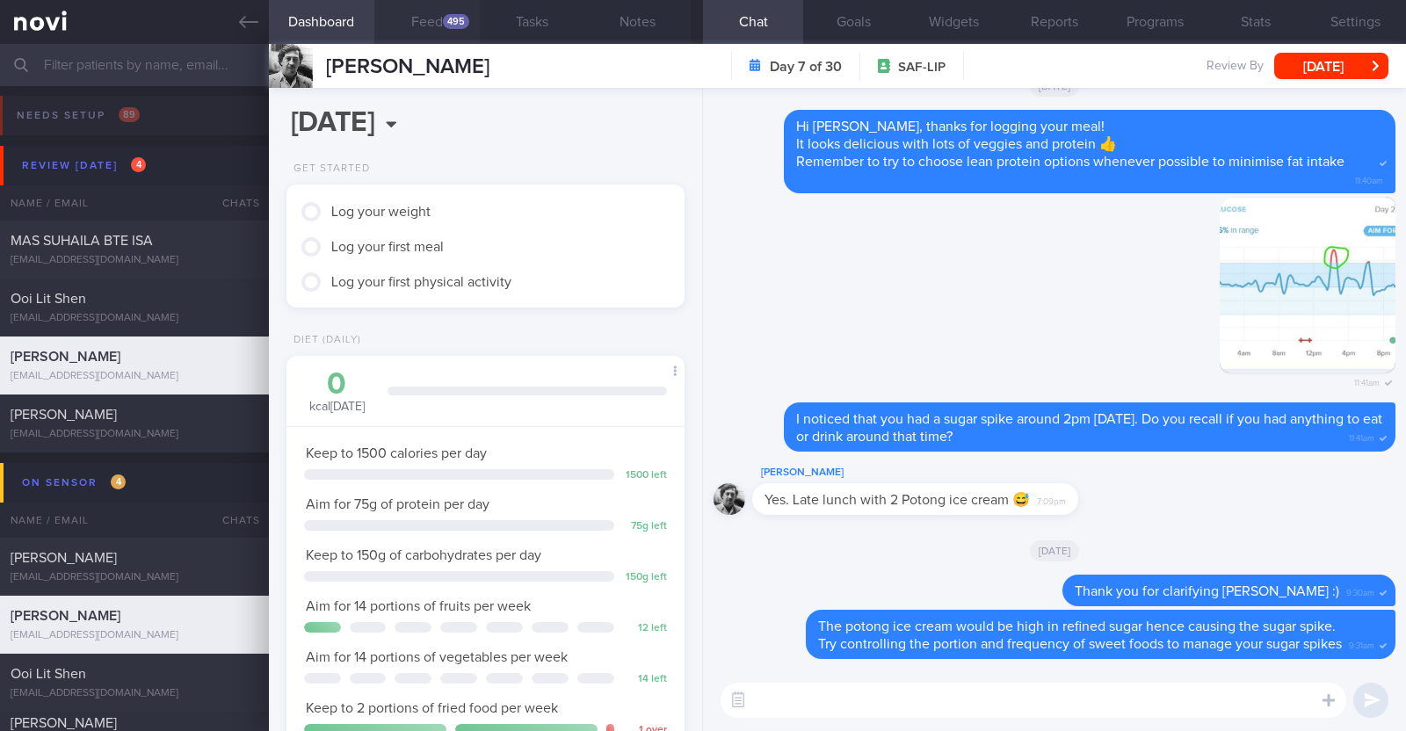
click at [448, 11] on button "Feed 495" at bounding box center [426, 22] width 105 height 44
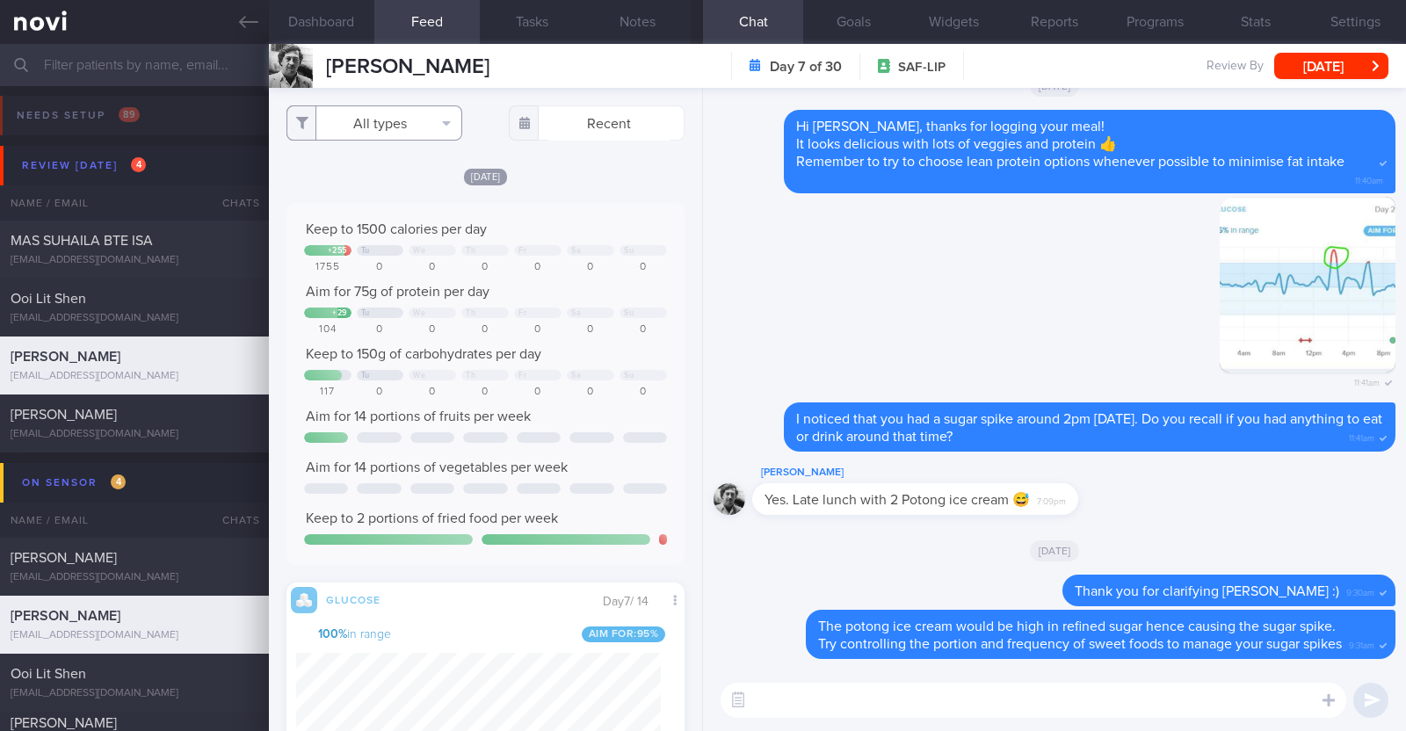
click at [423, 132] on button "All types" at bounding box center [375, 122] width 176 height 35
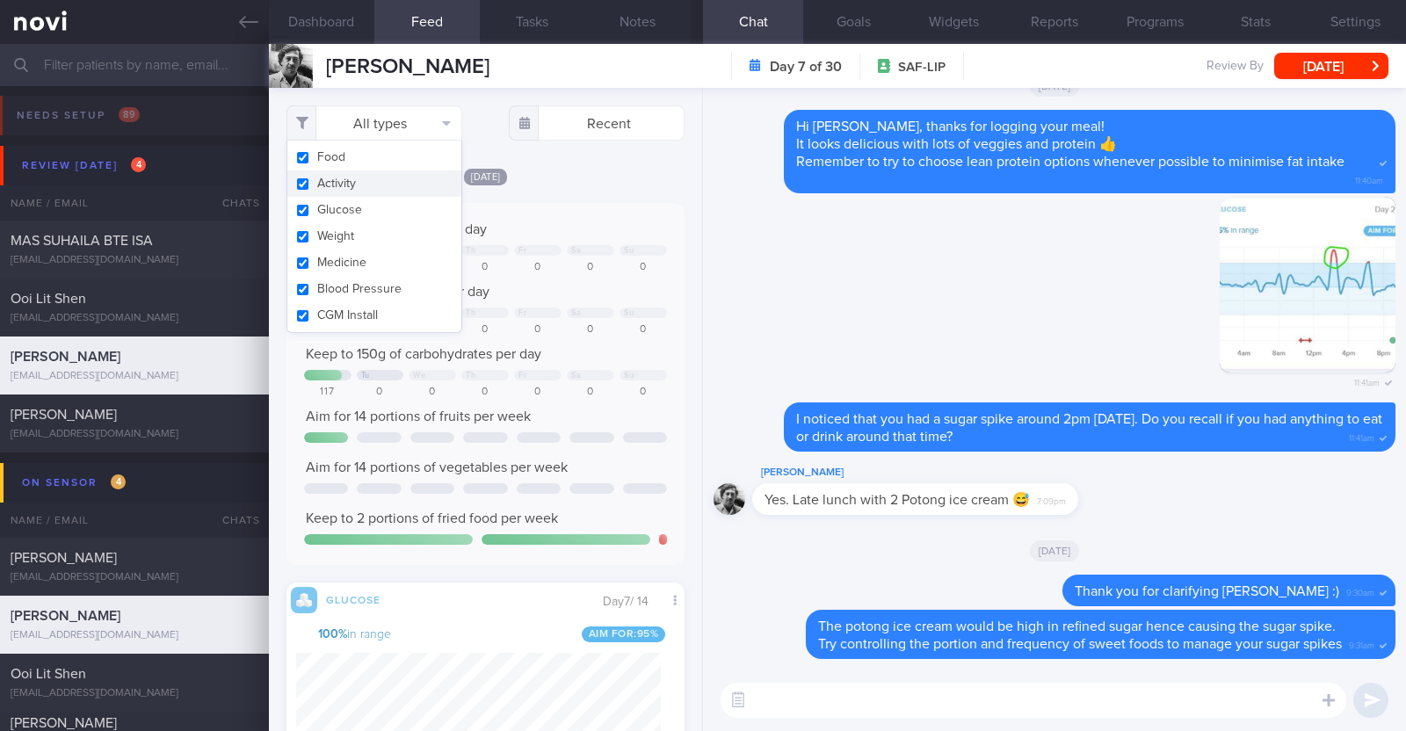
click at [382, 186] on button "Activity" at bounding box center [374, 183] width 174 height 26
checkbox input "false"
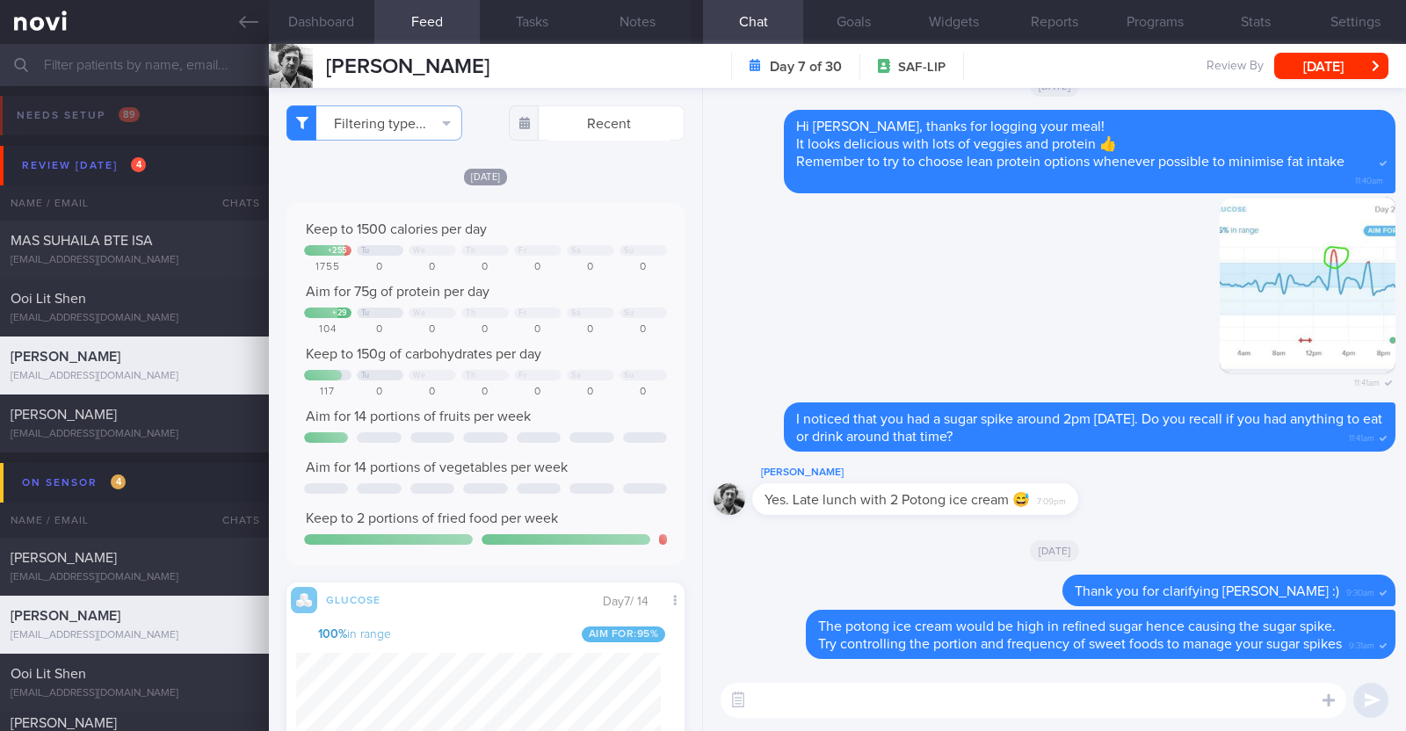
click at [620, 169] on div "[DATE]" at bounding box center [486, 176] width 398 height 18
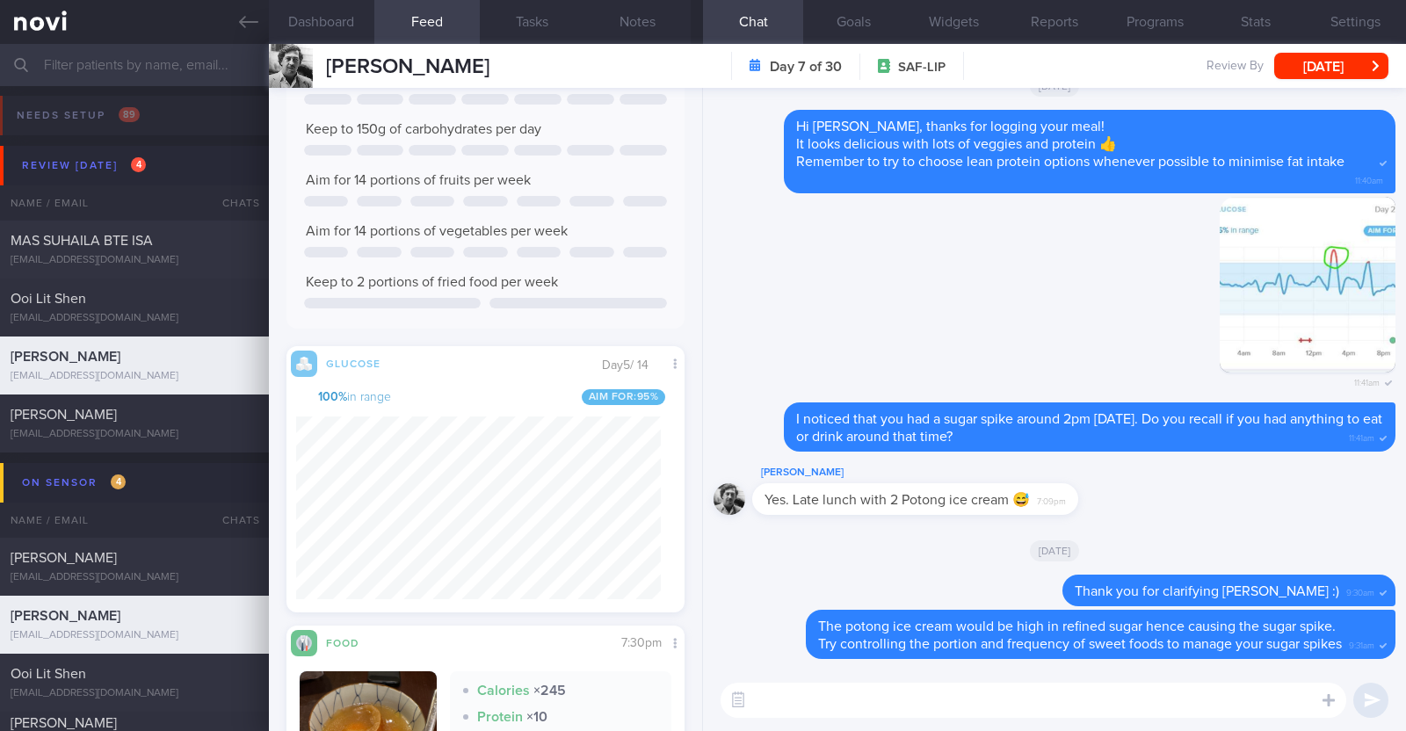
scroll to position [2170, 0]
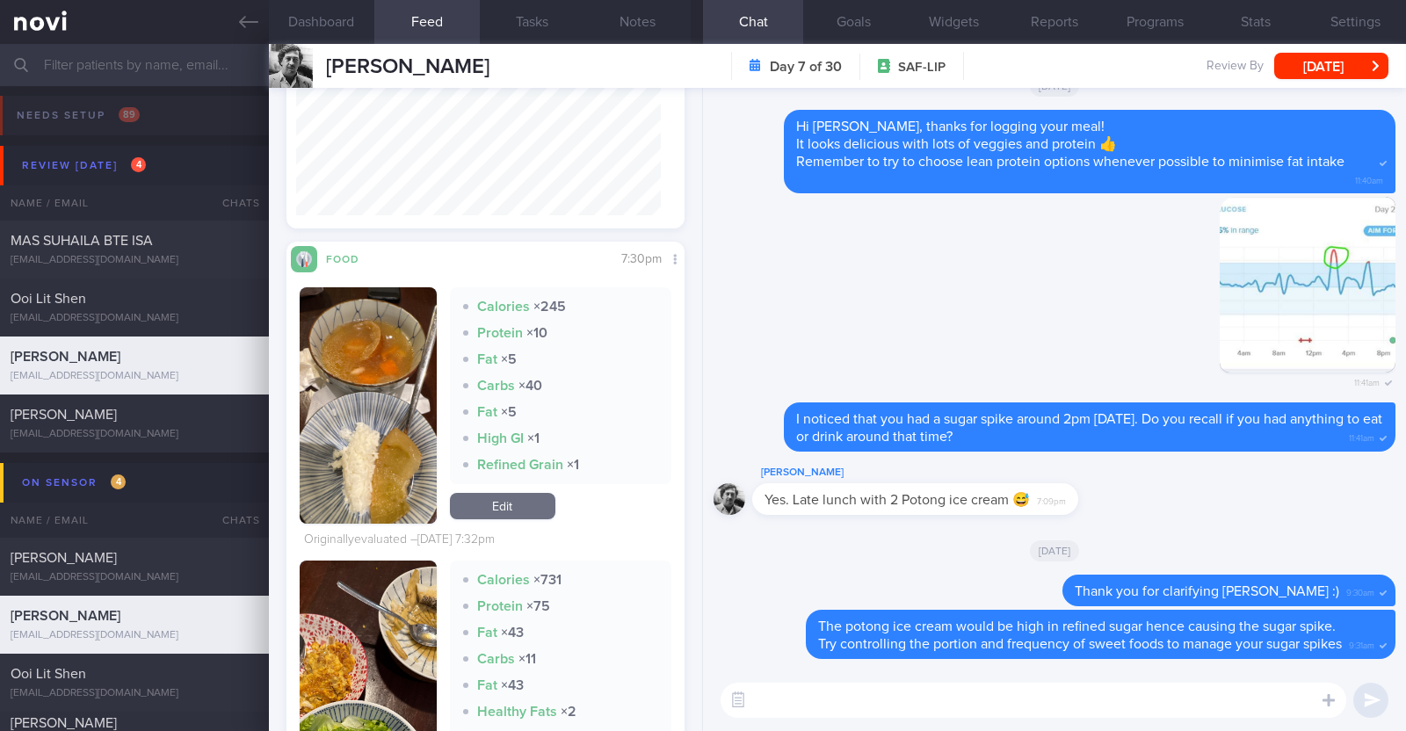
scroll to position [2713, 0]
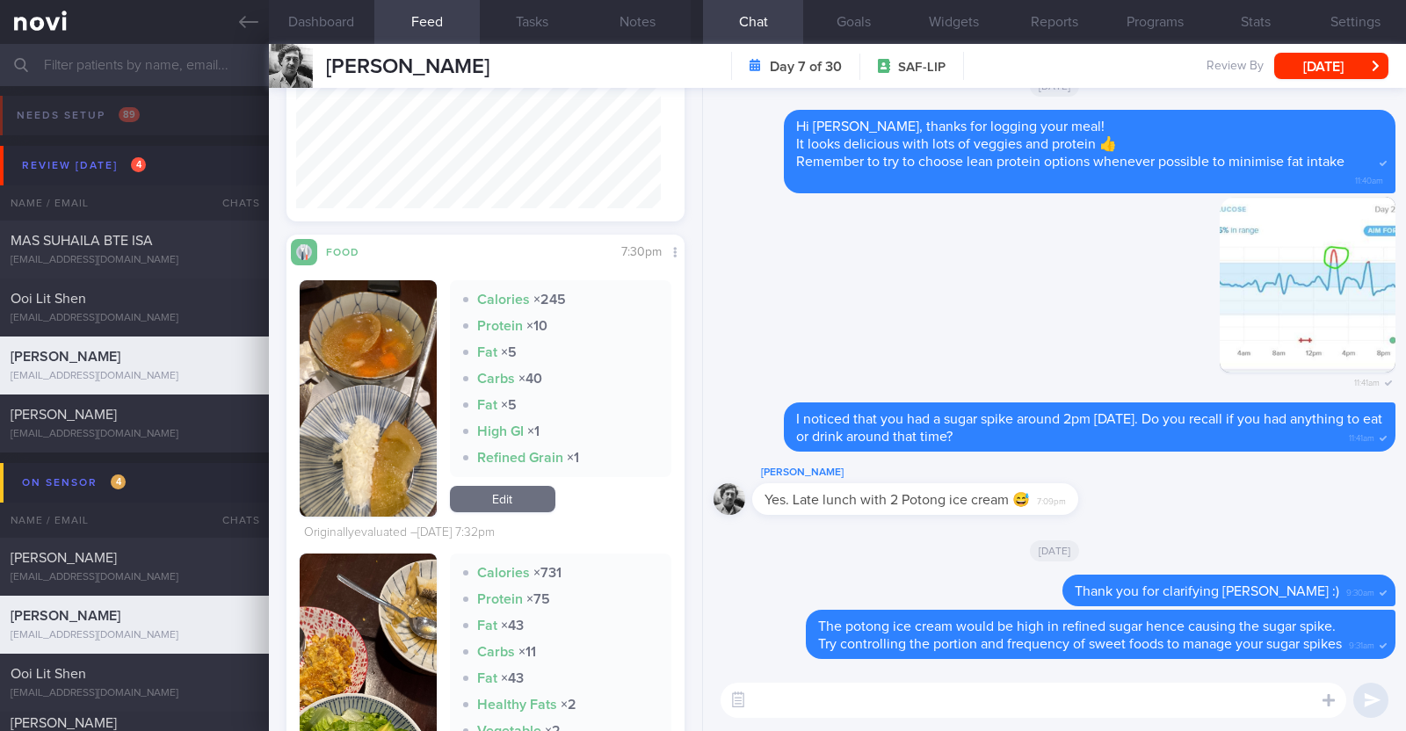
click at [525, 511] on link "Edit" at bounding box center [502, 499] width 105 height 26
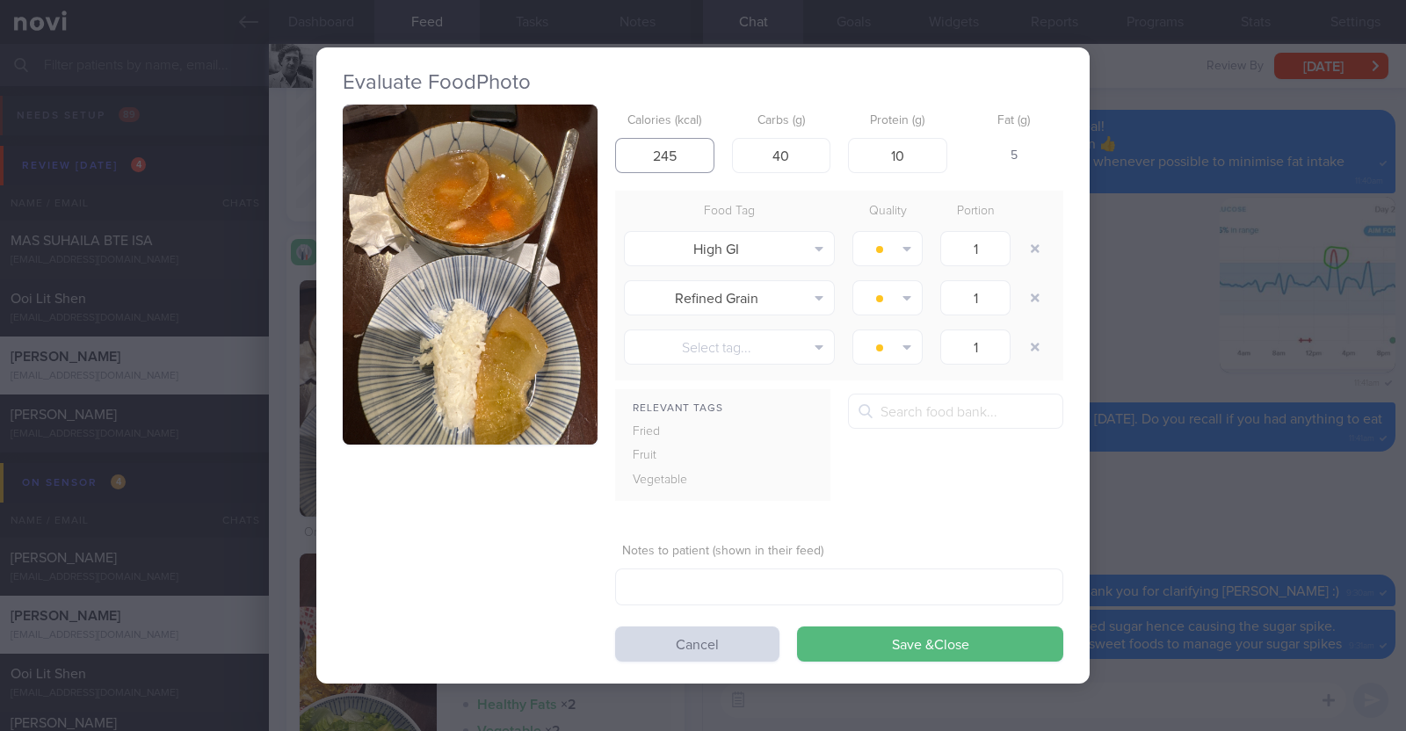
click at [677, 164] on input "245" at bounding box center [664, 155] width 99 height 35
type input "245"
click at [797, 627] on button "Save & Close" at bounding box center [930, 644] width 266 height 35
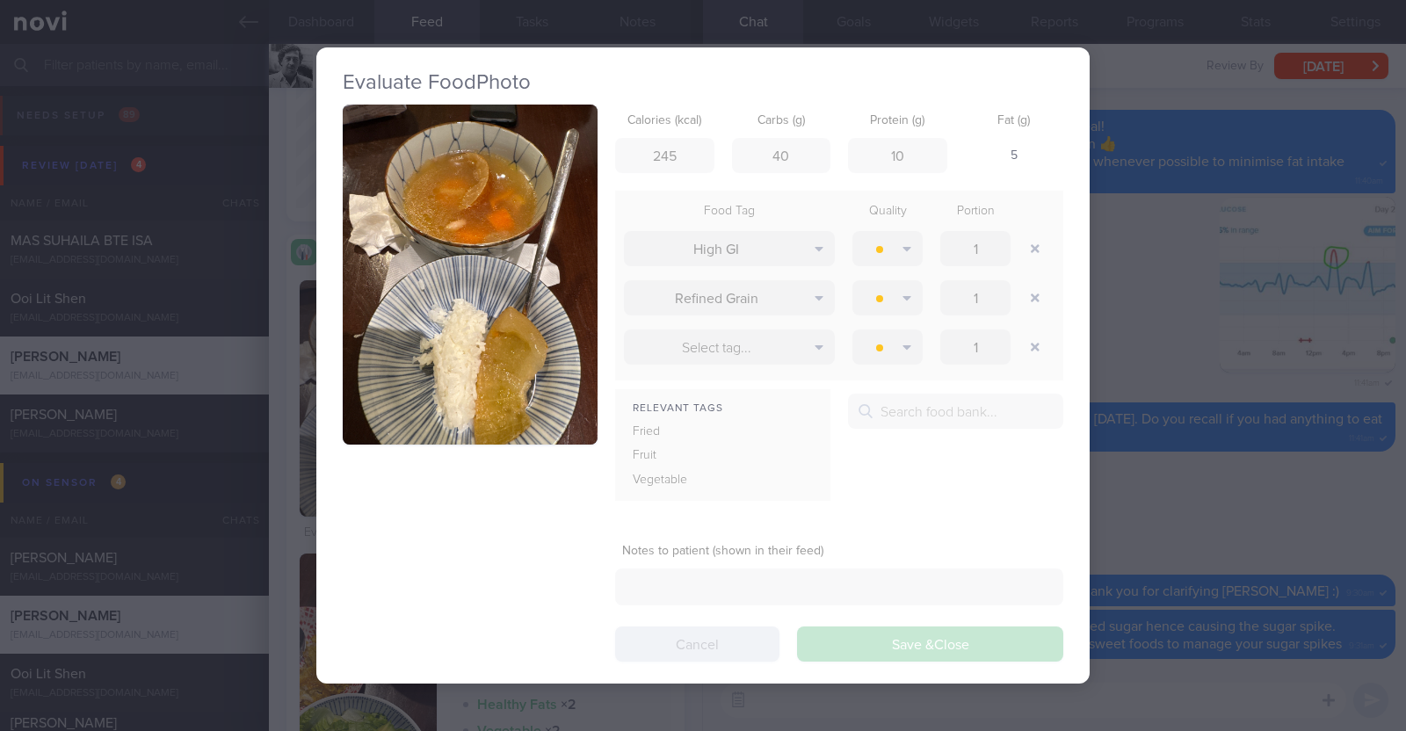
scroll to position [242, 365]
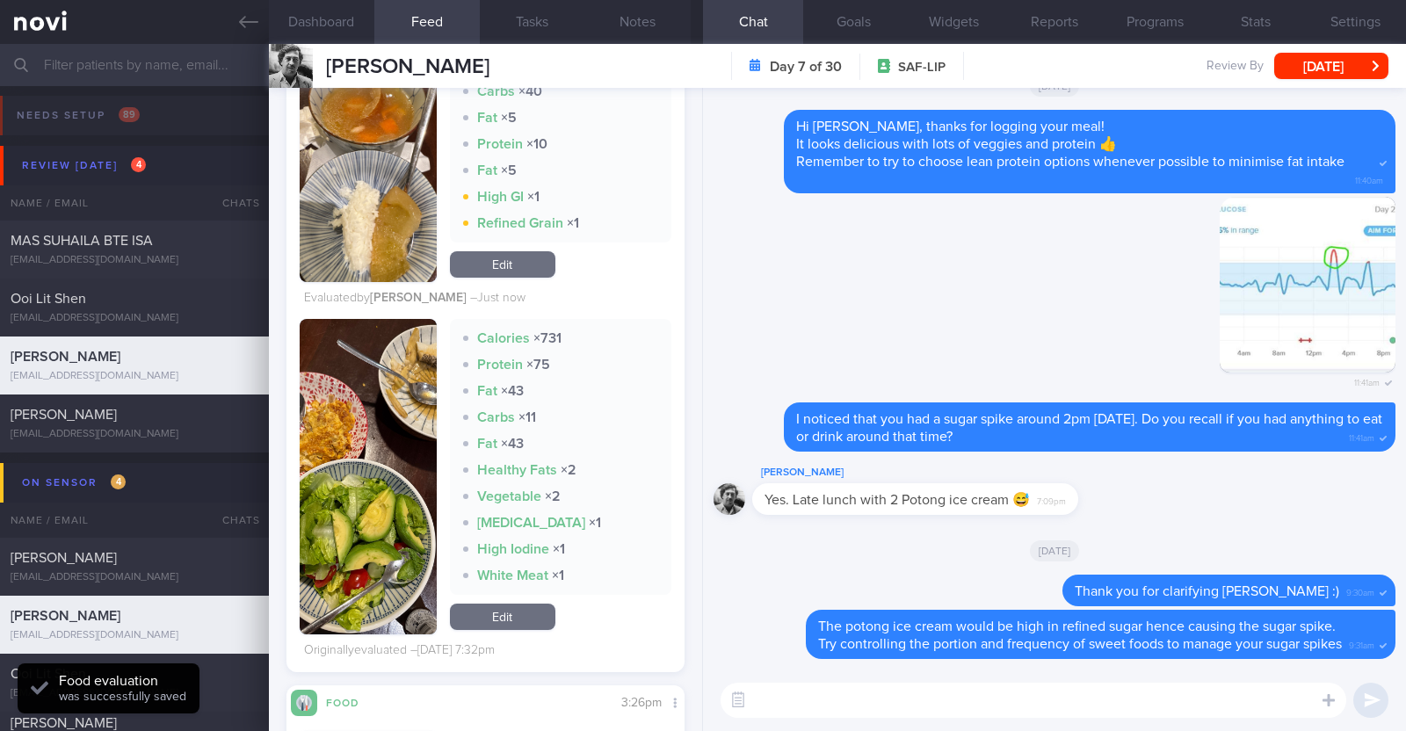
scroll to position [242, 365]
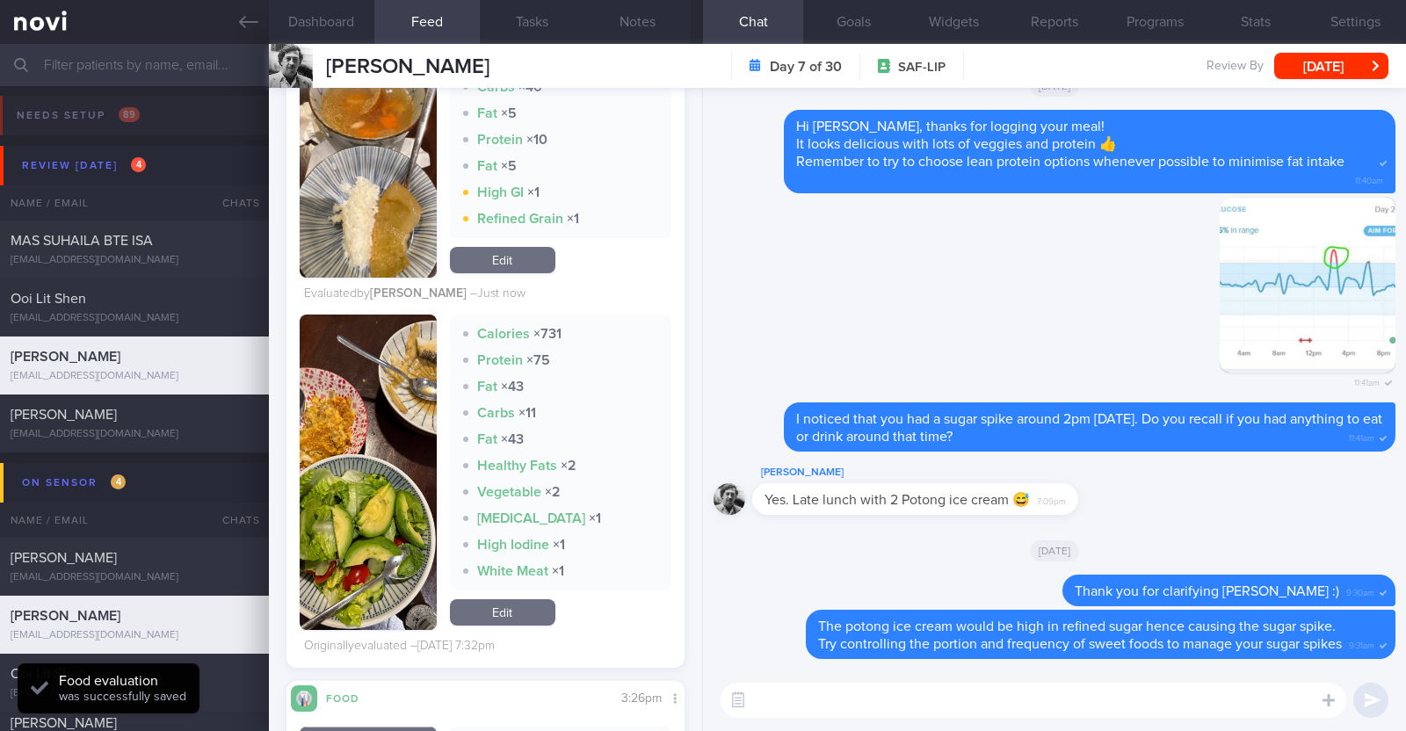
click at [355, 500] on button "button" at bounding box center [368, 473] width 137 height 316
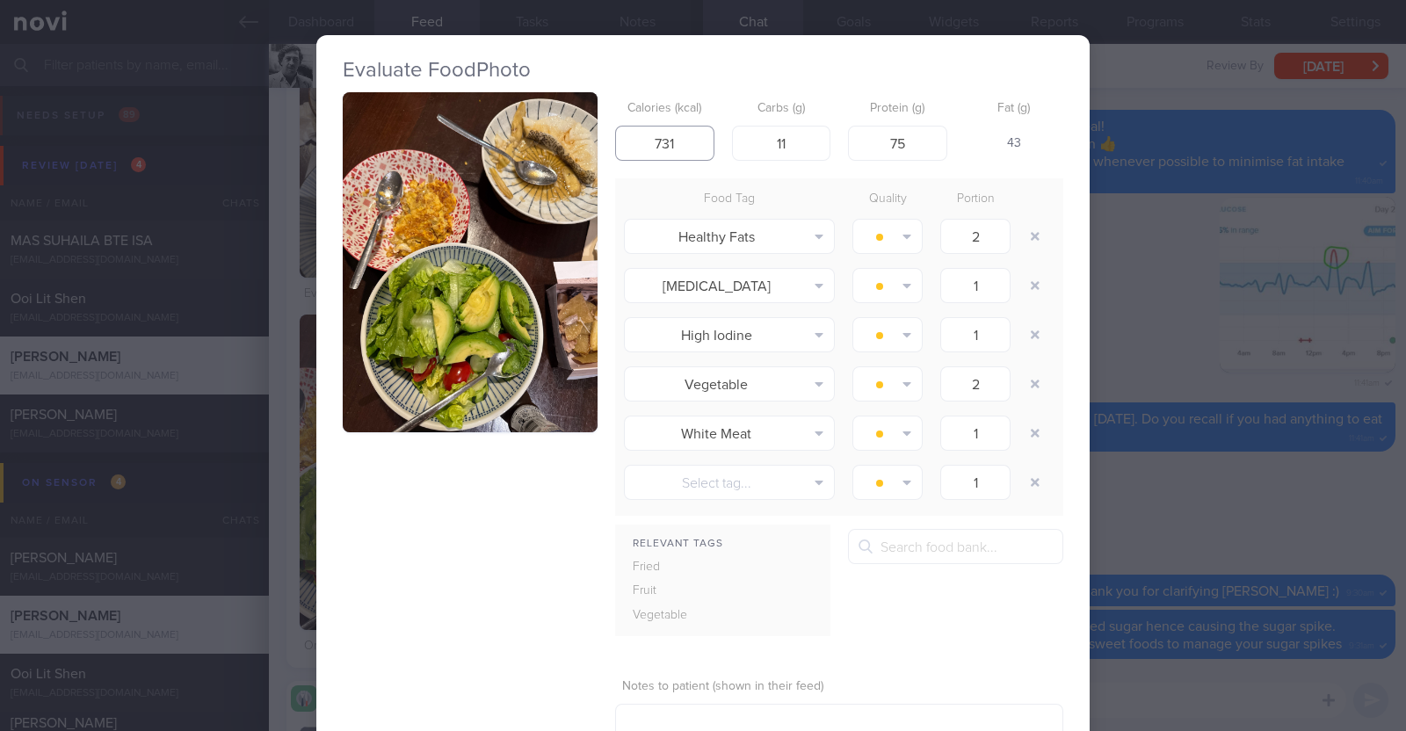
click at [668, 135] on input "731" at bounding box center [664, 143] width 99 height 35
click at [497, 264] on button "button" at bounding box center [470, 262] width 255 height 340
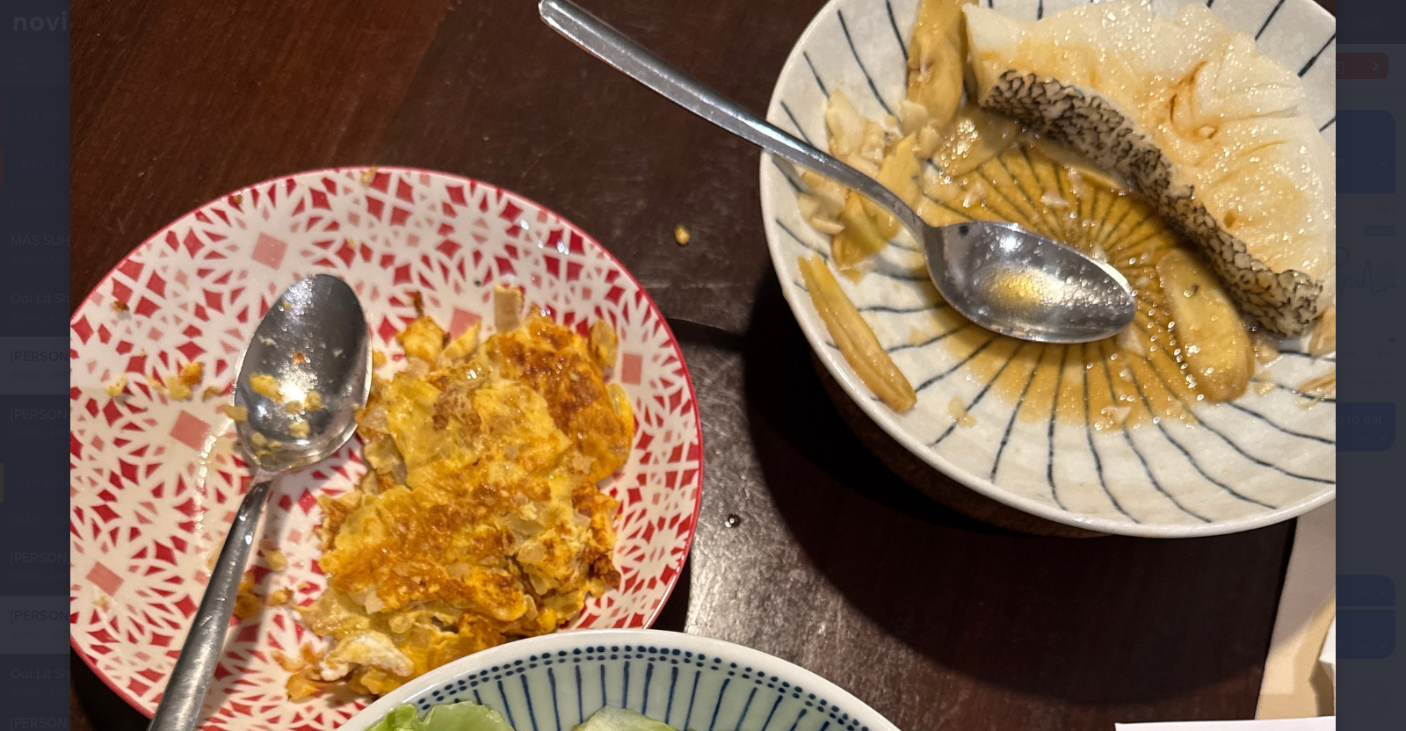
scroll to position [186, 0]
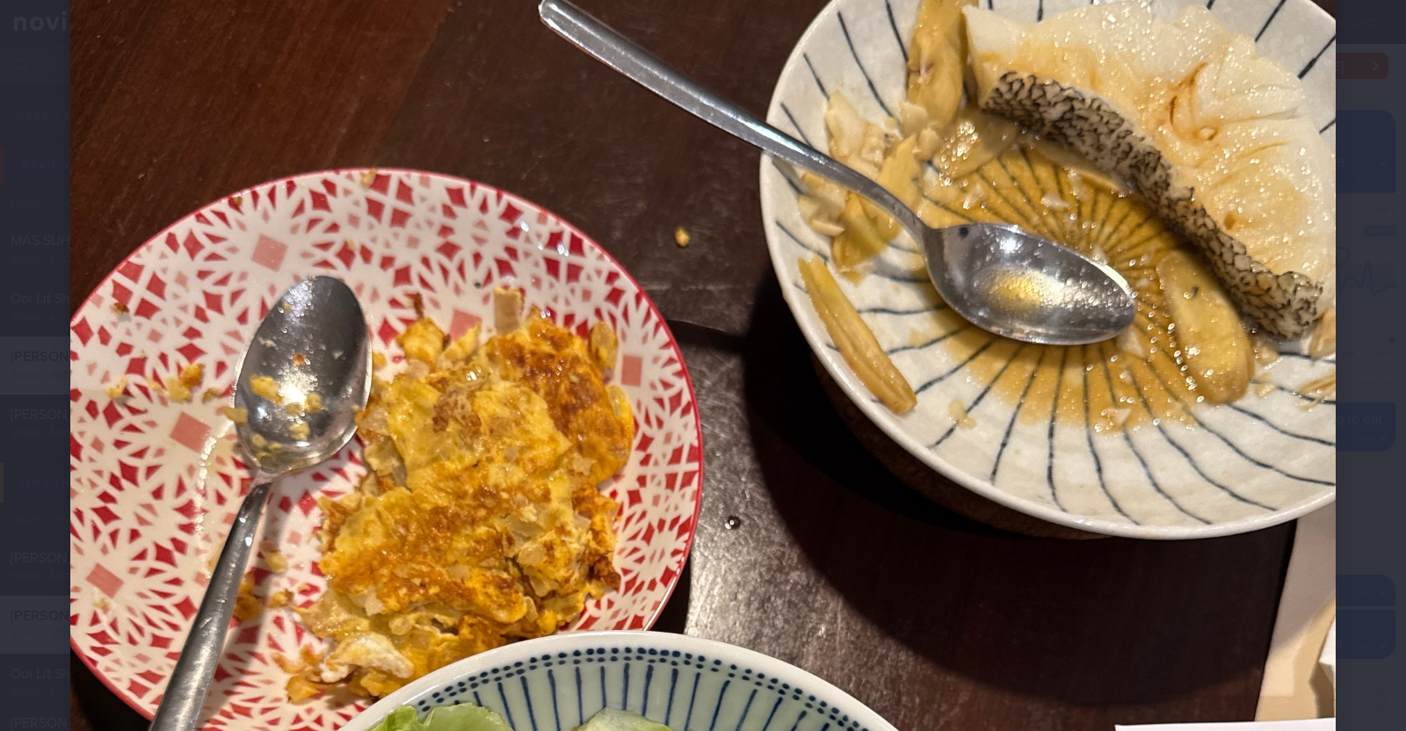
click at [888, 41] on img at bounding box center [703, 727] width 1266 height 1687
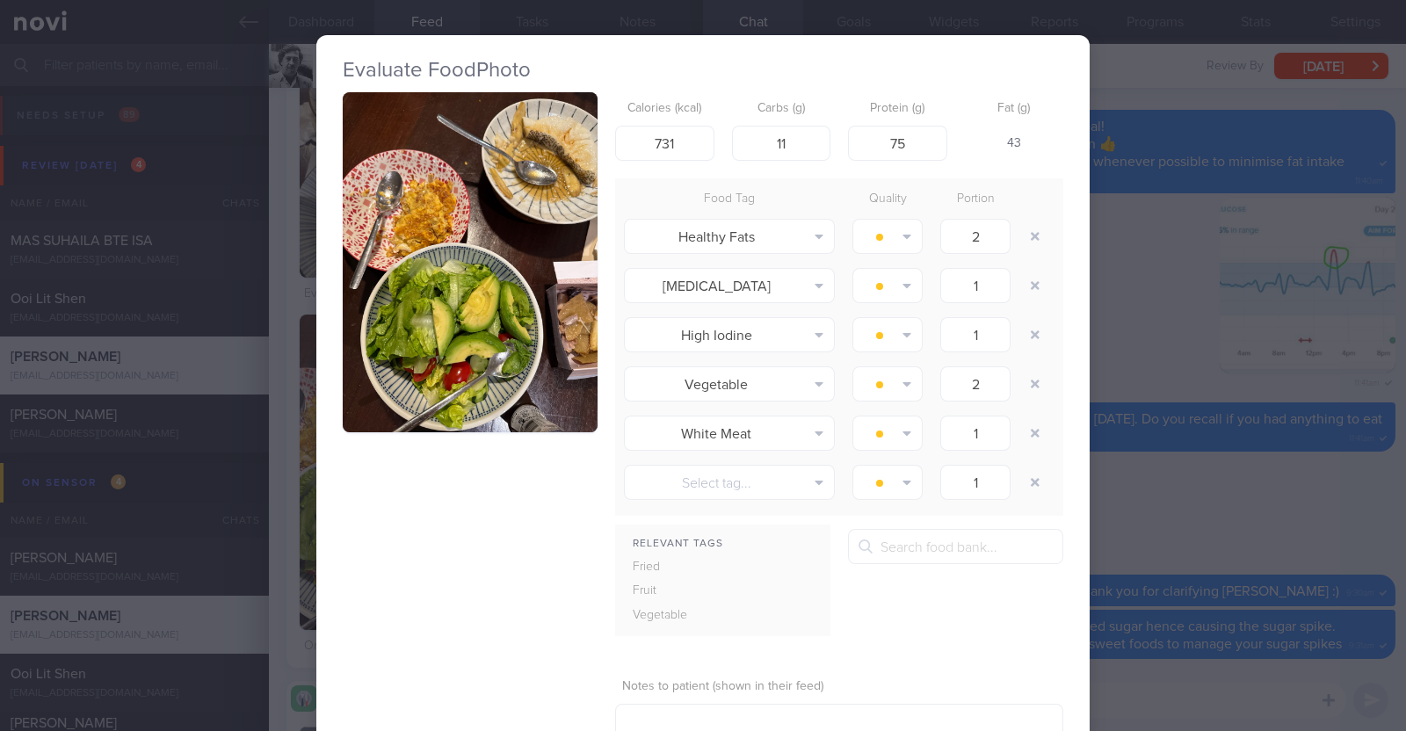
click at [495, 375] on button "button" at bounding box center [470, 262] width 255 height 340
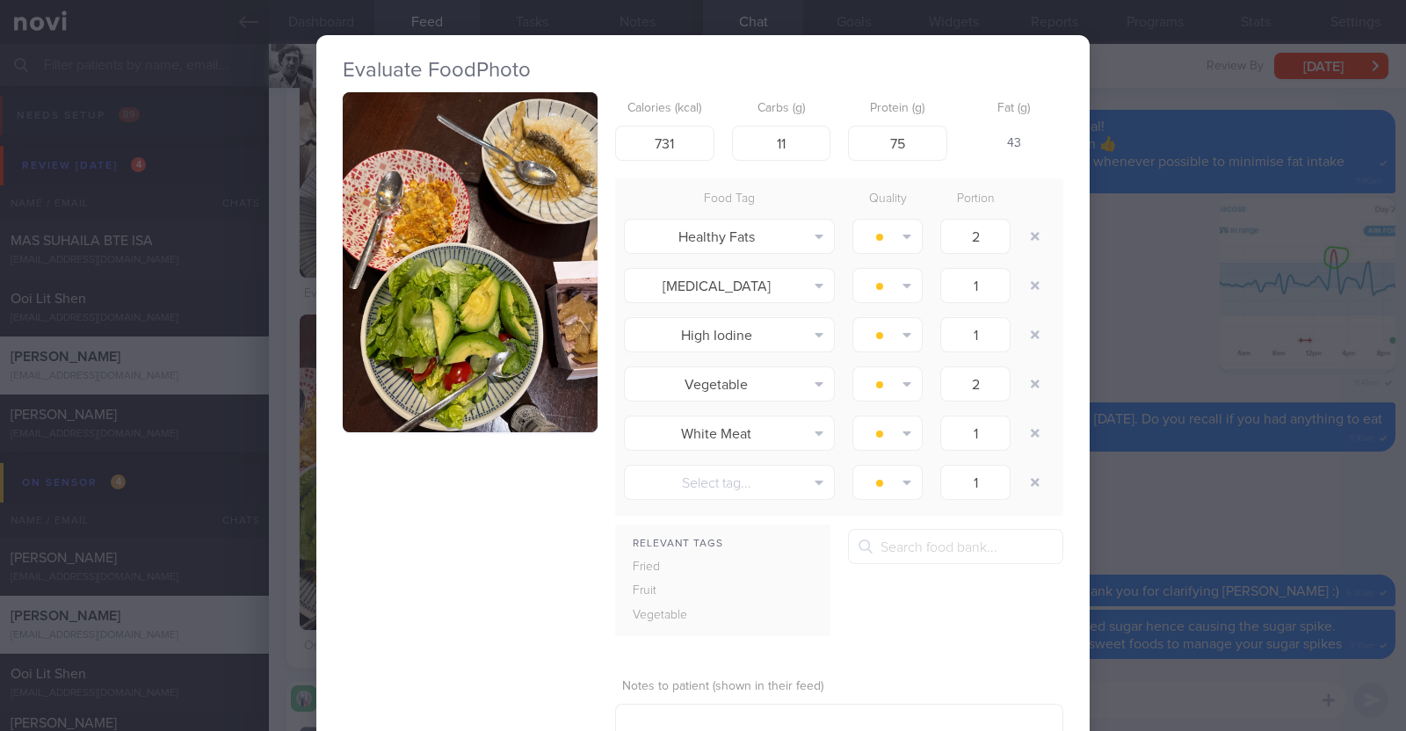
scroll to position [307, 0]
click at [495, 375] on button "button" at bounding box center [470, 262] width 255 height 340
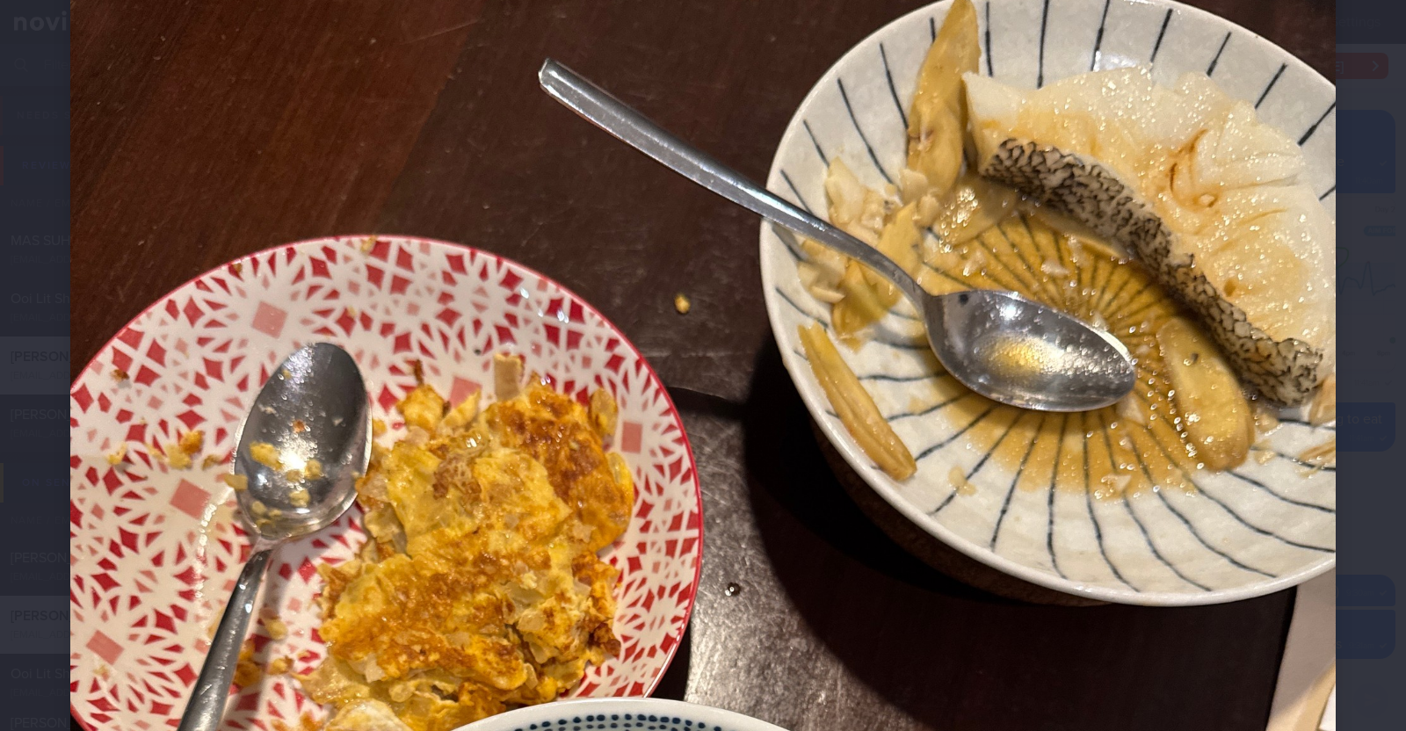
scroll to position [116, 0]
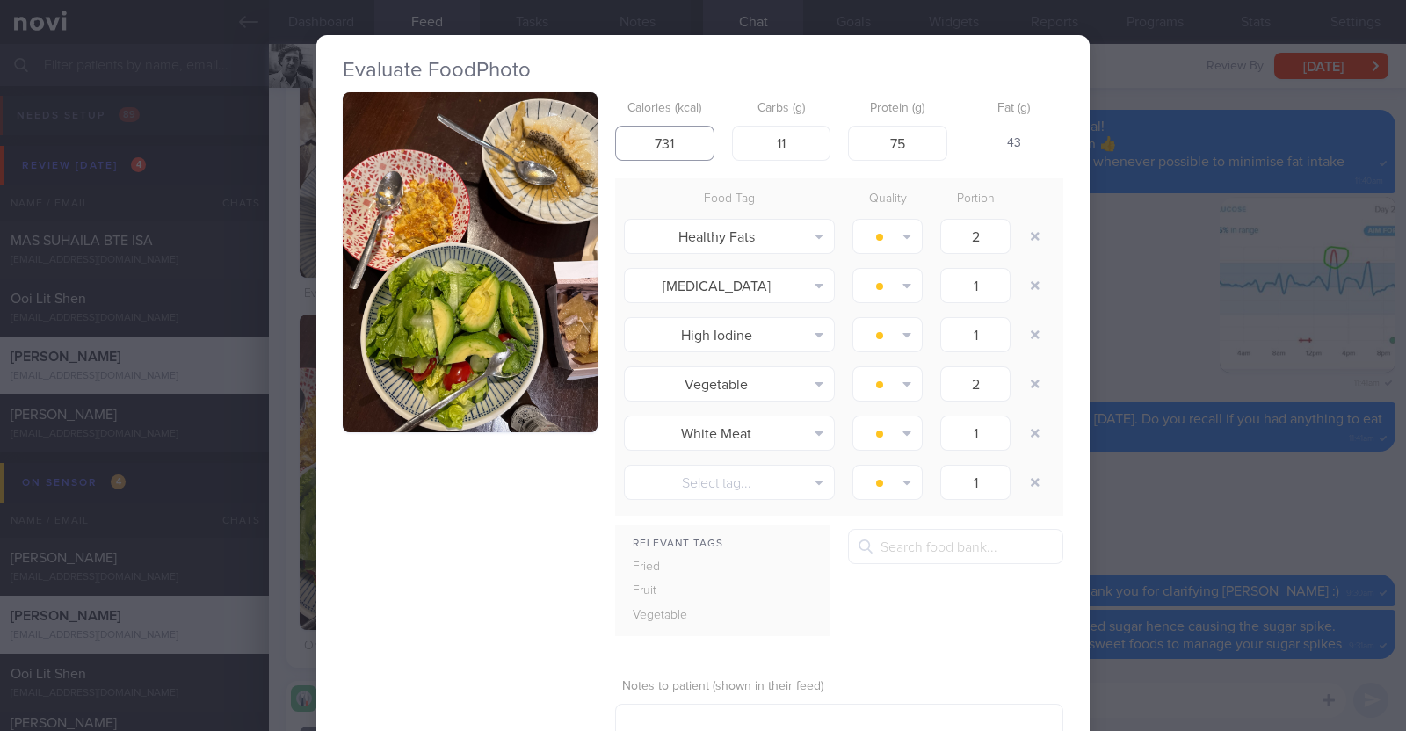
click at [690, 139] on input "731" at bounding box center [664, 143] width 99 height 35
type input "7"
type input "580"
click at [807, 144] on input "11" at bounding box center [781, 143] width 99 height 35
type input "1"
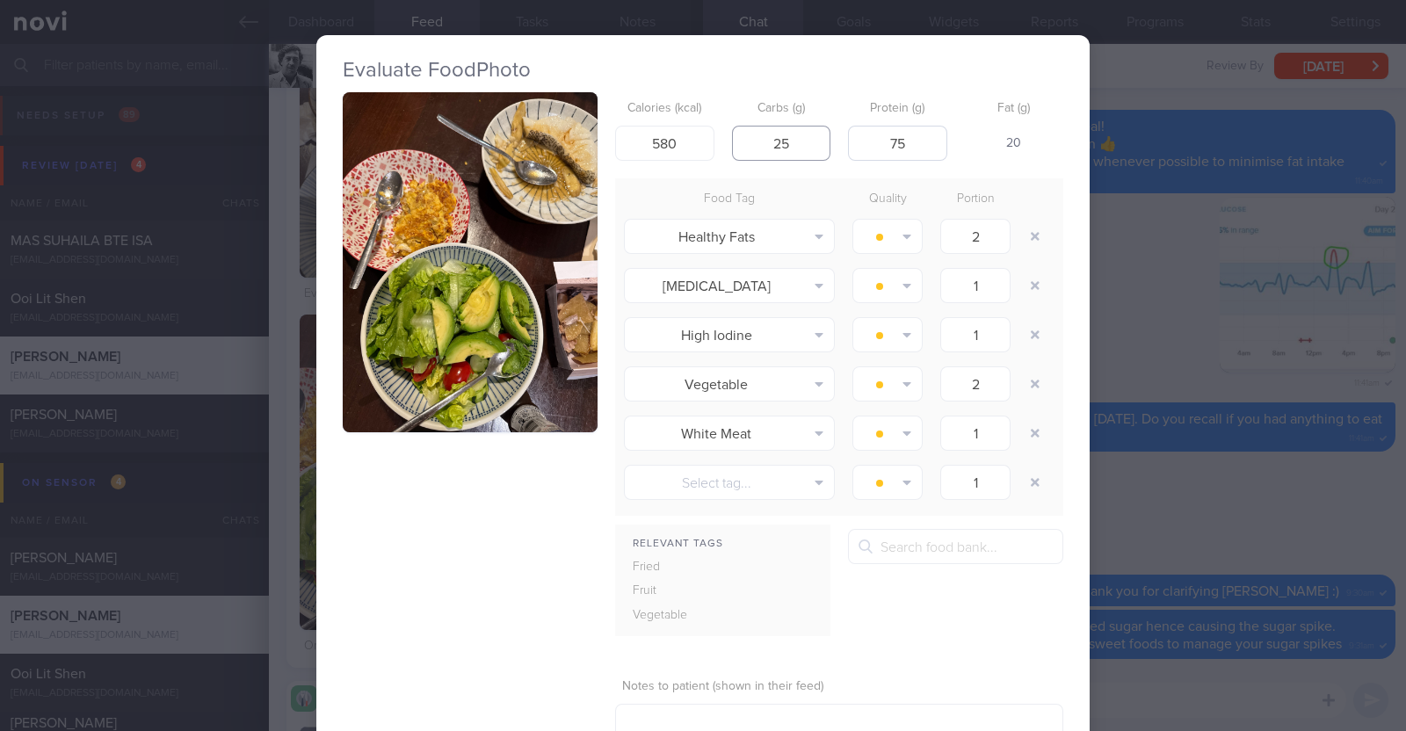
type input "25"
click at [902, 135] on input "75" at bounding box center [897, 143] width 99 height 35
type input "7"
type input "35"
click at [417, 482] on div "Calories (kcal) 580 Carbs (g) 25 Protein (g) 35 Fat (g) 38 Food Tag Quality Por…" at bounding box center [703, 444] width 721 height 705
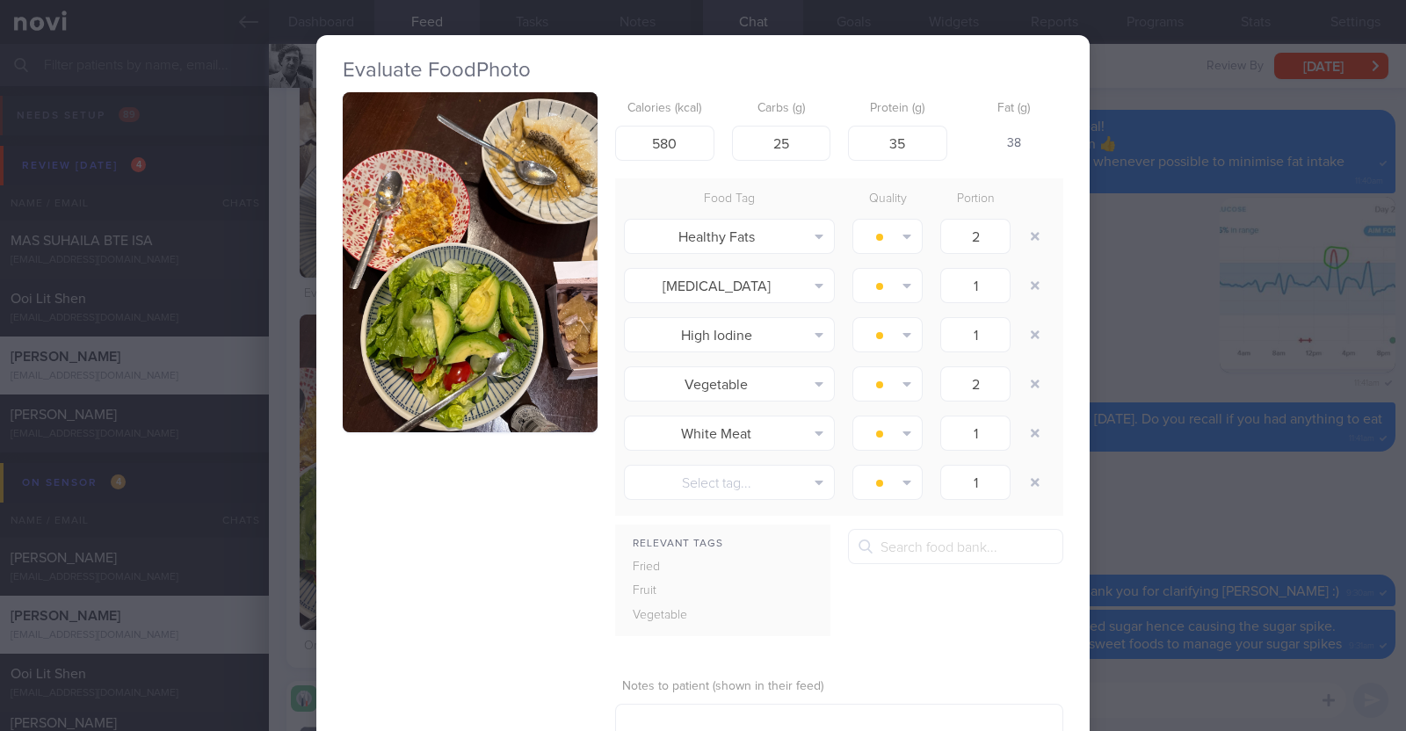
scroll to position [123, 0]
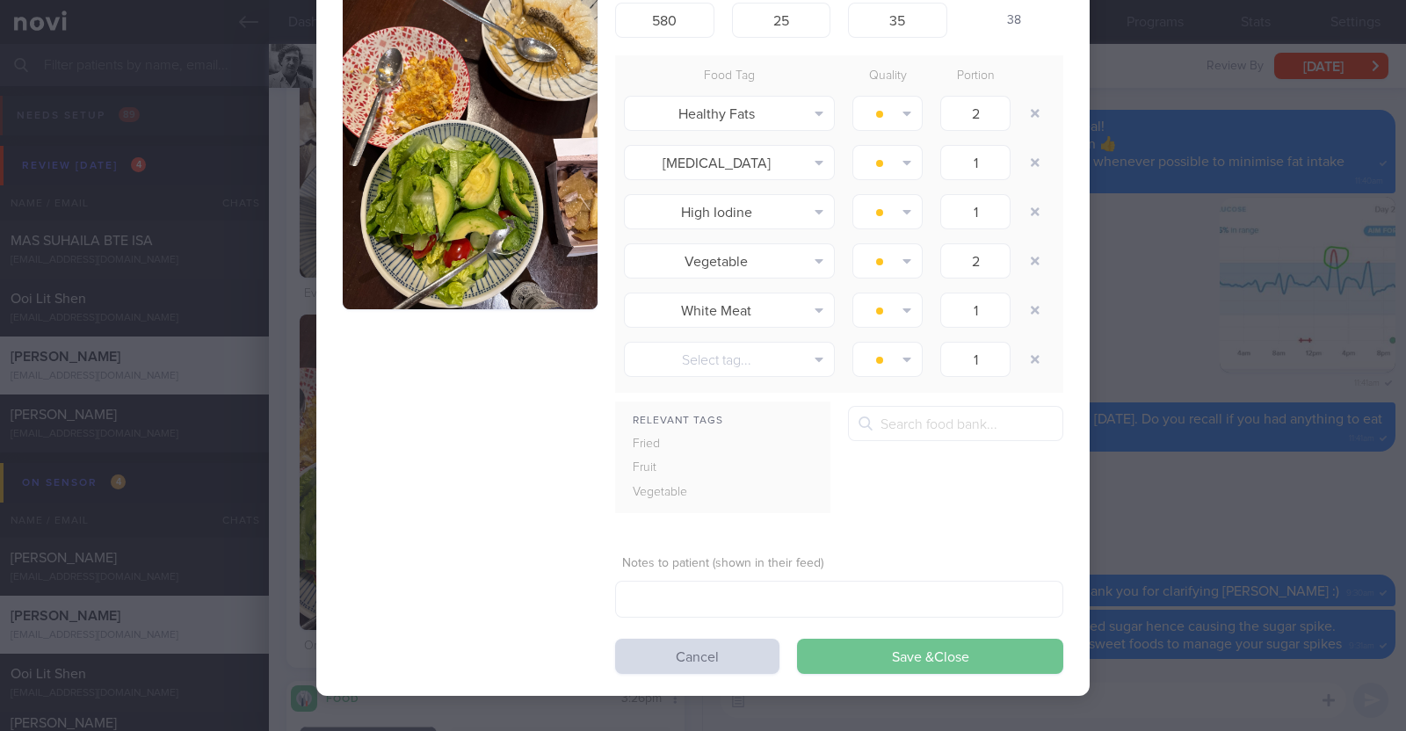
click at [860, 648] on button "Save & Close" at bounding box center [930, 656] width 266 height 35
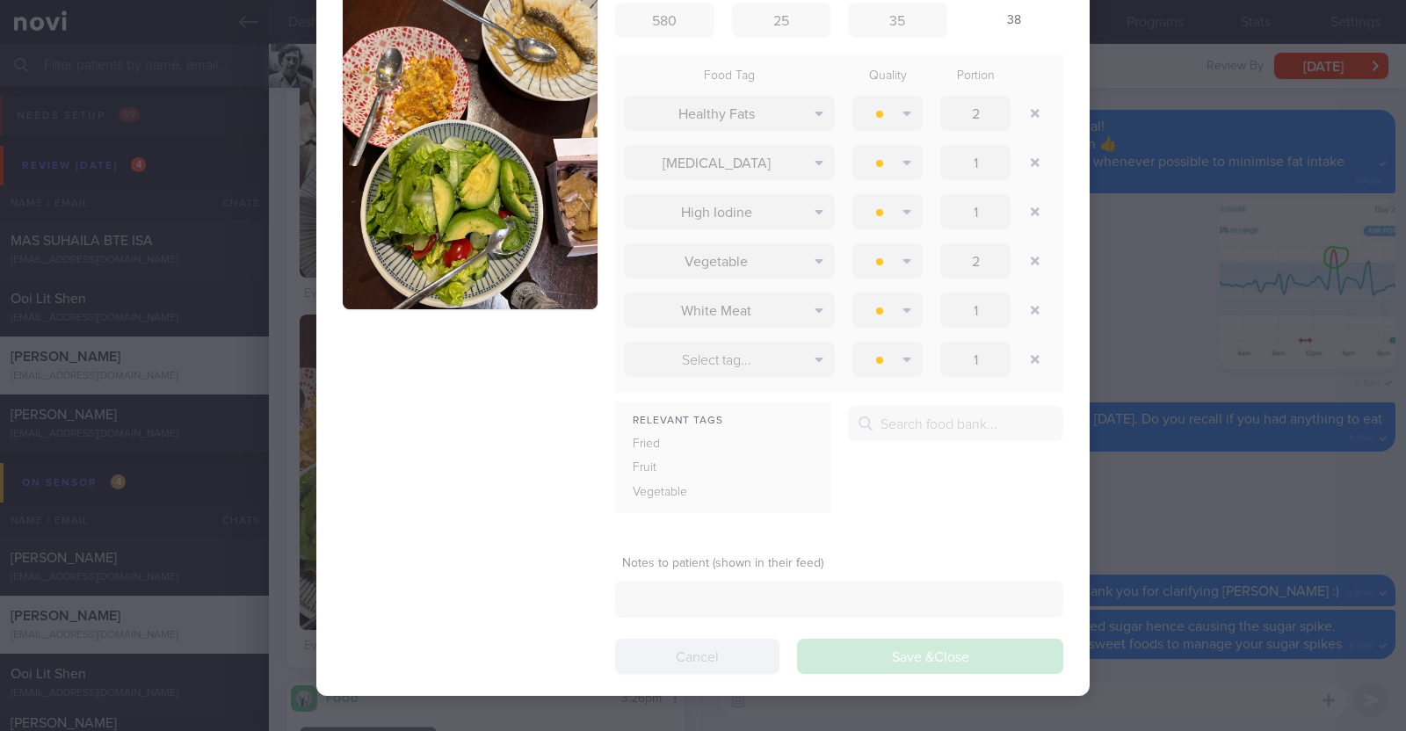
scroll to position [242, 365]
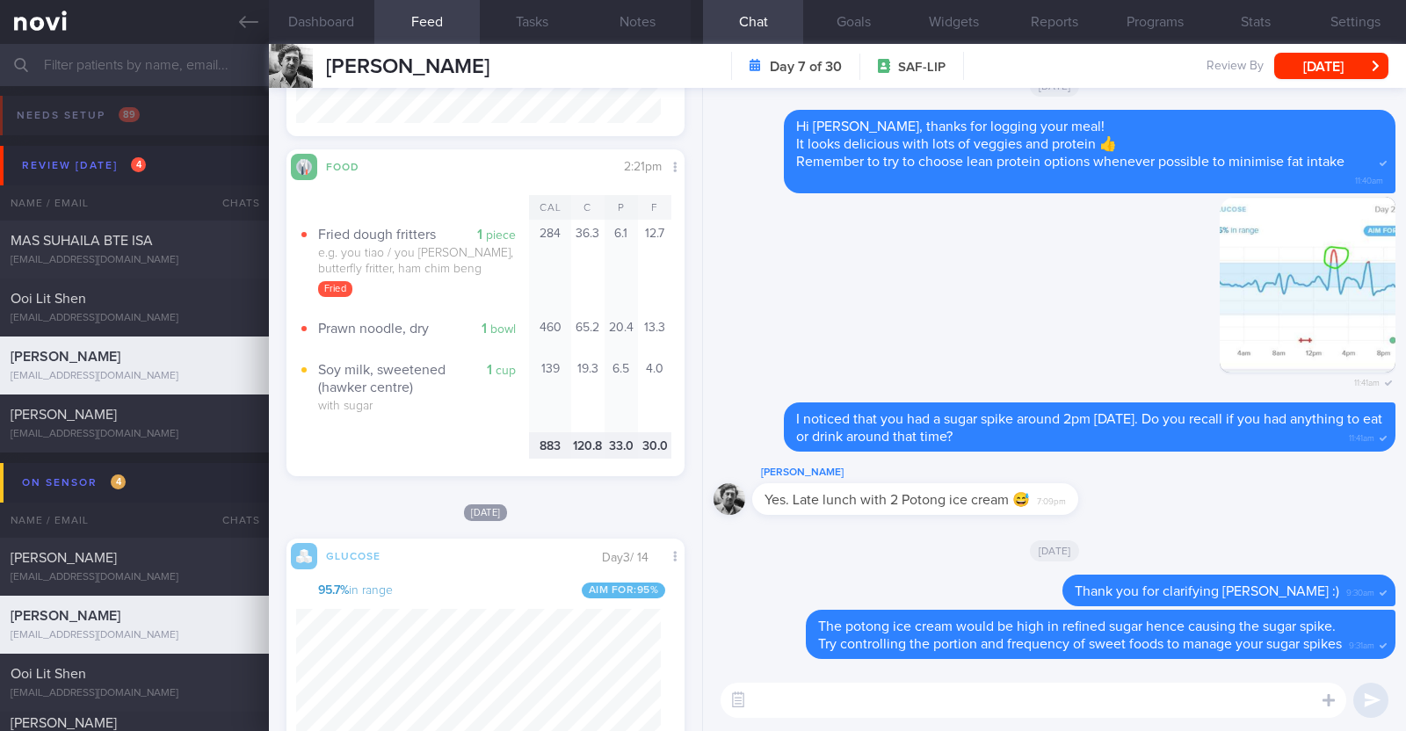
scroll to position [4509, 0]
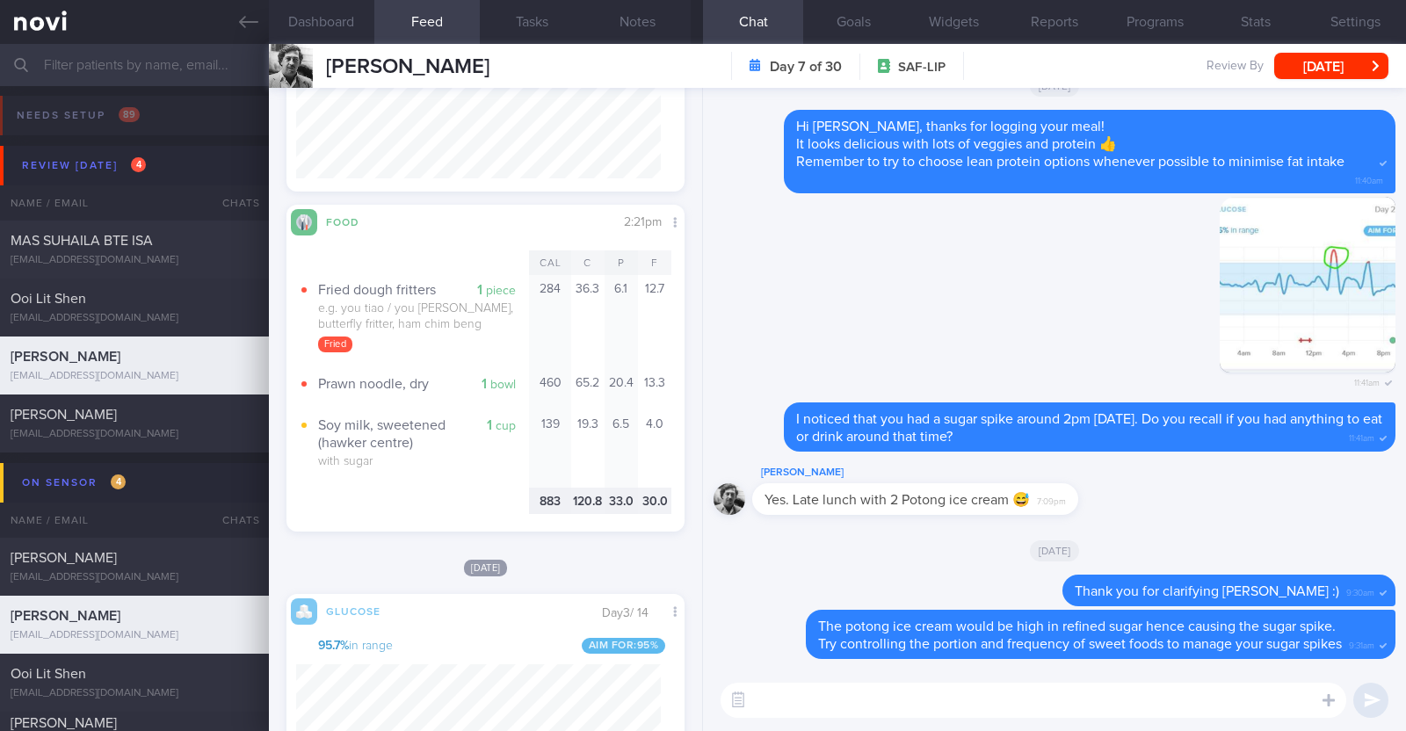
click at [773, 700] on textarea at bounding box center [1034, 700] width 626 height 35
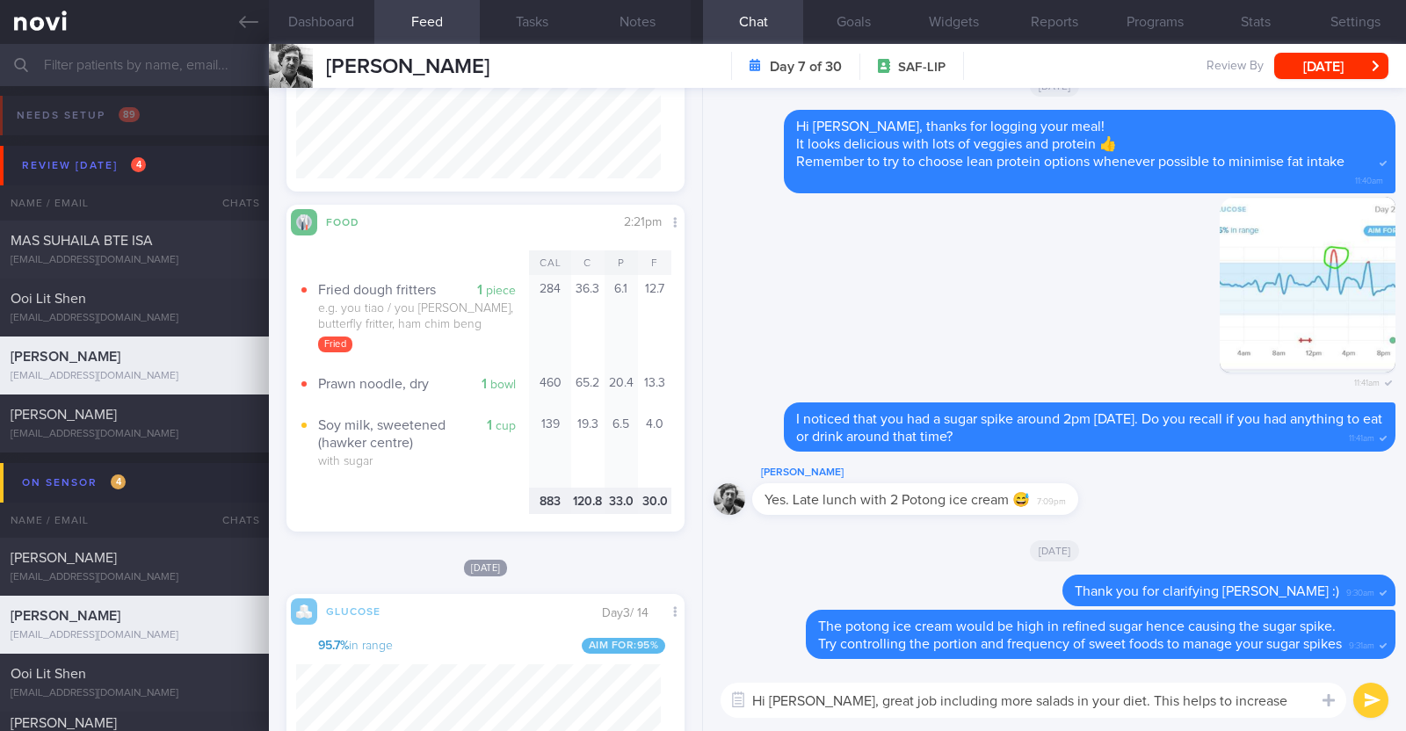
scroll to position [-15, 0]
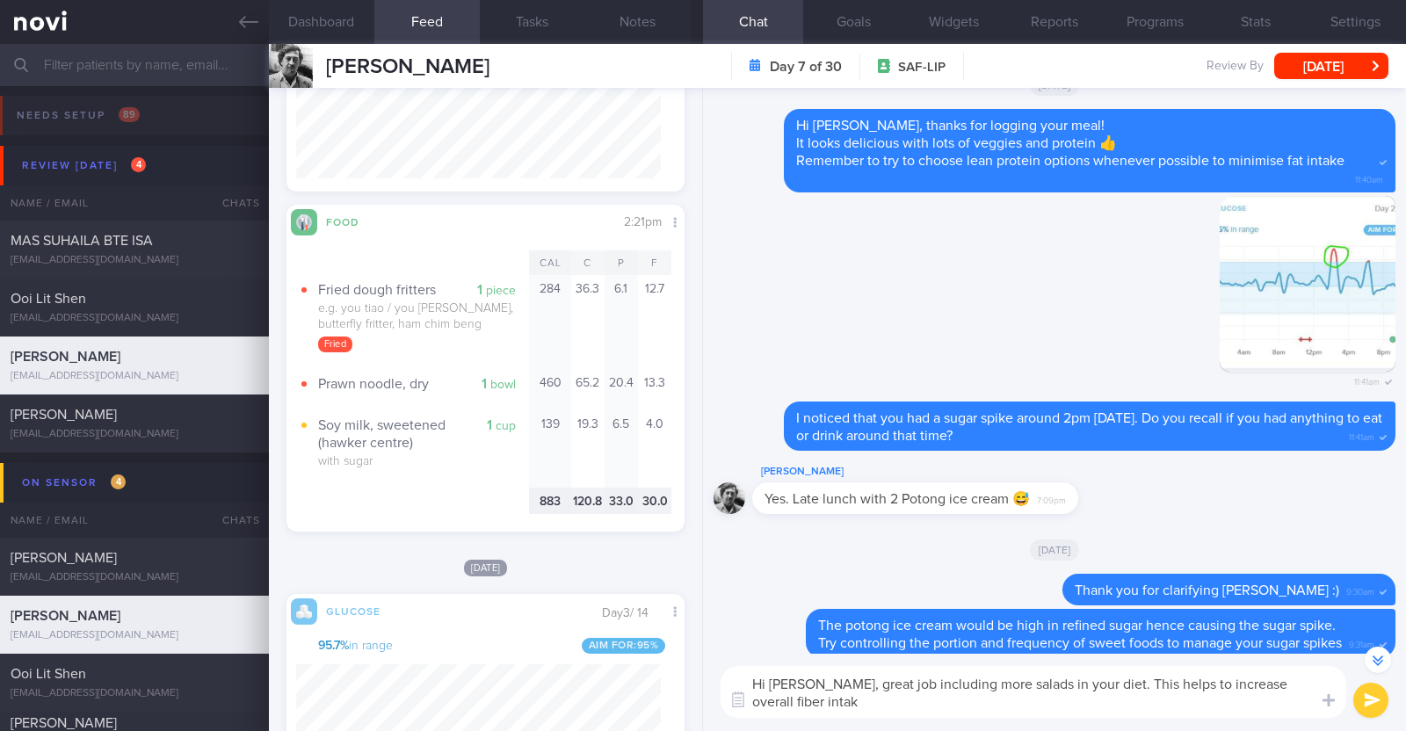
type textarea "Hi David, great job including more salads in your diet. This helps to increase …"
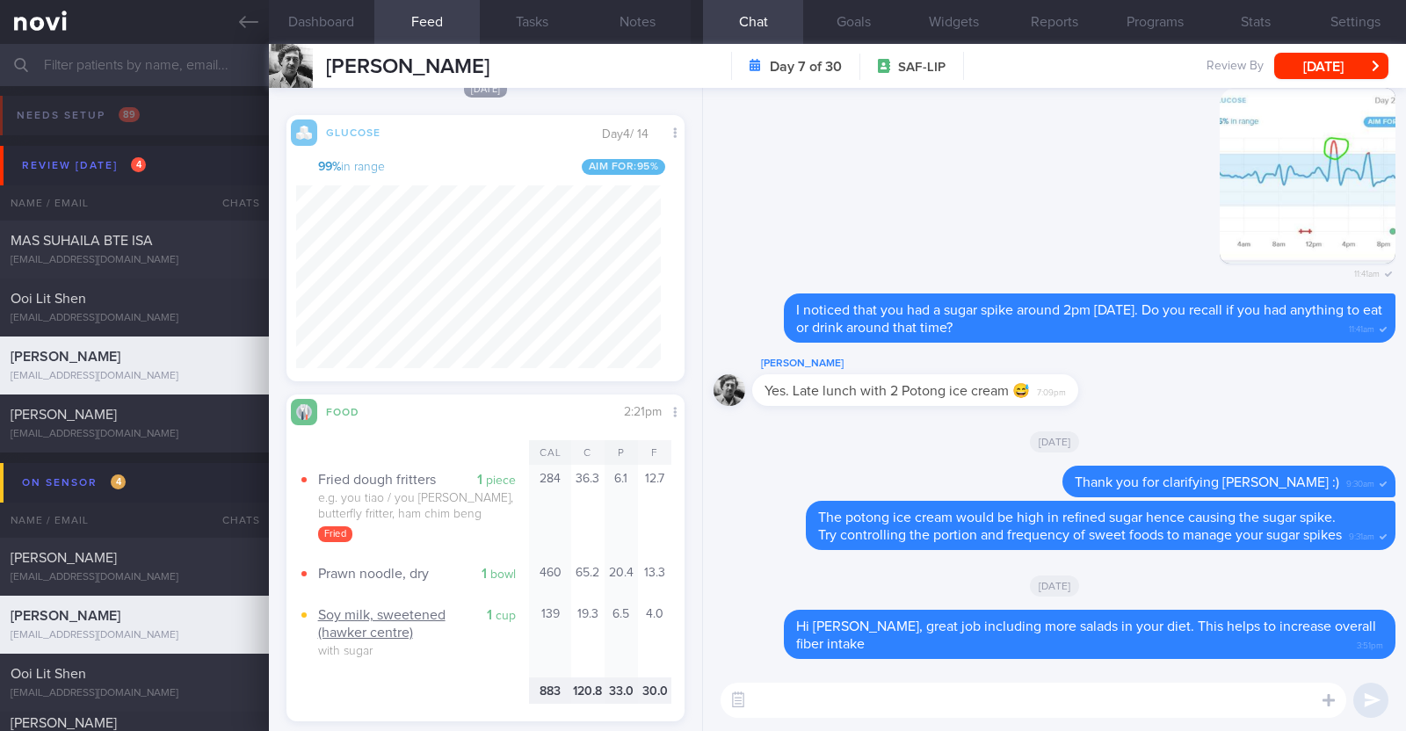
scroll to position [4320, 0]
click at [863, 698] on textarea at bounding box center [1034, 700] width 626 height 35
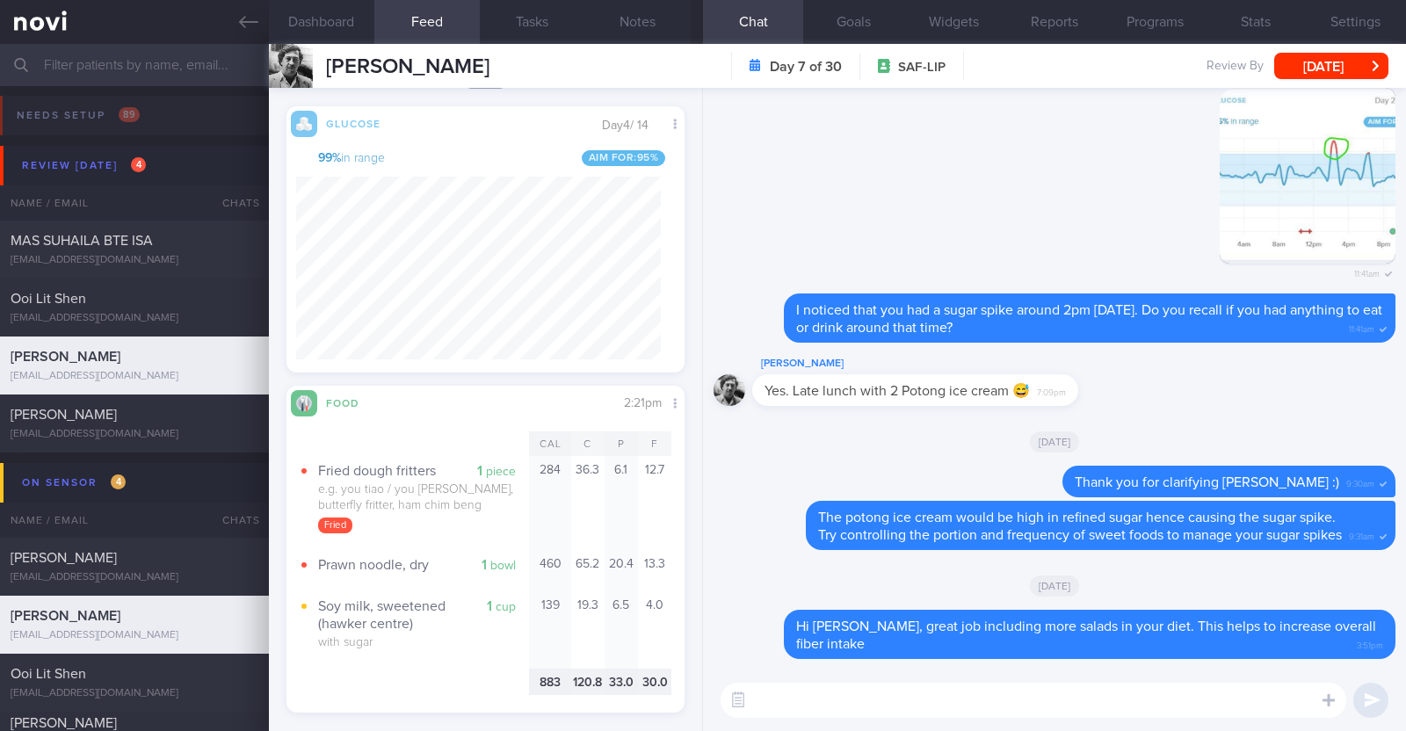
scroll to position [4329, 0]
click at [1308, 642] on label at bounding box center [1305, 647] width 35 height 35
click at [0, 0] on input "file" at bounding box center [0, 0] width 0 height 0
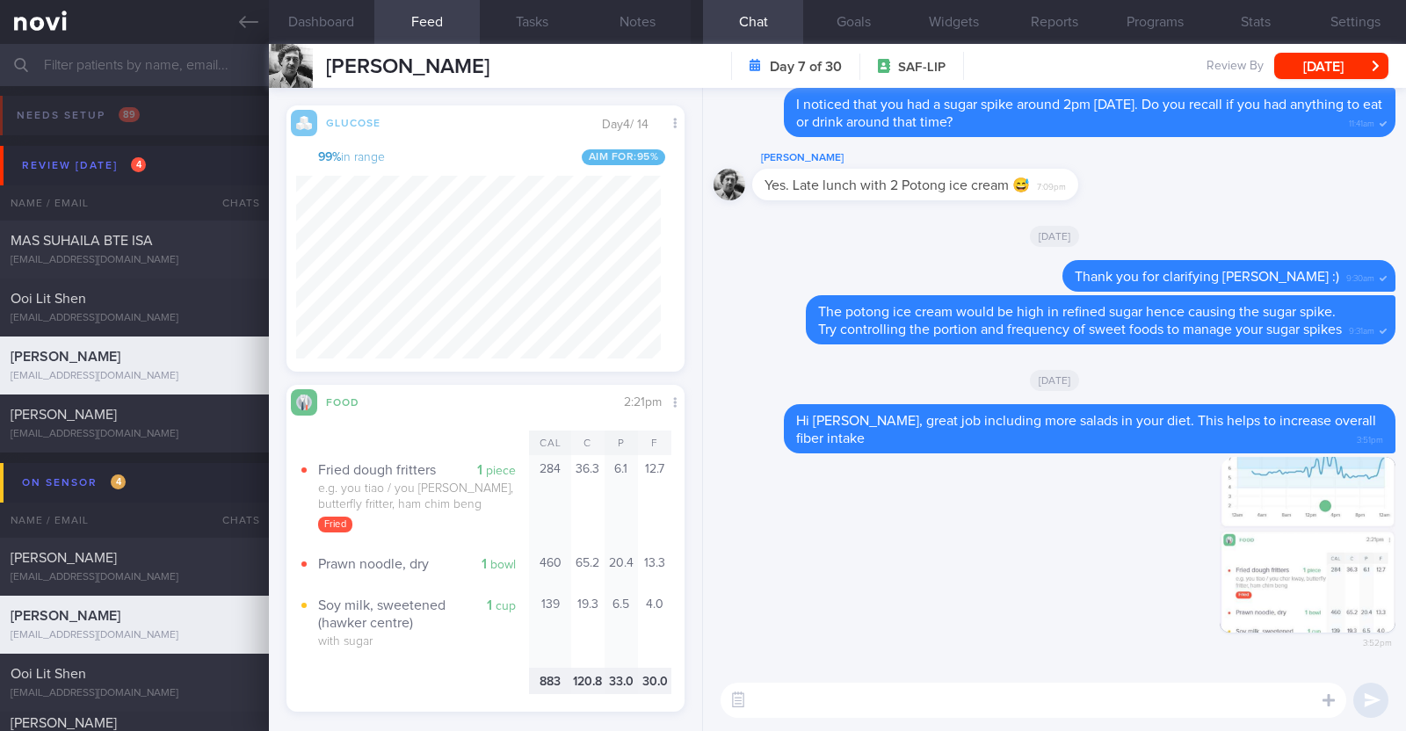
click at [867, 695] on textarea at bounding box center [1034, 700] width 626 height 35
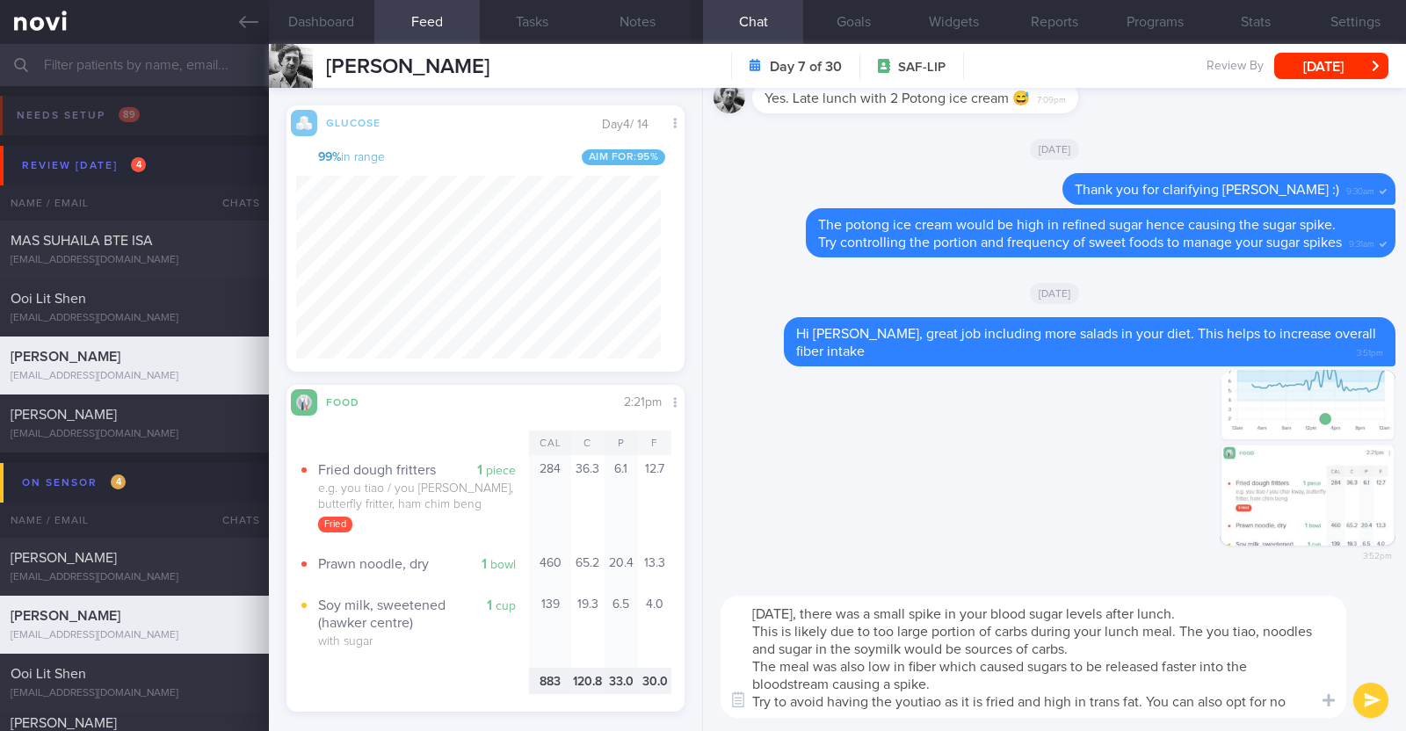
scroll to position [0, 0]
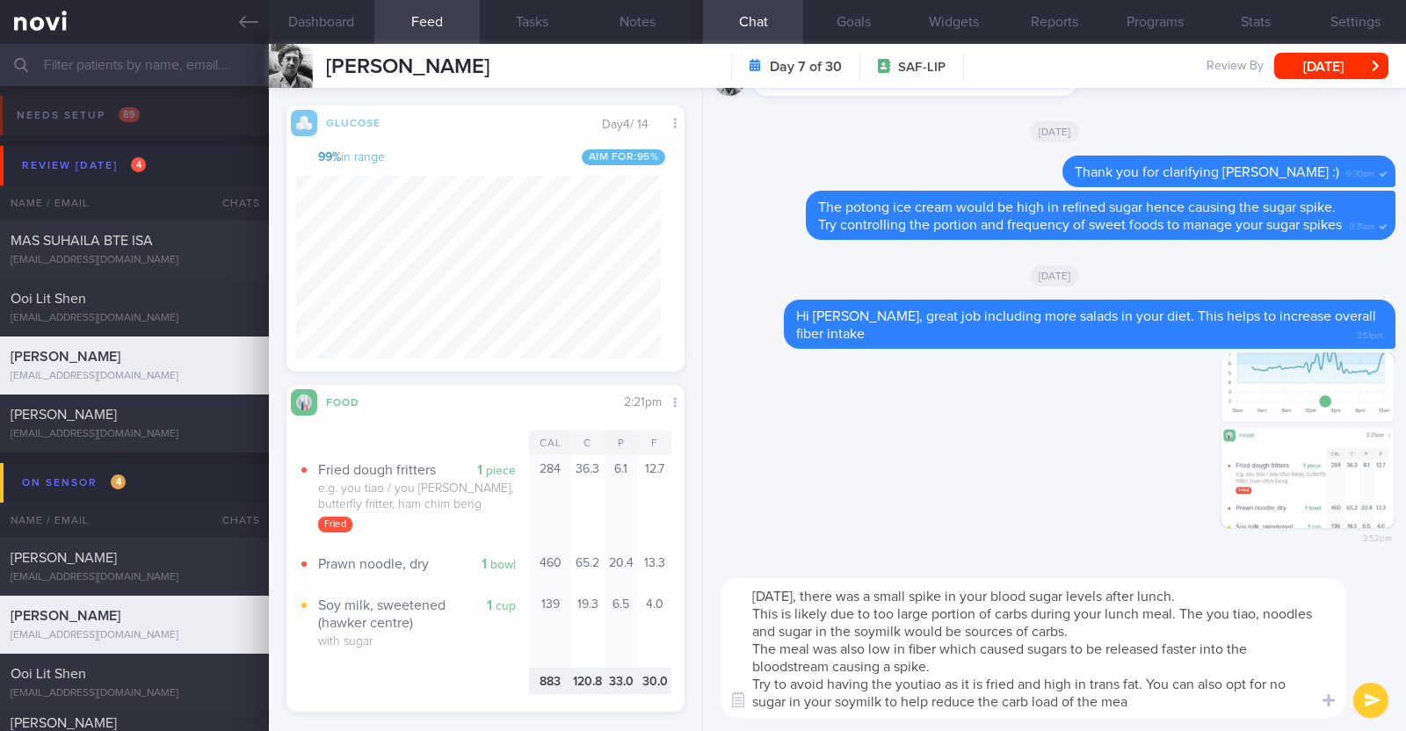
type textarea "On Sat, there was a small spike in your blood sugar levels after lunch. This is…"
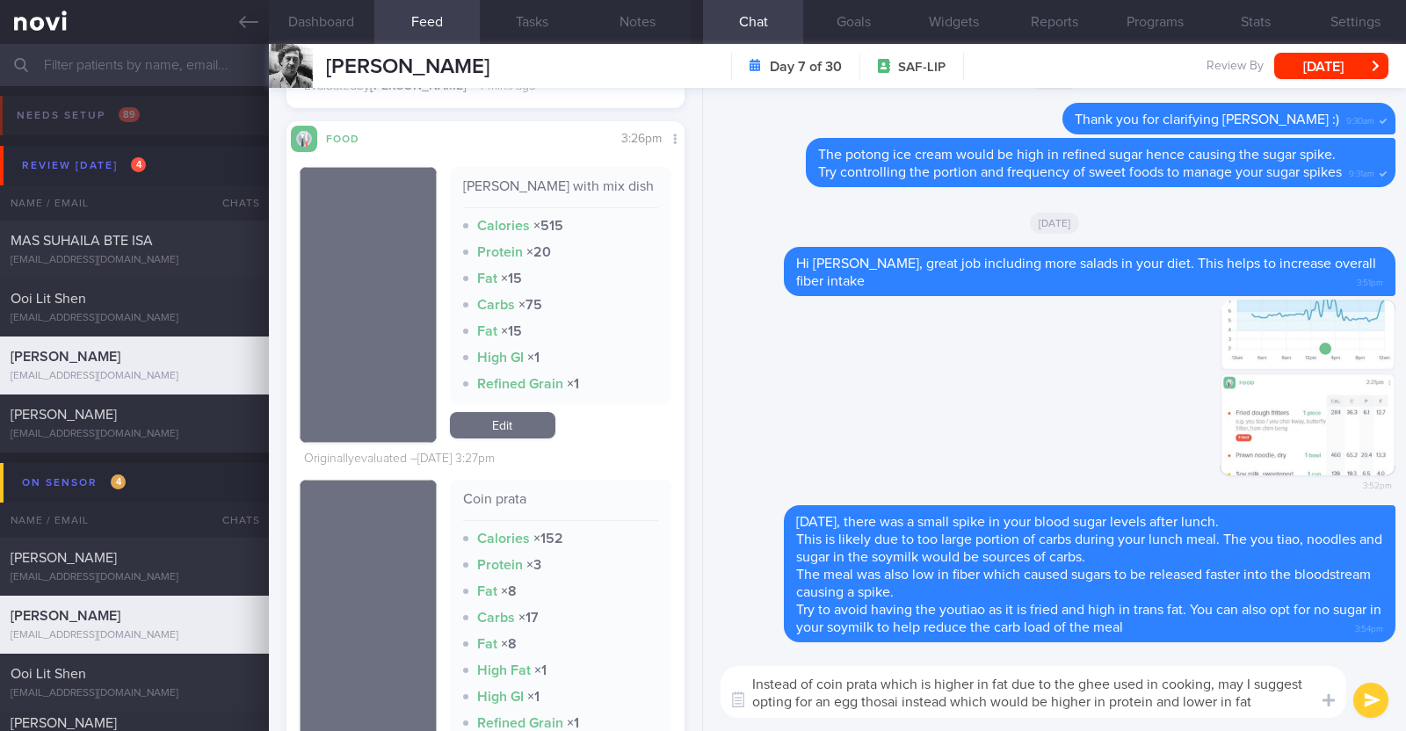
type textarea "Instead of coin prata which is higher in fat due to the ghee used in cooking, m…"
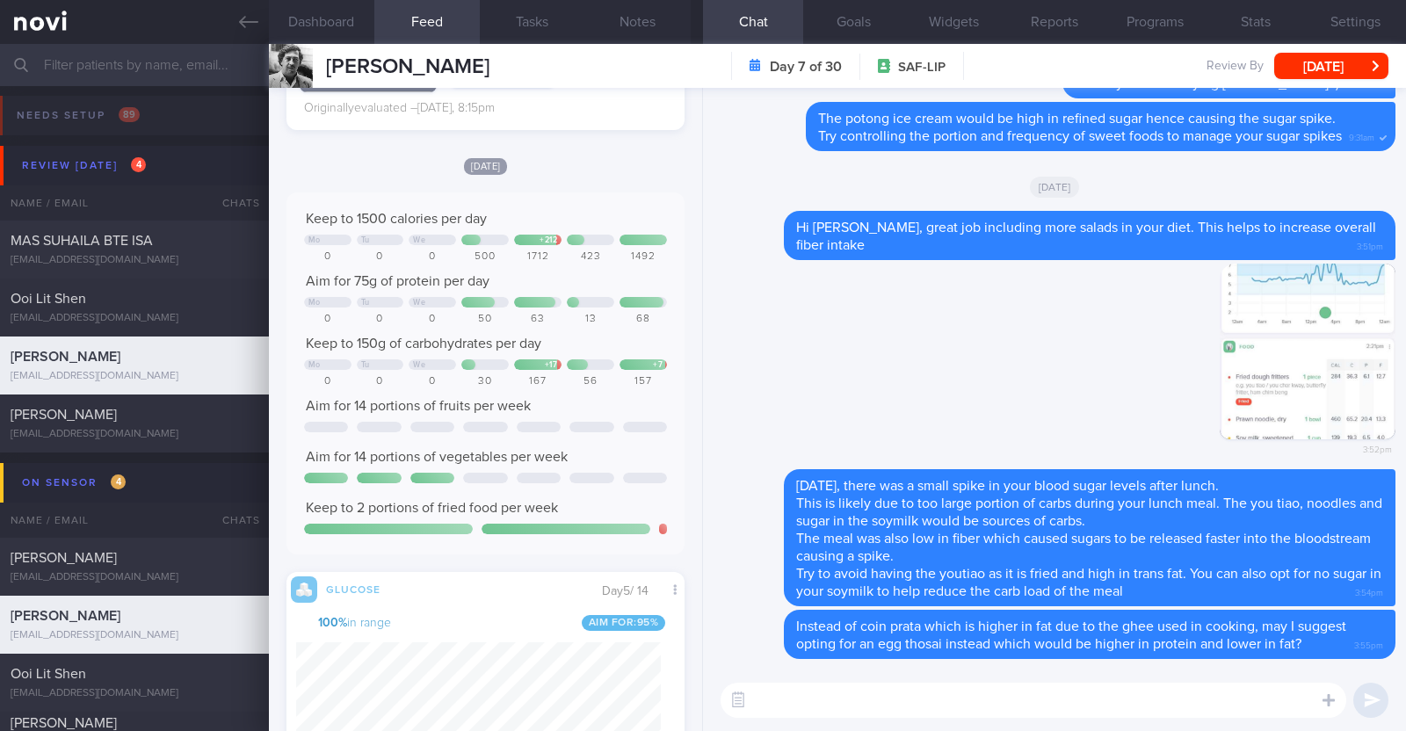
scroll to position [2160, 0]
click at [1020, 716] on textarea "Yu" at bounding box center [1034, 700] width 626 height 35
type textarea "Your sugar levels were 100% within range on Sunday! Congrats:)"
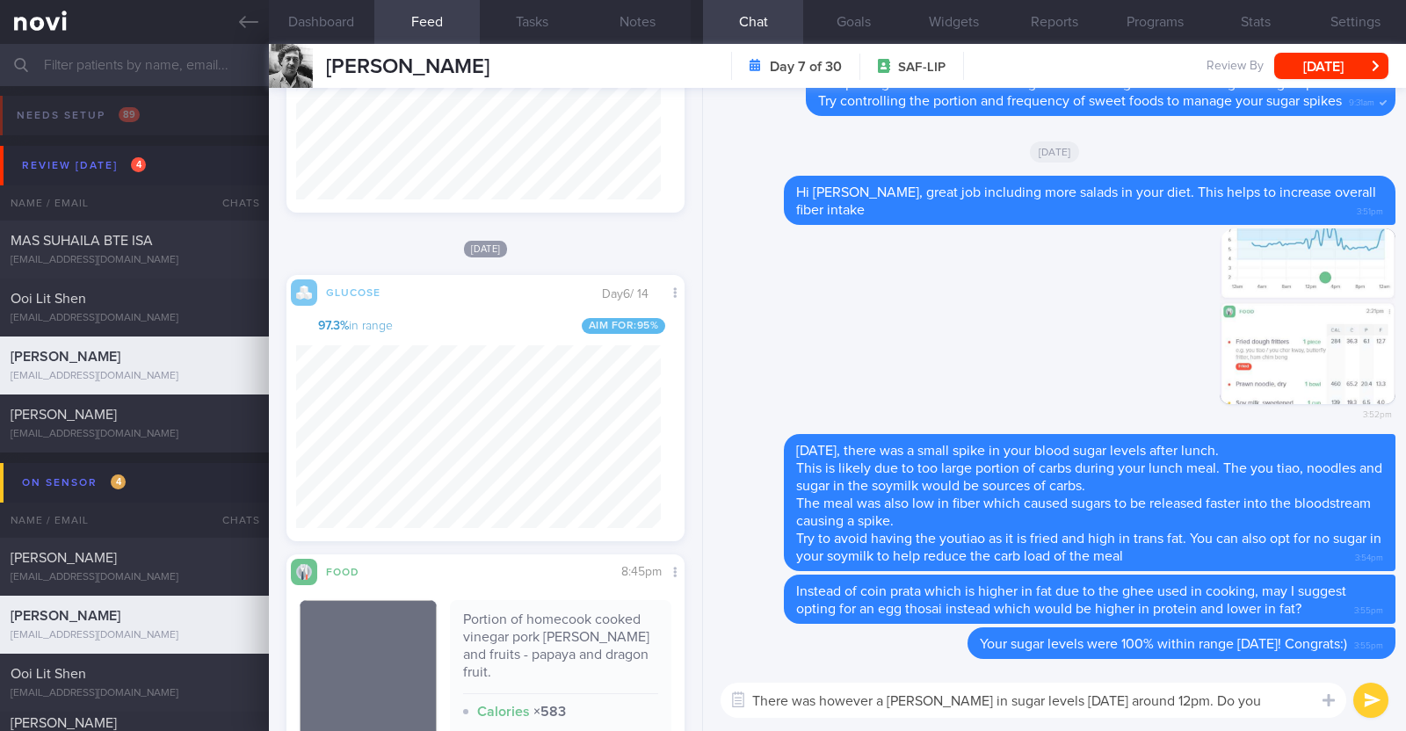
scroll to position [0, 0]
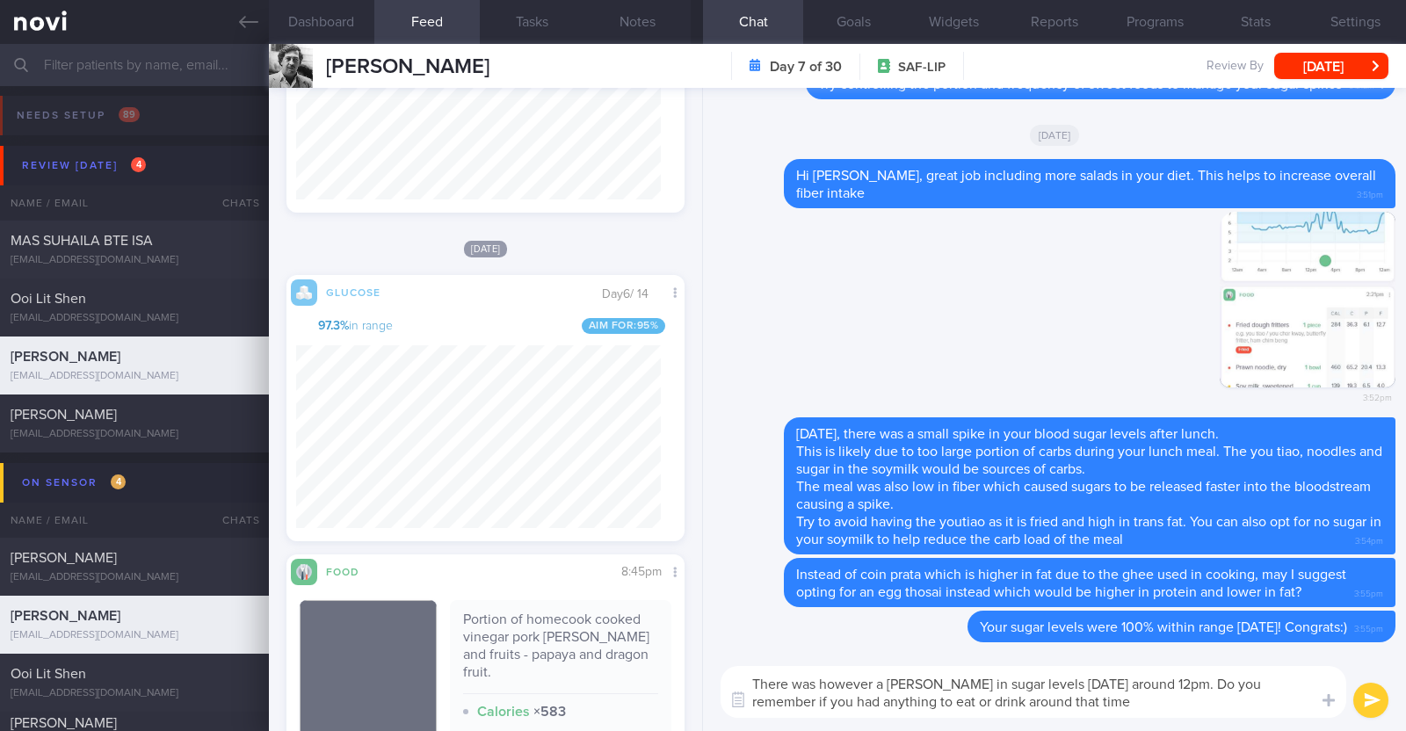
type textarea "There was however a sharp spike in sugar levels yesterday around 12pm. Do you r…"
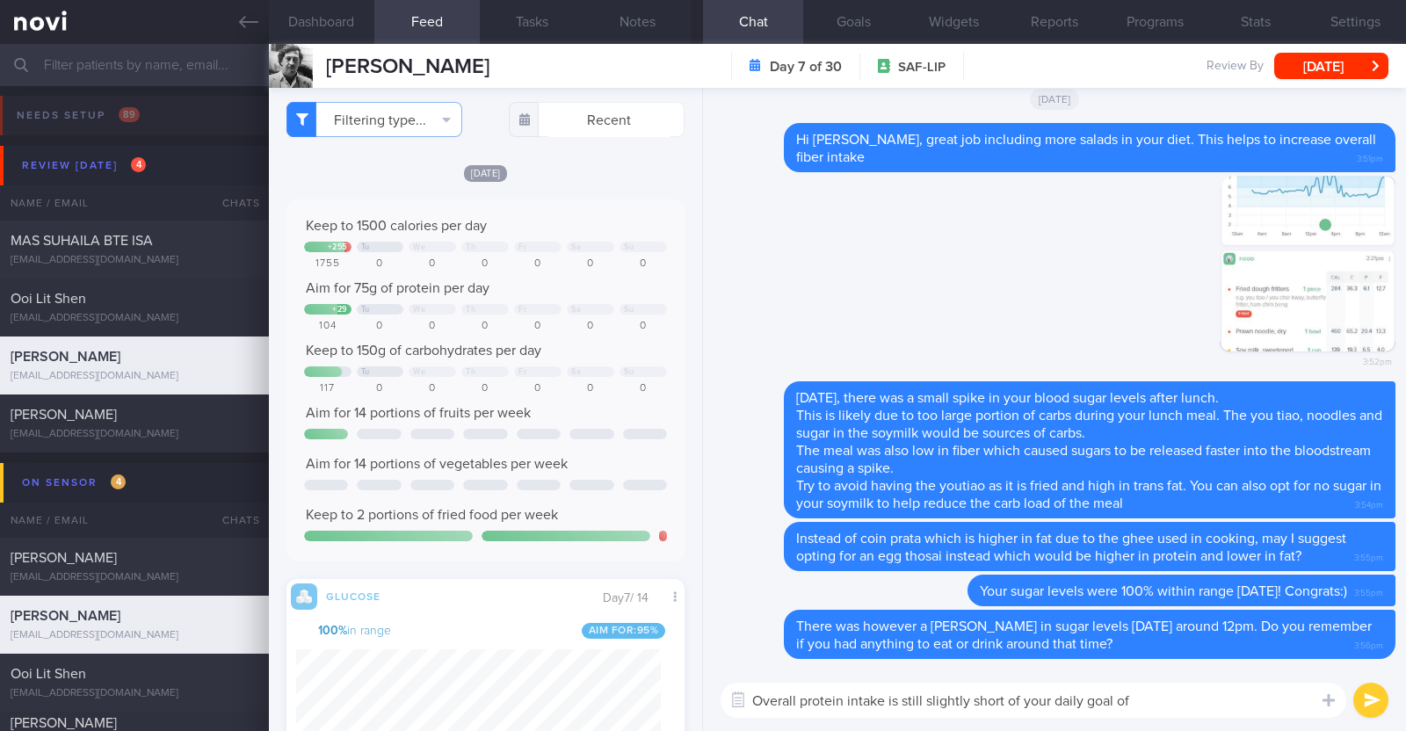
scroll to position [4, 0]
type textarea "Overall protein intake is still slightly short of your daily goal of 75g per day"
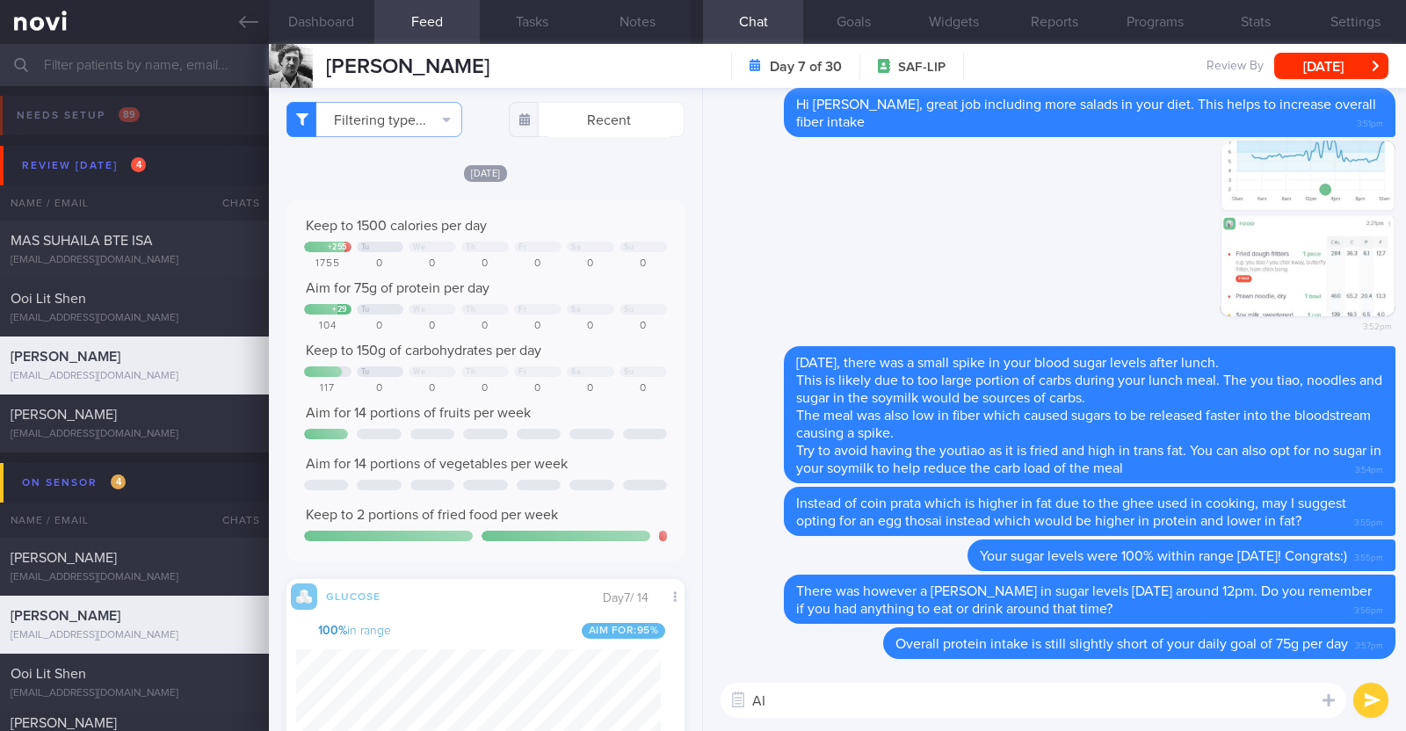
type textarea "A"
paste textarea "Here are some examples of how much protein is contained in various foods: - 150…"
type textarea "Here are some examples of how much protein is contained in various foods: - 150…"
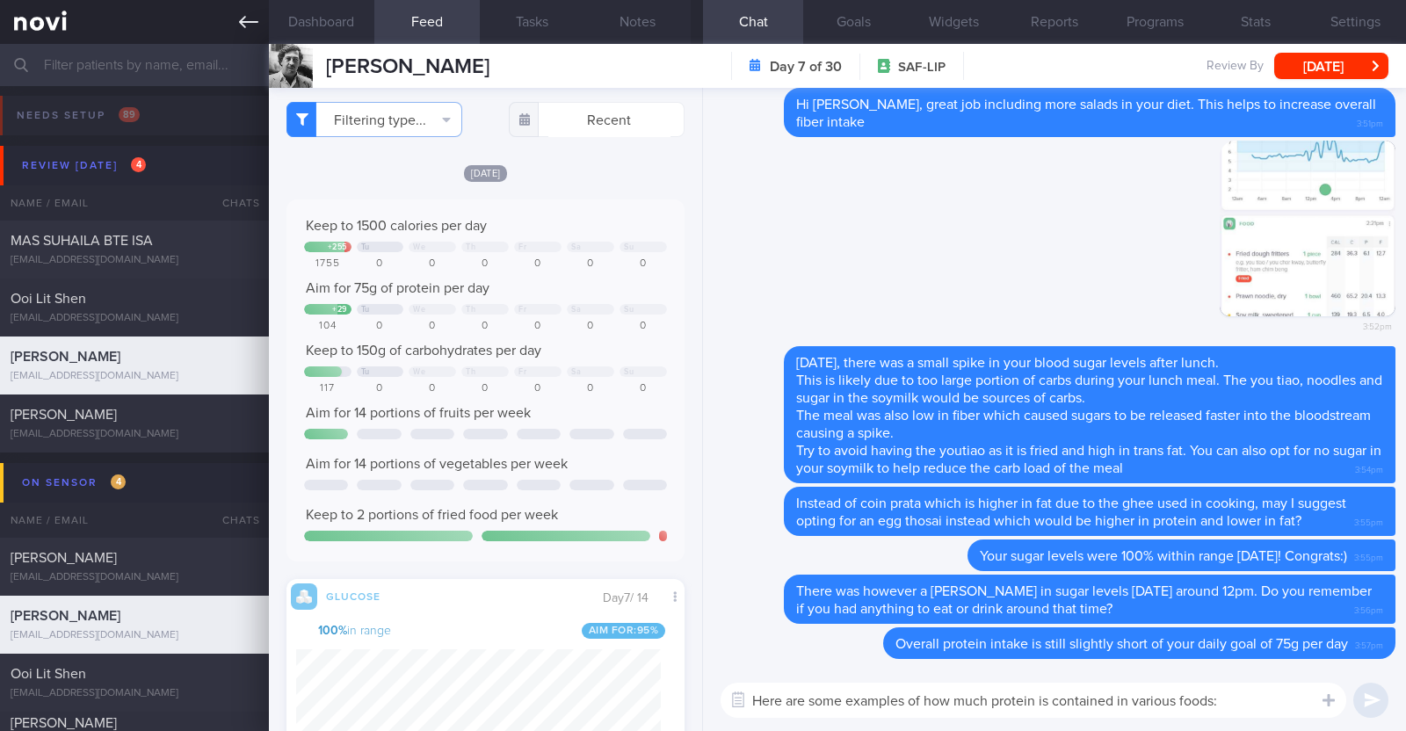
scroll to position [0, 0]
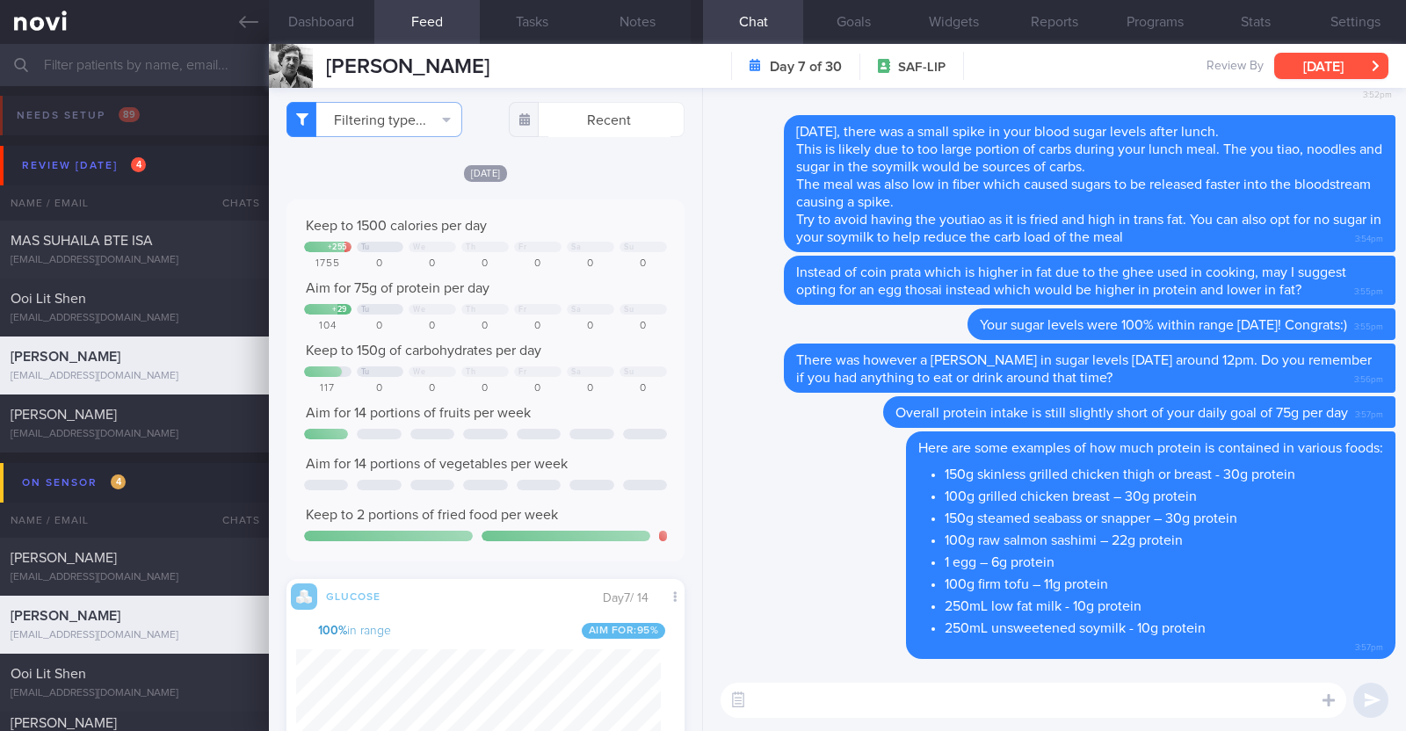
click at [1305, 69] on button "[DATE]" at bounding box center [1331, 66] width 114 height 26
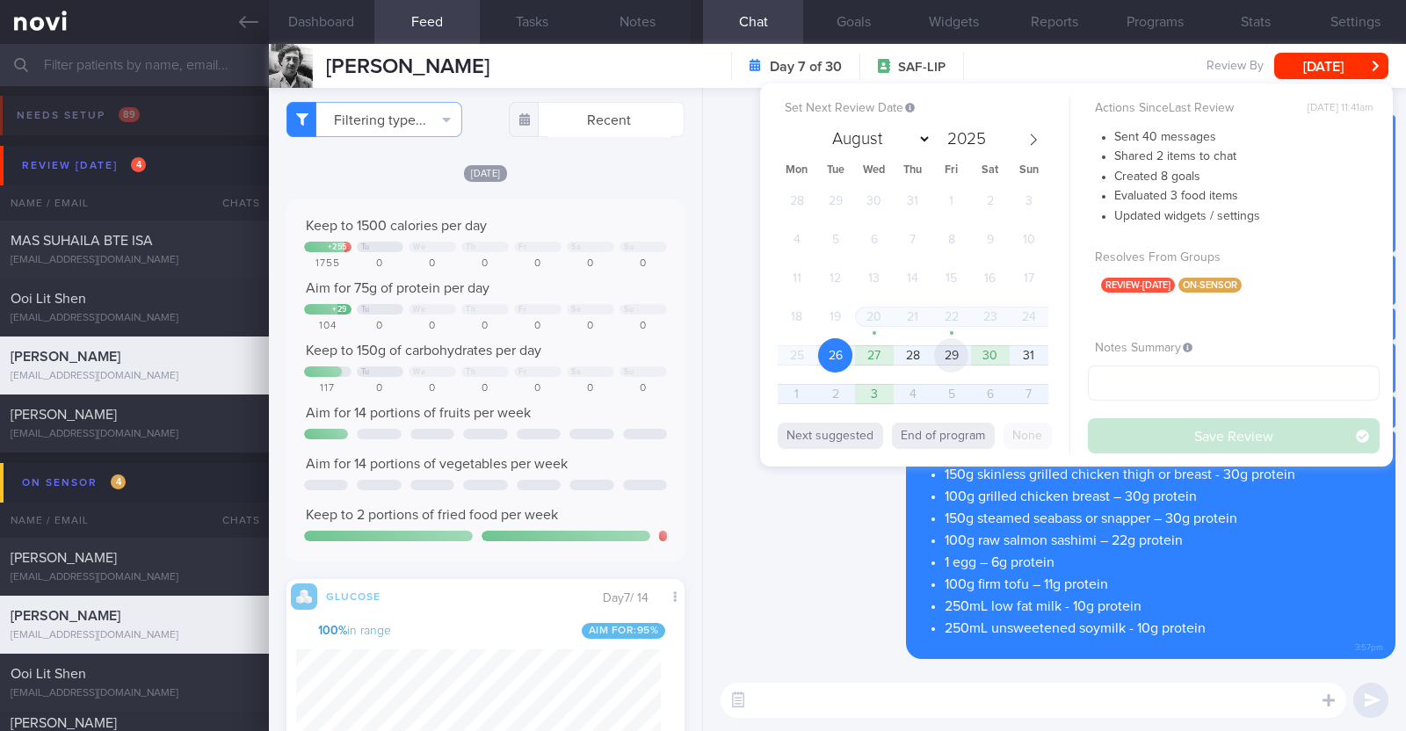
click at [958, 358] on span "29" at bounding box center [951, 355] width 34 height 34
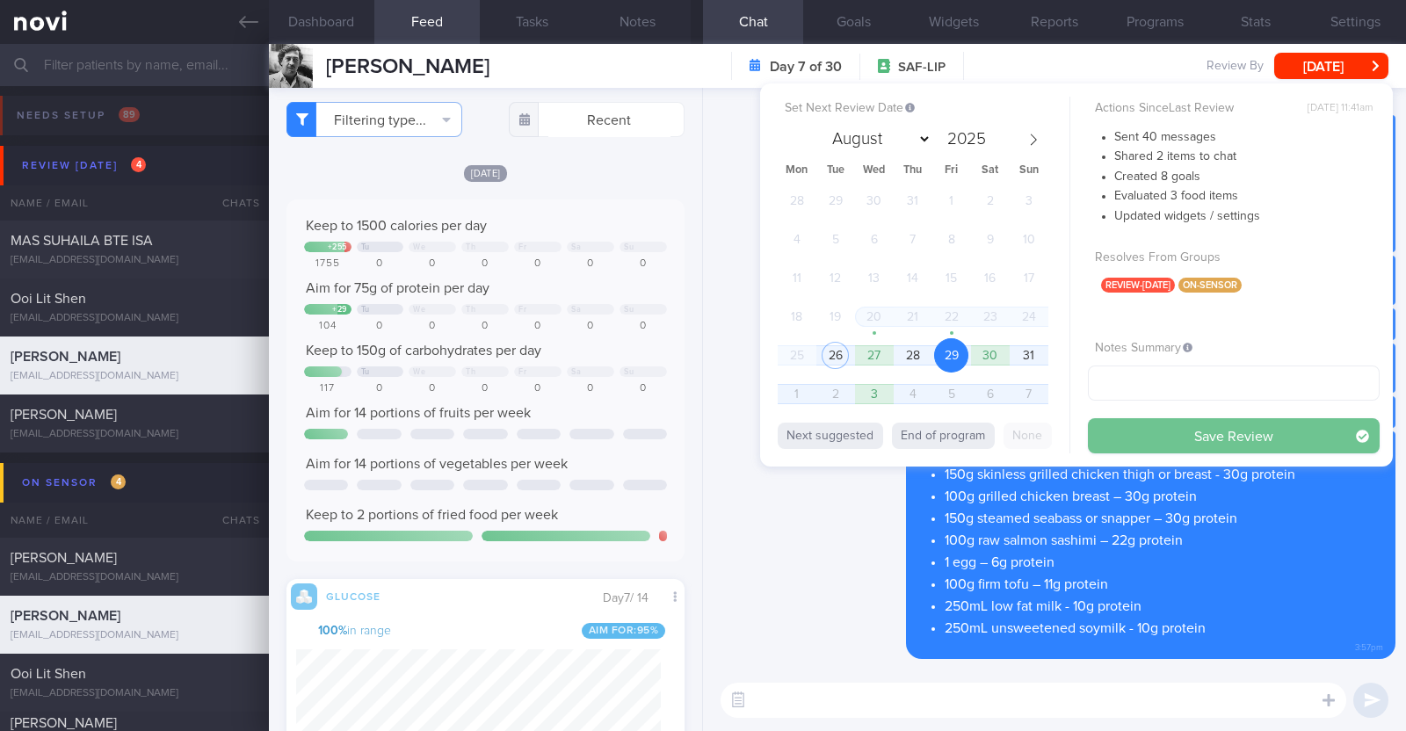
click at [1151, 442] on button "Save Review" at bounding box center [1234, 435] width 292 height 35
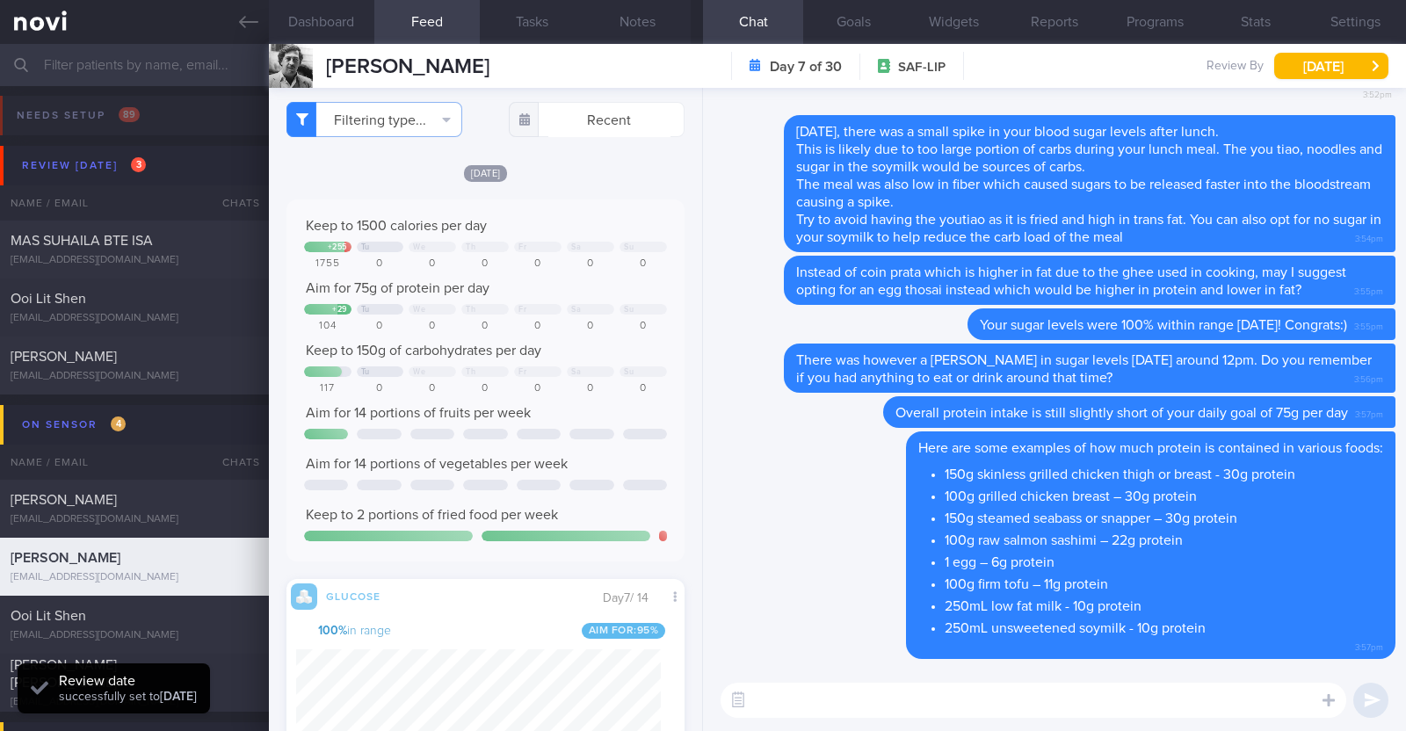
scroll to position [242, 365]
click at [165, 307] on div "Ooi Lit Shen lsooi7203@gmail.com" at bounding box center [134, 307] width 269 height 35
type textarea "22M Nil PMHx/ meds Running x 3/week (30 mins), strength training (upper body) x…"
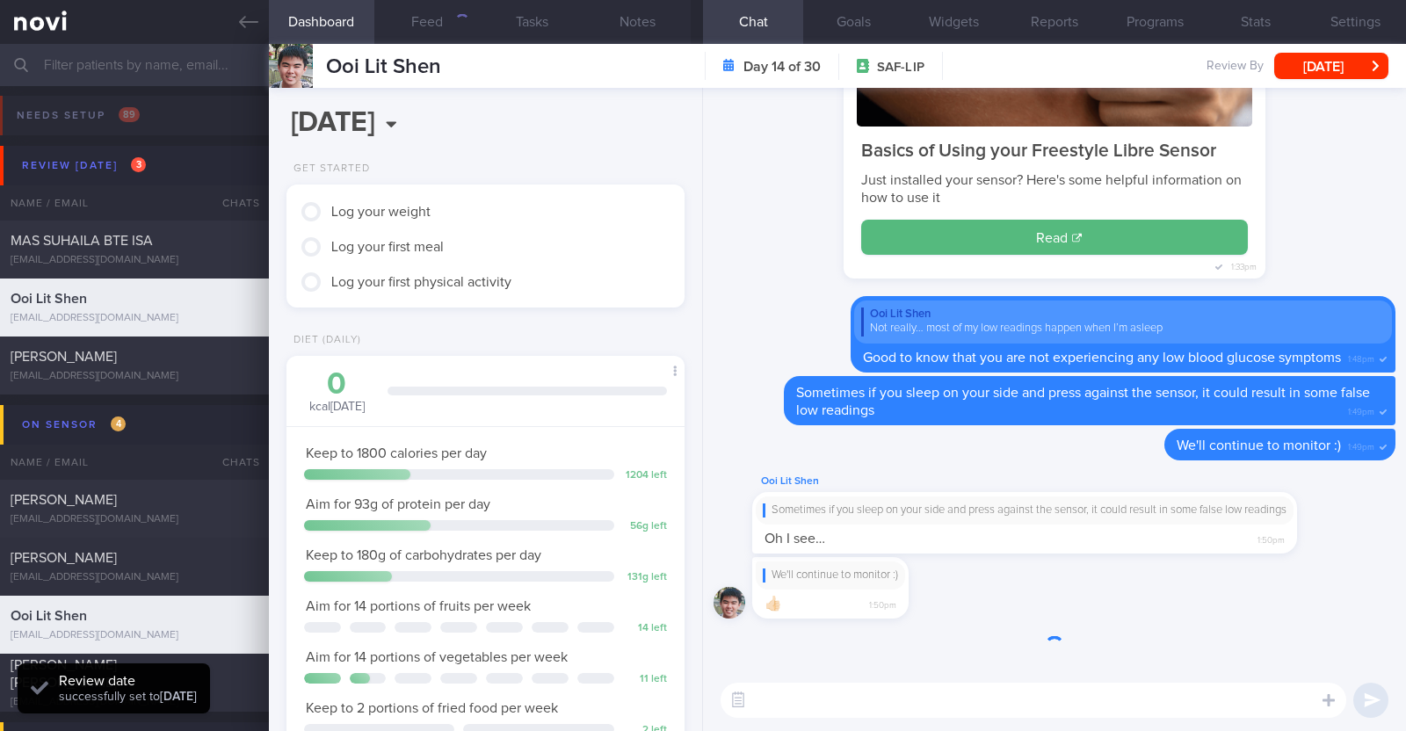
scroll to position [199, 350]
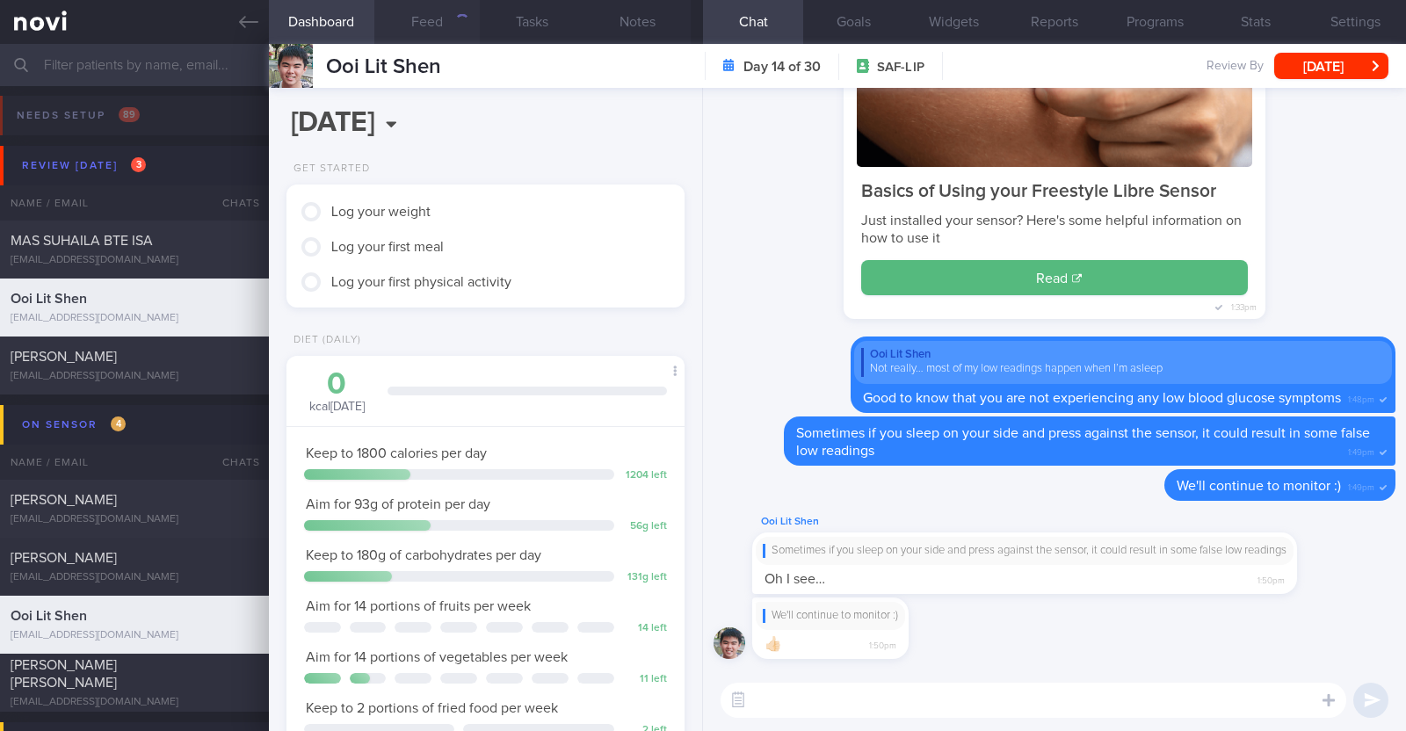
click at [466, 14] on div "button" at bounding box center [462, 21] width 14 height 14
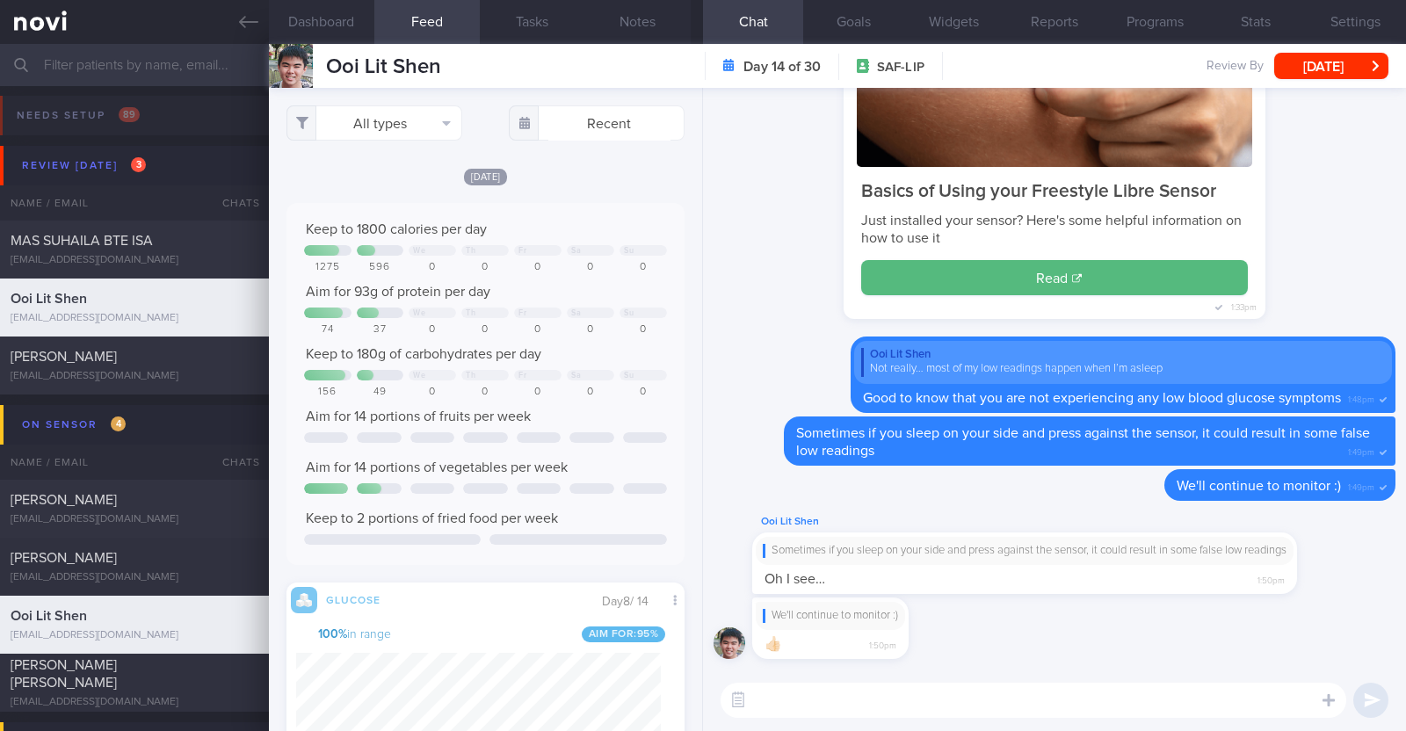
scroll to position [90, 359]
click at [443, 118] on button "All types" at bounding box center [375, 122] width 176 height 35
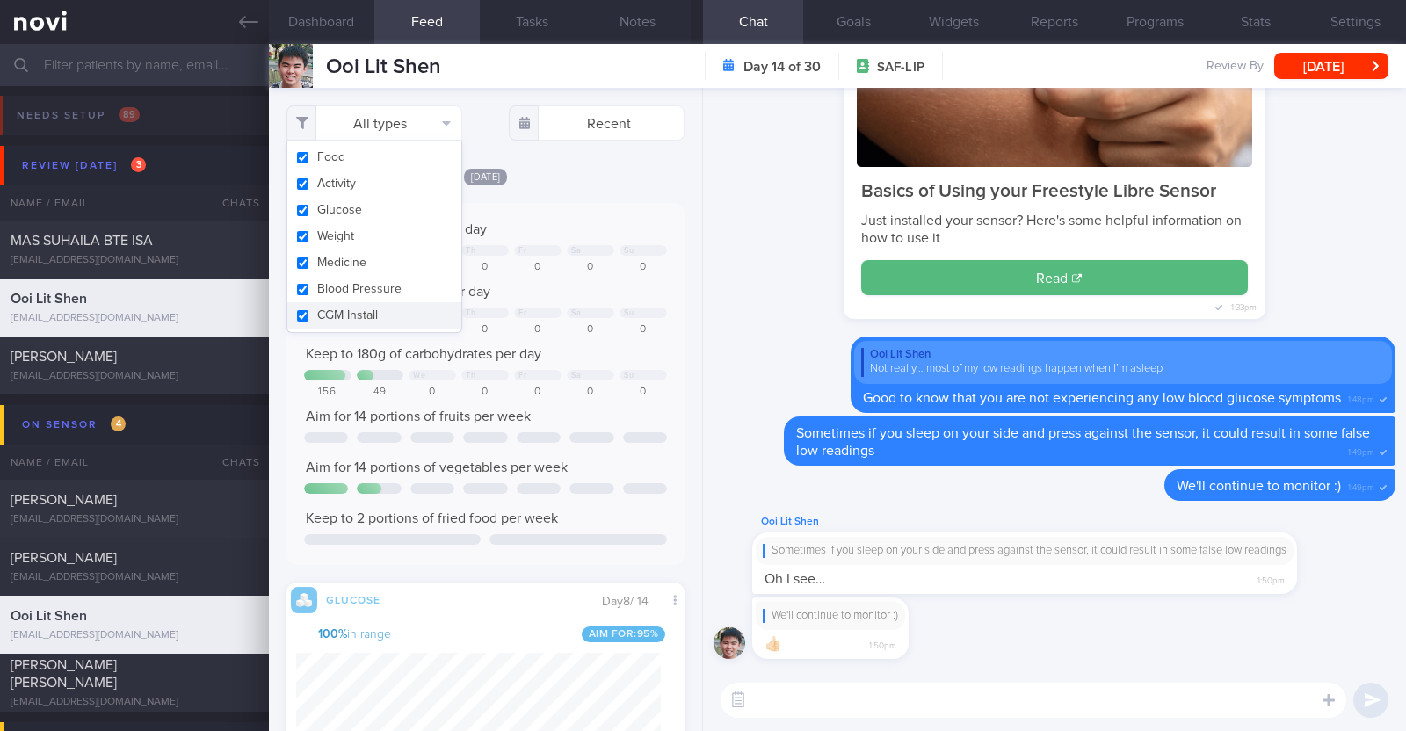
click at [567, 170] on div "[DATE]" at bounding box center [486, 176] width 398 height 18
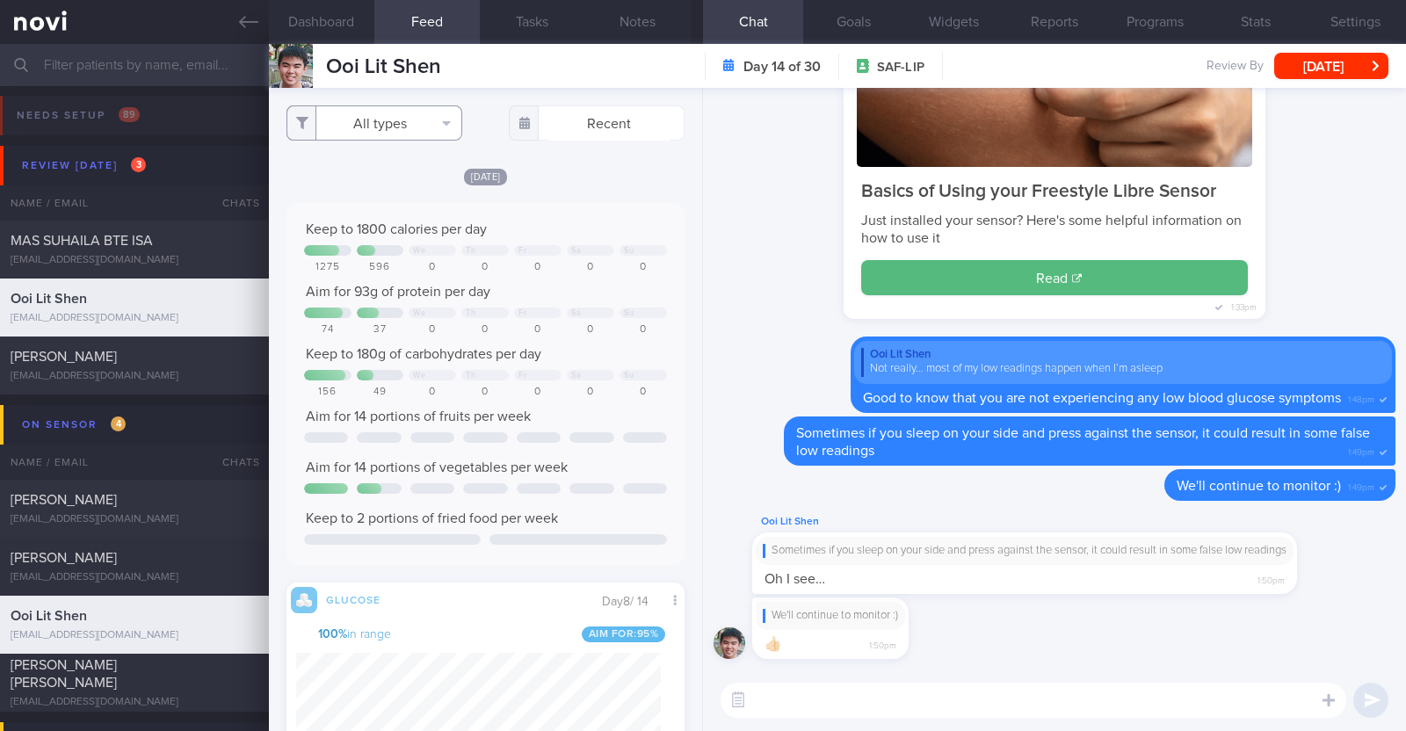
click at [374, 129] on button "All types" at bounding box center [375, 122] width 176 height 35
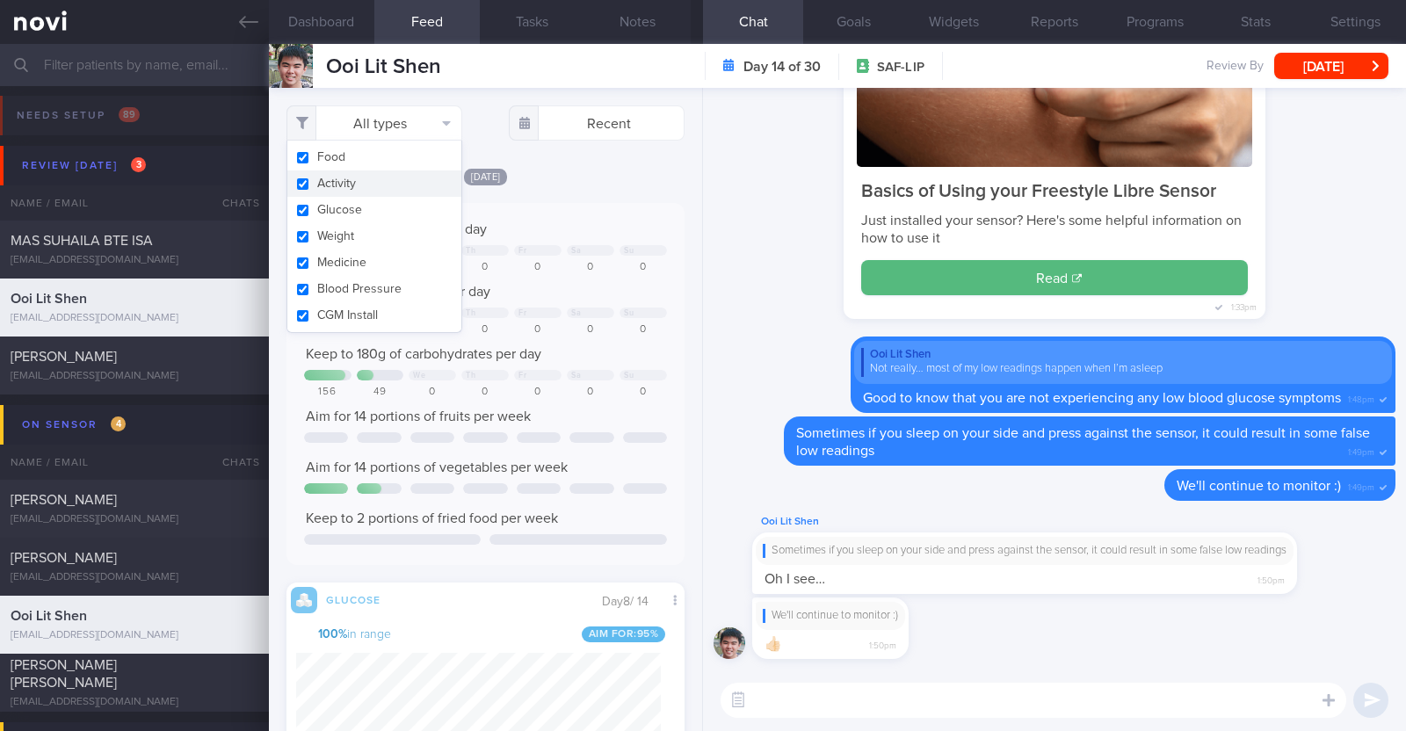
drag, startPoint x: 362, startPoint y: 196, endPoint x: 364, endPoint y: 183, distance: 13.3
click at [364, 183] on div "Food Activity Glucose Weight Medicine Blood Pressure CGM Install" at bounding box center [375, 237] width 176 height 192
click at [364, 183] on button "Activity" at bounding box center [374, 183] width 174 height 26
checkbox input "false"
click at [598, 188] on div "Today Keep to 1800 calories per day We Th Fr Sa Su 1275 596 0 0 0 0 0 Aim for 9…" at bounding box center [486, 694] width 398 height 1054
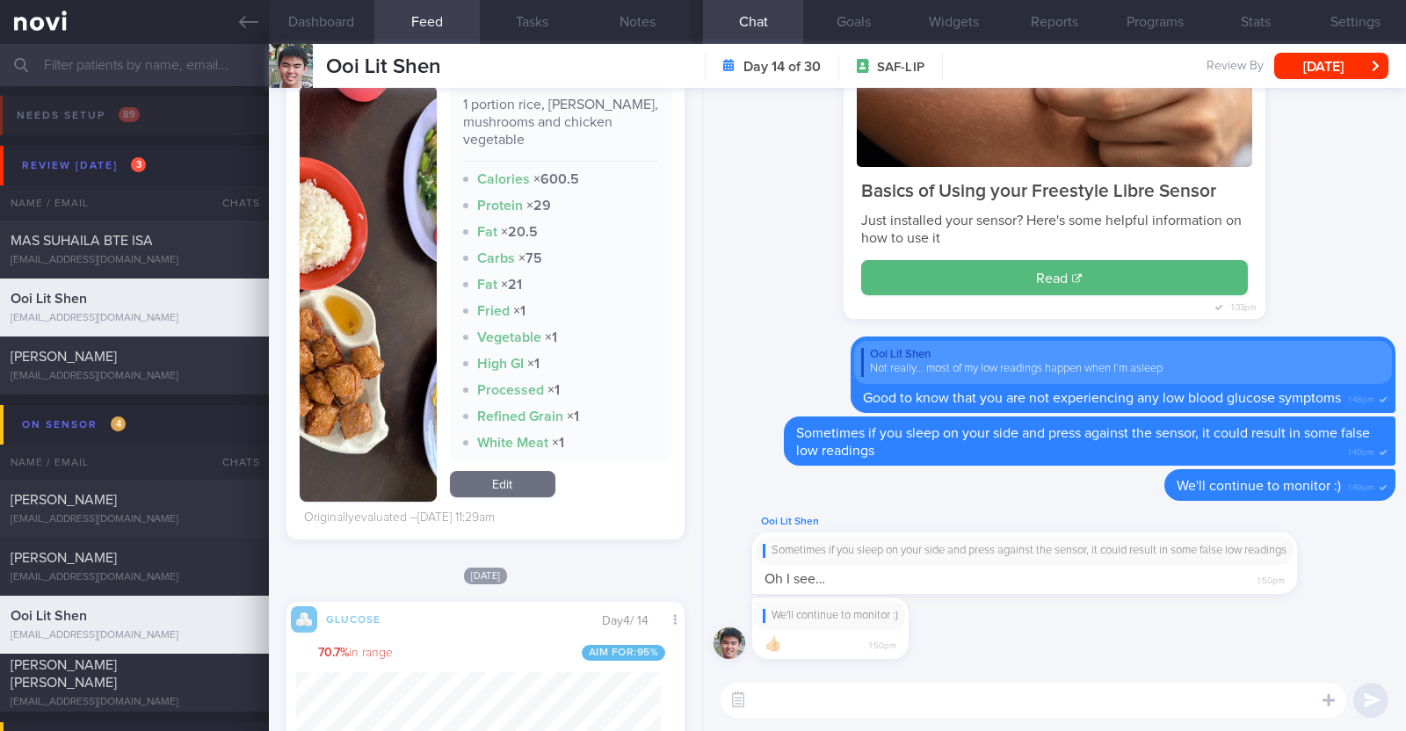
scroll to position [6221, 0]
click at [752, 709] on textarea at bounding box center [1034, 700] width 626 height 35
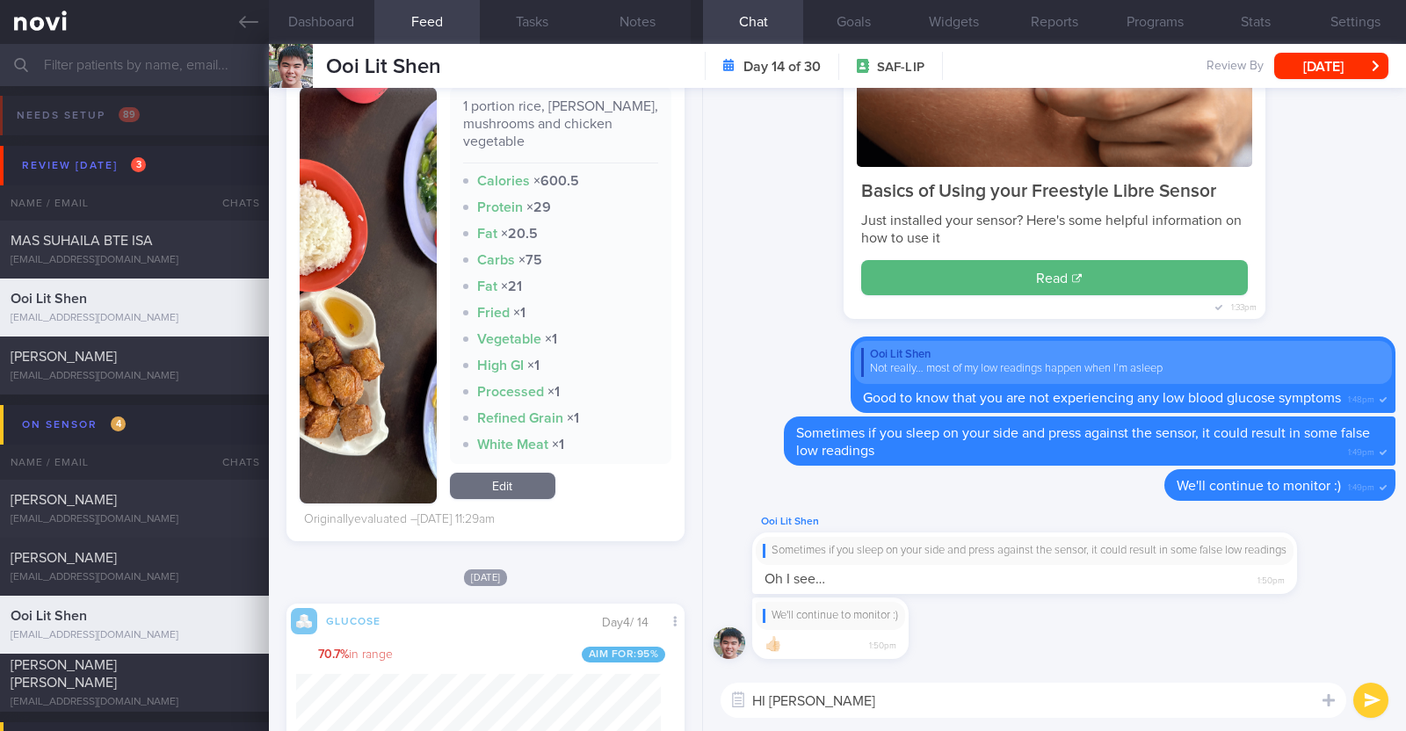
click at [765, 700] on textarea "HI Lit Shen" at bounding box center [1034, 700] width 626 height 35
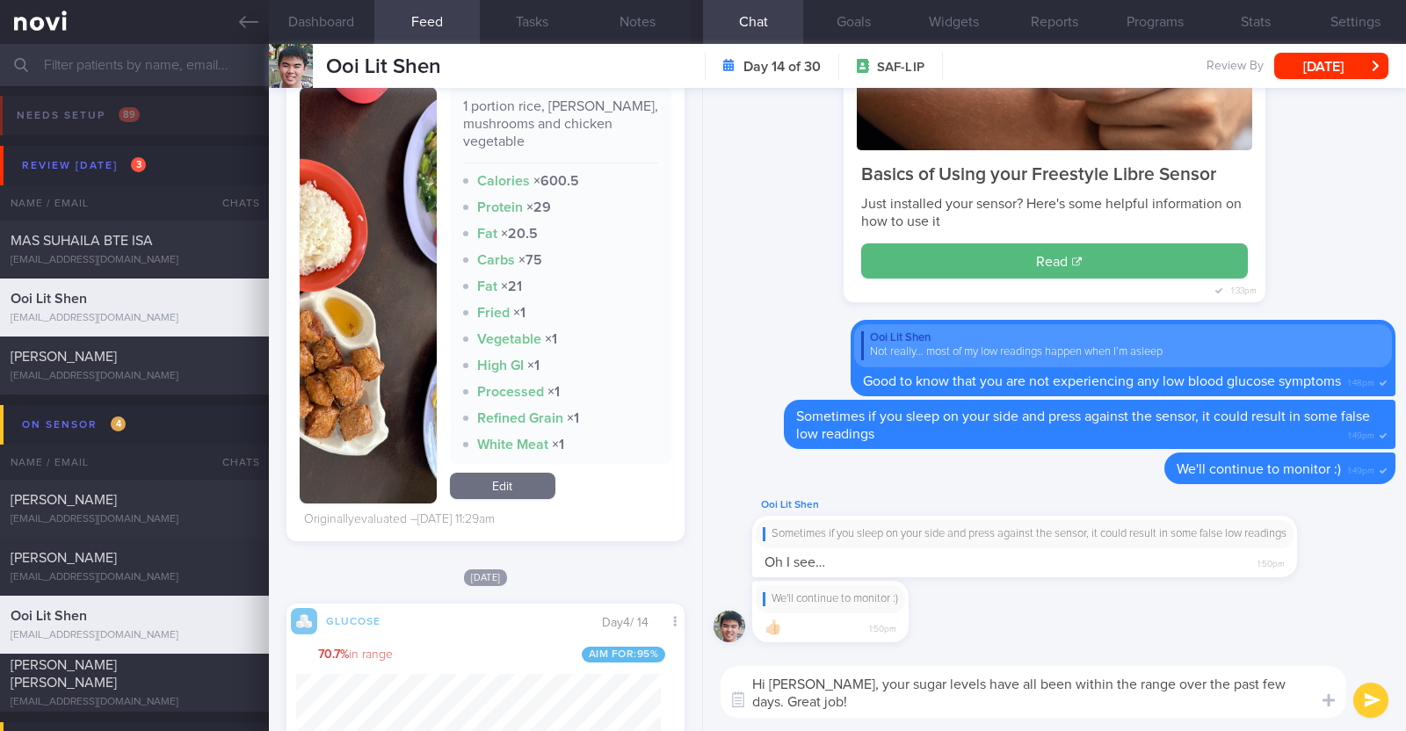
type textarea "Hi [PERSON_NAME], your sugar levels have all been within the range over the pas…"
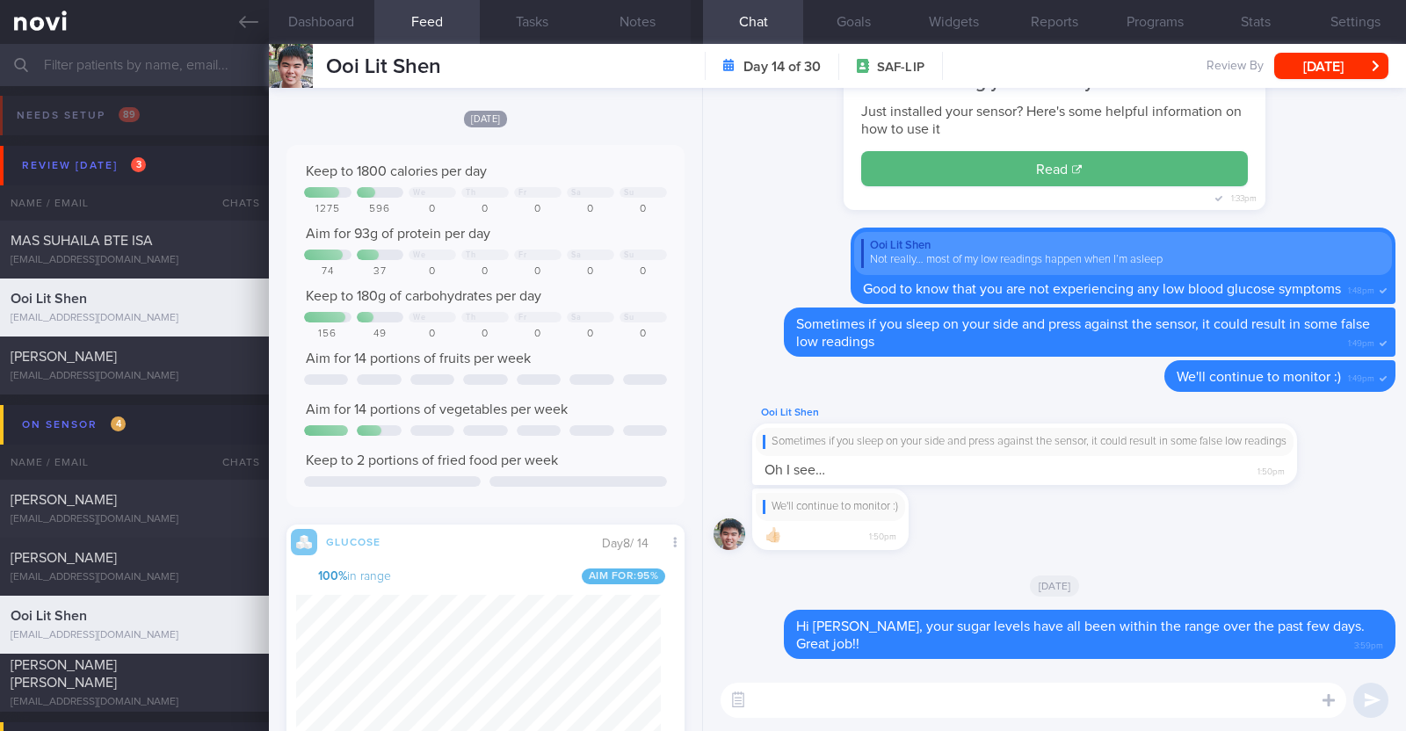
scroll to position [18, 0]
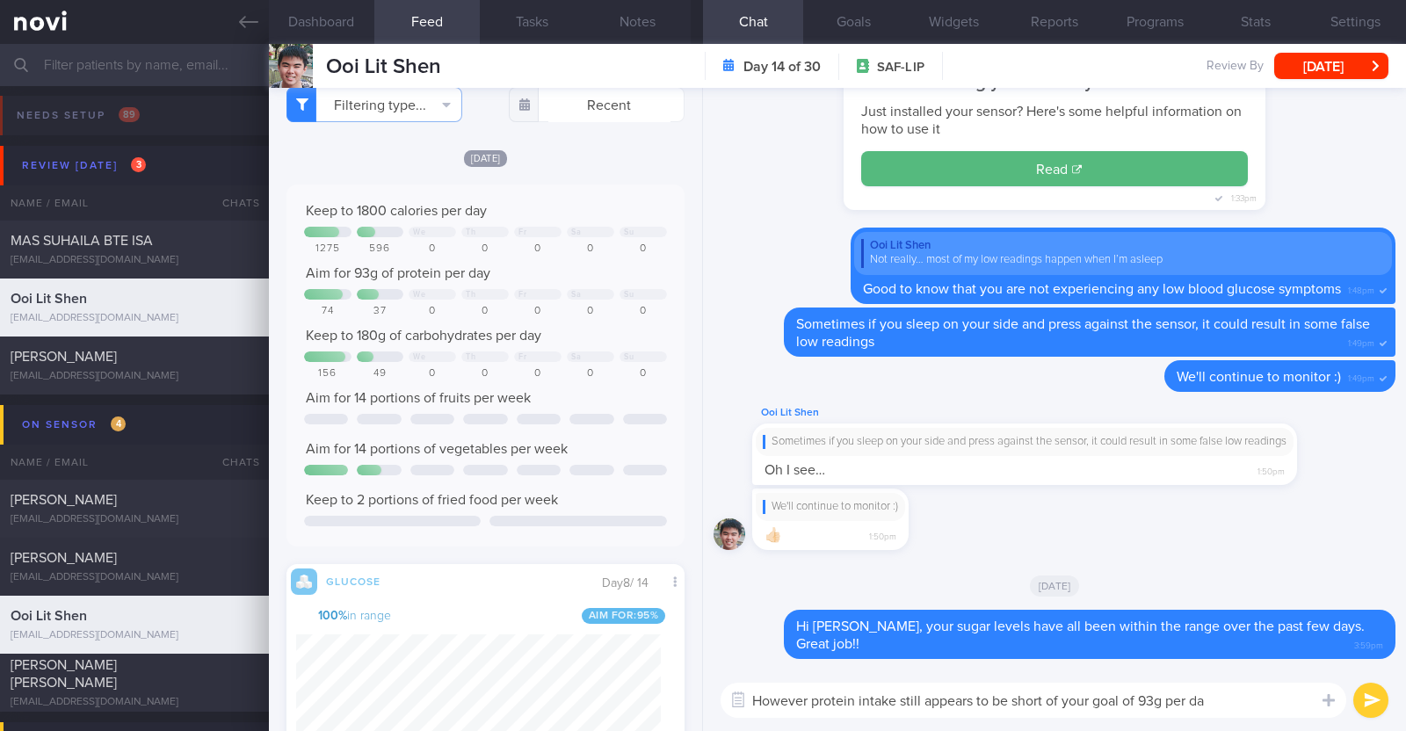
type textarea "However protein intake still appears to be short of your goal of 93g per day"
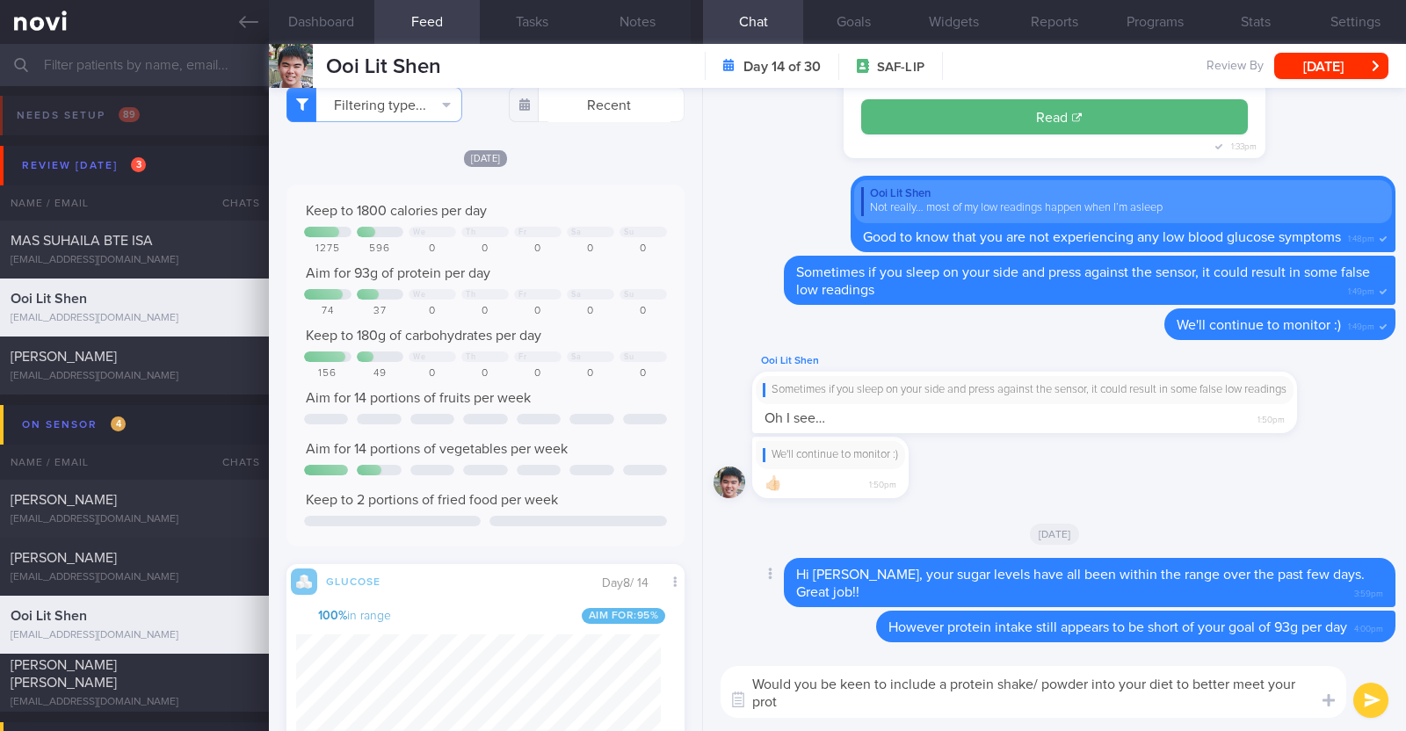
scroll to position [0, 0]
type textarea "Would you be keen to include a protein shake/ powder into your diet to better m…"
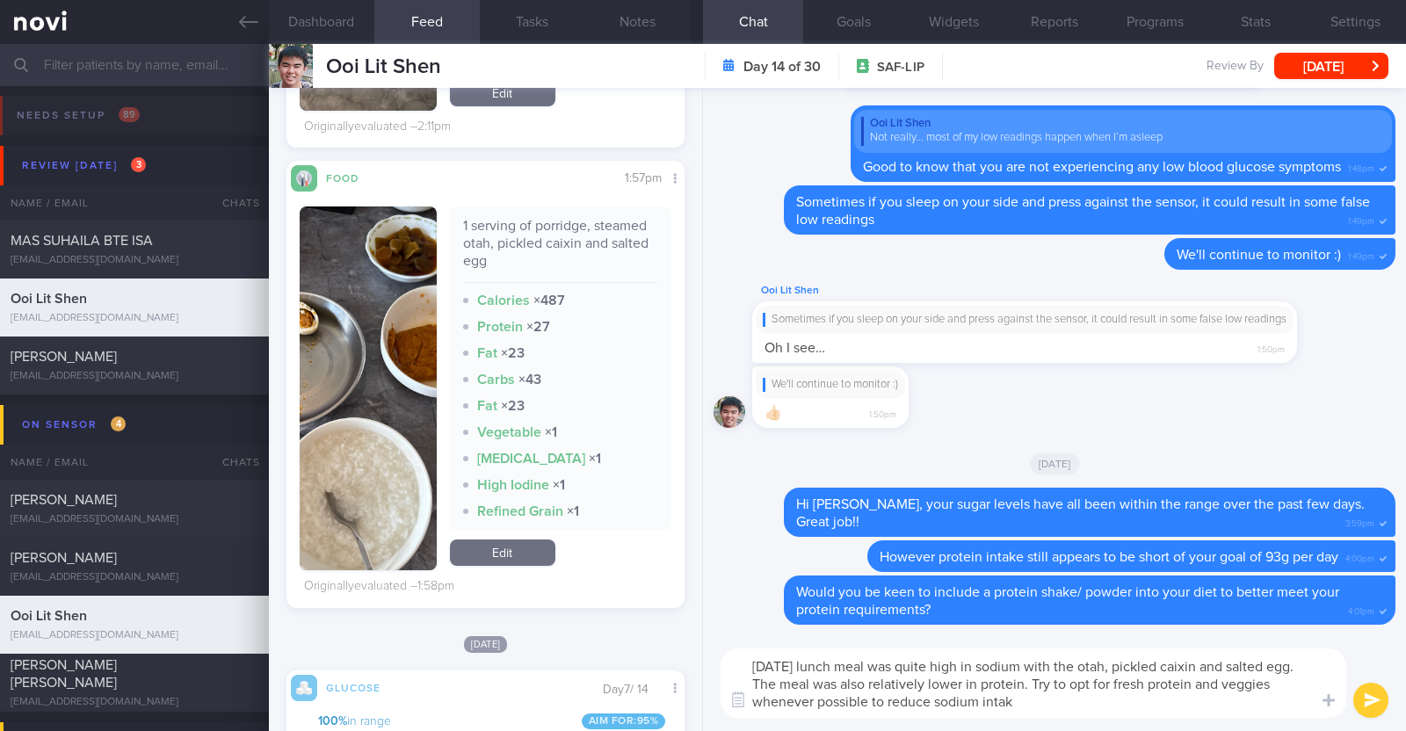
type textarea "[DATE] lunch meal was quite high in sodium with the otah, pickled caixin and sa…"
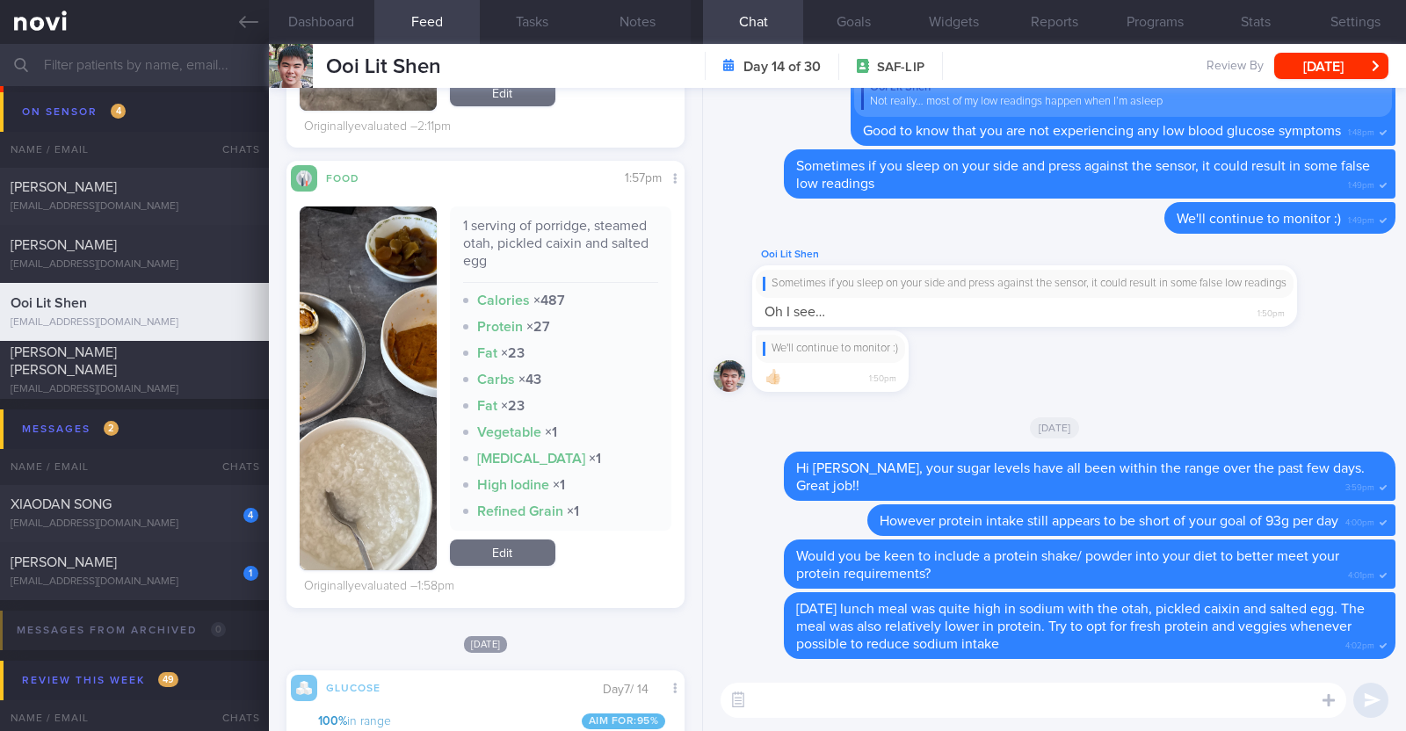
scroll to position [286, 0]
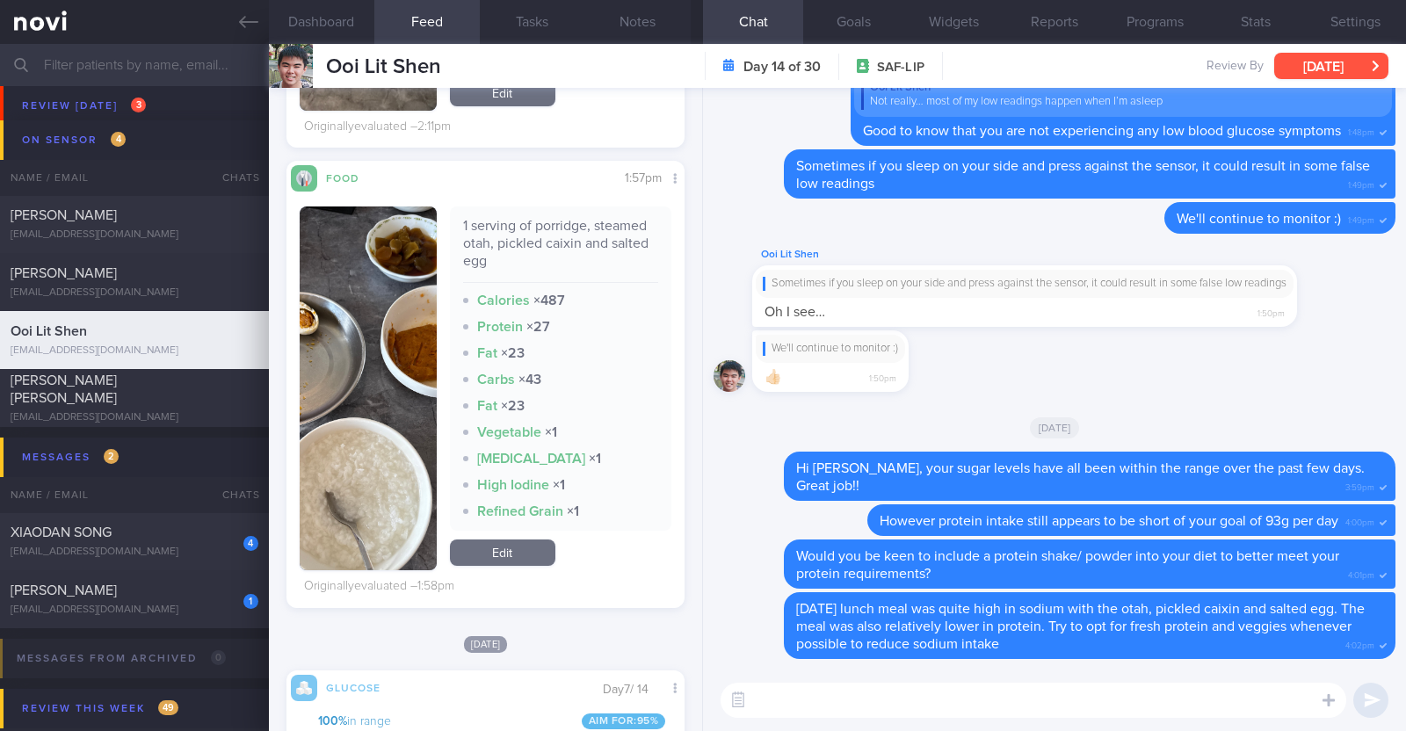
click at [1295, 63] on button "[DATE]" at bounding box center [1331, 66] width 114 height 26
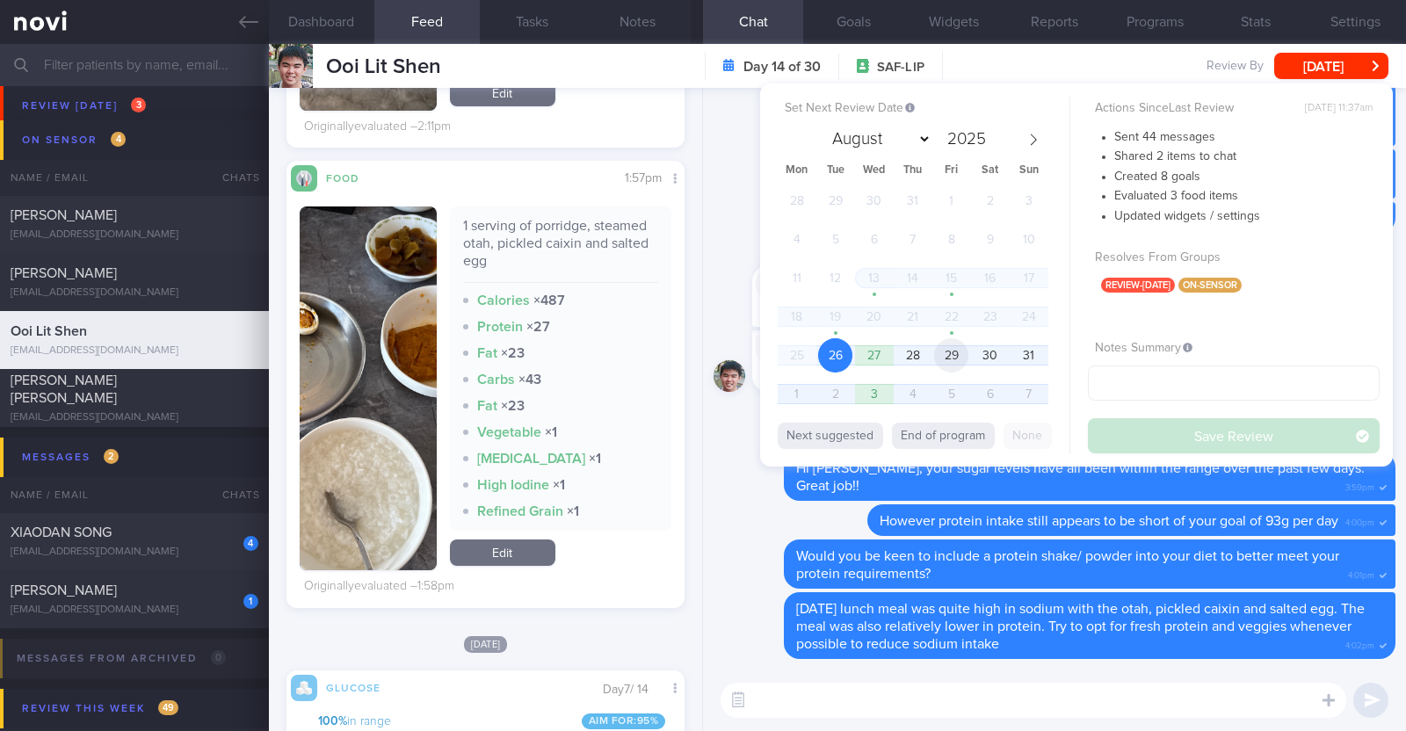
click at [959, 353] on span "29" at bounding box center [951, 355] width 34 height 34
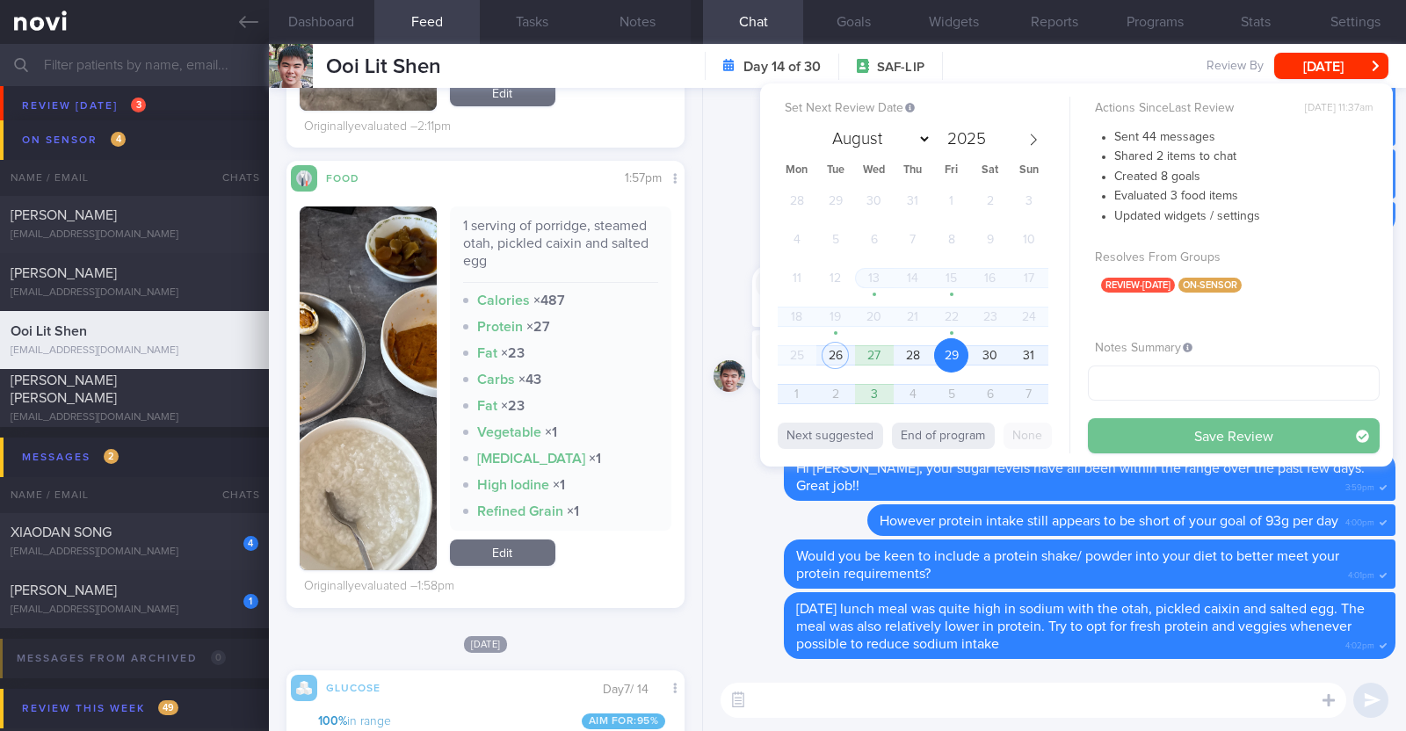
click at [1103, 432] on button "Save Review" at bounding box center [1234, 435] width 292 height 35
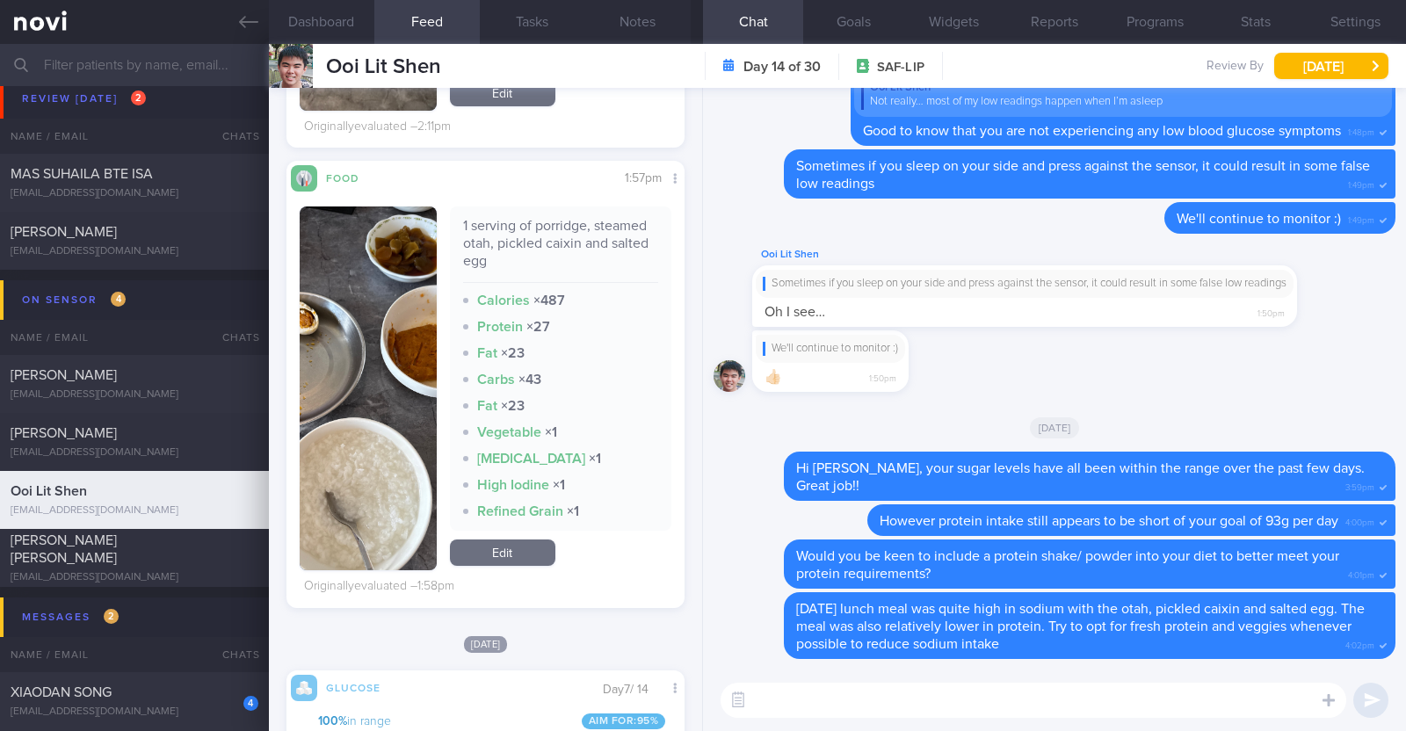
scroll to position [0, 0]
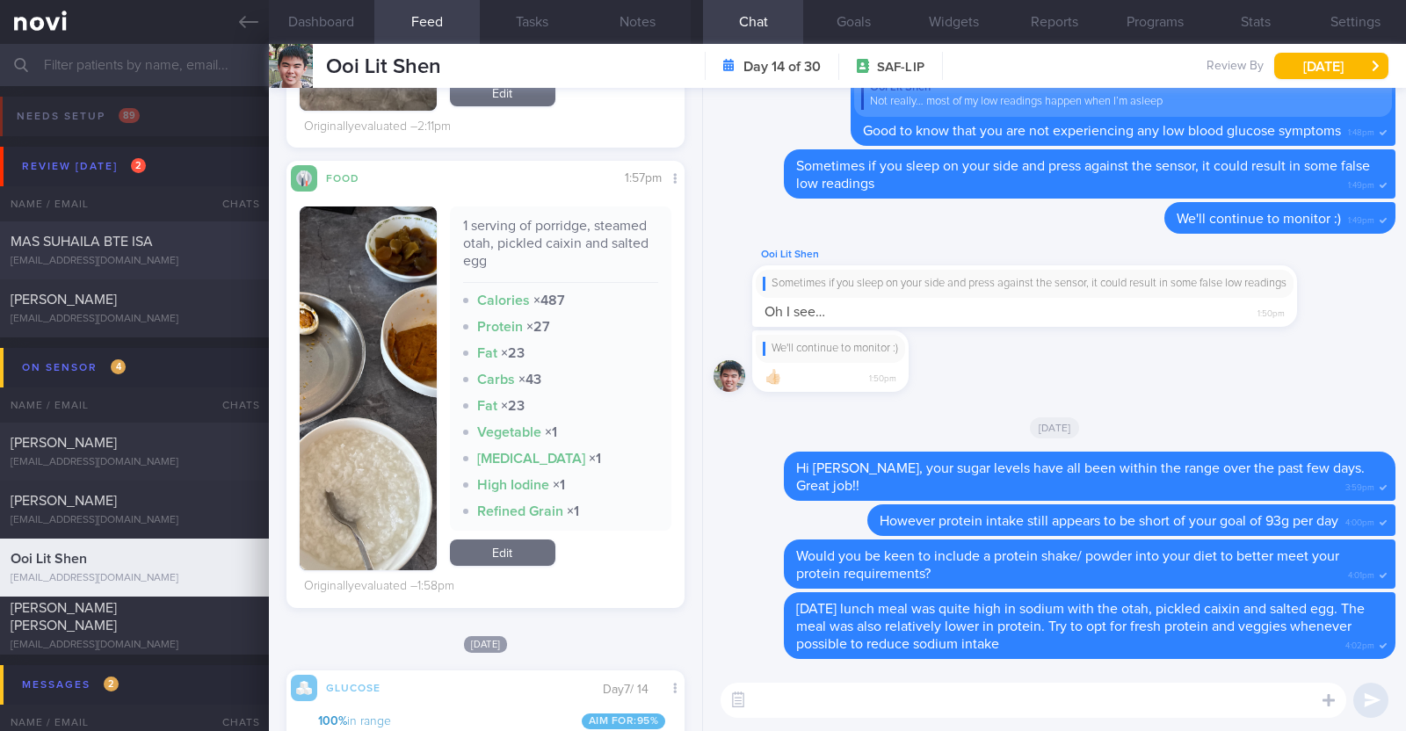
click at [163, 243] on div "MAS SUHAILA BTE ISA" at bounding box center [132, 242] width 243 height 18
type textarea "45F Private PD- Mornings in clinic, afternoons all over the place going to vari…"
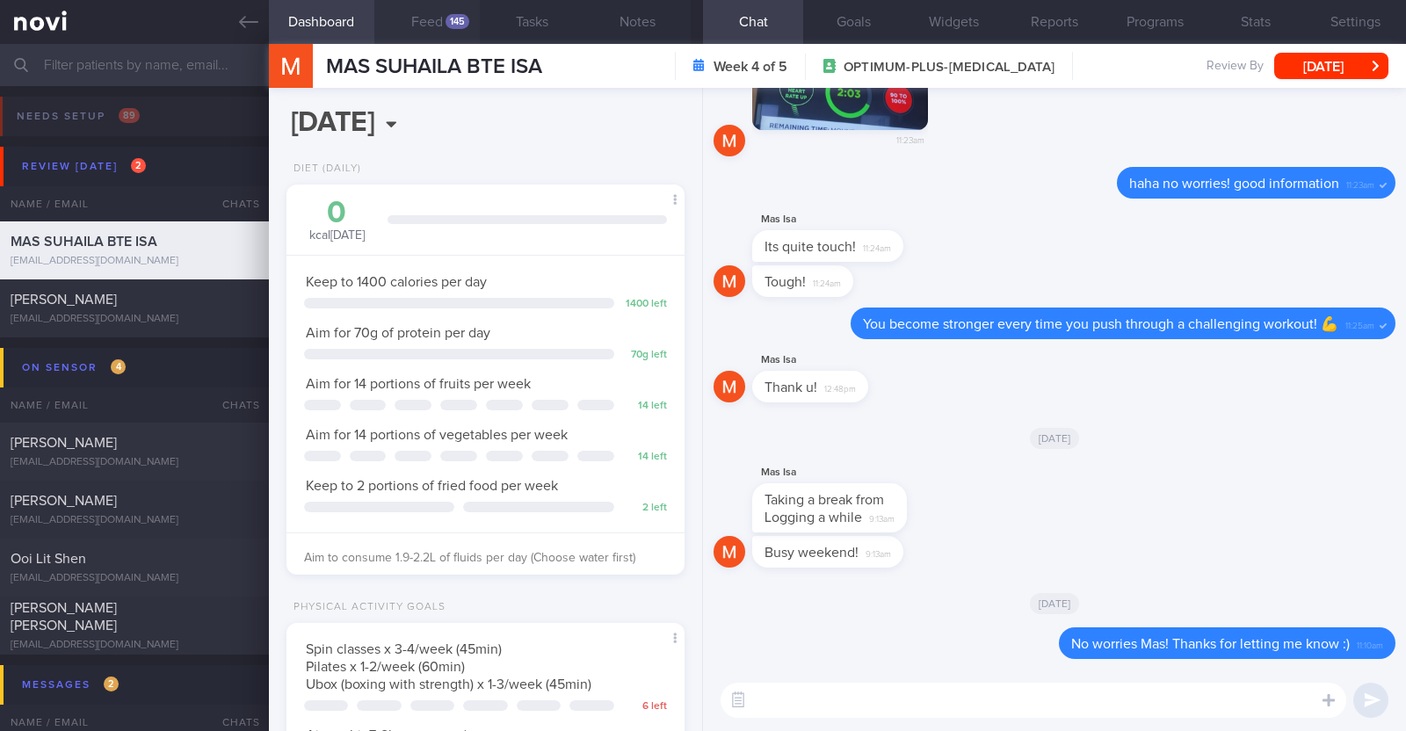
click at [447, 11] on button "Feed 145" at bounding box center [426, 22] width 105 height 44
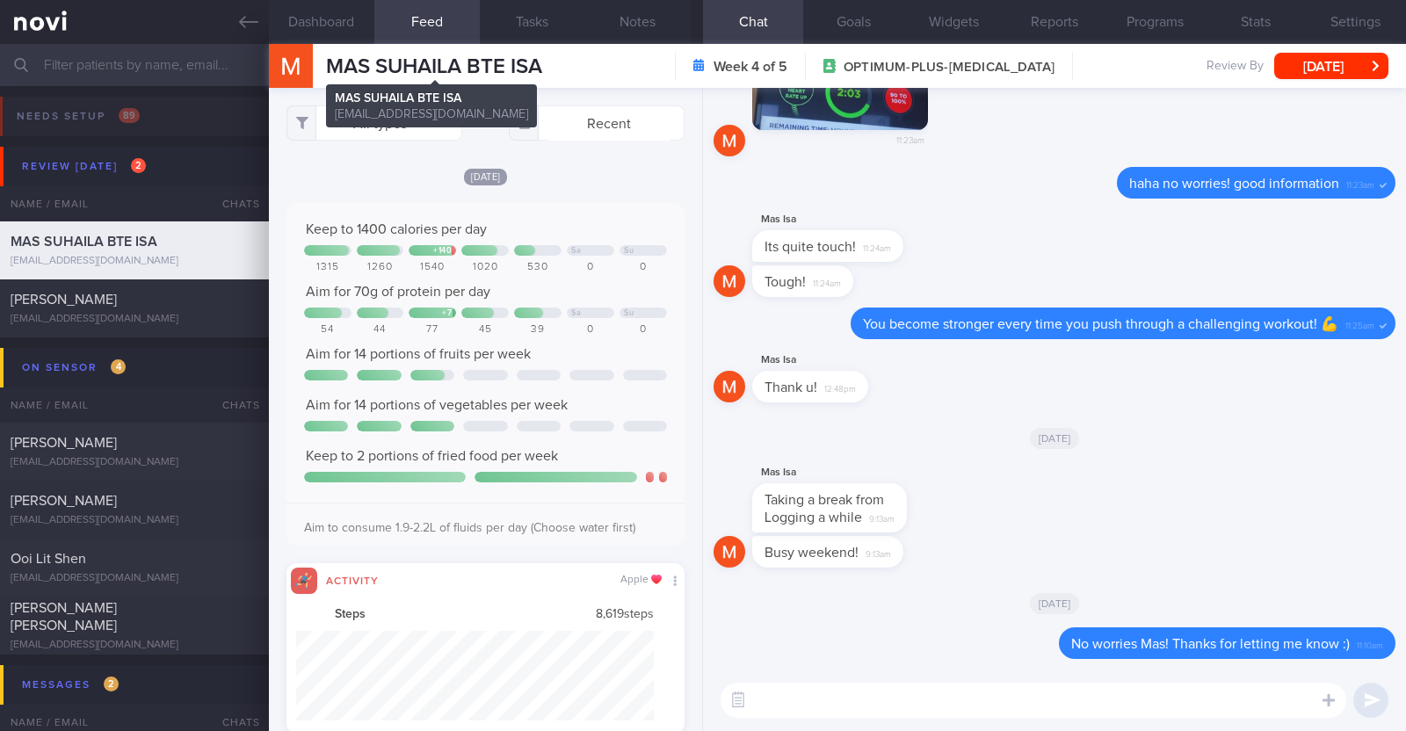
scroll to position [90, 359]
click at [395, 129] on button "All types" at bounding box center [375, 122] width 176 height 35
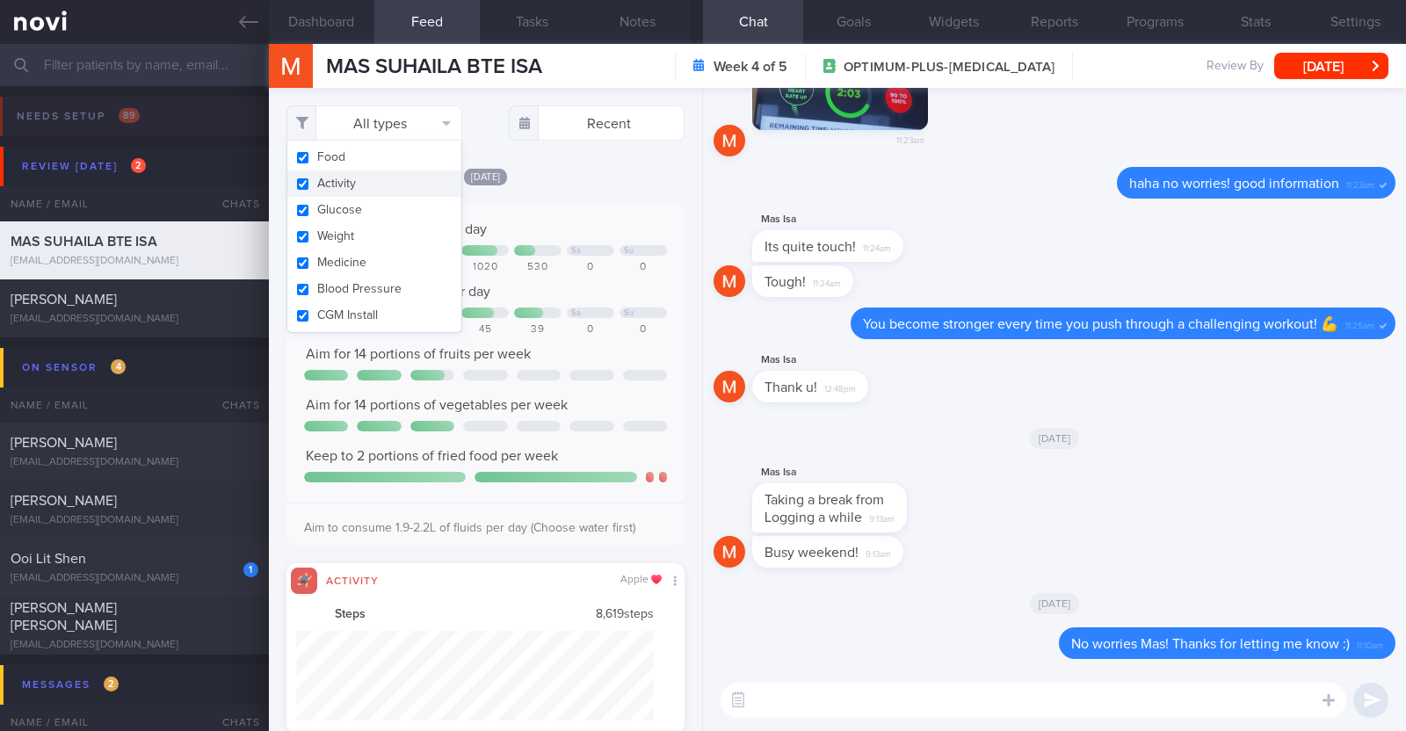
click at [374, 178] on button "Activity" at bounding box center [374, 183] width 174 height 26
checkbox input "false"
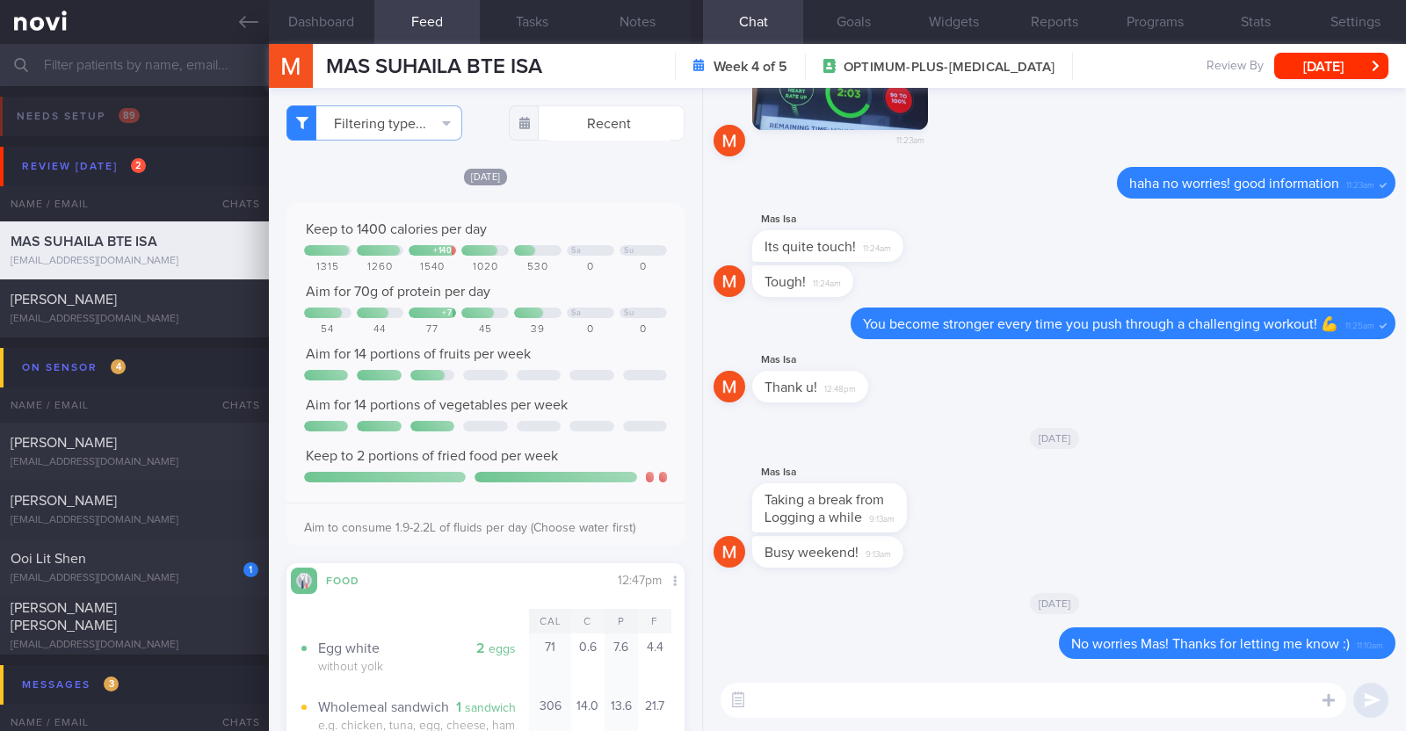
click at [553, 162] on div "Filtering type... Food Activity Glucose Weight Medicine Blood Pressure CGM Inst…" at bounding box center [485, 409] width 433 height 643
click at [1361, 68] on button "[DATE]" at bounding box center [1331, 66] width 114 height 26
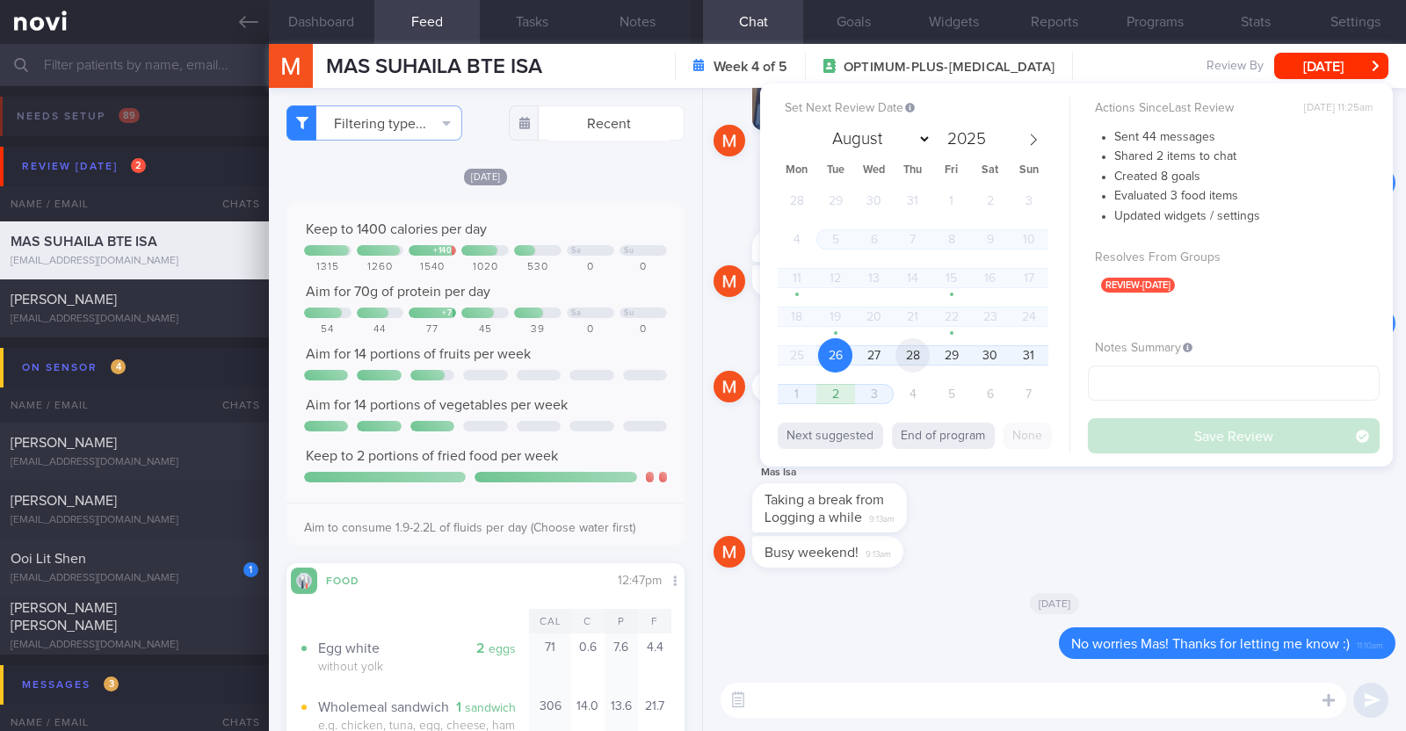
click at [927, 352] on span "28" at bounding box center [913, 355] width 34 height 34
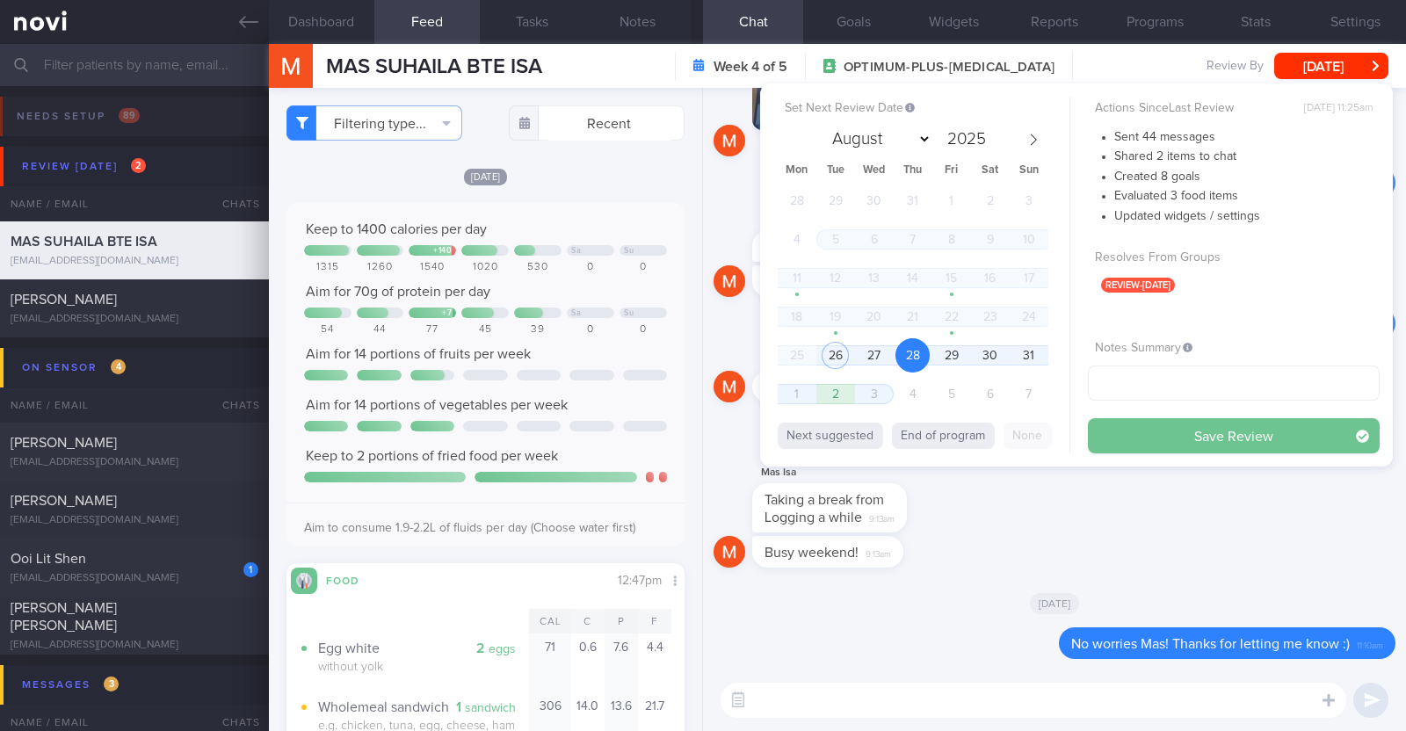
click at [1151, 428] on button "Save Review" at bounding box center [1234, 435] width 292 height 35
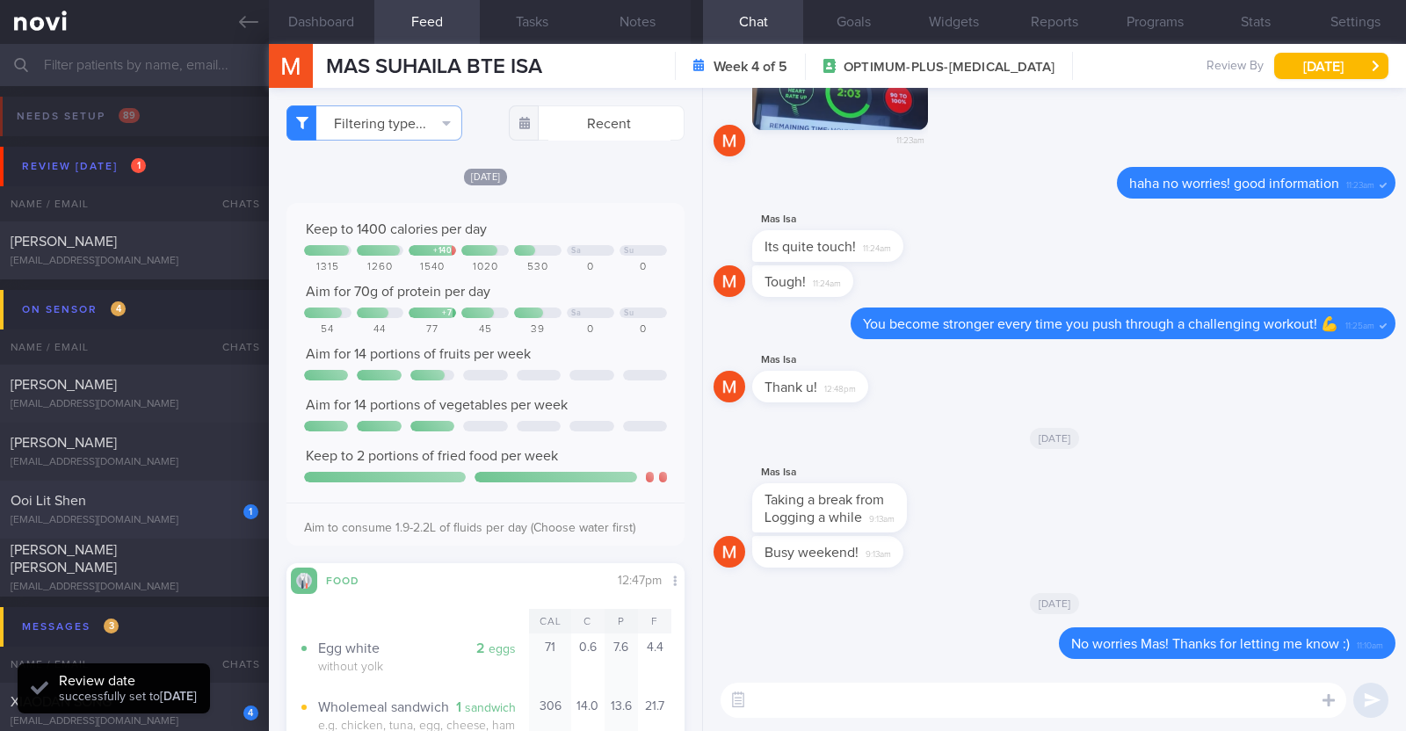
click at [141, 508] on div "Ooi Lit Shen" at bounding box center [132, 501] width 243 height 18
type textarea "22M Nil PMHx/ meds Running x 3/week (30 mins), strength training (upper body) x…"
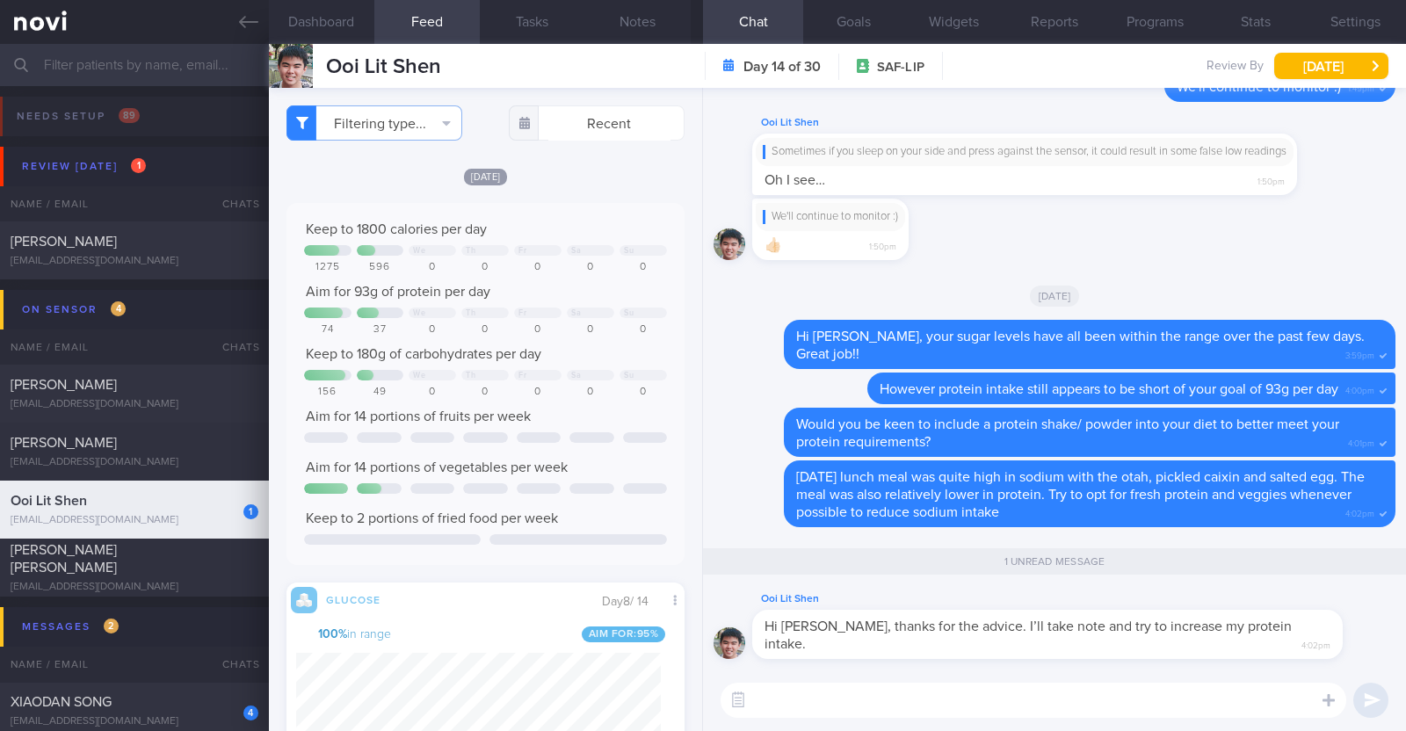
click at [802, 689] on textarea at bounding box center [1034, 700] width 626 height 35
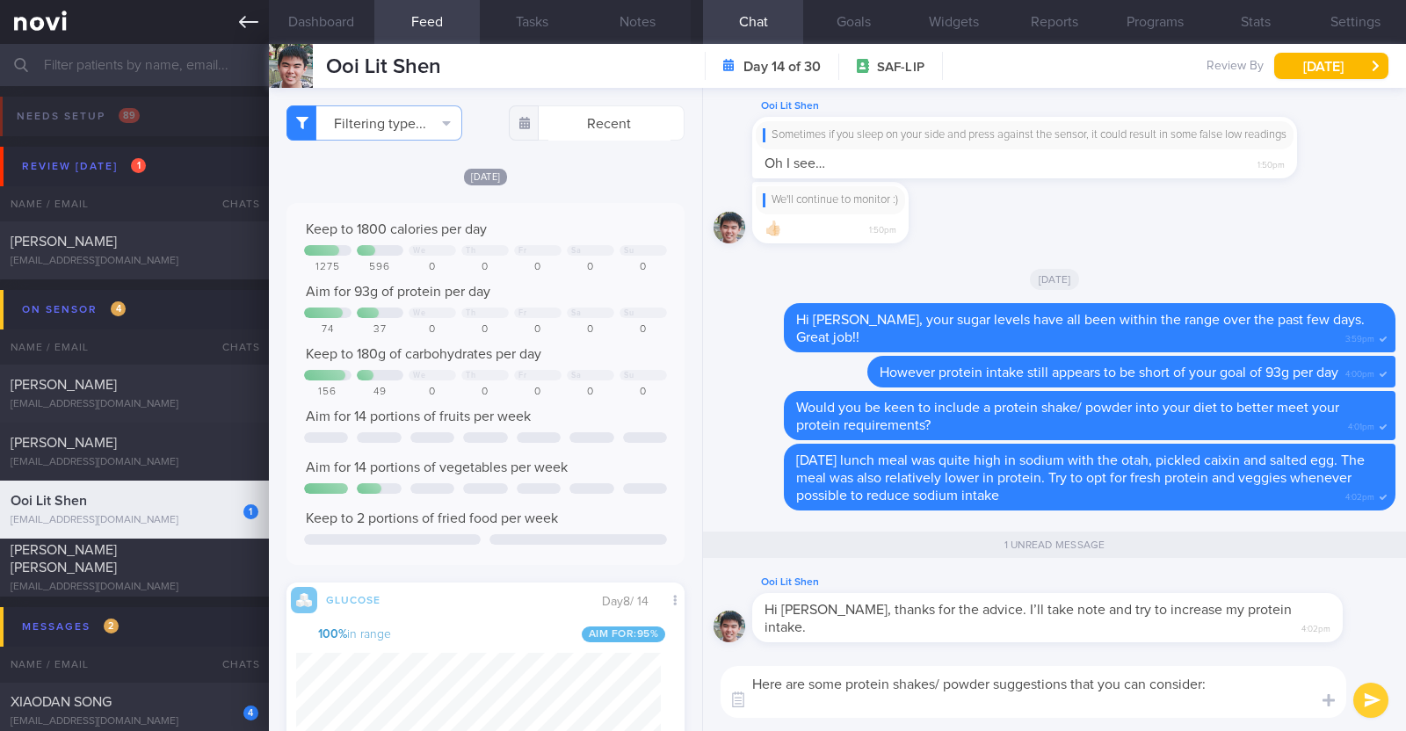
type textarea "Here are some protein shakes/ powder suggestions that you can consider:"
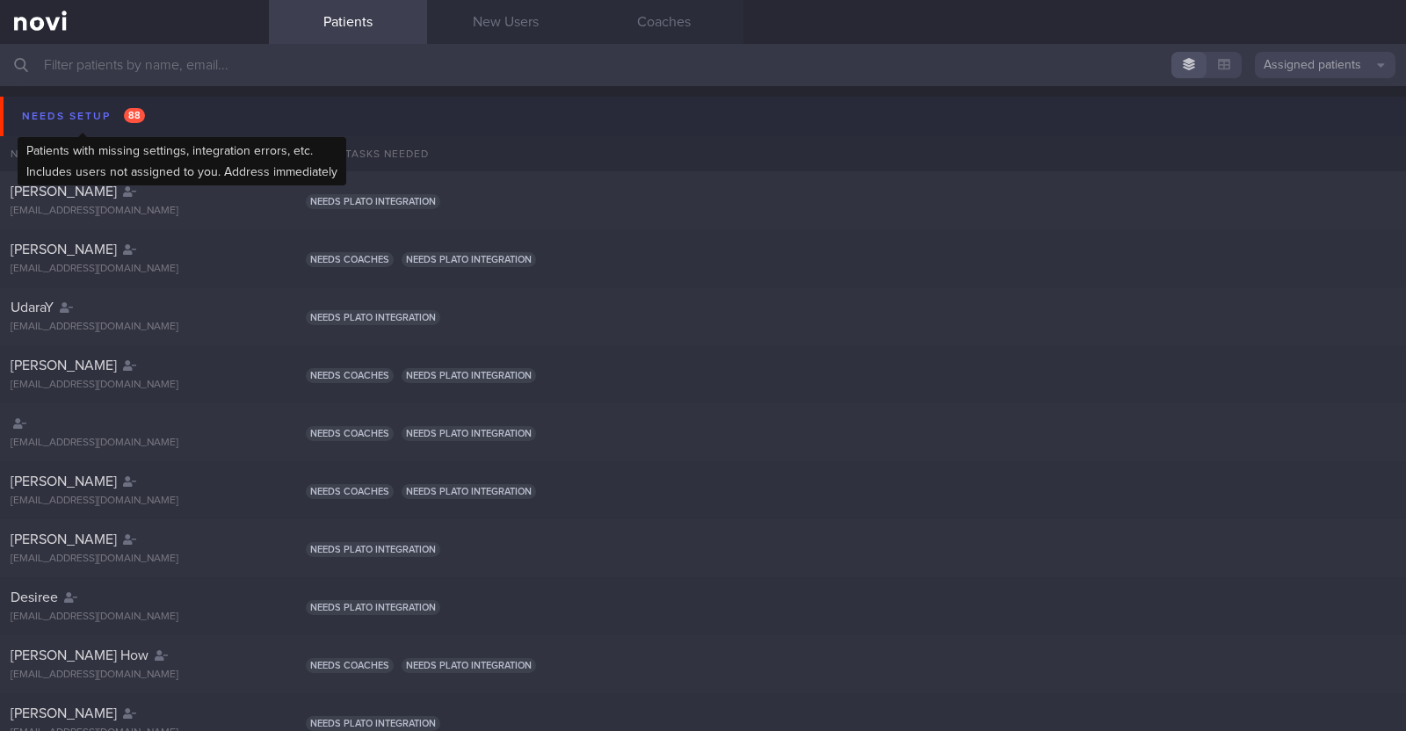
click at [86, 108] on div "Needs setup 88" at bounding box center [84, 117] width 132 height 24
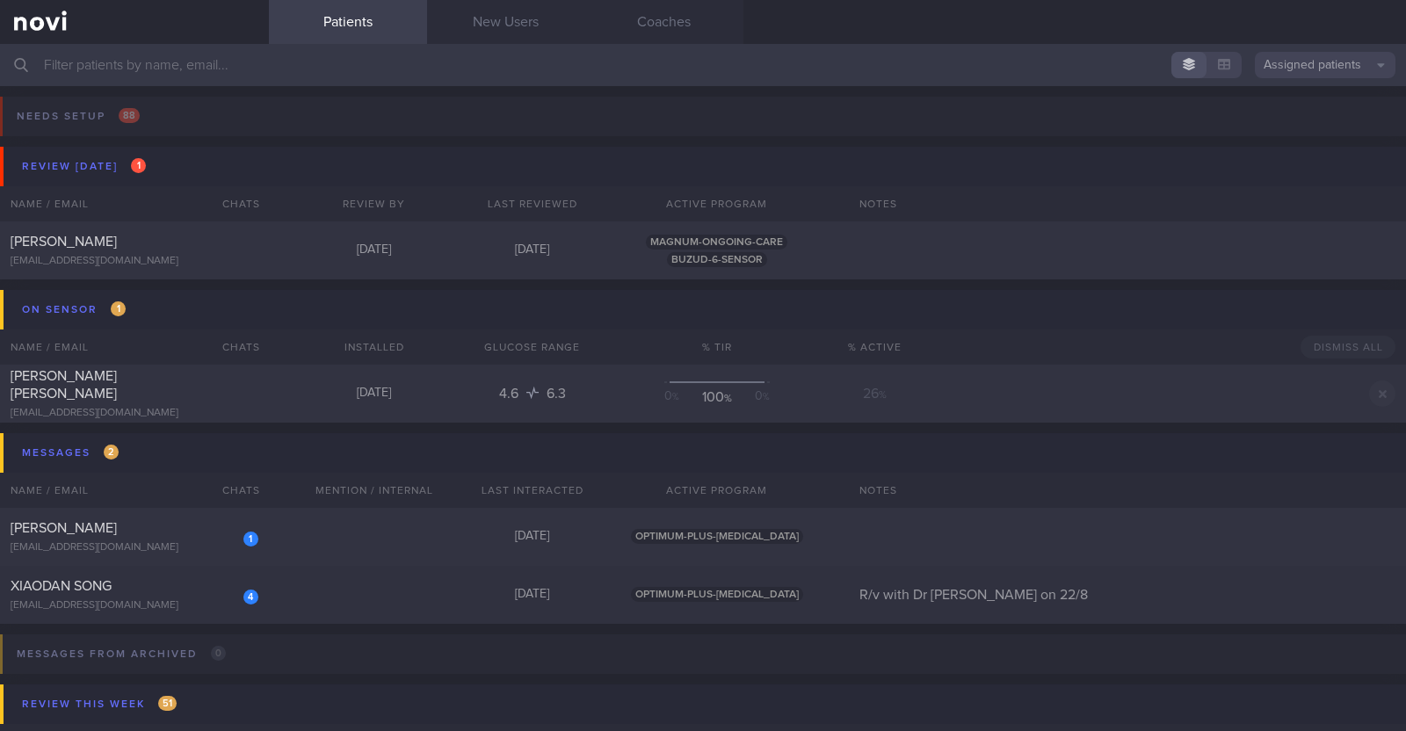
click at [299, 61] on input "text" at bounding box center [703, 65] width 1406 height 42
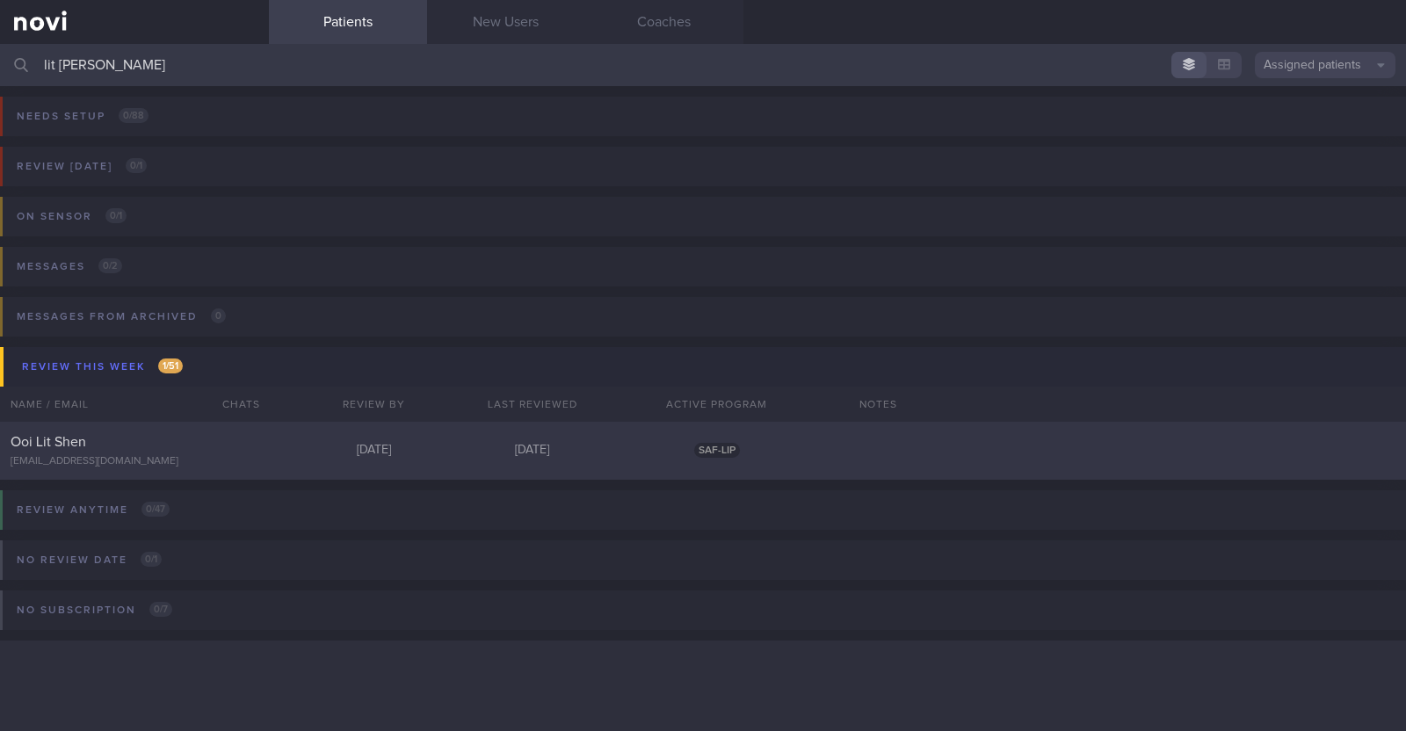
type input "lit [PERSON_NAME]"
click at [122, 464] on div "[EMAIL_ADDRESS][DOMAIN_NAME]" at bounding box center [135, 461] width 248 height 13
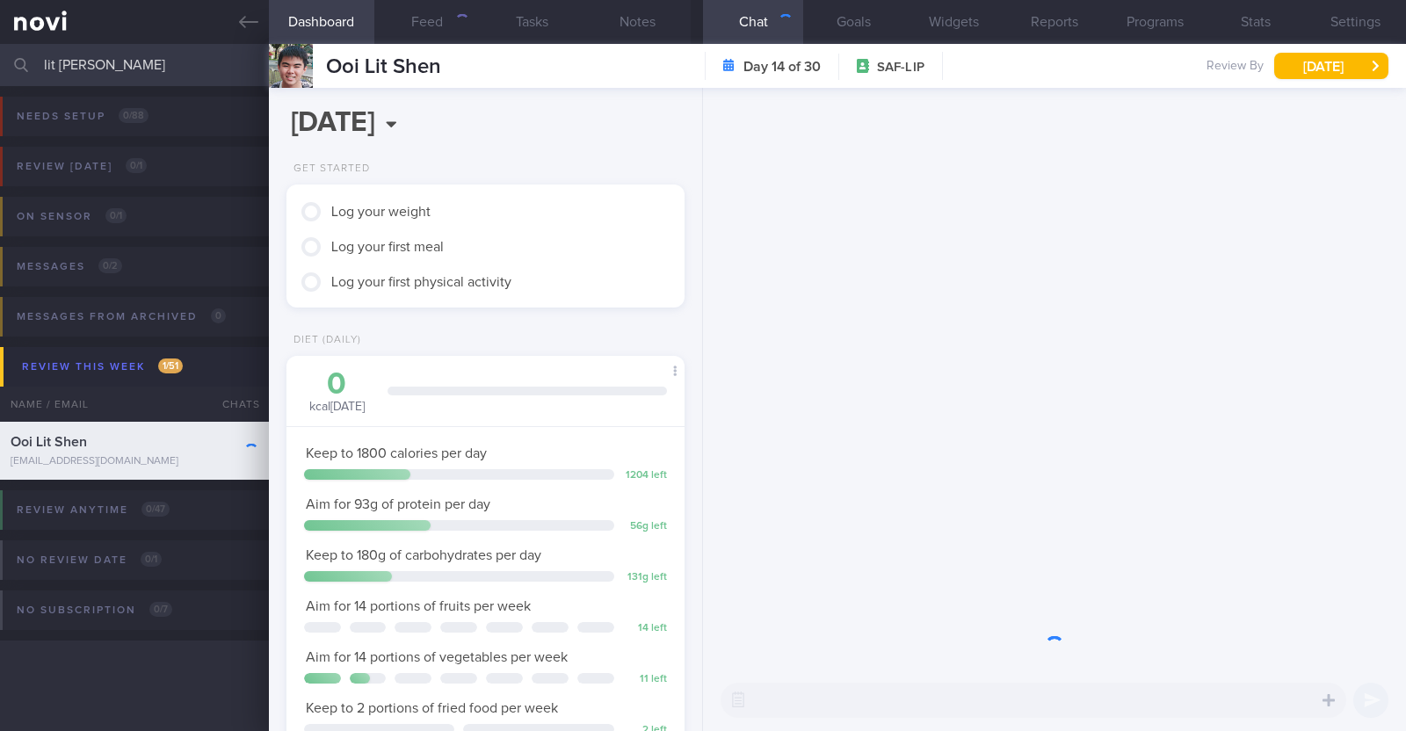
scroll to position [199, 350]
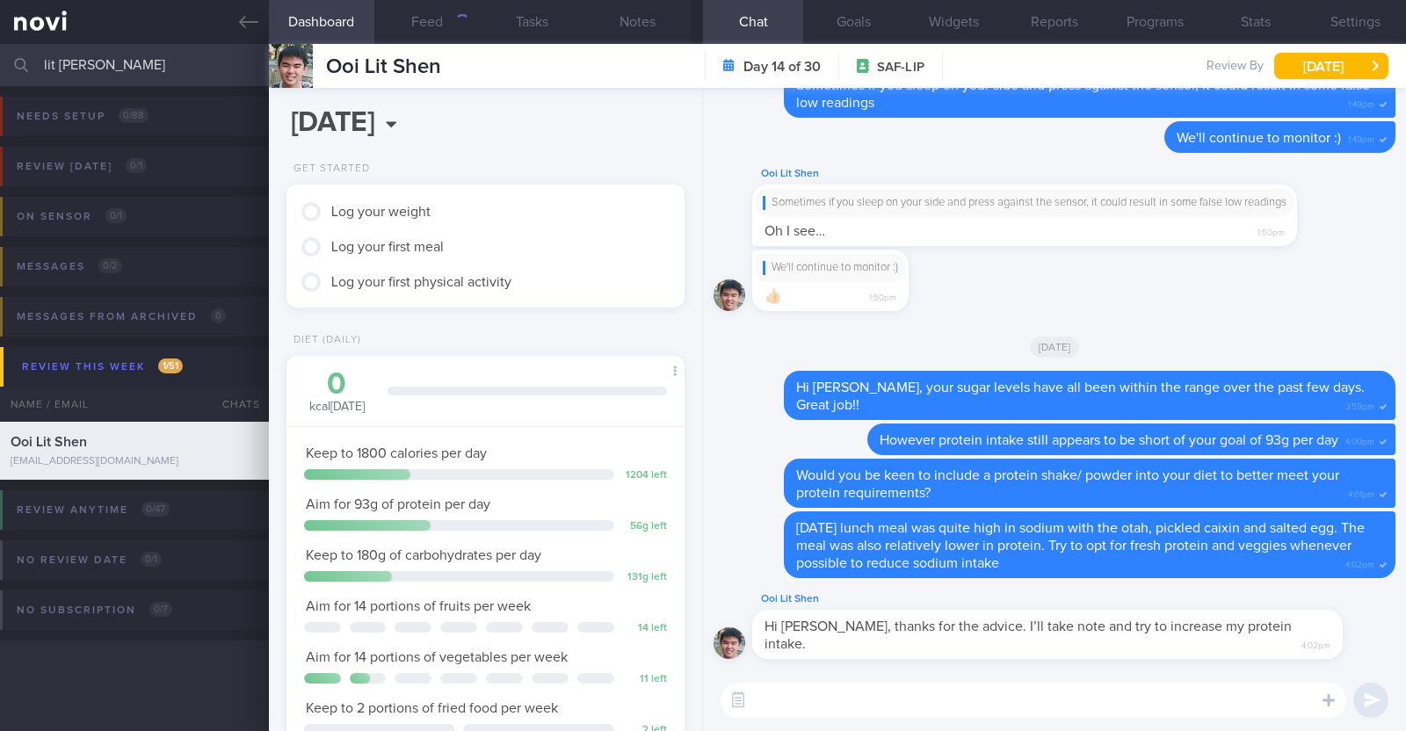
click at [949, 702] on textarea at bounding box center [1034, 700] width 626 height 35
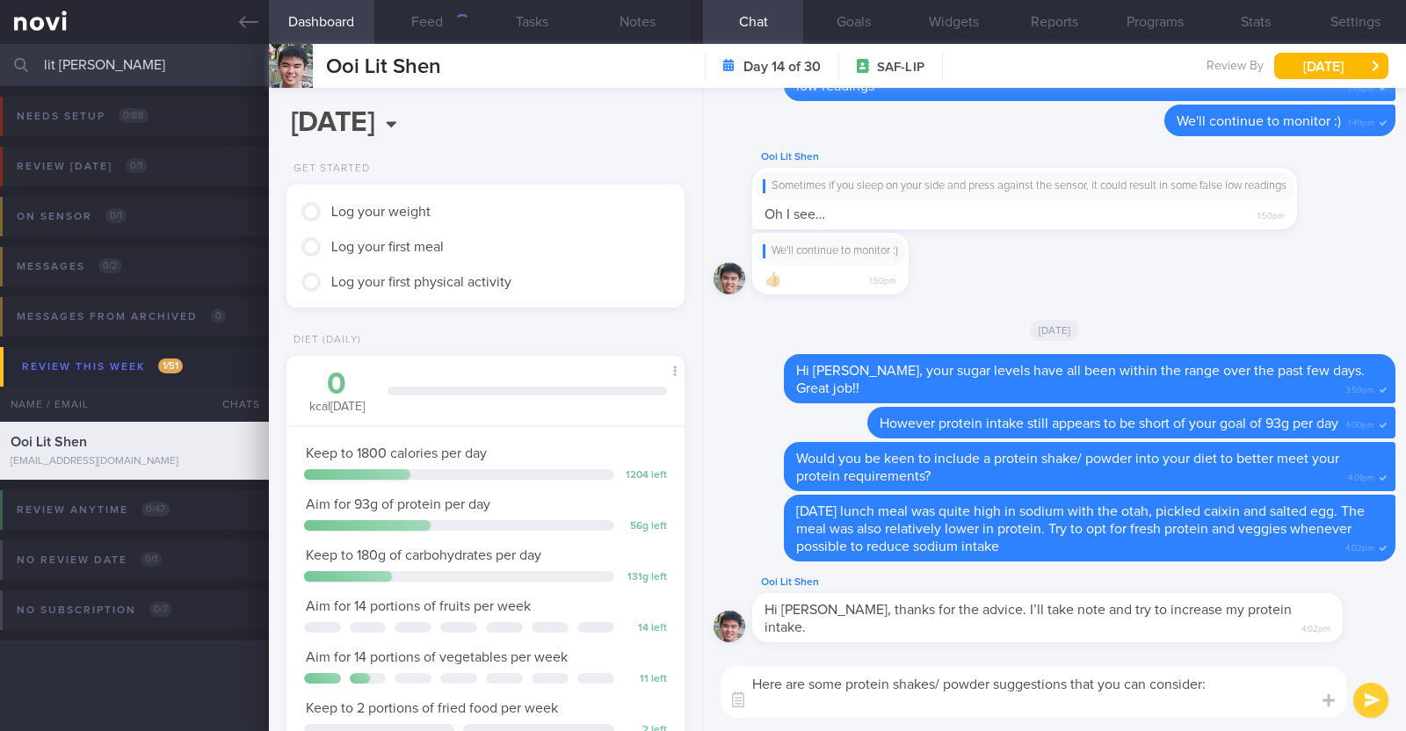
scroll to position [0, 0]
paste textarea "*Liquid shakes* [Ensure max protein]([URL][DOMAIN_NAME]) 150kcal 30g protein 6g…"
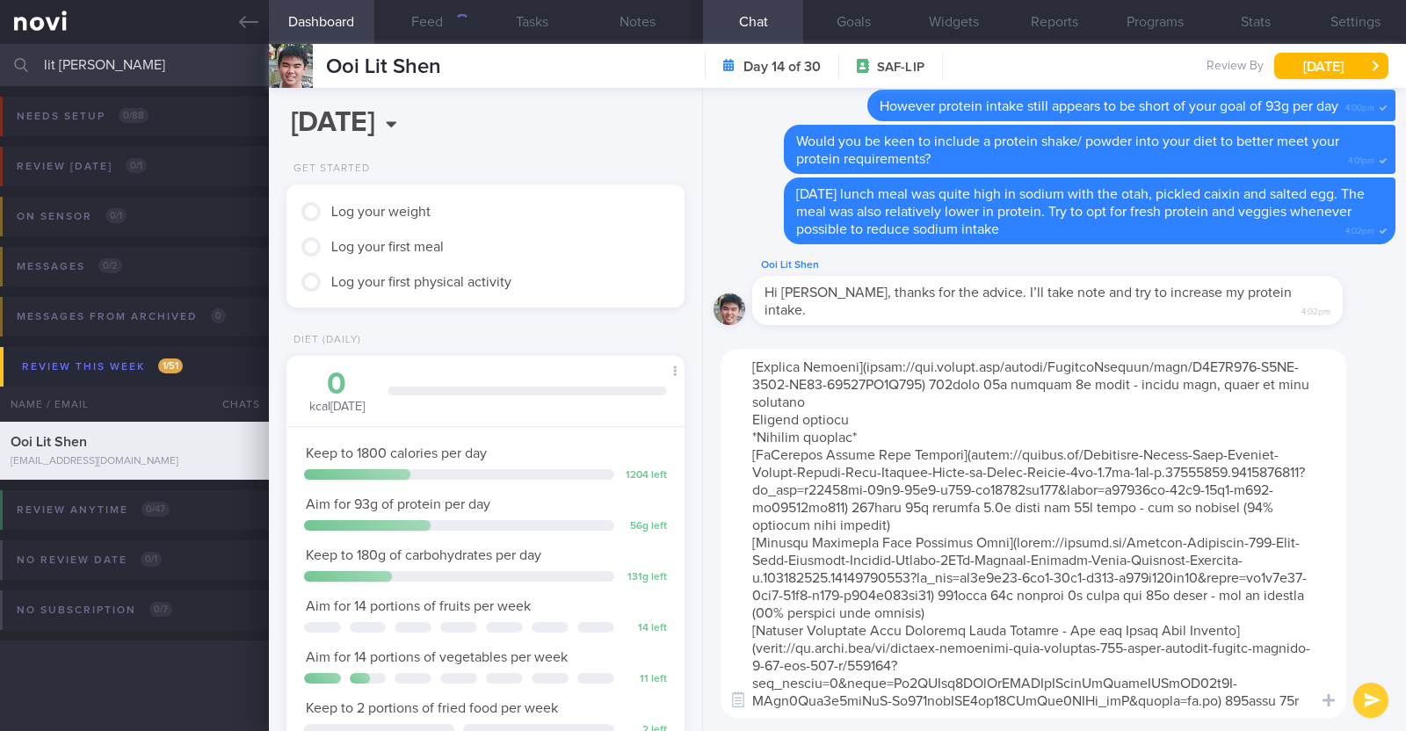
drag, startPoint x: 858, startPoint y: 457, endPoint x: 752, endPoint y: 458, distance: 105.5
click at [752, 458] on textarea at bounding box center [1034, 533] width 626 height 369
type textarea "Here are some protein shakes/ powder suggestions that you can consider: *Liquid…"
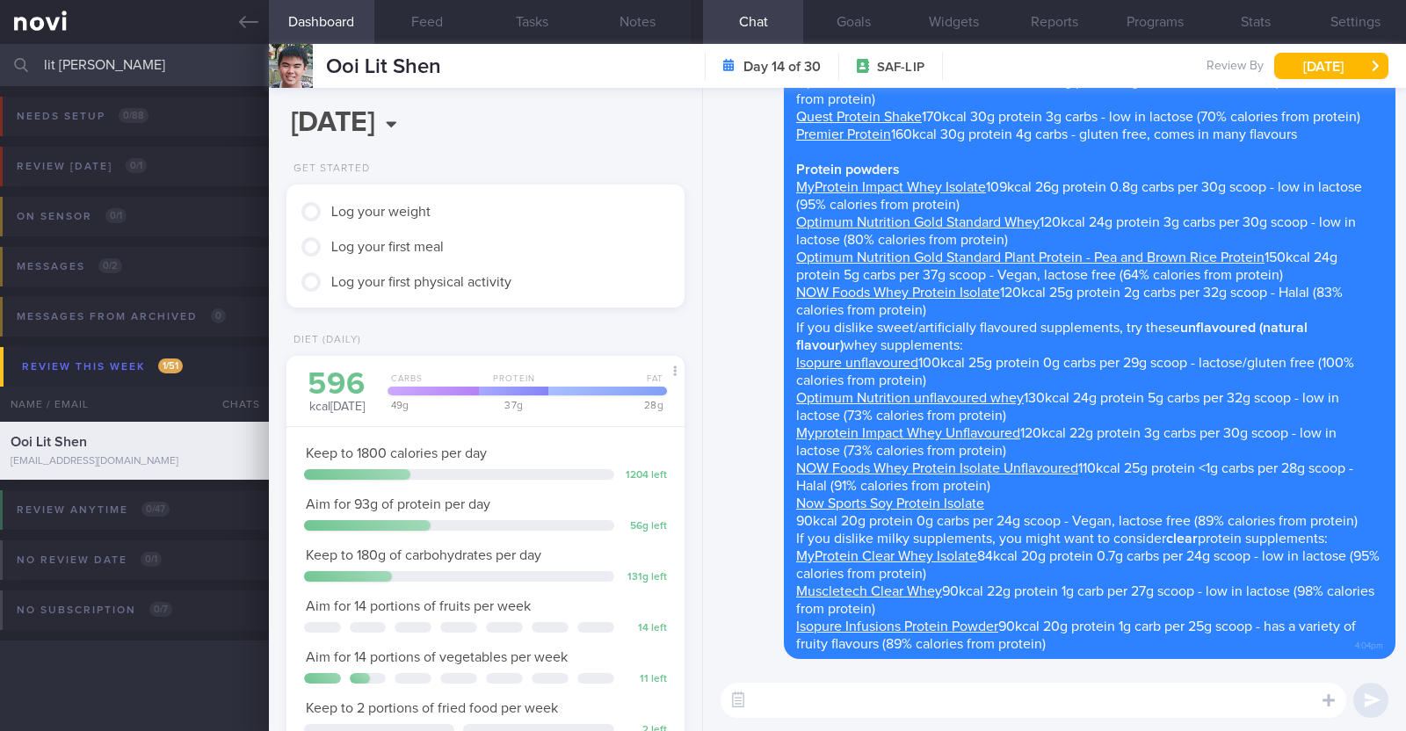
drag, startPoint x: 192, startPoint y: 54, endPoint x: 0, endPoint y: 73, distance: 192.5
click at [0, 73] on input "lit [PERSON_NAME]" at bounding box center [703, 65] width 1406 height 42
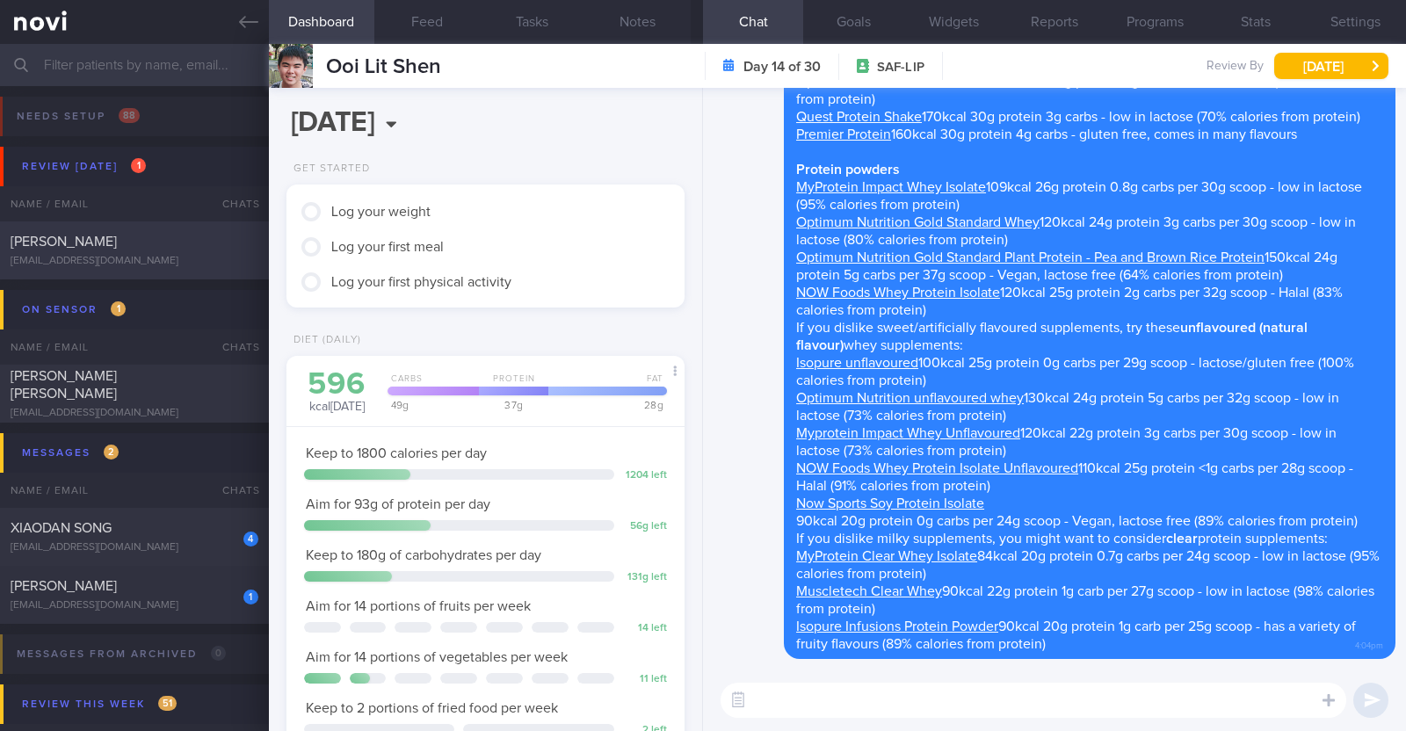
click at [199, 253] on div "[PERSON_NAME] [EMAIL_ADDRESS][DOMAIN_NAME]" at bounding box center [134, 250] width 269 height 35
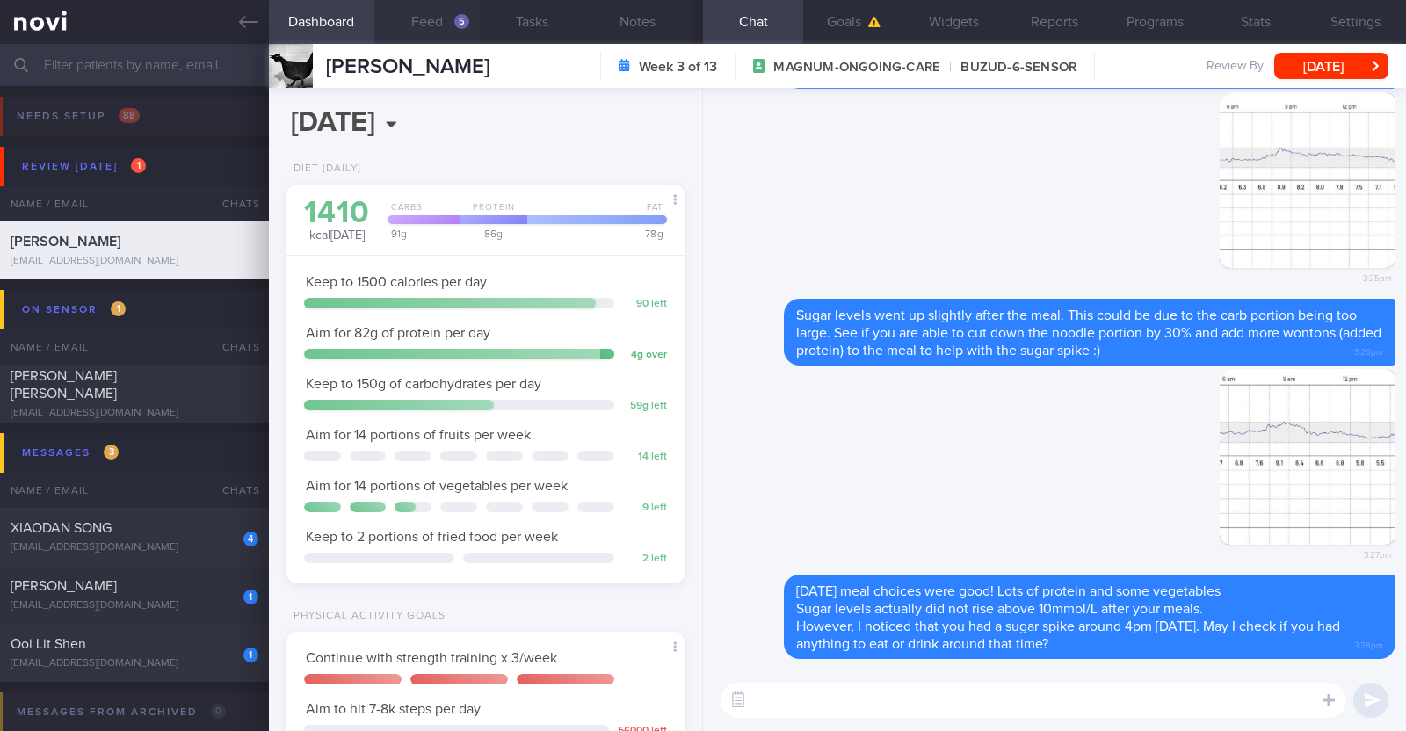
click at [417, 26] on button "Feed 5" at bounding box center [426, 22] width 105 height 44
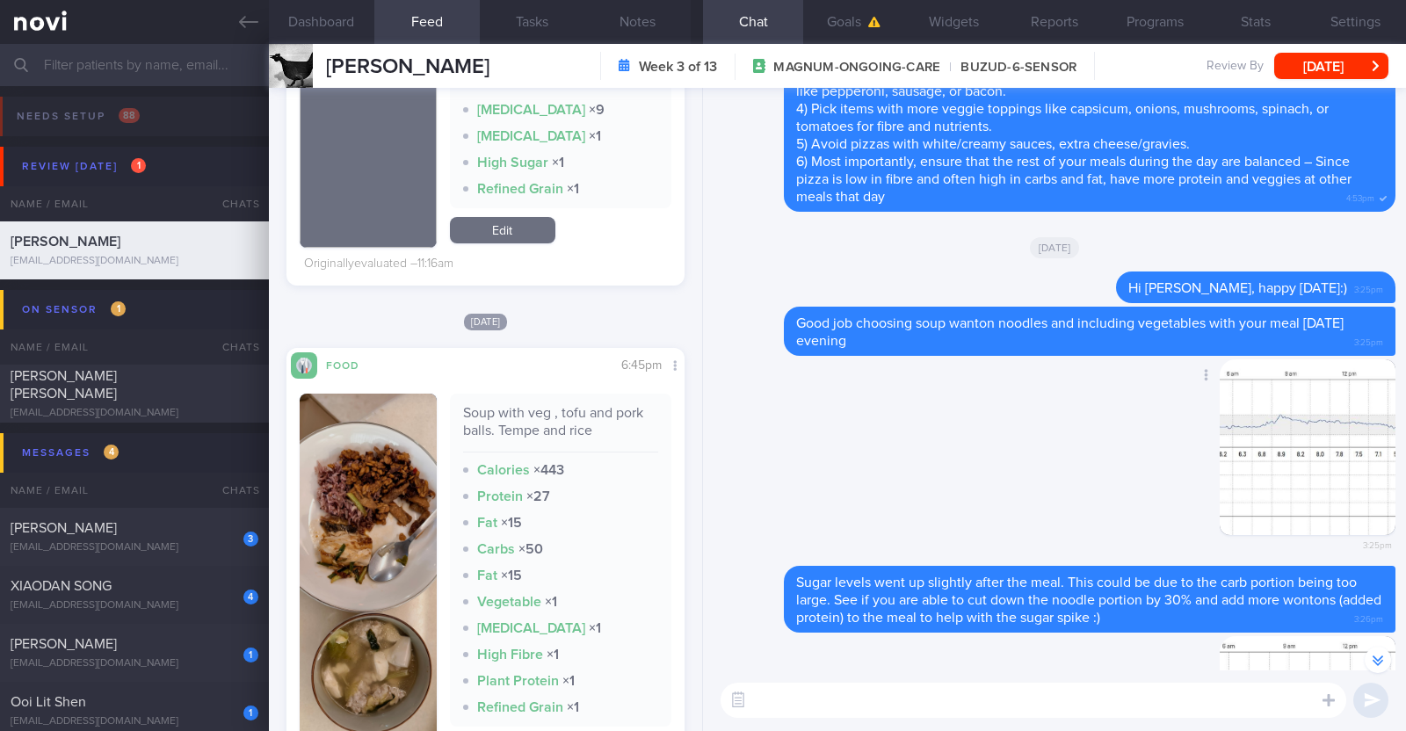
scroll to position [-249, 0]
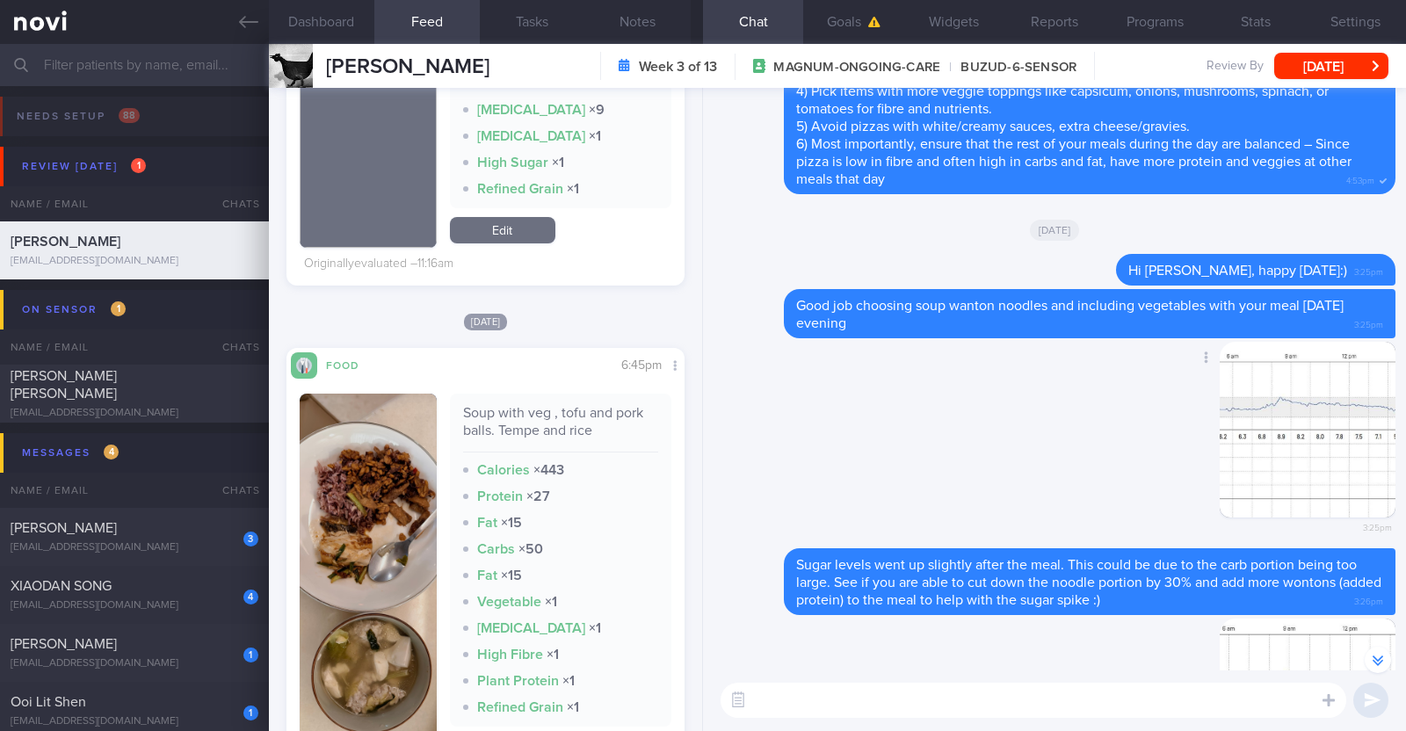
click at [1261, 443] on button "button" at bounding box center [1308, 430] width 176 height 176
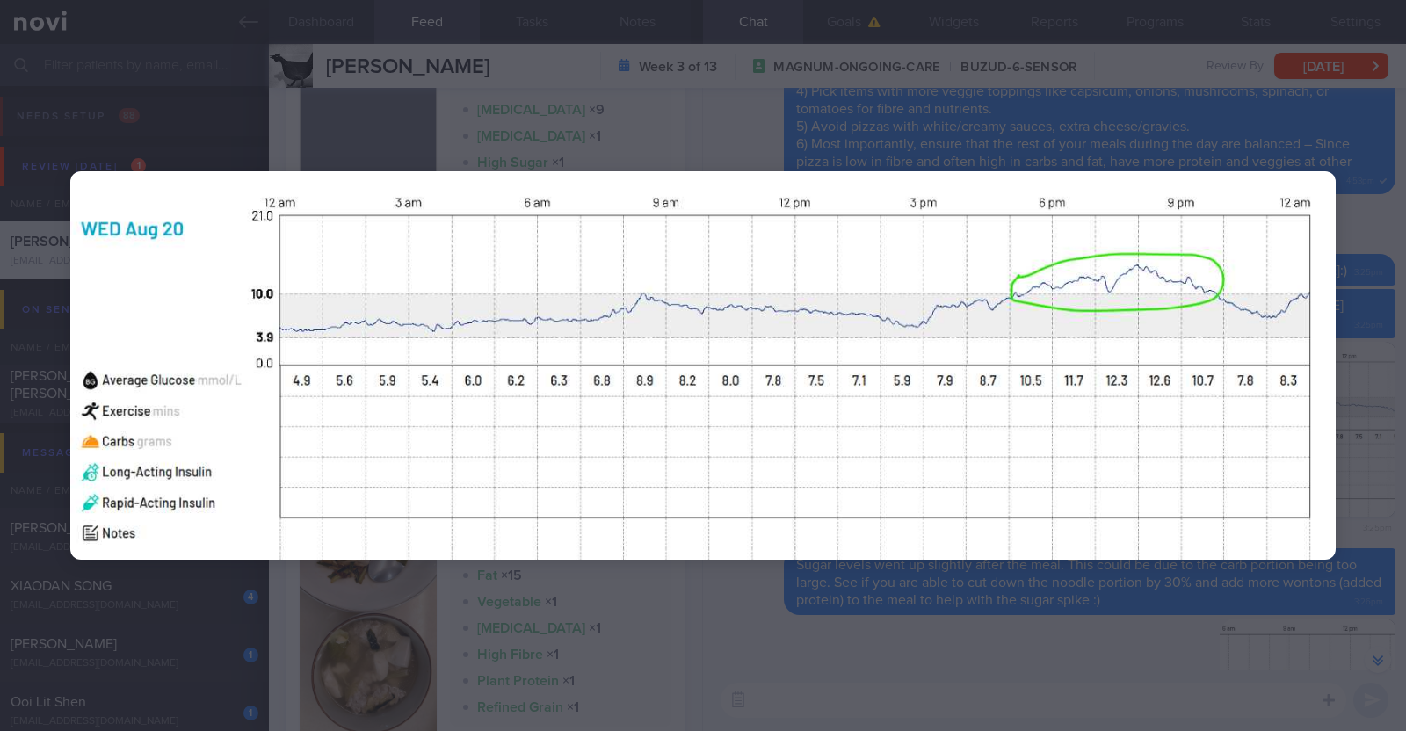
click at [1368, 397] on div at bounding box center [703, 365] width 1406 height 731
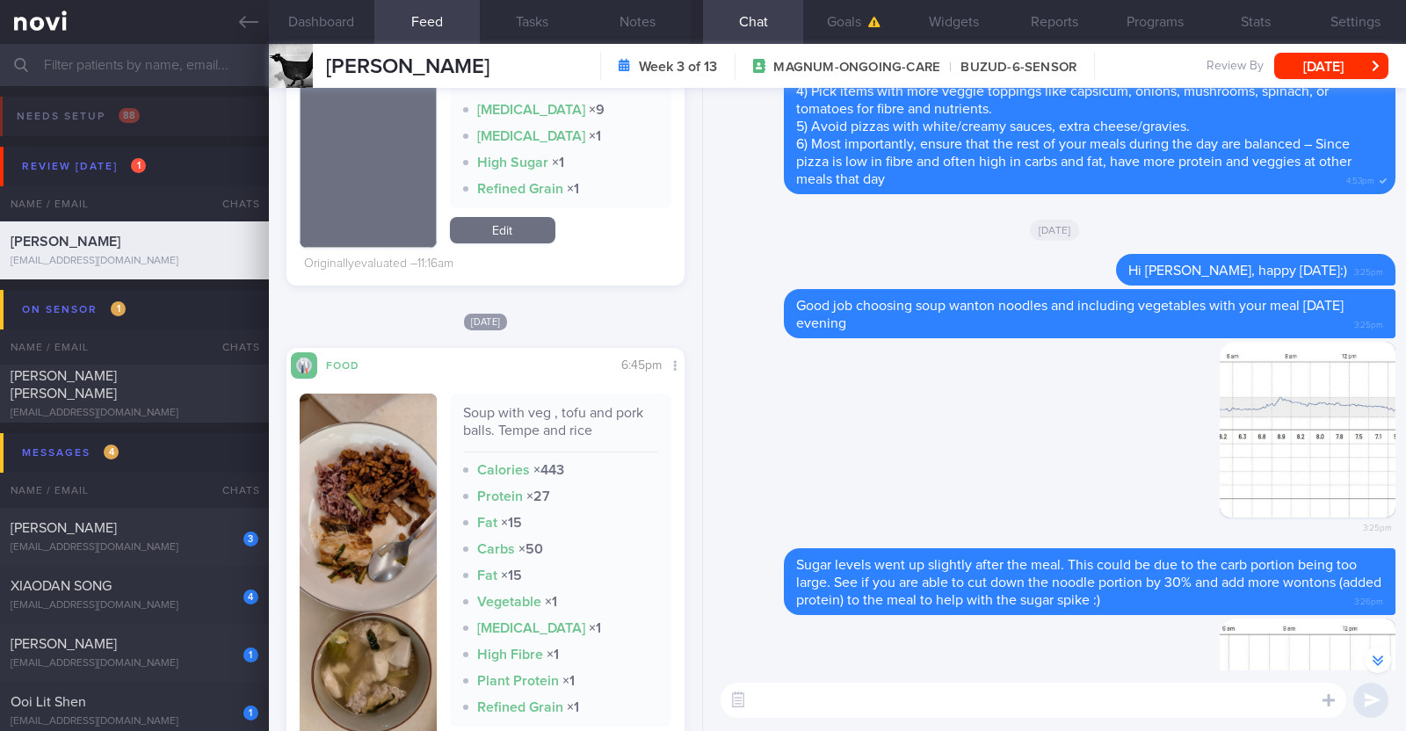
scroll to position [0, 0]
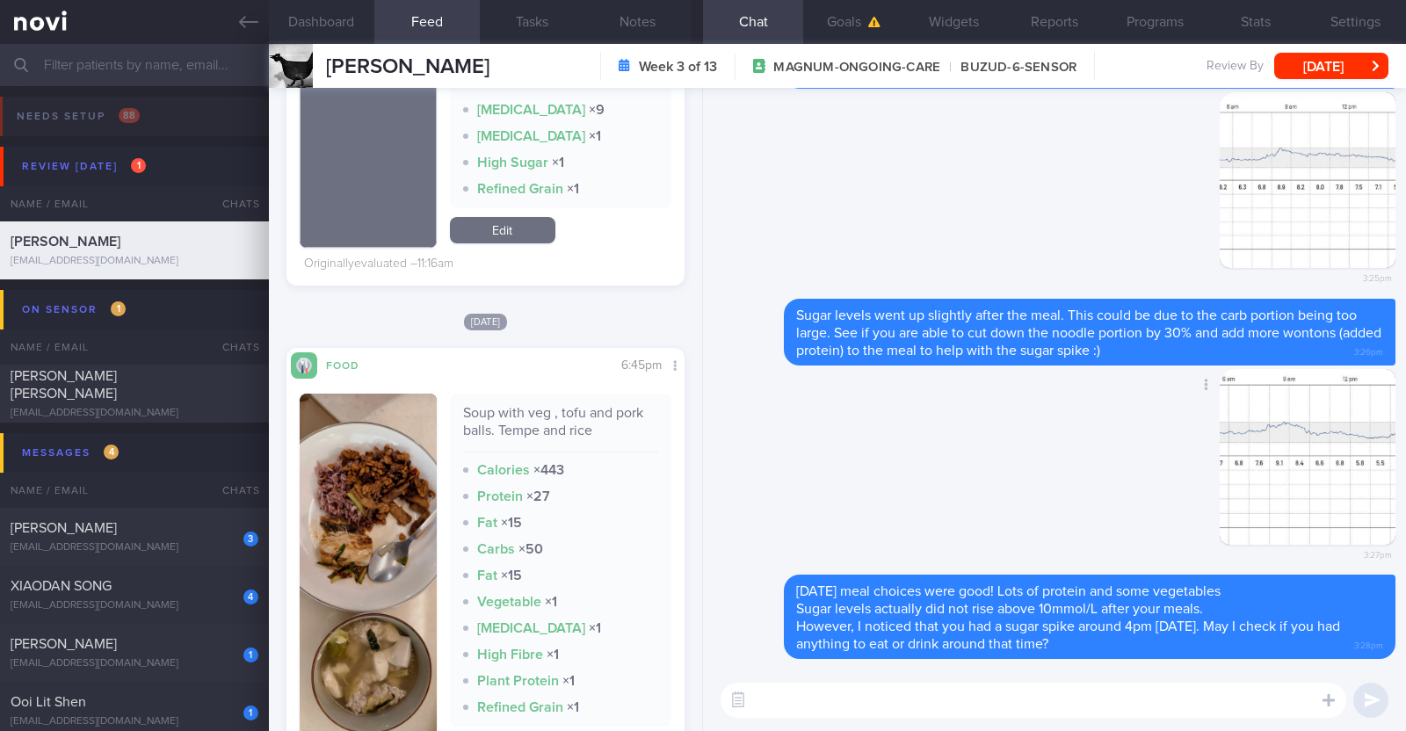
click at [1301, 452] on button "button" at bounding box center [1308, 457] width 176 height 176
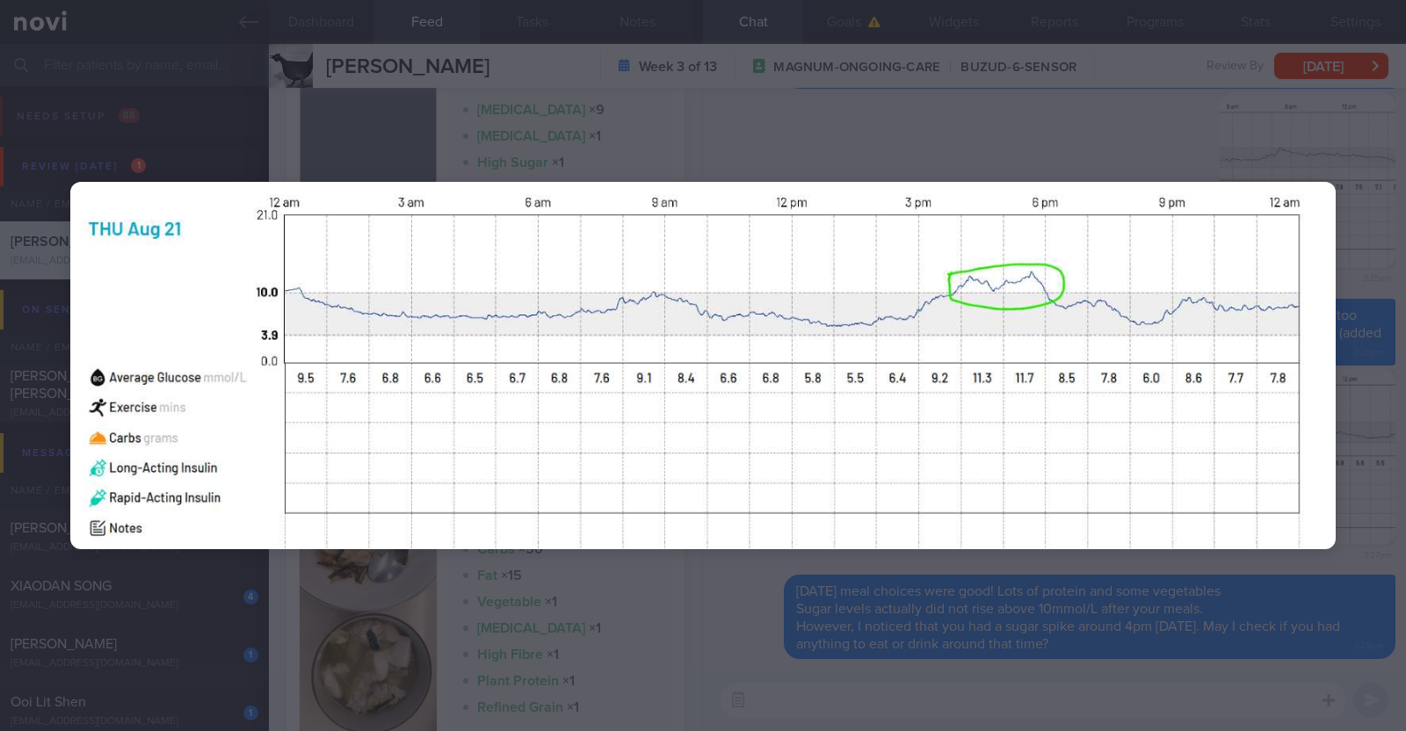
click at [1365, 463] on div at bounding box center [703, 365] width 1406 height 731
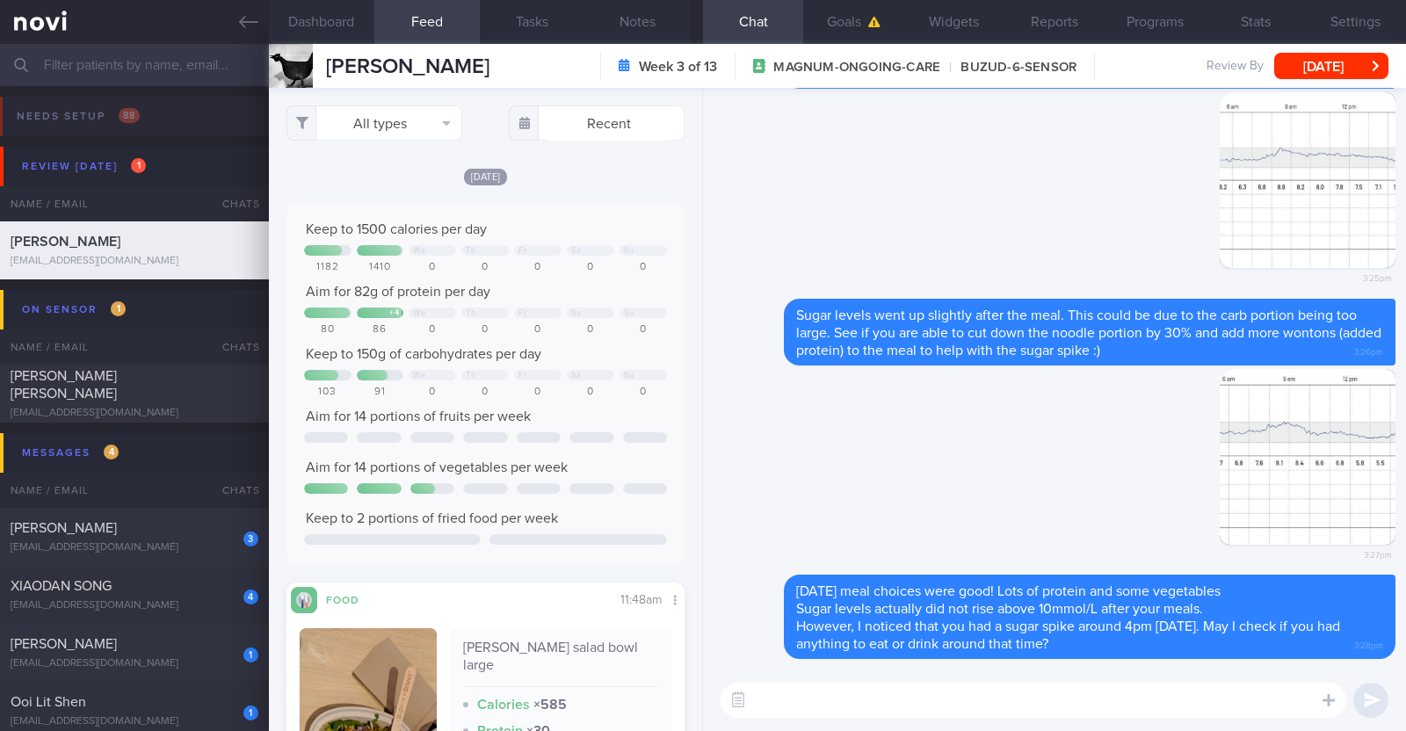
click at [774, 706] on textarea at bounding box center [1034, 700] width 626 height 35
type textarea "Hi [PERSON_NAME], happy [DATE]:)"
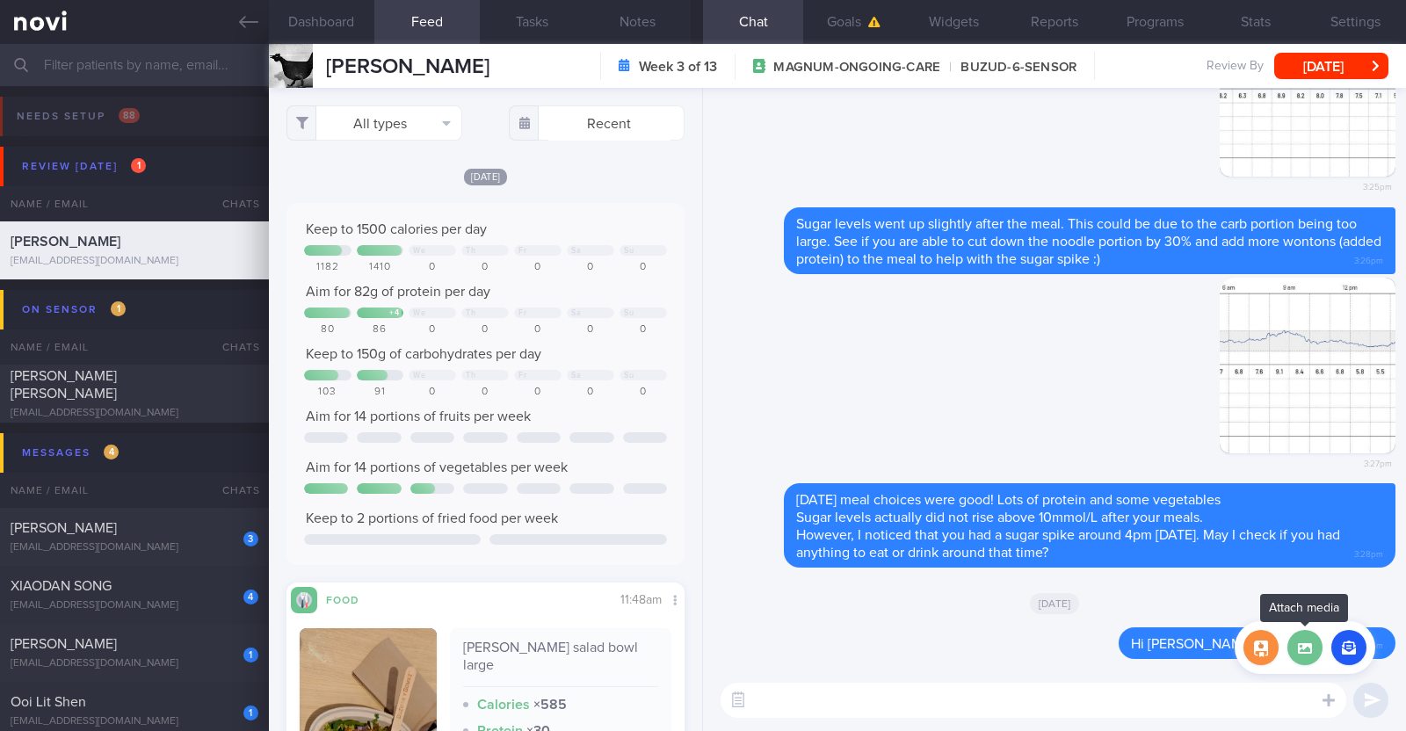
click at [1302, 643] on label at bounding box center [1305, 647] width 35 height 35
click at [0, 0] on input "file" at bounding box center [0, 0] width 0 height 0
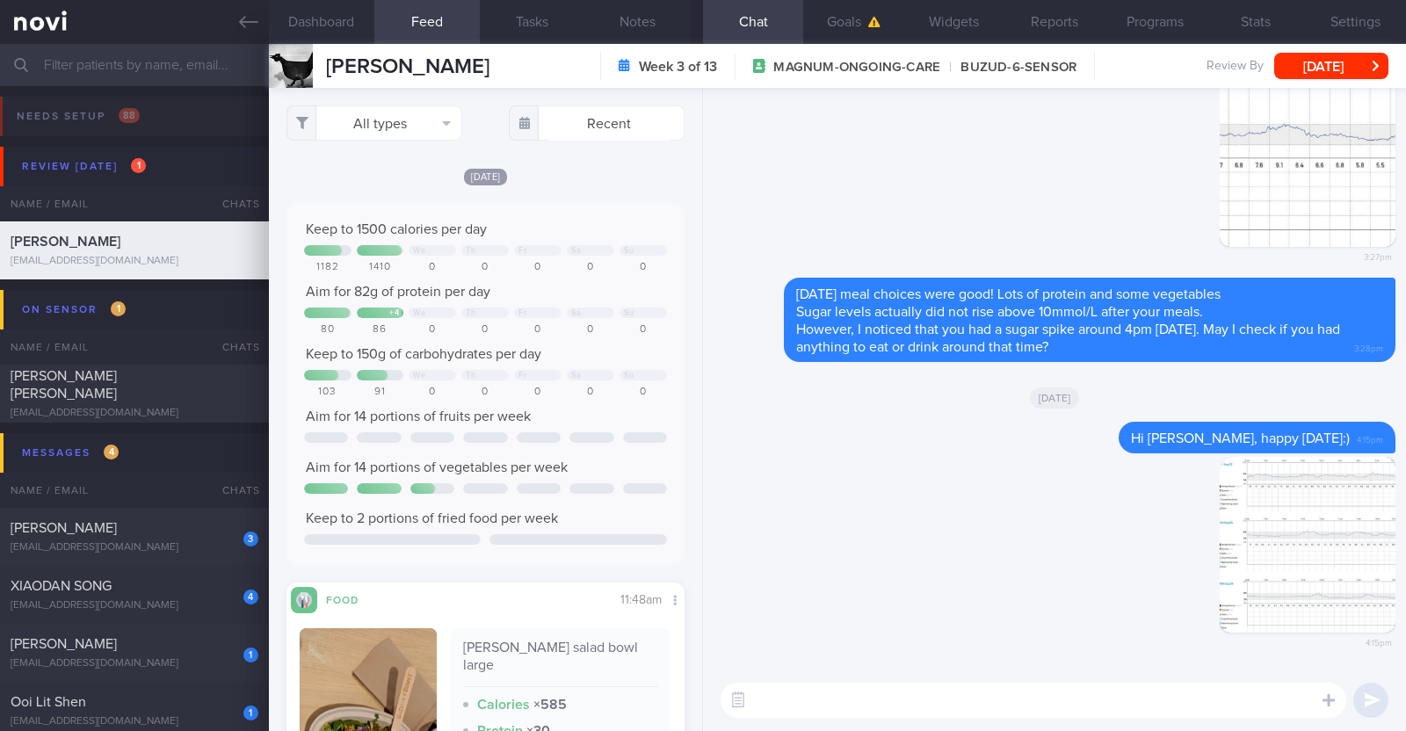
click at [787, 705] on textarea at bounding box center [1034, 700] width 626 height 35
paste textarea "👍"
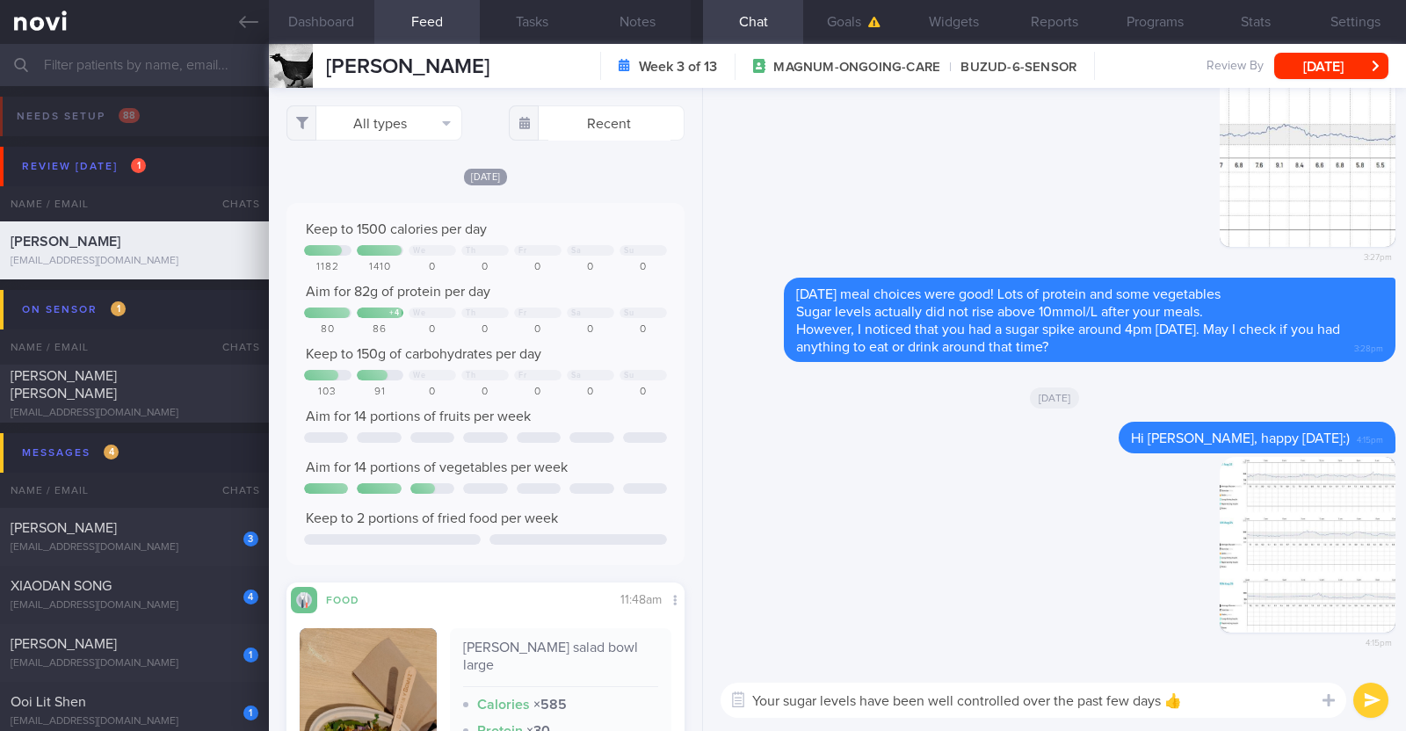
paste textarea "👍"
type textarea "Your sugar levels have been well controlled over the past few days 👍👍"
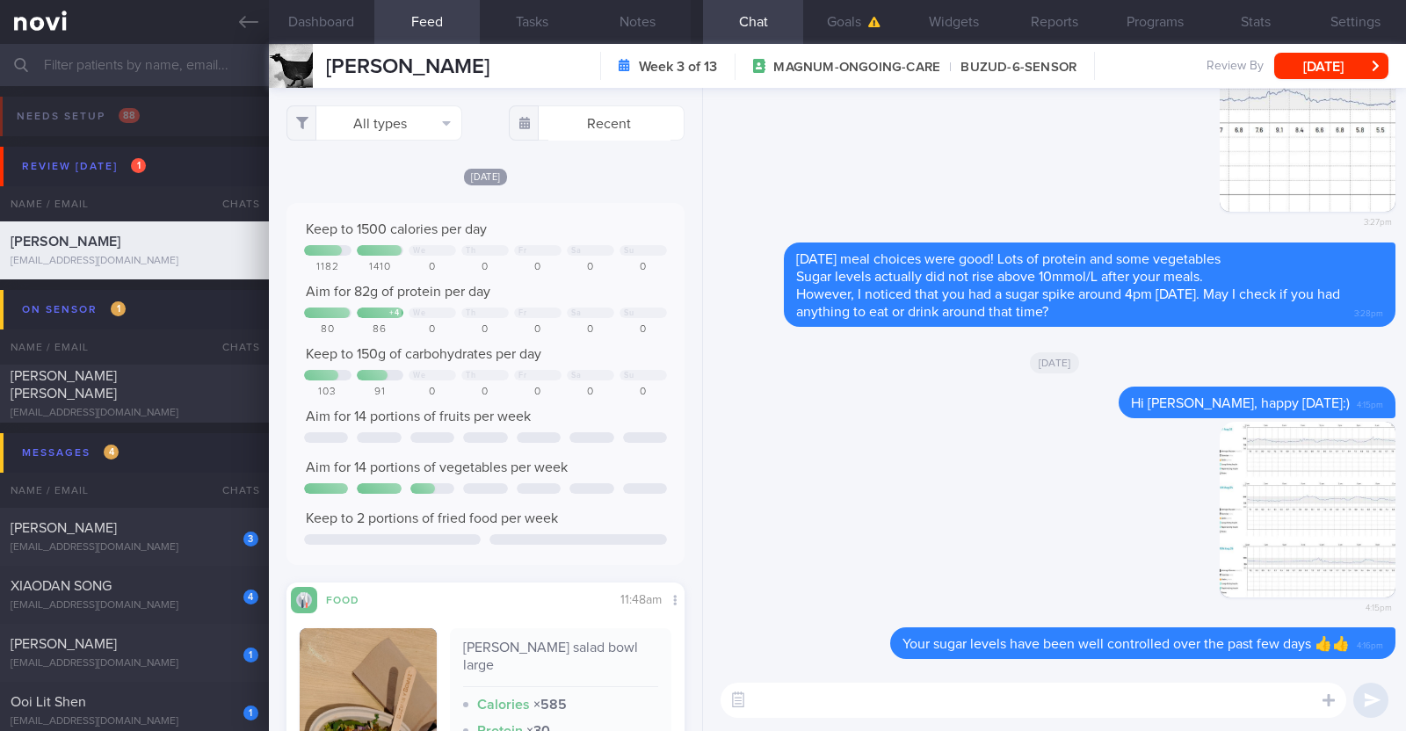
click at [406, 104] on div "All types Food Activity Glucose Weight Medicine Blood Pressure [MEDICAL_DATA] I…" at bounding box center [485, 409] width 433 height 643
click at [403, 124] on button "All types" at bounding box center [375, 122] width 176 height 35
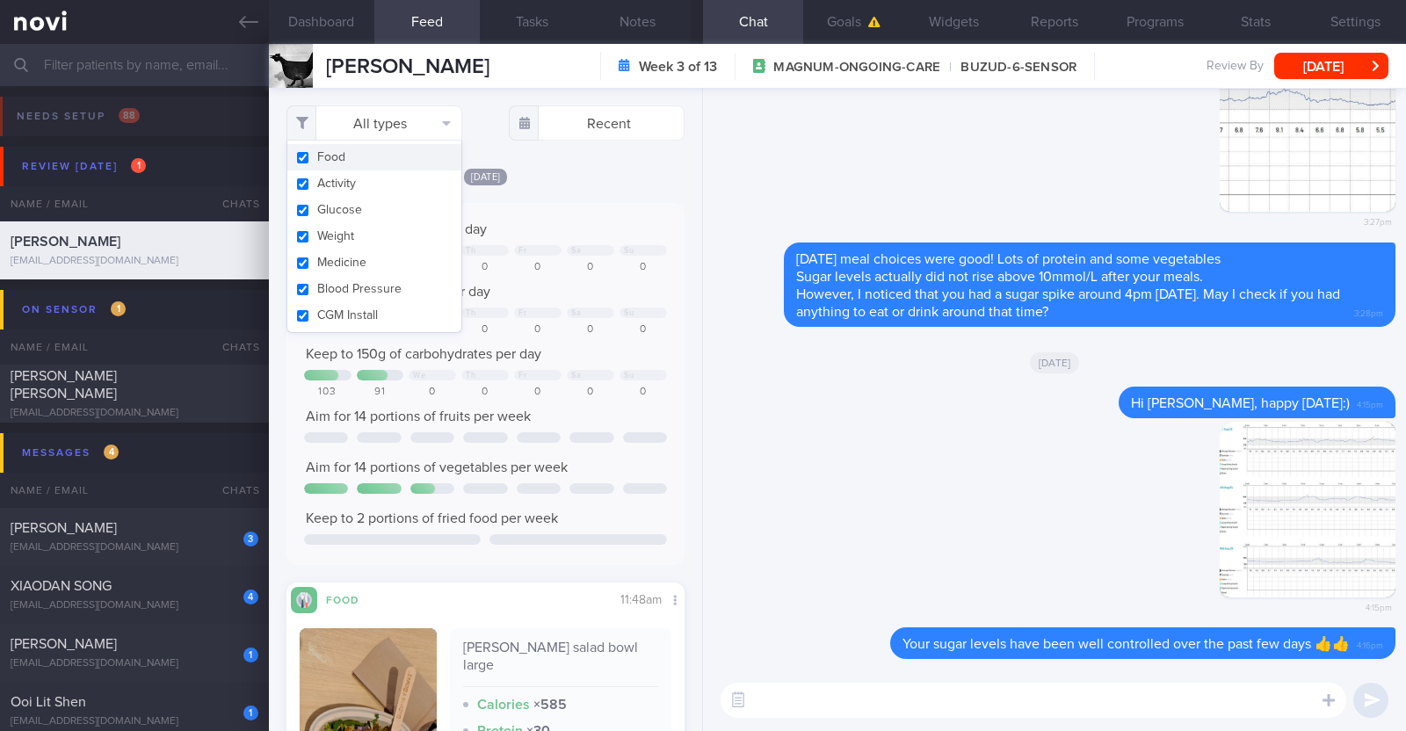
click at [382, 156] on button "Food" at bounding box center [374, 157] width 174 height 26
checkbox input "false"
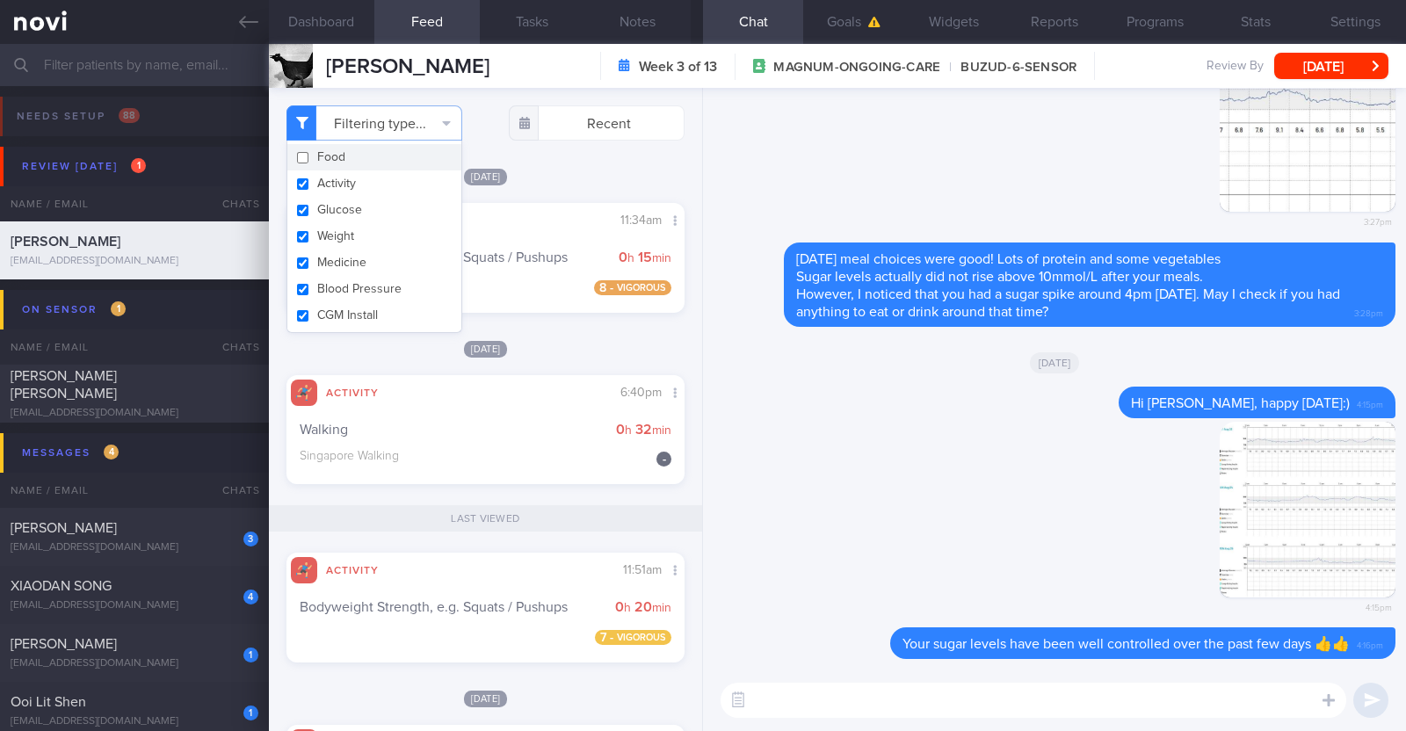
scroll to position [178, 356]
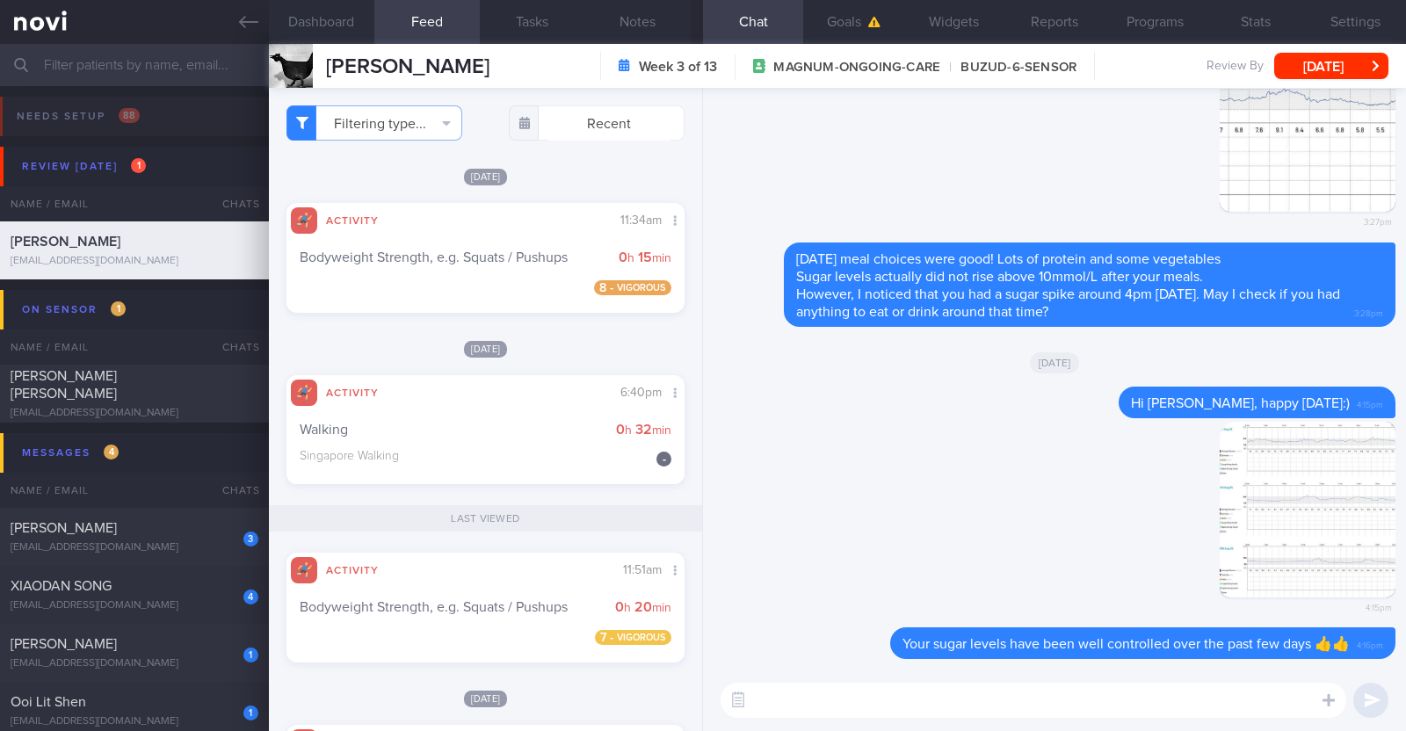
click at [584, 169] on div "[DATE]" at bounding box center [486, 176] width 398 height 18
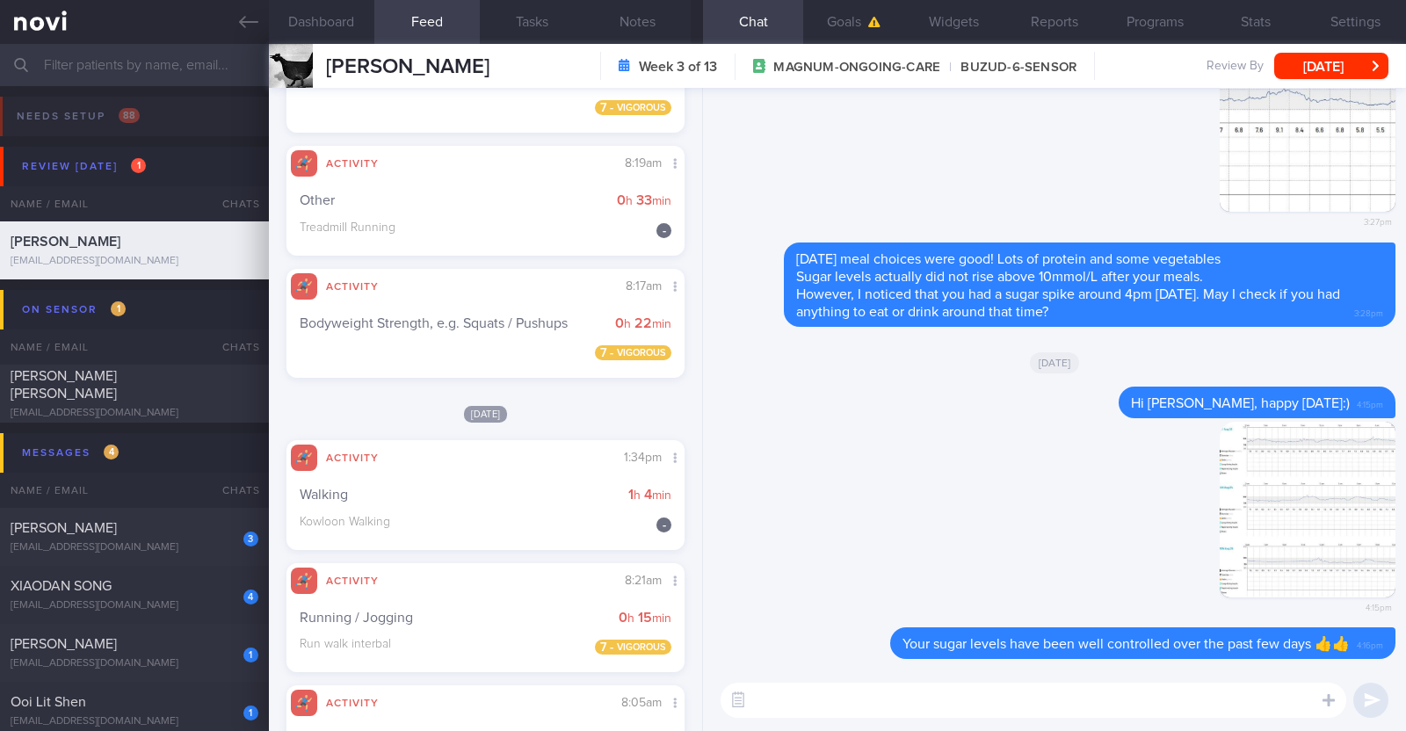
scroll to position [1579, 0]
click at [816, 692] on textarea at bounding box center [1034, 700] width 626 height 35
click at [334, 40] on button "Dashboard" at bounding box center [321, 22] width 105 height 44
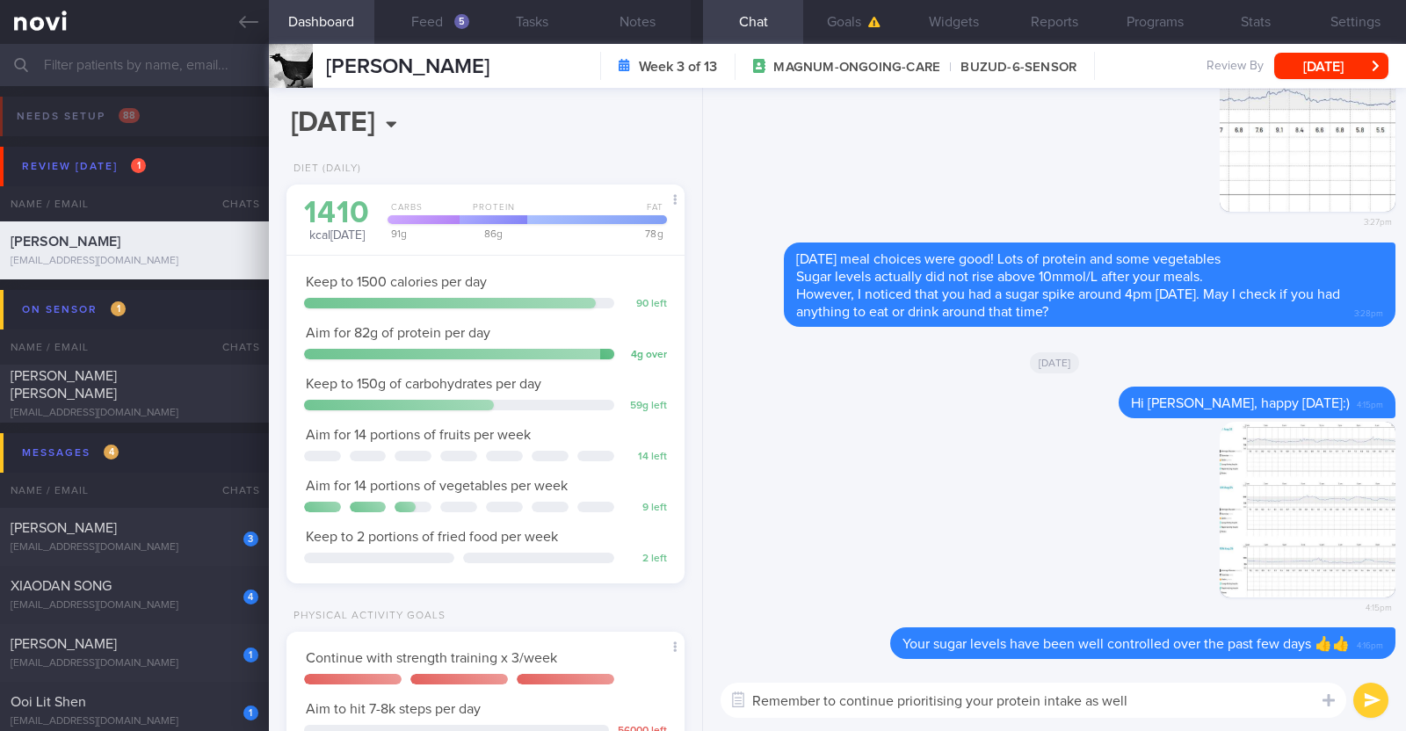
click at [1156, 698] on textarea "Remember to continue prioritising your protein intake as well" at bounding box center [1034, 700] width 626 height 35
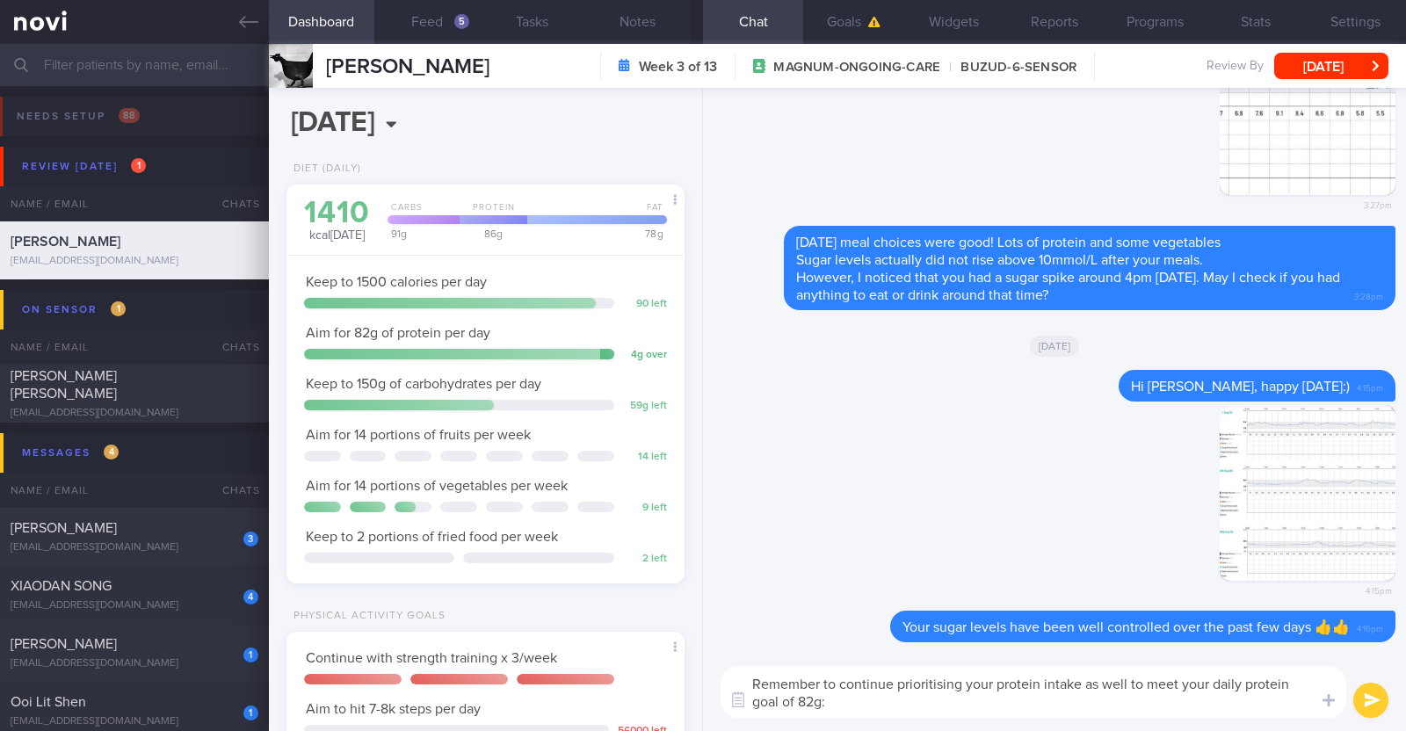
type textarea "Remember to continue prioritising your protein intake as well to meet your dail…"
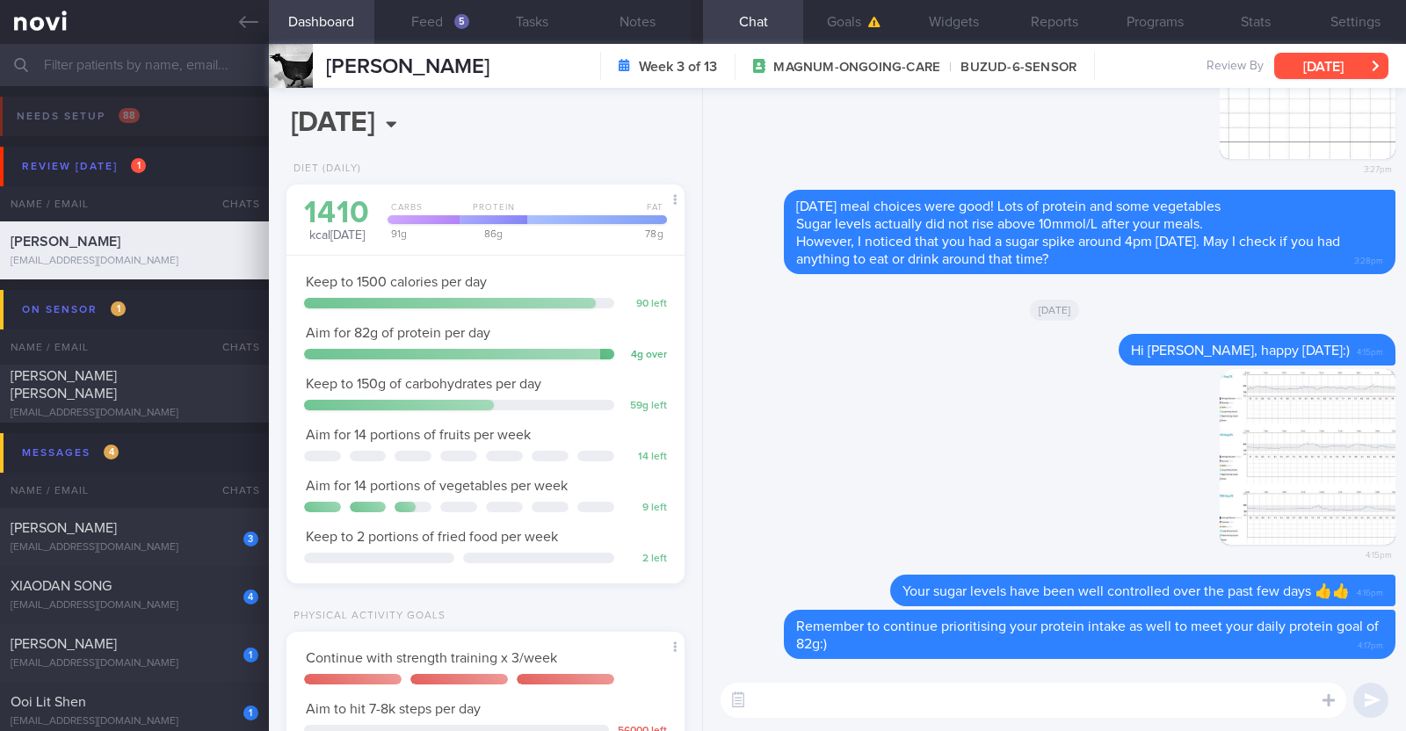
click at [1352, 74] on button "[DATE]" at bounding box center [1331, 66] width 114 height 26
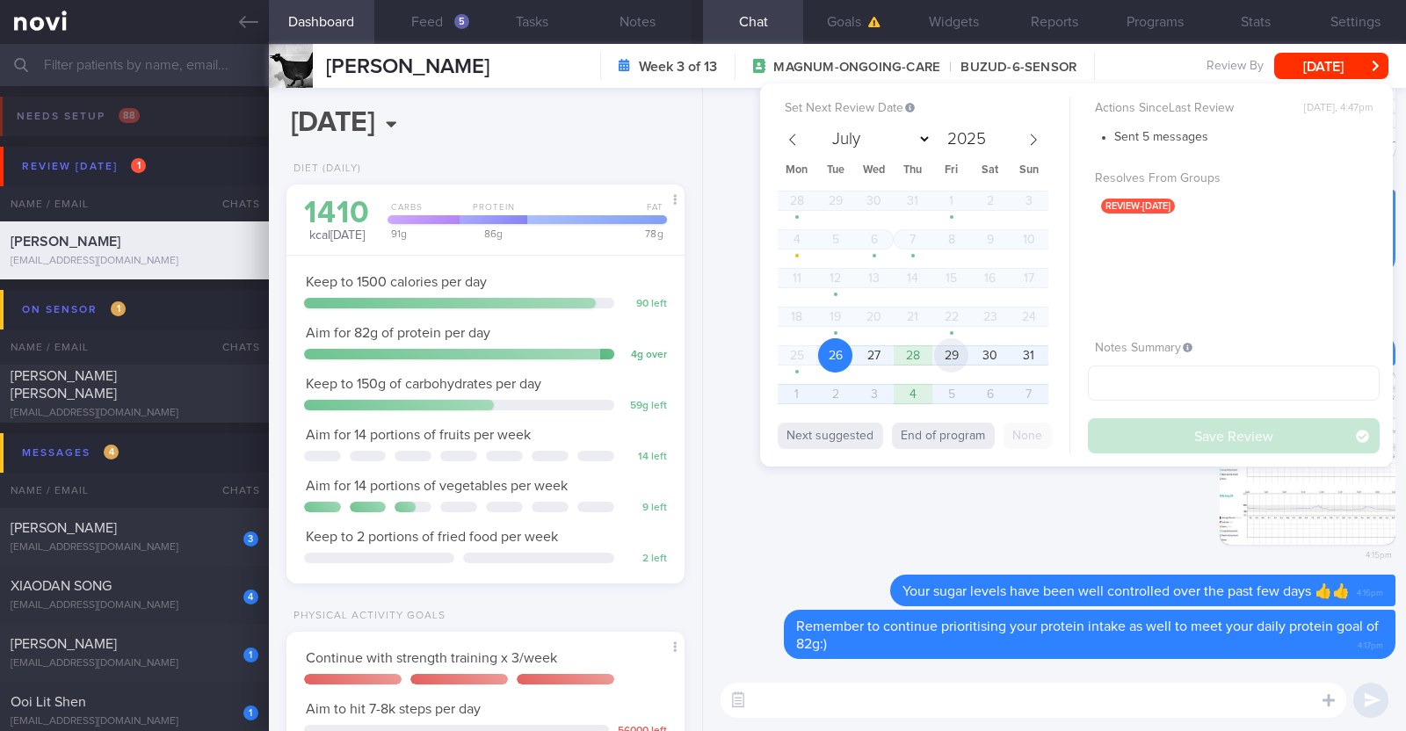
click at [954, 349] on span "29" at bounding box center [951, 355] width 34 height 34
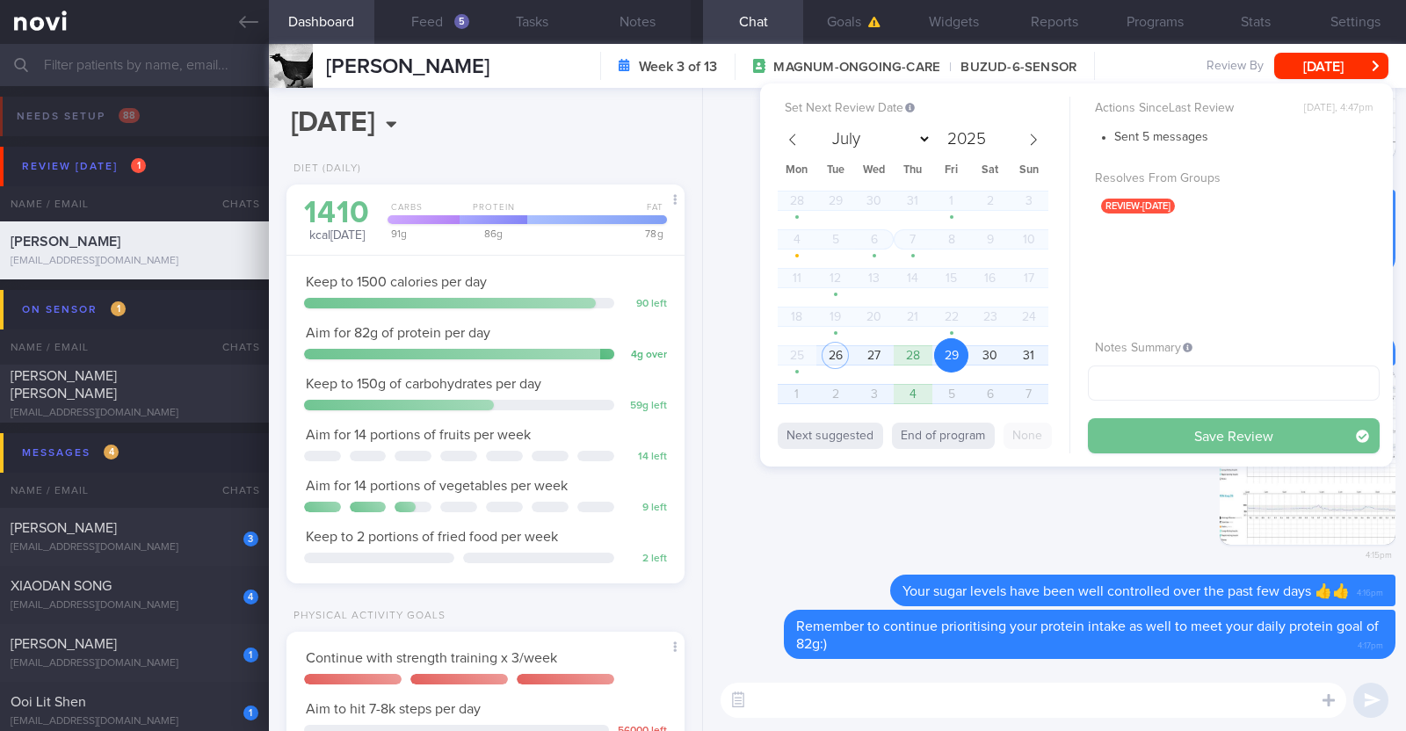
click at [1132, 434] on button "Save Review" at bounding box center [1234, 435] width 292 height 35
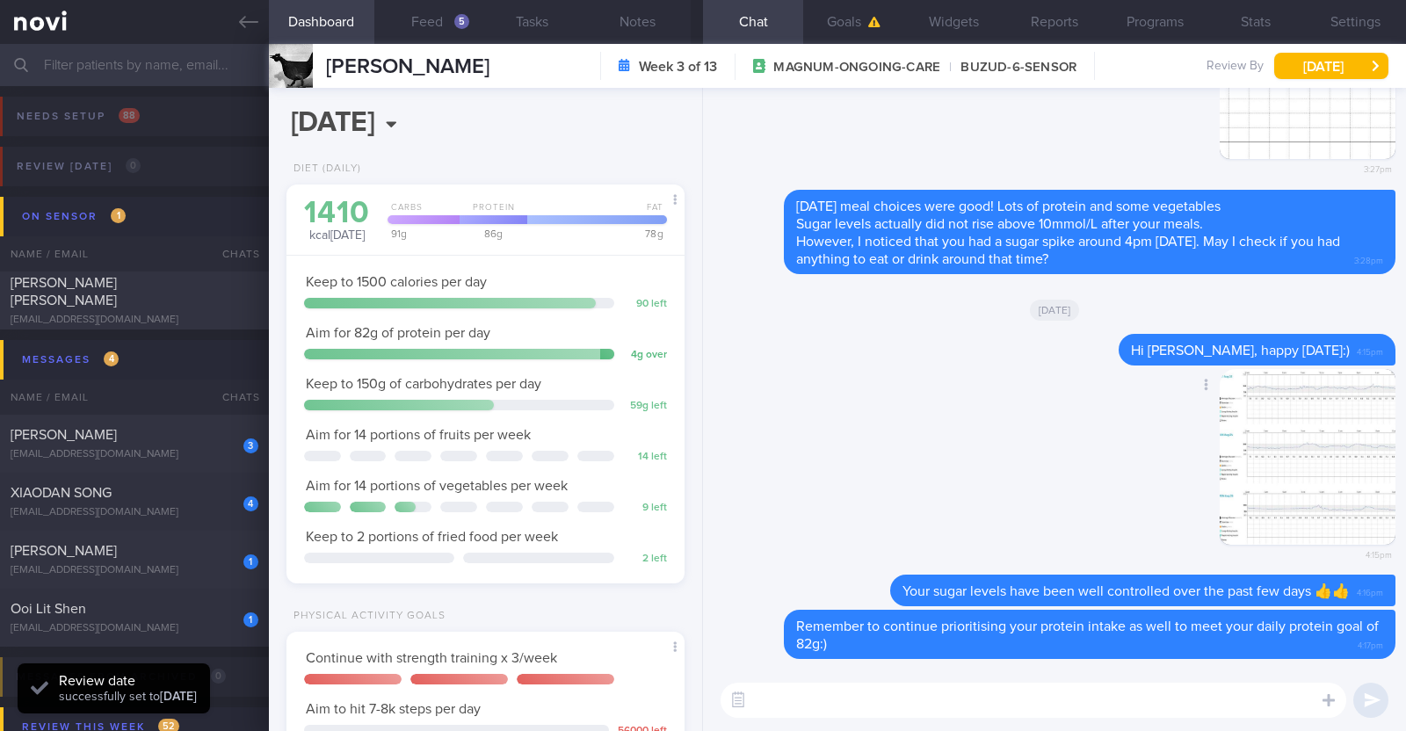
scroll to position [178, 356]
click at [202, 436] on div "Angelena Chan" at bounding box center [132, 435] width 243 height 18
type input "R/v with Dr Kyle on 1/9. R/v 2/9"
select select "8"
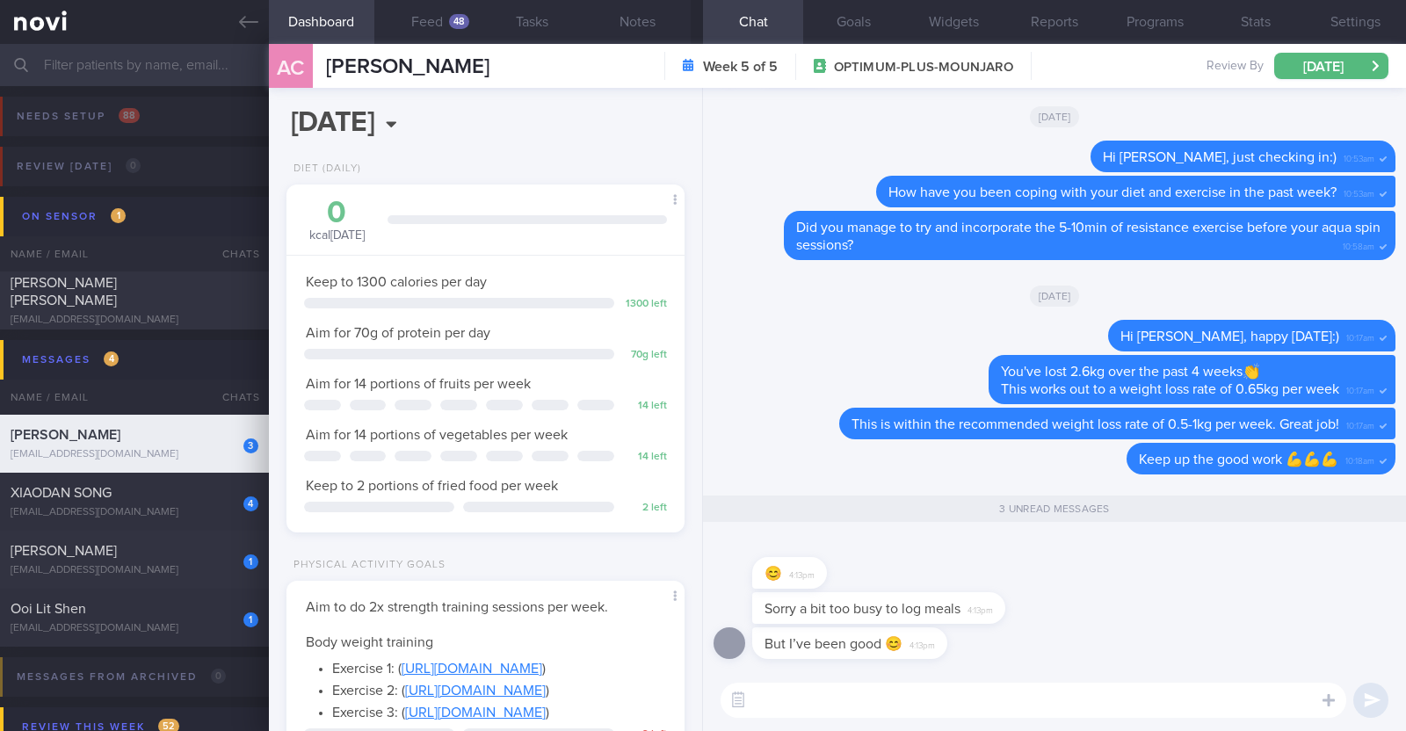
scroll to position [199, 350]
click at [882, 700] on textarea at bounding box center [1034, 700] width 626 height 35
type textarea "No worries! Good to hear that you are managing well:)"
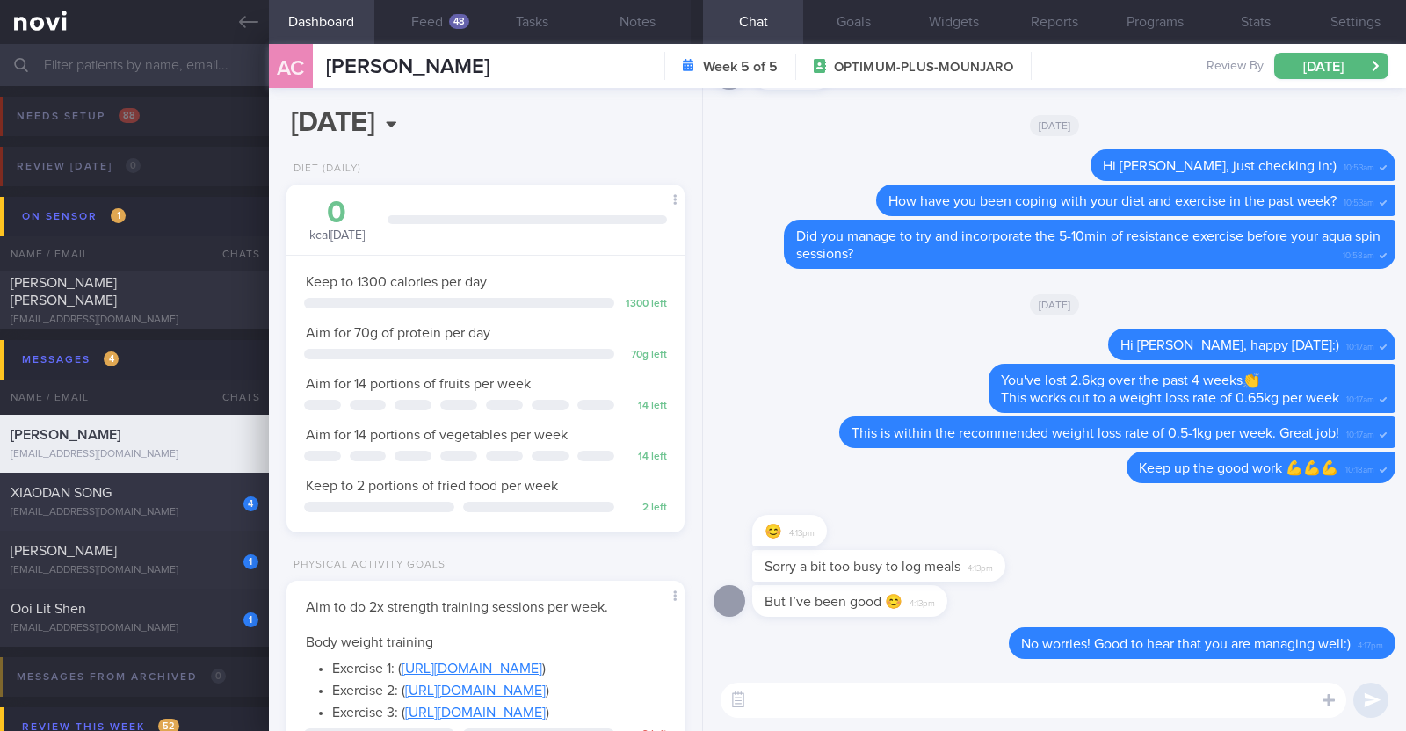
click at [149, 498] on div "XIAODAN SONG" at bounding box center [132, 493] width 243 height 18
type input "R/v with Dr [PERSON_NAME] on 22/8"
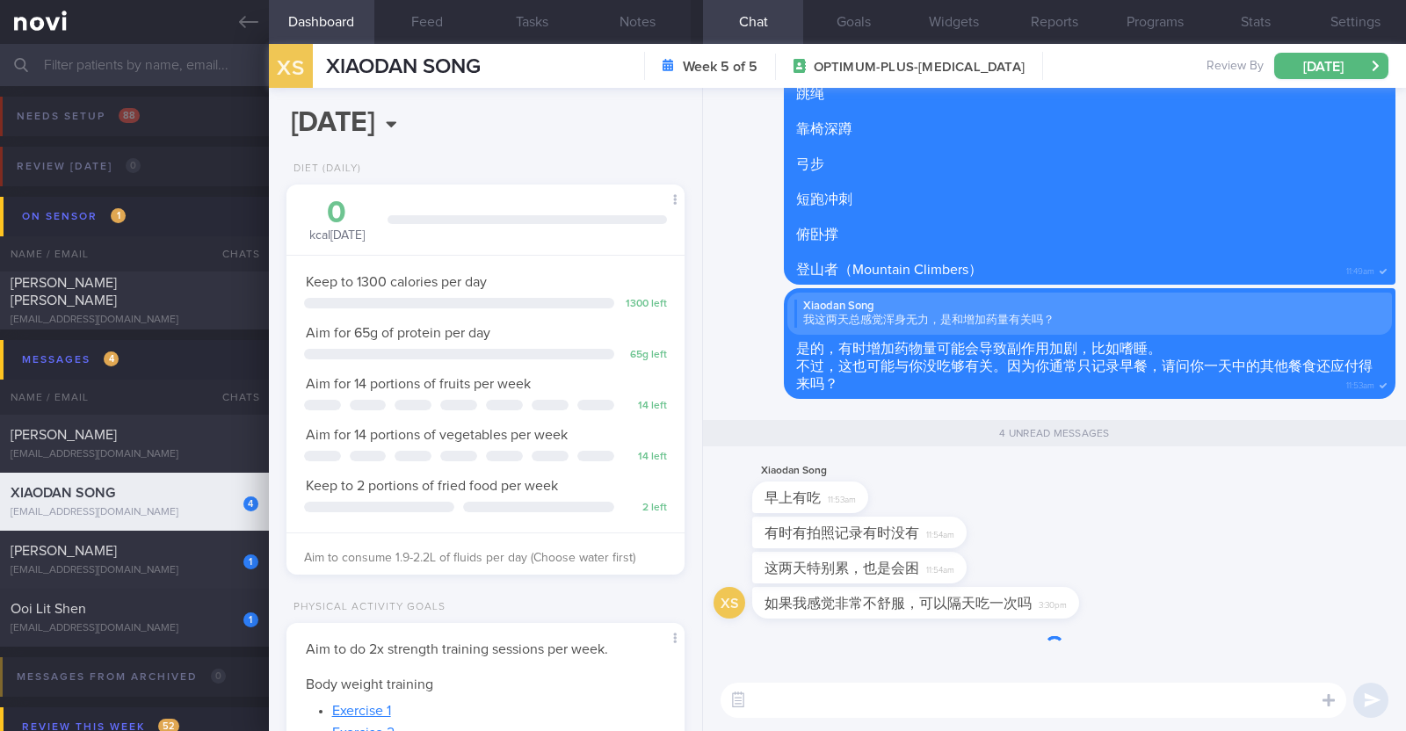
scroll to position [199, 350]
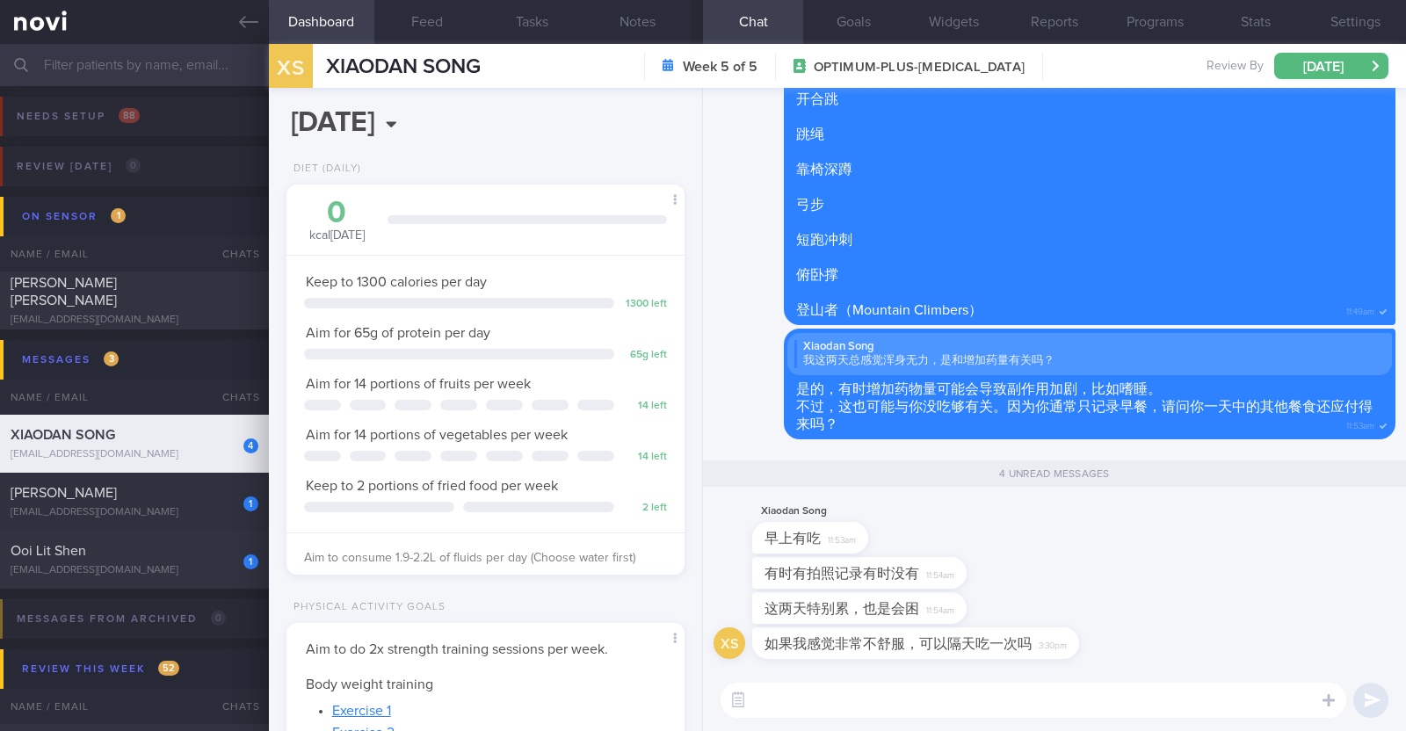
click at [932, 690] on textarea at bounding box center [1034, 700] width 626 height 35
paste textarea "请确保你三餐定时（早餐、午餐、晚餐）。每一餐都应包含蛋白质、蔬菜和适量的碳水化合物（例如：半碗米饭/面条、半个中等大小的番薯、1-2片全麦面包）。"
type textarea "请确保你三餐定时（早餐、午餐、晚餐）。每一餐都应包含蛋白质、蔬菜和适量的碳水化合物（例如：半碗米饭/面条、半个中等大小的番薯、1-2片全麦面包）。"
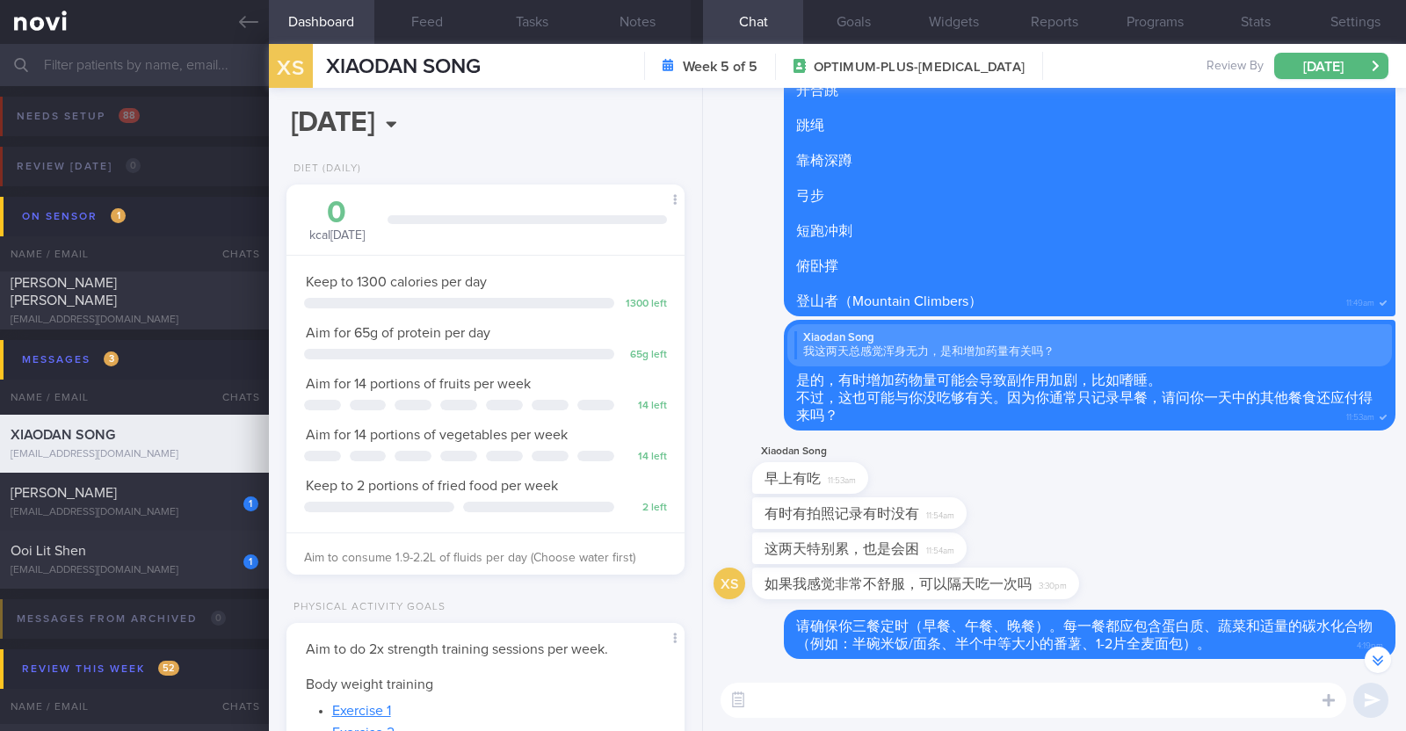
scroll to position [-18, 0]
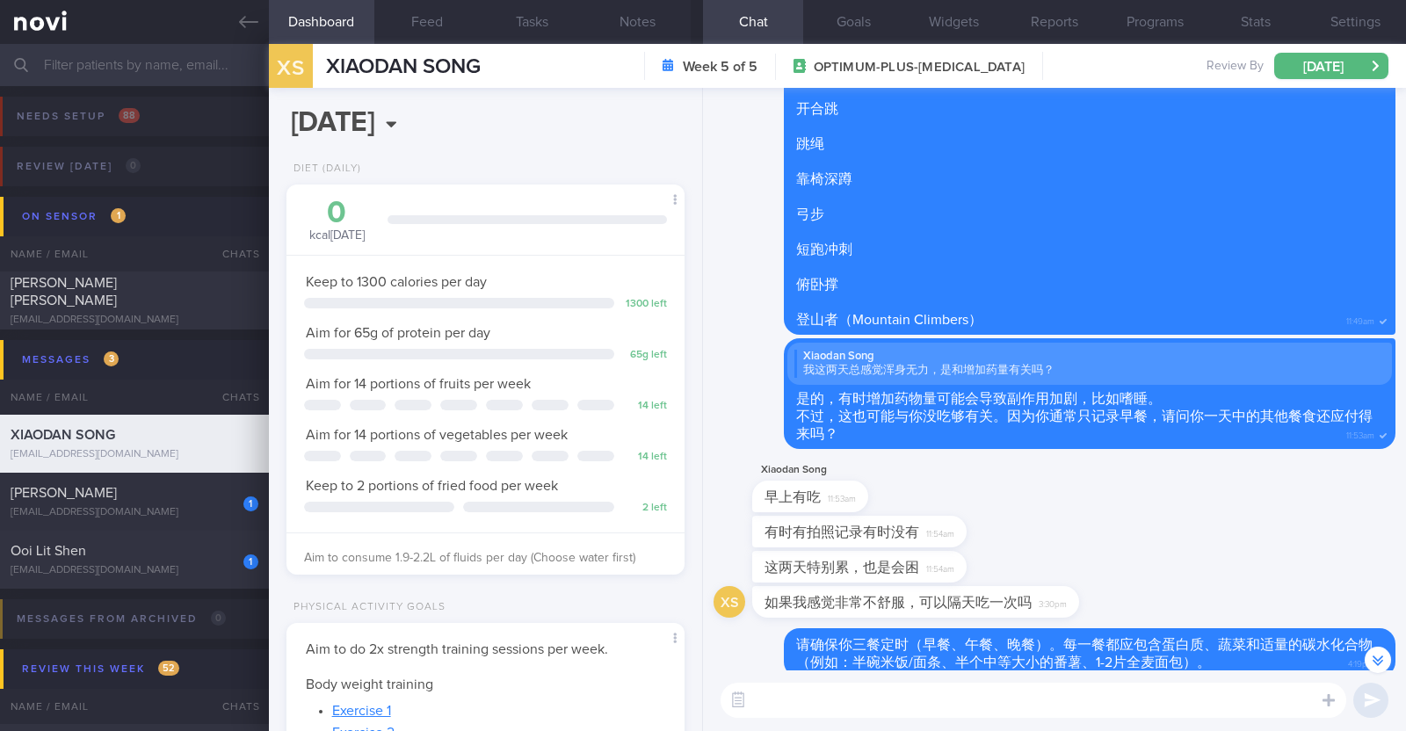
click at [826, 692] on textarea at bounding box center [1034, 700] width 626 height 35
paste textarea "请也确保您全天摄取了足够的水分，以帮助缓解这些副作用。"
click at [959, 700] on textarea "请也确保您全天摄取了足够的水分，以帮助缓解这些副作用。" at bounding box center [1034, 700] width 626 height 35
type textarea "请也确保您全天摄取了足够的水分 (1.9-2.2L)，以帮助缓解这些副作用。"
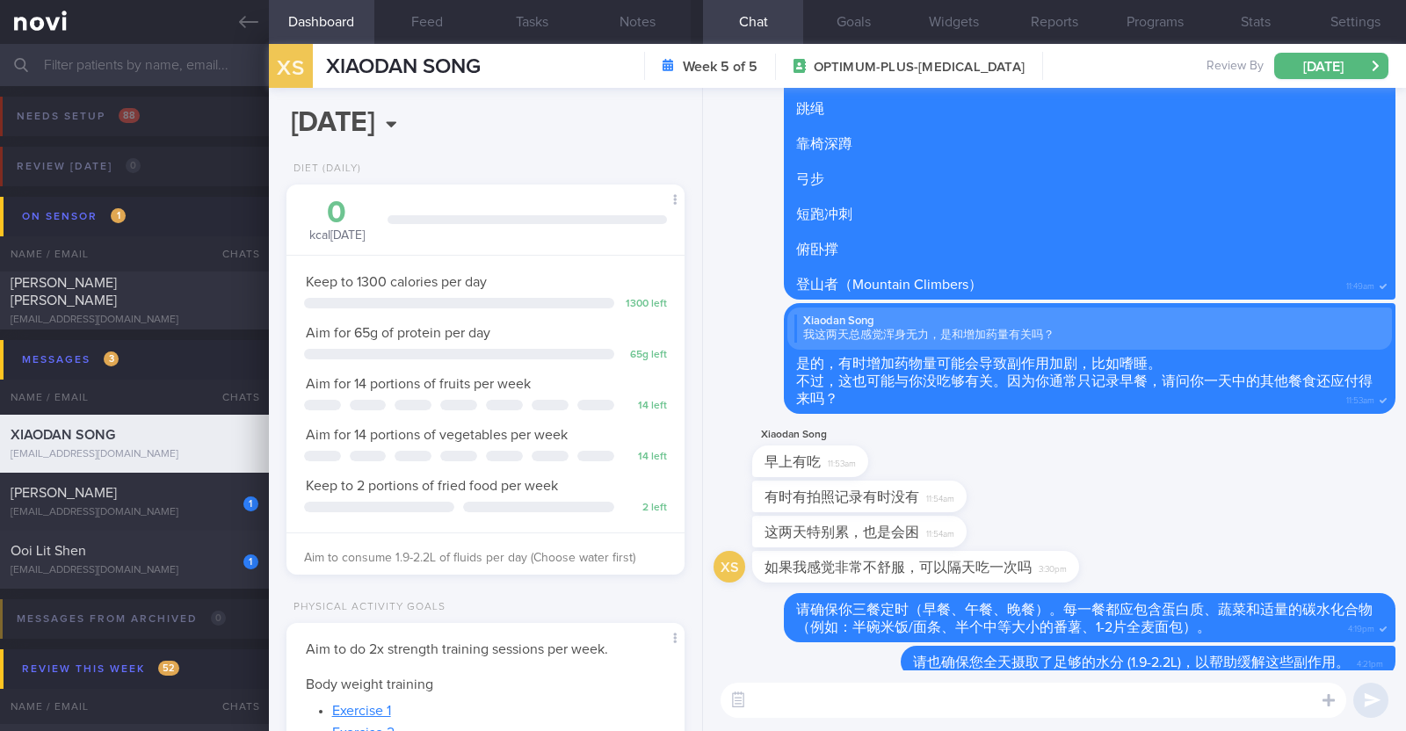
scroll to position [0, 0]
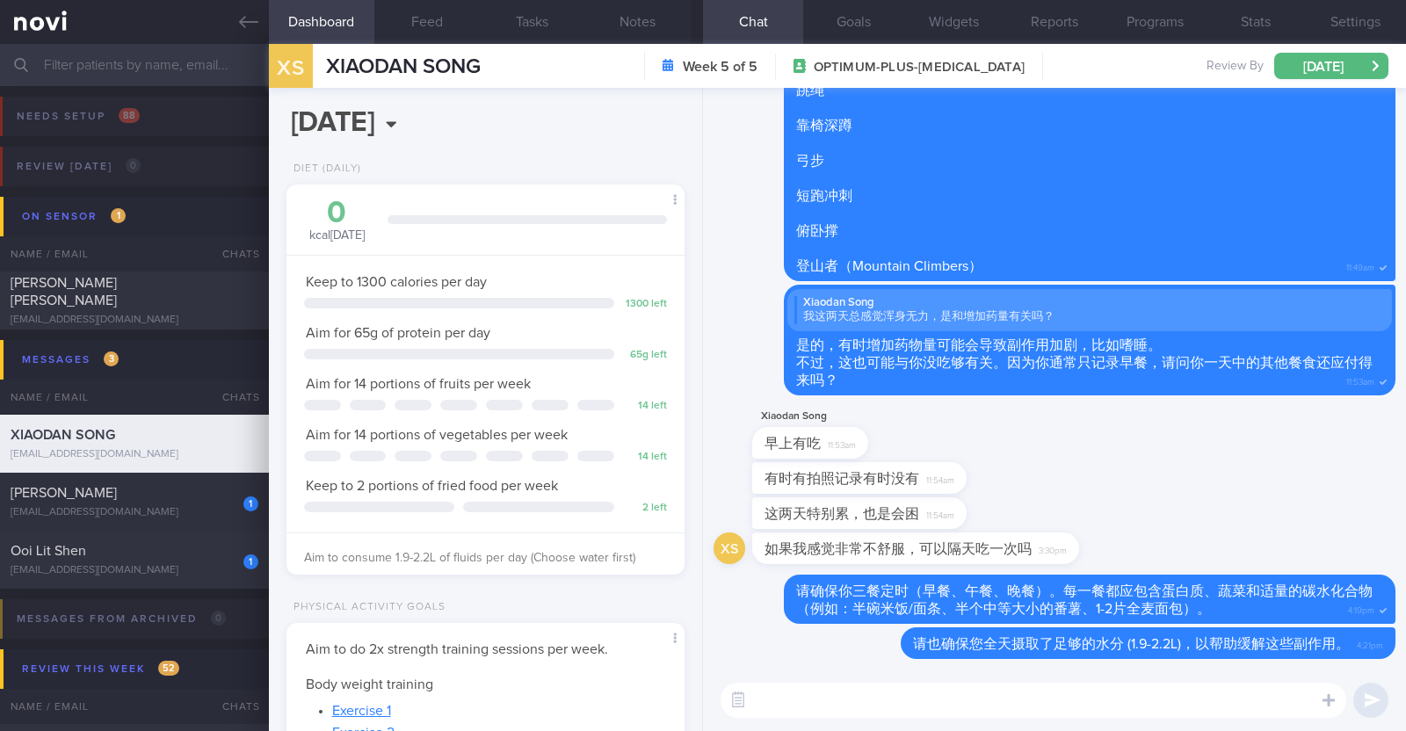
paste textarea "如果您觉得药物的副作用相当严重，请随时联系我们，我可以帮忙通知医生以获取更多建议。"
type textarea "如果您觉得药物的副作用相当严重，请随时联系我们，我可以帮忙通知医生以获取更多建议。"
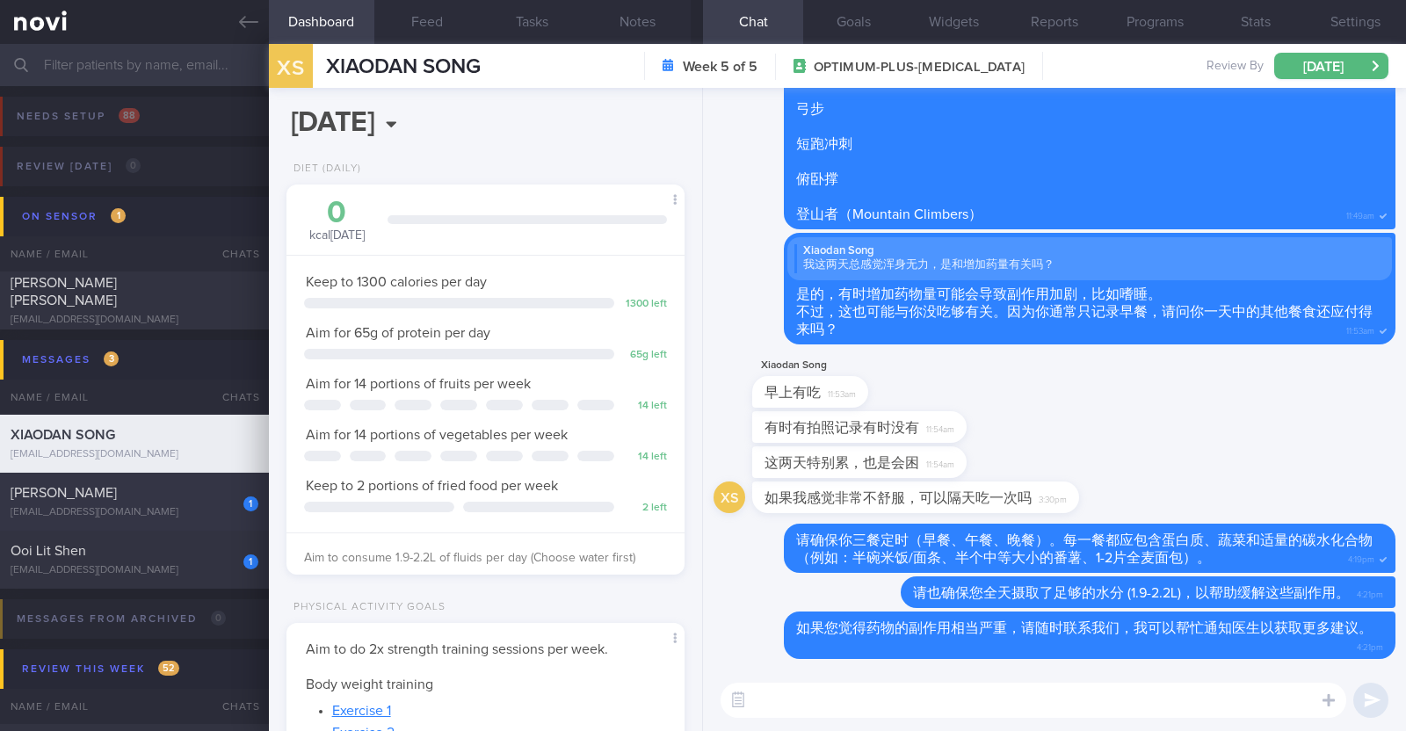
click at [176, 495] on div "Goh Jia Yong" at bounding box center [132, 493] width 243 height 18
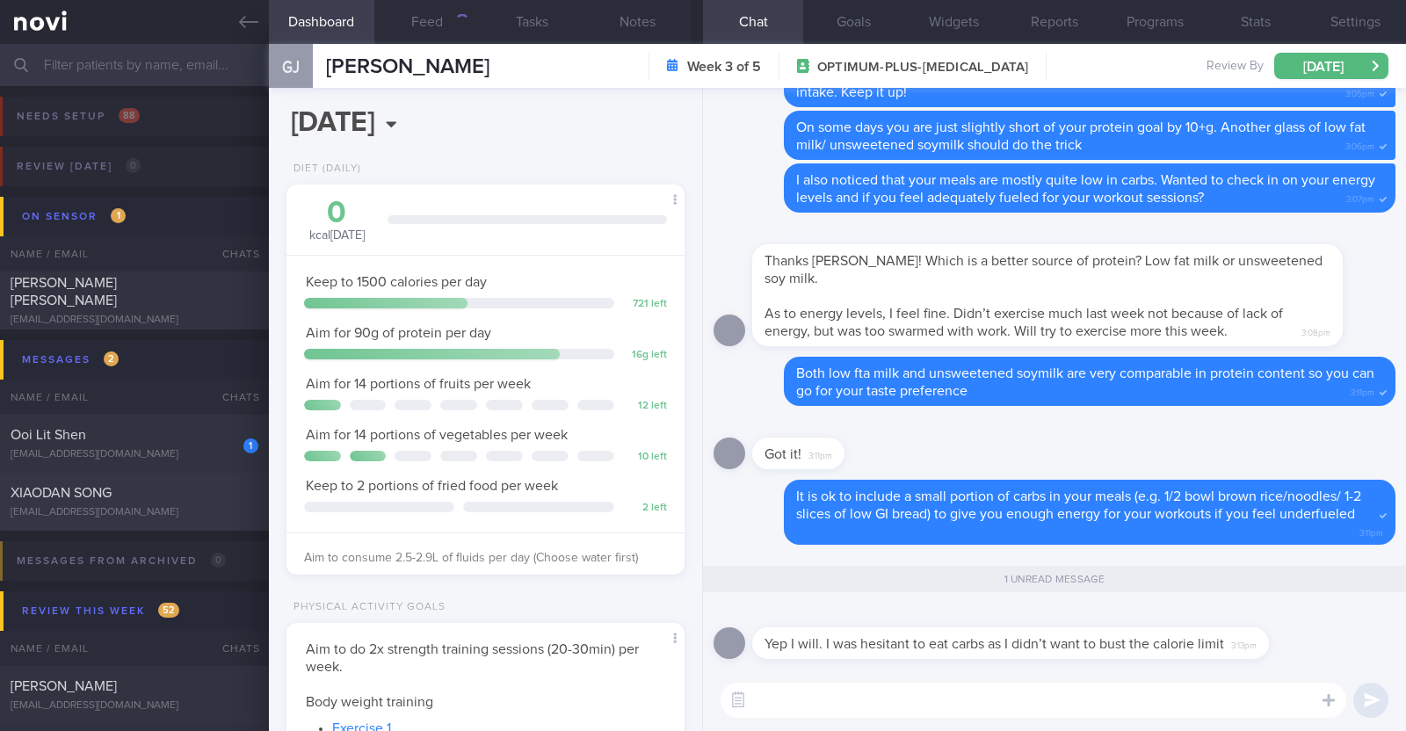
scroll to position [199, 350]
click at [428, 11] on button "Feed" at bounding box center [426, 22] width 105 height 44
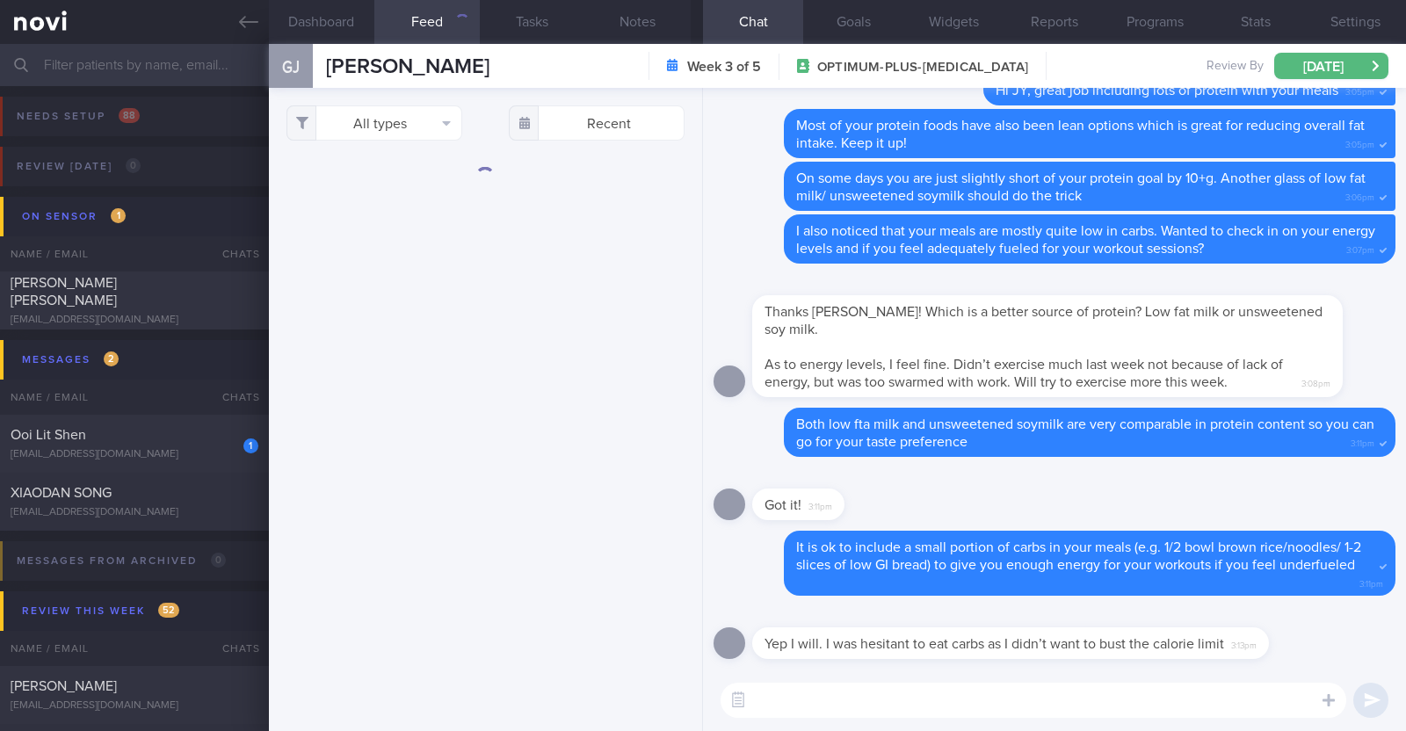
click at [997, 711] on textarea at bounding box center [1034, 700] width 626 height 35
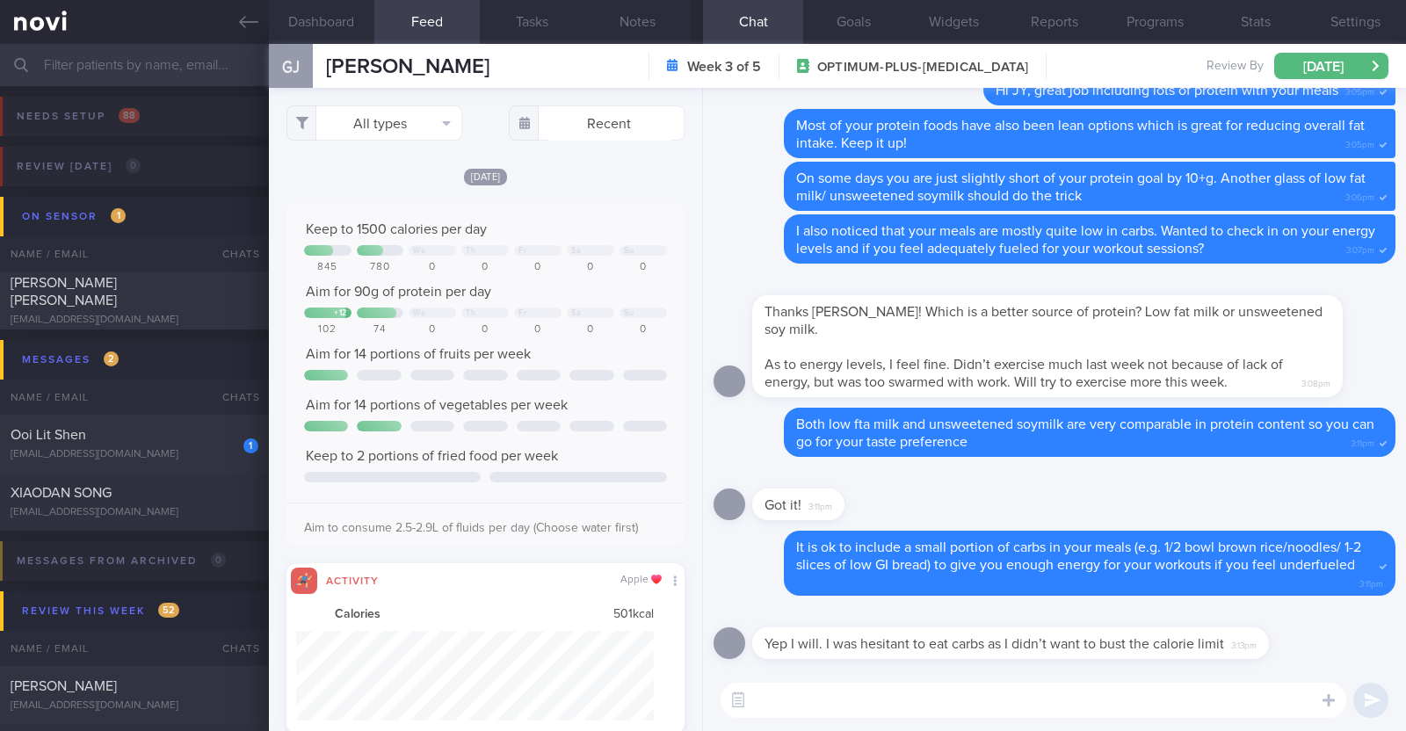
scroll to position [90, 359]
click at [397, 129] on button "All types" at bounding box center [375, 122] width 176 height 35
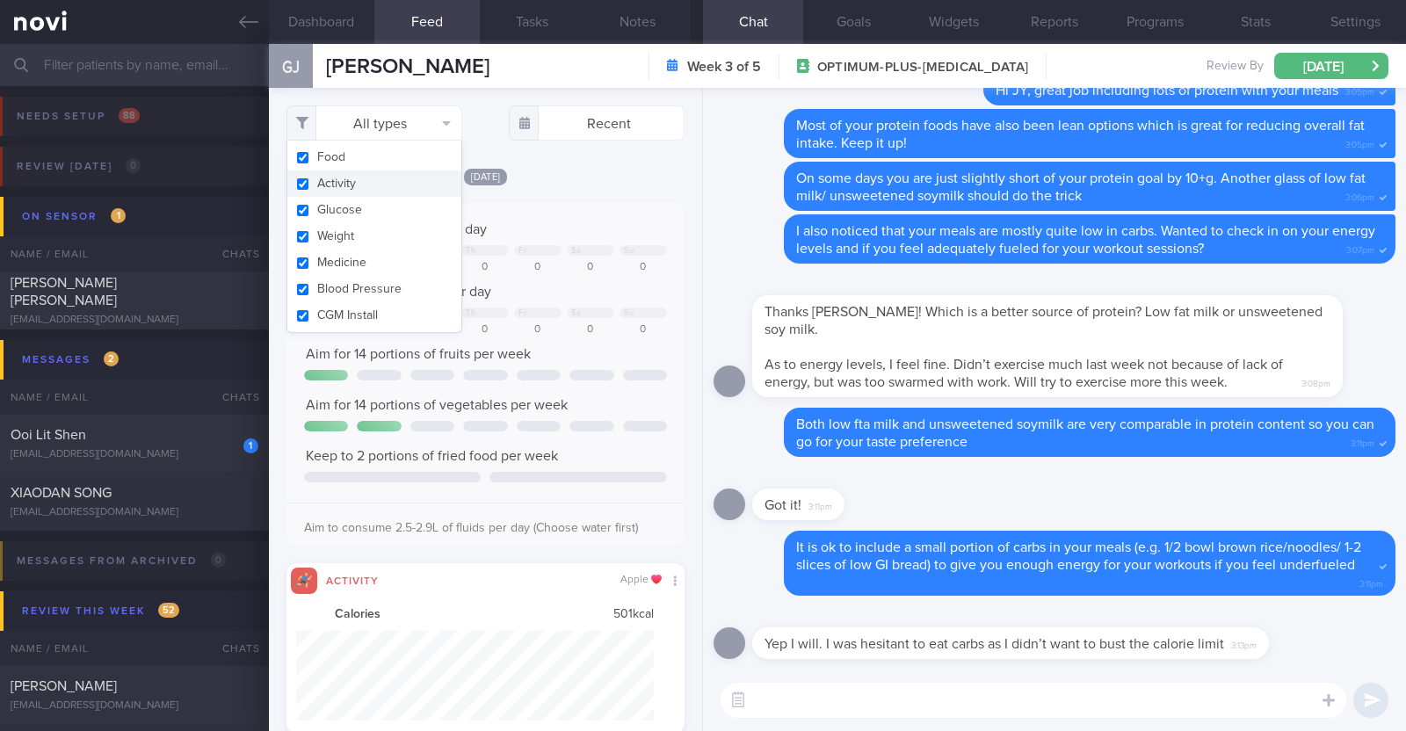
click at [393, 188] on button "Activity" at bounding box center [374, 183] width 174 height 26
checkbox input "false"
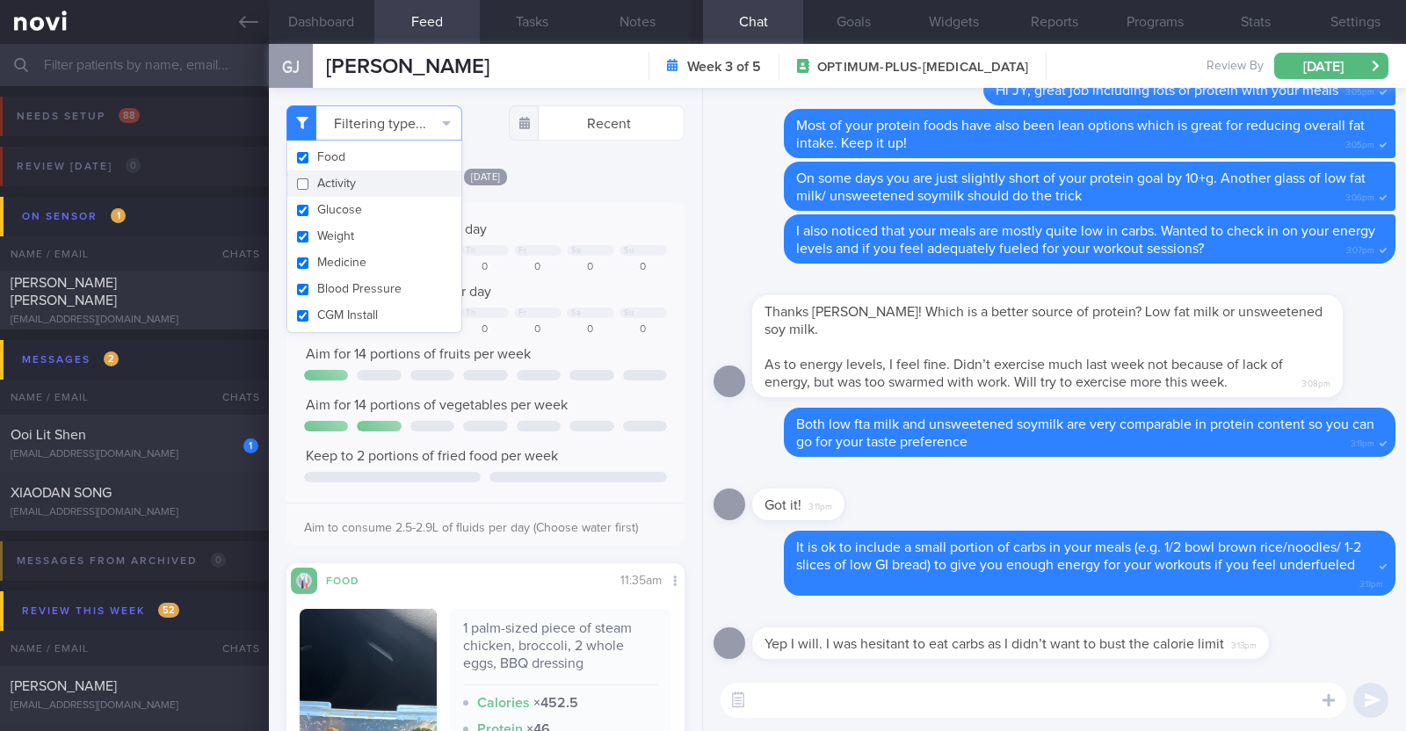
click at [562, 180] on div "[DATE]" at bounding box center [486, 176] width 398 height 18
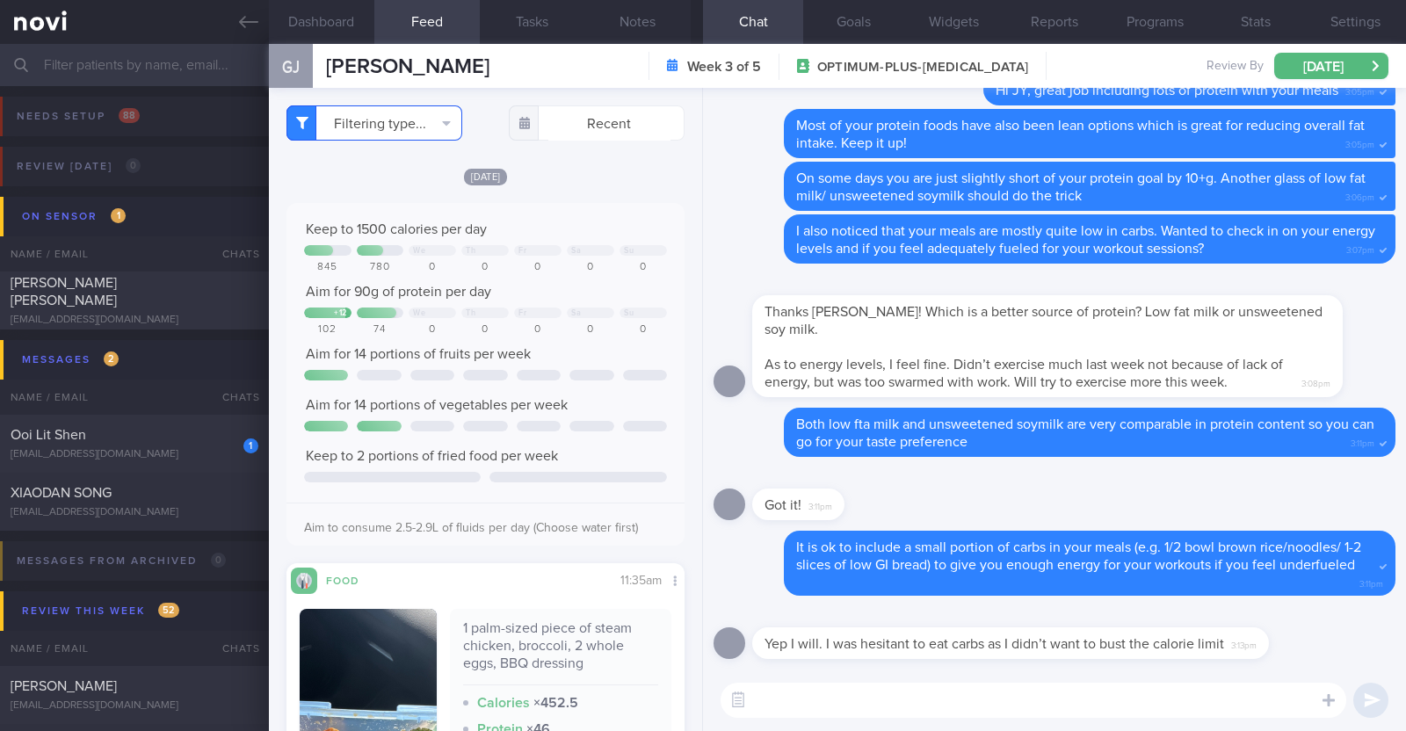
click at [433, 120] on button "Filtering type..." at bounding box center [375, 122] width 176 height 35
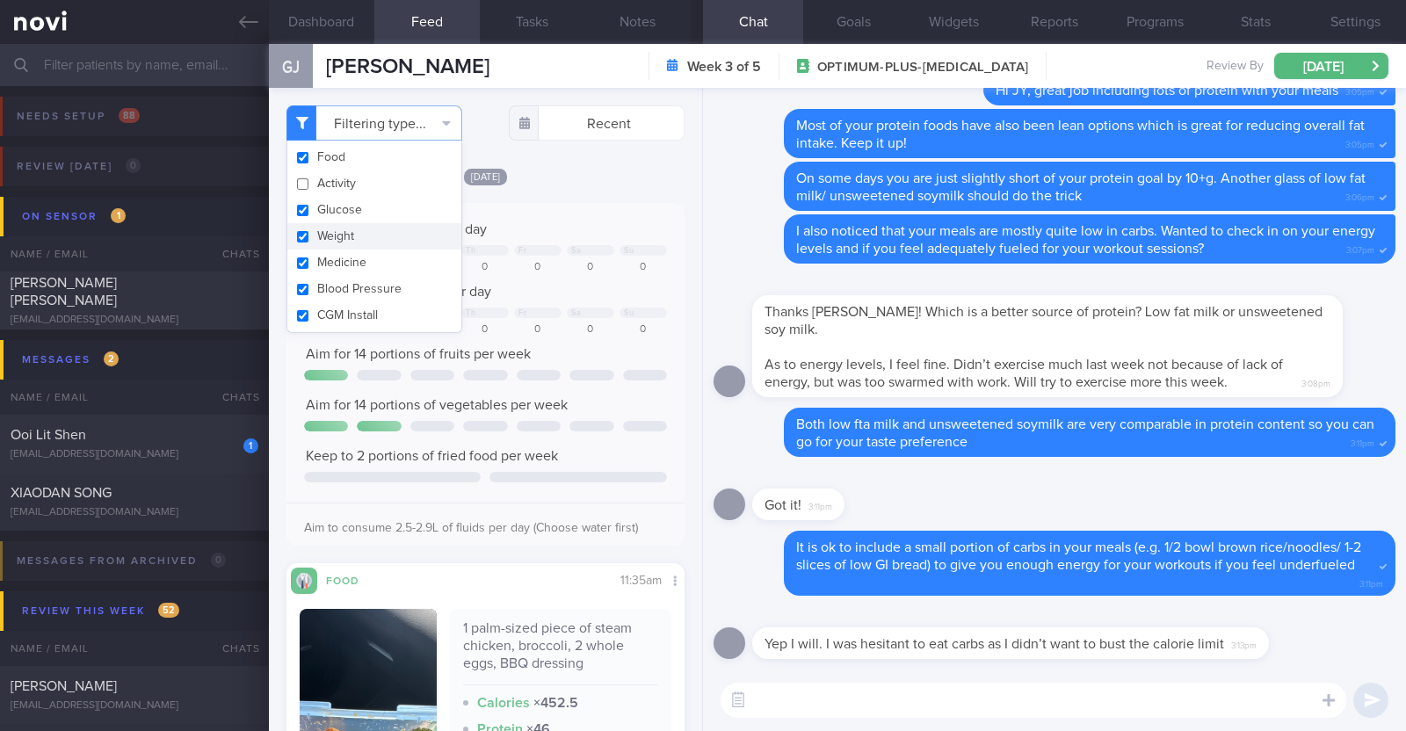
click at [374, 230] on button "Weight" at bounding box center [374, 236] width 174 height 26
checkbox input "false"
click at [584, 182] on div "[DATE]" at bounding box center [486, 176] width 398 height 18
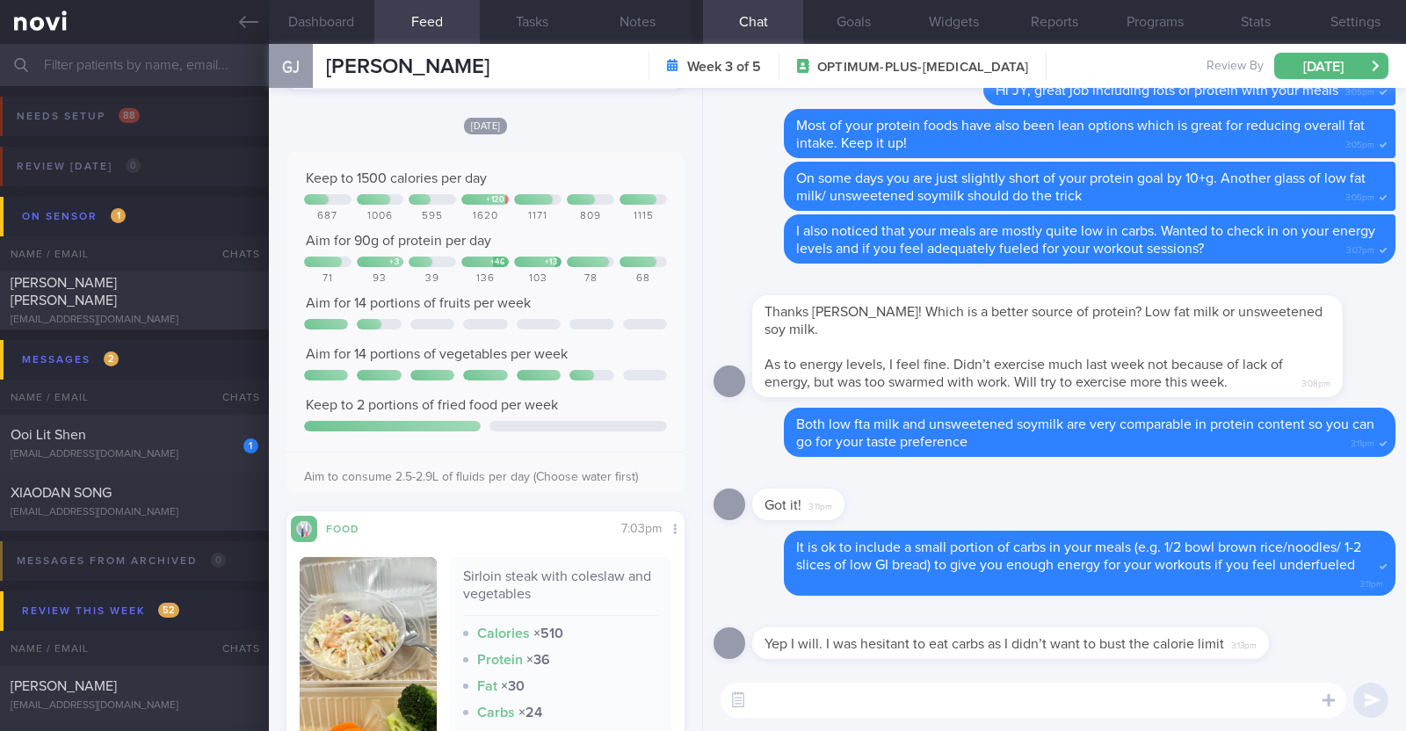
click at [786, 700] on textarea at bounding box center [1034, 700] width 626 height 35
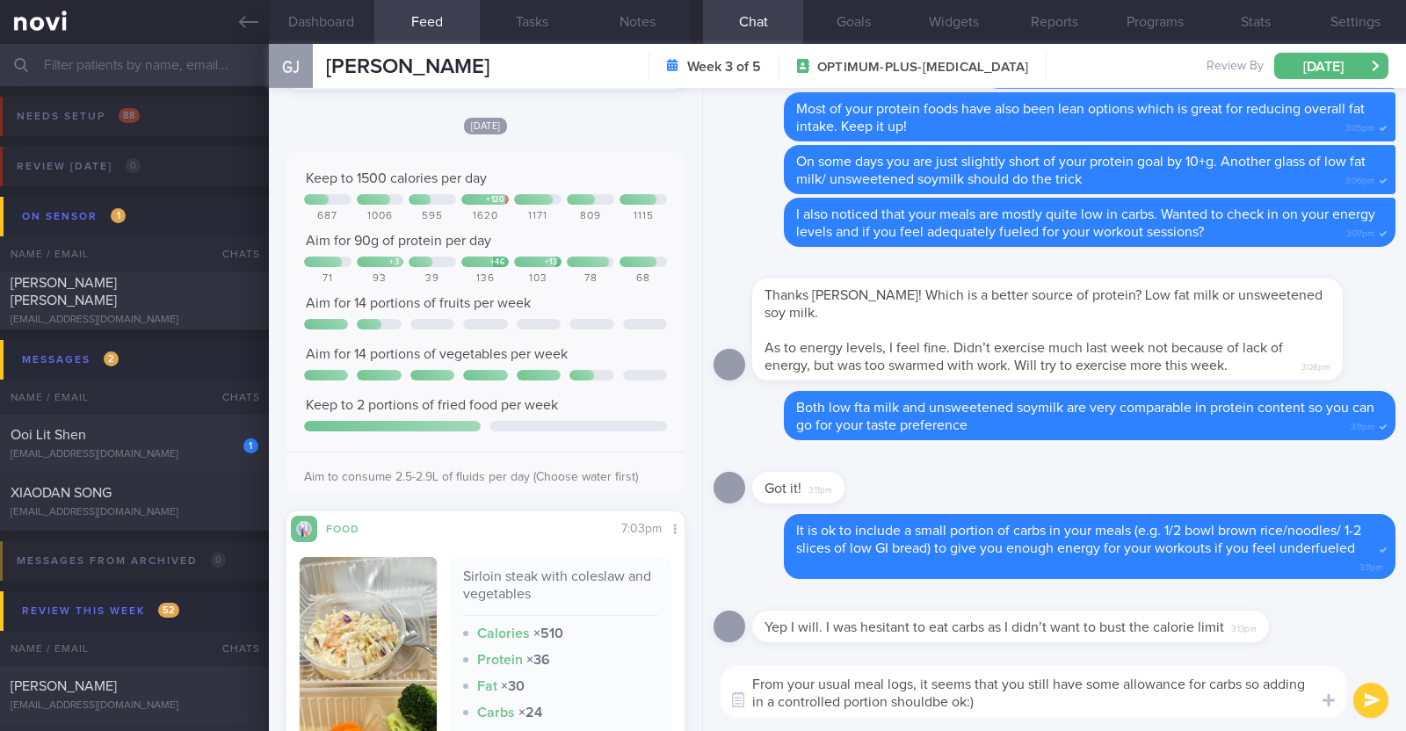
type textarea "From your usual meal logs, it seems that you still have some allowance for carb…"
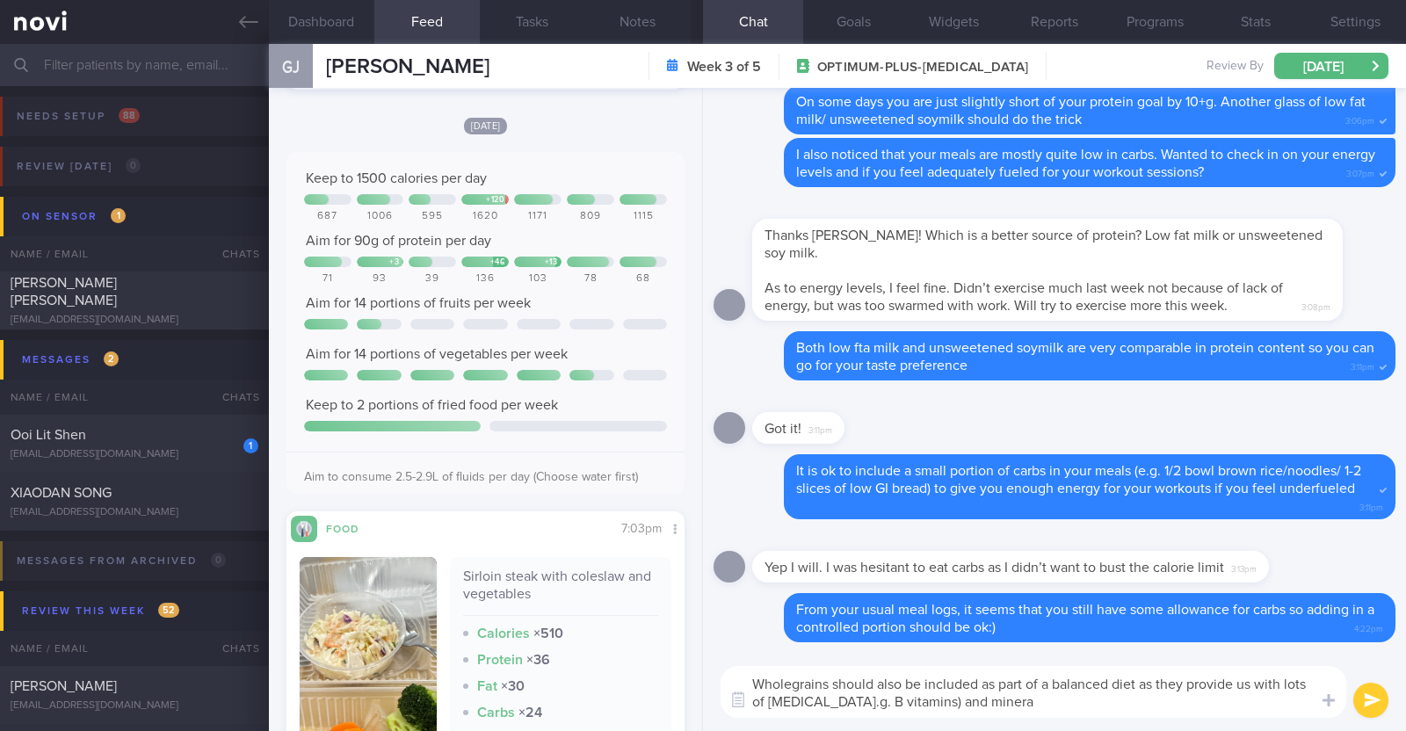
type textarea "Wholegrains should also be included as part of a balanced diet as they provide …"
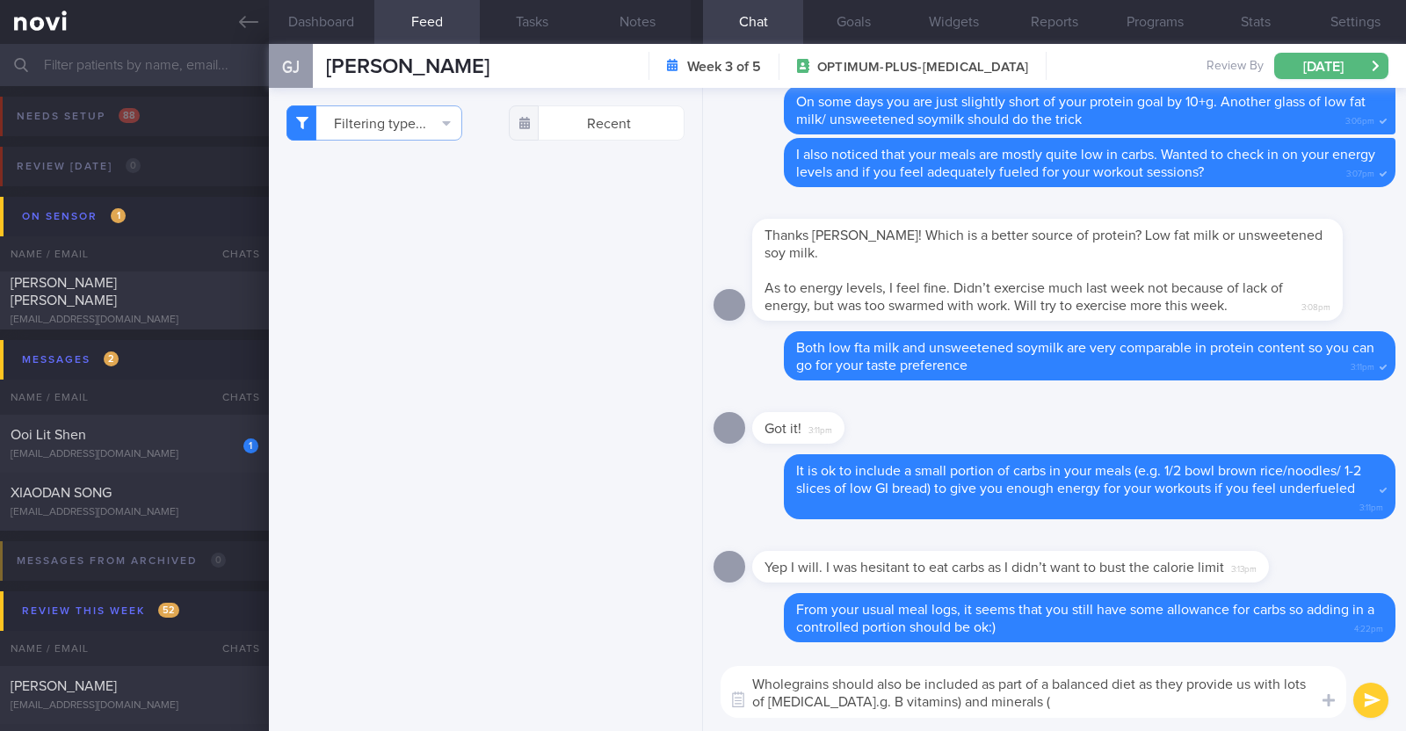
select select "8"
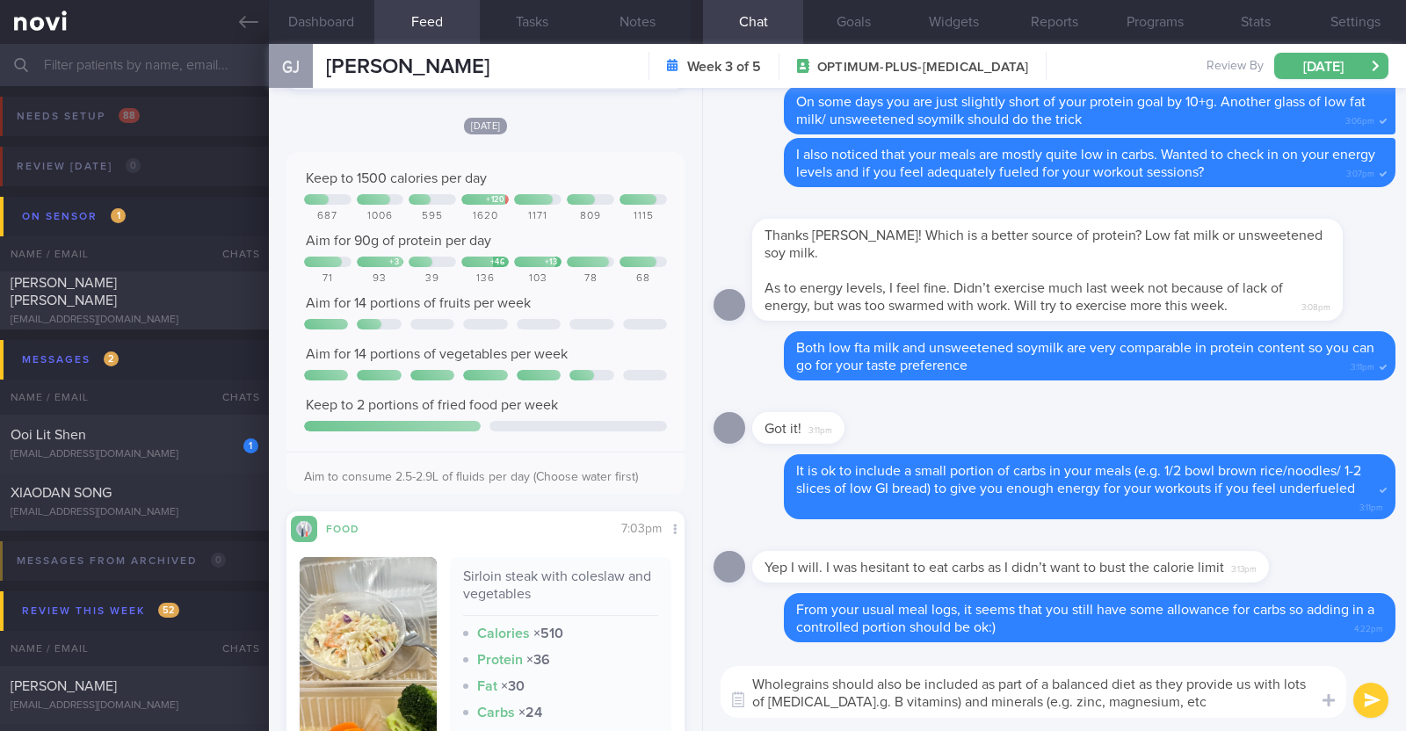
type textarea "Wholegrains should also be included as part of a balanced diet as they provide …"
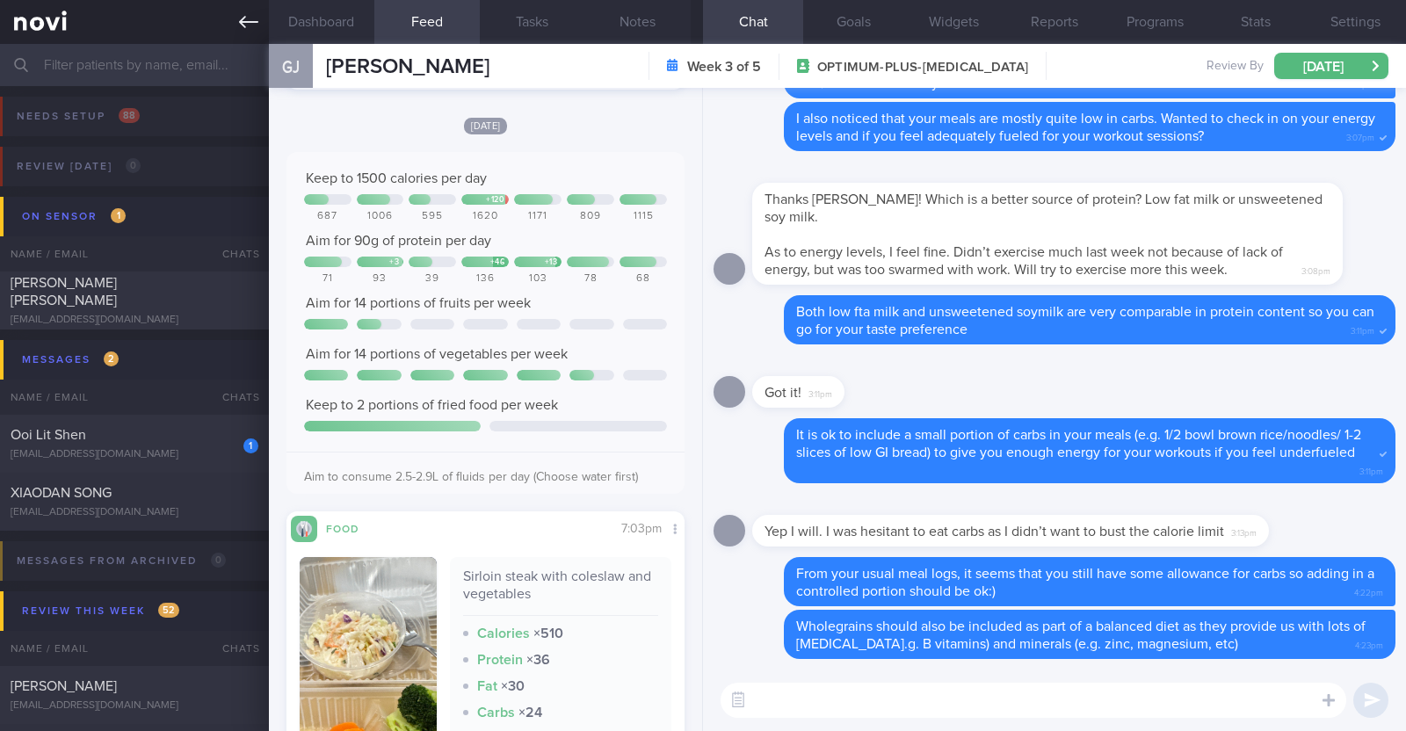
paste textarea "😀"
type textarea "😀"
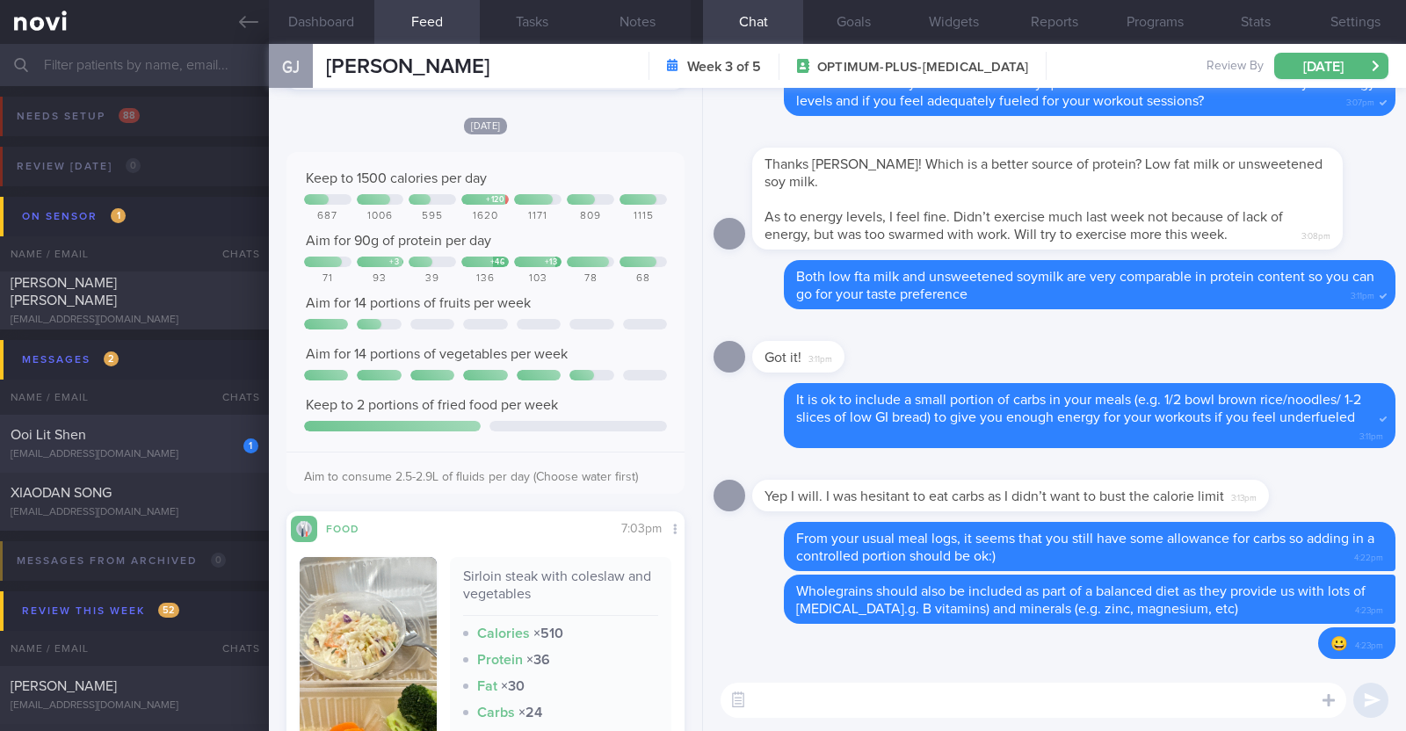
click at [154, 453] on div "[EMAIL_ADDRESS][DOMAIN_NAME]" at bounding box center [135, 454] width 248 height 13
select select "7"
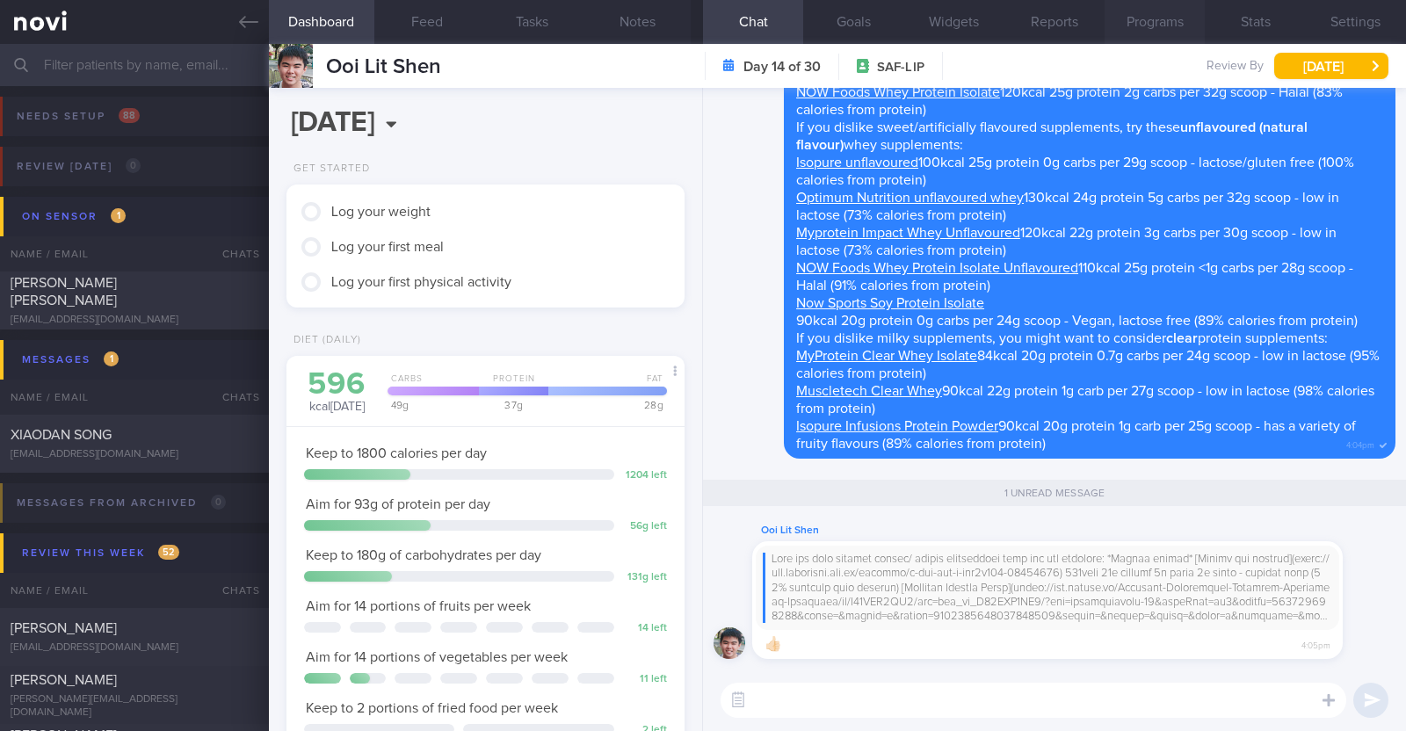
scroll to position [224, 356]
click at [169, 435] on div "XIAODAN SONG" at bounding box center [132, 435] width 243 height 18
type input "R/v with Dr [PERSON_NAME] on 22/8"
select select "8"
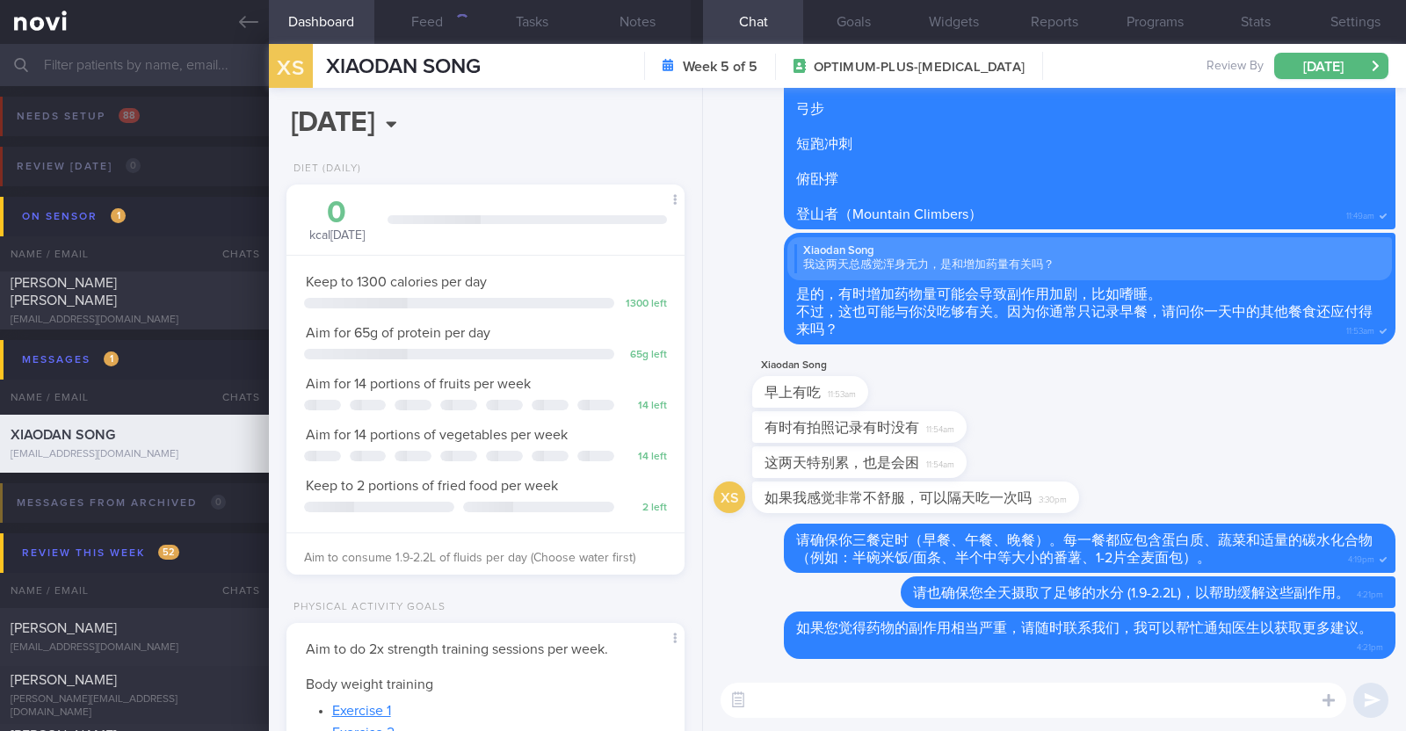
scroll to position [175, 350]
click at [249, 35] on link at bounding box center [134, 22] width 269 height 44
